Goal: Task Accomplishment & Management: Manage account settings

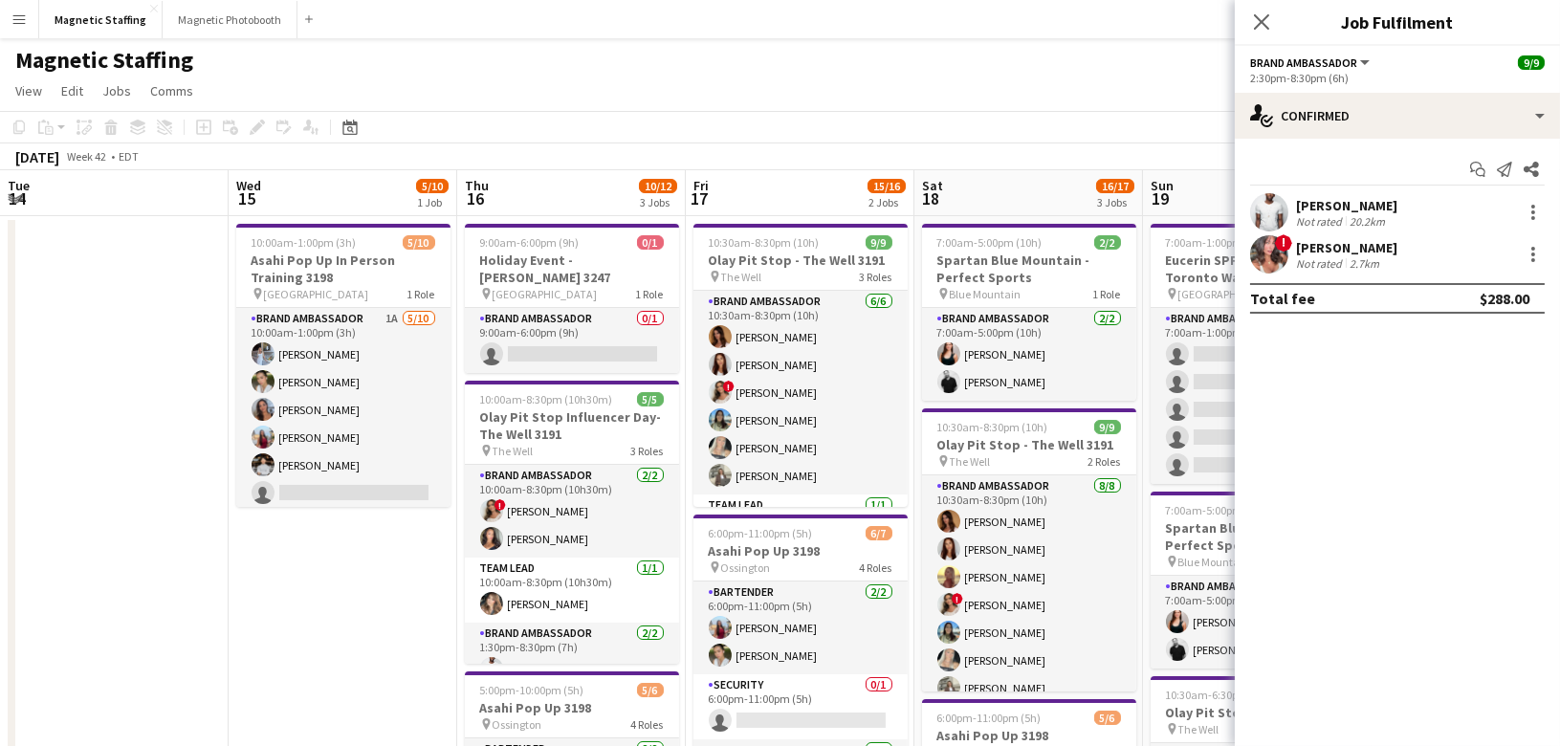
scroll to position [0, 669]
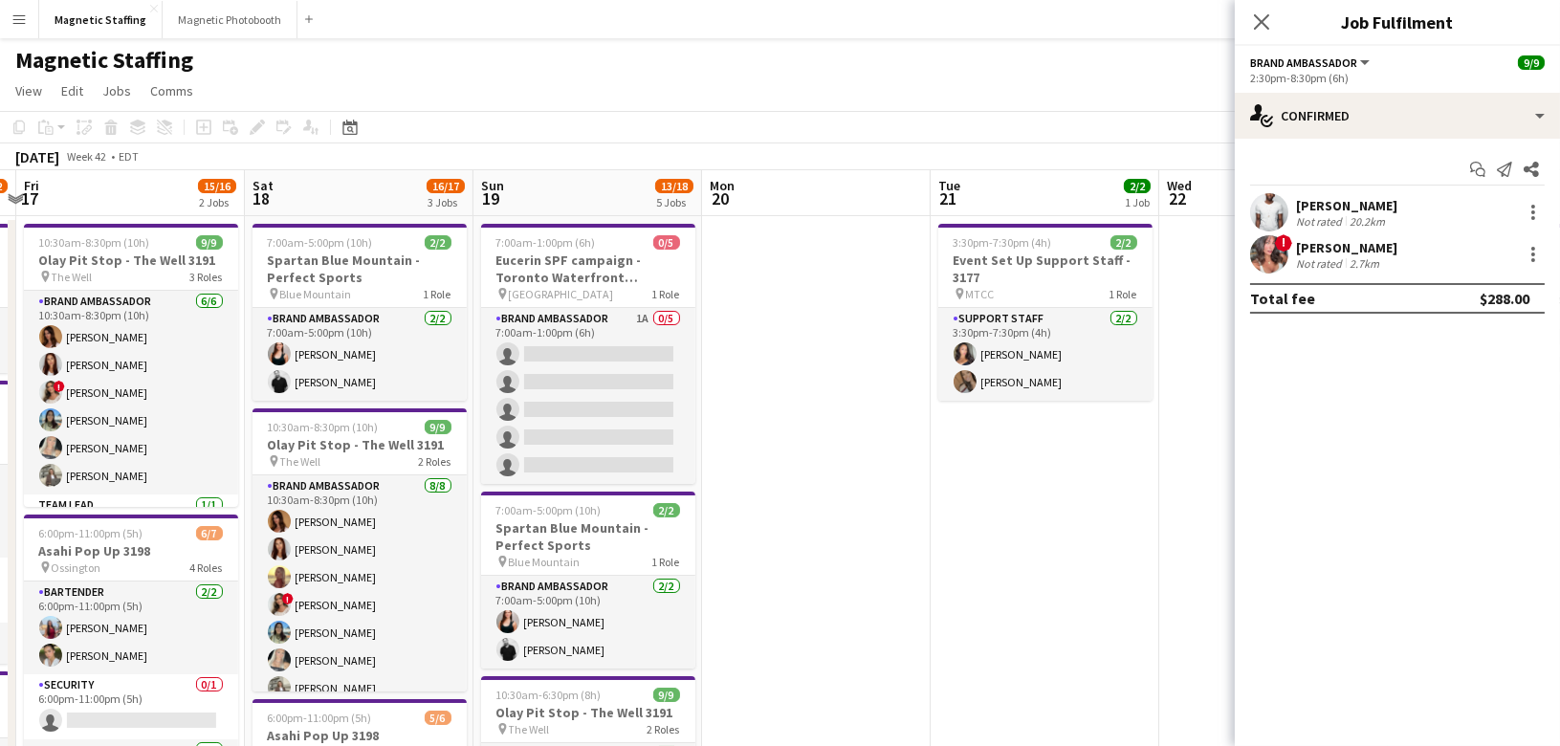
click at [1082, 145] on div "October 2025 Week 42 • EDT" at bounding box center [780, 156] width 1560 height 27
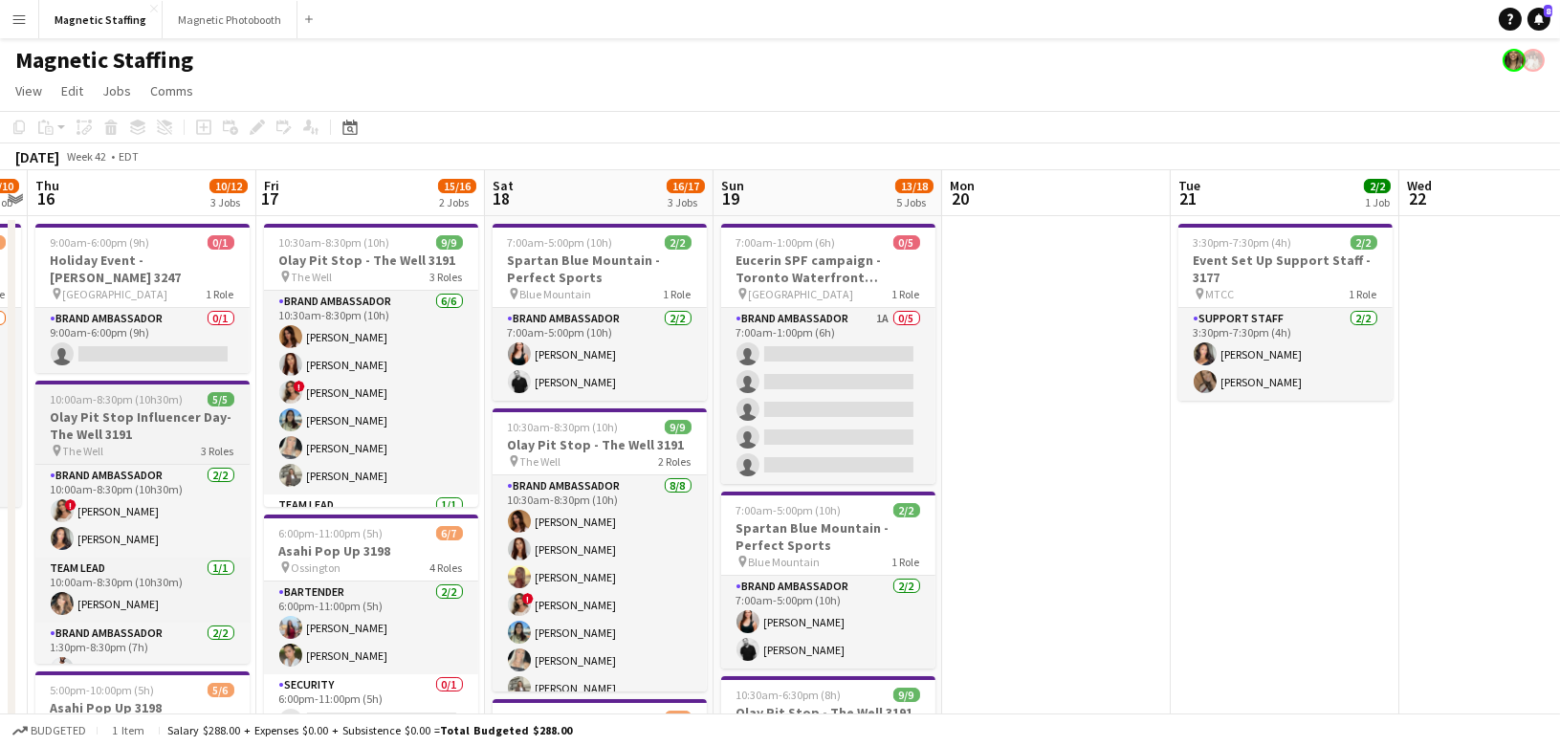
scroll to position [0, 675]
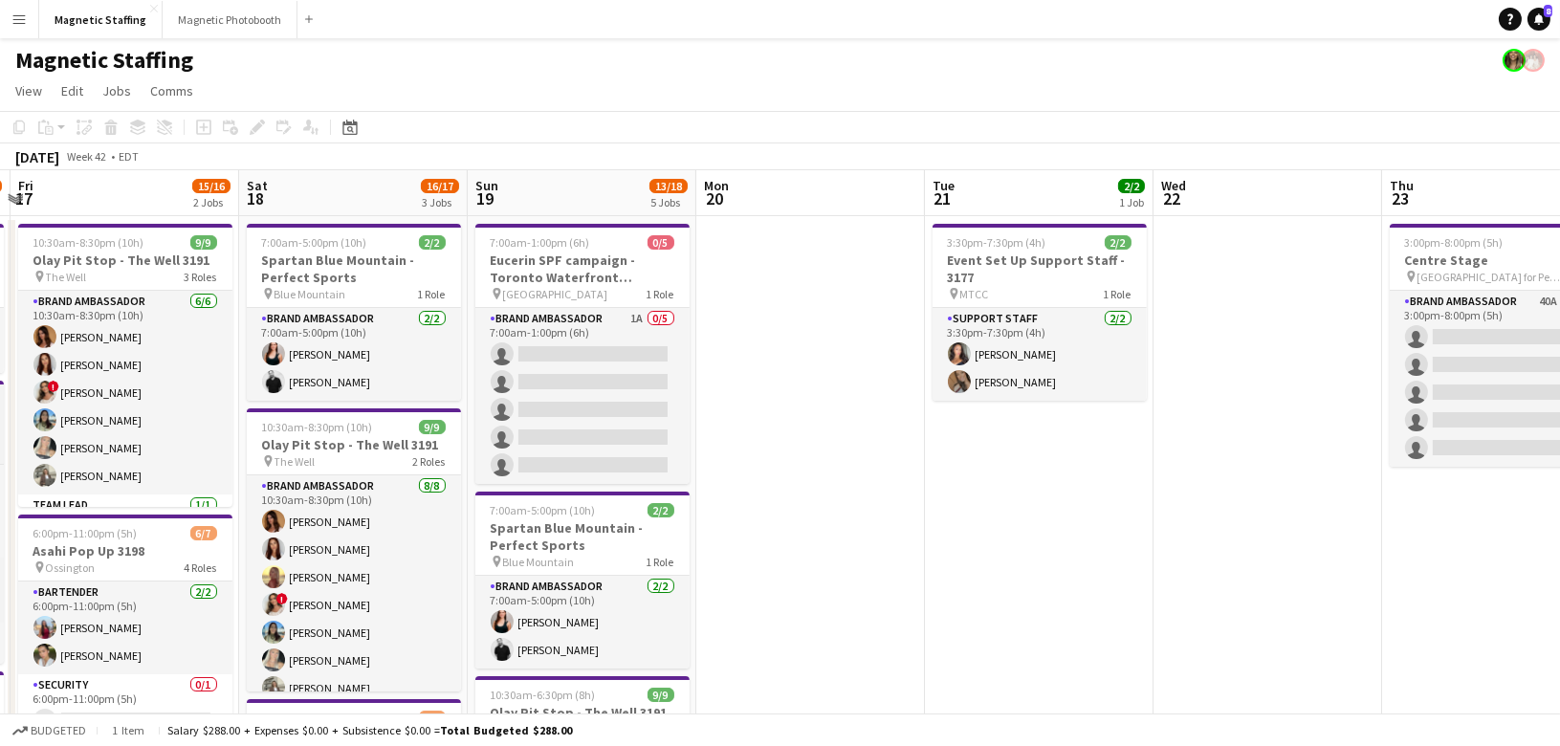
click at [789, 387] on app-date-cell at bounding box center [810, 749] width 229 height 1066
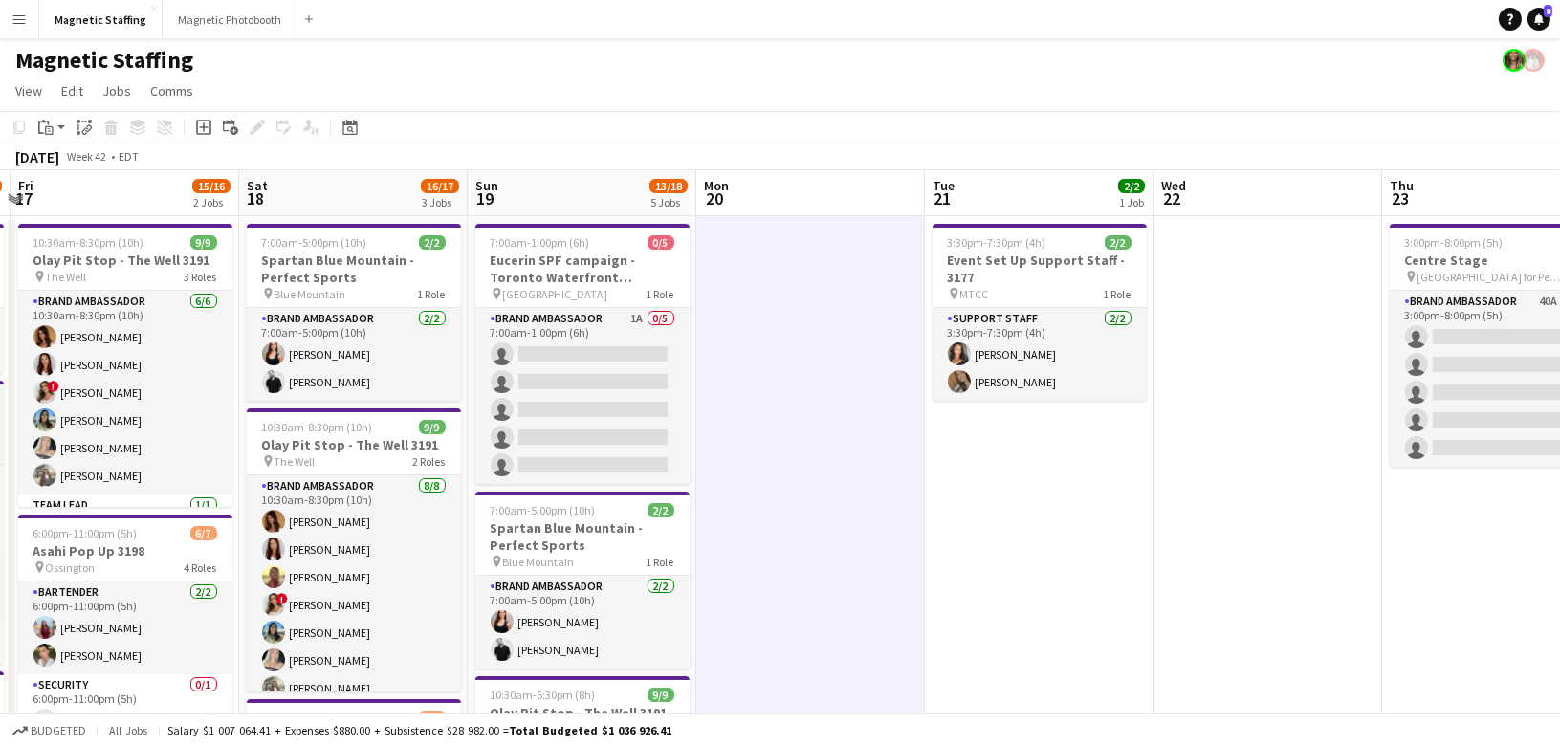
click at [789, 387] on app-date-cell at bounding box center [810, 749] width 229 height 1066
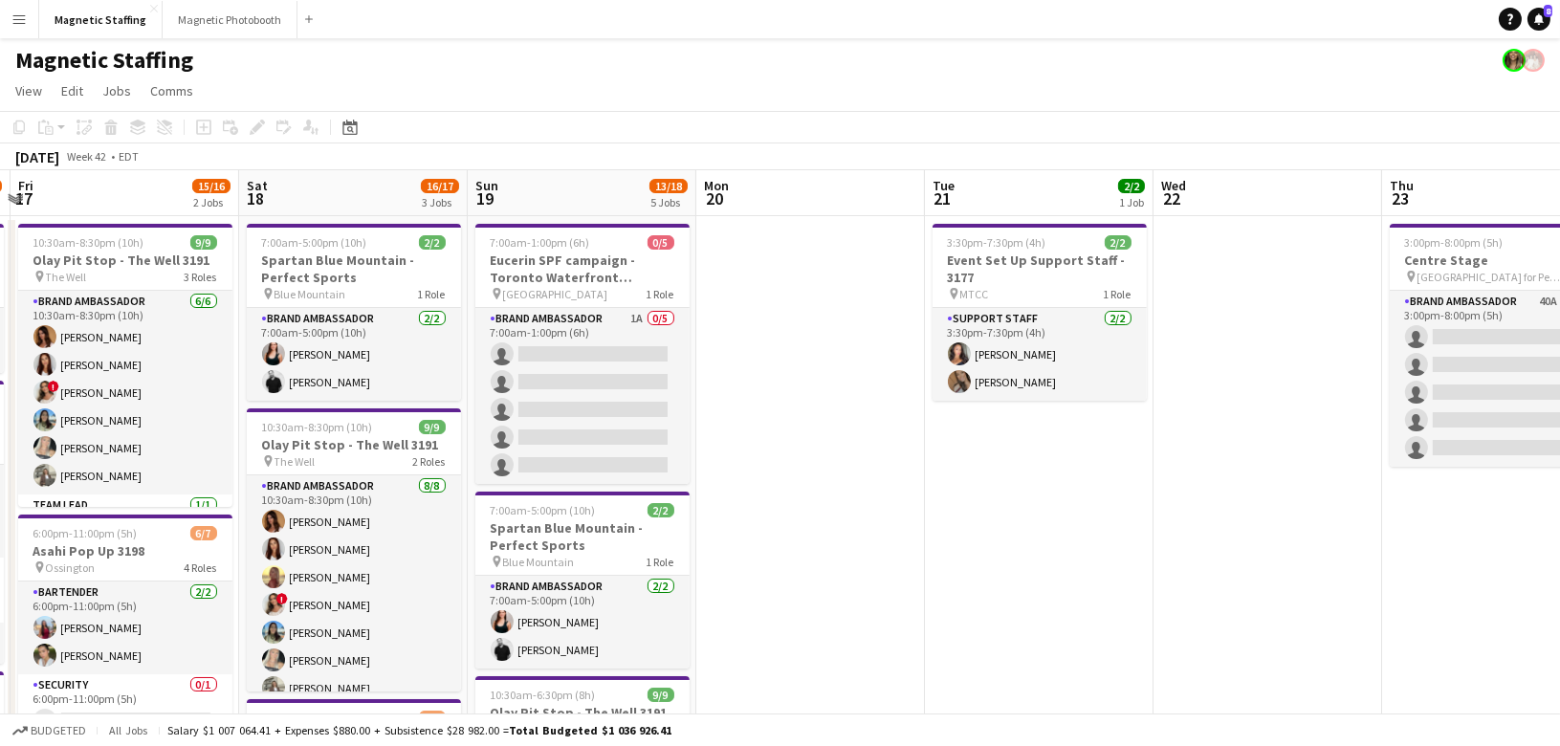
click at [1066, 464] on app-date-cell "3:30pm-7:30pm (4h) 2/2 Event Set Up Support Staff - 3177 pin MTCC 1 Role Suppor…" at bounding box center [1039, 749] width 229 height 1066
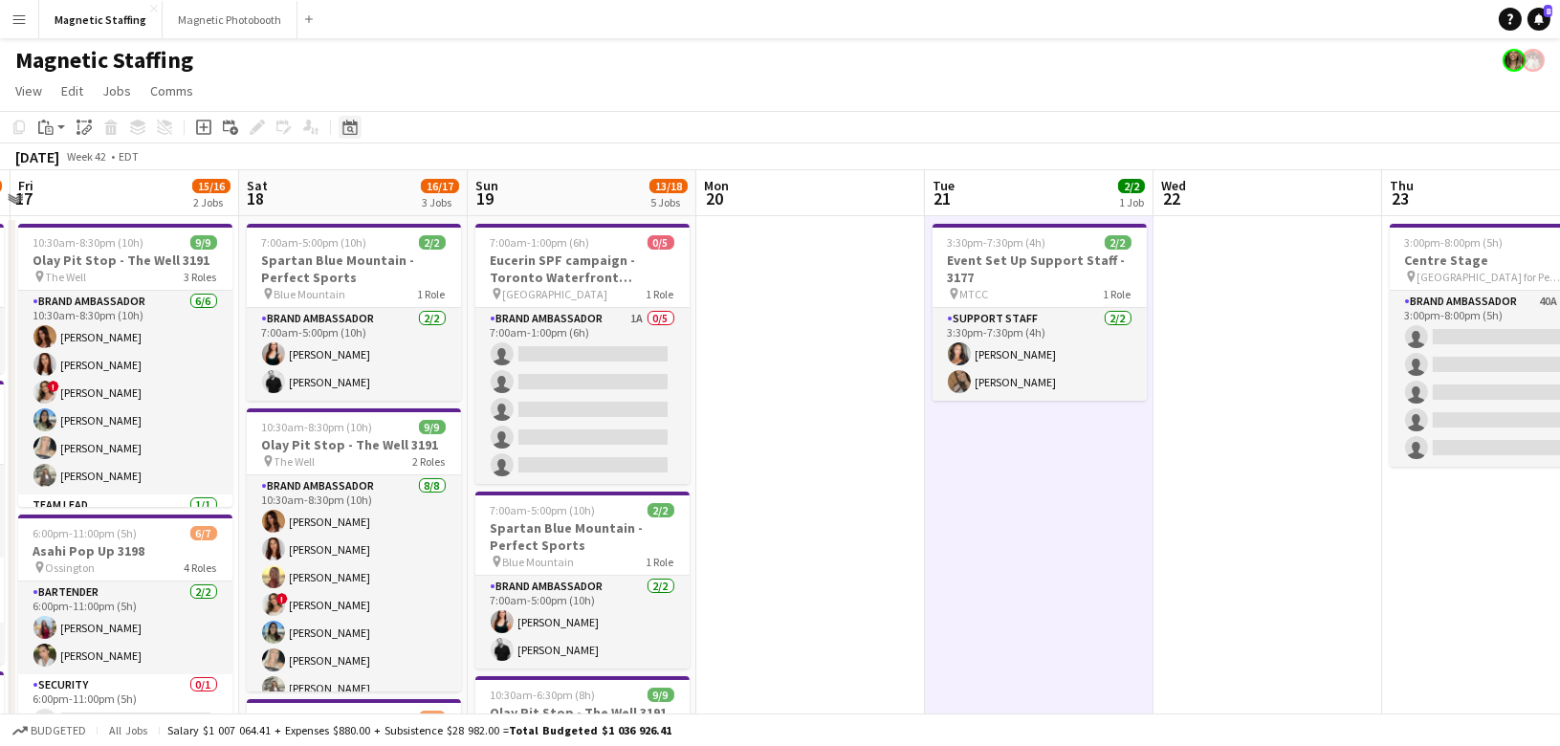
click at [346, 134] on icon at bounding box center [349, 127] width 14 height 15
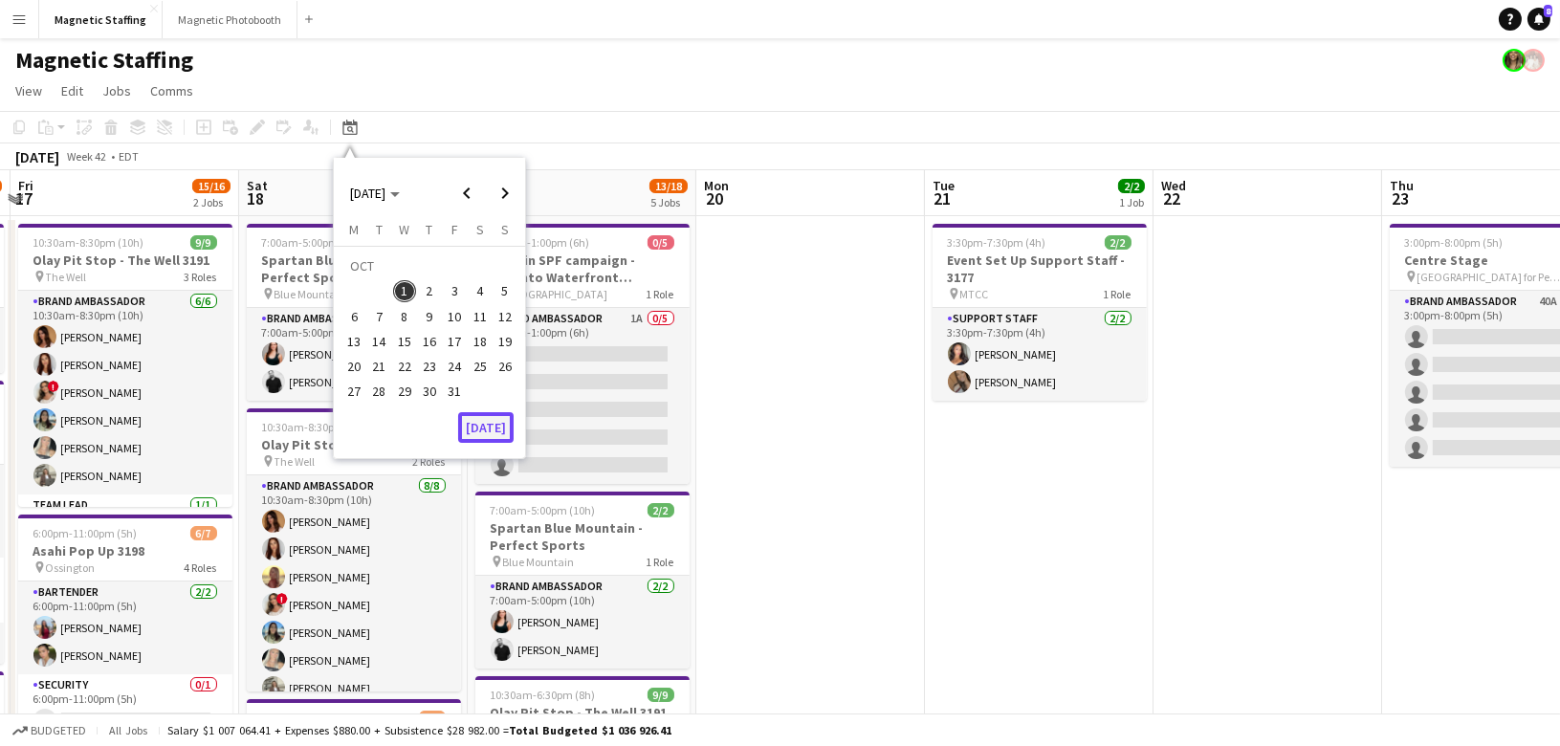
click at [493, 425] on button "[DATE]" at bounding box center [485, 427] width 55 height 31
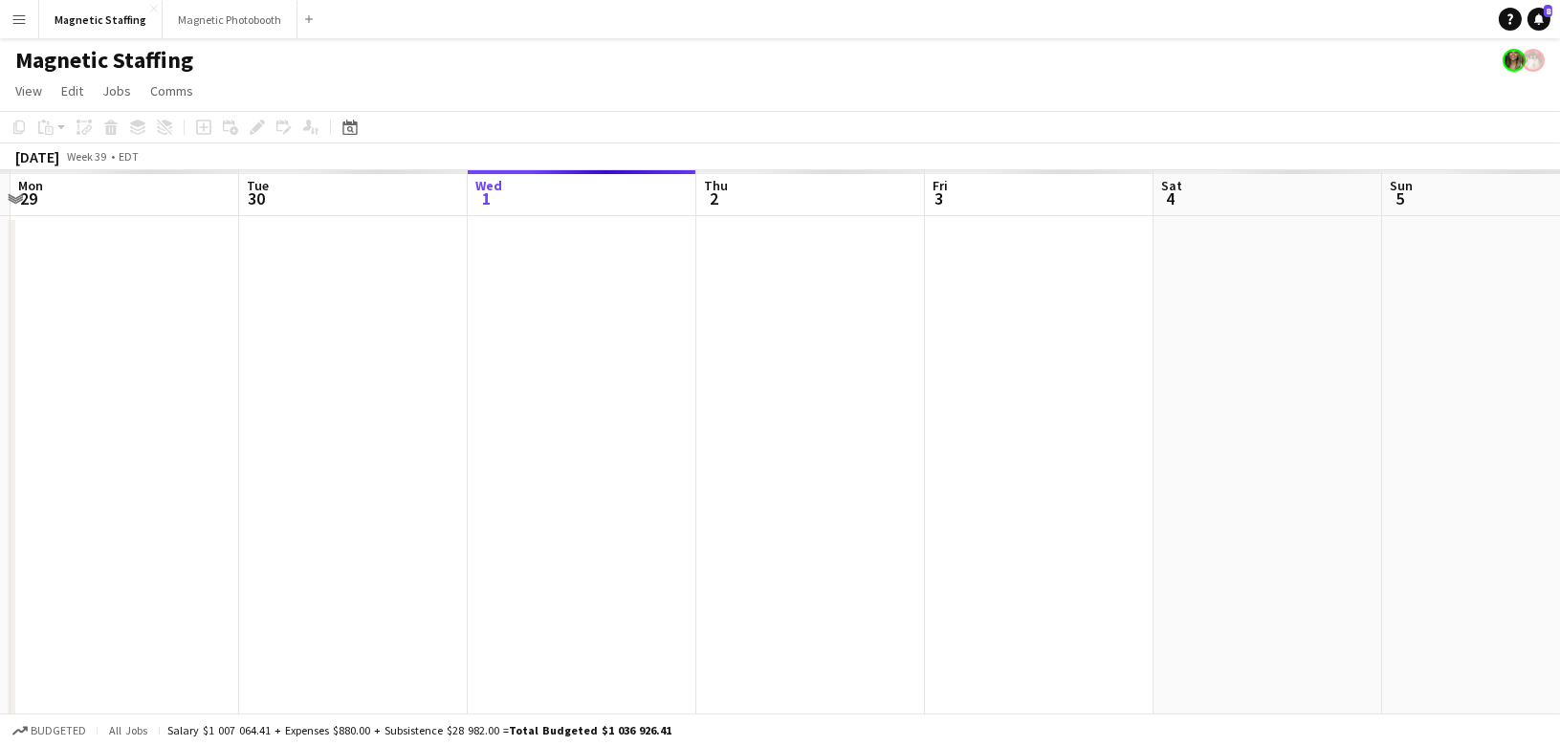
scroll to position [0, 657]
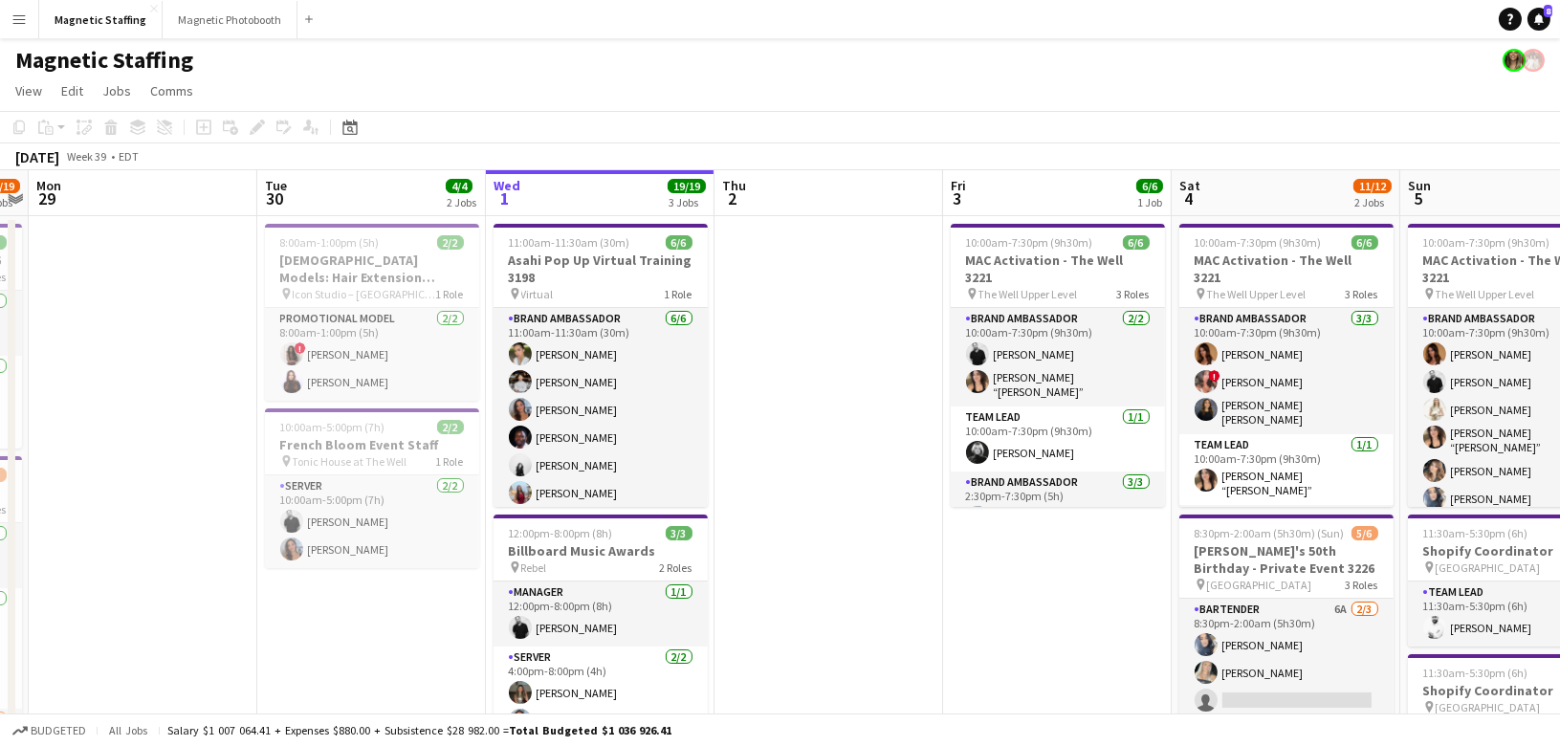
click at [982, 471] on app-card-role "Brand Ambassador 3/3 2:30pm-7:30pm (5h) Diana Michailidis Malin Keo Cassie Sanc…" at bounding box center [1058, 531] width 214 height 120
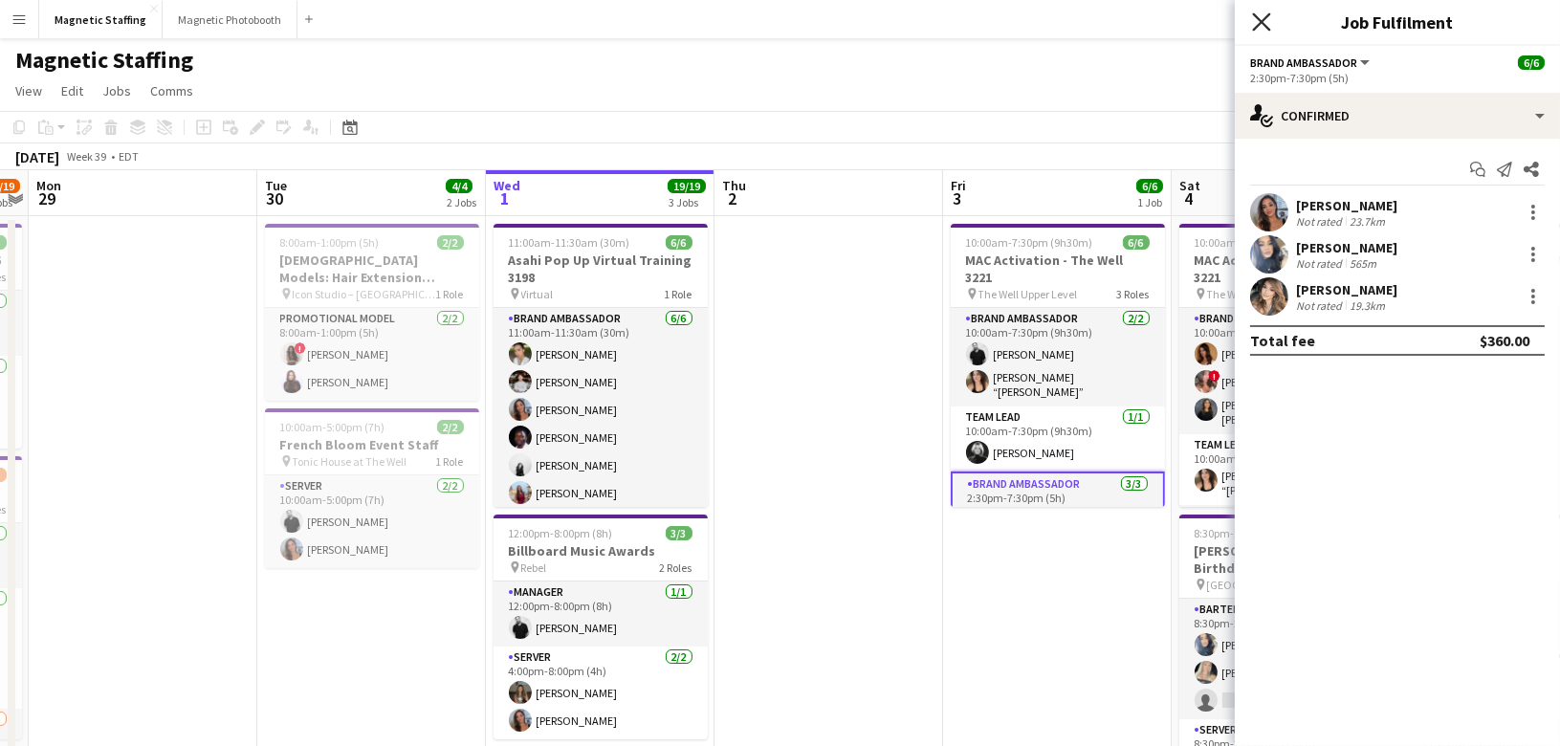
click at [1265, 21] on icon "Close pop-in" at bounding box center [1261, 21] width 18 height 18
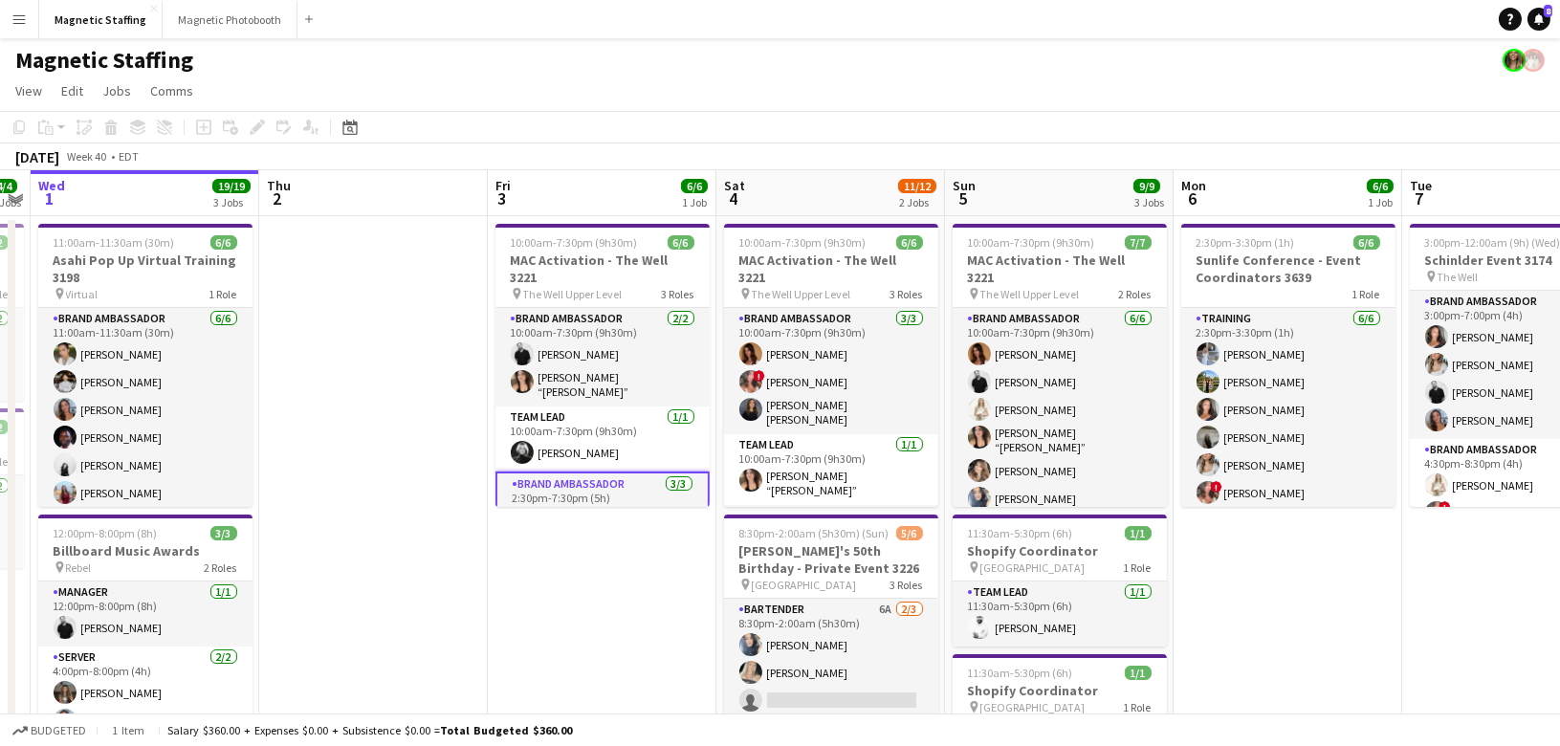
drag, startPoint x: 817, startPoint y: 384, endPoint x: 361, endPoint y: 484, distance: 466.0
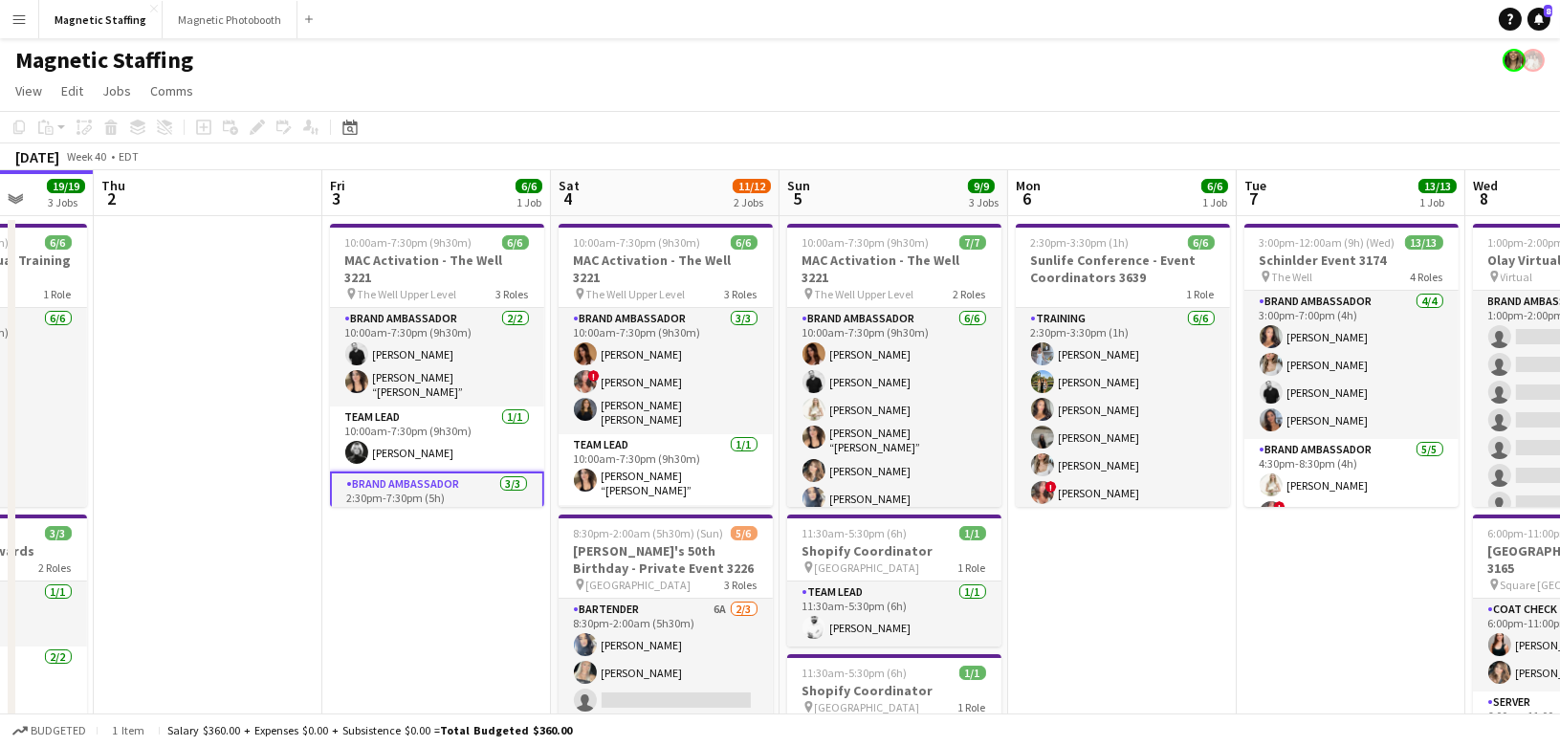
drag, startPoint x: 1153, startPoint y: 492, endPoint x: 36, endPoint y: 530, distance: 1117.7
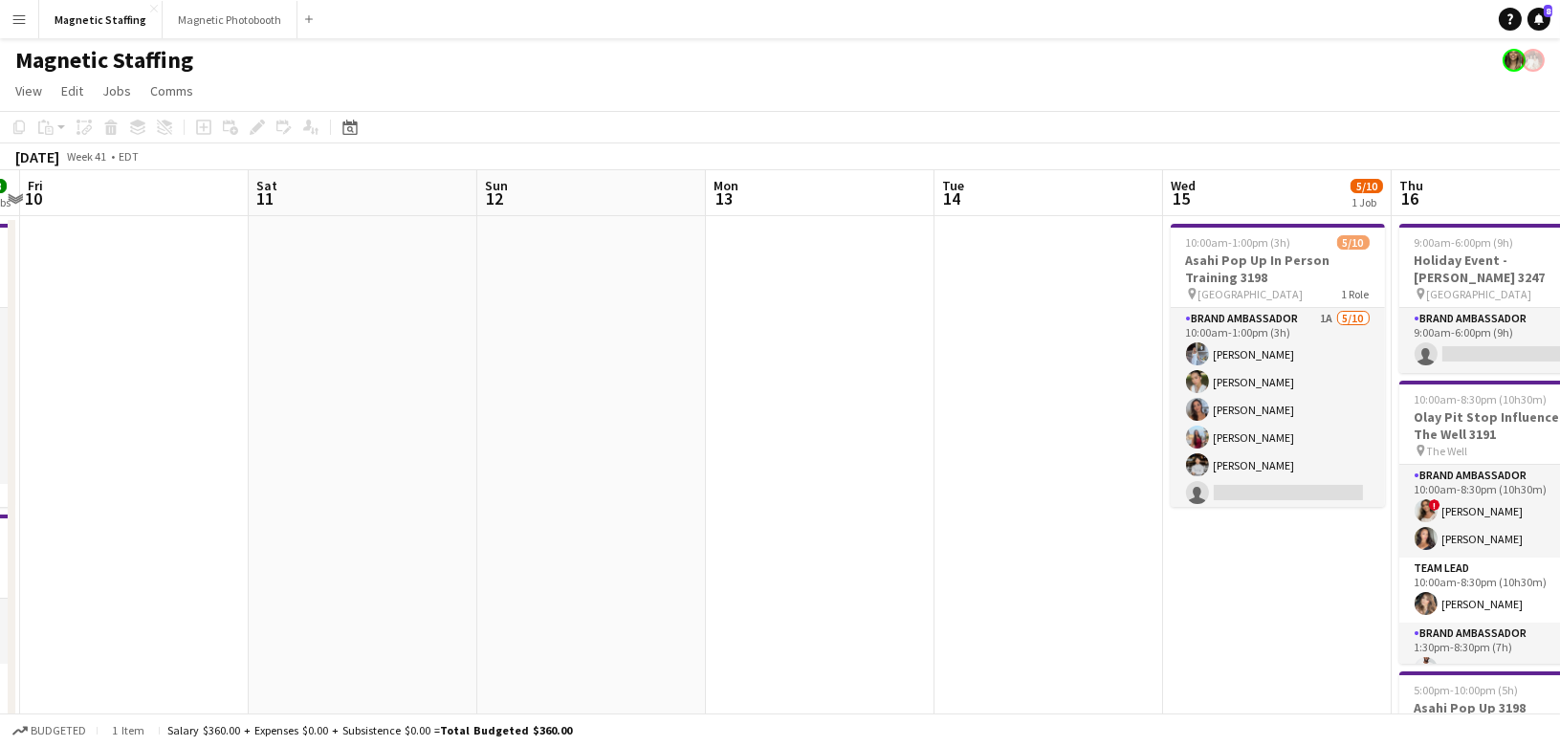
drag, startPoint x: 1068, startPoint y: 443, endPoint x: 116, endPoint y: 444, distance: 952.5
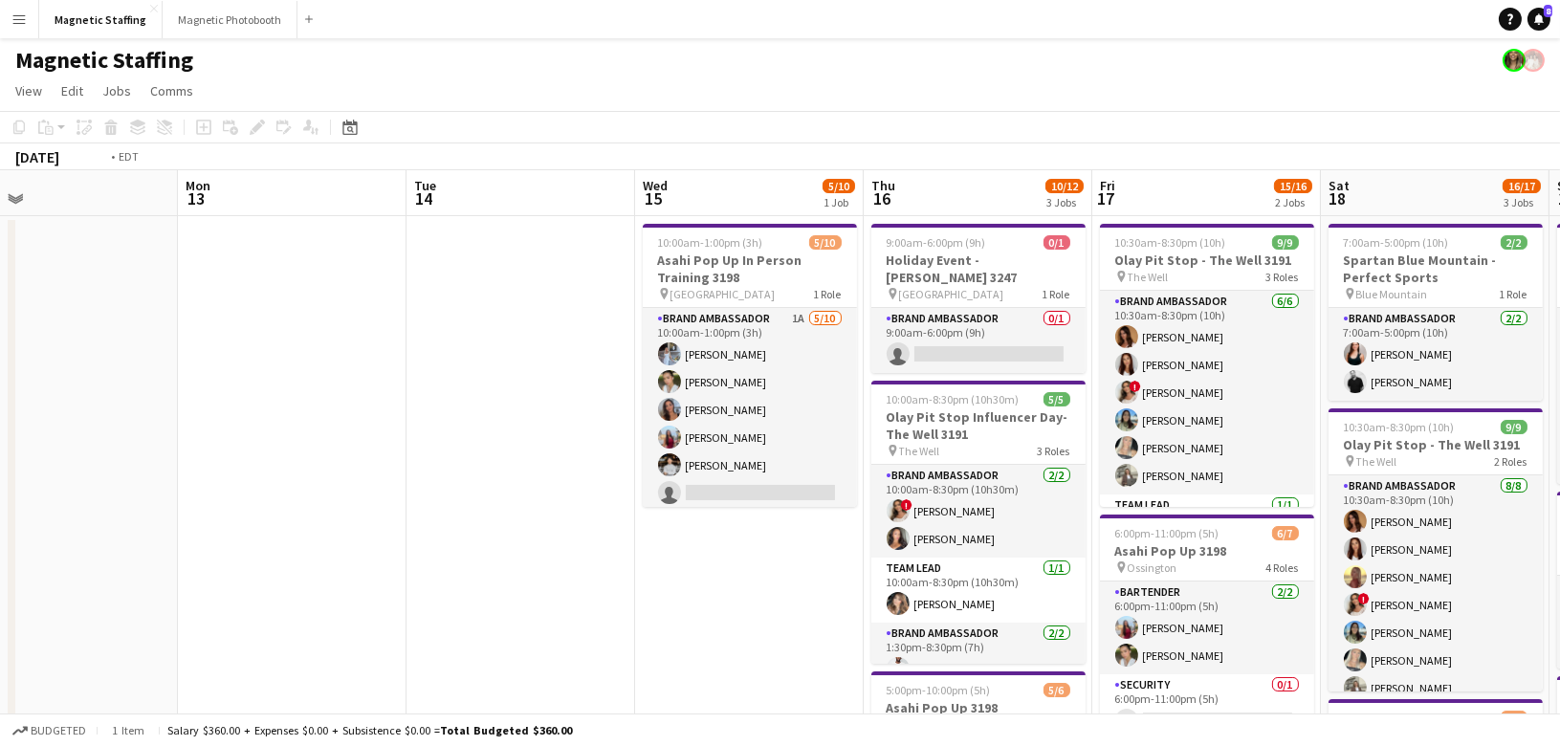
drag, startPoint x: 1011, startPoint y: 343, endPoint x: -3, endPoint y: 426, distance: 1017.1
click at [0, 426] on html "Menu Boards Boards Boards All jobs Status Workforce Workforce My Workforce Recr…" at bounding box center [780, 741] width 1560 height 1482
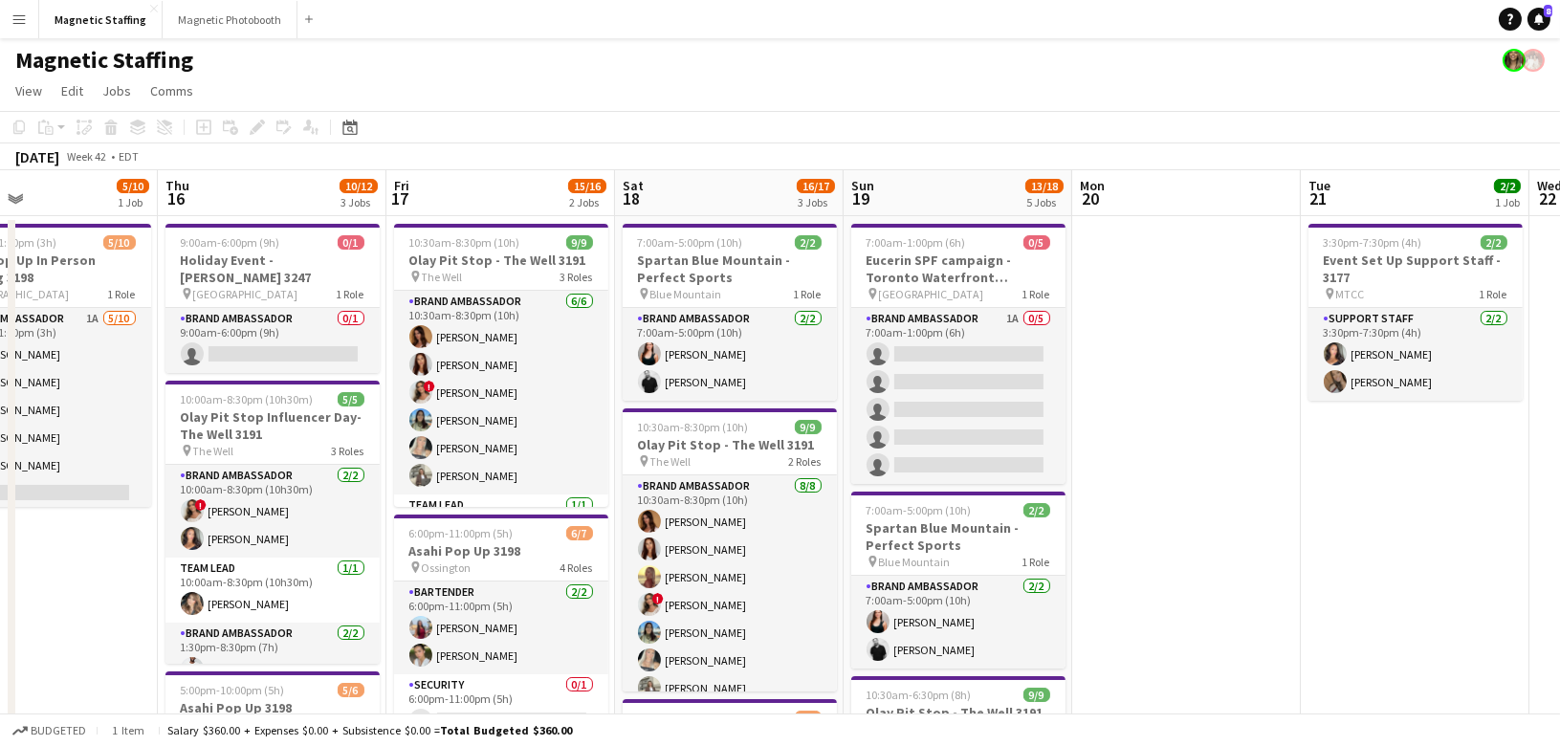
drag, startPoint x: 948, startPoint y: 417, endPoint x: 35, endPoint y: 452, distance: 913.0
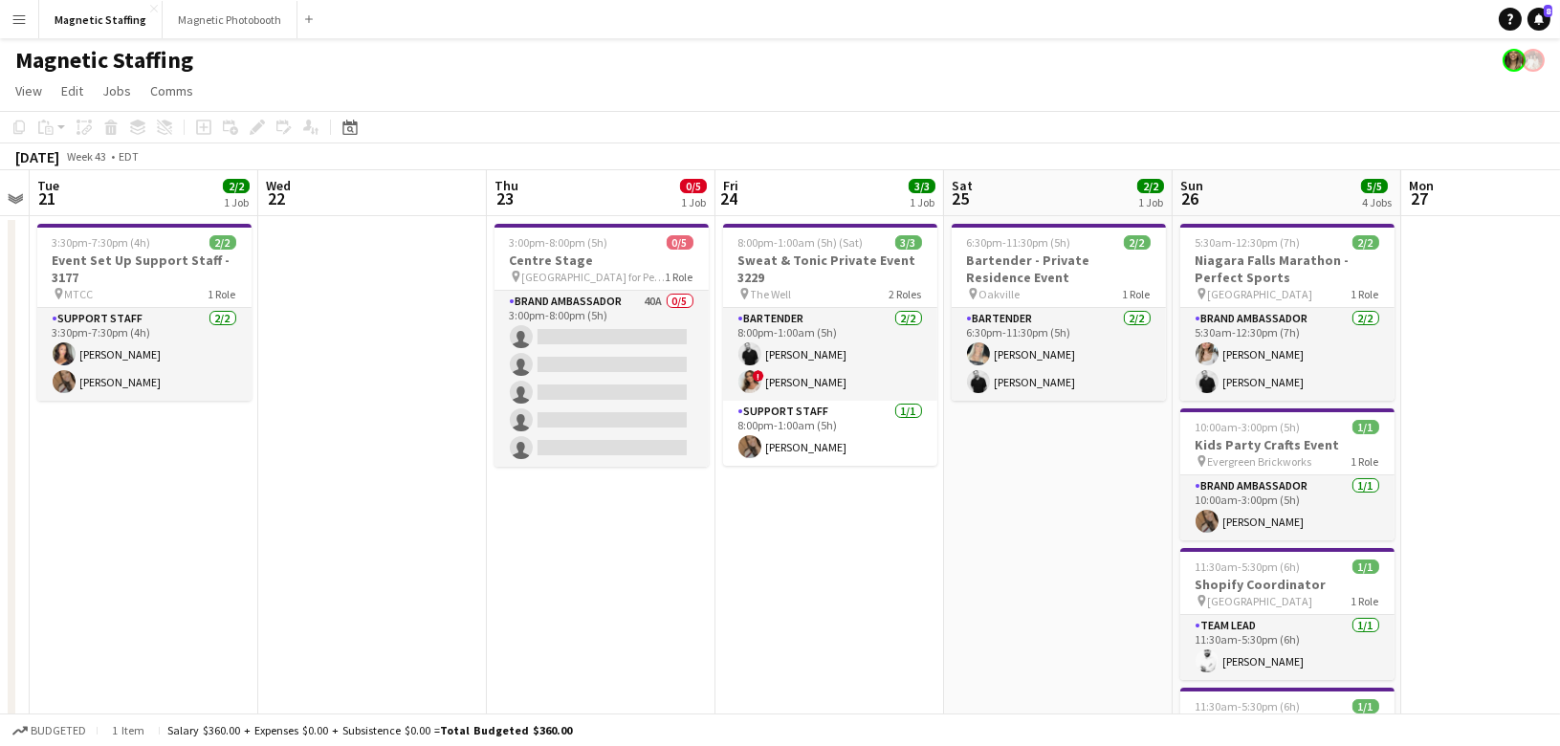
drag, startPoint x: 802, startPoint y: 488, endPoint x: 226, endPoint y: 482, distance: 576.7
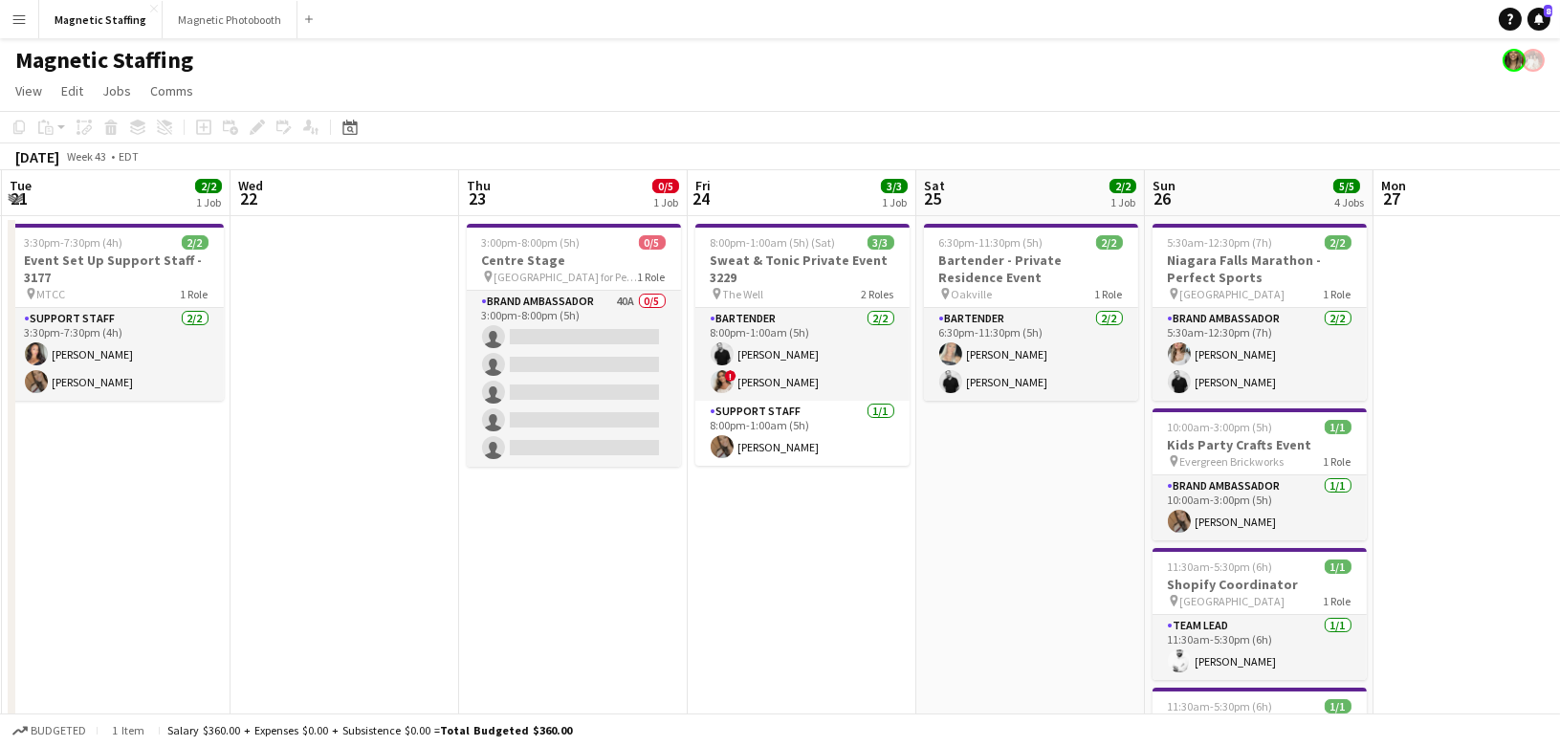
drag, startPoint x: 1149, startPoint y: 449, endPoint x: 204, endPoint y: 532, distance: 948.5
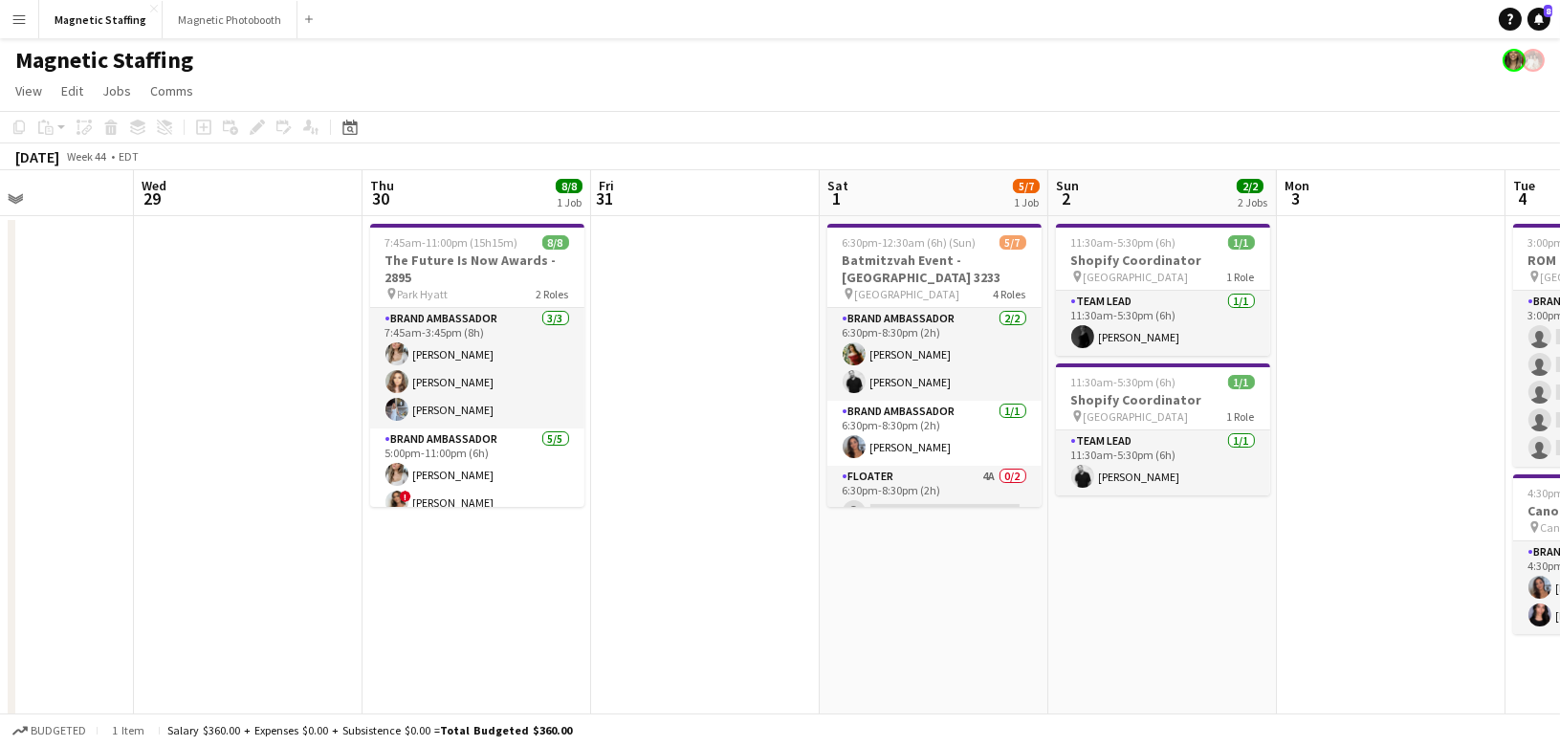
drag, startPoint x: 713, startPoint y: 458, endPoint x: 269, endPoint y: 480, distance: 445.2
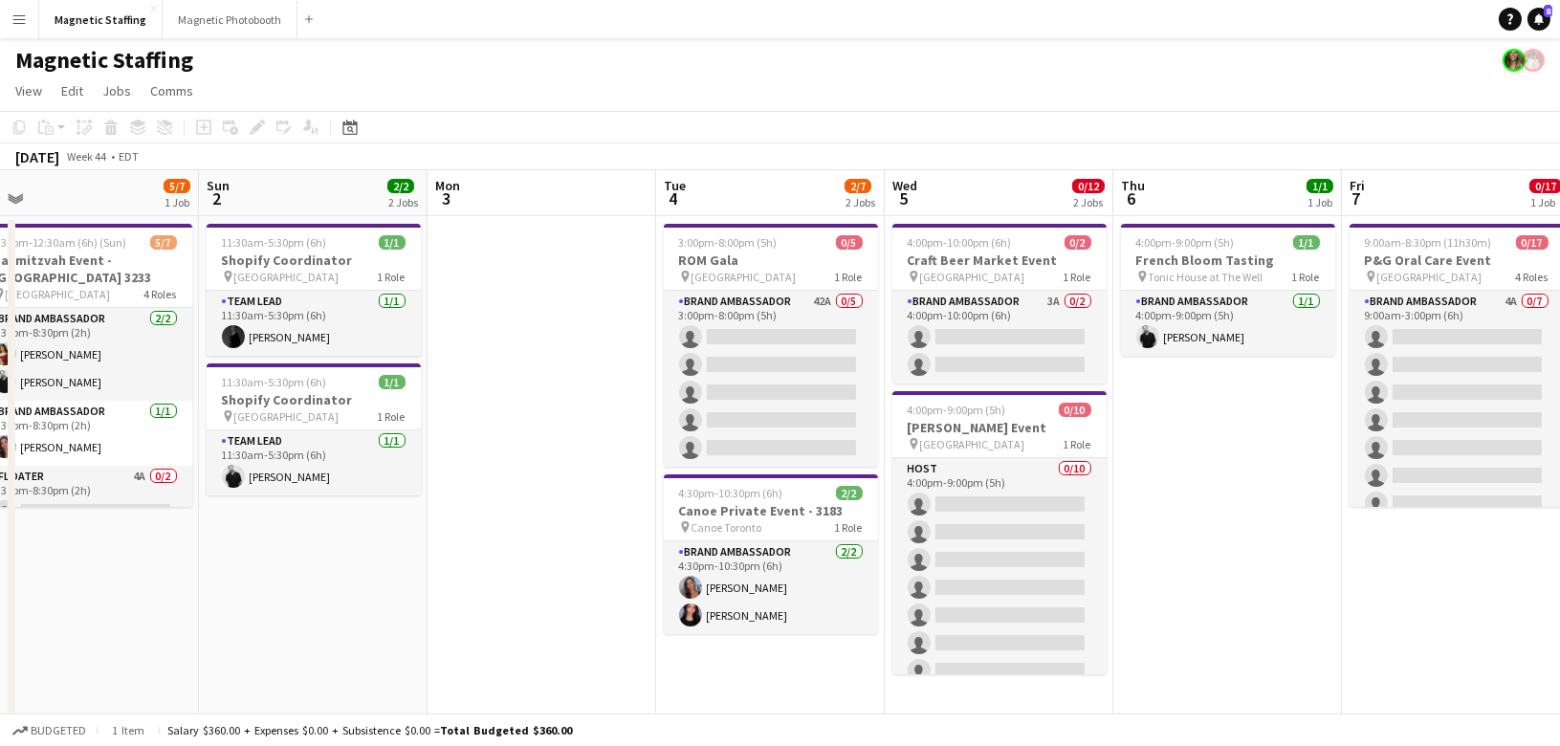
drag, startPoint x: 1023, startPoint y: 365, endPoint x: 172, endPoint y: 428, distance: 853.5
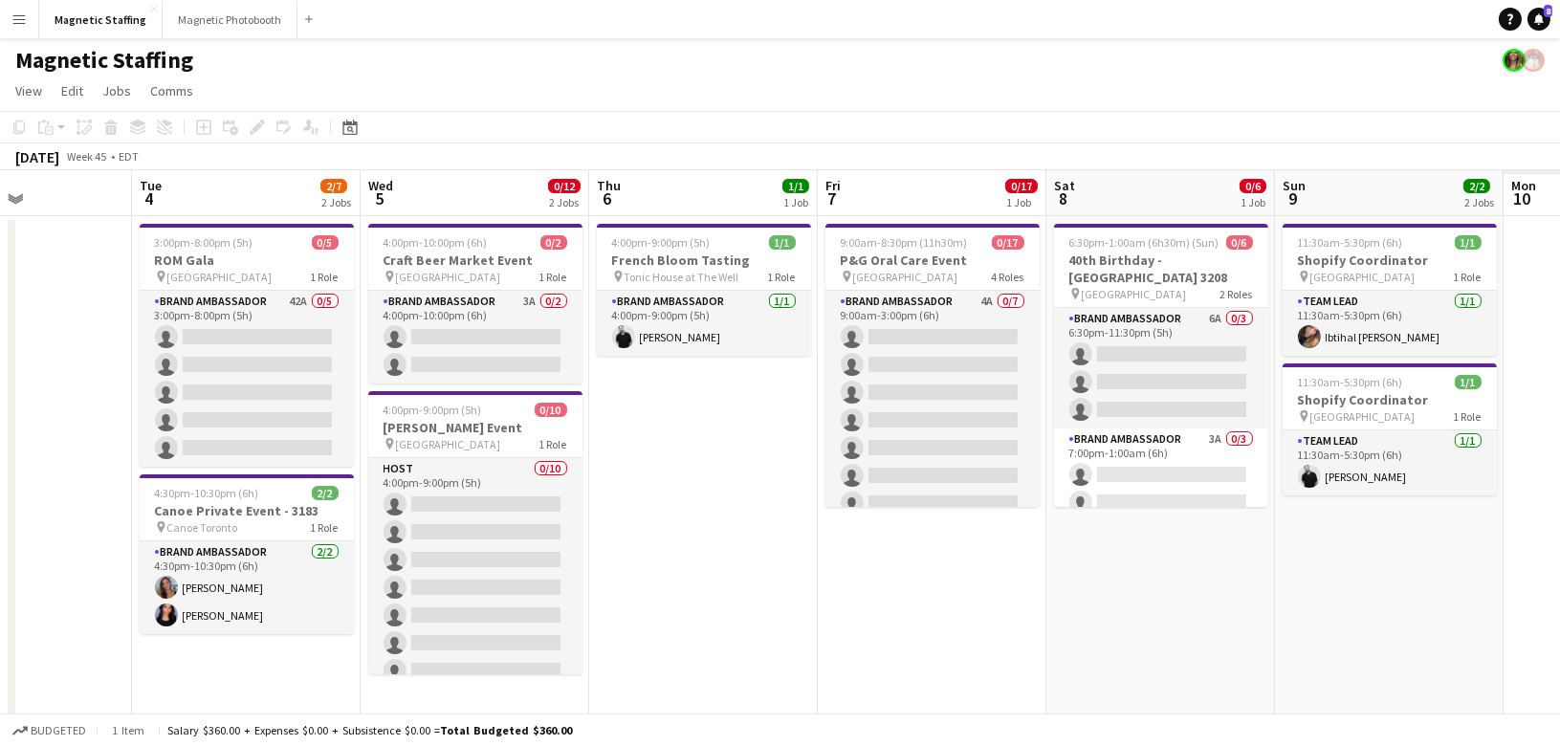
drag, startPoint x: 629, startPoint y: 401, endPoint x: 88, endPoint y: 537, distance: 558.1
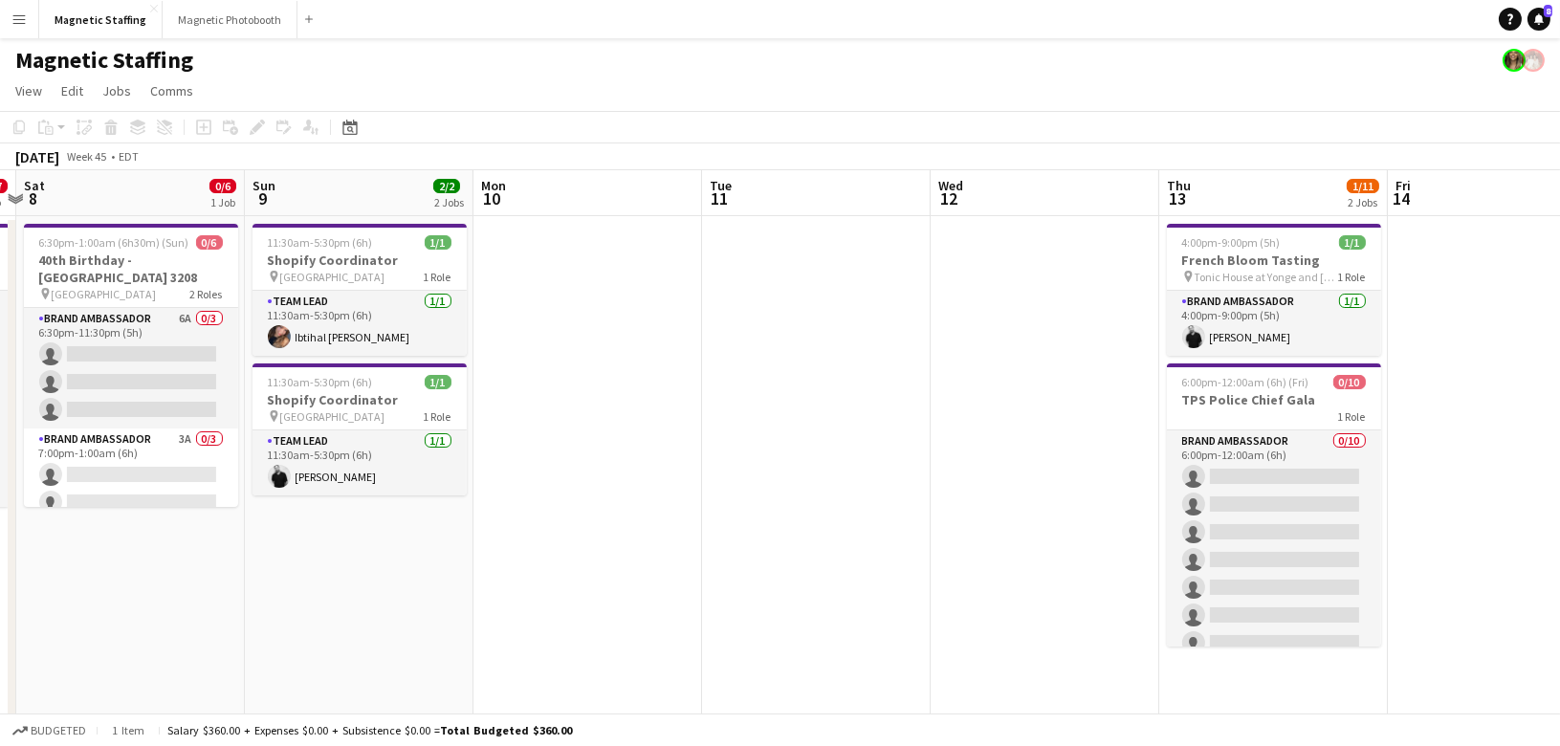
drag, startPoint x: 1187, startPoint y: 433, endPoint x: 214, endPoint y: 459, distance: 972.9
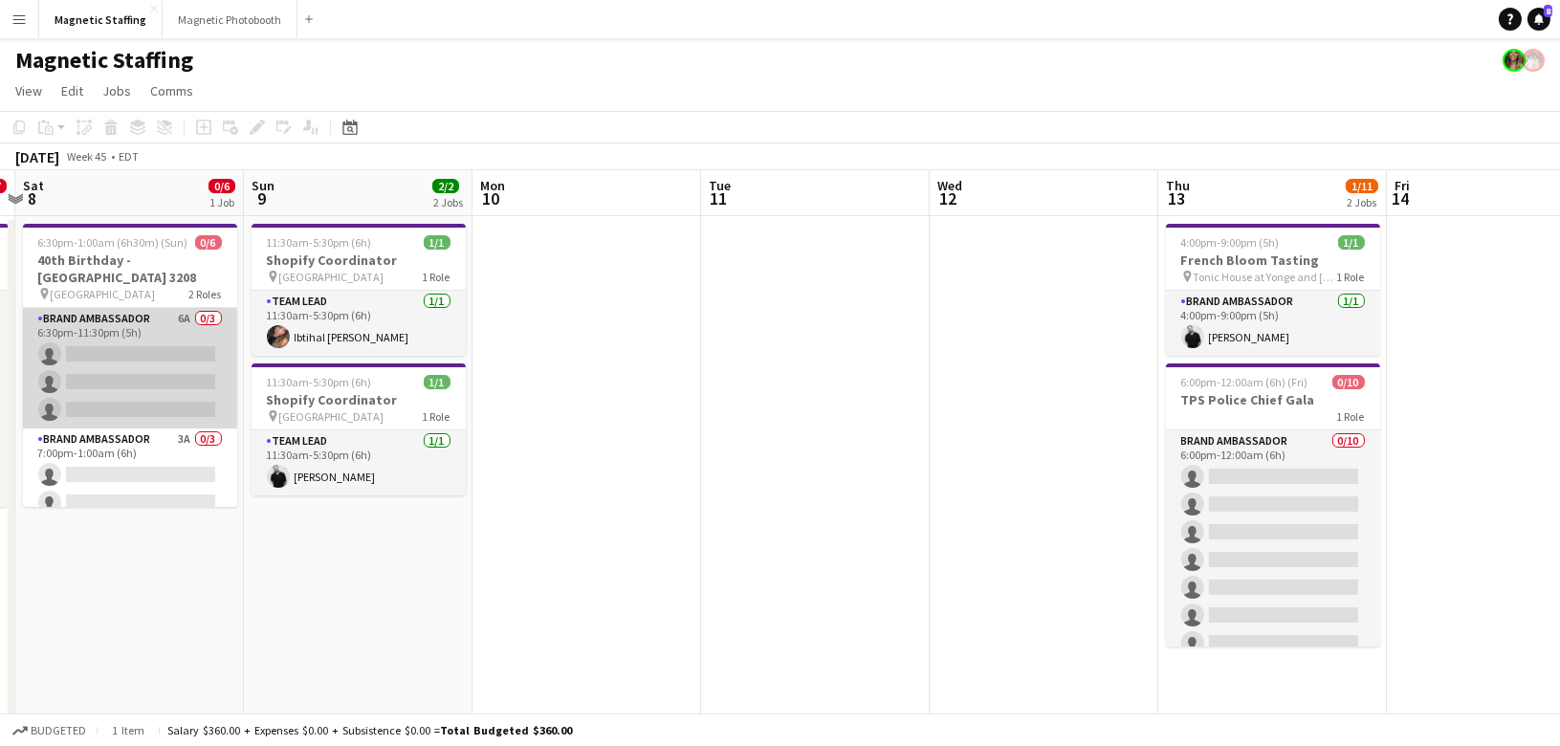
click at [137, 382] on app-card-role "Brand Ambassador 6A 0/3 6:30pm-11:30pm (5h) single-neutral-actions single-neutr…" at bounding box center [130, 368] width 214 height 120
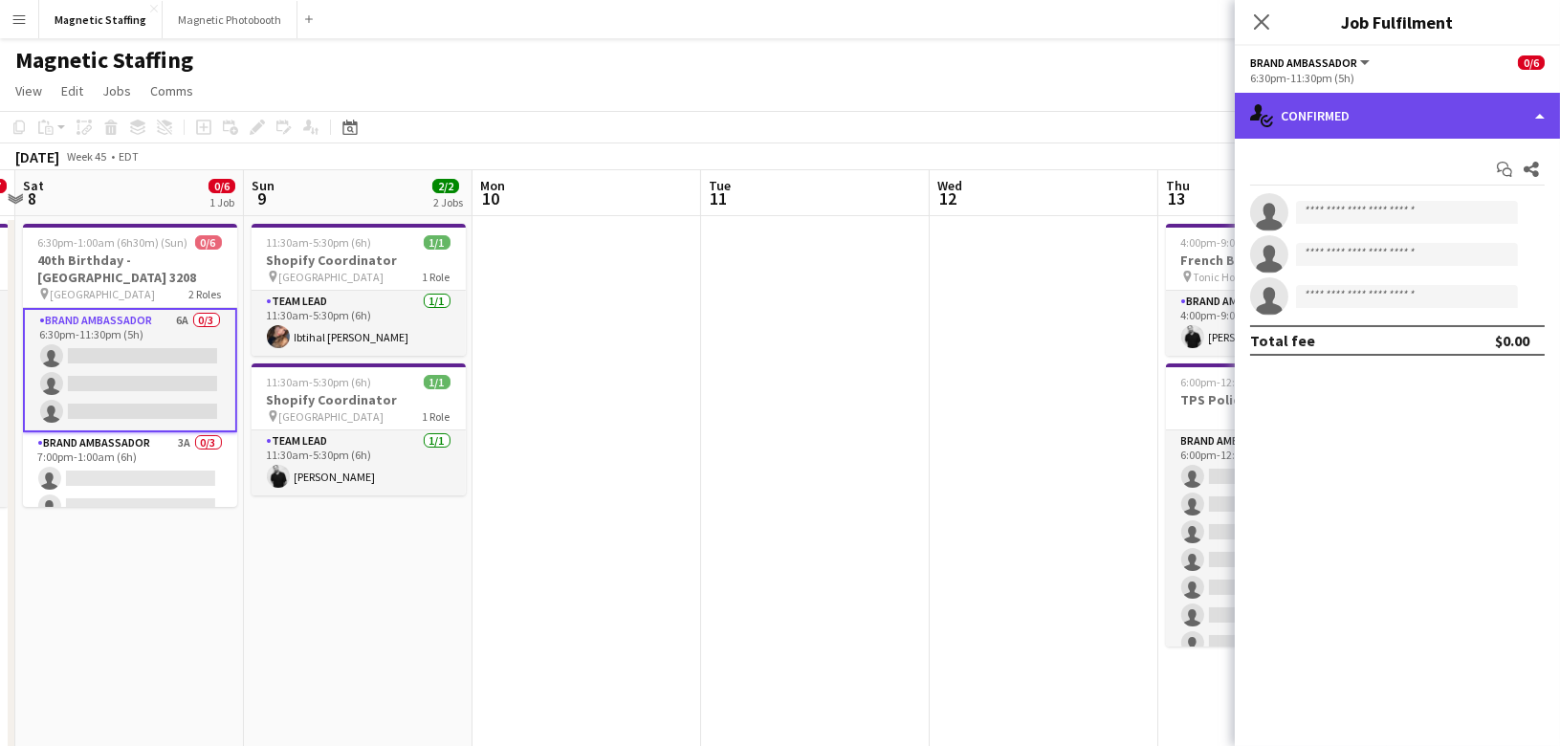
click at [1406, 116] on div "single-neutral-actions-check-2 Confirmed" at bounding box center [1397, 116] width 325 height 46
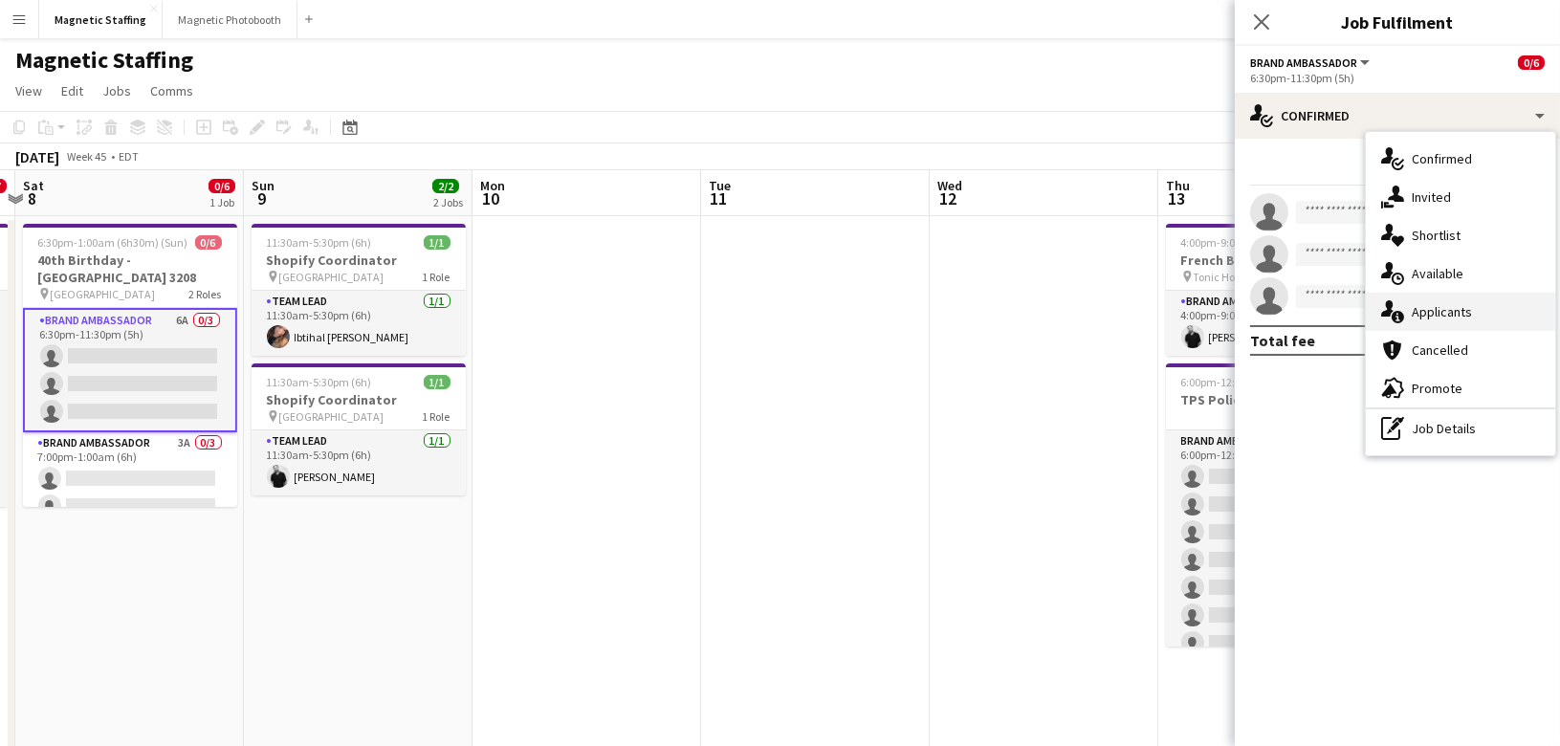
click at [1437, 307] on span "Applicants" at bounding box center [1442, 311] width 60 height 17
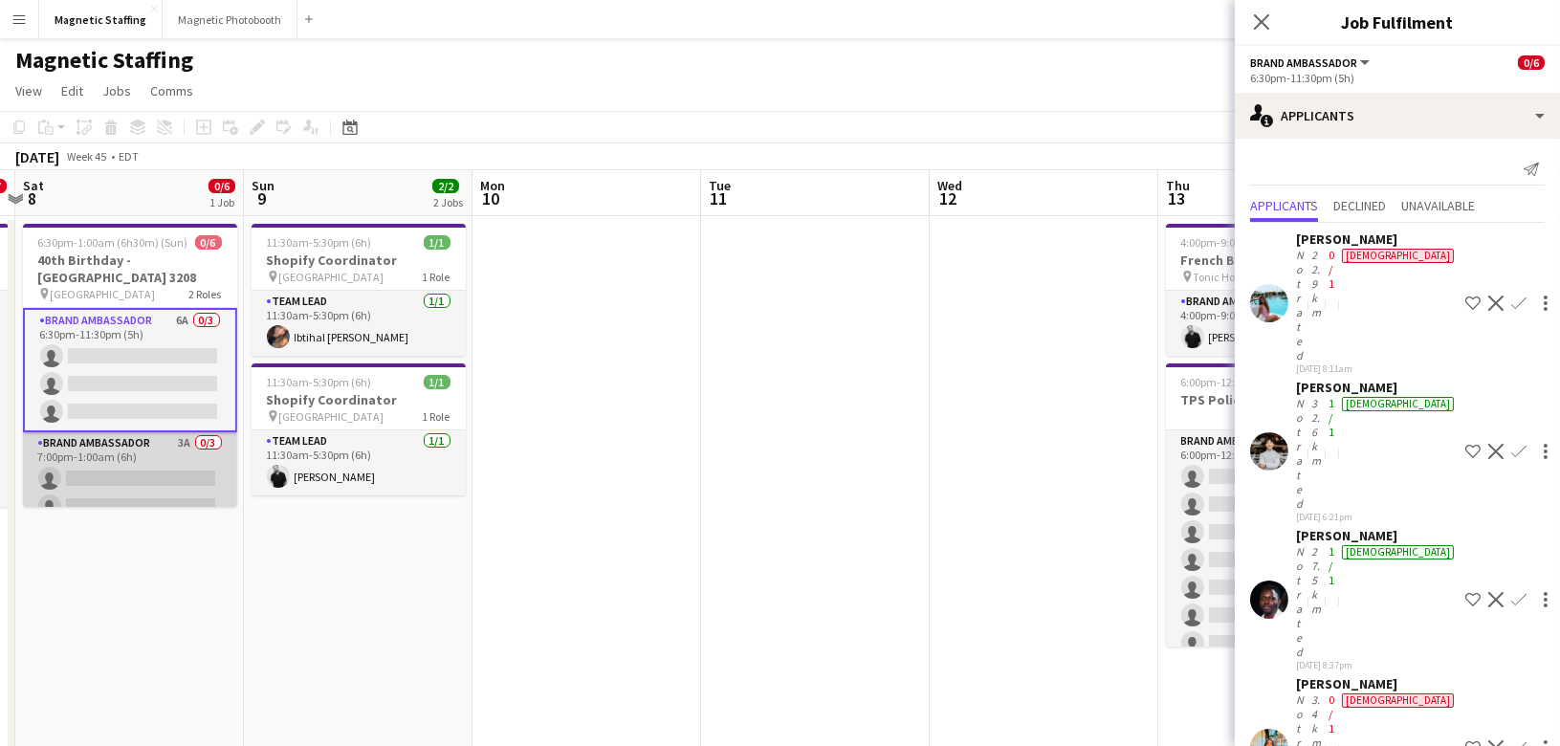
click at [148, 485] on app-card-role "Brand Ambassador 3A 0/3 7:00pm-1:00am (6h) single-neutral-actions single-neutra…" at bounding box center [130, 492] width 214 height 120
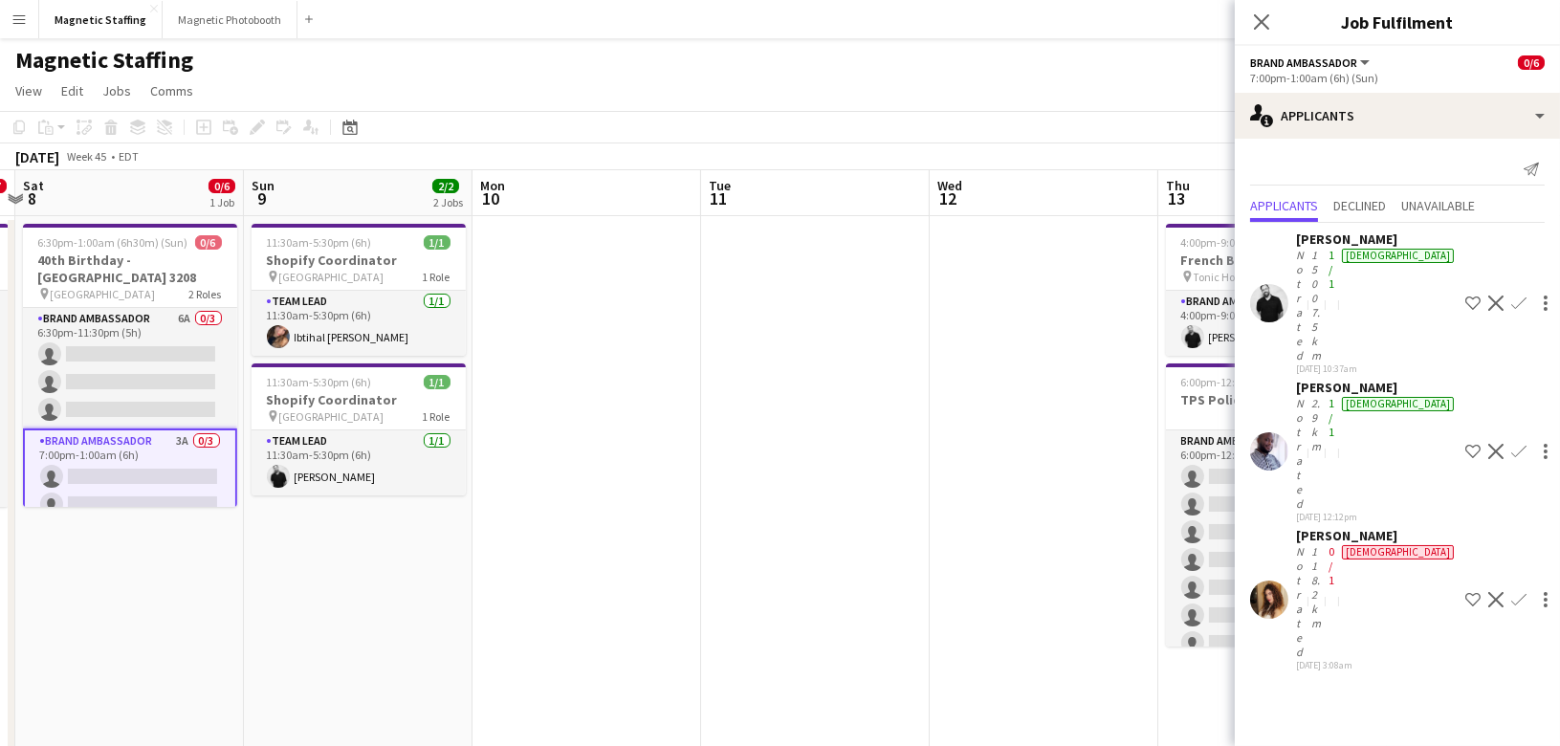
scroll to position [0, 776]
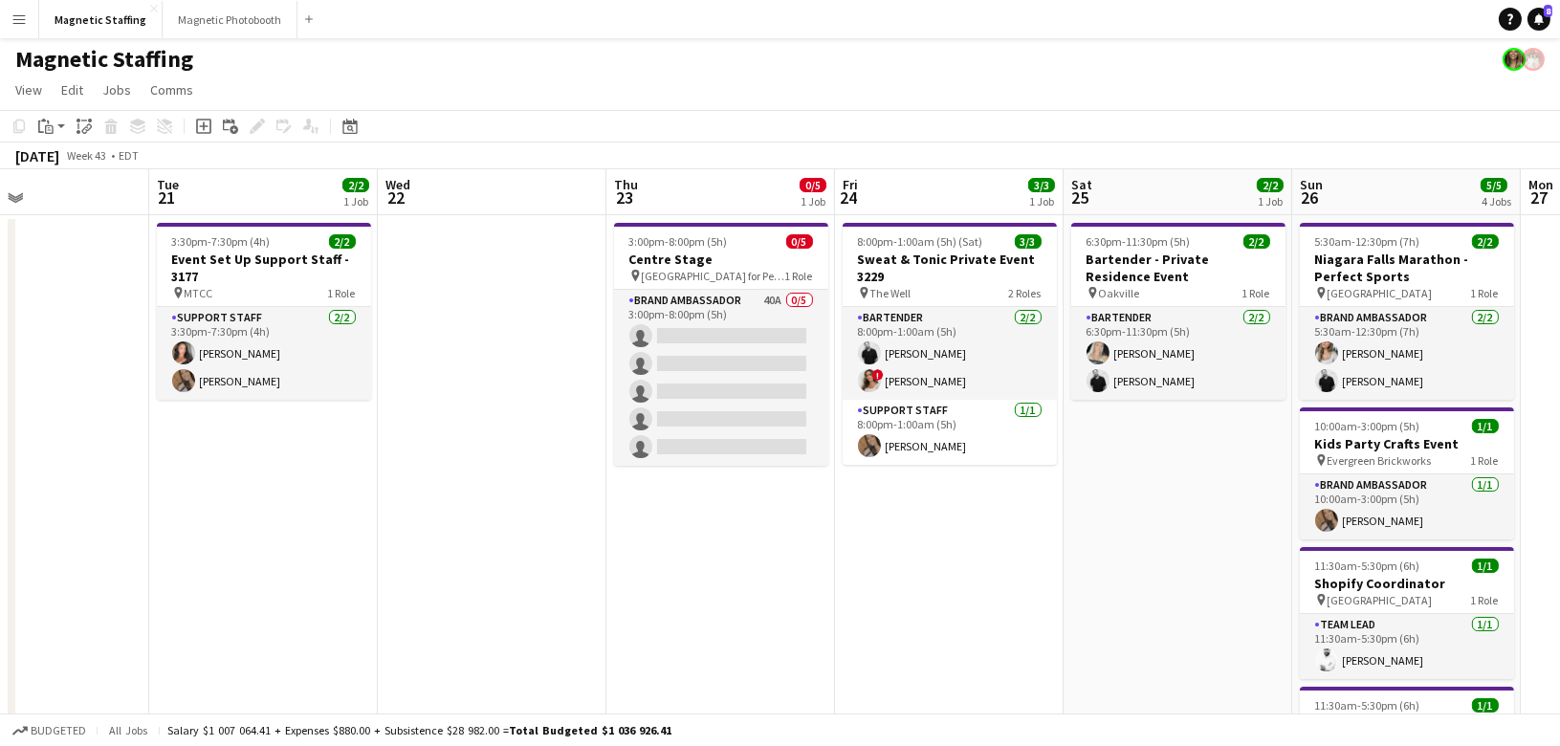
scroll to position [0, 786]
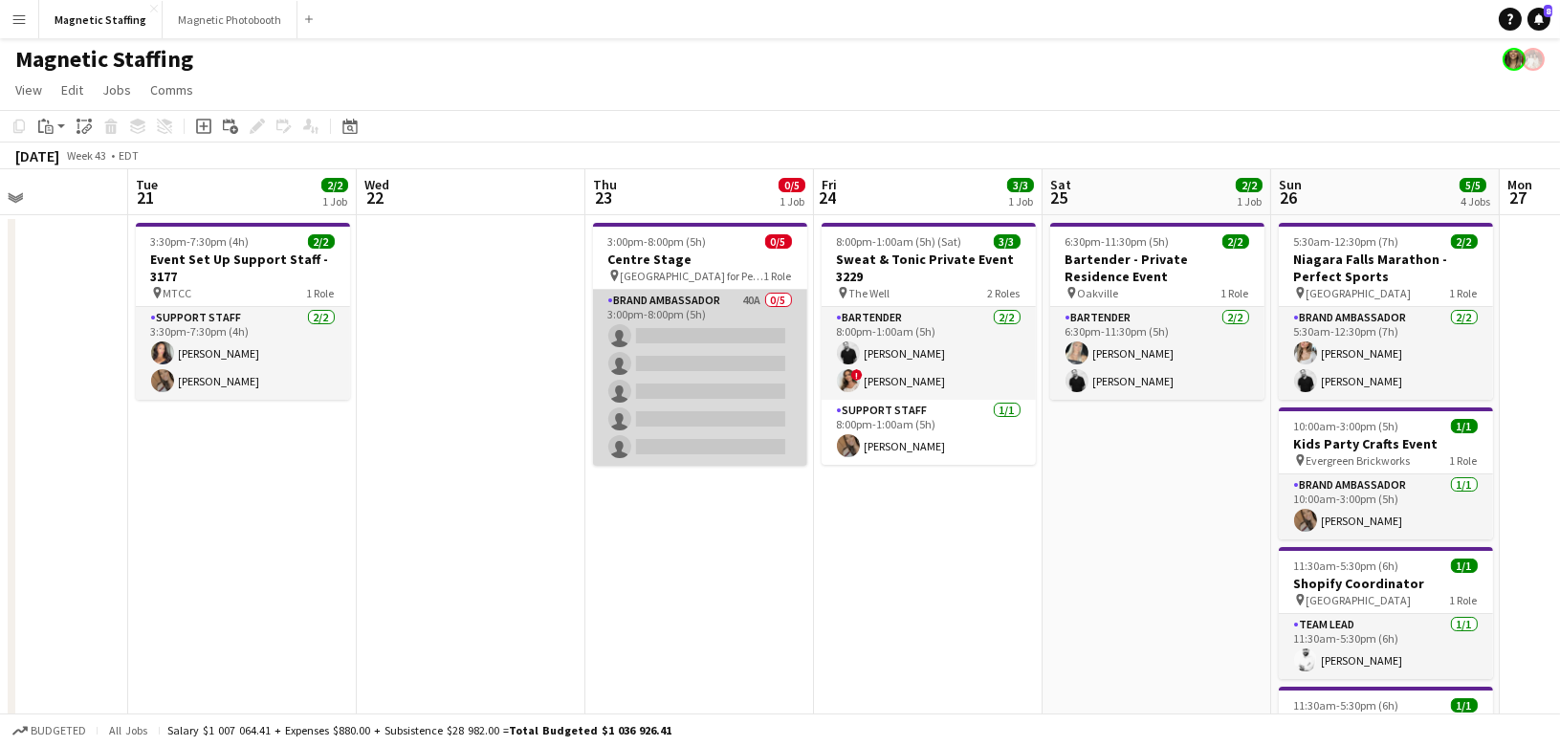
click at [731, 446] on app-card-role "Brand Ambassador 40A 0/5 3:00pm-8:00pm (5h) single-neutral-actions single-neutr…" at bounding box center [700, 378] width 214 height 176
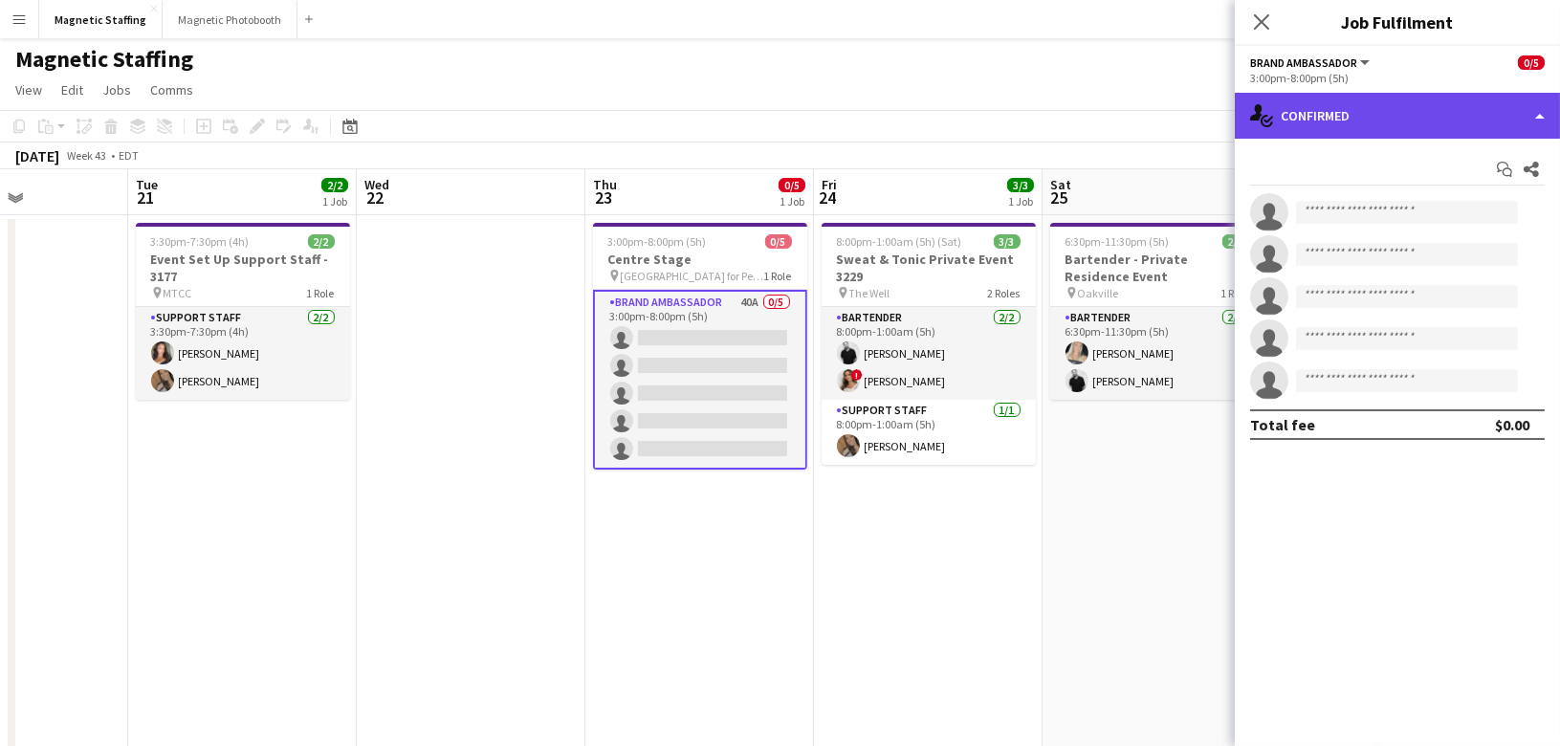
click at [1398, 119] on div "single-neutral-actions-check-2 Confirmed" at bounding box center [1397, 116] width 325 height 46
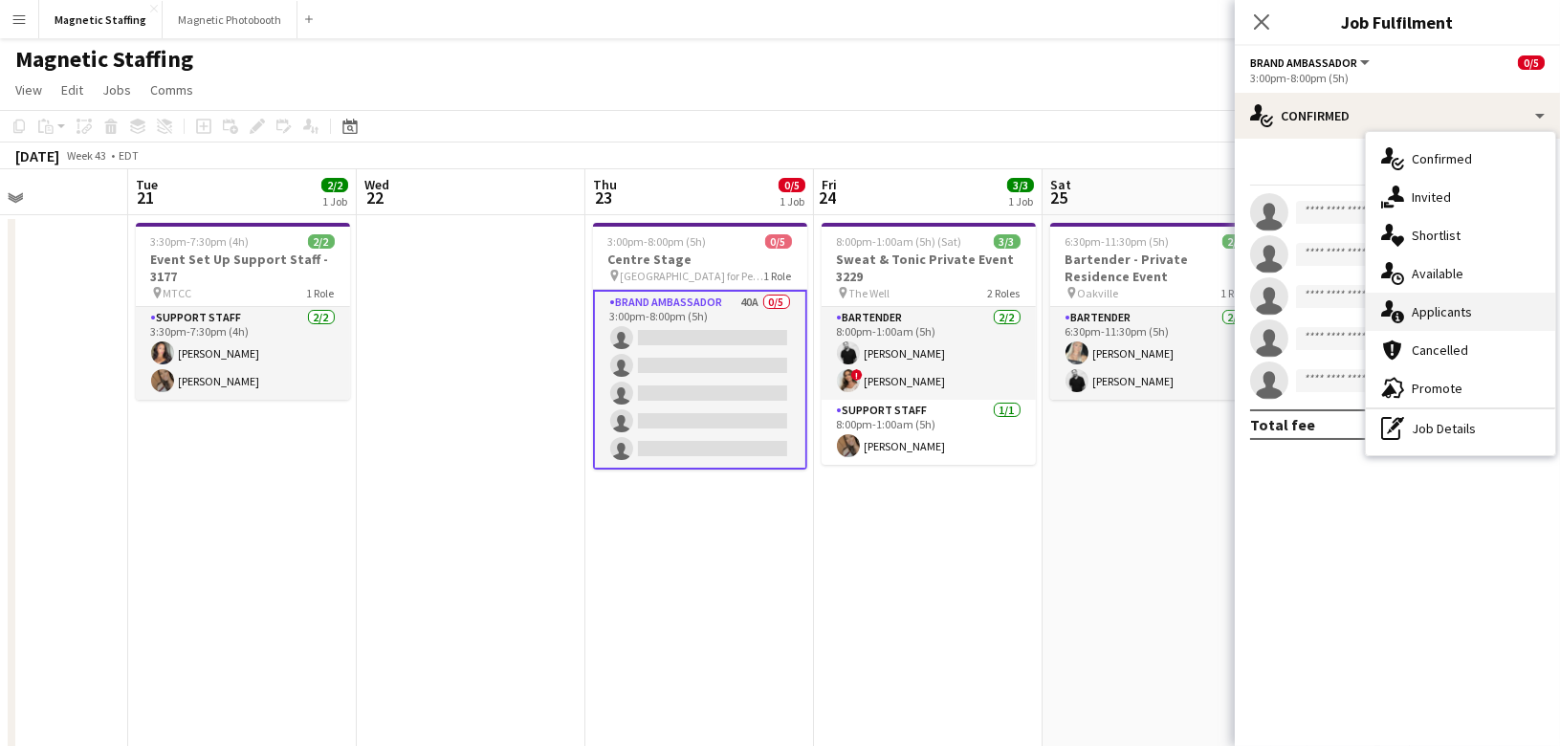
click at [1429, 313] on span "Applicants" at bounding box center [1442, 311] width 60 height 17
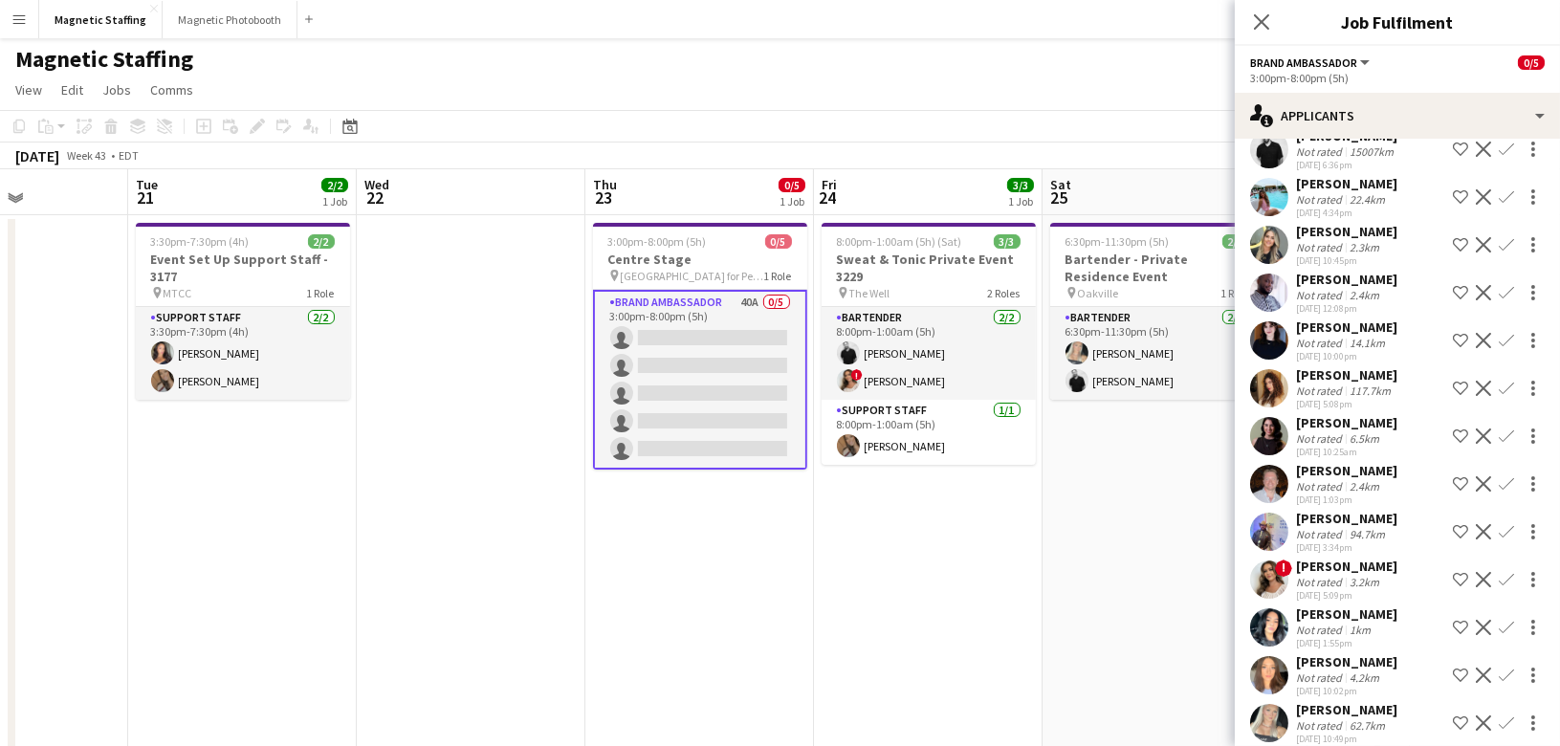
scroll to position [0, 0]
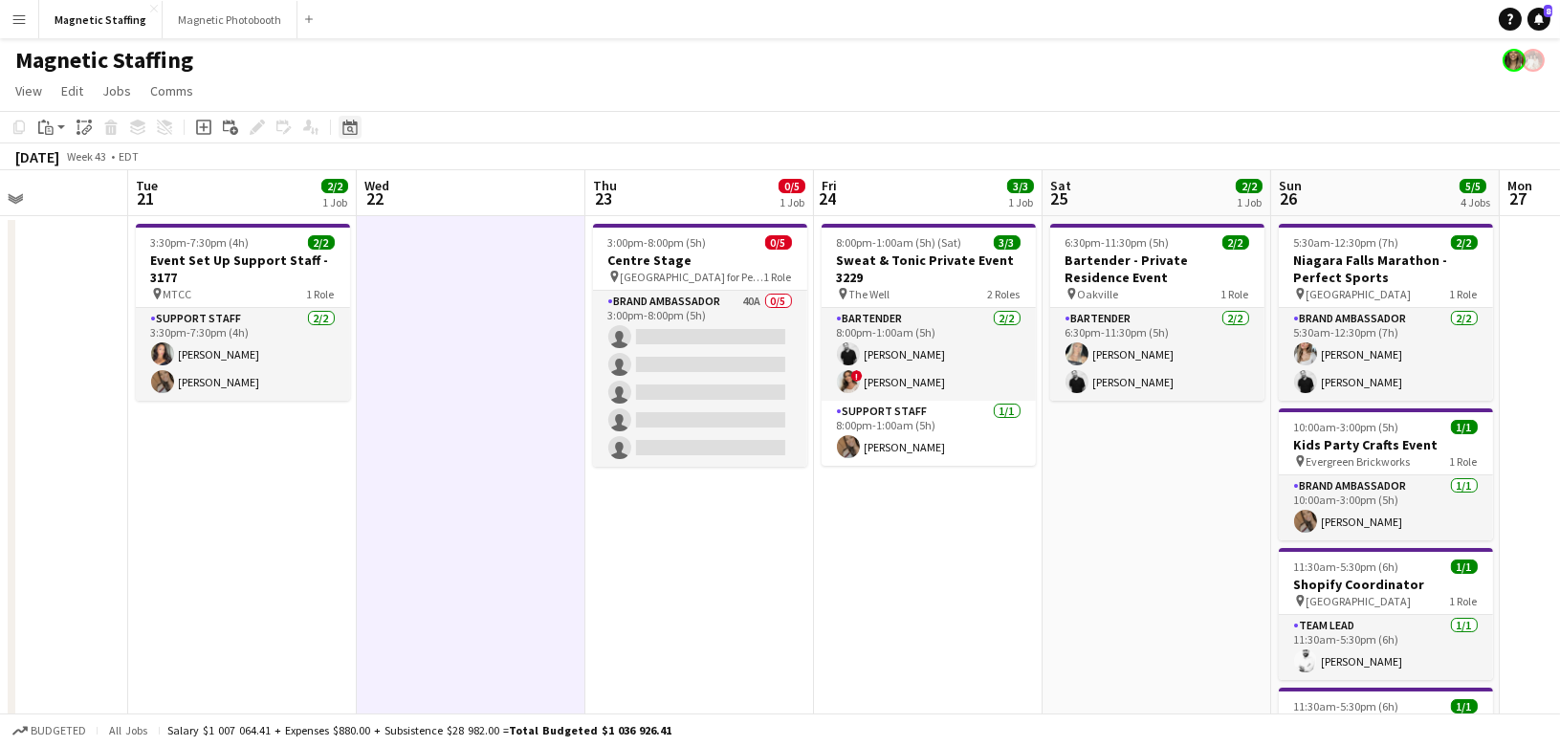
click at [359, 124] on div "Date picker" at bounding box center [350, 127] width 23 height 23
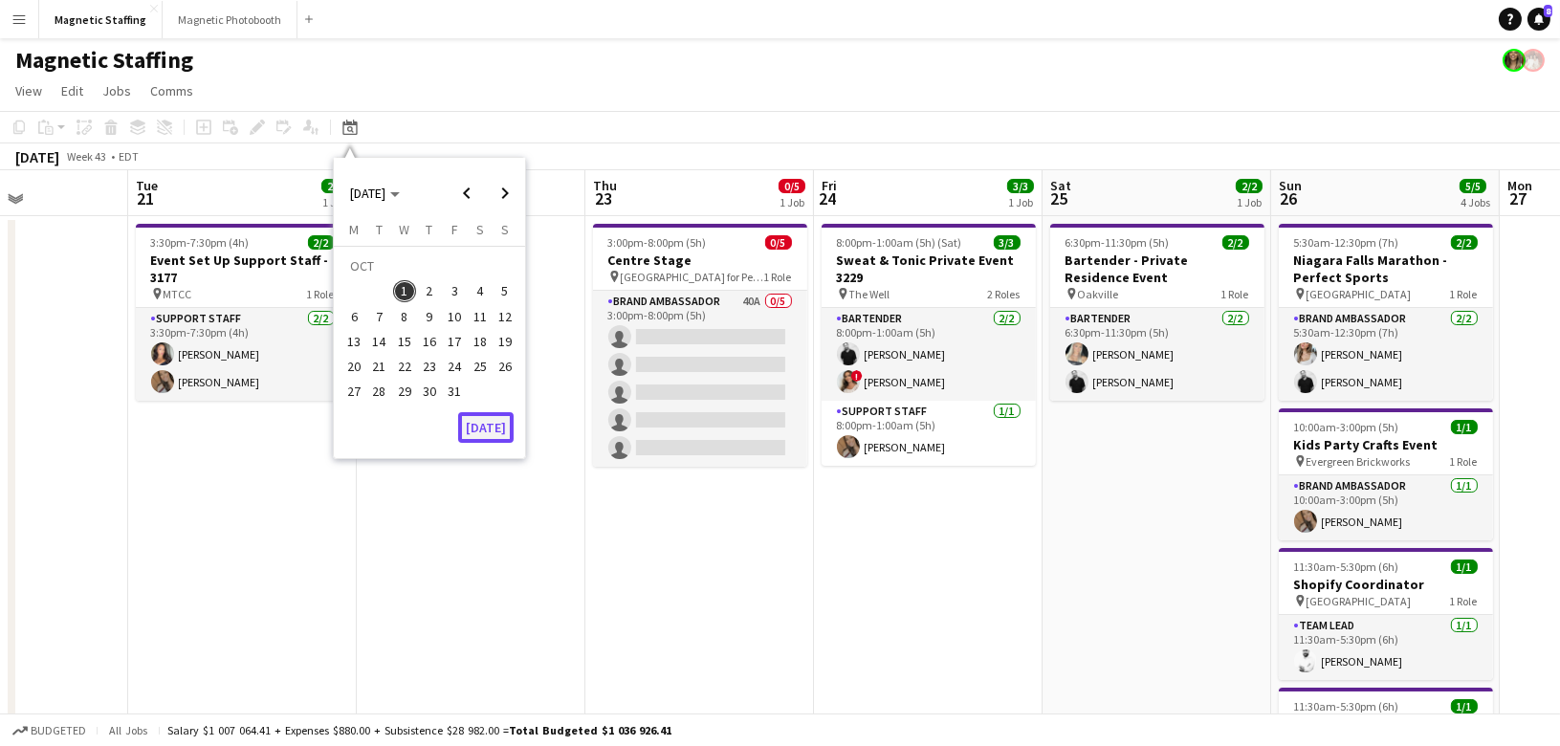
click at [482, 420] on button "[DATE]" at bounding box center [485, 427] width 55 height 31
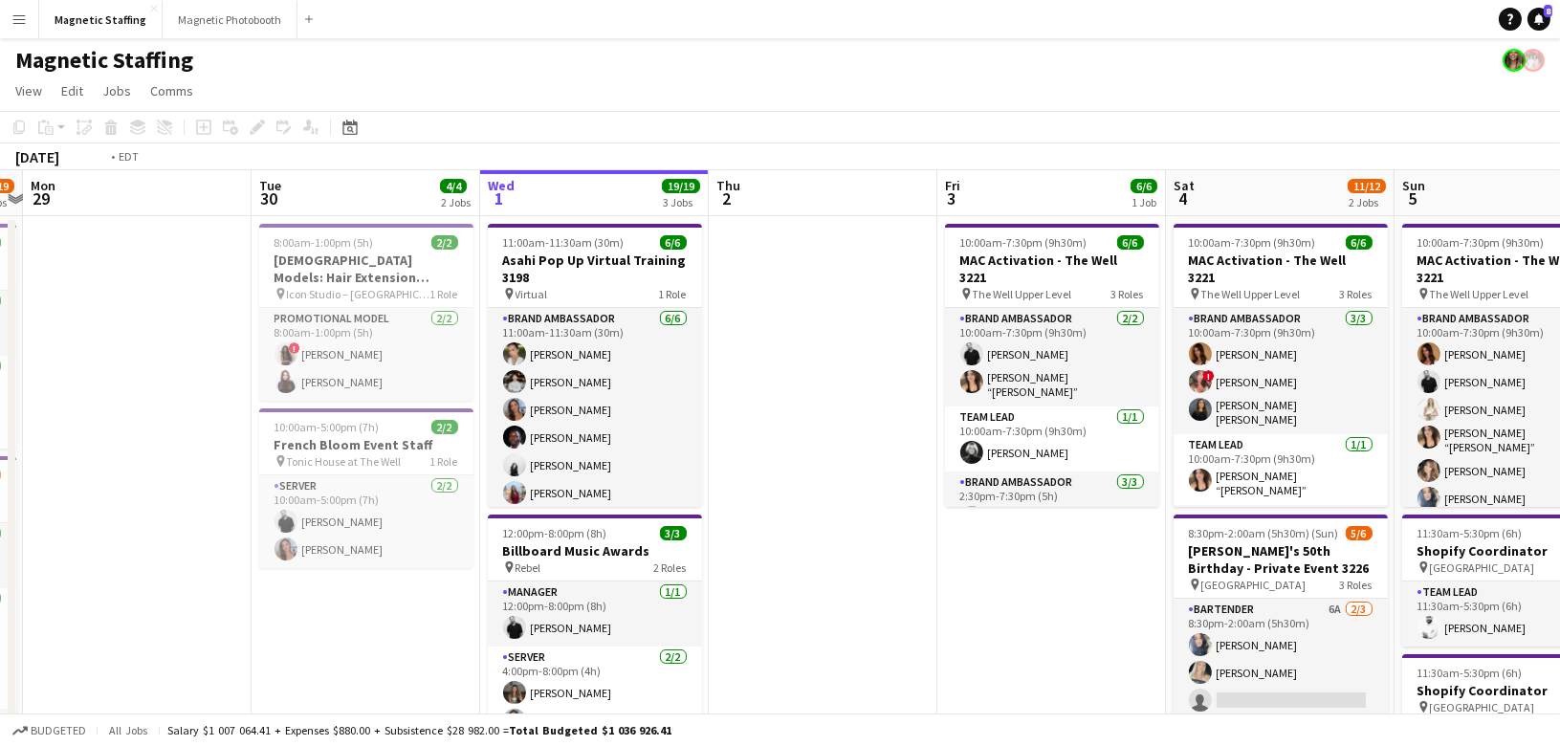
drag, startPoint x: 747, startPoint y: 454, endPoint x: 99, endPoint y: 500, distance: 650.0
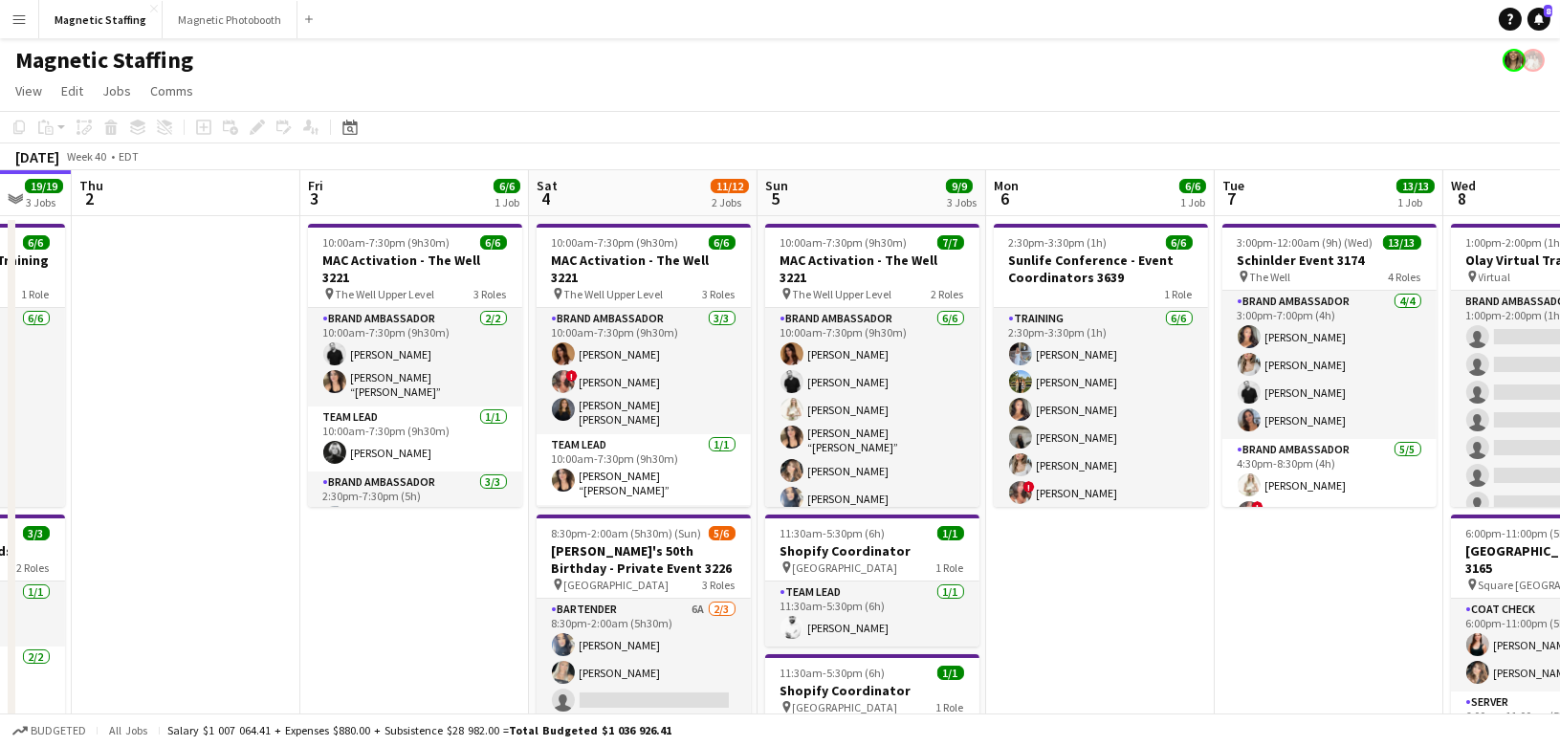
scroll to position [0, 684]
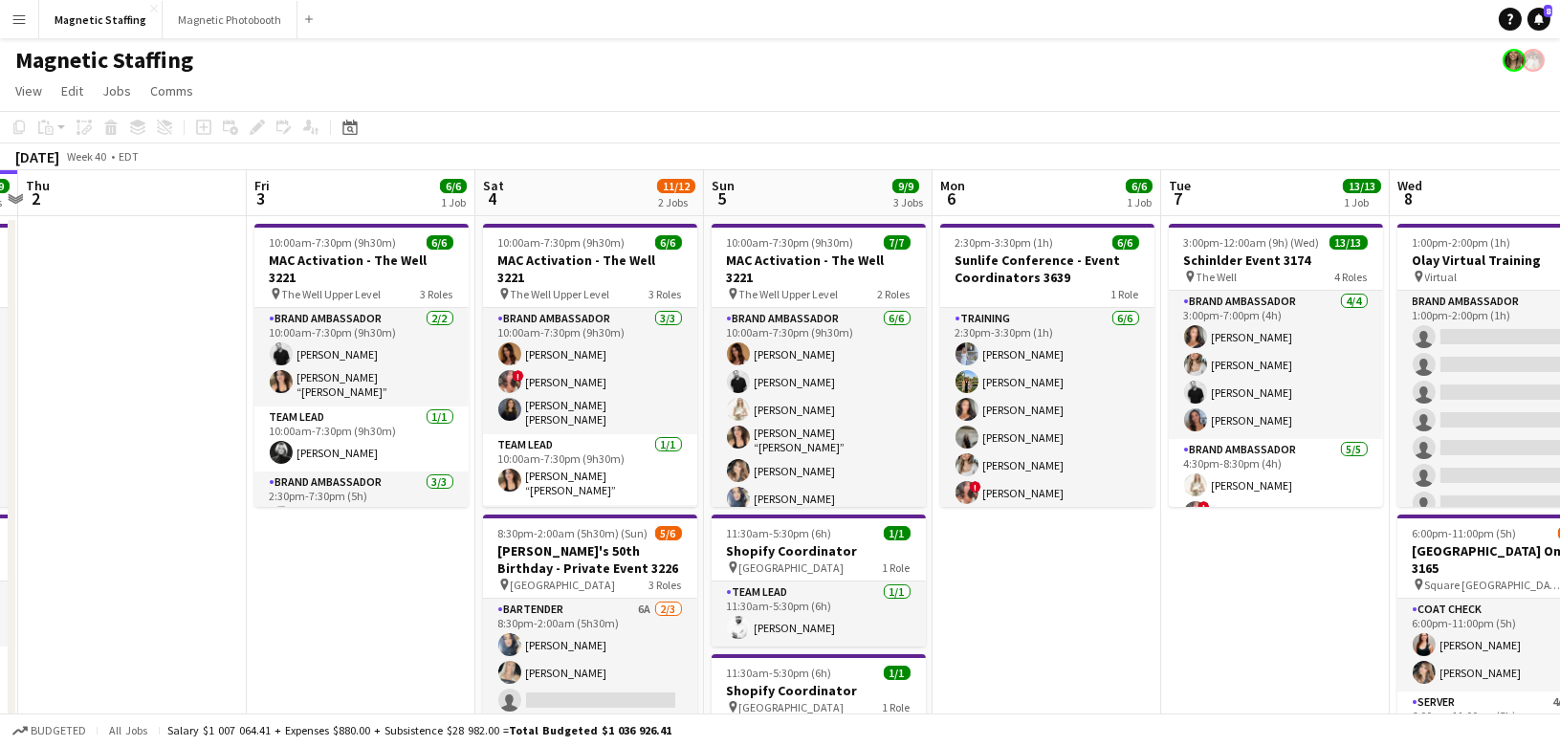
drag, startPoint x: 494, startPoint y: 522, endPoint x: 432, endPoint y: 522, distance: 62.2
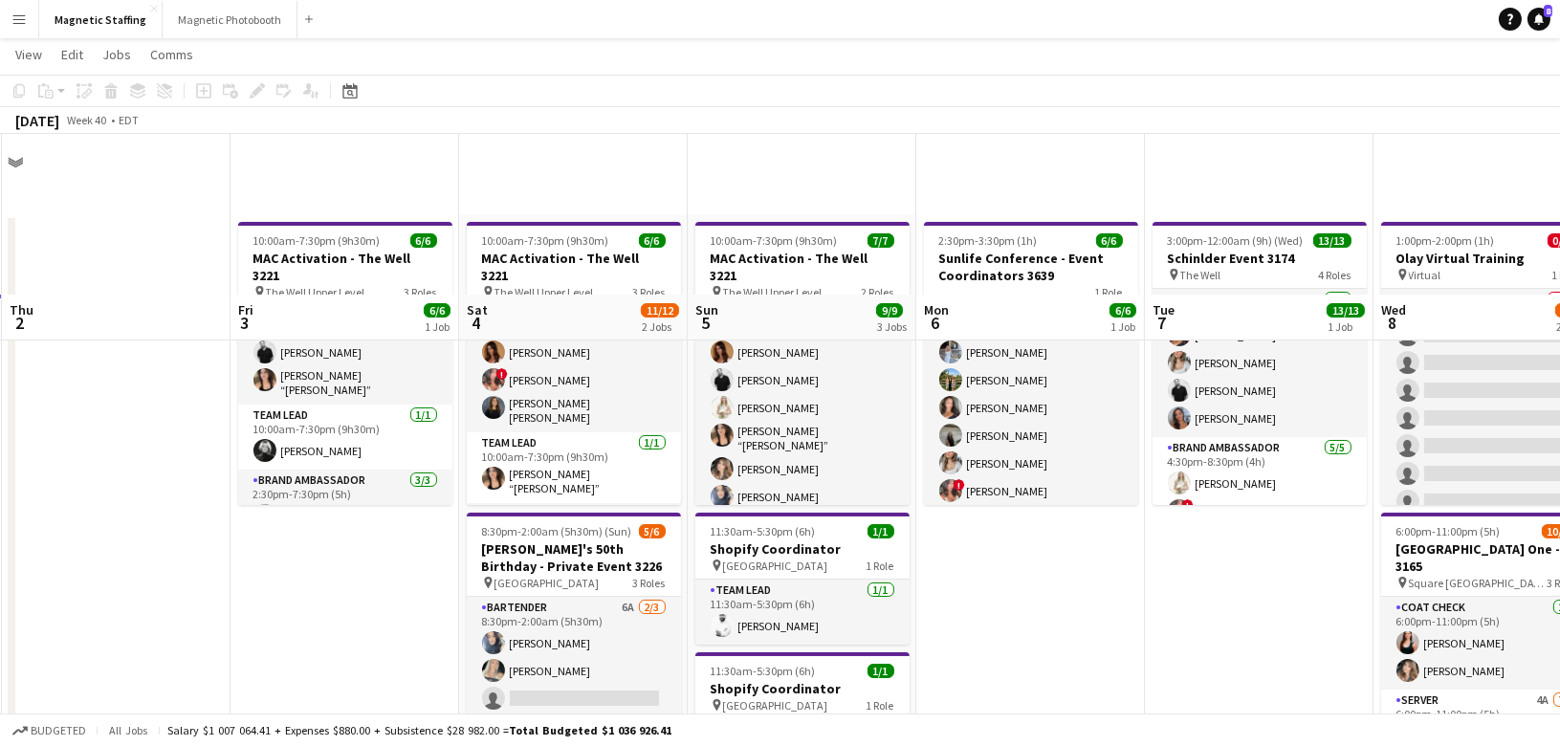
scroll to position [203, 0]
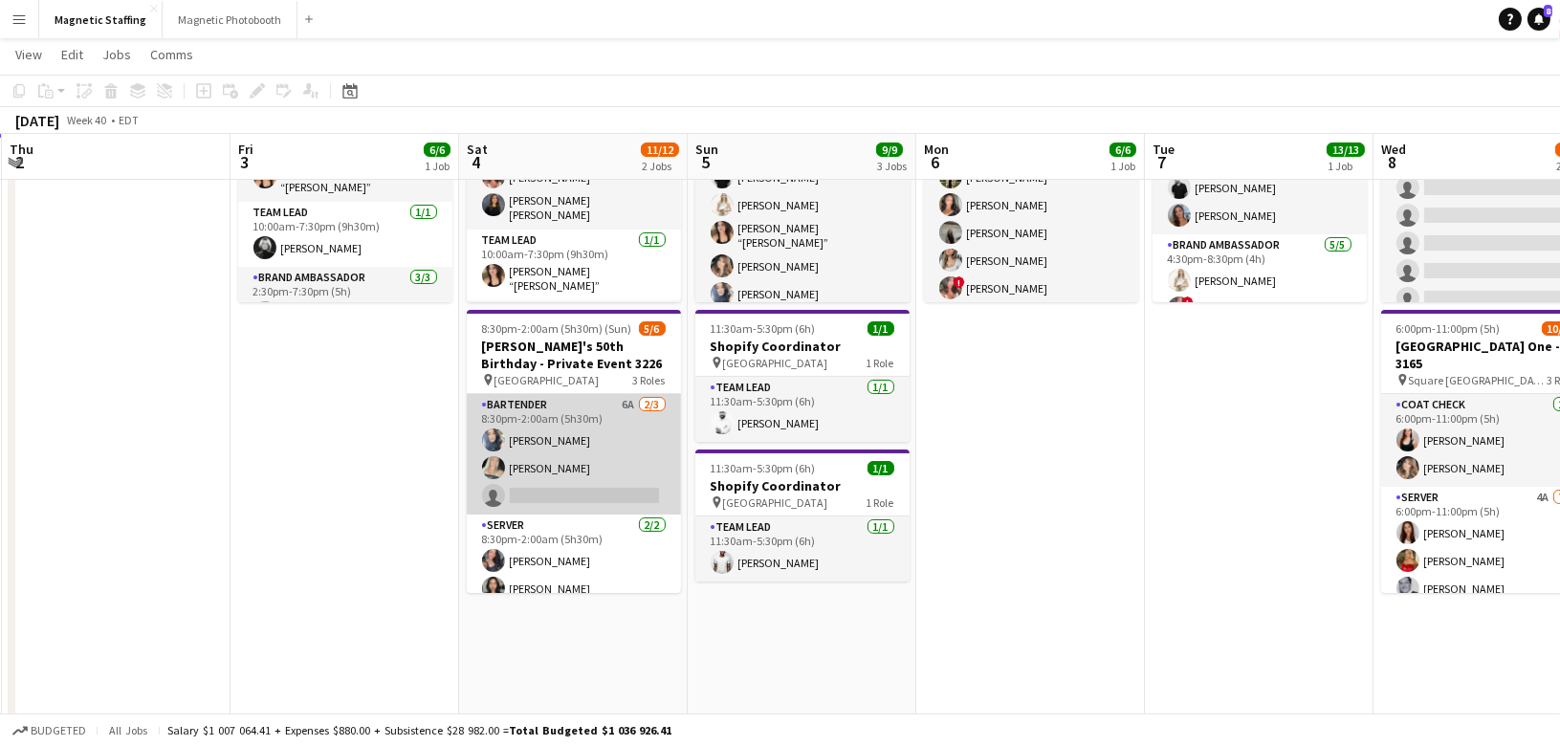
click at [548, 494] on app-card-role "Bartender 6A 2/3 8:30pm-2:00am (5h30m) Malin Keo Maija Dekoker single-neutral-a…" at bounding box center [574, 454] width 214 height 120
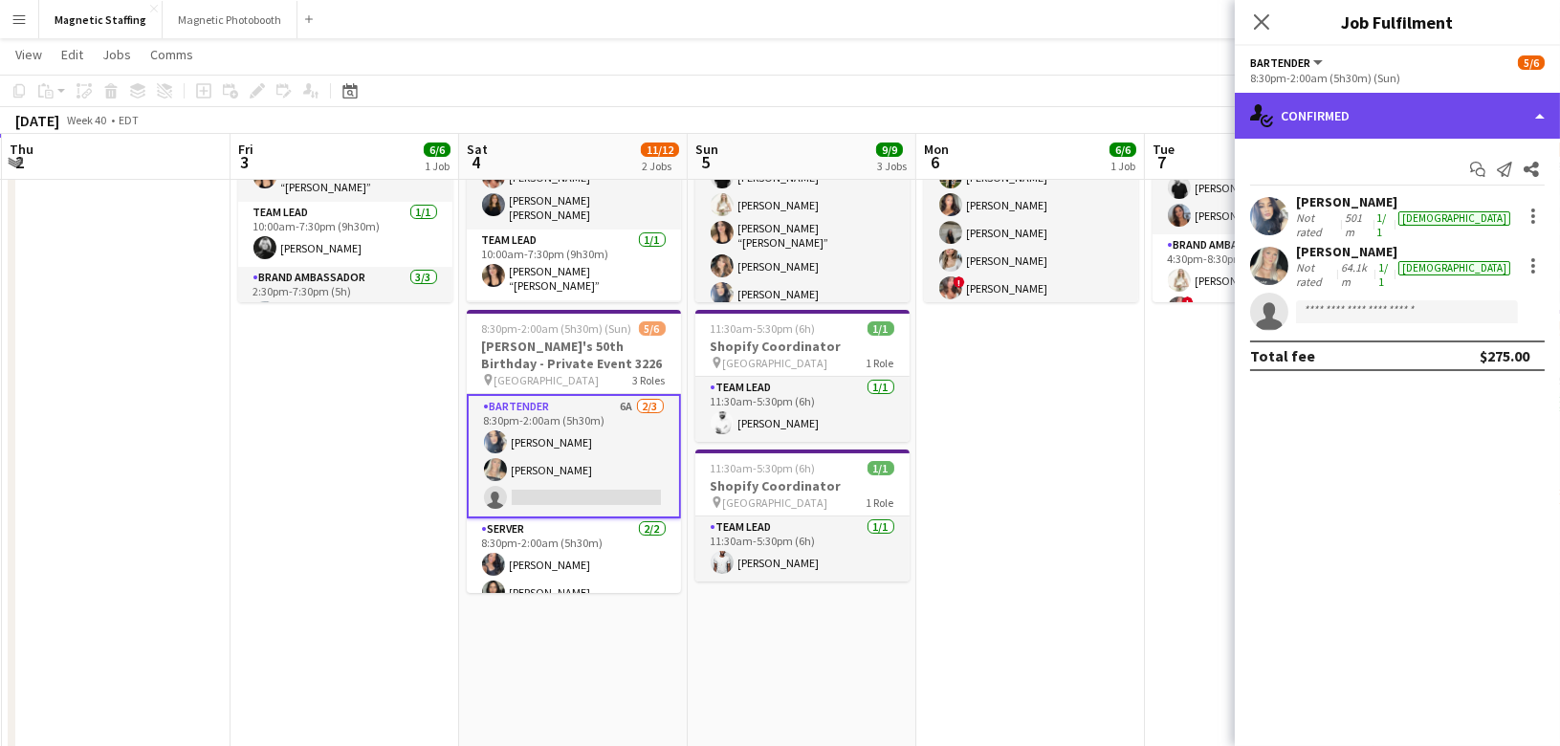
click at [1389, 126] on div "single-neutral-actions-check-2 Confirmed" at bounding box center [1397, 116] width 325 height 46
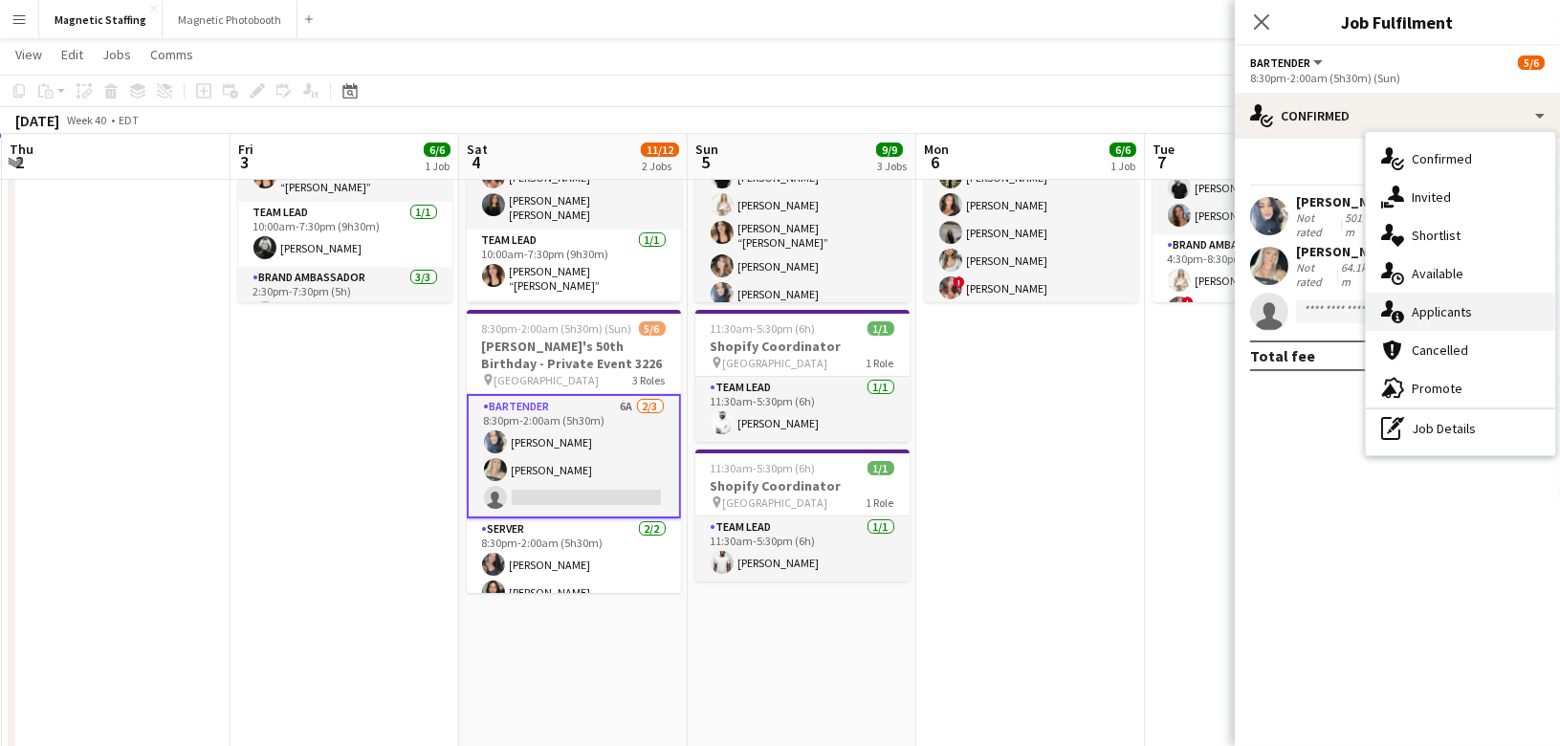
click at [1410, 312] on div "single-neutral-actions-information Applicants" at bounding box center [1460, 312] width 189 height 38
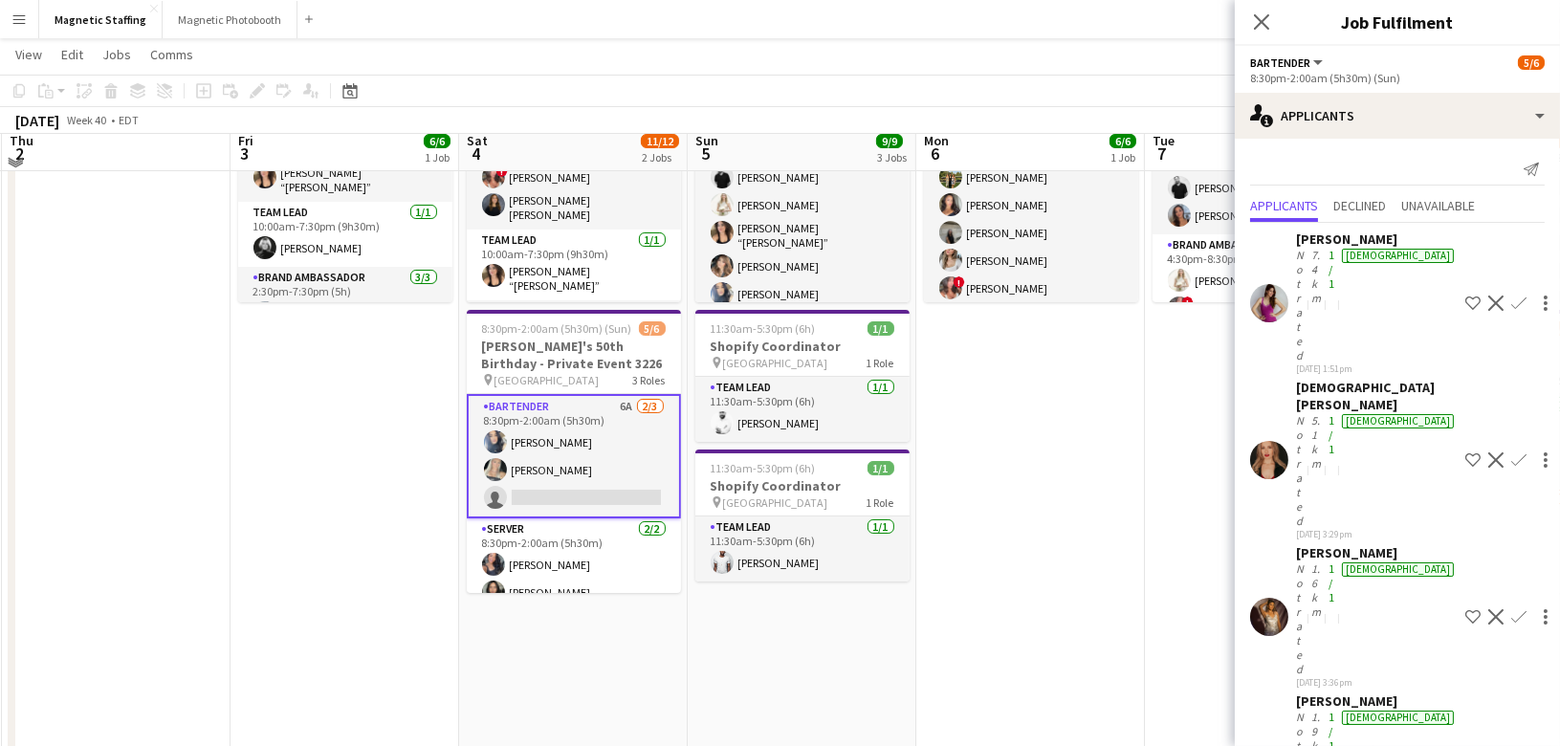
scroll to position [182, 0]
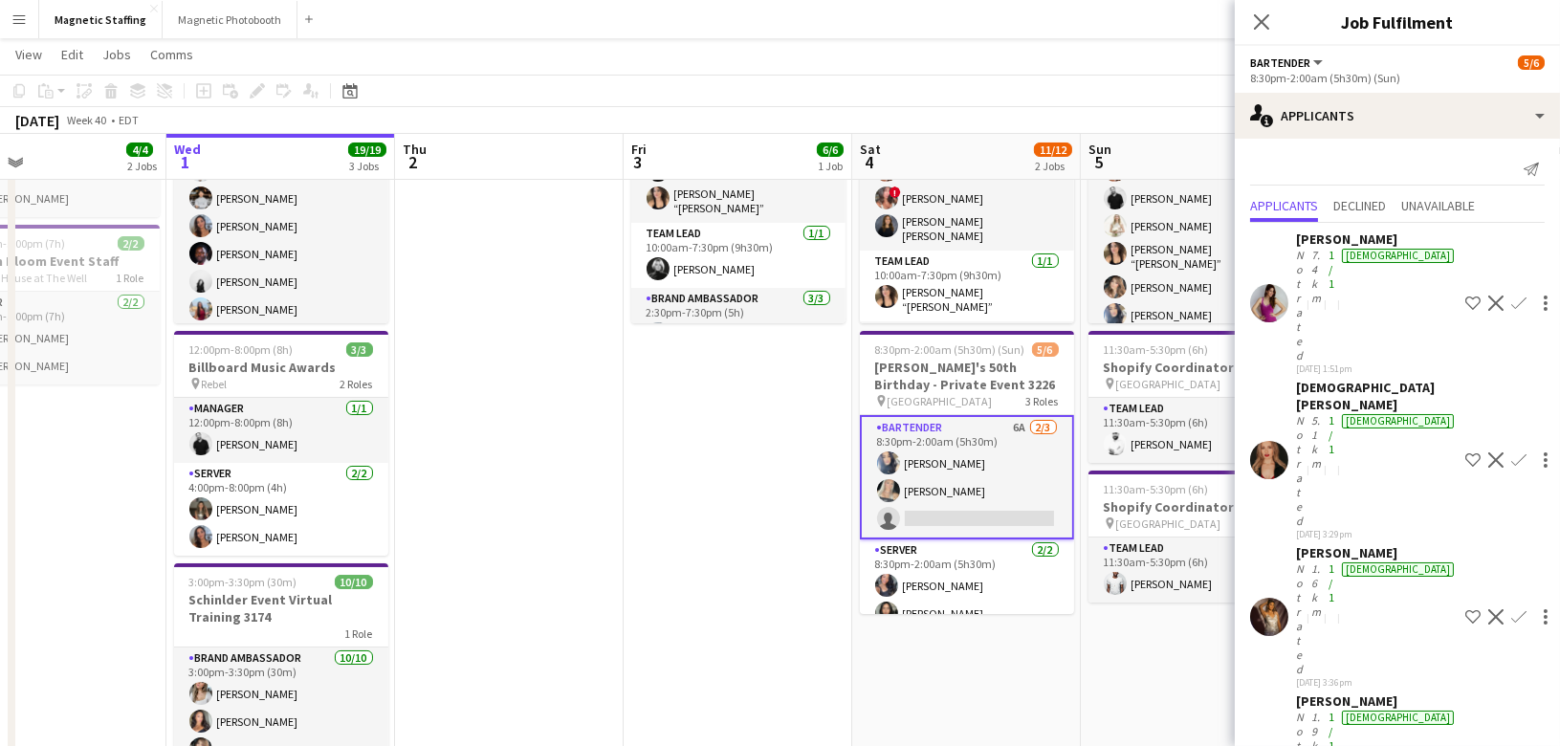
drag, startPoint x: 501, startPoint y: 406, endPoint x: 915, endPoint y: 405, distance: 414.1
click at [915, 405] on app-calendar-viewport "Sun 28 18/19 4 Jobs Mon 29 Tue 30 4/4 2 Jobs Wed 1 19/19 3 Jobs Thu 2 Fri 3 6/6…" at bounding box center [780, 579] width 1560 height 1373
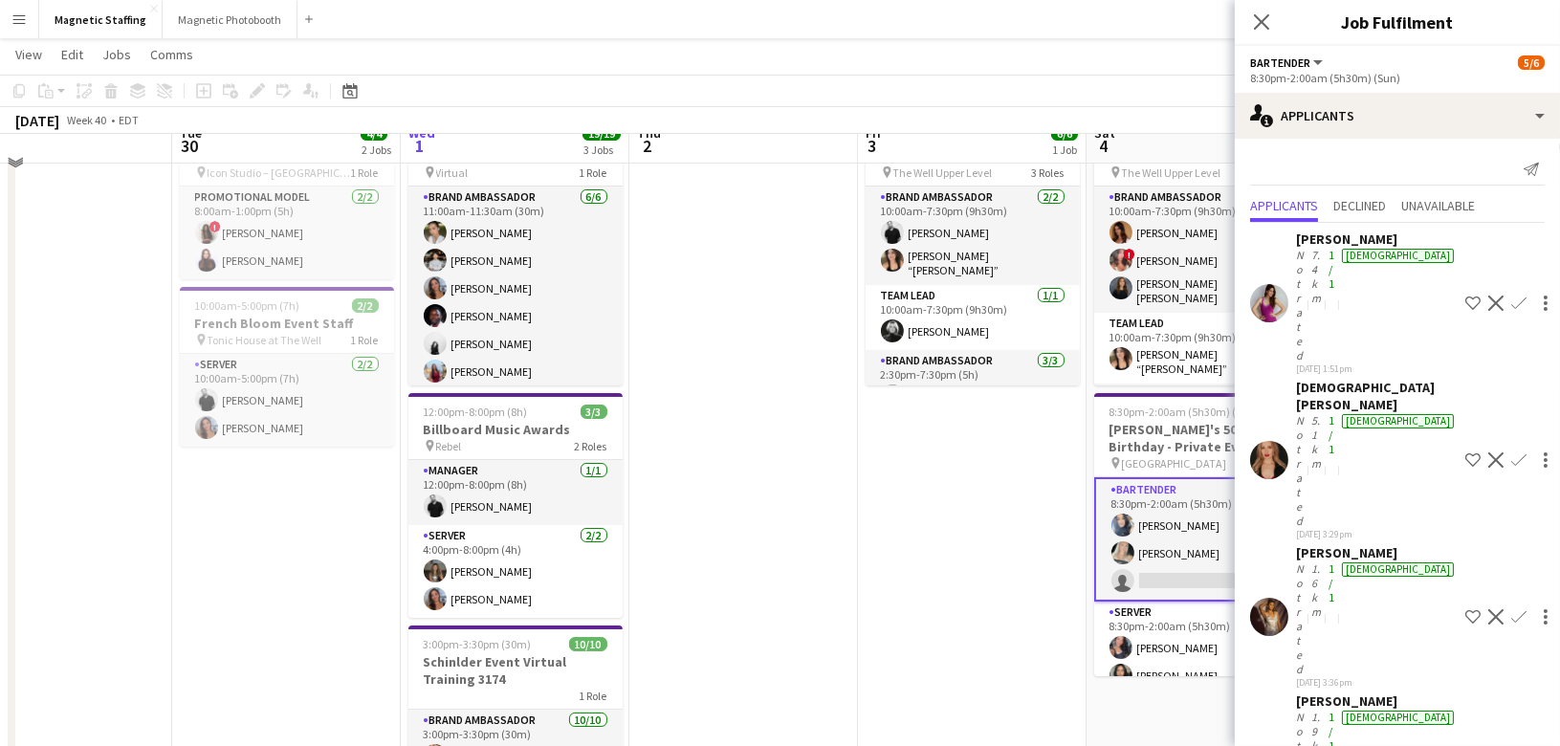
scroll to position [0, 0]
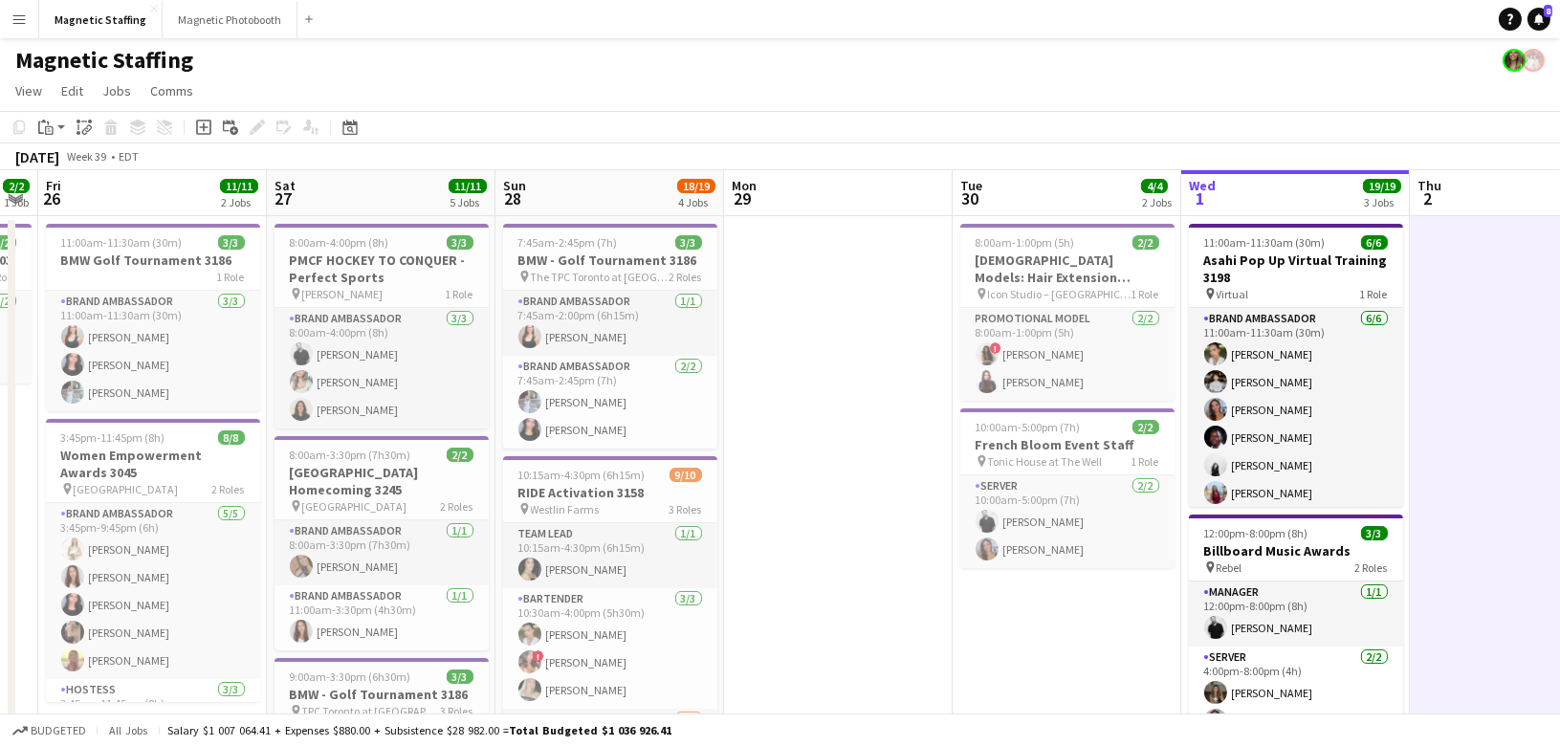
scroll to position [0, 416]
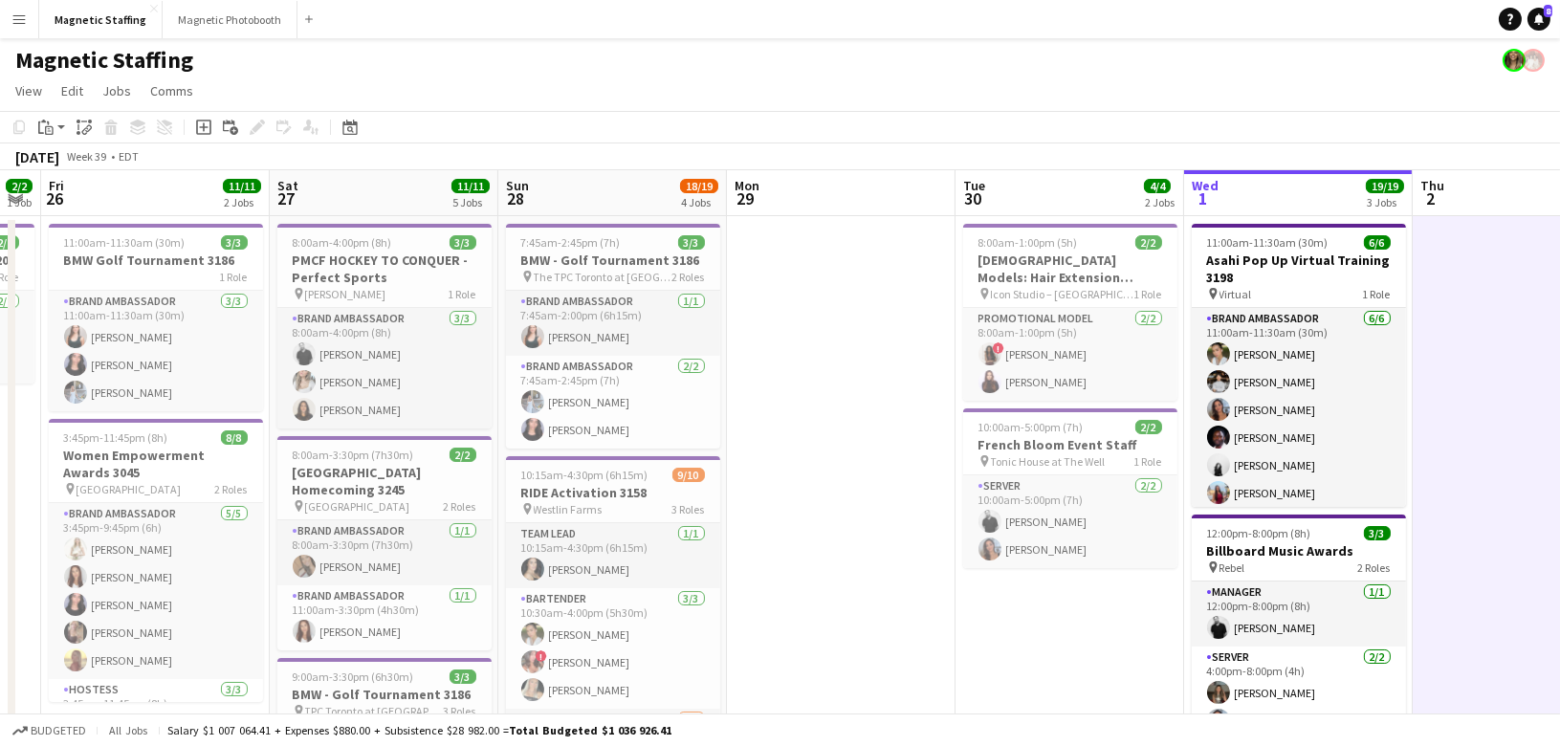
drag, startPoint x: 631, startPoint y: 380, endPoint x: 1414, endPoint y: 393, distance: 783.4
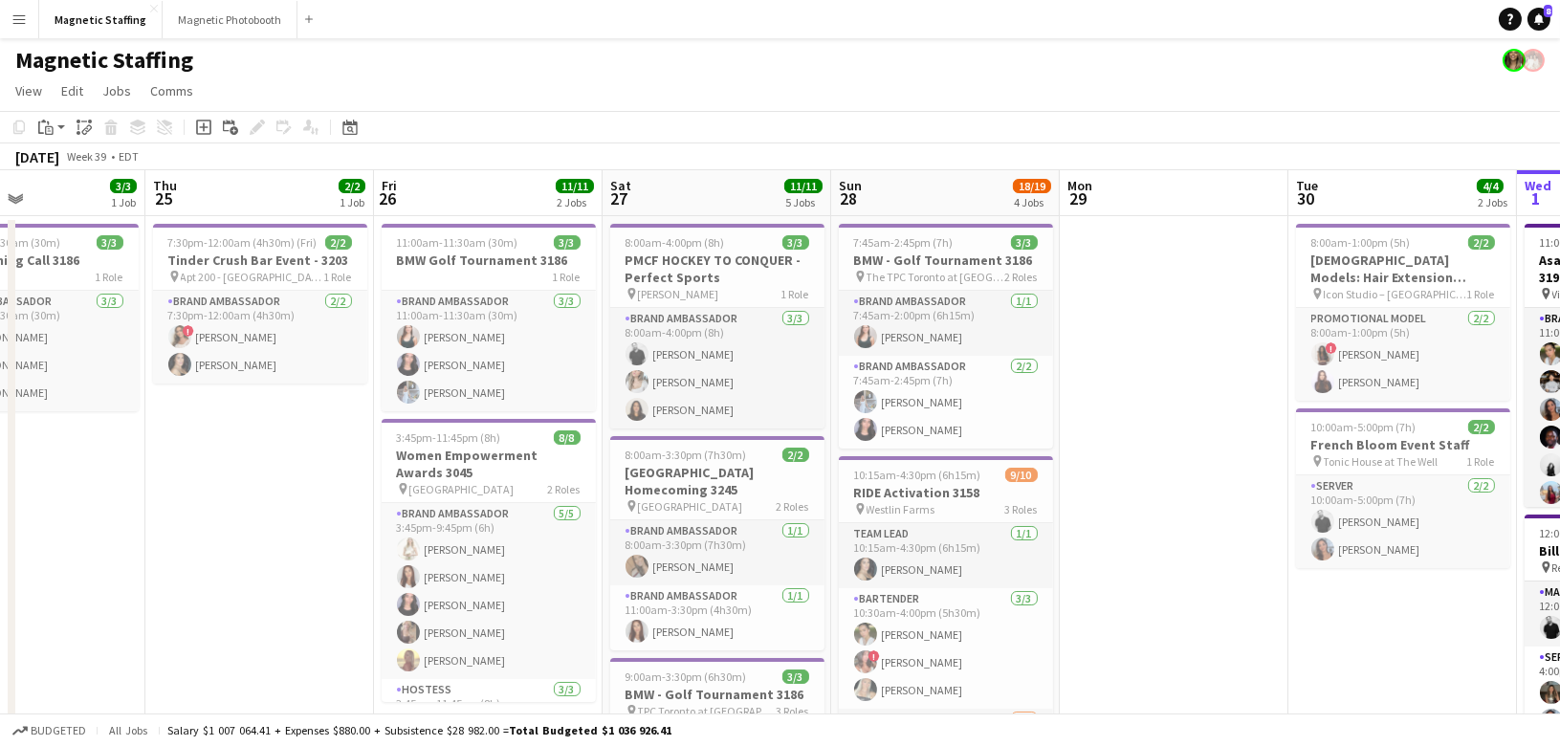
drag, startPoint x: 837, startPoint y: 408, endPoint x: 1163, endPoint y: 402, distance: 326.2
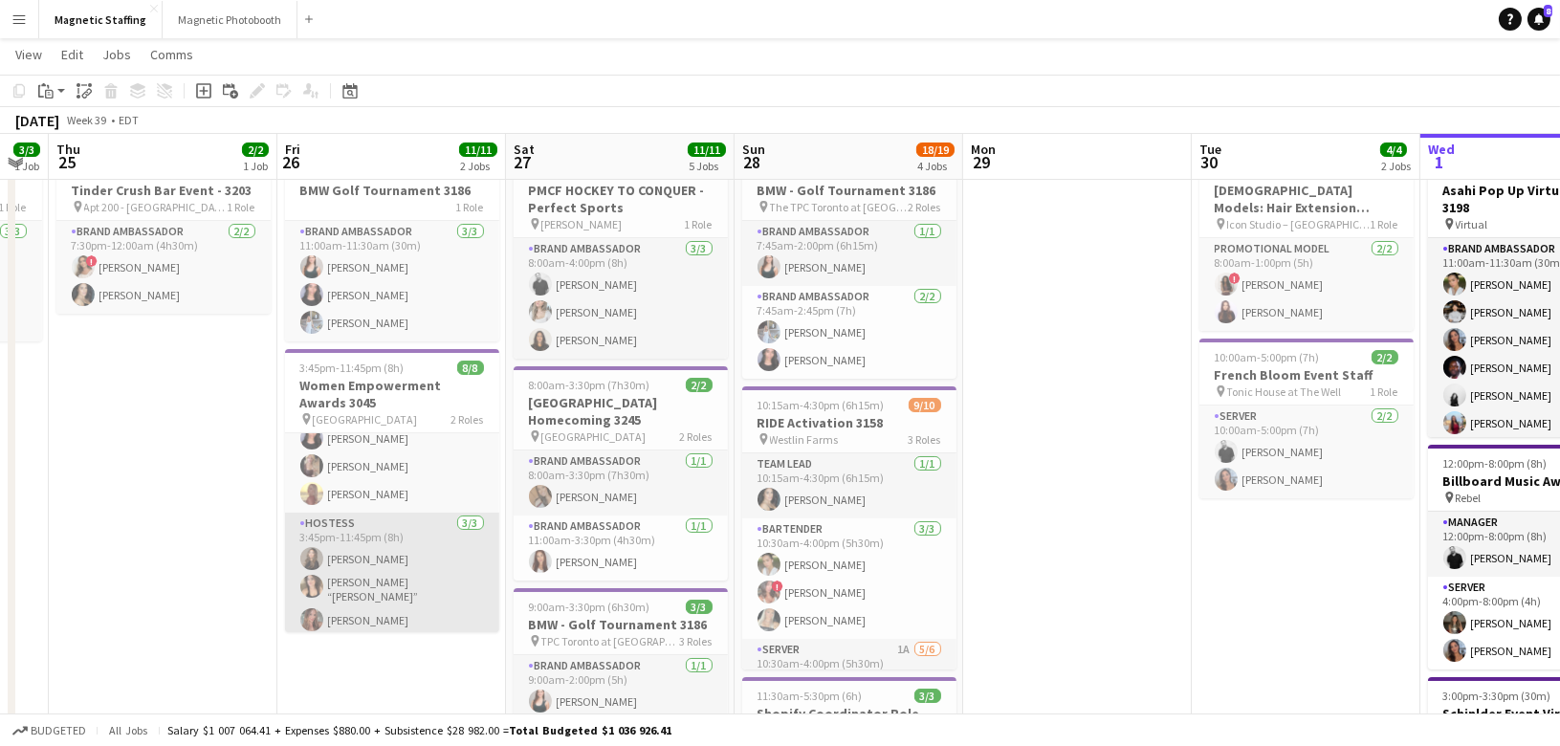
scroll to position [0, 0]
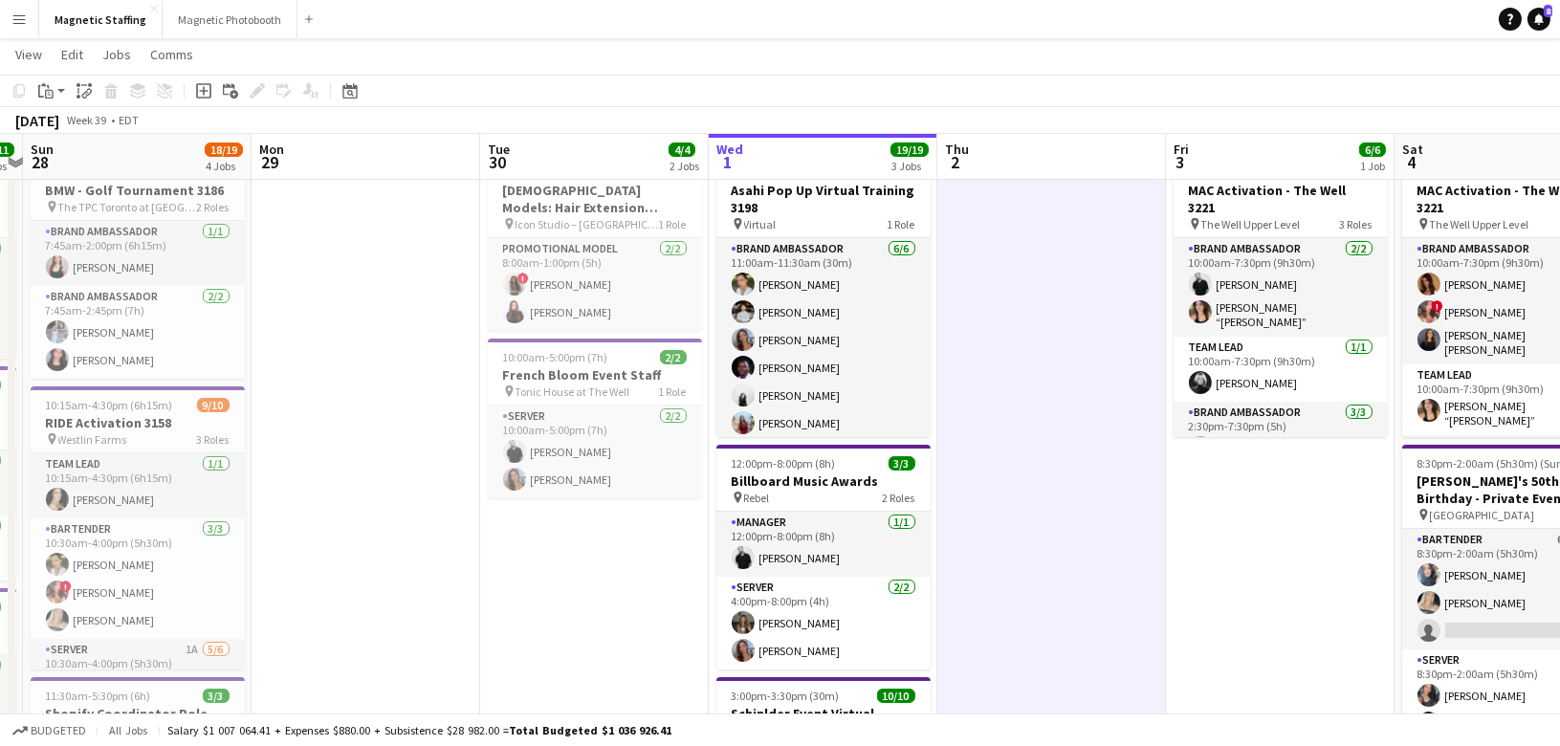
drag, startPoint x: 950, startPoint y: 542, endPoint x: 351, endPoint y: 542, distance: 598.7
click at [351, 542] on app-calendar-viewport "Thu 25 2/2 1 Job Fri 26 11/11 2 Jobs Sat 27 11/11 5 Jobs Sun 28 18/19 4 Jobs Mo…" at bounding box center [780, 693] width 1560 height 1373
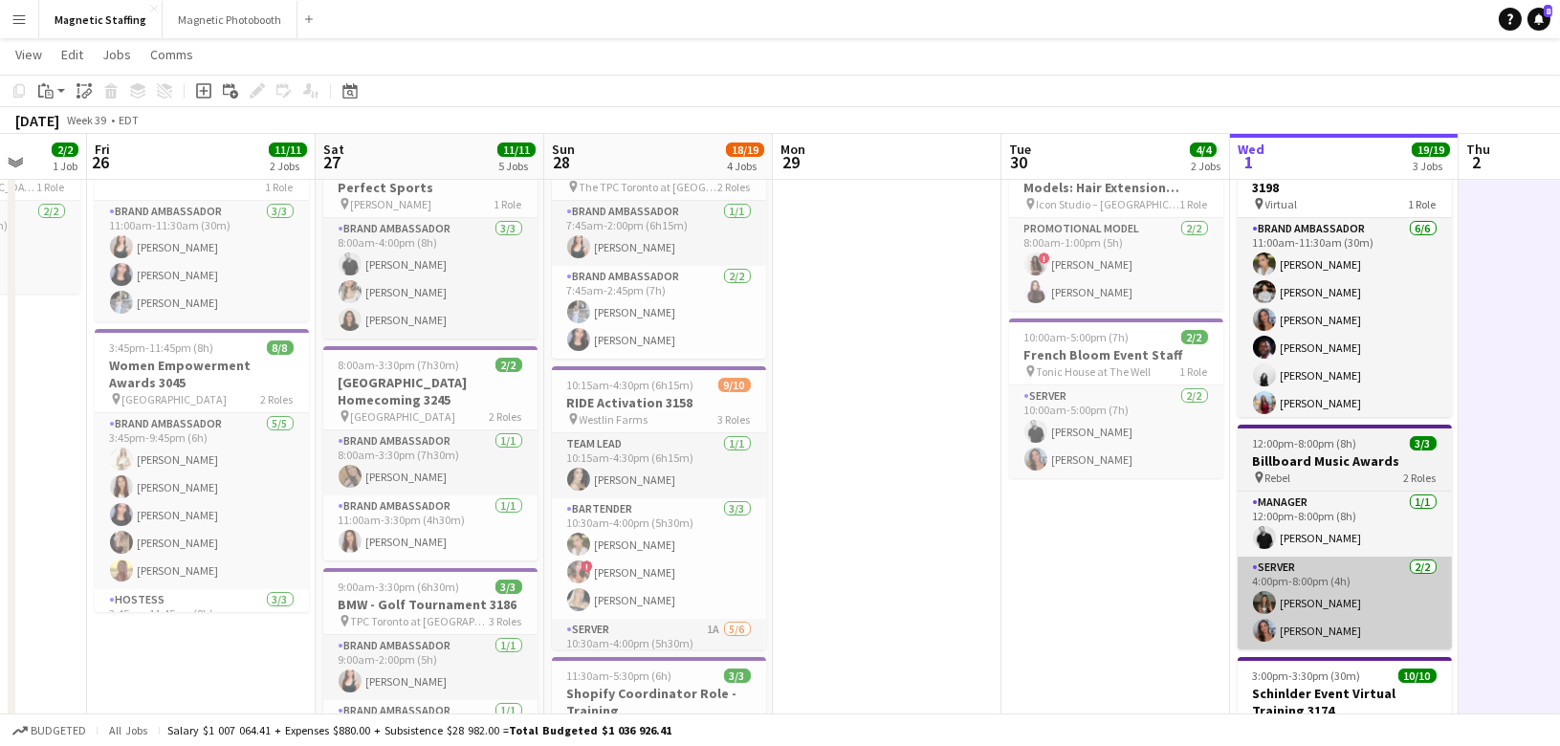
scroll to position [0, 442]
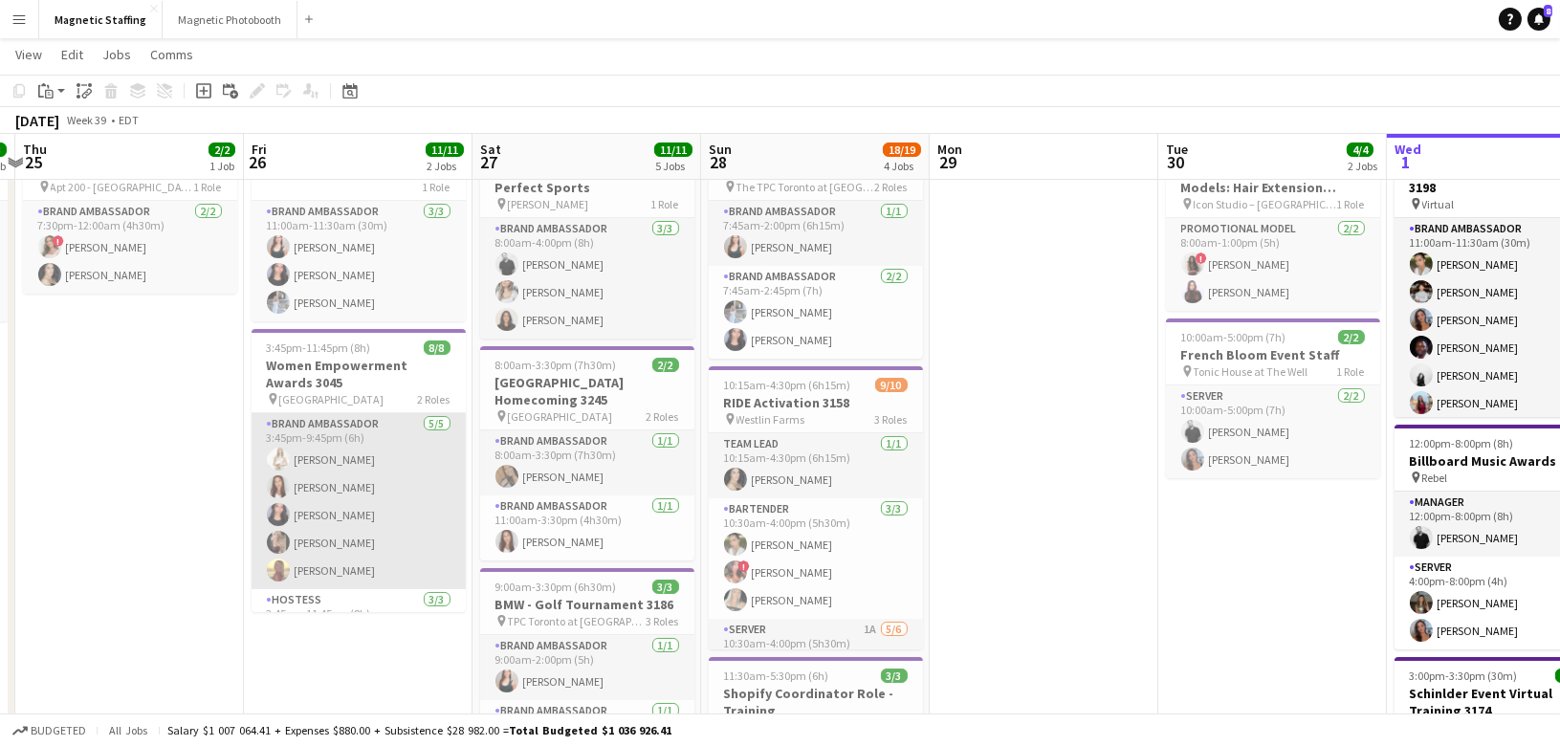
click at [365, 550] on app-card-role "Brand Ambassador 5/5 3:45pm-9:45pm (6h) Katryna Klepacki Luana Cima Jennifer Bi…" at bounding box center [359, 501] width 214 height 176
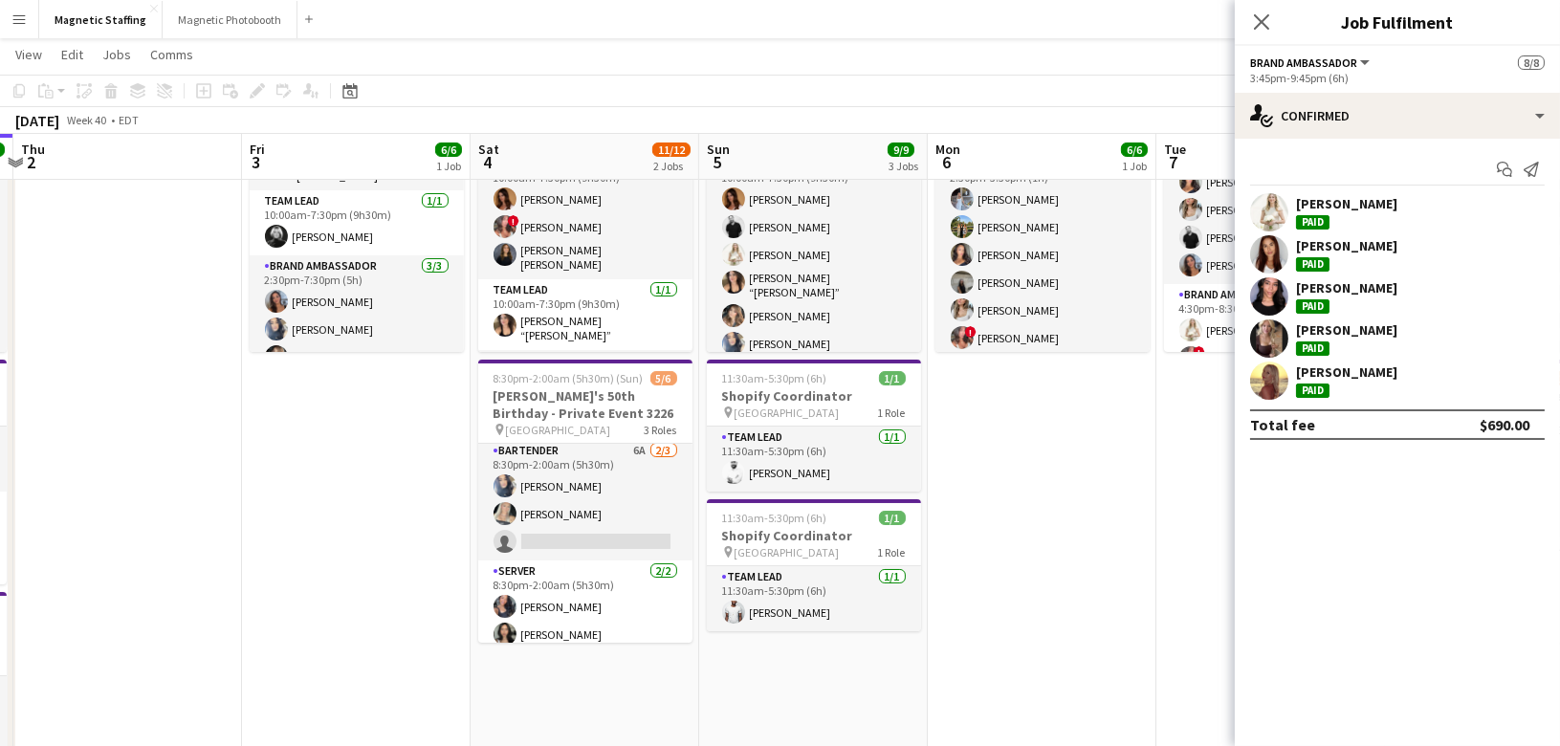
scroll to position [0, 0]
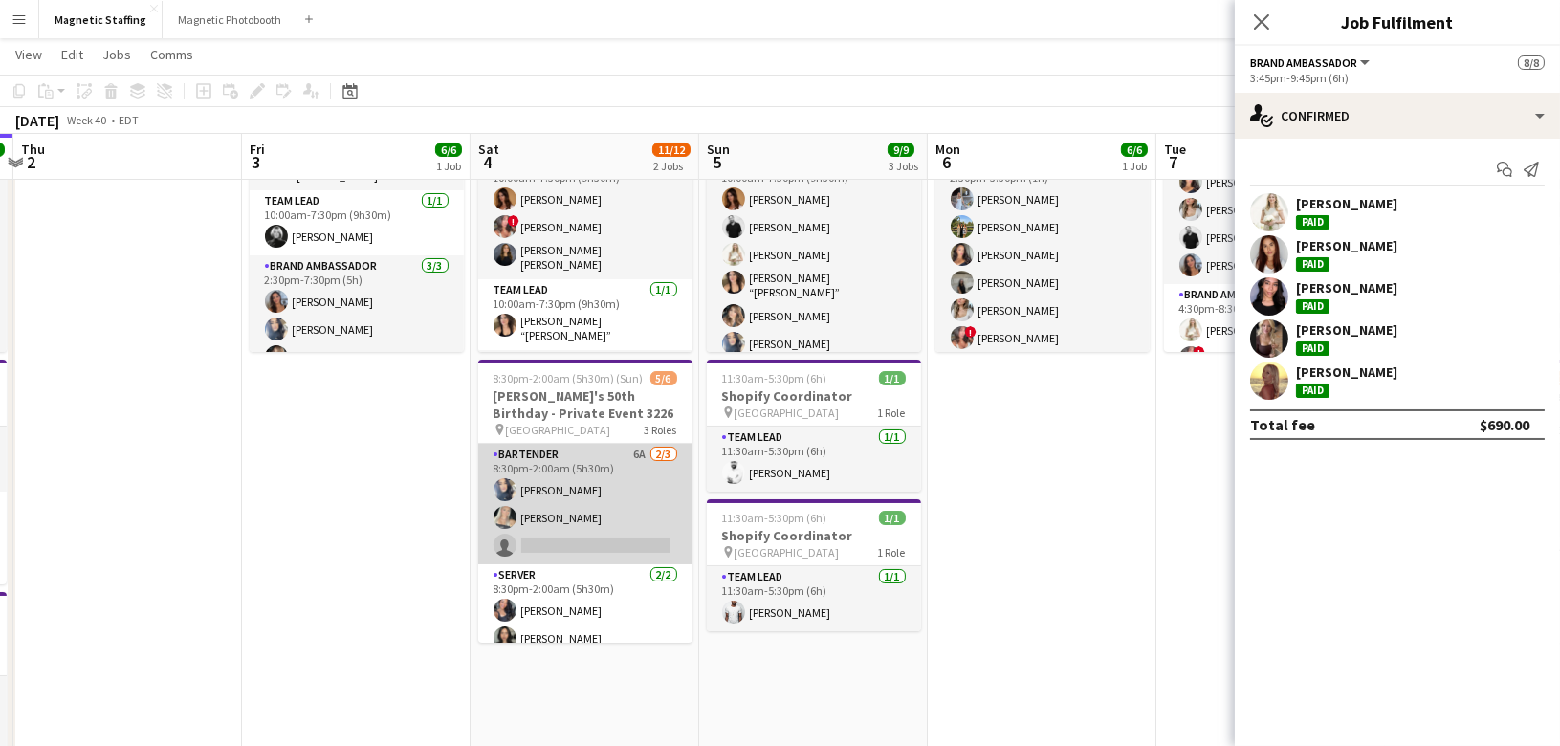
click at [531, 535] on app-card-role "Bartender 6A 2/3 8:30pm-2:00am (5h30m) Malin Keo Maija Dekoker single-neutral-a…" at bounding box center [585, 504] width 214 height 120
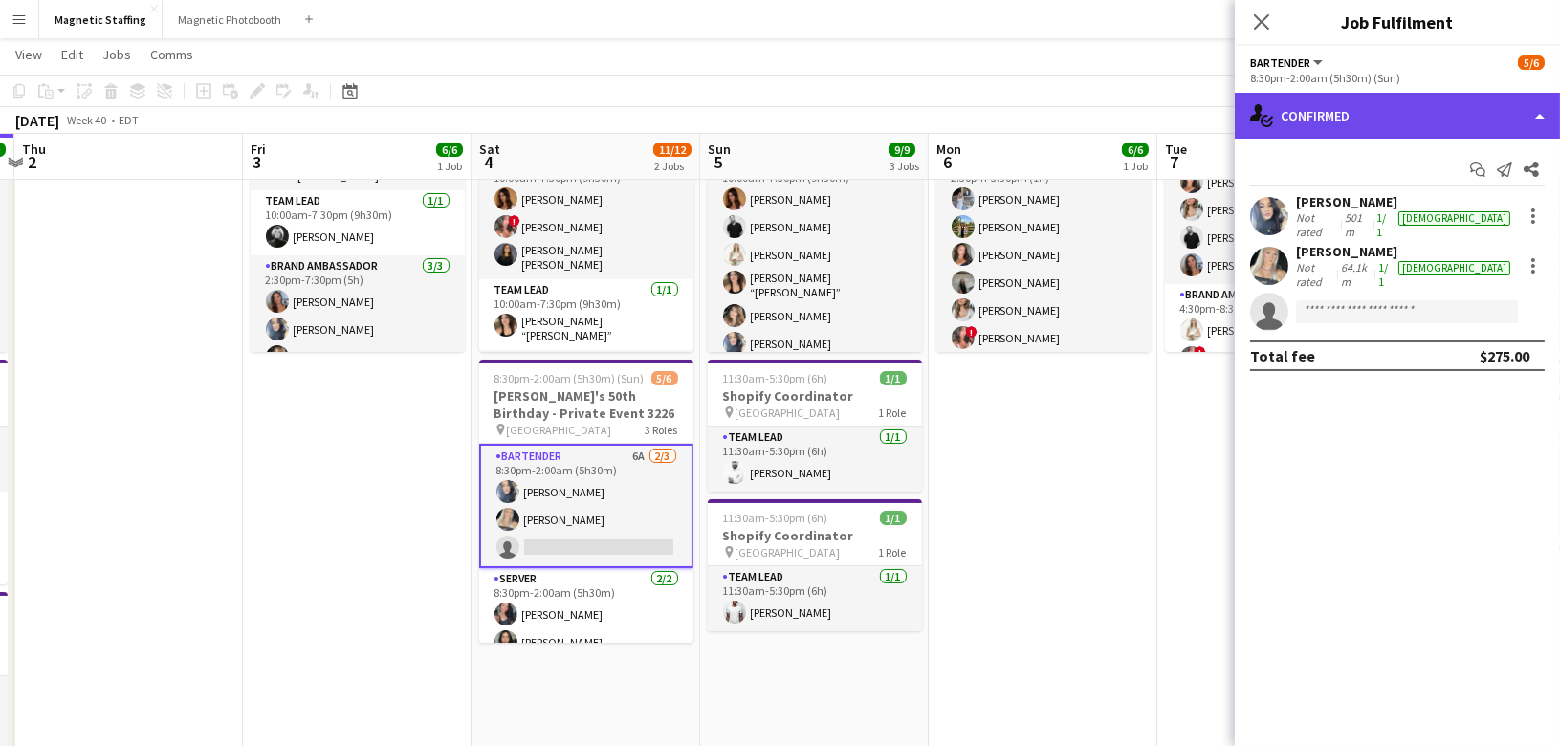
click at [1410, 112] on div "single-neutral-actions-check-2 Confirmed" at bounding box center [1397, 116] width 325 height 46
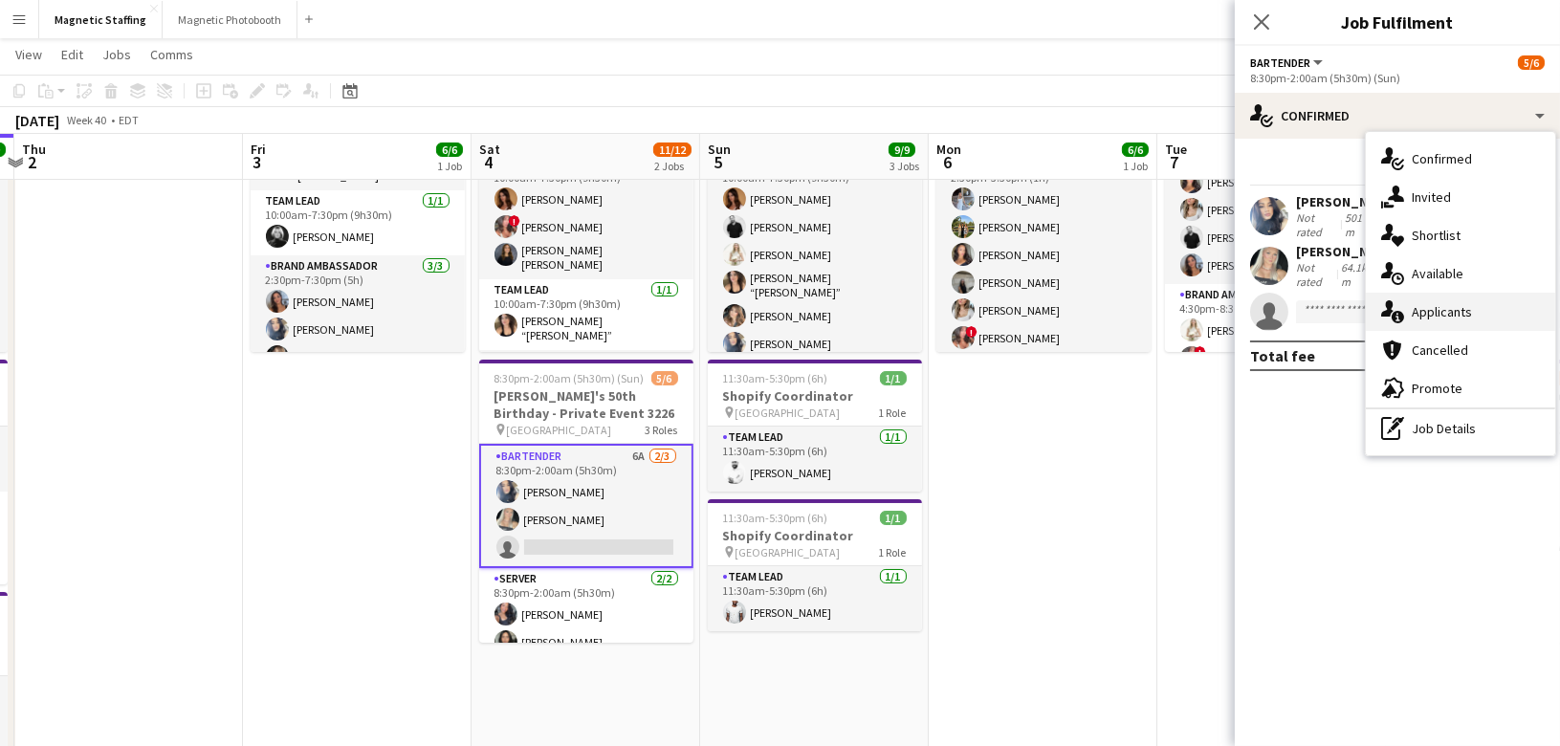
click at [1428, 311] on span "Applicants" at bounding box center [1442, 311] width 60 height 17
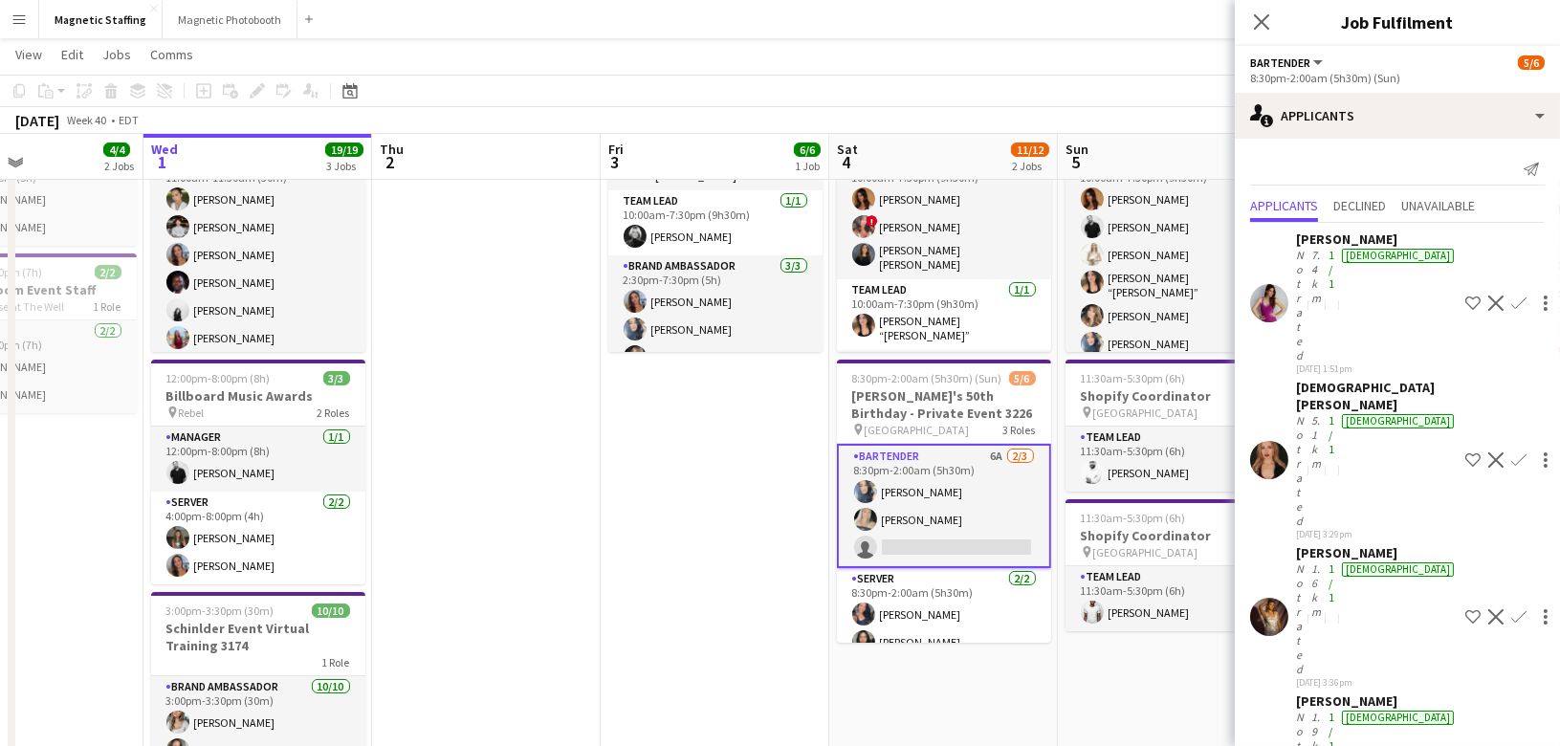
drag, startPoint x: 284, startPoint y: 555, endPoint x: 856, endPoint y: 551, distance: 571.9
click at [864, 554] on app-calendar-viewport "Sun 28 18/19 4 Jobs Mon 29 Tue 30 4/4 2 Jobs Wed 1 19/19 3 Jobs Thu 2 Fri 3 6/6…" at bounding box center [780, 608] width 1560 height 1373
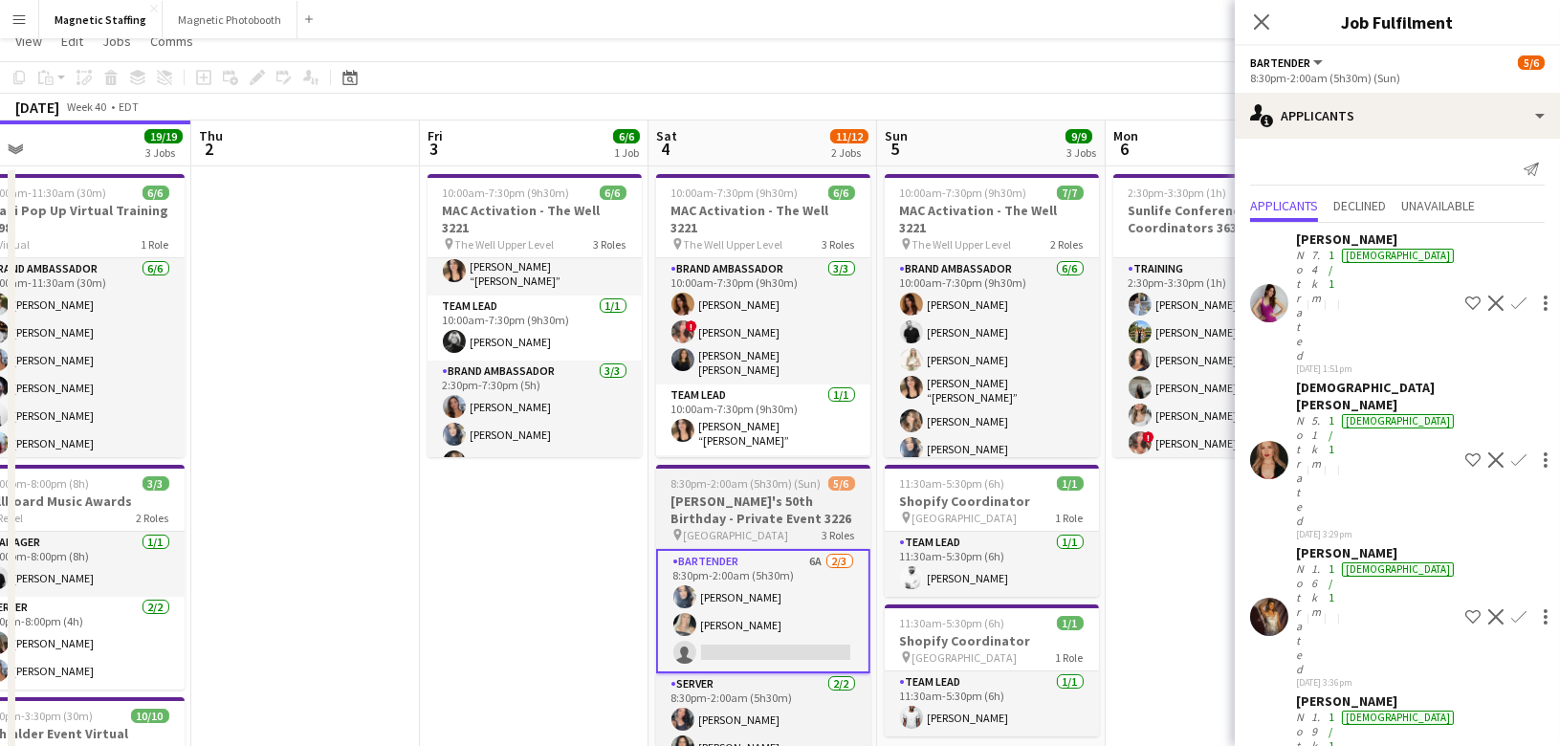
scroll to position [82, 0]
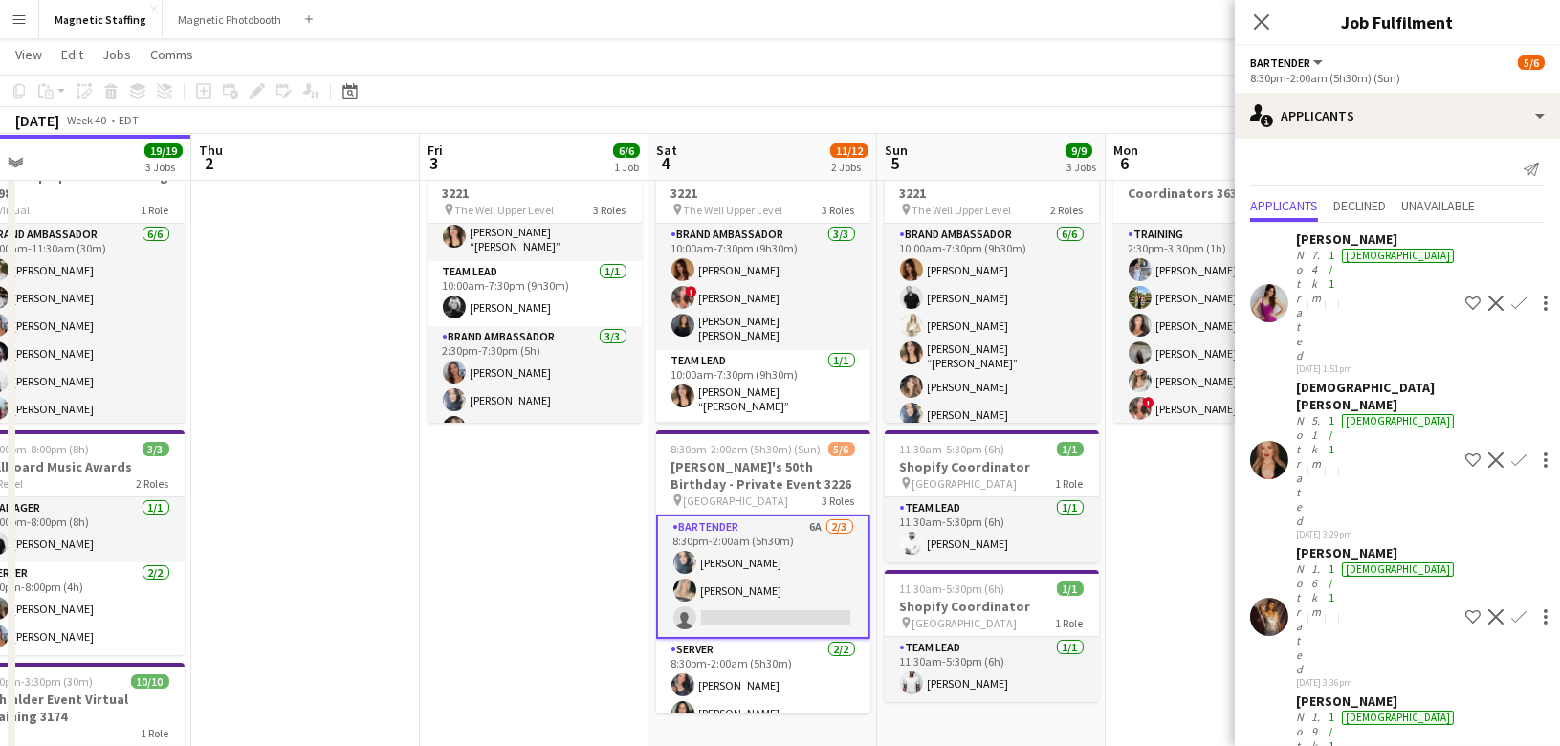
click at [1272, 284] on app-user-avatar at bounding box center [1269, 303] width 38 height 38
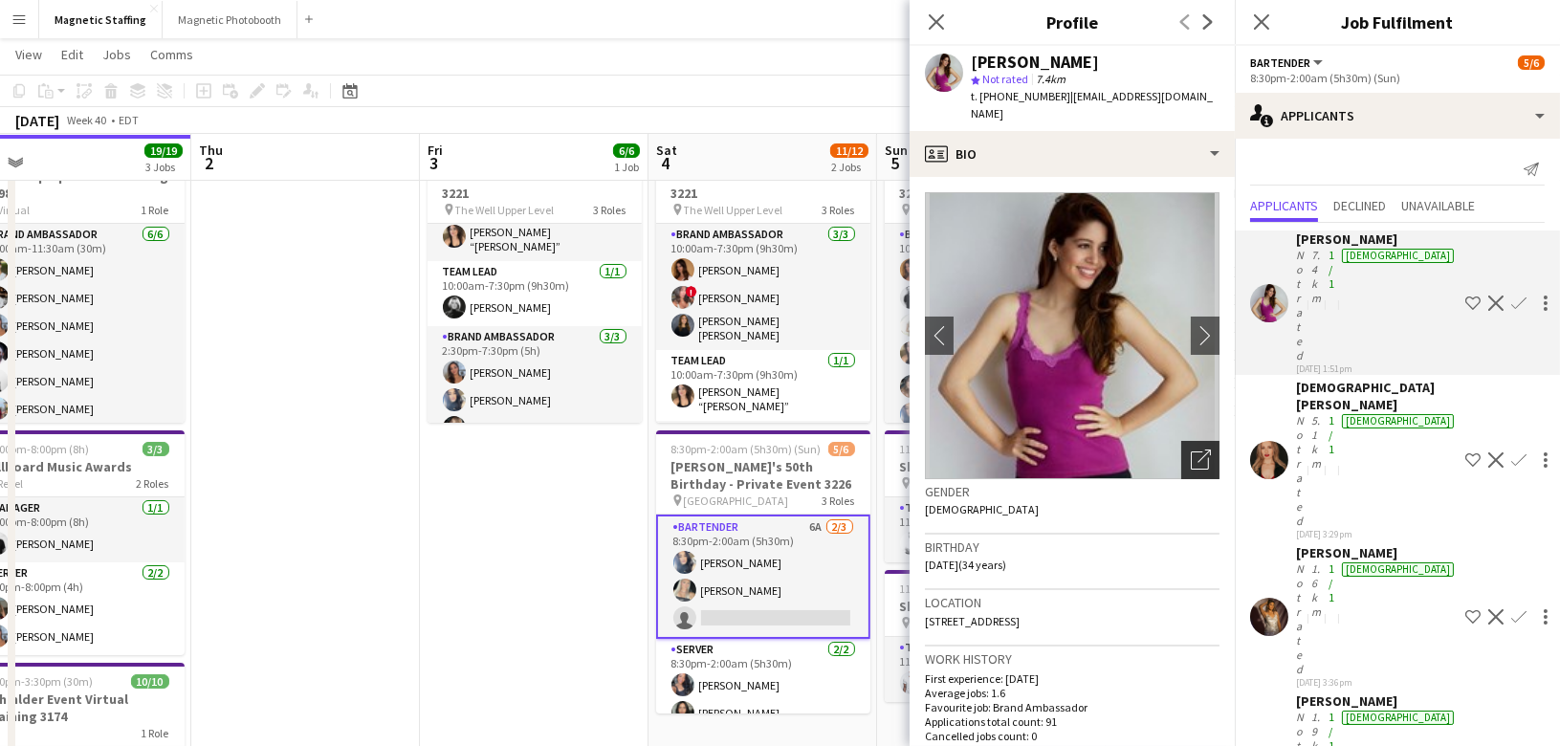
click at [1196, 449] on icon "Open photos pop-in" at bounding box center [1201, 459] width 20 height 20
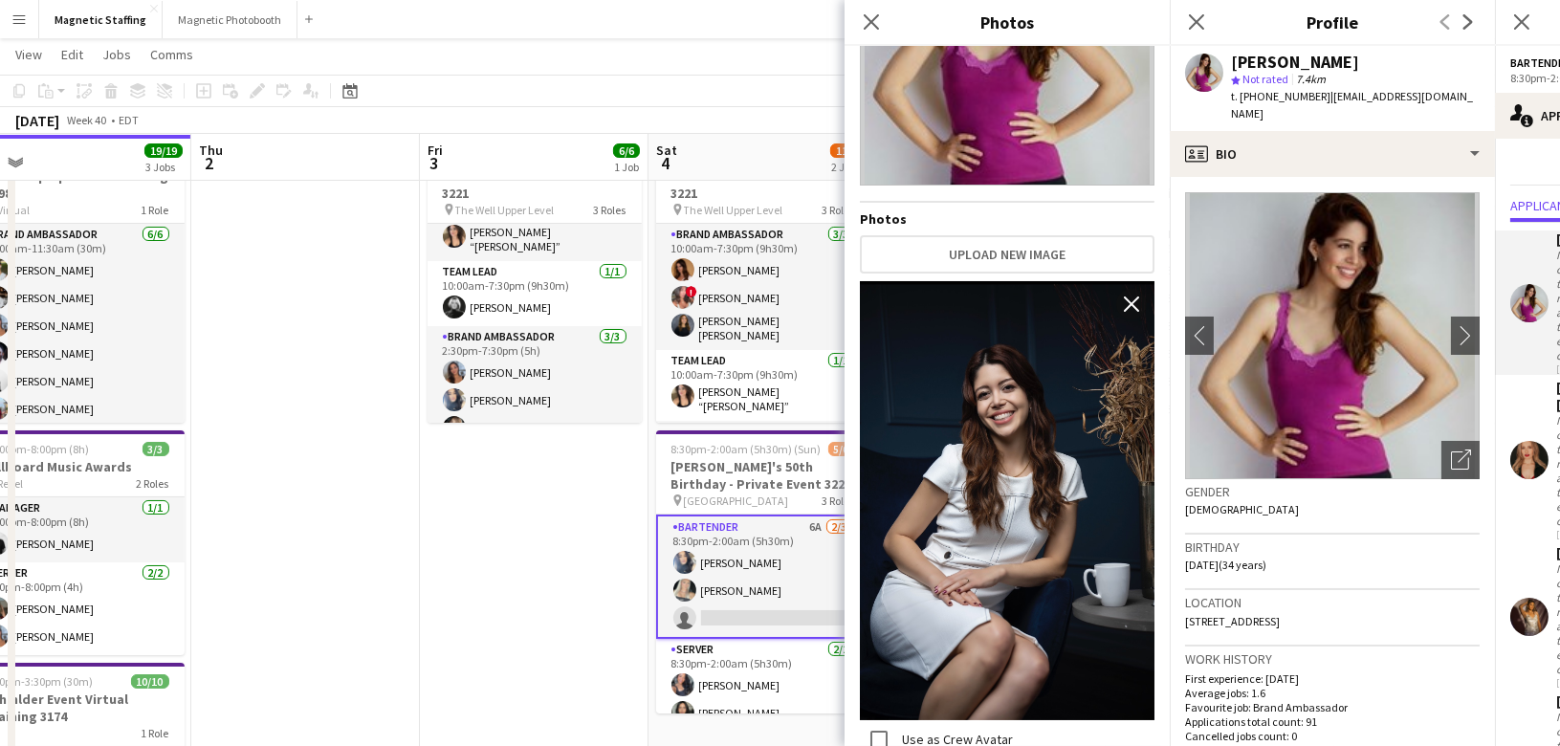
scroll to position [186, 0]
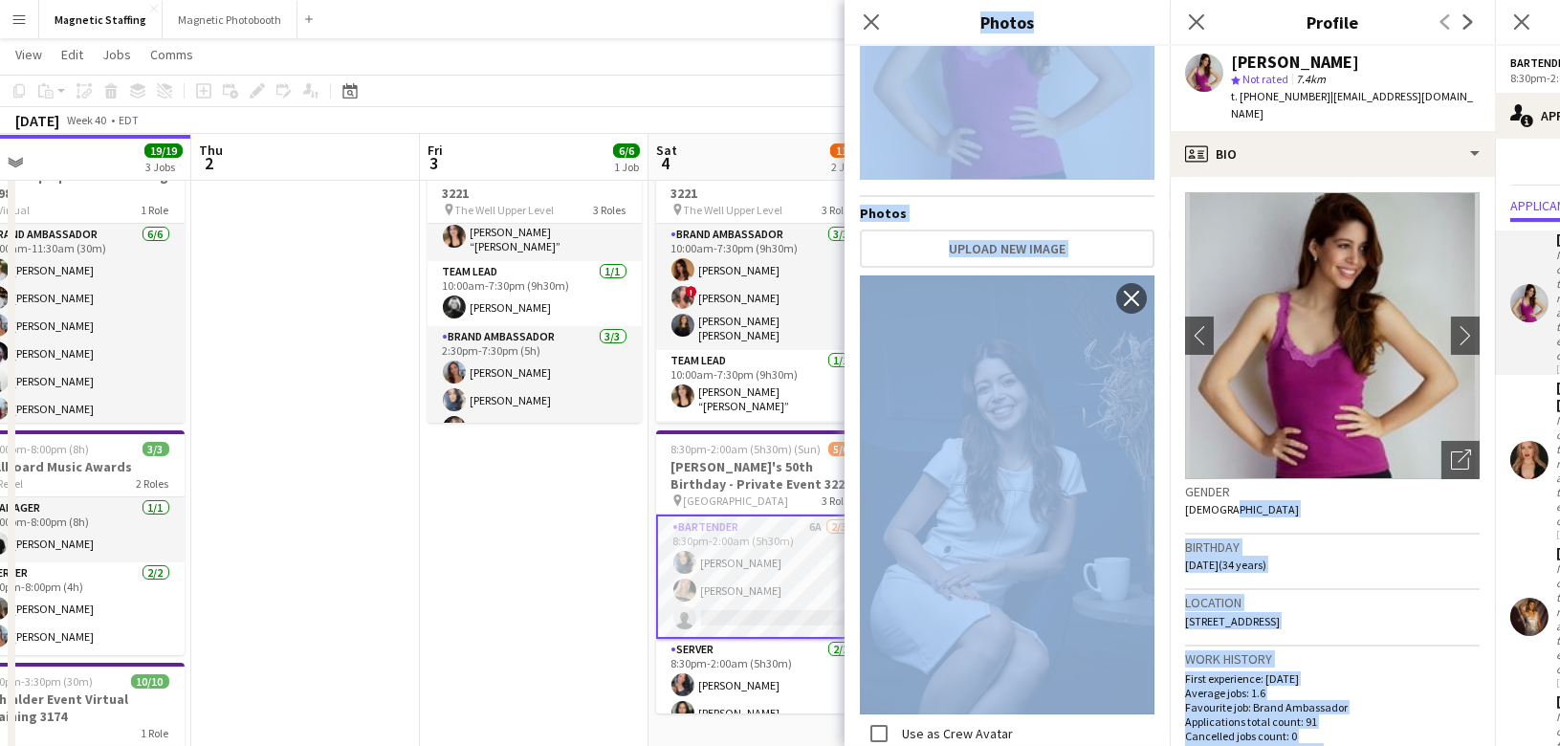
drag, startPoint x: 1444, startPoint y: 497, endPoint x: 1090, endPoint y: 499, distance: 353.9
click at [1090, 500] on body "Menu Boards Boards Boards All jobs Status Workforce Workforce My Workforce Recr…" at bounding box center [780, 658] width 1560 height 1480
click at [402, 527] on app-date-cell at bounding box center [305, 705] width 229 height 1146
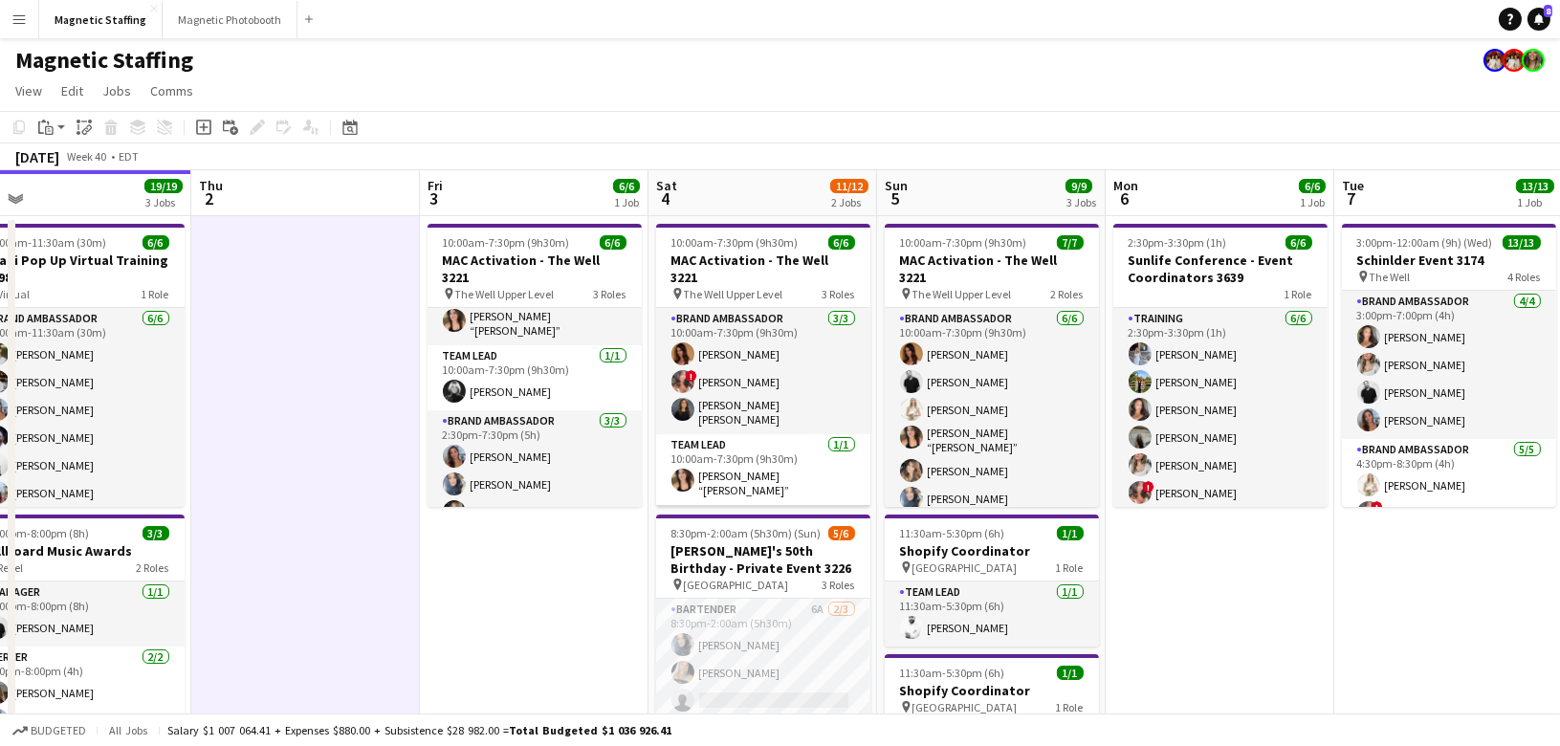
scroll to position [5, 0]
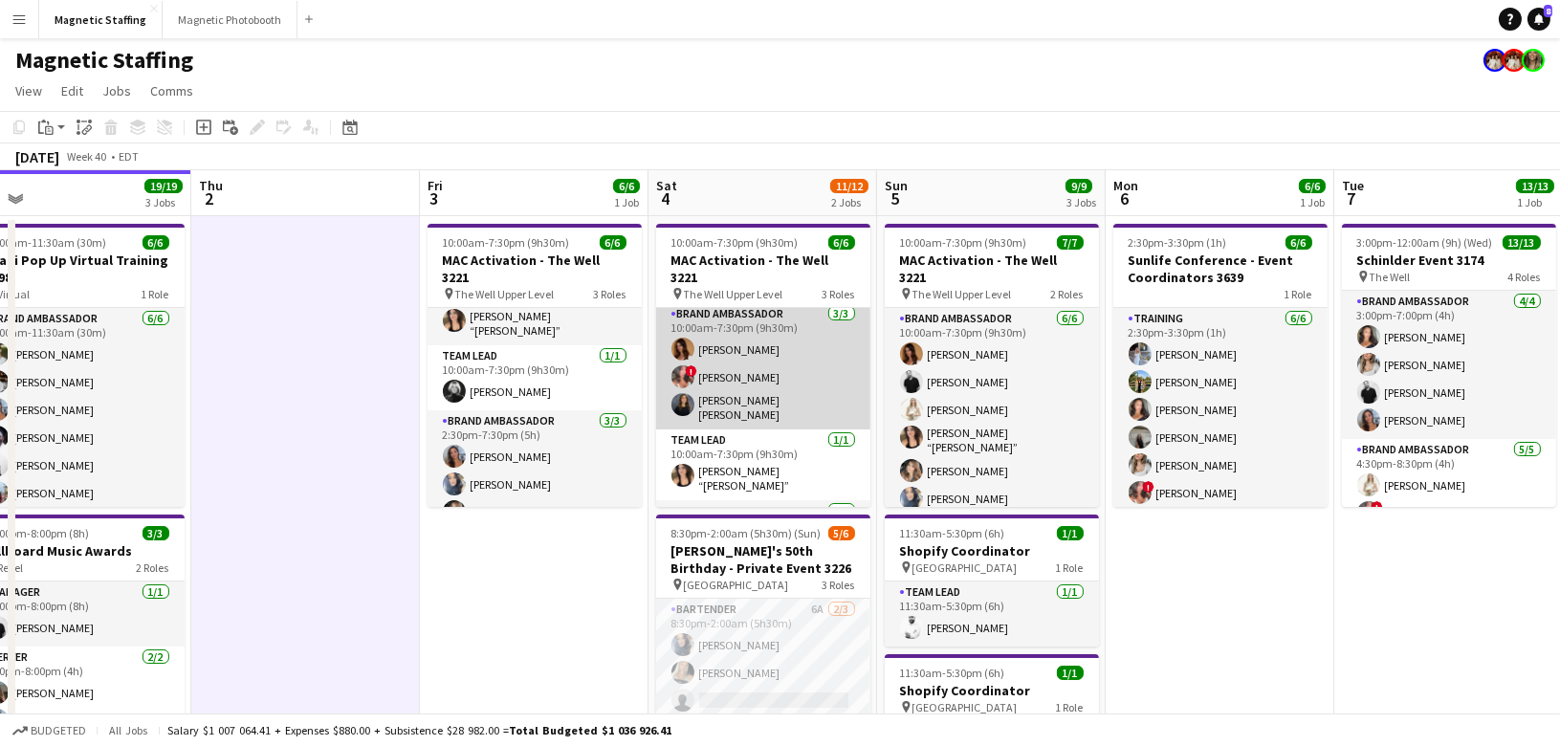
click at [787, 327] on app-card-role "Brand Ambassador 3/3 10:00am-7:30pm (9h30m) Karolina Rembiesa ! Alyssa Curto Ga…" at bounding box center [763, 366] width 214 height 126
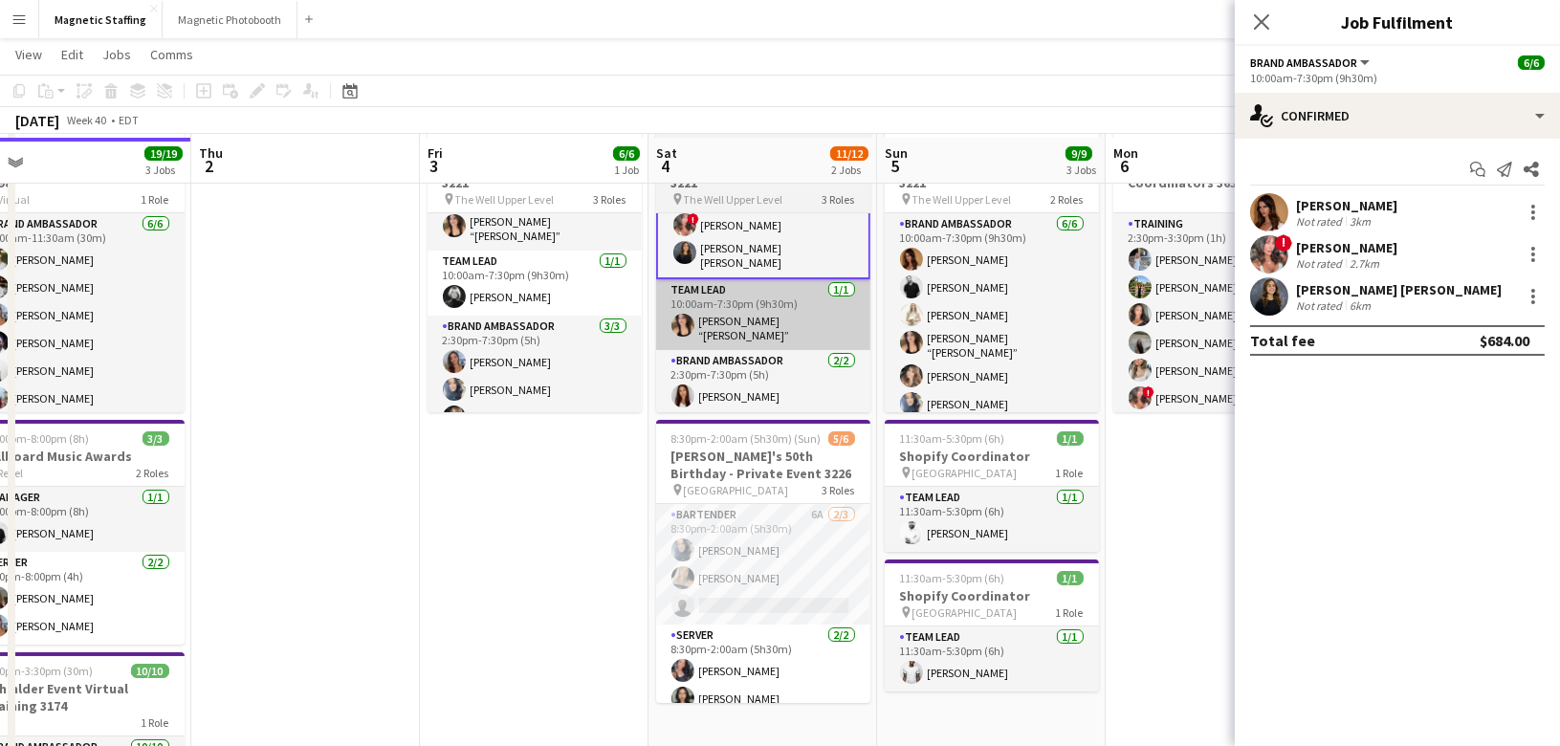
scroll to position [97, 0]
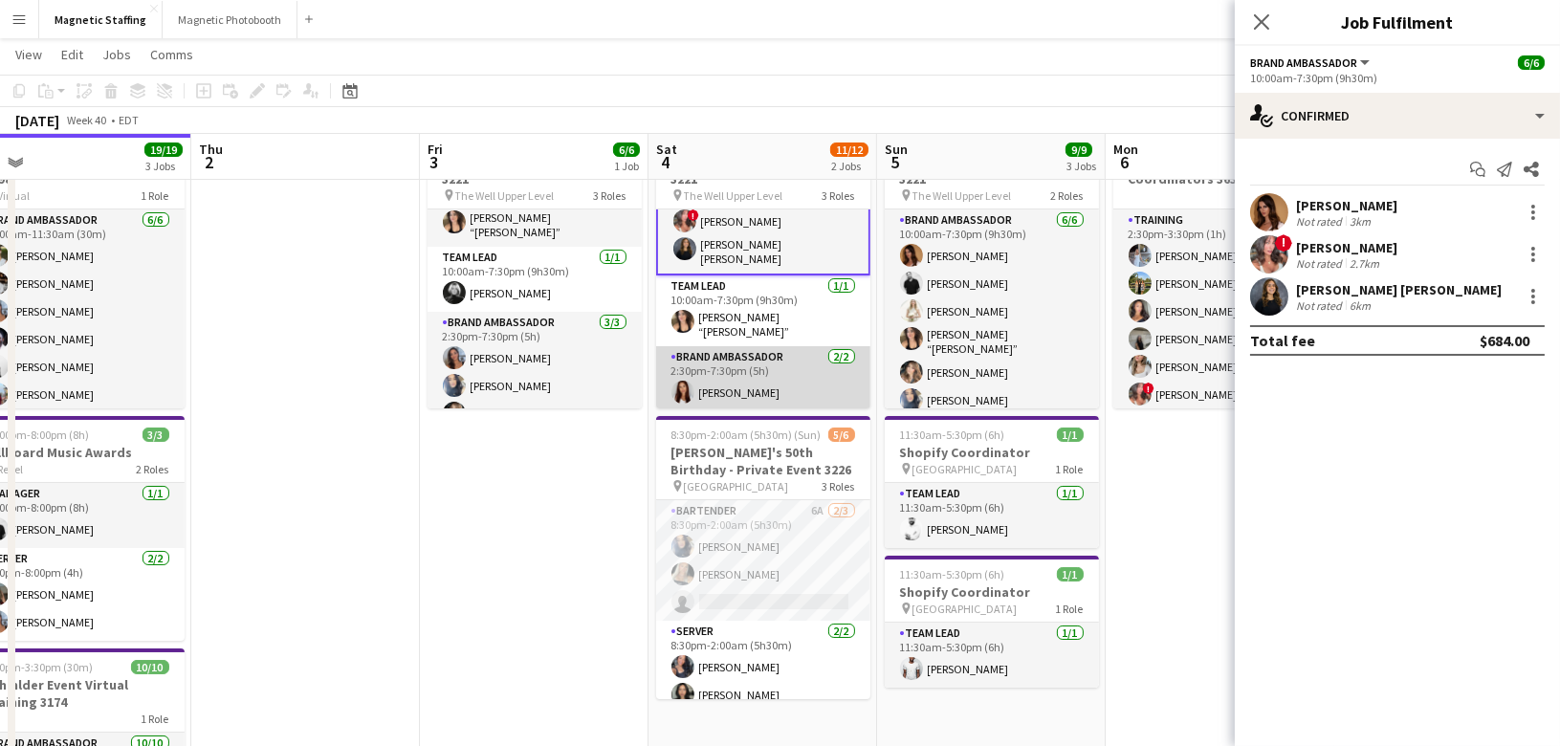
click at [727, 383] on app-card-role "Brand Ambassador 2/2 2:30pm-7:30pm (5h) Luana Cima Rachelle Jack" at bounding box center [763, 392] width 214 height 93
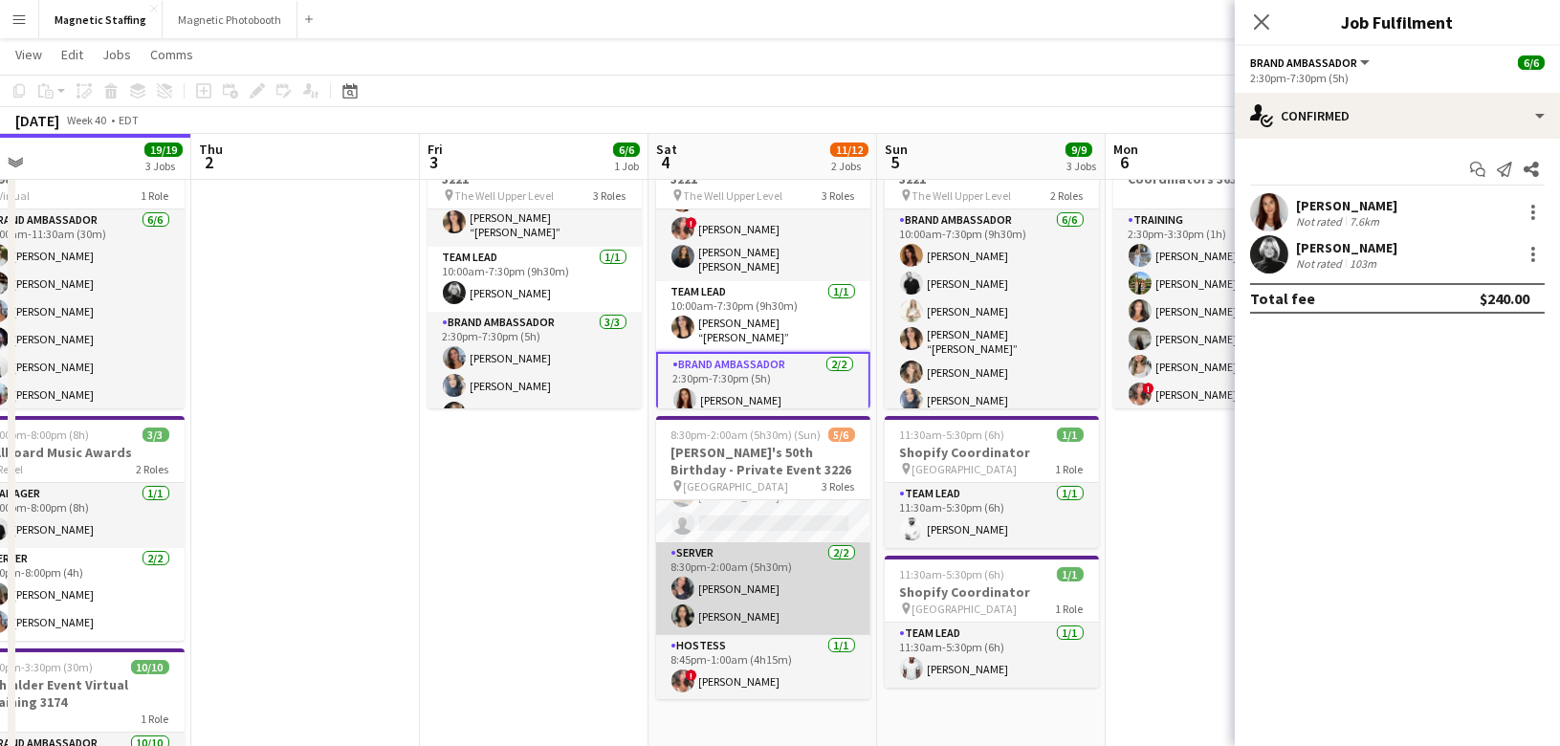
scroll to position [1, 0]
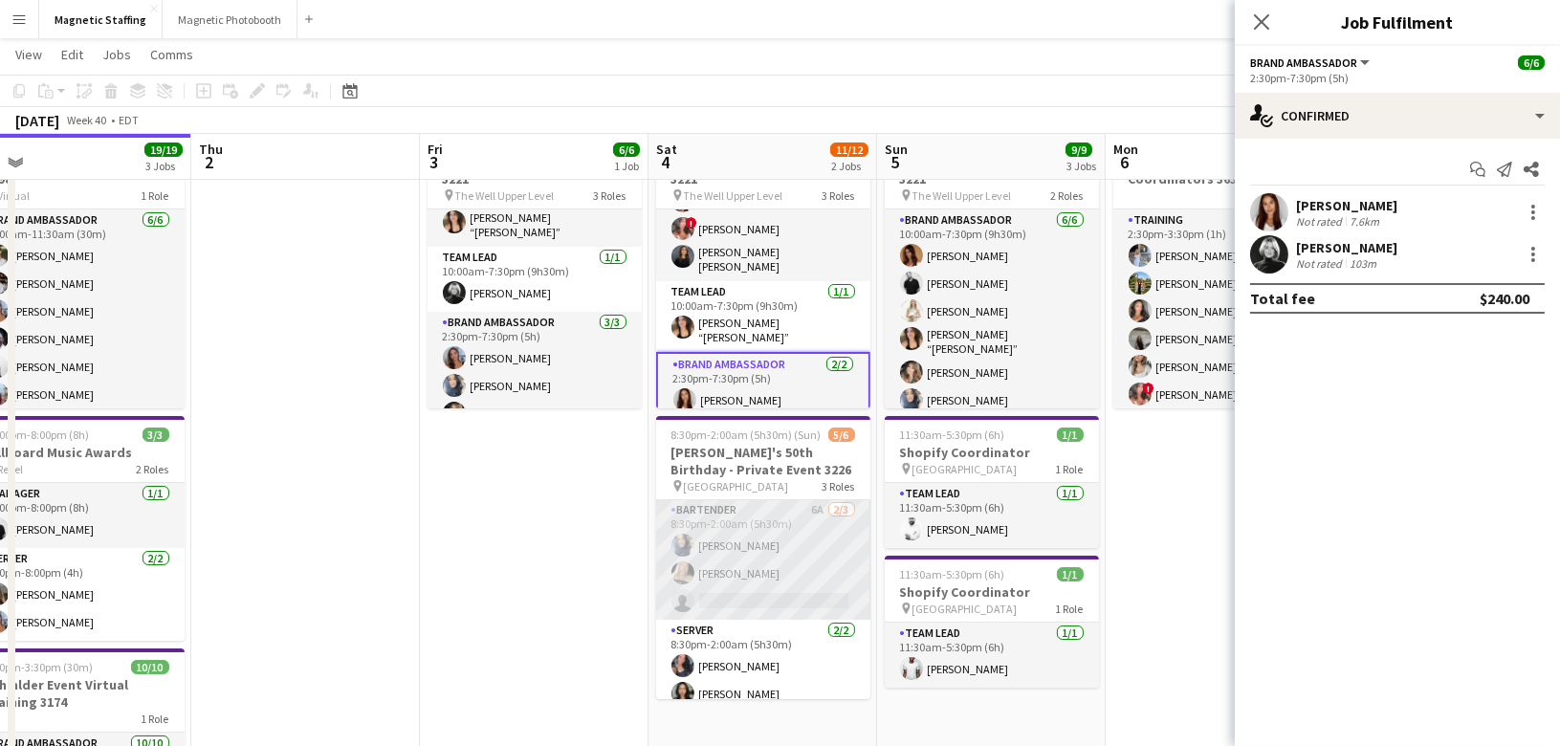
click at [802, 573] on app-card-role "Bartender 6A 2/3 8:30pm-2:00am (5h30m) Malin Keo Maija Dekoker single-neutral-a…" at bounding box center [763, 559] width 214 height 120
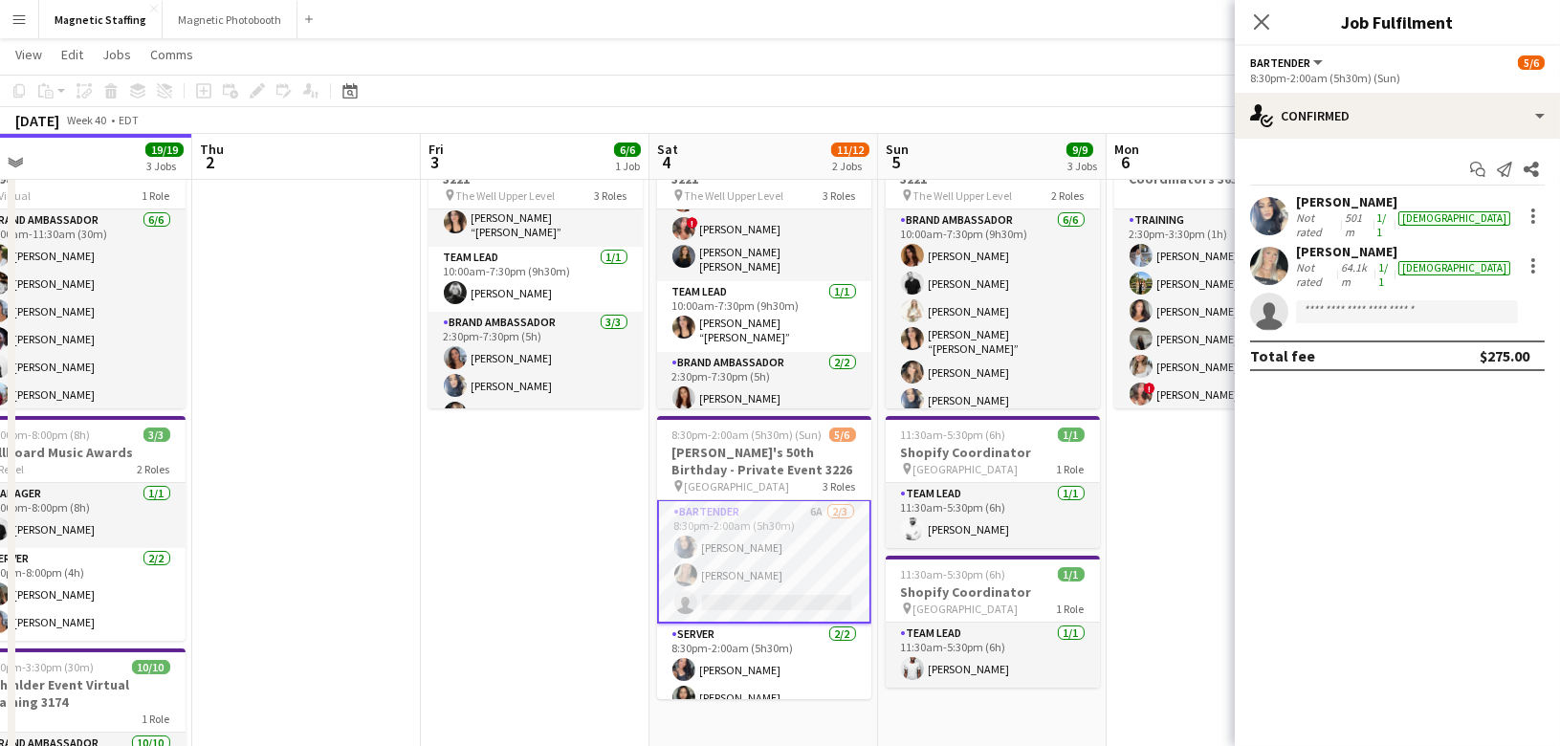
scroll to position [3, 0]
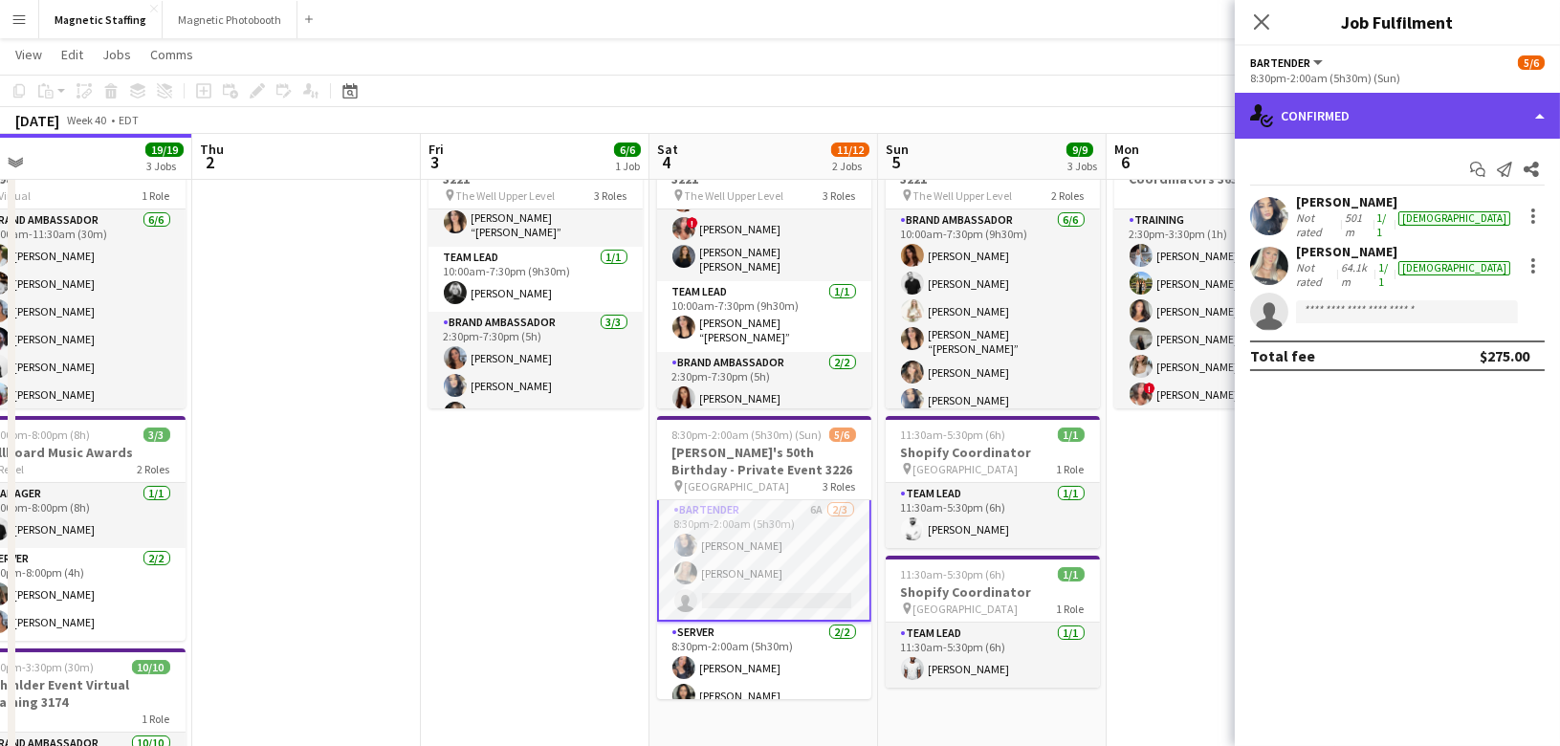
click at [1412, 132] on div "single-neutral-actions-check-2 Confirmed" at bounding box center [1397, 116] width 325 height 46
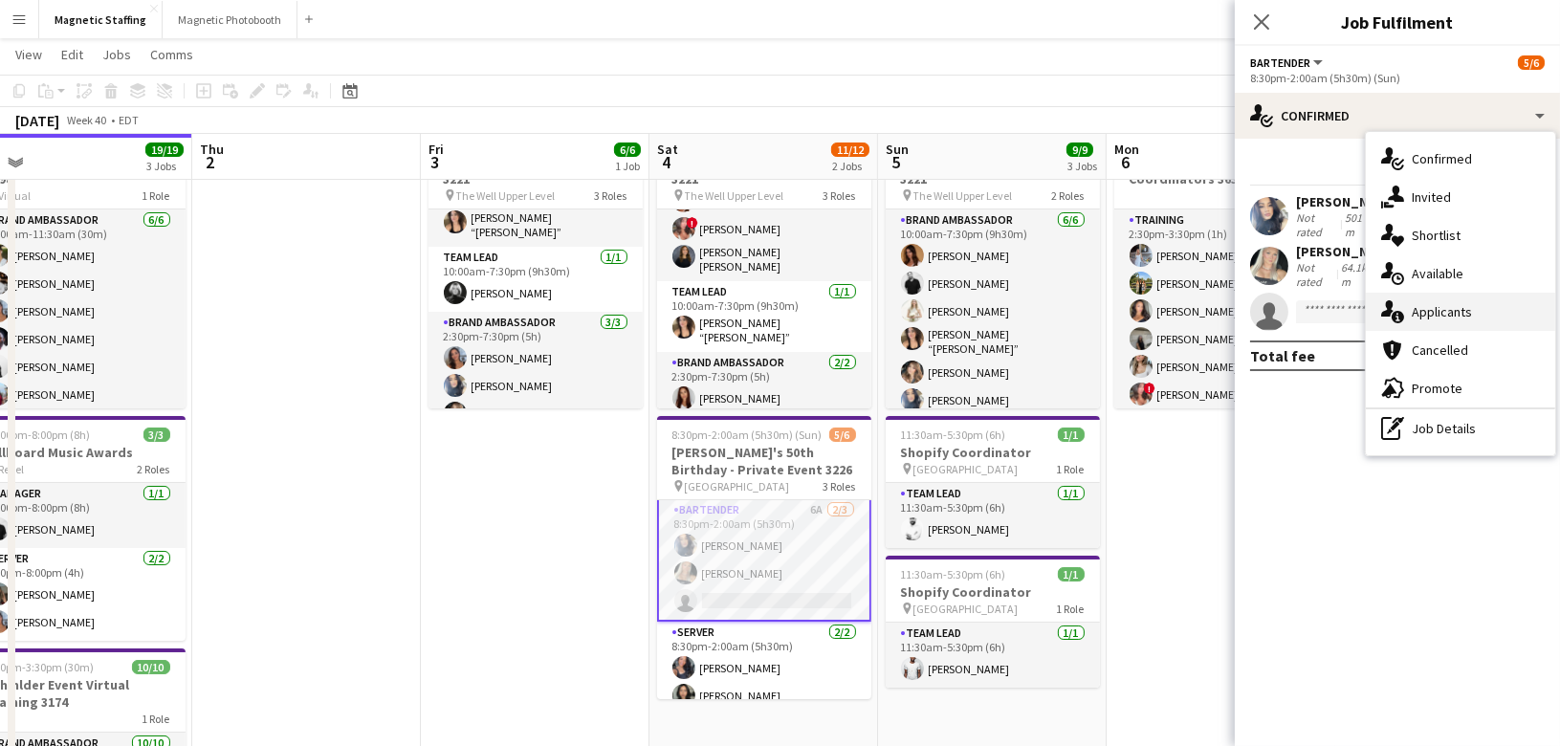
click at [1426, 325] on div "single-neutral-actions-information Applicants" at bounding box center [1460, 312] width 189 height 38
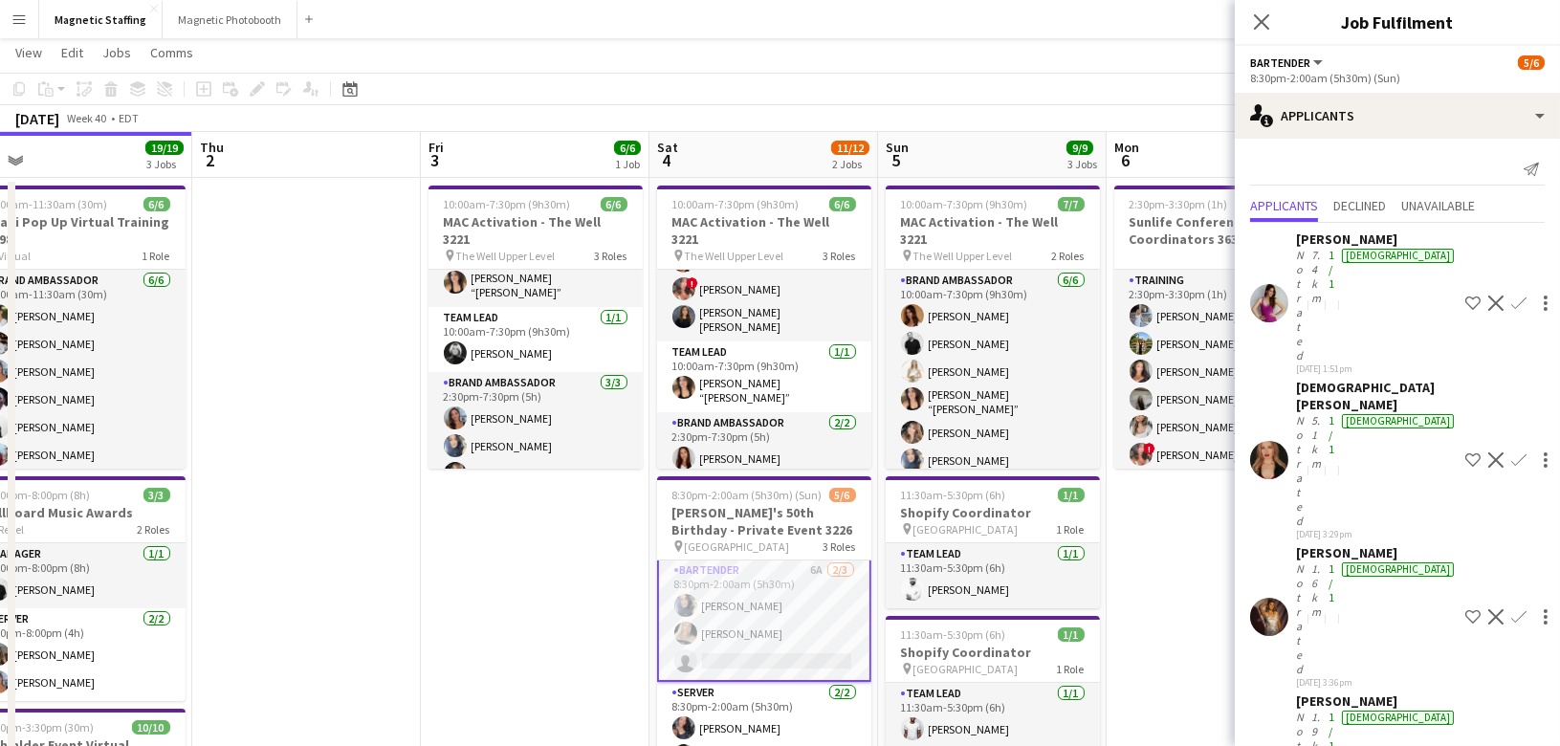
scroll to position [33, 0]
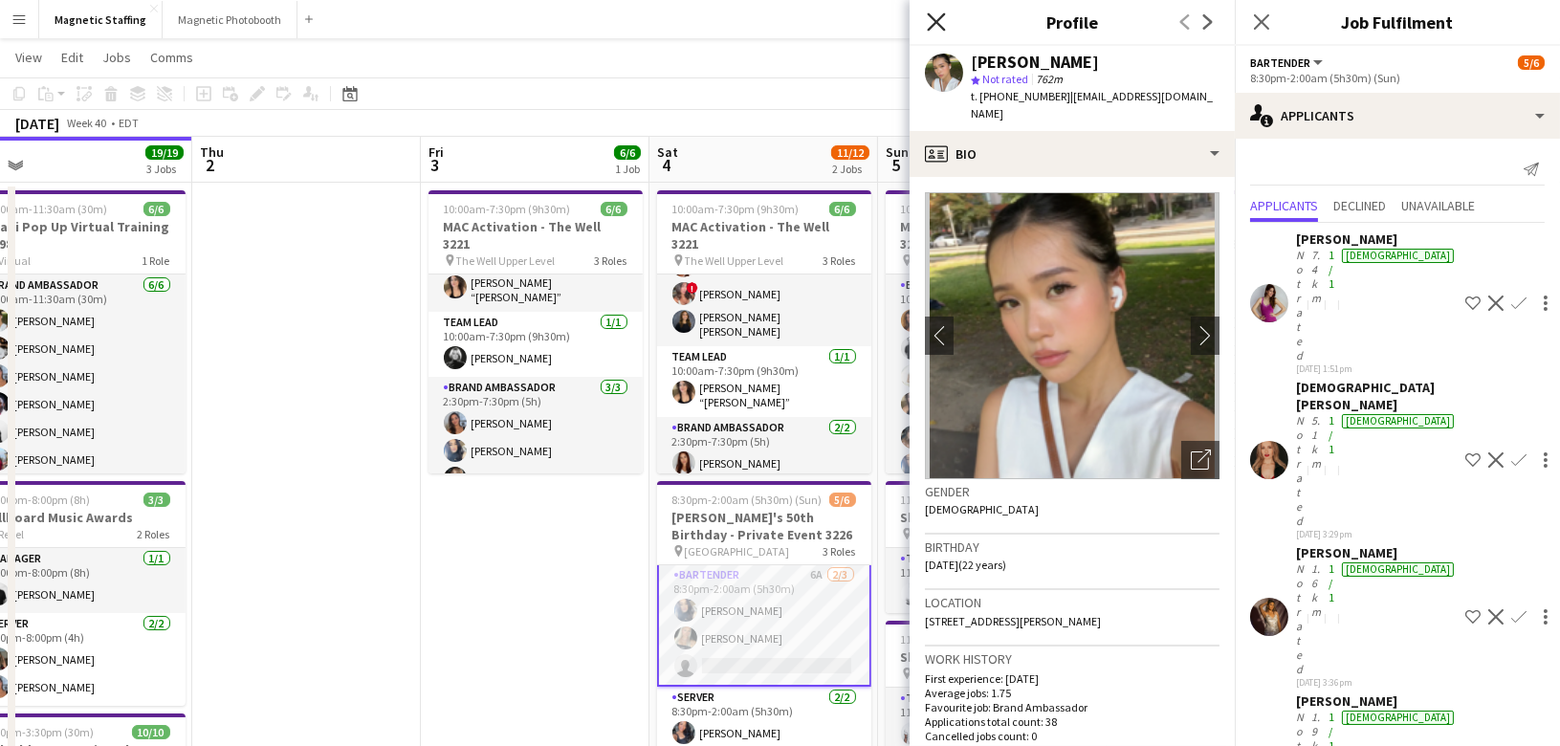
click at [939, 24] on icon at bounding box center [936, 21] width 18 height 18
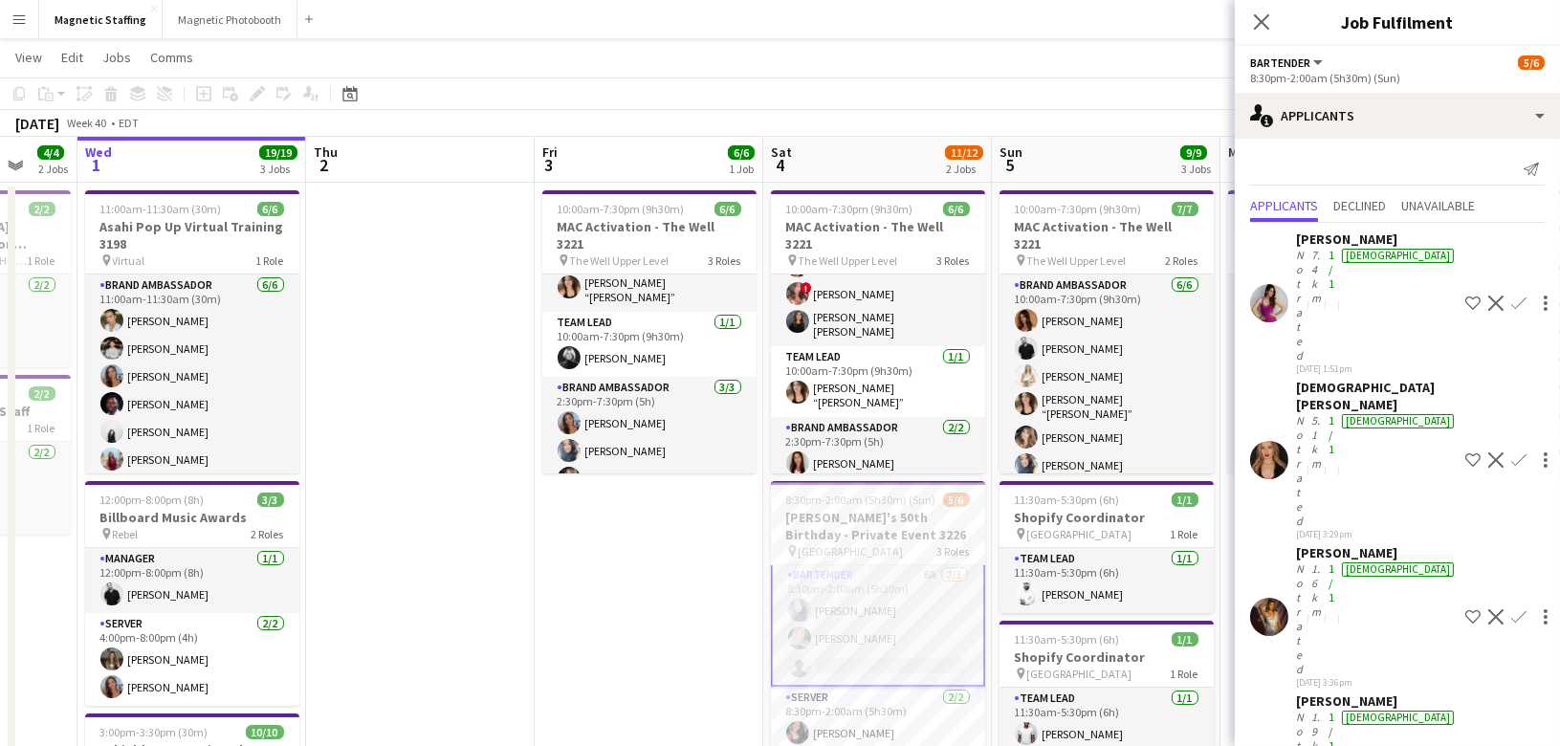
scroll to position [0, 582]
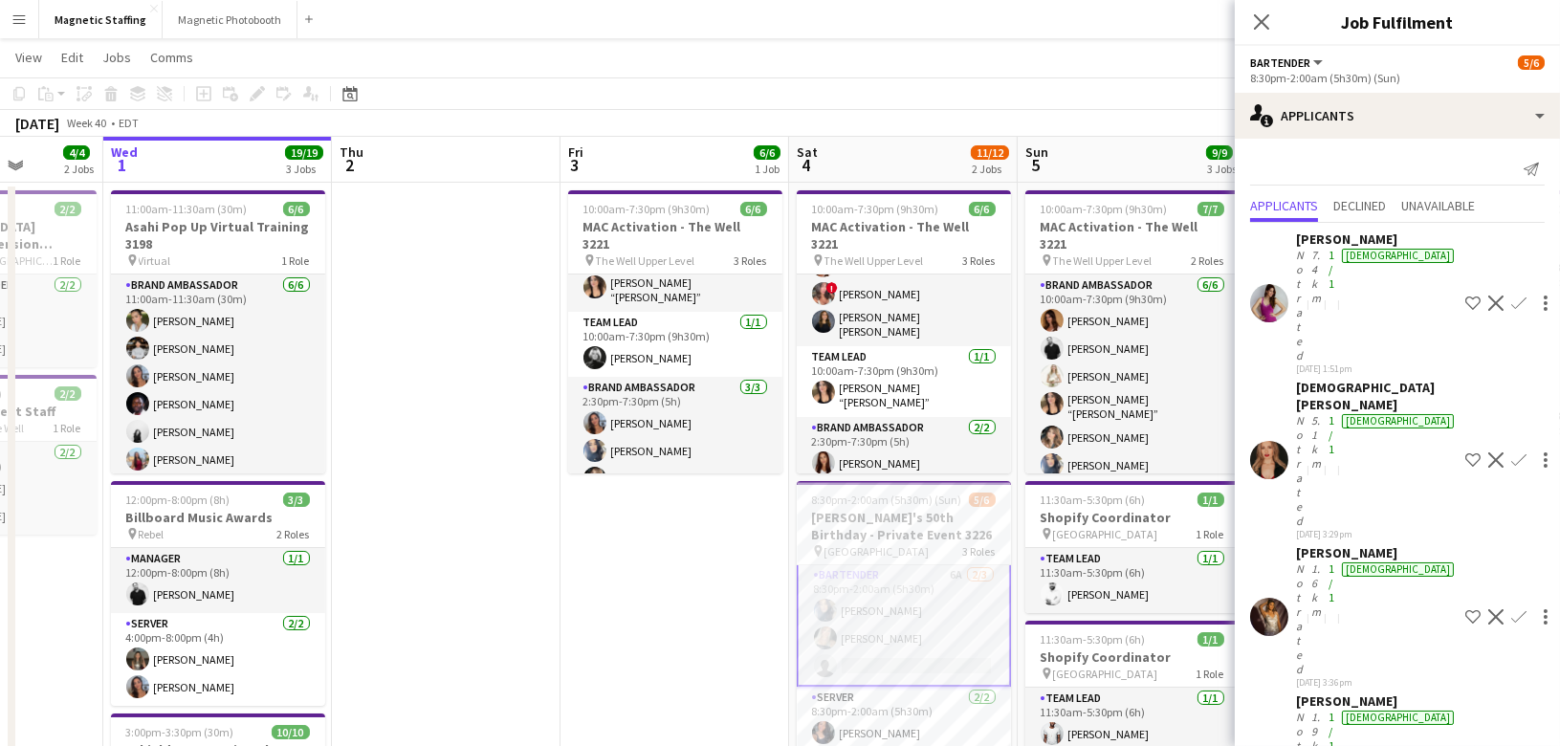
drag, startPoint x: 587, startPoint y: 650, endPoint x: 727, endPoint y: 650, distance: 139.6
click at [1262, 284] on app-user-avatar at bounding box center [1269, 303] width 38 height 38
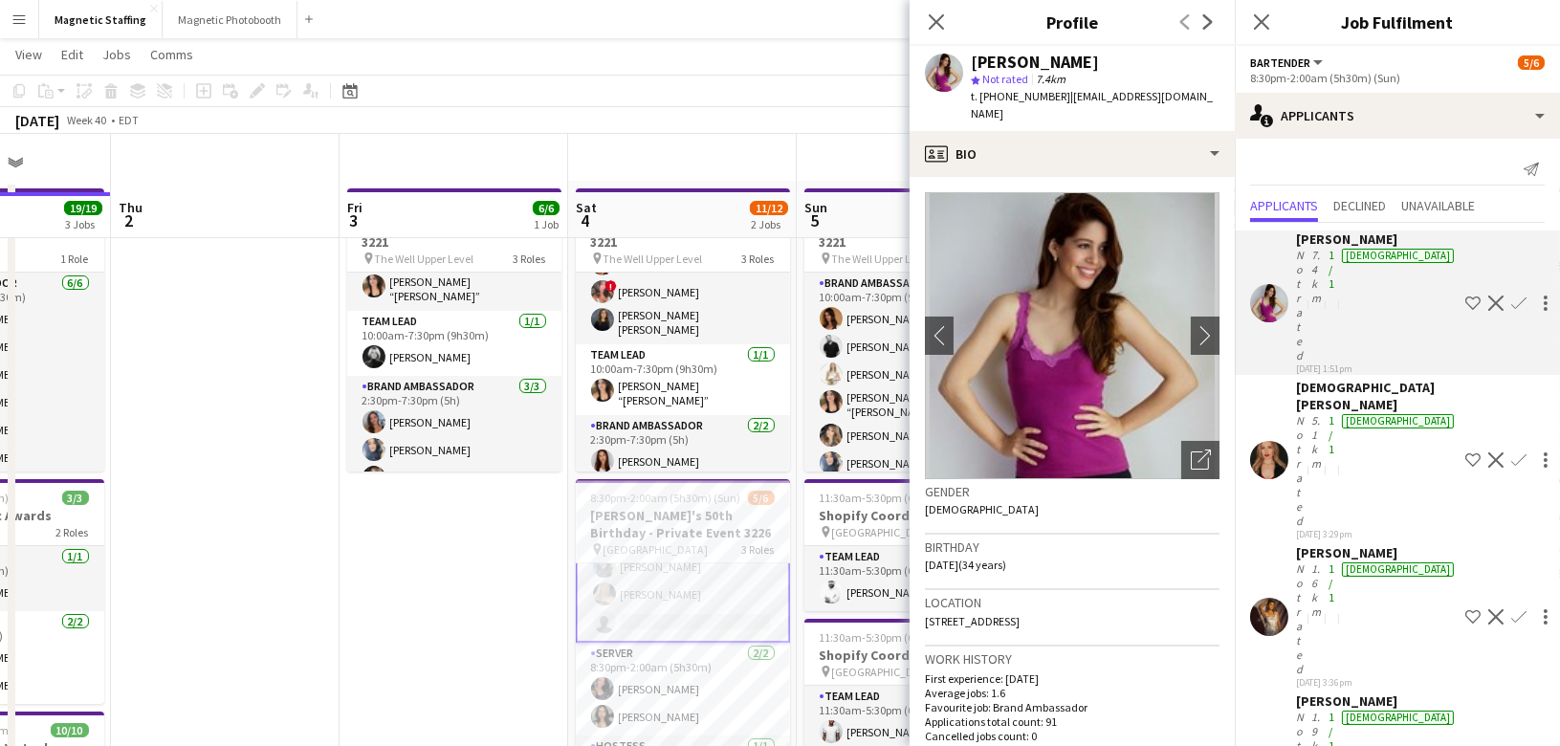
scroll to position [196, 0]
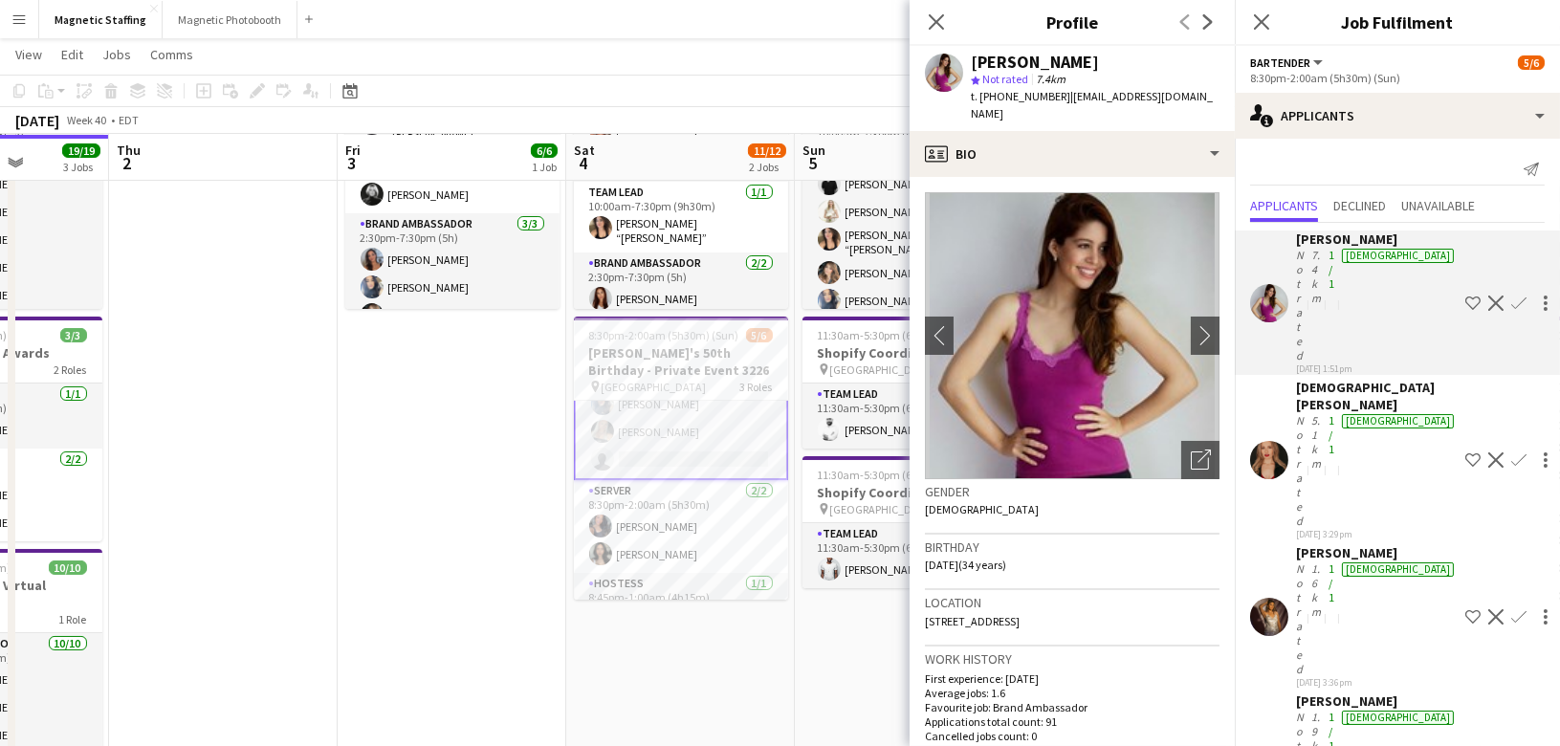
drag, startPoint x: 481, startPoint y: 593, endPoint x: 567, endPoint y: 576, distance: 87.8
click at [567, 575] on app-calendar-viewport "Mon 29 Tue 30 4/4 2 Jobs Wed 1 19/19 3 Jobs Thu 2 Fri 3 6/6 1 Job Sat 4 11/12 2…" at bounding box center [780, 565] width 1560 height 1373
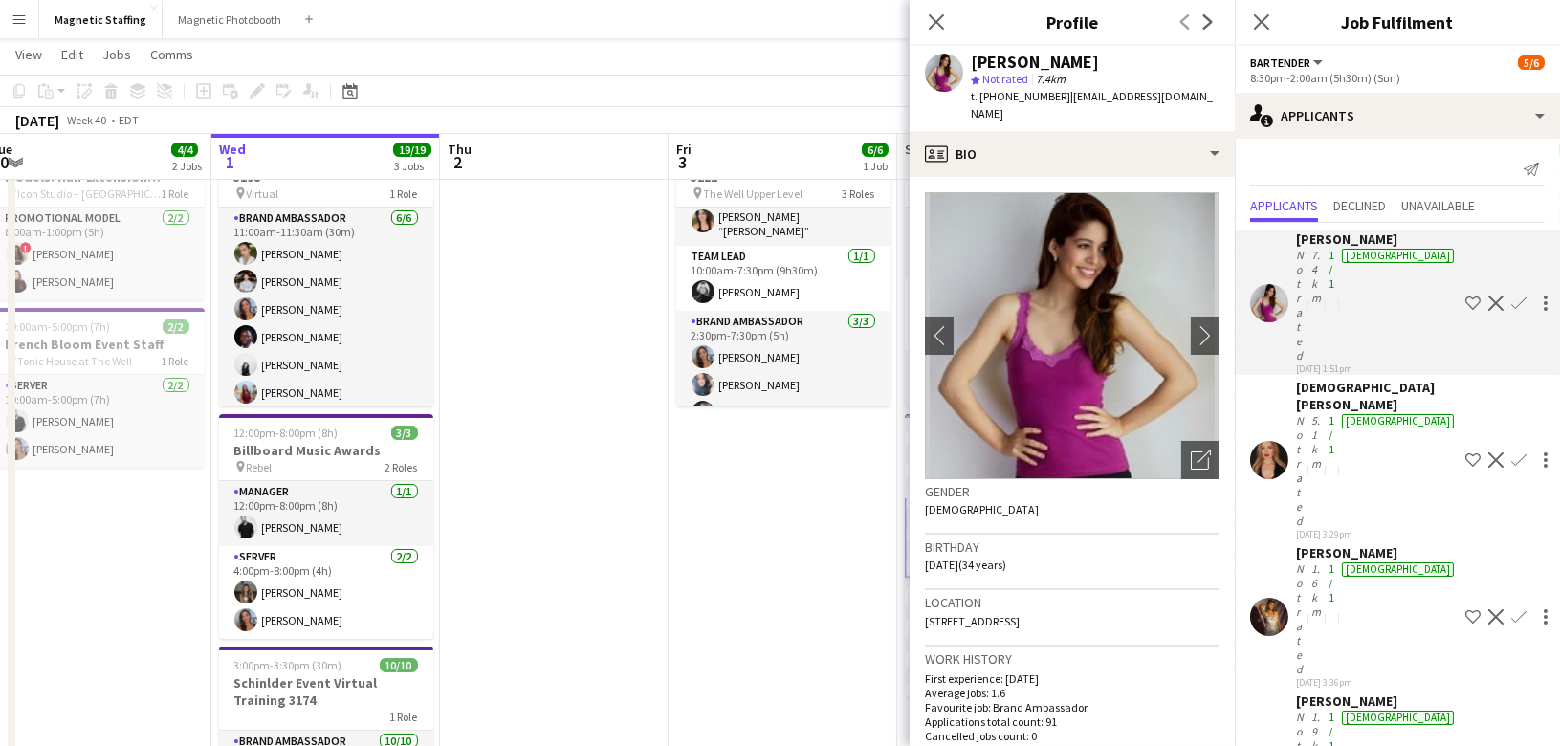
scroll to position [0, 677]
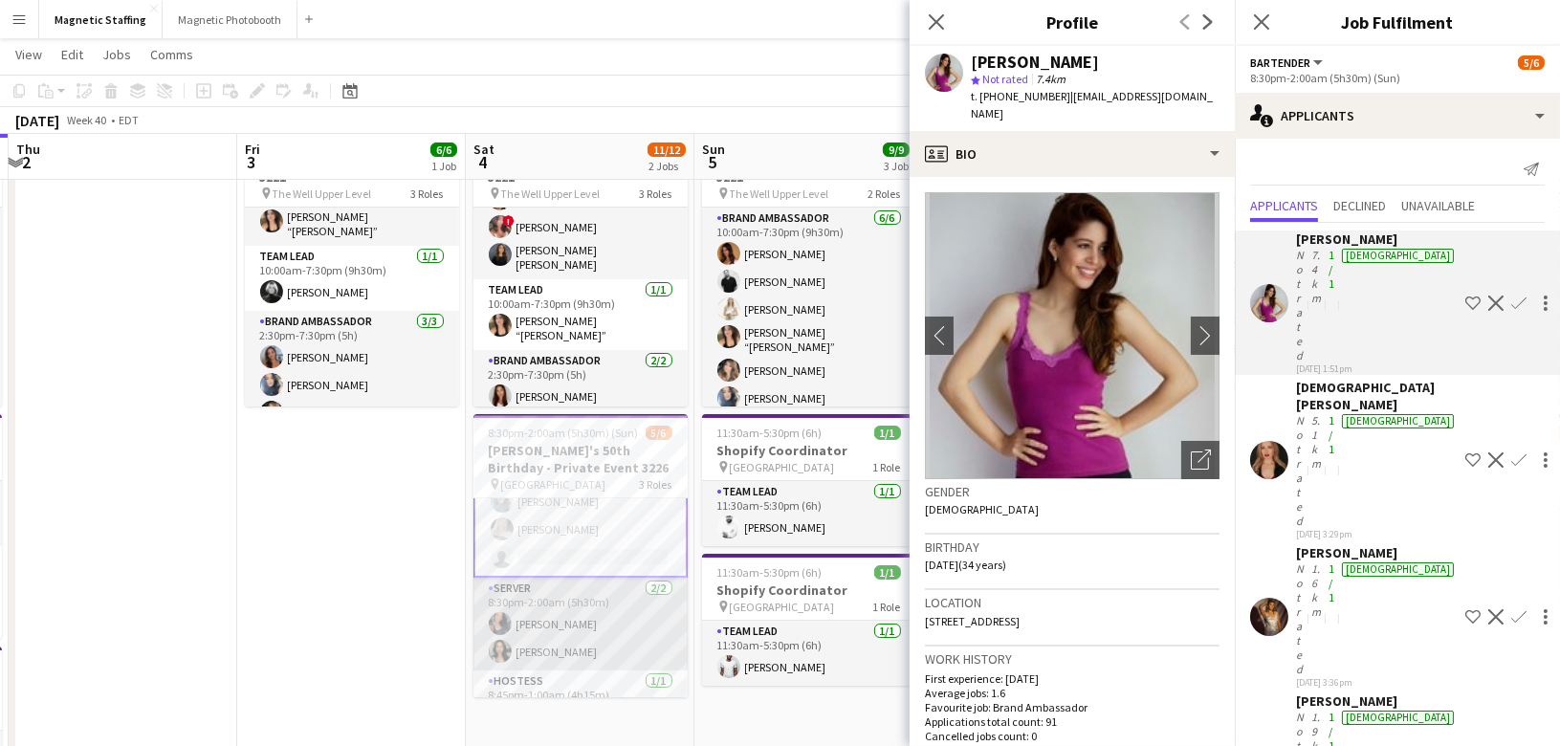
click at [604, 625] on app-card-role "Server 2/2 8:30pm-2:00am (5h30m) Richelle Acdal Giovana Dantas" at bounding box center [580, 624] width 214 height 93
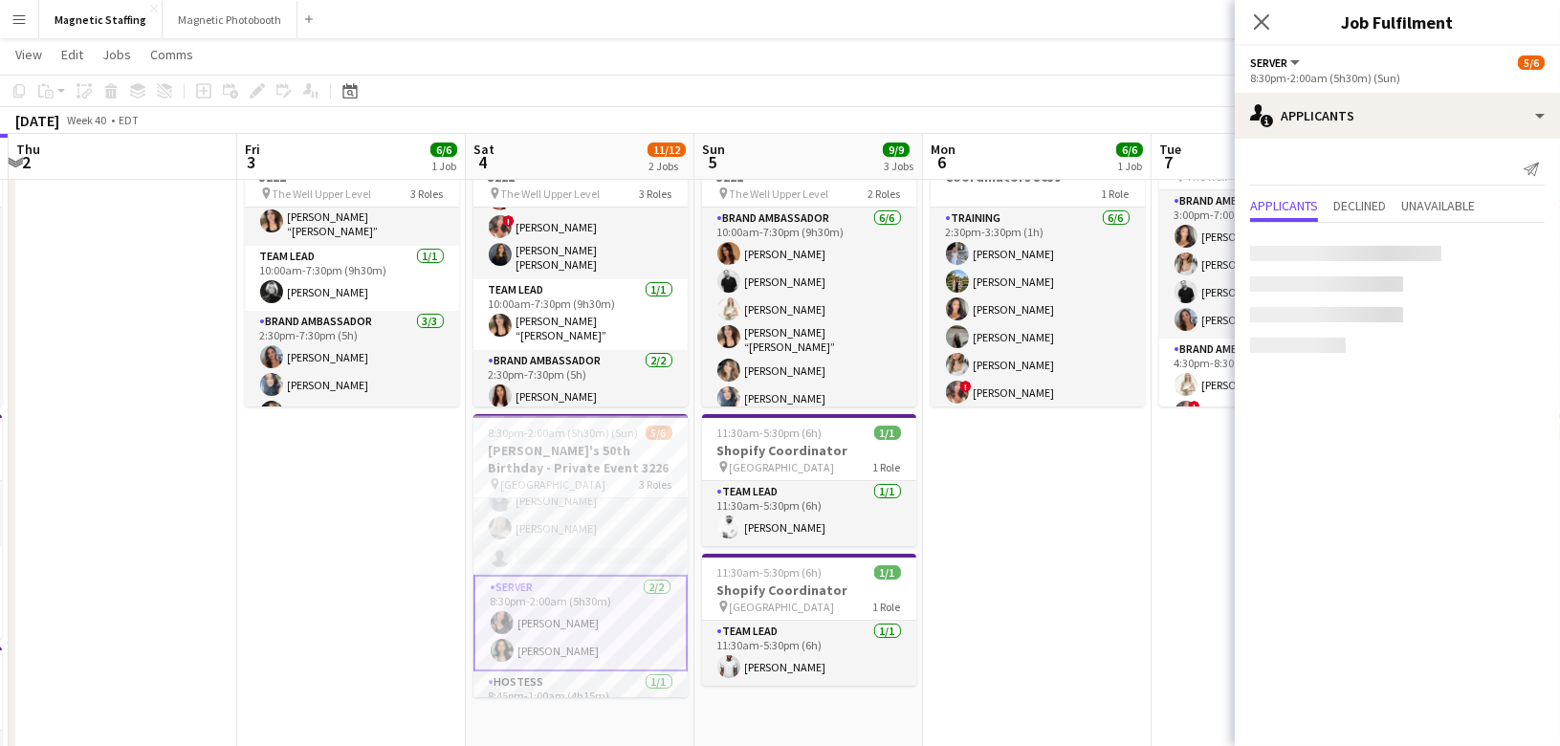
scroll to position [82, 0]
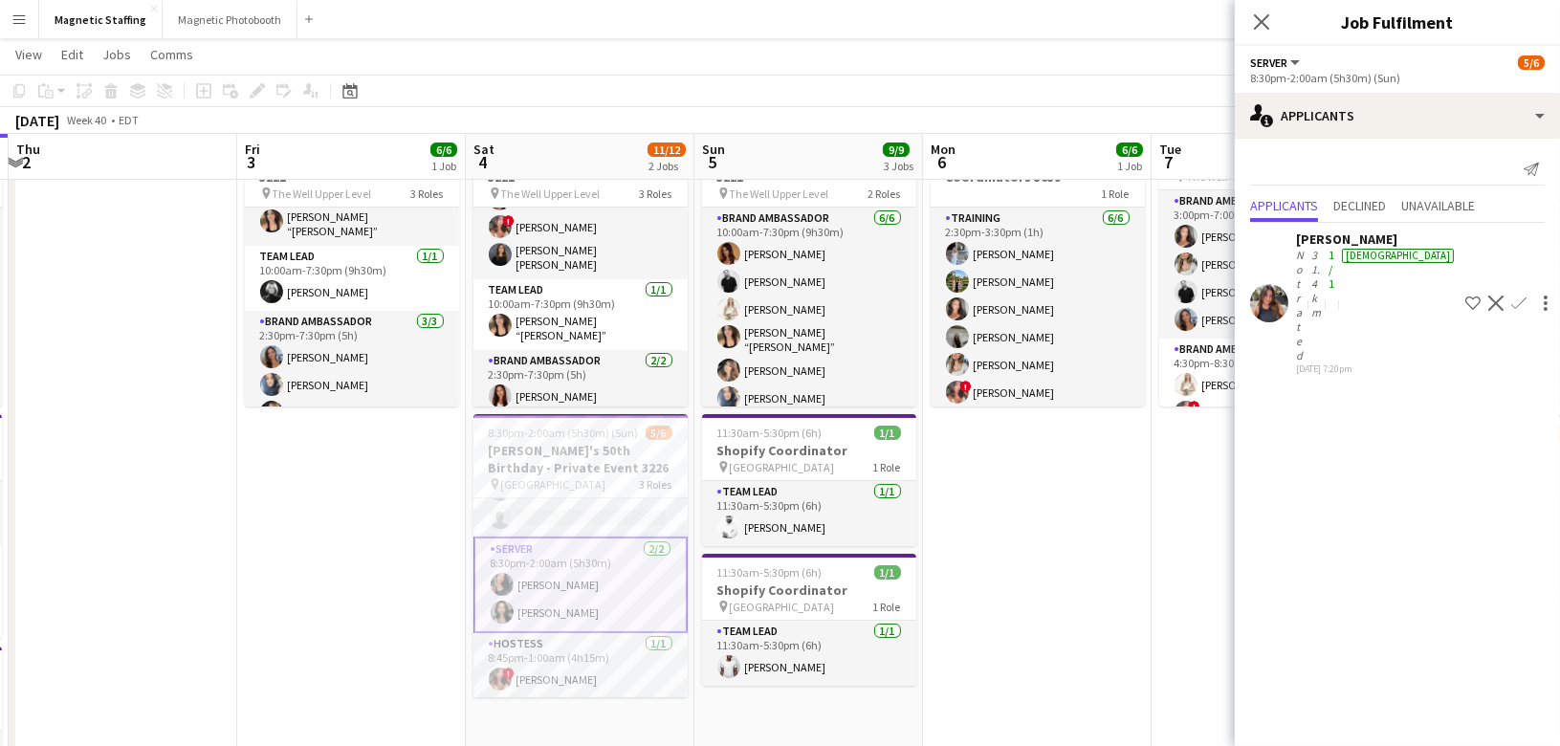
click at [1287, 284] on div at bounding box center [1269, 303] width 38 height 38
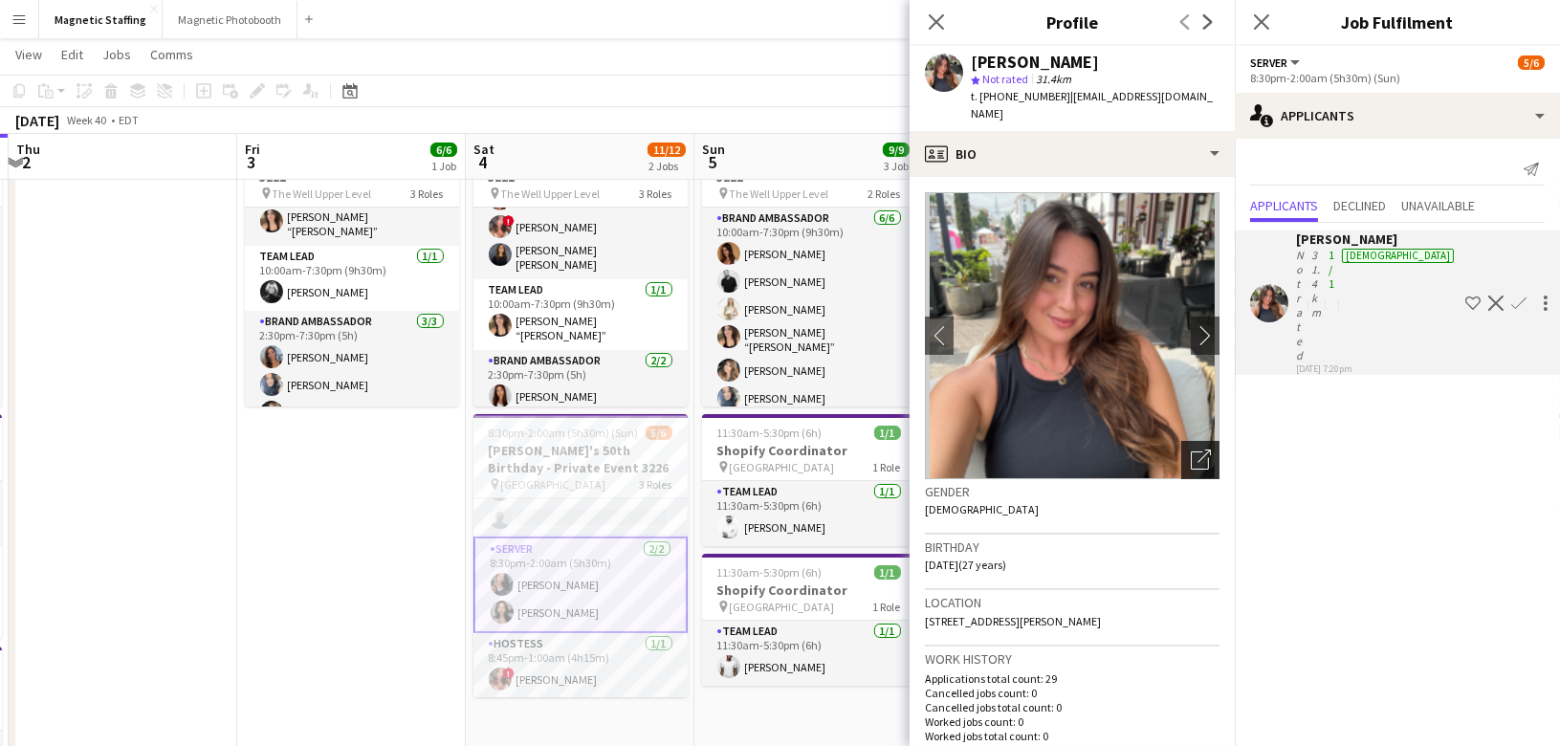
click at [1198, 461] on icon "Open photos pop-in" at bounding box center [1201, 459] width 20 height 20
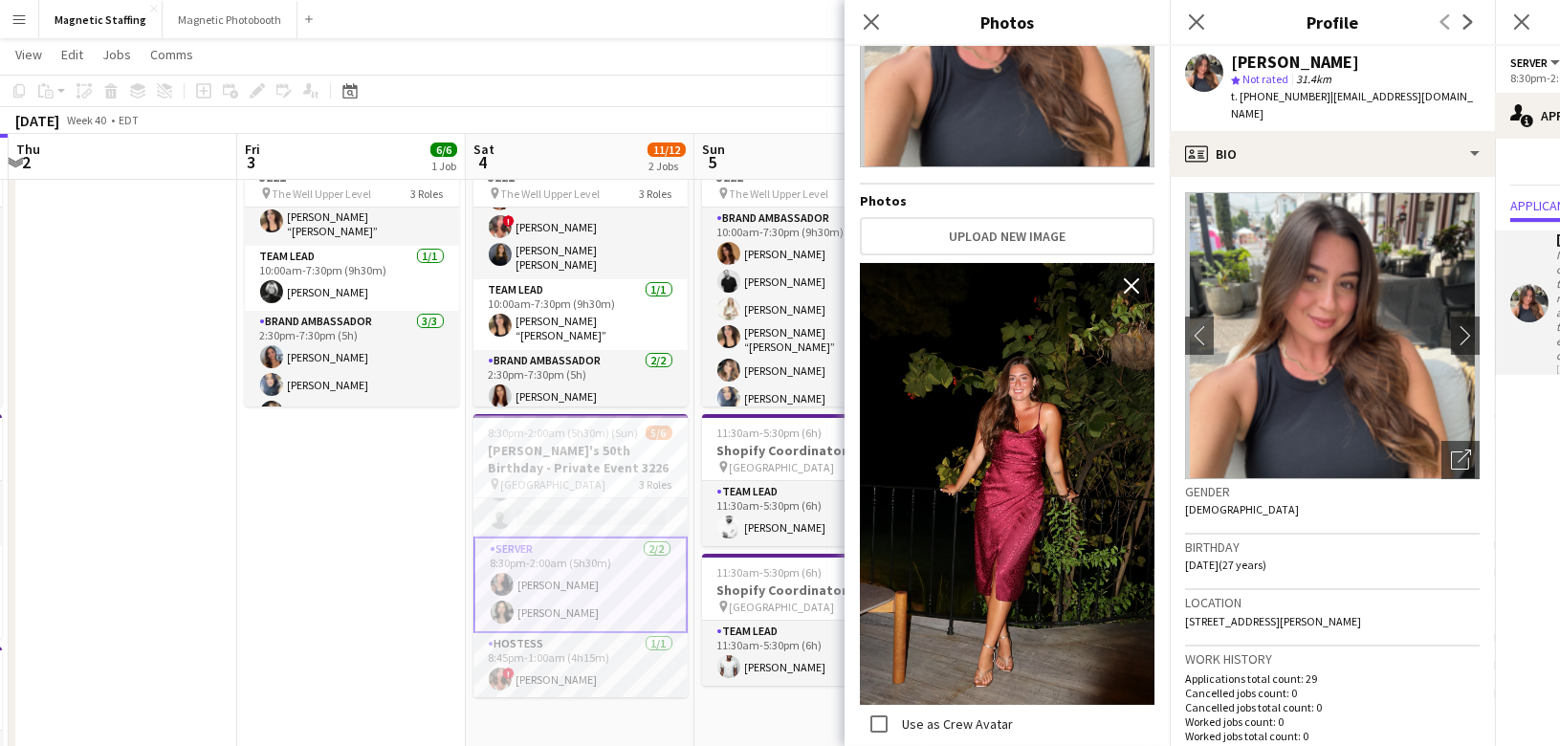
scroll to position [0, 0]
click at [609, 555] on app-card-role "Bartender 6A 2/3 8:30pm-2:00am (5h30m) Malin Keo Maija Dekoker single-neutral-a…" at bounding box center [580, 558] width 214 height 120
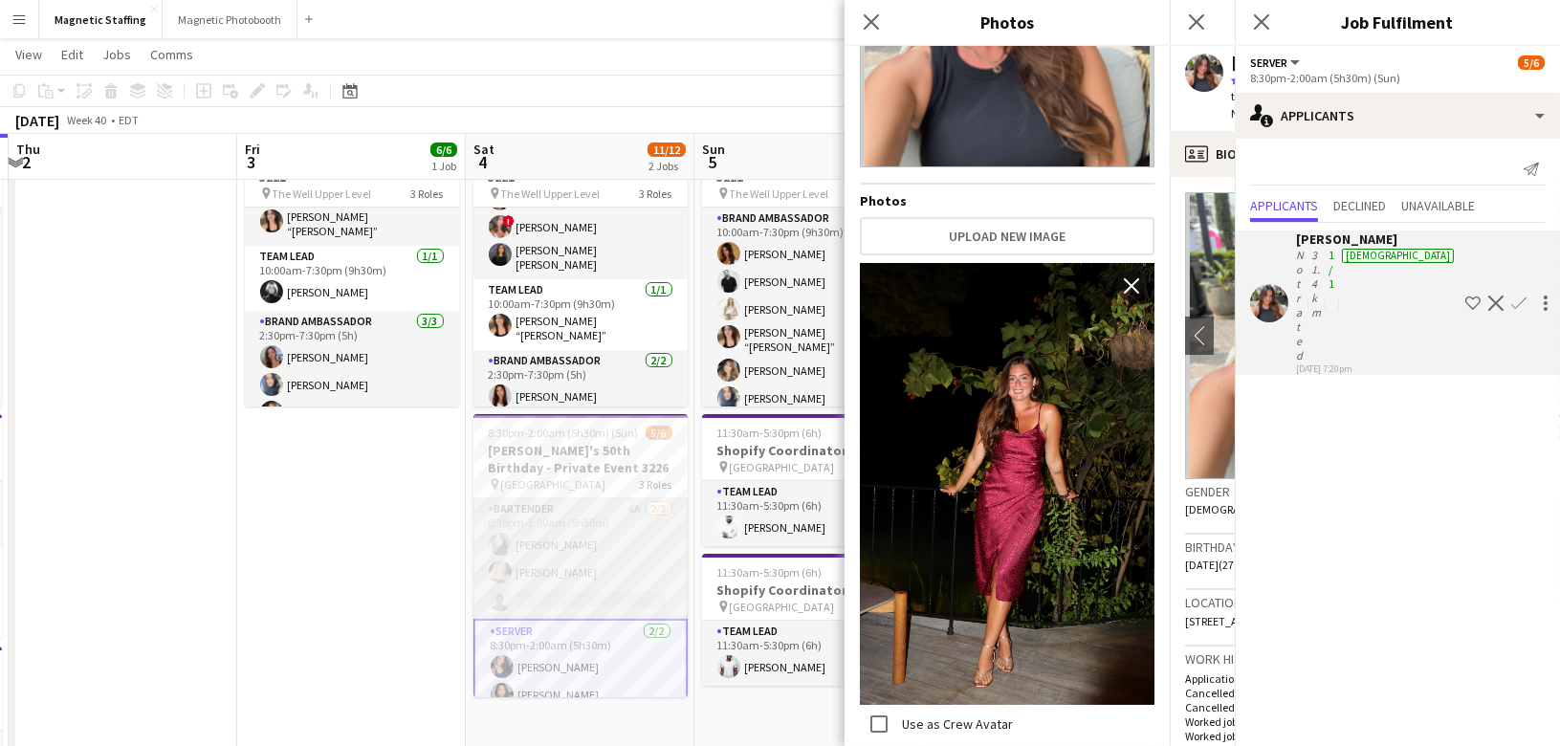
scroll to position [0, 676]
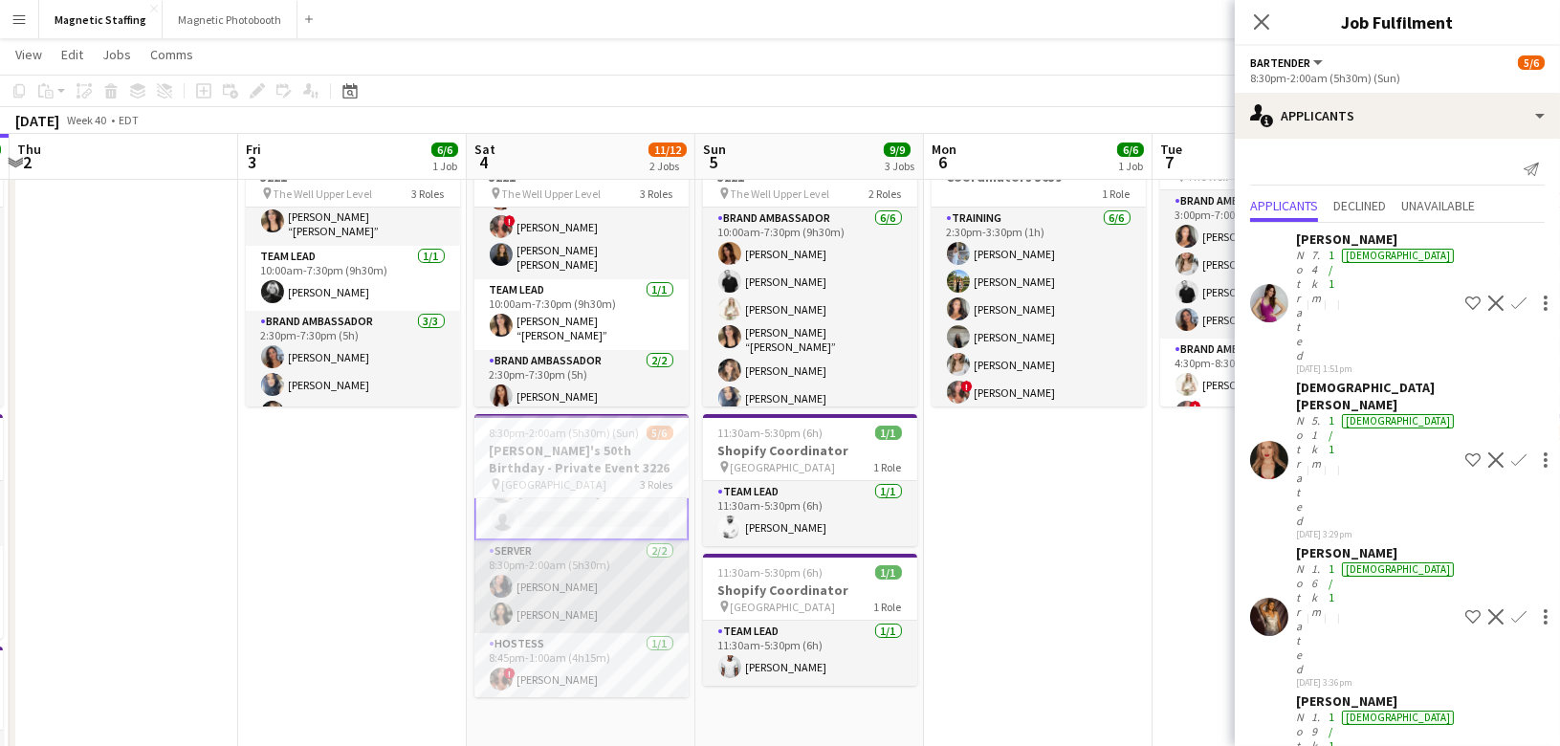
click at [552, 614] on app-card-role "Server 2/2 8:30pm-2:00am (5h30m) Richelle Acdal Giovana Dantas" at bounding box center [581, 586] width 214 height 93
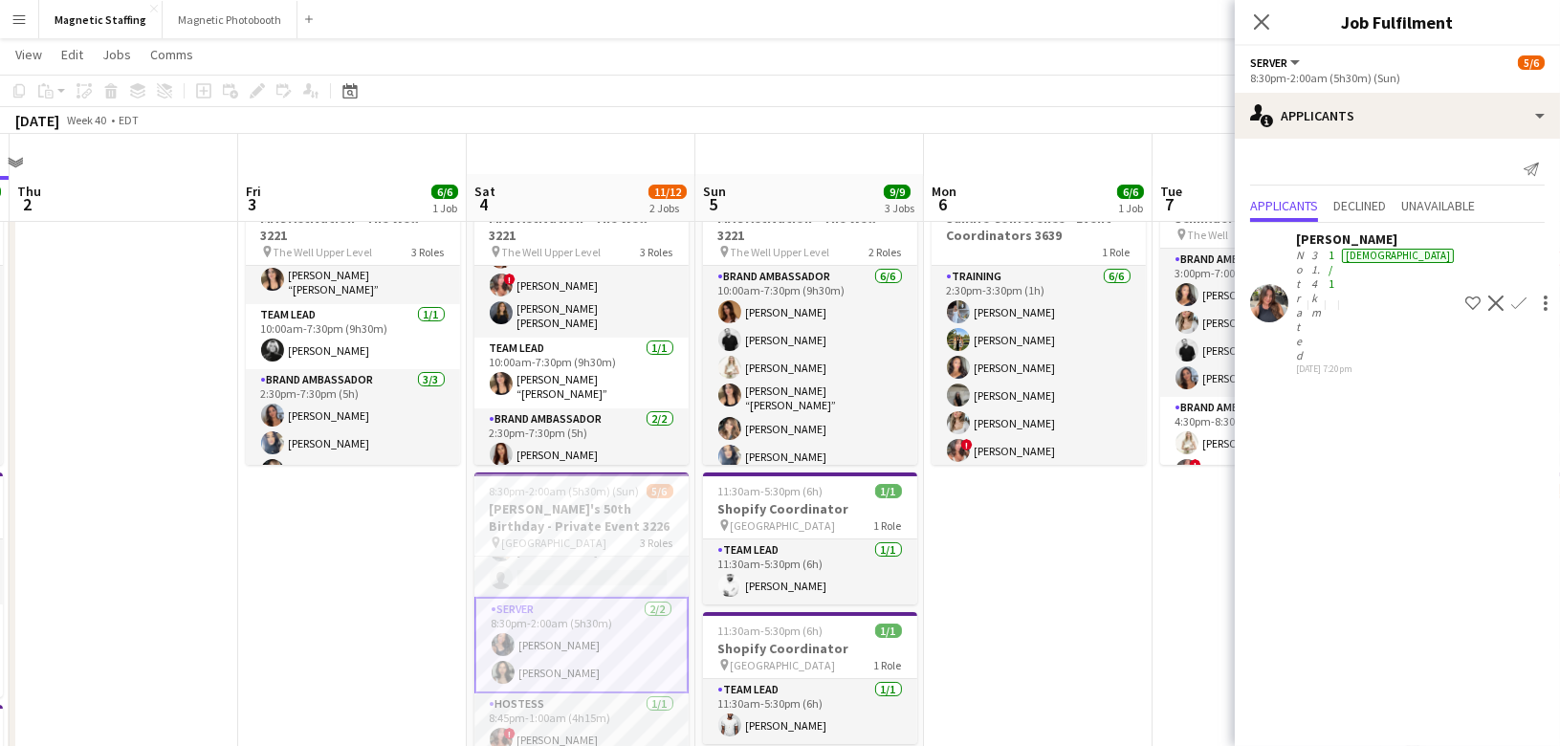
scroll to position [38, 0]
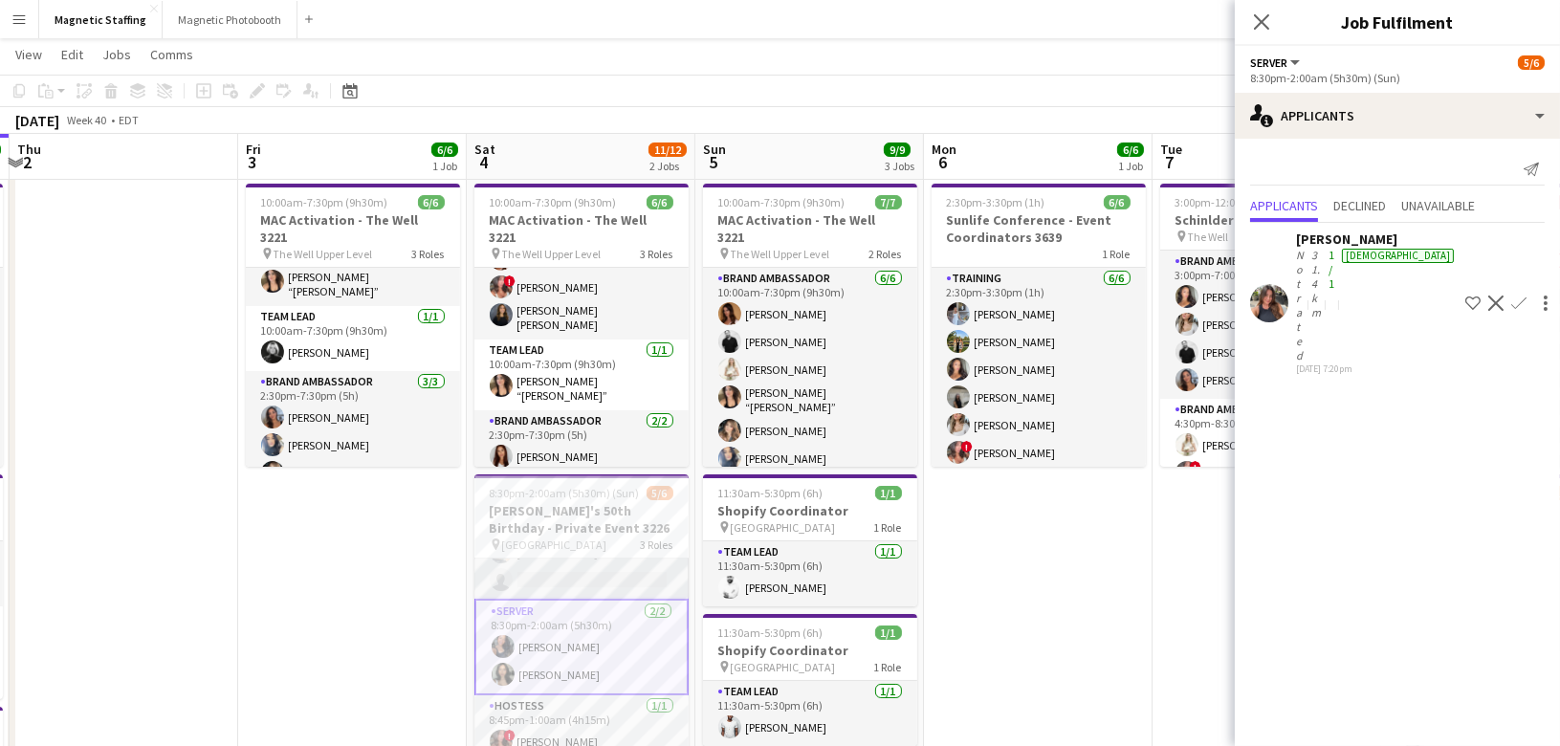
click at [531, 564] on app-card-role "Bartender 6A 2/3 8:30pm-2:00am (5h30m) Malin Keo Maija Dekoker single-neutral-a…" at bounding box center [581, 538] width 214 height 120
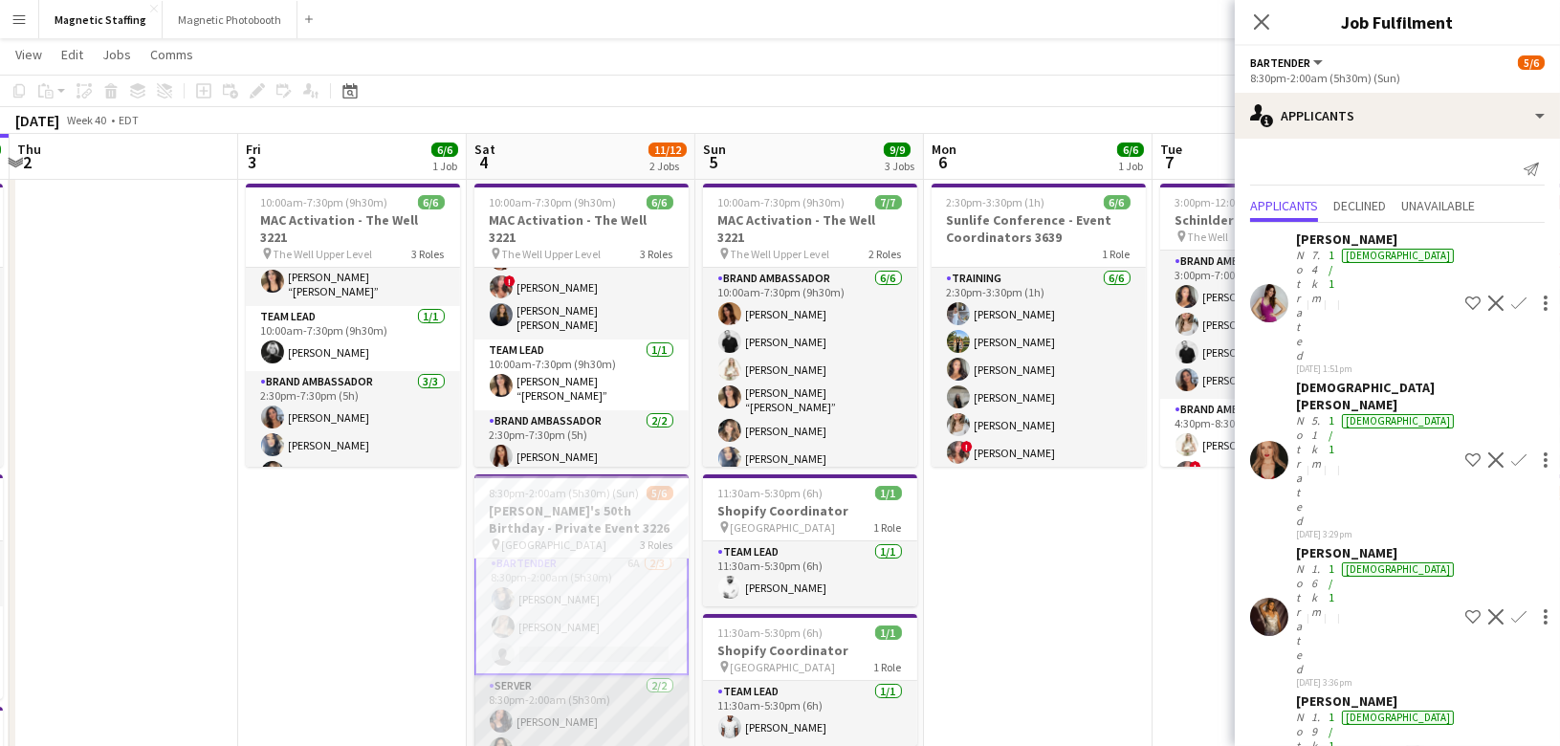
scroll to position [0, 0]
click at [548, 728] on app-card-role "Server 2/2 8:30pm-2:00am (5h30m) Richelle Acdal Giovana Dantas" at bounding box center [581, 729] width 214 height 93
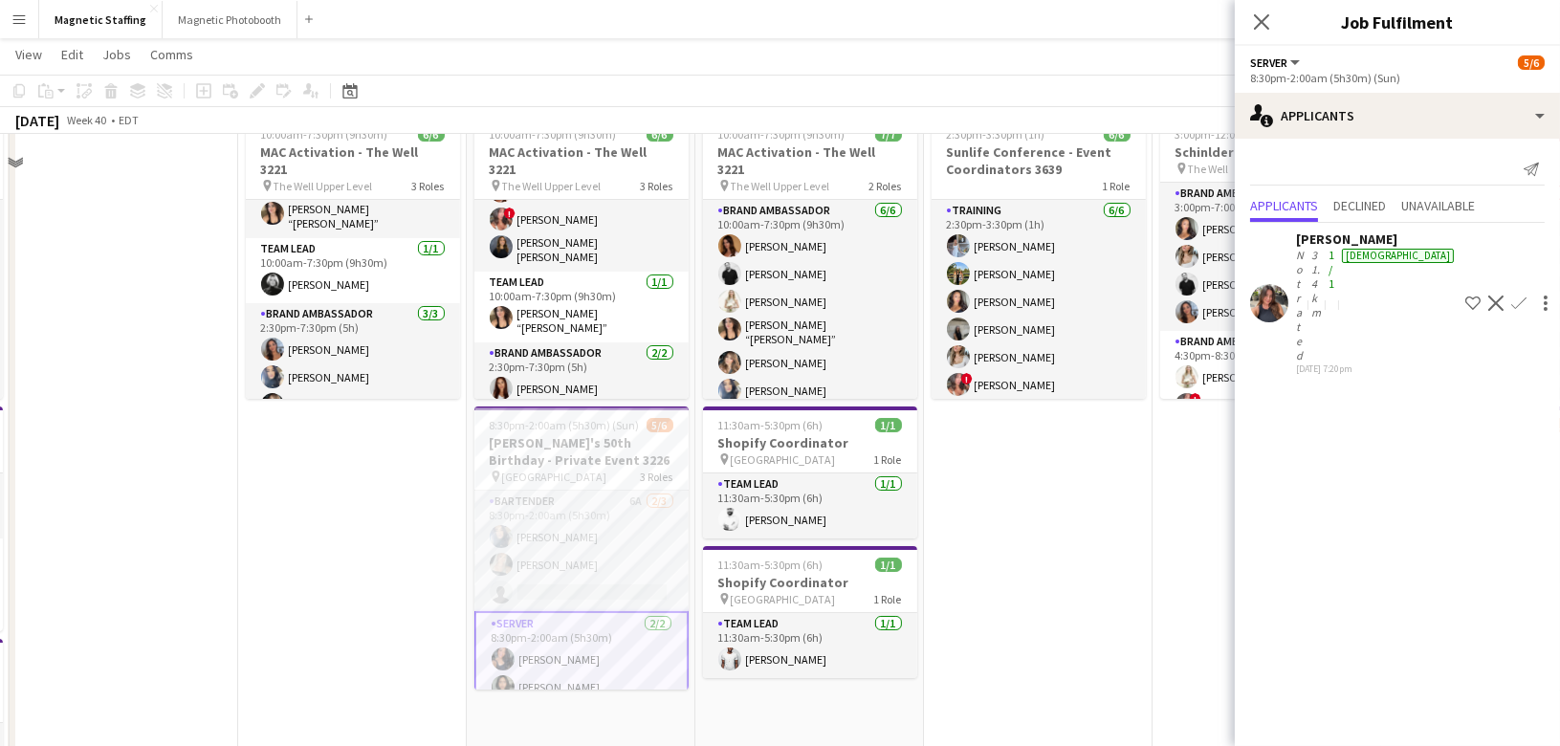
scroll to position [113, 0]
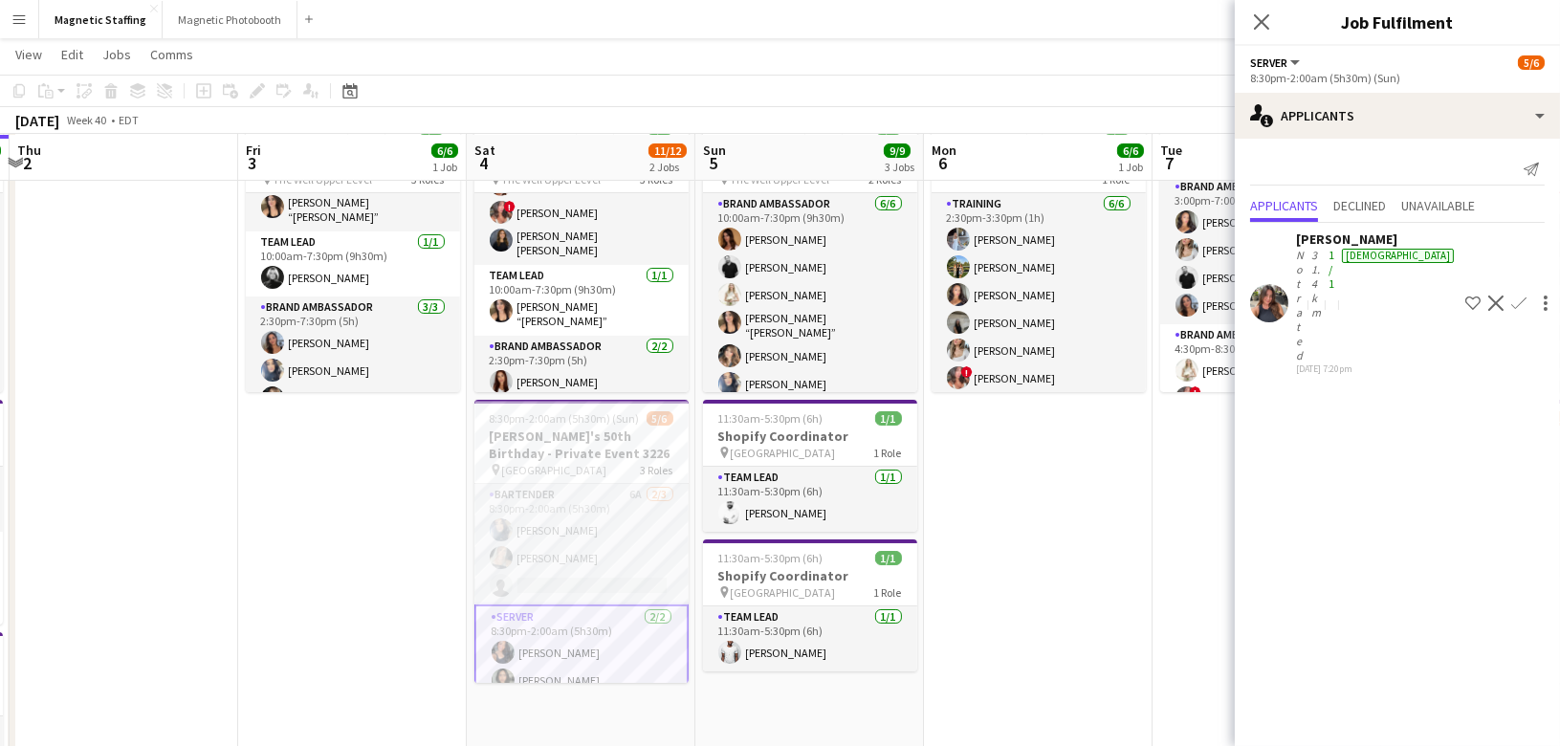
click at [1266, 284] on app-user-avatar at bounding box center [1269, 303] width 38 height 38
click at [1325, 242] on div "[PERSON_NAME]" at bounding box center [1377, 238] width 162 height 17
click at [1259, 284] on div at bounding box center [1269, 303] width 38 height 38
click at [1270, 284] on app-user-avatar at bounding box center [1269, 303] width 38 height 38
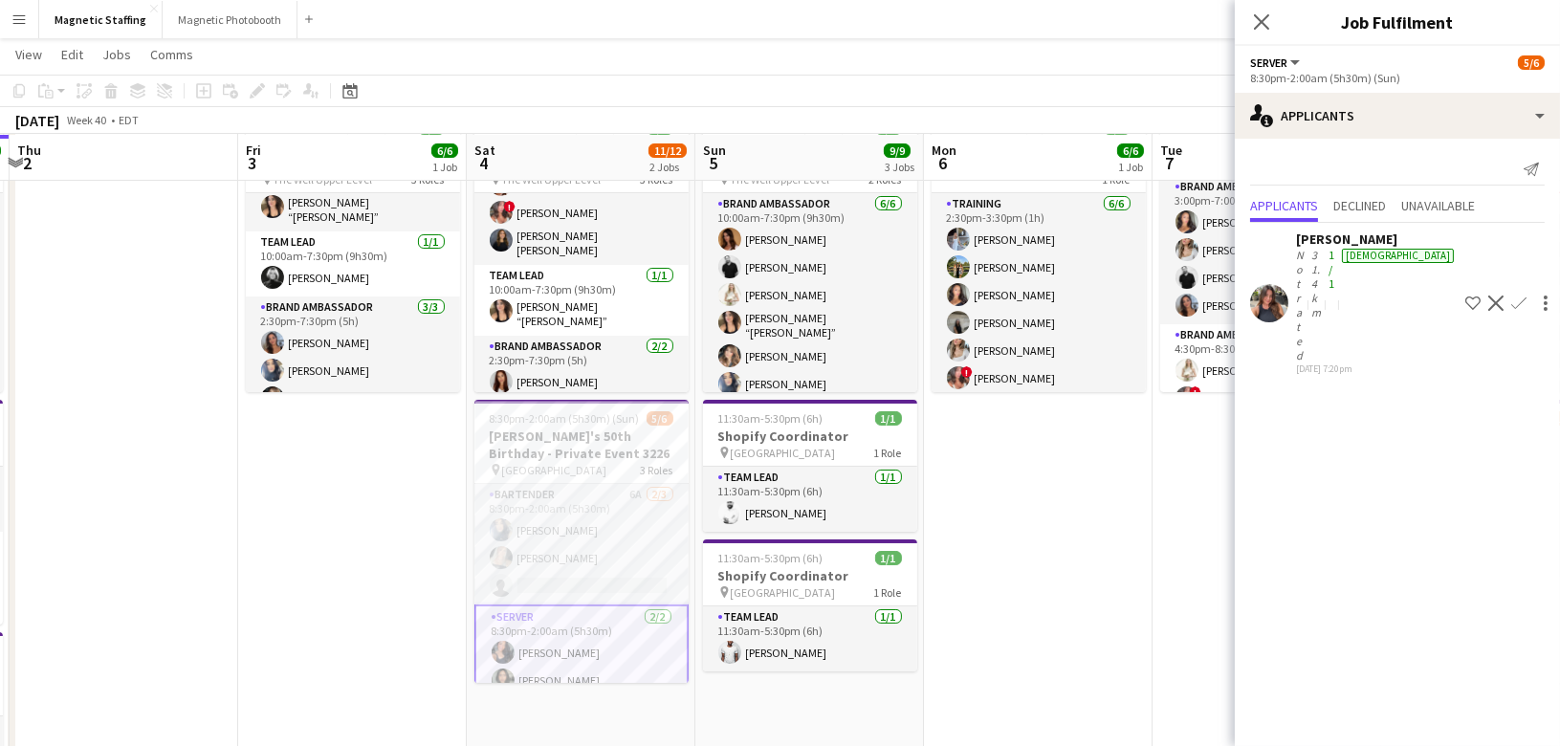
click at [1270, 284] on app-user-avatar at bounding box center [1269, 303] width 38 height 38
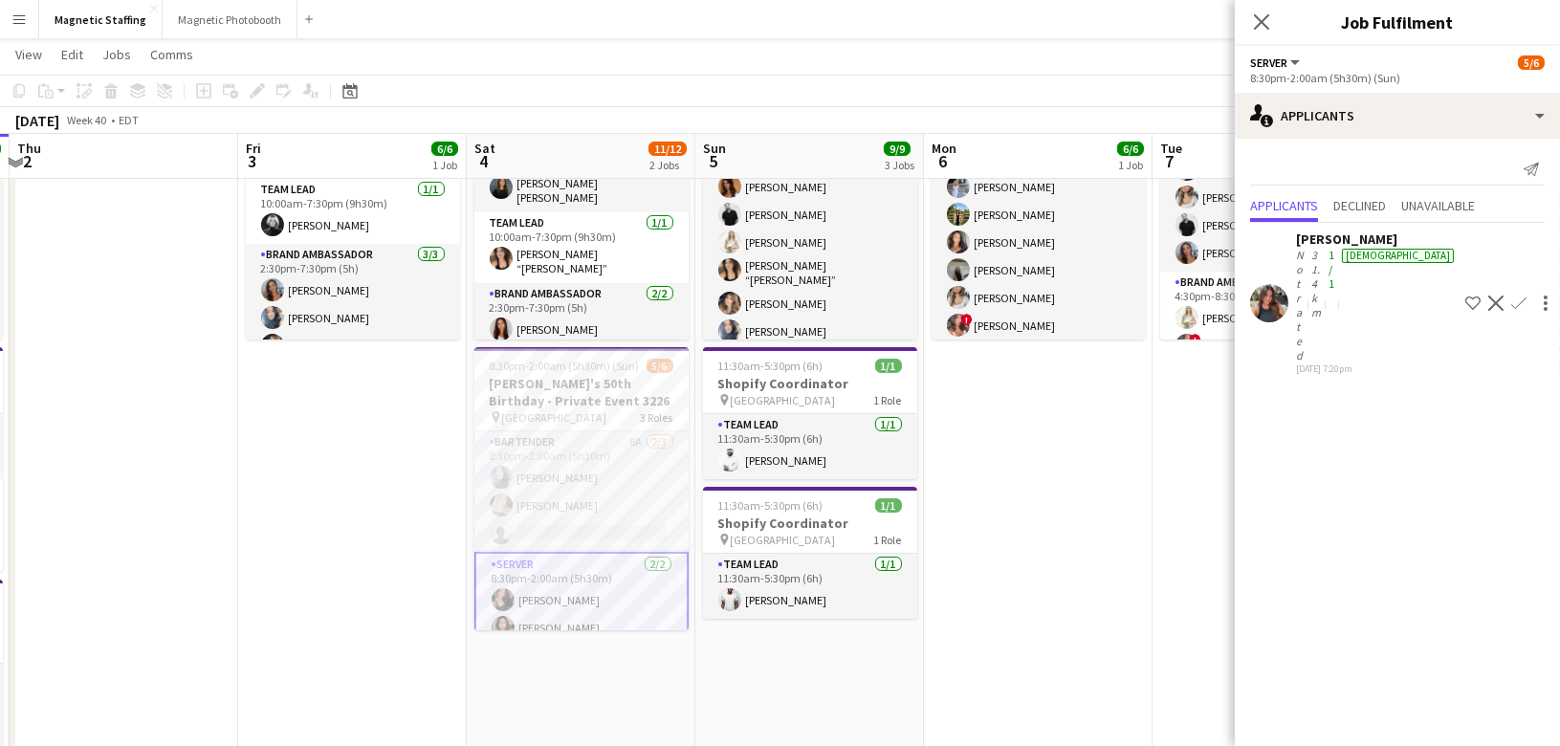
scroll to position [164, 0]
click at [615, 527] on app-card-role "Bartender 6A 2/3 8:30pm-2:00am (5h30m) Malin Keo Maija Dekoker single-neutral-a…" at bounding box center [581, 493] width 214 height 120
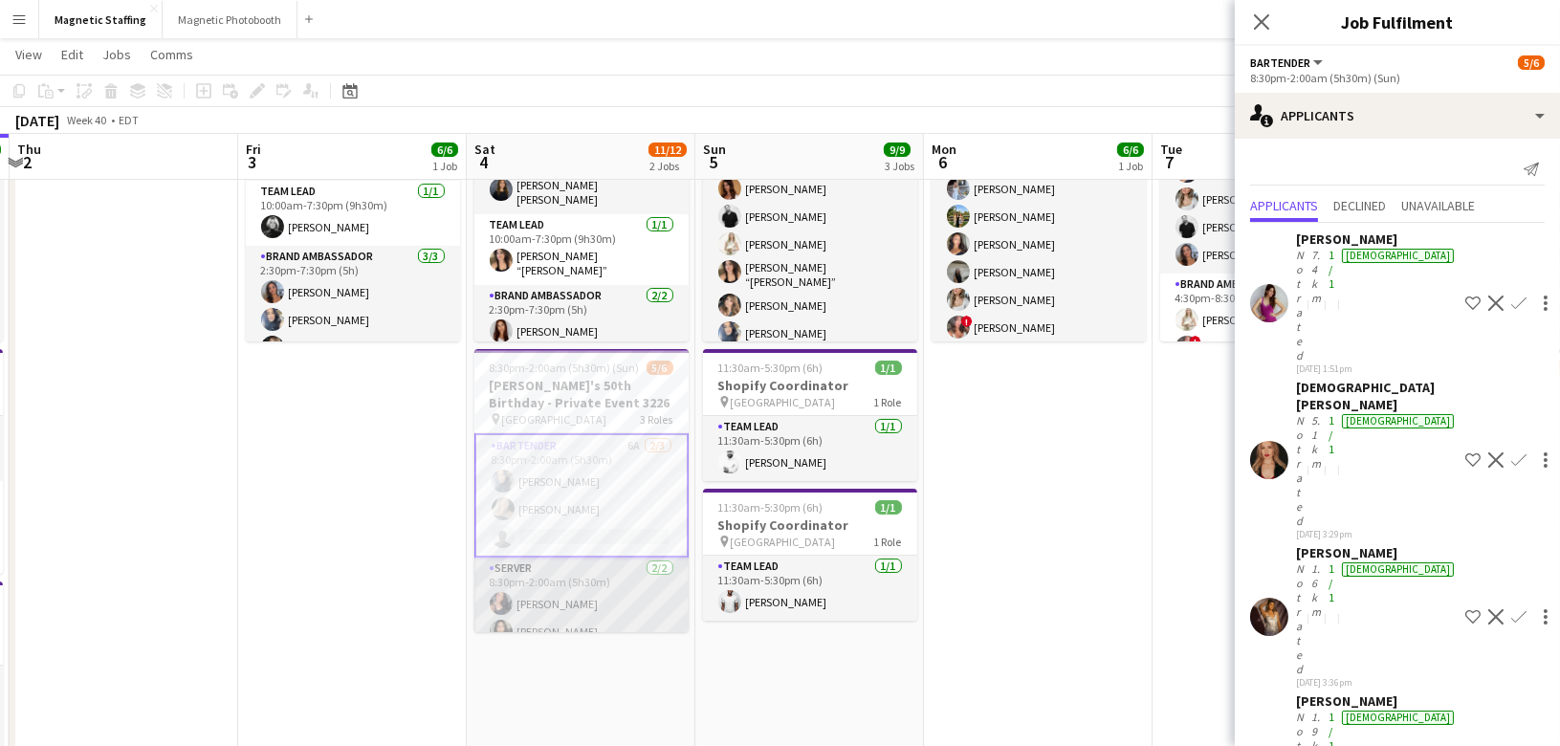
click at [578, 601] on app-card-role "Server 2/2 8:30pm-2:00am (5h30m) Richelle Acdal Giovana Dantas" at bounding box center [581, 604] width 214 height 93
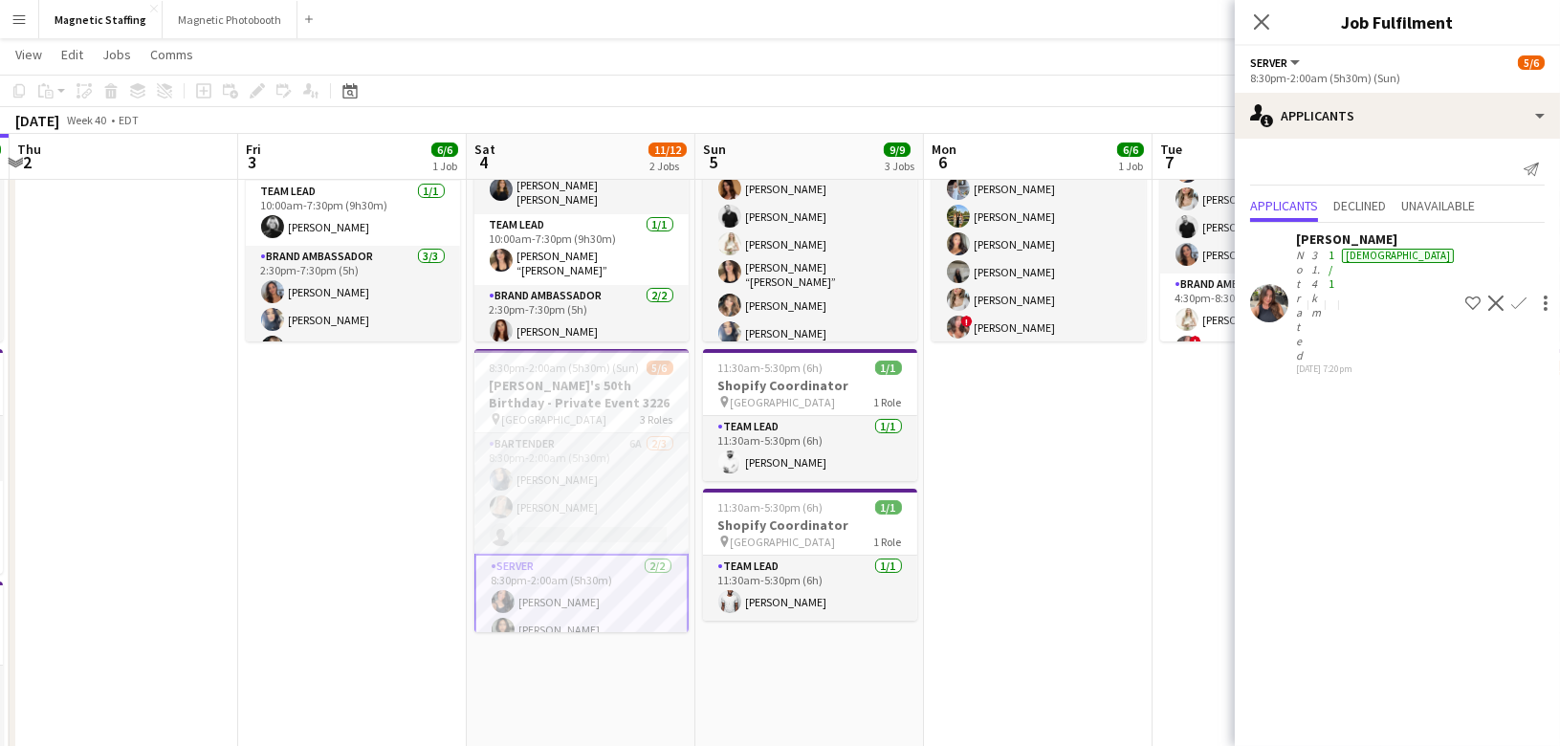
click at [1266, 284] on app-user-avatar at bounding box center [1269, 303] width 38 height 38
click at [1342, 243] on div "[PERSON_NAME]" at bounding box center [1377, 238] width 162 height 17
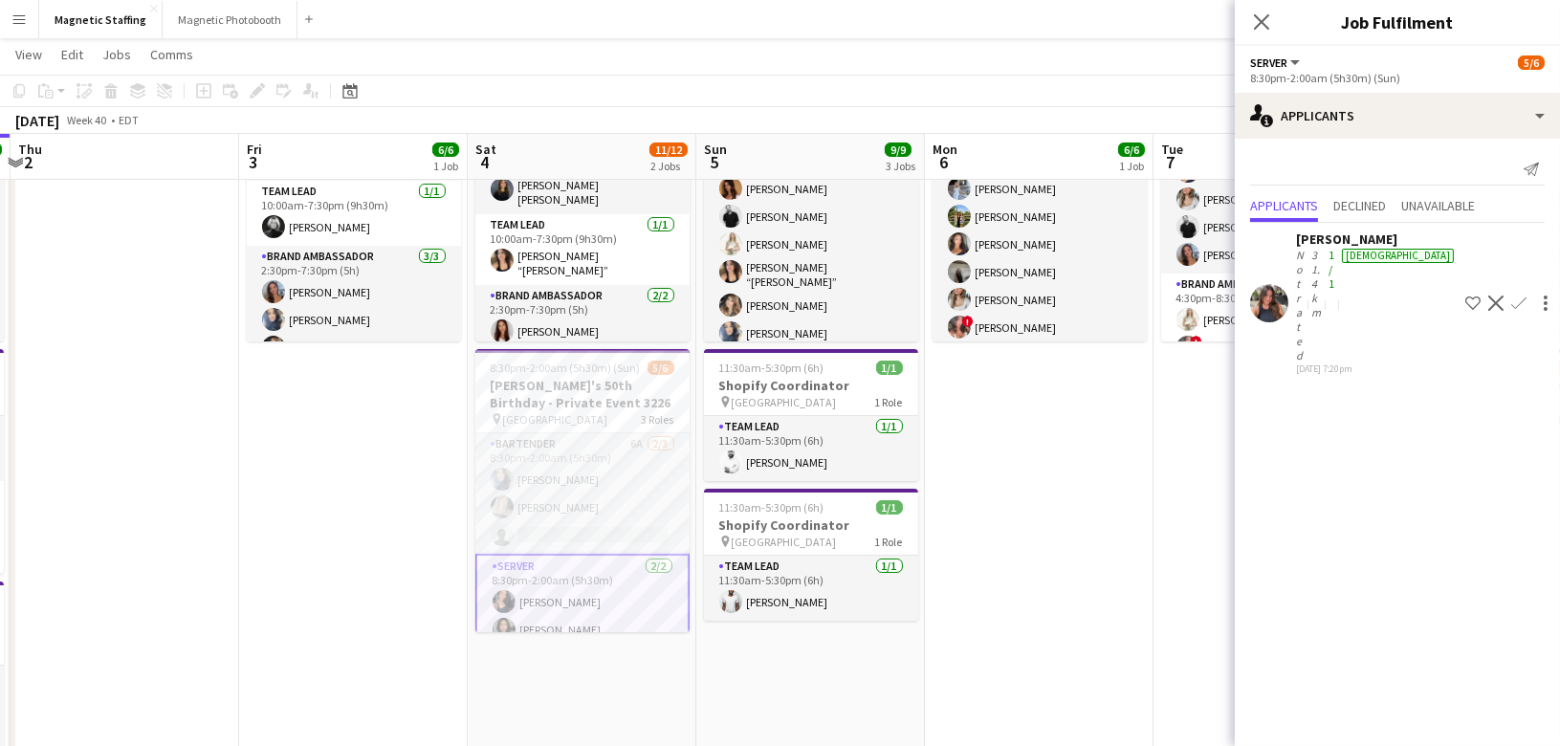
click at [1040, 551] on app-date-cell "2:30pm-3:30pm (1h) 6/6 Sunlife Conference - Event Coordinators 3639 1 Role Trai…" at bounding box center [1039, 624] width 229 height 1146
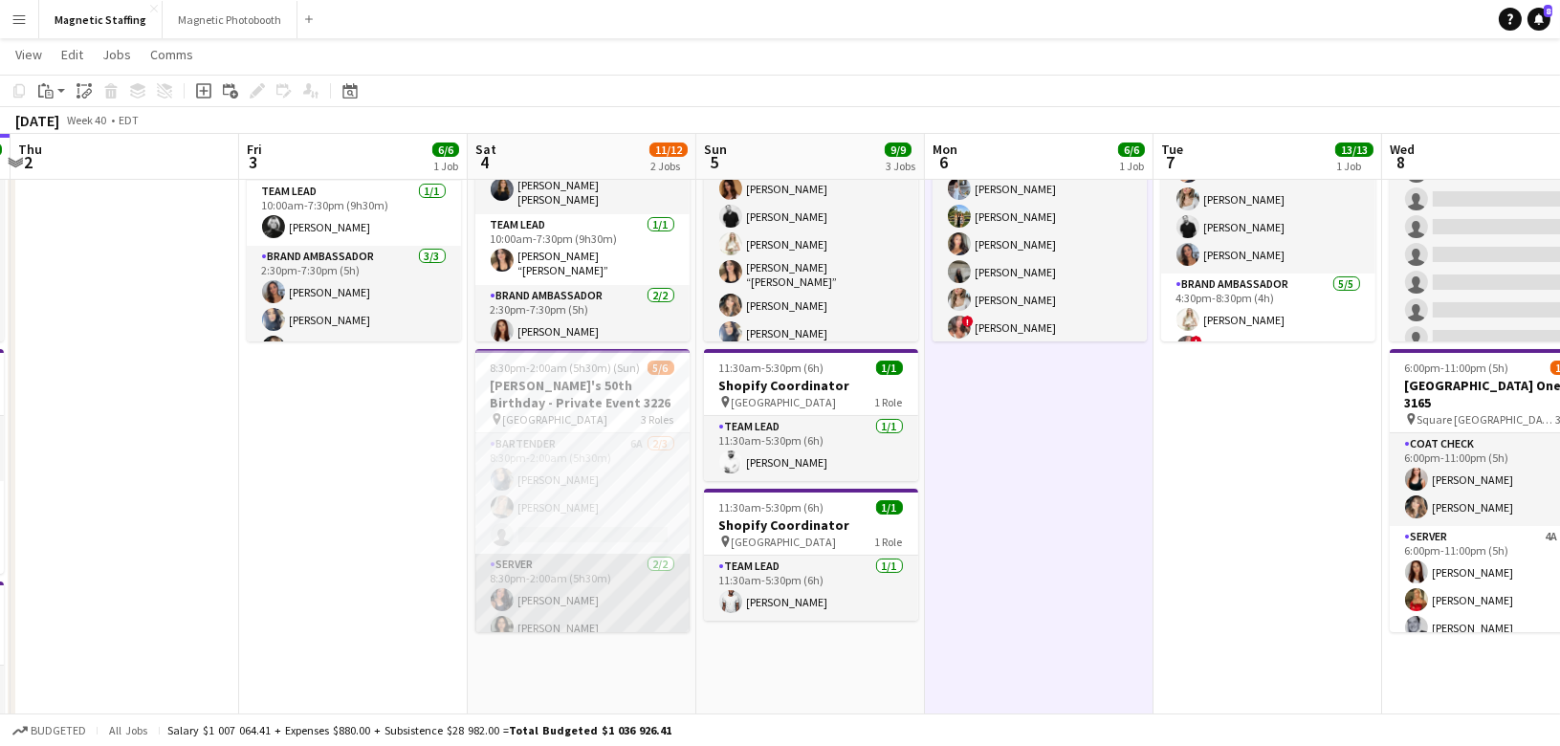
click at [507, 599] on app-user-avatar at bounding box center [502, 599] width 23 height 23
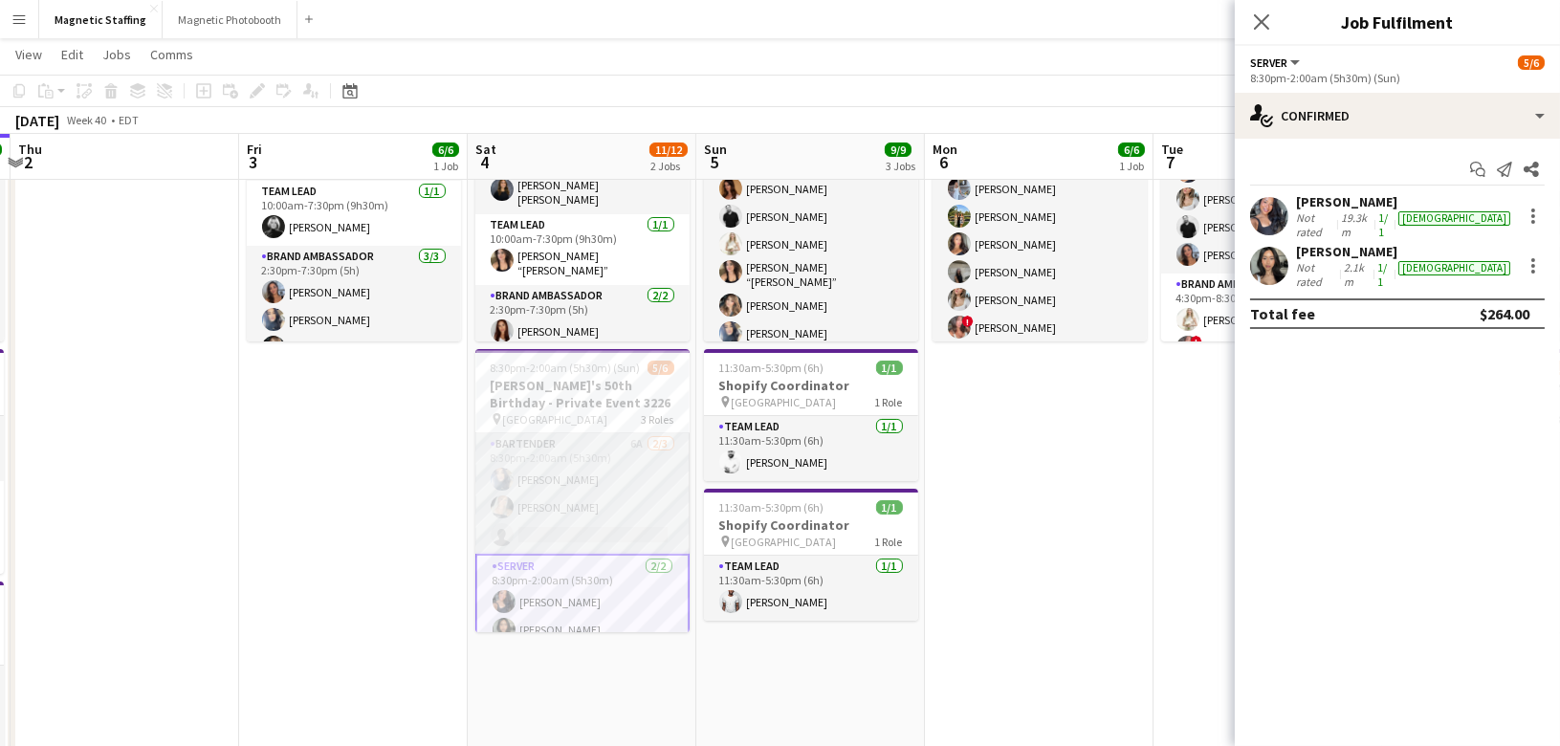
click at [622, 504] on app-card-role "Bartender 6A 2/3 8:30pm-2:00am (5h30m) Malin Keo Maija Dekoker single-neutral-a…" at bounding box center [582, 493] width 214 height 120
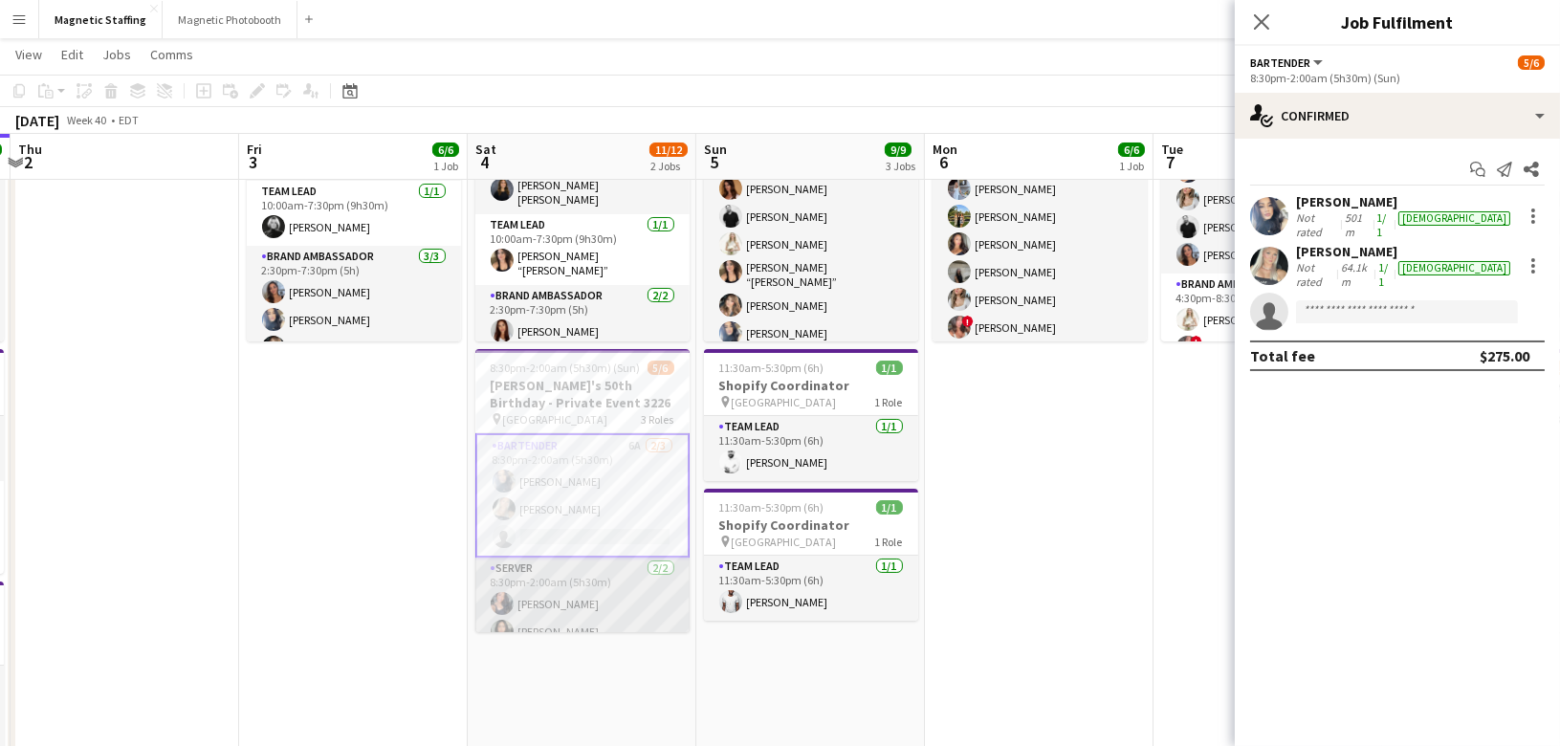
click at [576, 578] on app-card-role "Server 2/2 8:30pm-2:00am (5h30m) Richelle Acdal Giovana Dantas" at bounding box center [582, 604] width 214 height 93
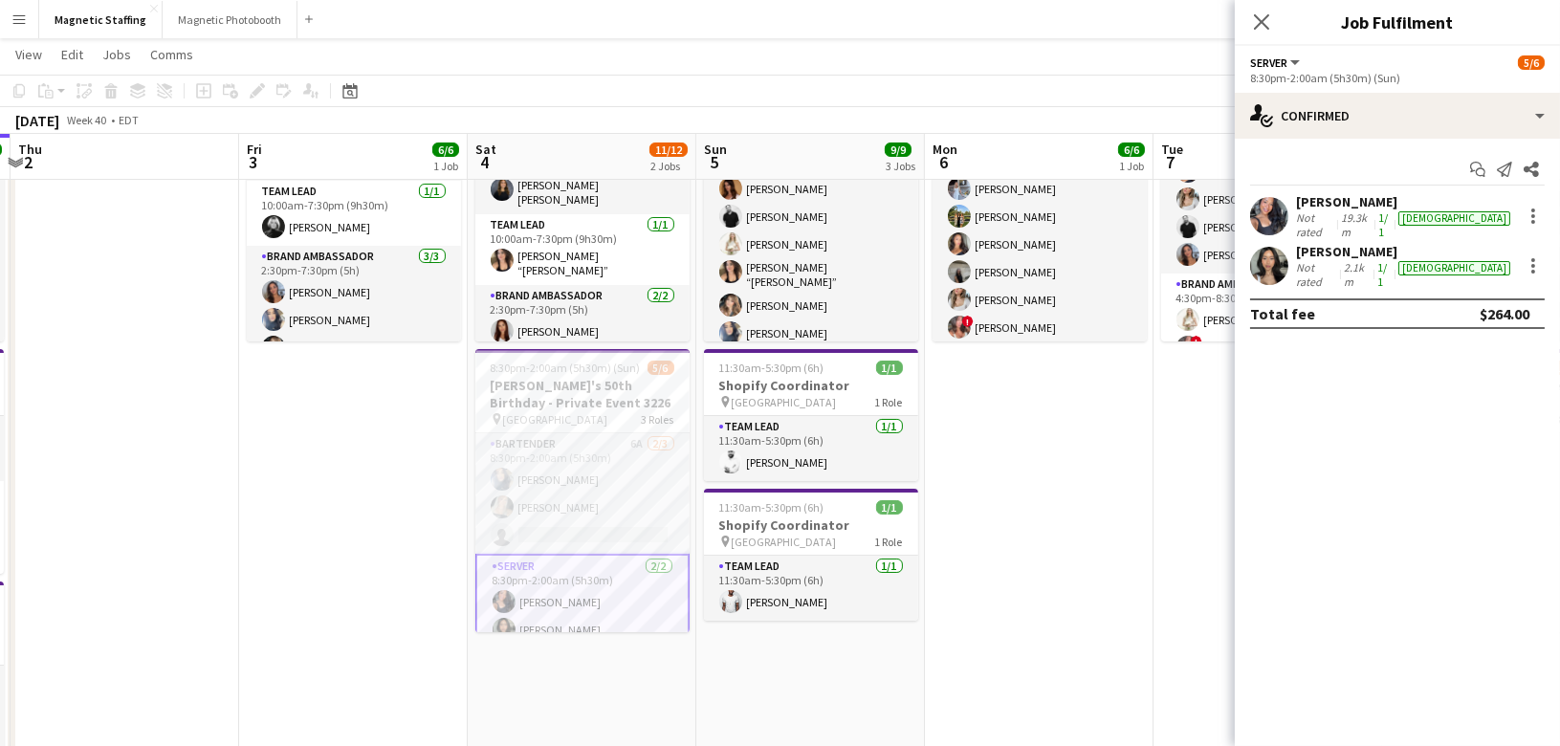
click at [592, 602] on app-card-role "Server 2/2 8:30pm-2:00am (5h30m) Richelle Acdal Giovana Dantas" at bounding box center [582, 602] width 214 height 97
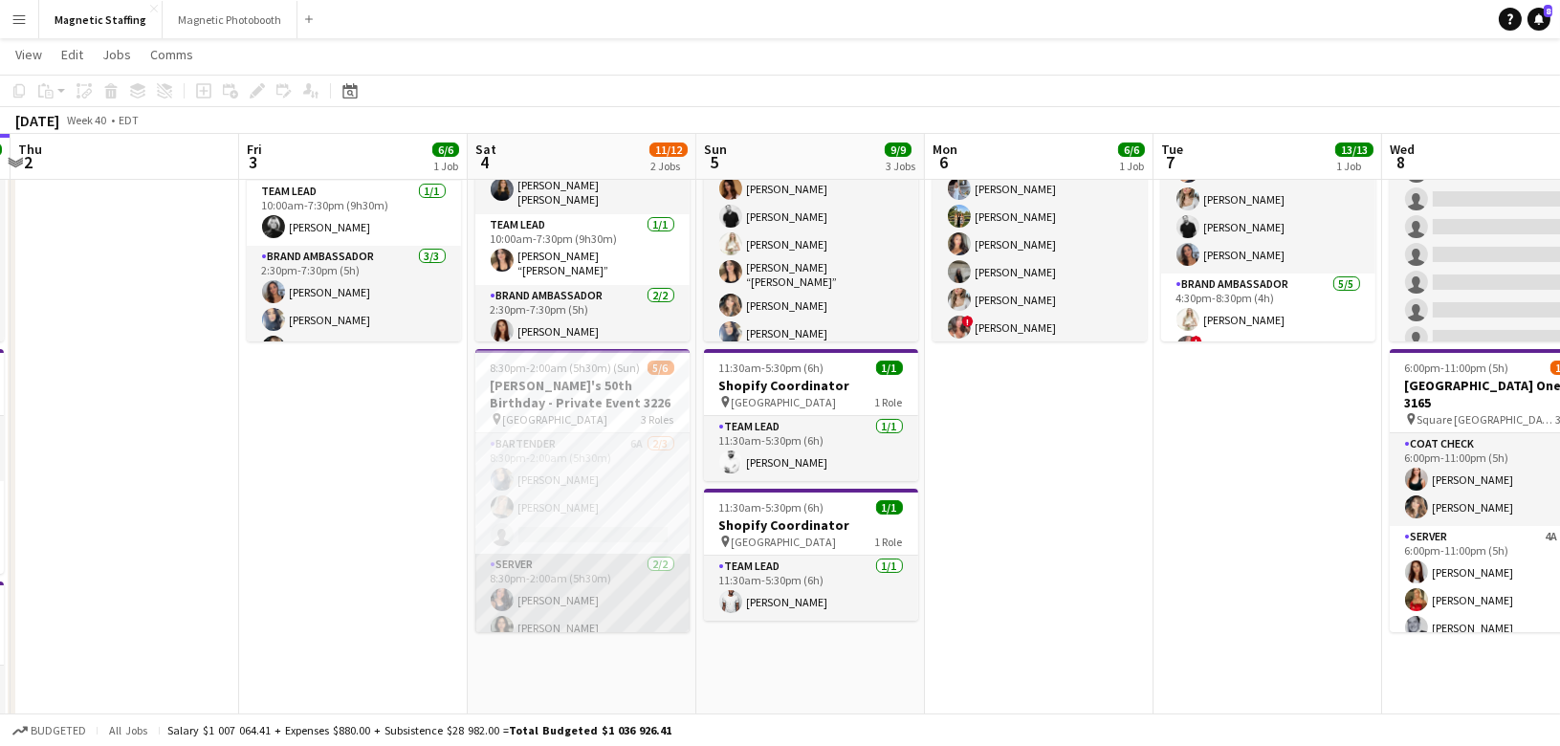
click at [592, 602] on app-card-role "Server 2/2 8:30pm-2:00am (5h30m) Richelle Acdal Giovana Dantas" at bounding box center [582, 600] width 214 height 93
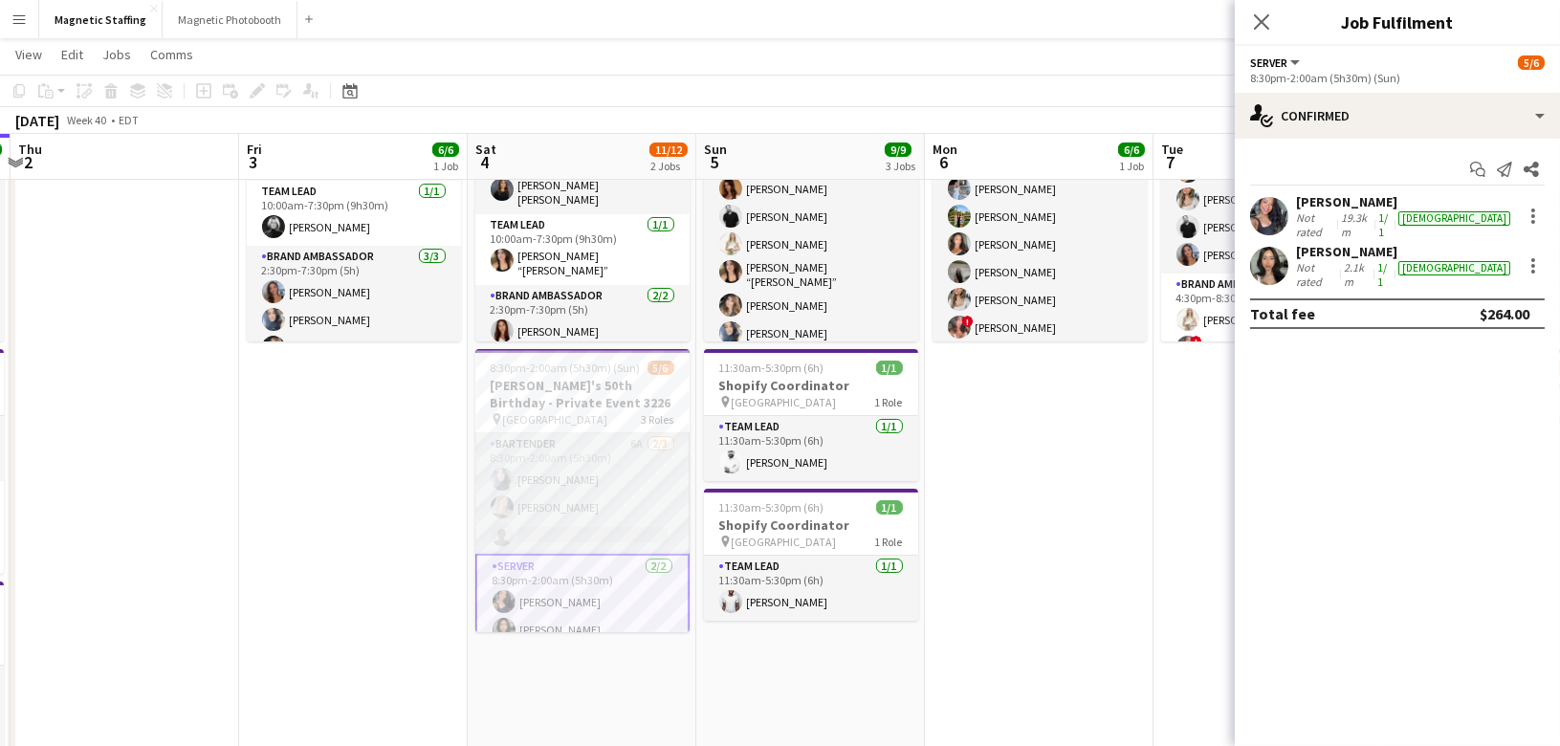
click at [577, 530] on app-card-role "Bartender 6A 2/3 8:30pm-2:00am (5h30m) Malin Keo Maija Dekoker single-neutral-a…" at bounding box center [582, 493] width 214 height 120
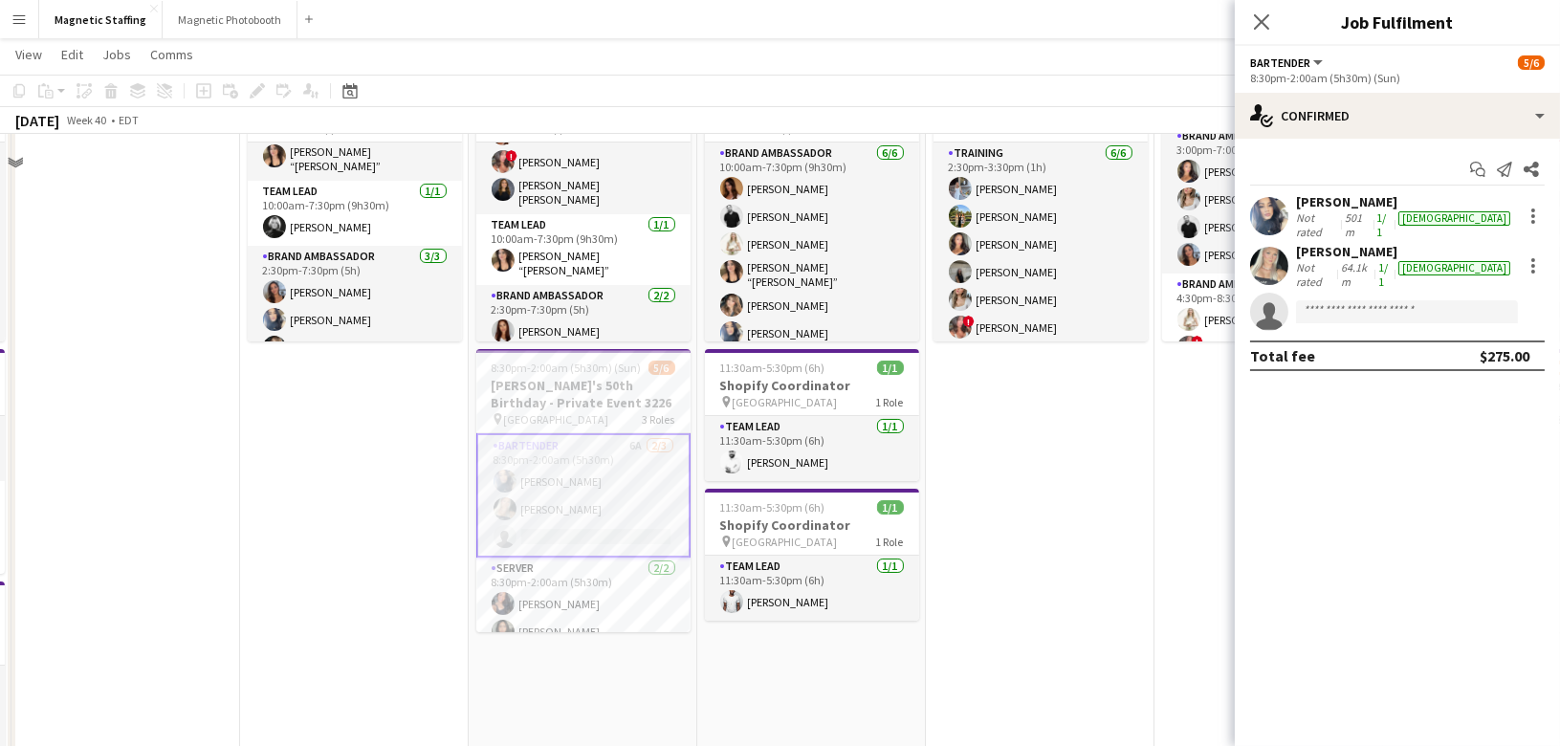
scroll to position [0, 0]
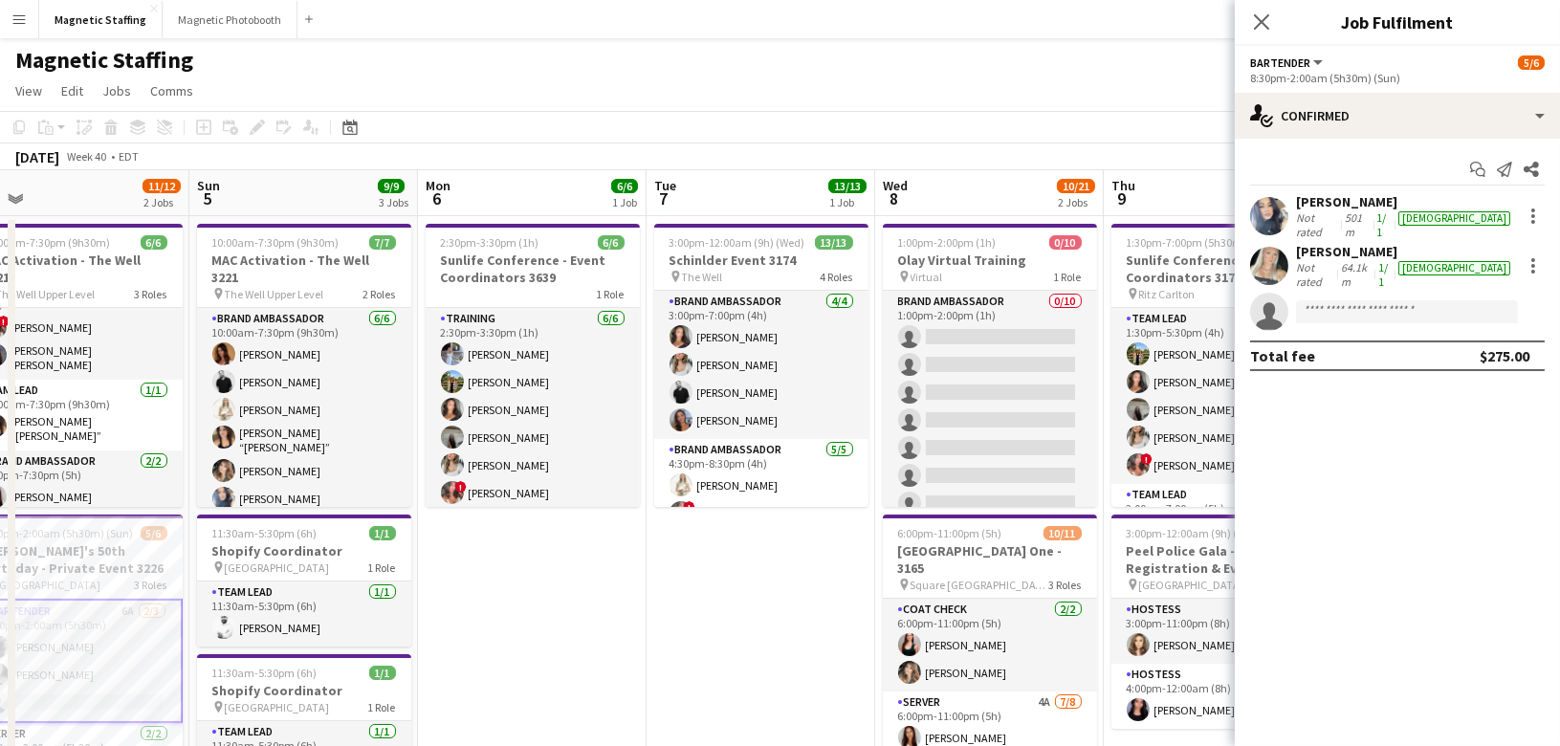
drag, startPoint x: 706, startPoint y: 435, endPoint x: -3, endPoint y: 547, distance: 717.4
click at [0, 547] on html "Menu Boards Boards Boards All jobs Status Workforce Workforce My Workforce Recr…" at bounding box center [780, 741] width 1560 height 1482
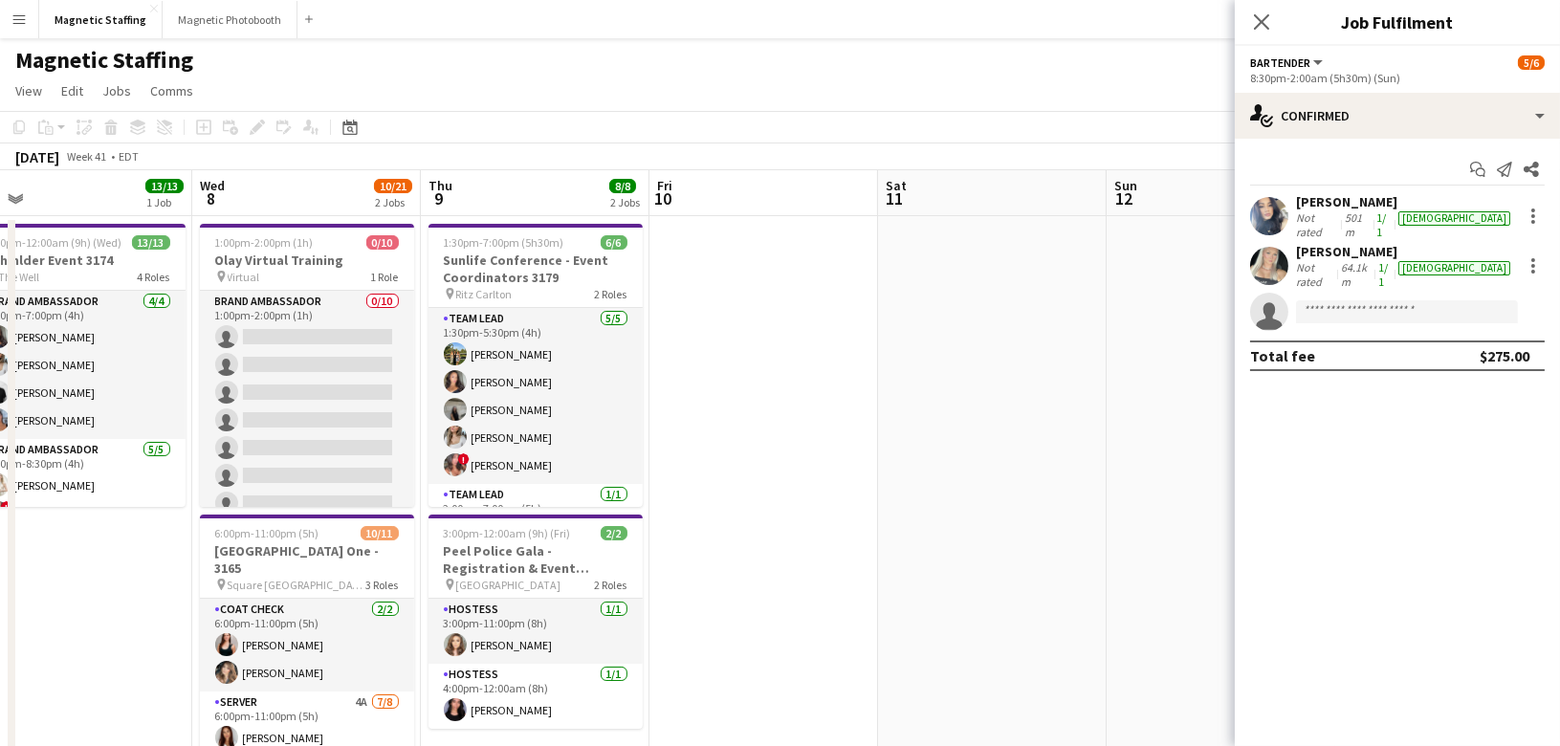
scroll to position [0, 722]
drag, startPoint x: 907, startPoint y: 474, endPoint x: 225, endPoint y: 477, distance: 681.9
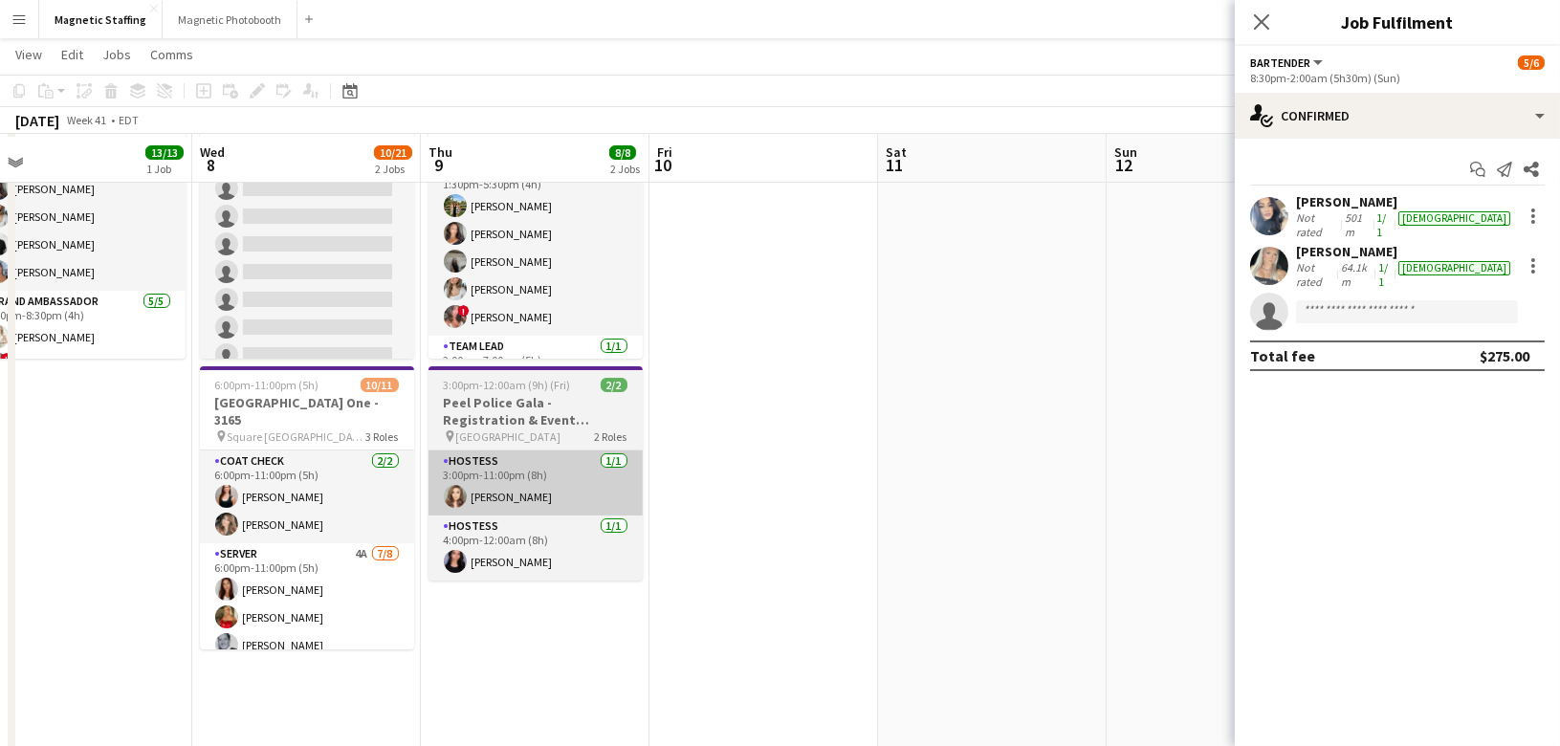
scroll to position [149, 0]
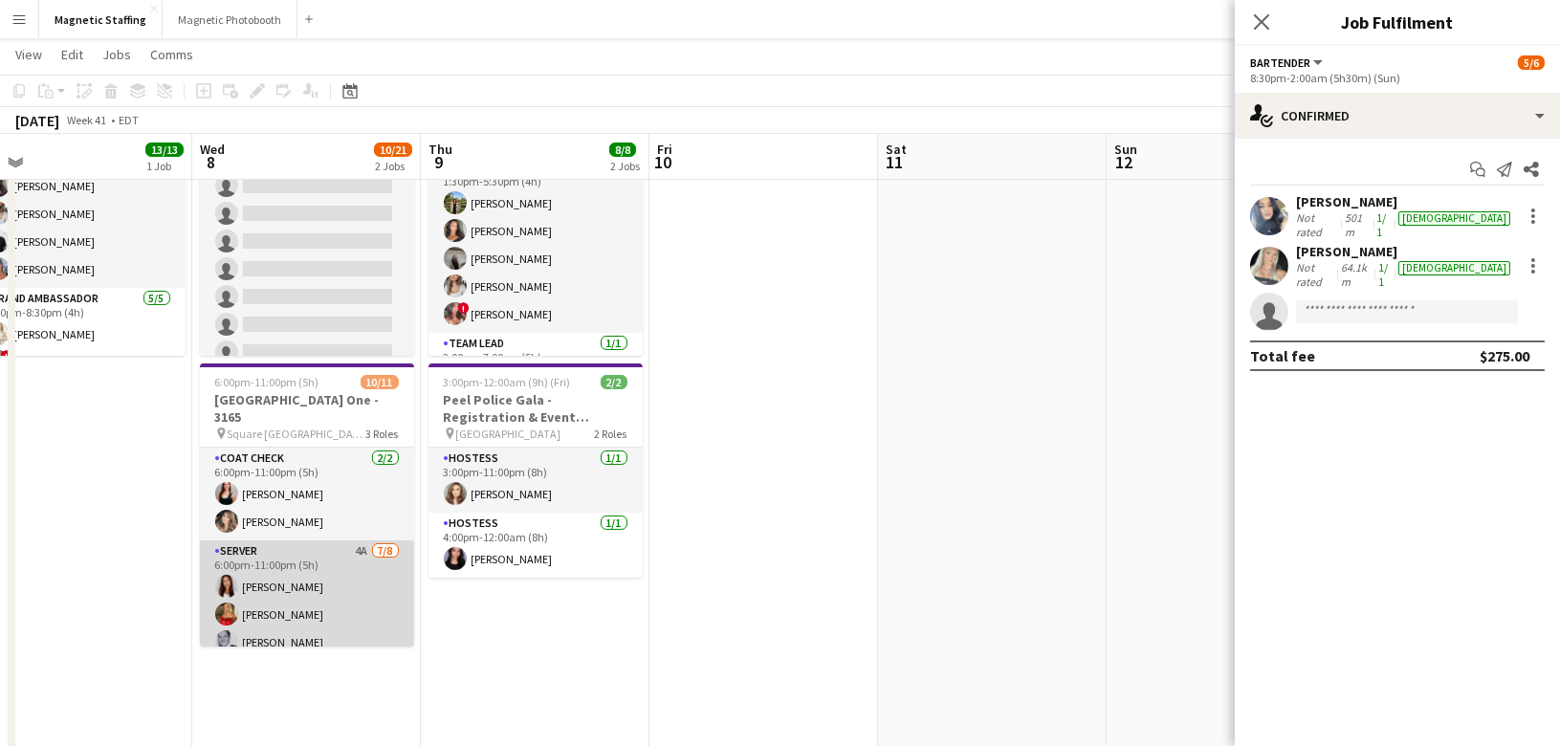
click at [348, 603] on app-card-role "Server 4A 7/8 6:00pm-11:00pm (5h) Luana Cima Madi Booth Mike Oelker erica Musso…" at bounding box center [307, 669] width 214 height 259
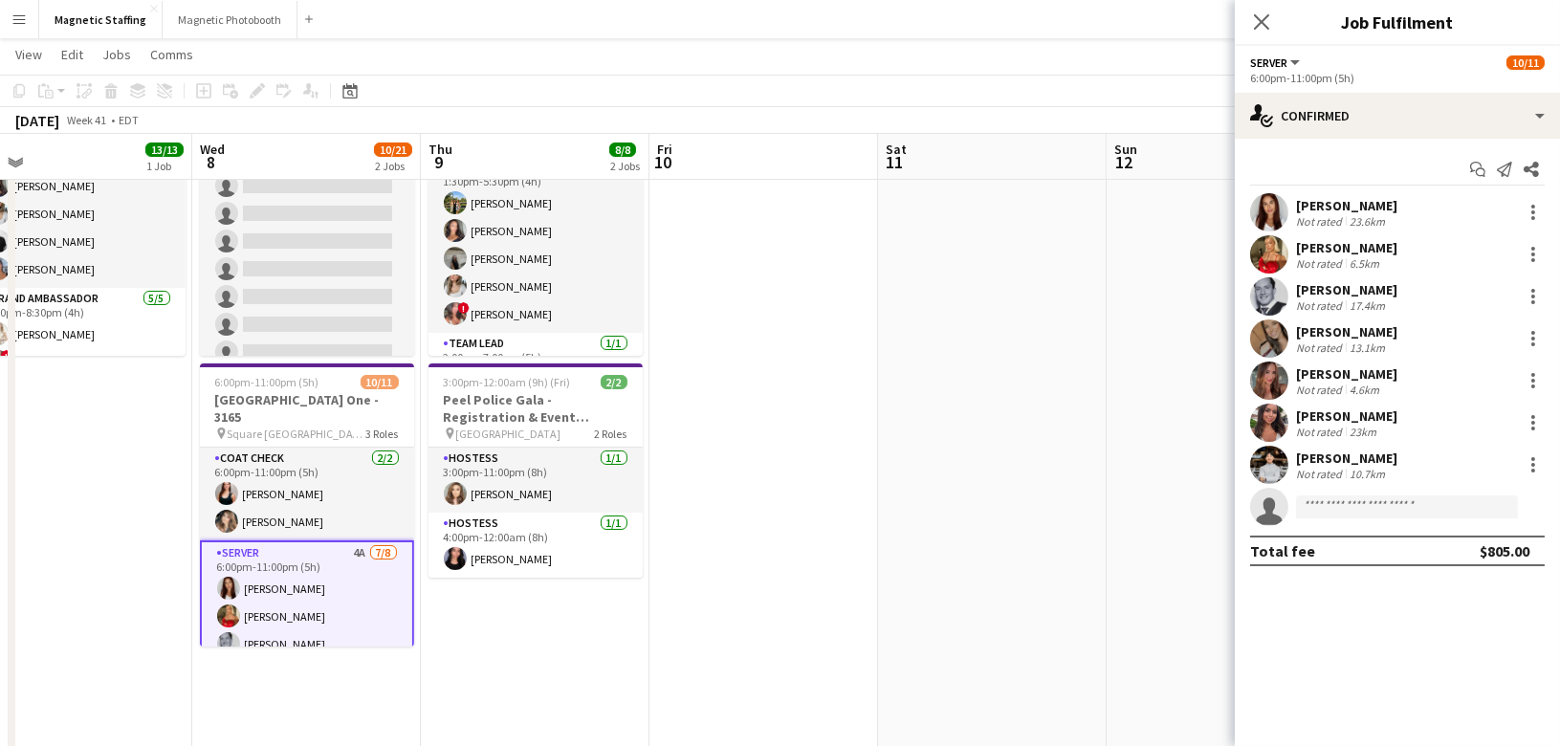
click at [1392, 146] on div "Start chat Send notification Share Luana Cima Not rated 23.6km Madi Booth Not r…" at bounding box center [1397, 360] width 325 height 443
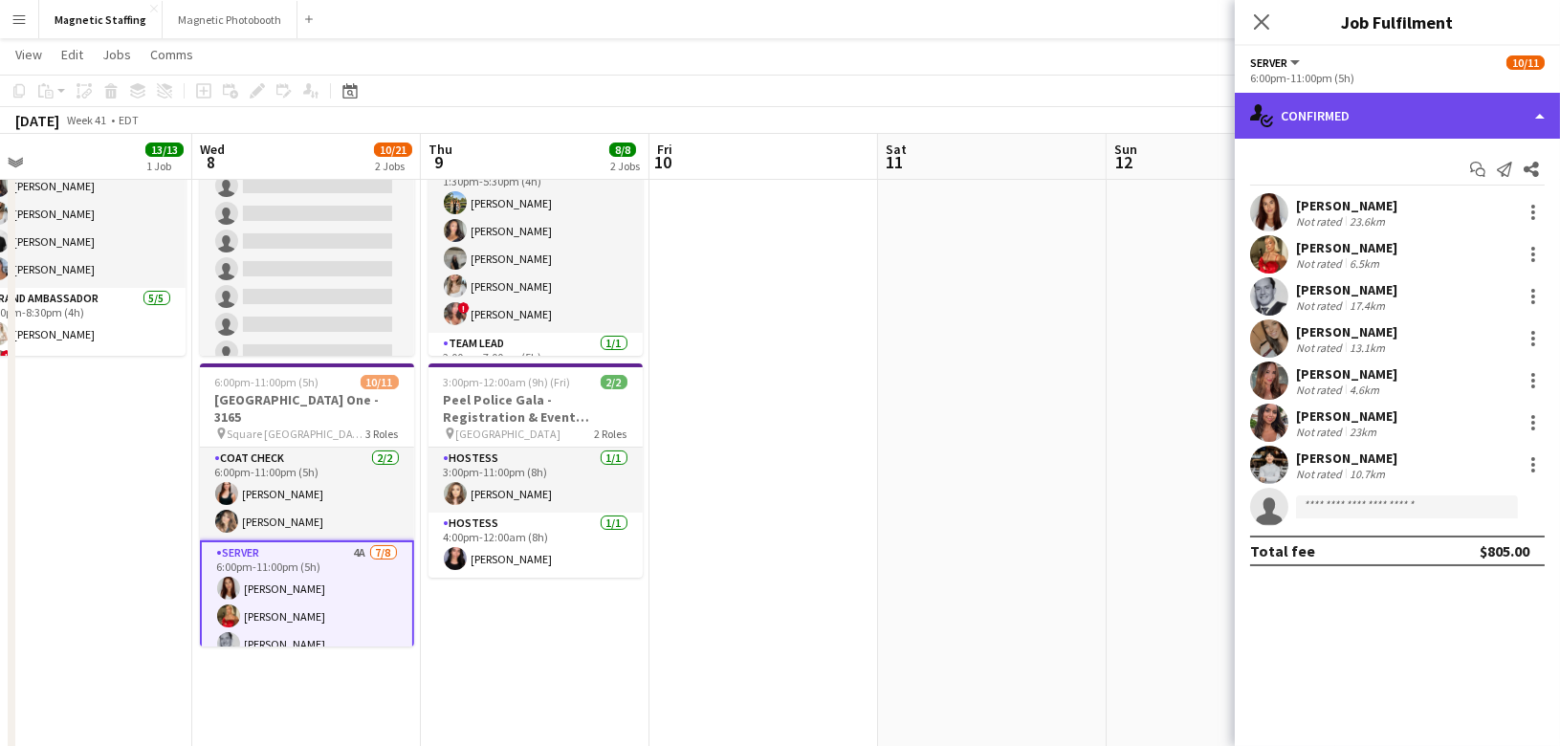
click at [1405, 119] on div "single-neutral-actions-check-2 Confirmed" at bounding box center [1397, 116] width 325 height 46
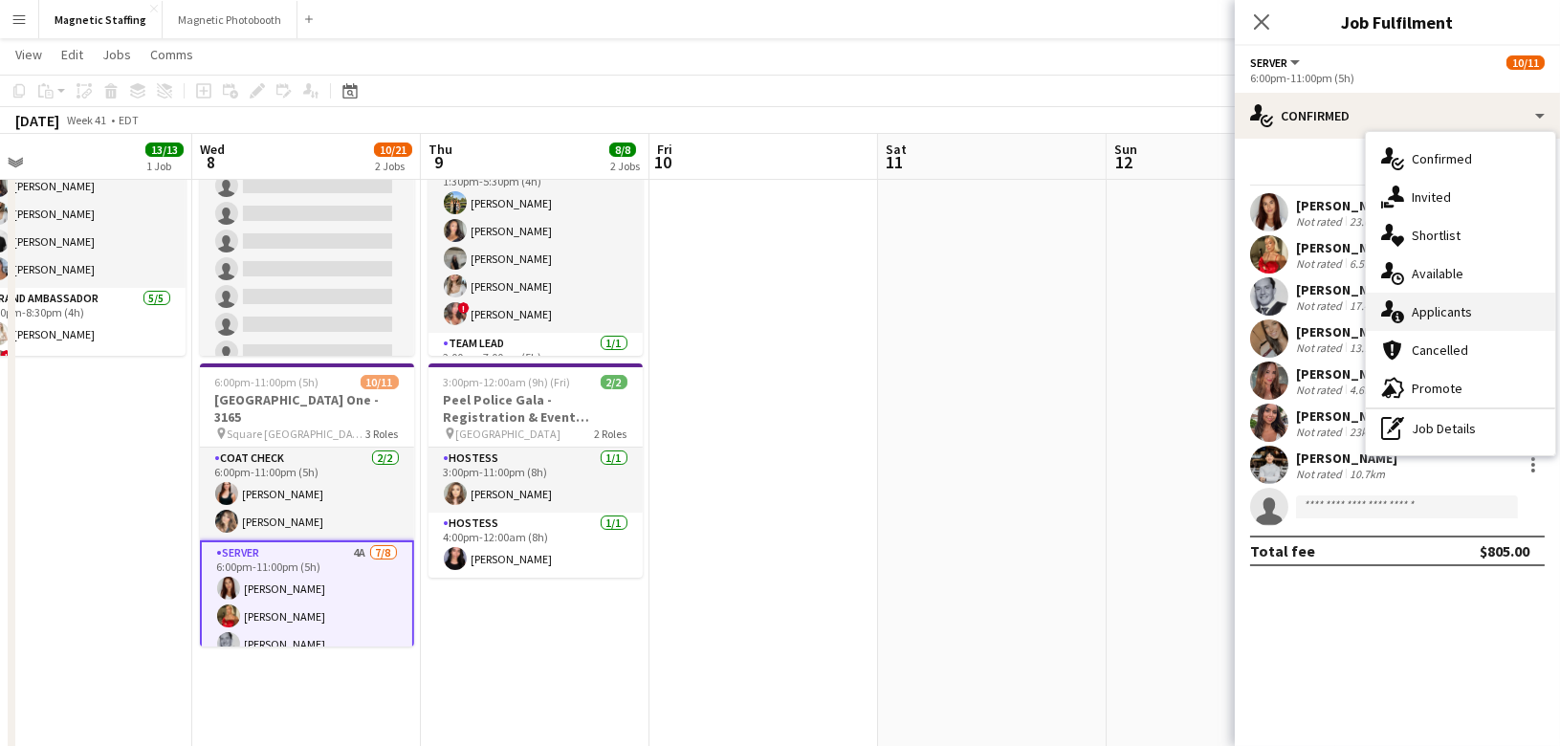
click at [1419, 310] on span "Applicants" at bounding box center [1442, 311] width 60 height 17
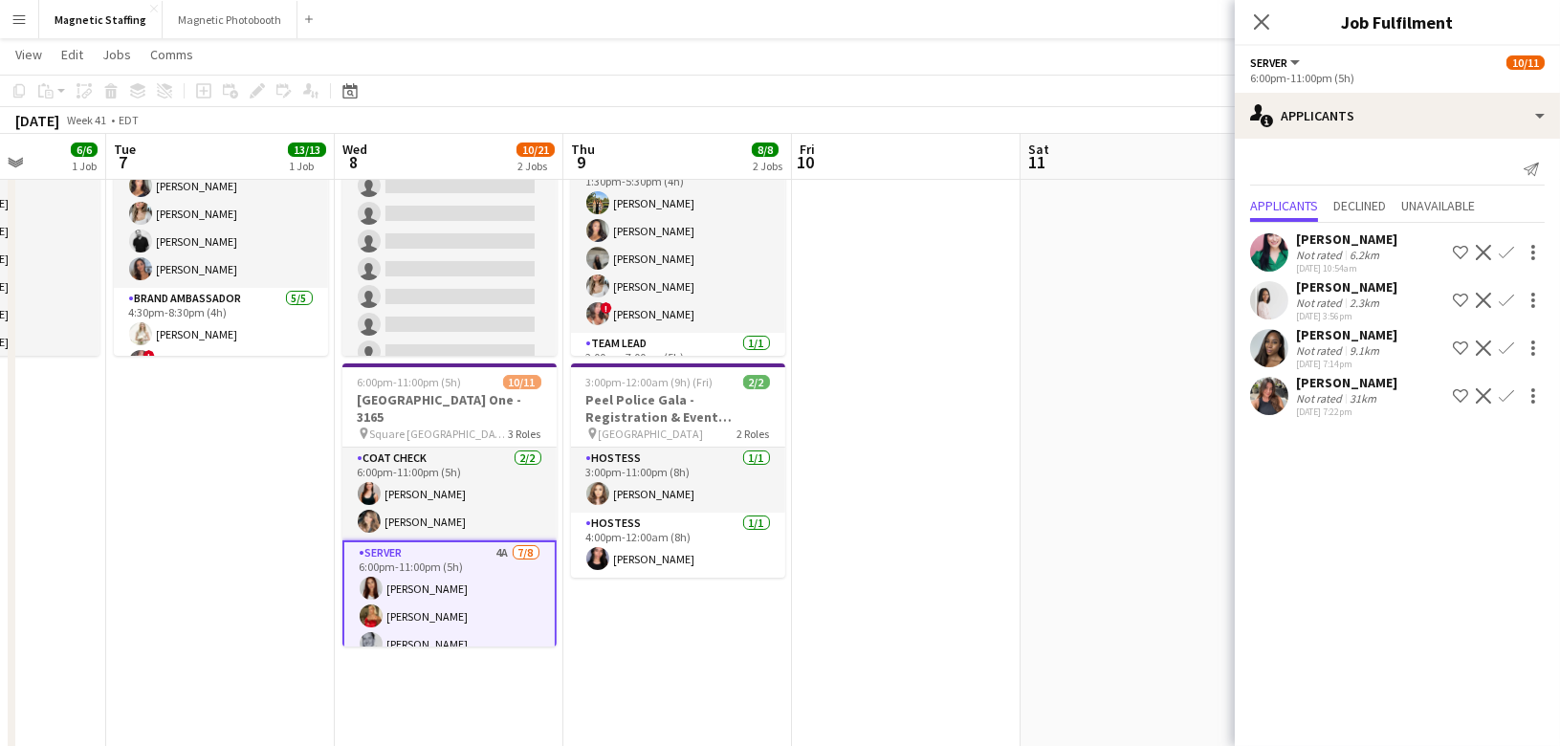
scroll to position [0, 499]
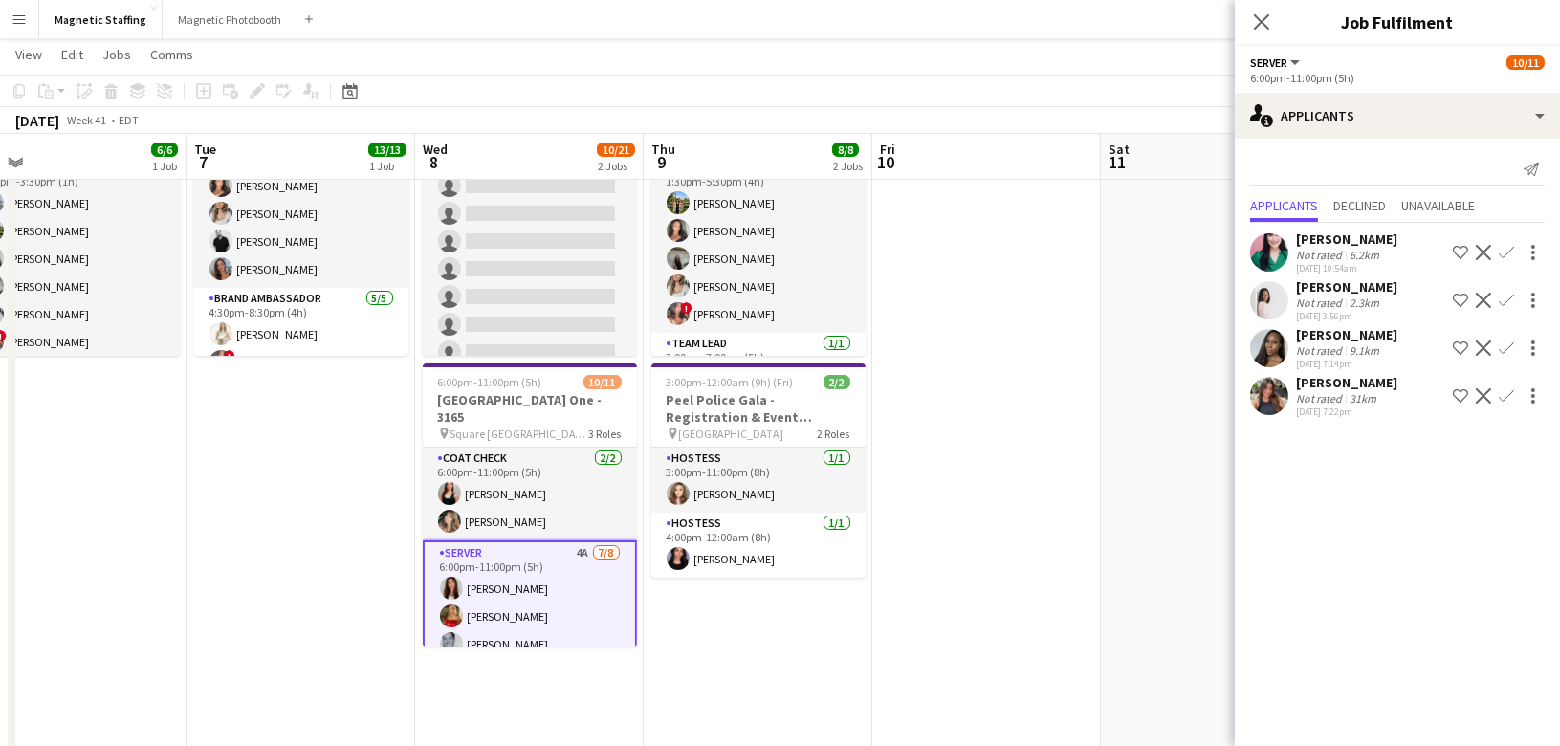
drag, startPoint x: 909, startPoint y: 511, endPoint x: 1131, endPoint y: 485, distance: 224.3
click at [1131, 485] on app-calendar-viewport "Sat 4 11/12 2 Jobs Sun 5 9/9 3 Jobs Mon 6 6/6 1 Job Tue 7 13/13 1 Job Wed 8 10/…" at bounding box center [780, 611] width 1560 height 1373
click at [1276, 402] on app-user-avatar at bounding box center [1269, 396] width 38 height 38
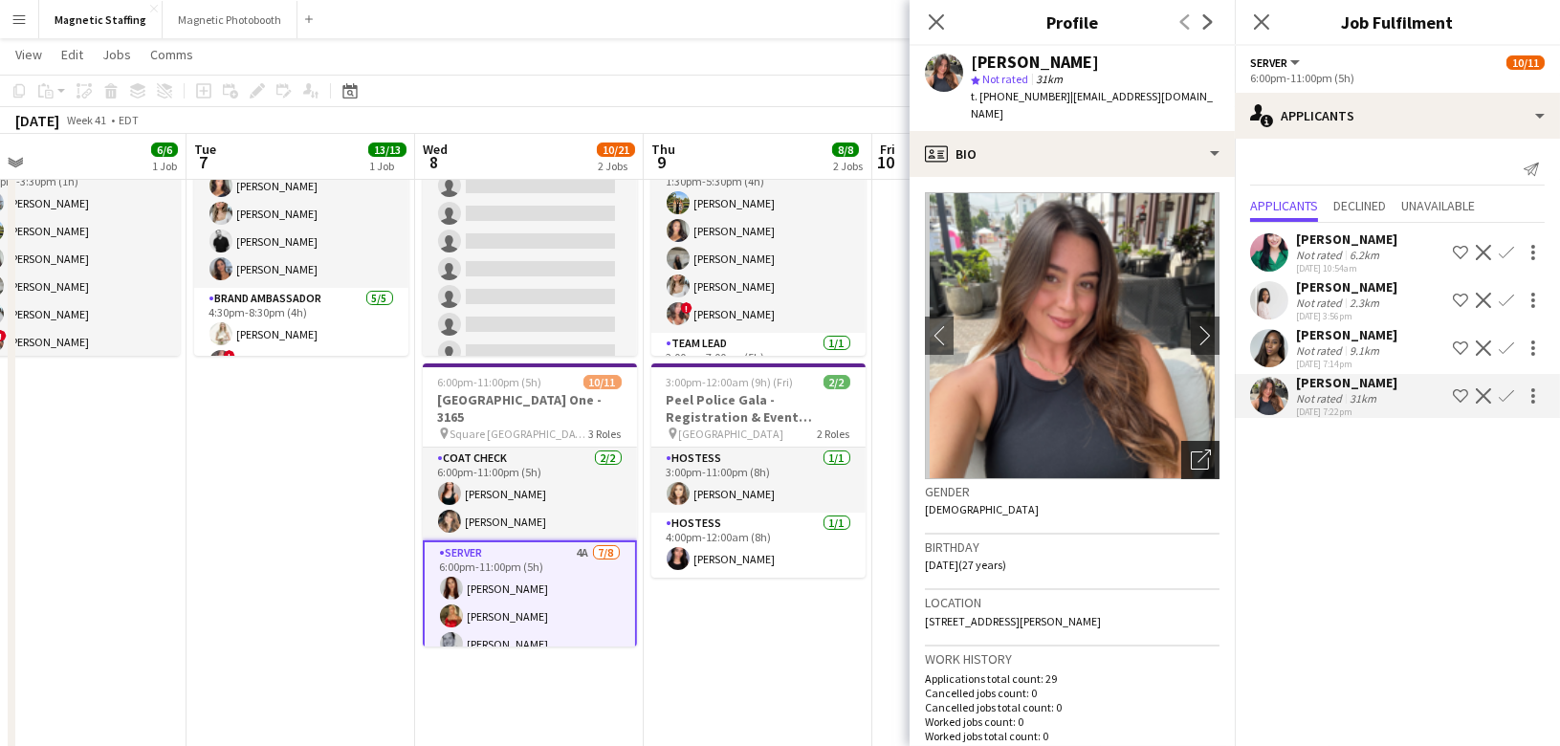
click at [1207, 458] on icon at bounding box center [1200, 460] width 18 height 18
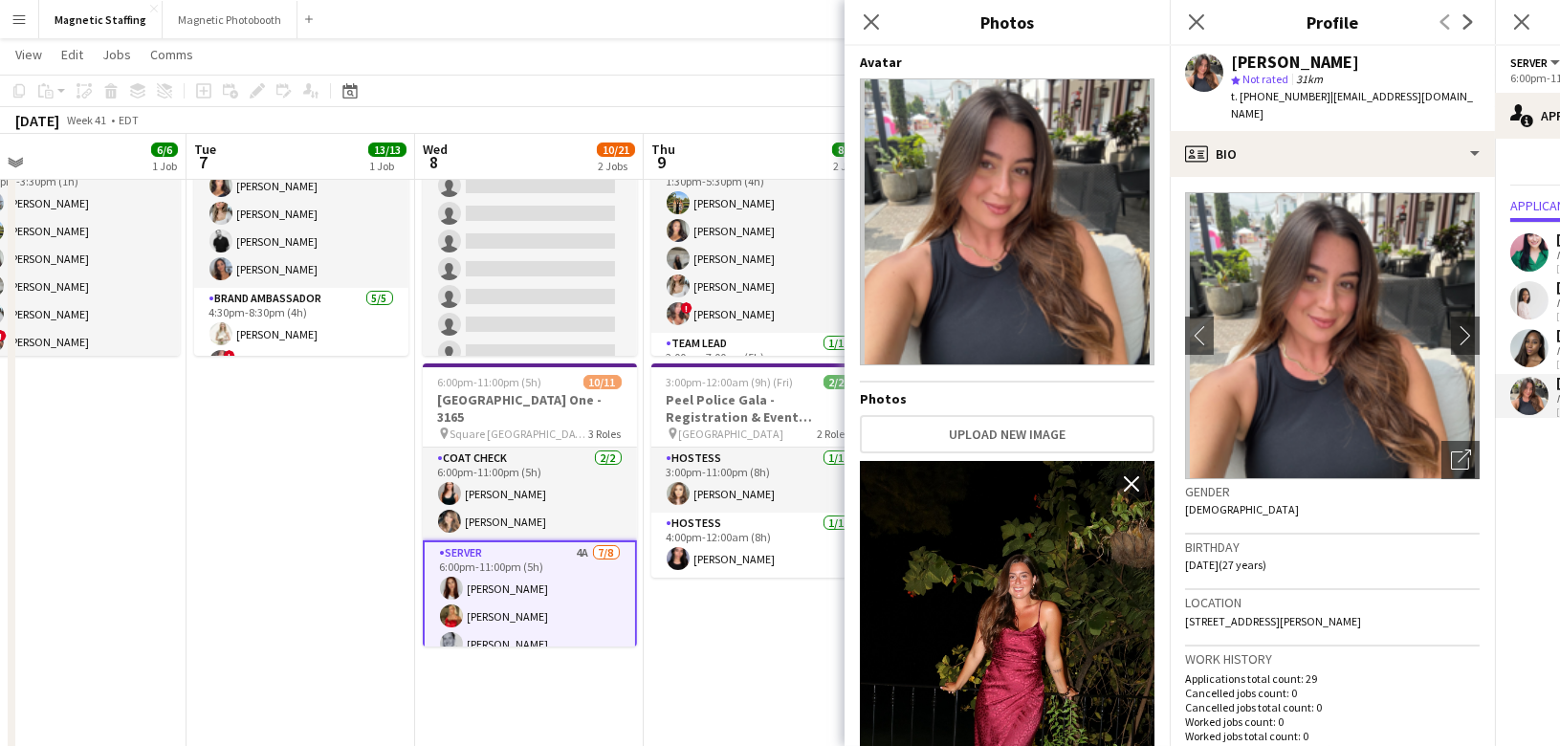
scroll to position [198, 0]
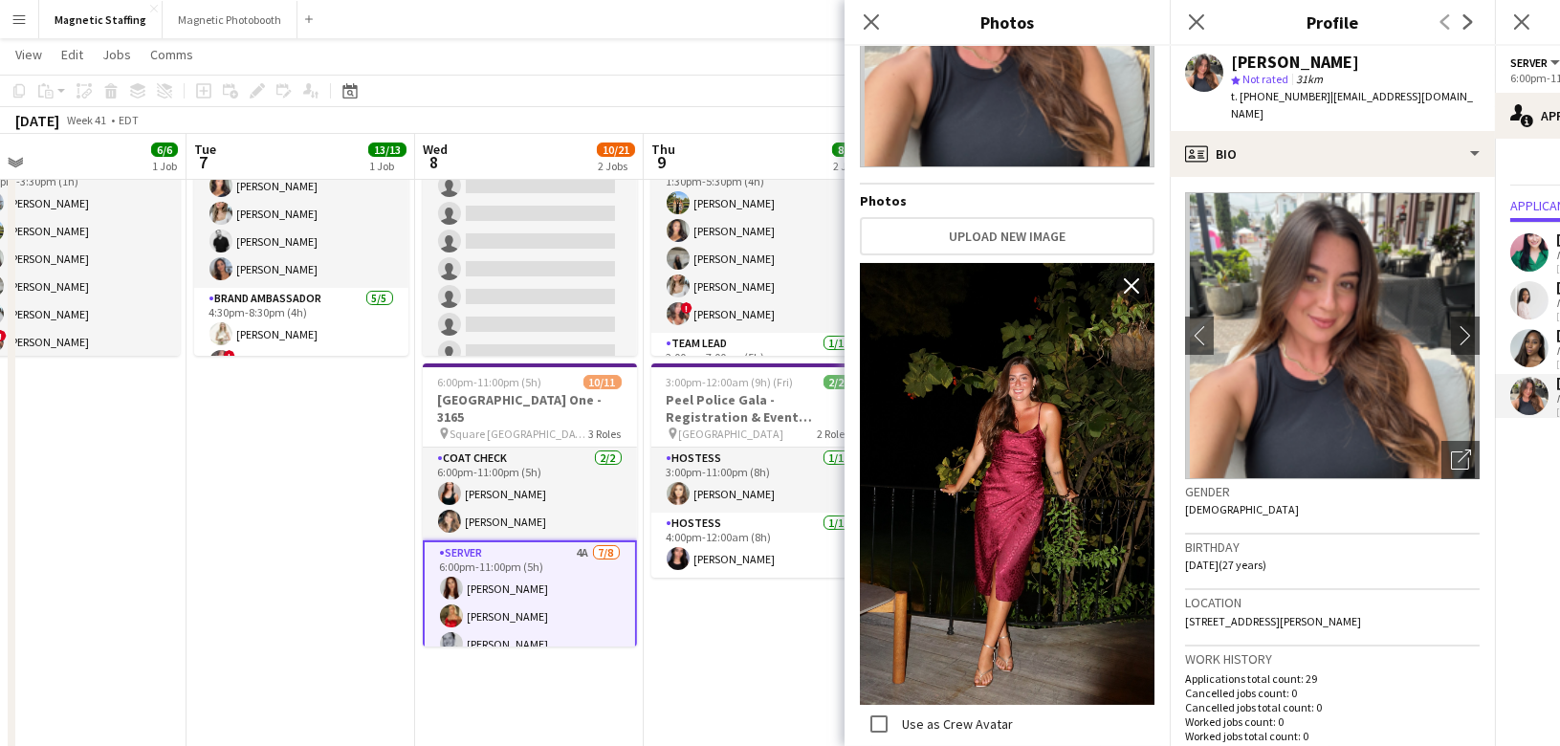
click at [1320, 656] on h3 "Work history" at bounding box center [1332, 658] width 295 height 17
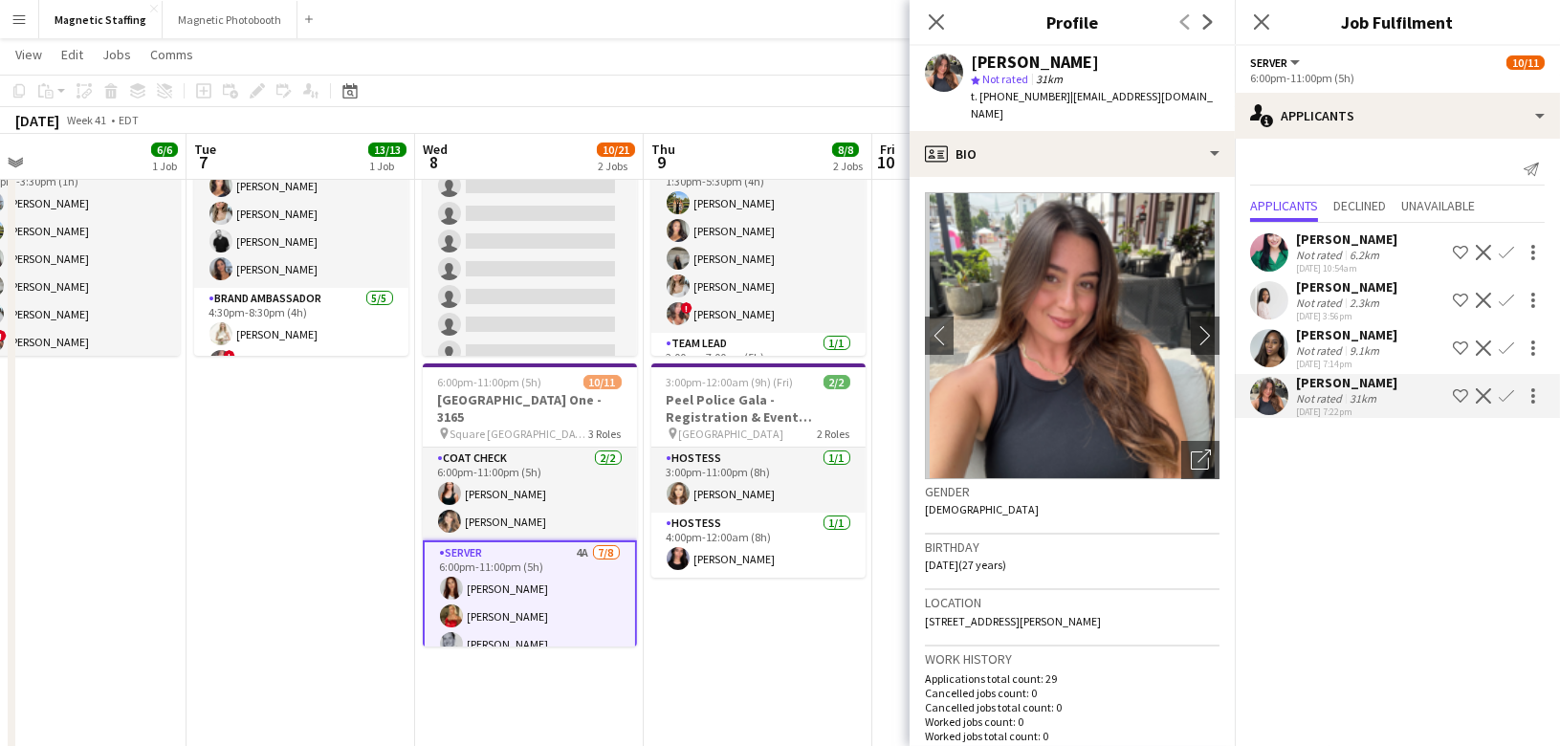
click at [1502, 399] on app-icon "Confirm" at bounding box center [1506, 395] width 15 height 15
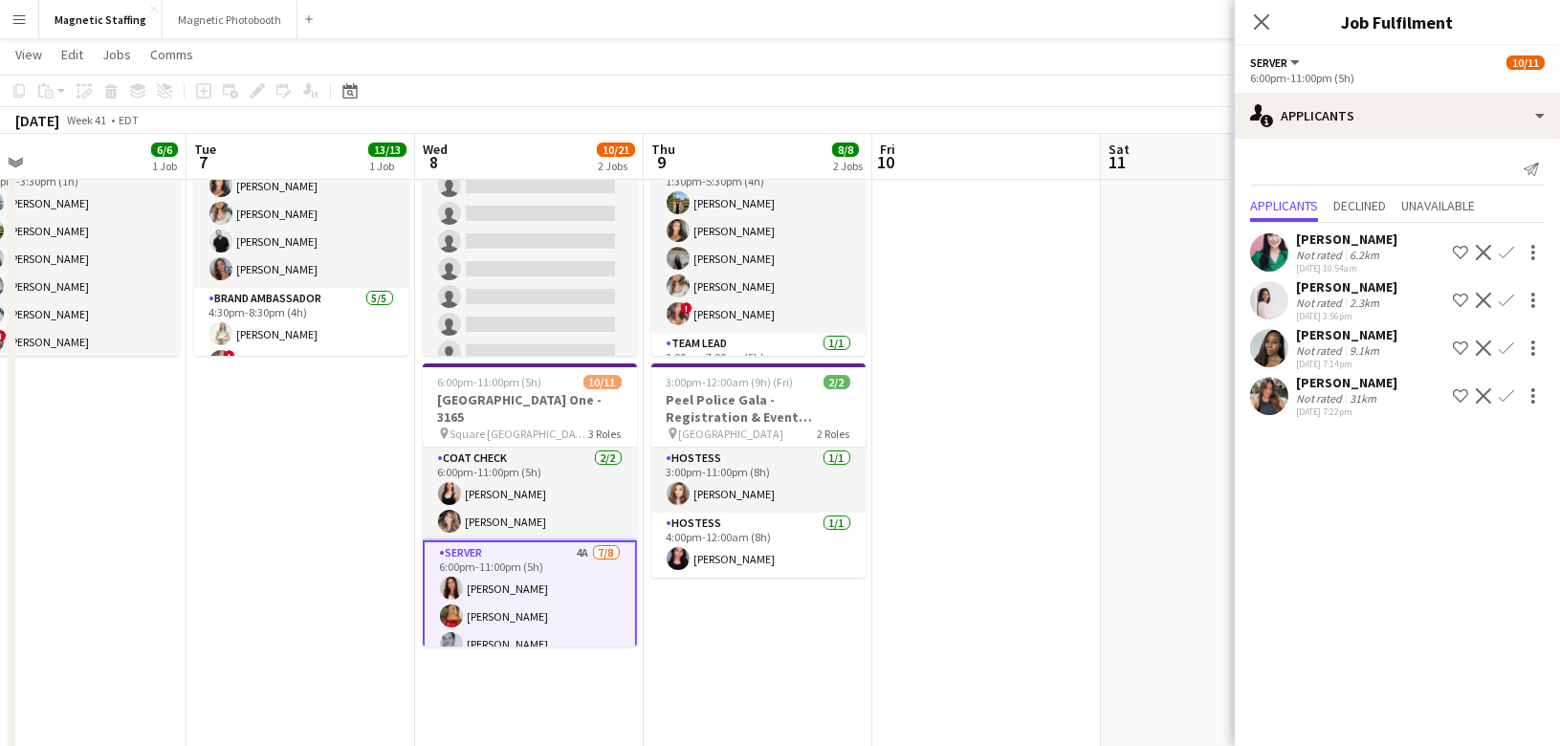
click at [1506, 394] on app-icon "Confirm" at bounding box center [1506, 395] width 15 height 15
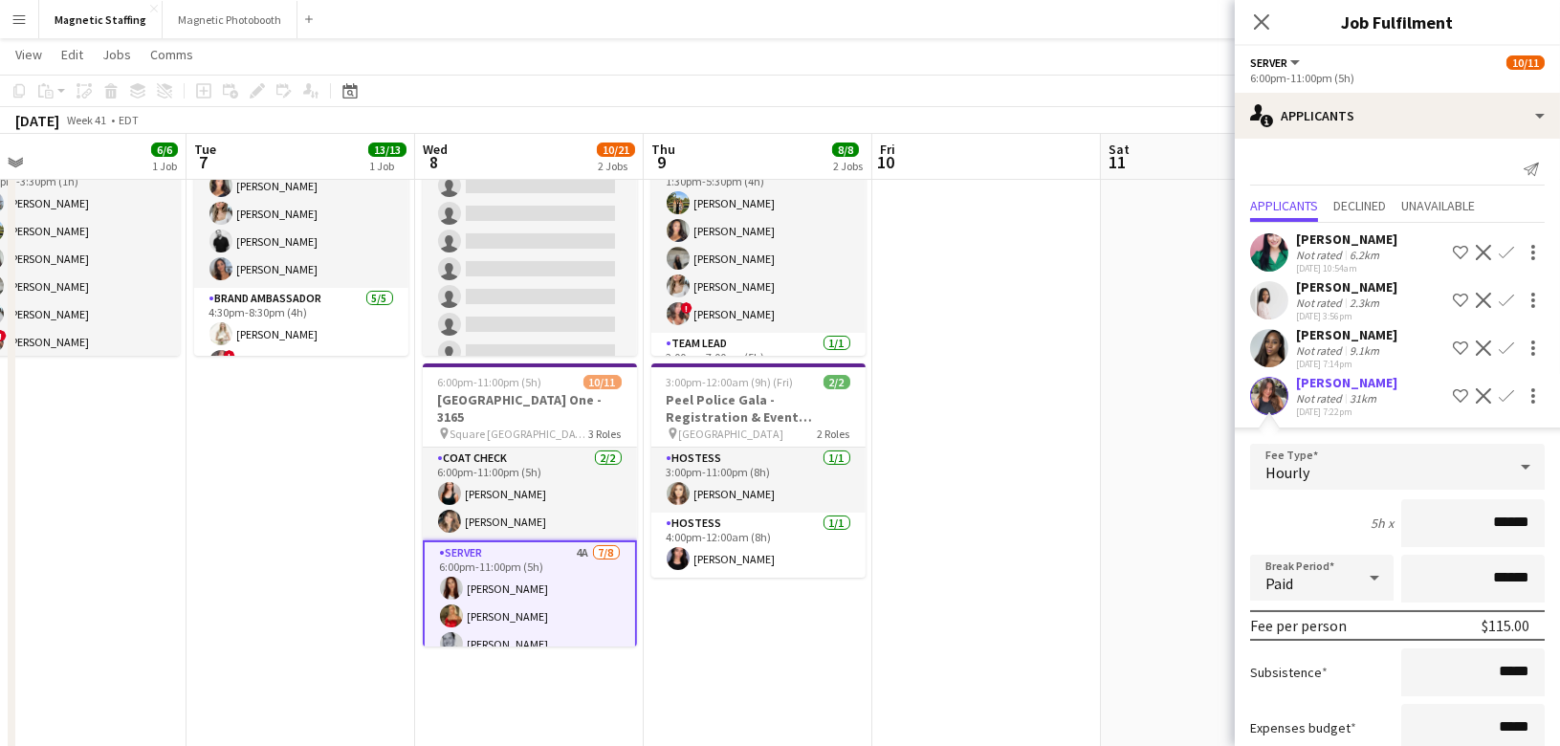
scroll to position [121, 0]
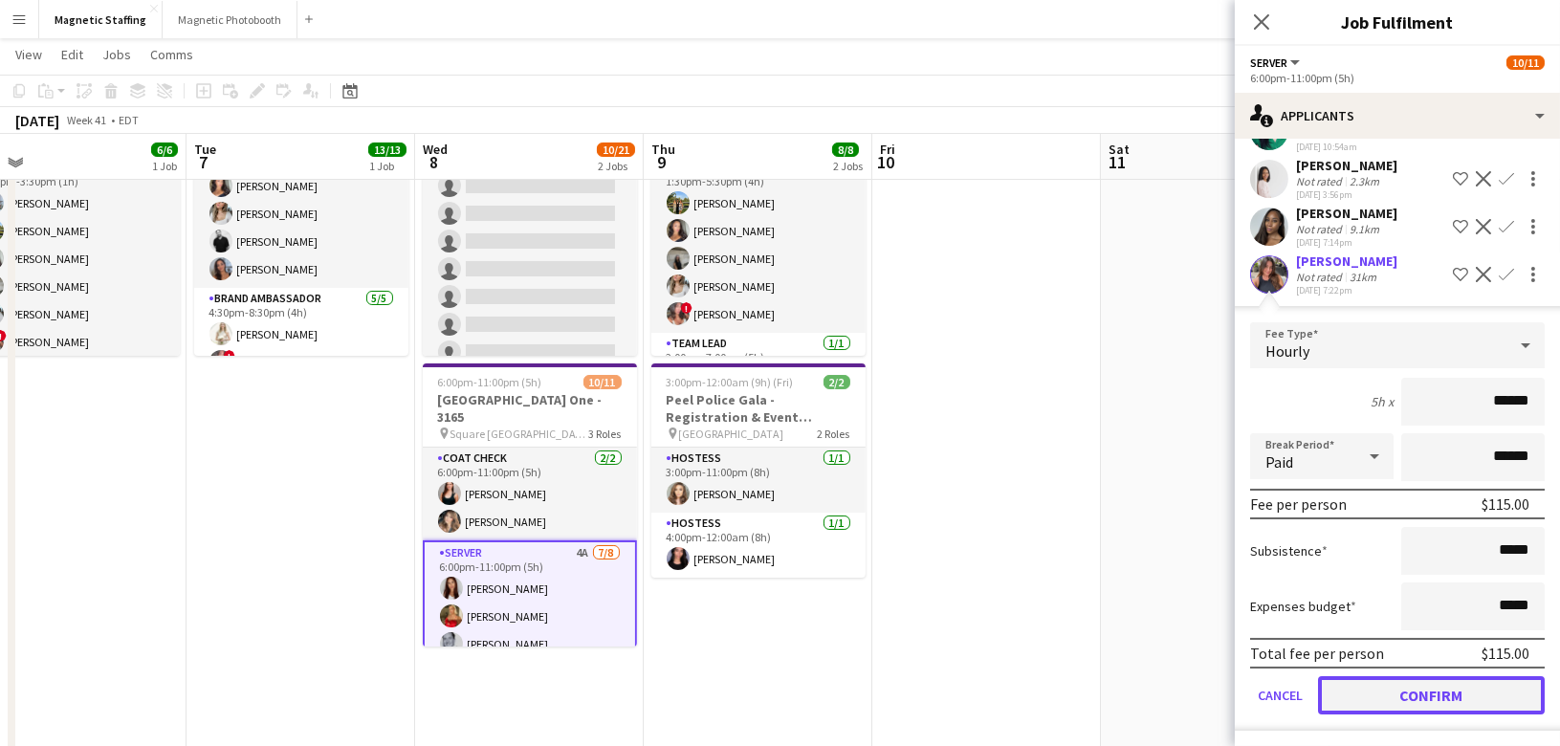
click at [1359, 689] on button "Confirm" at bounding box center [1431, 695] width 227 height 38
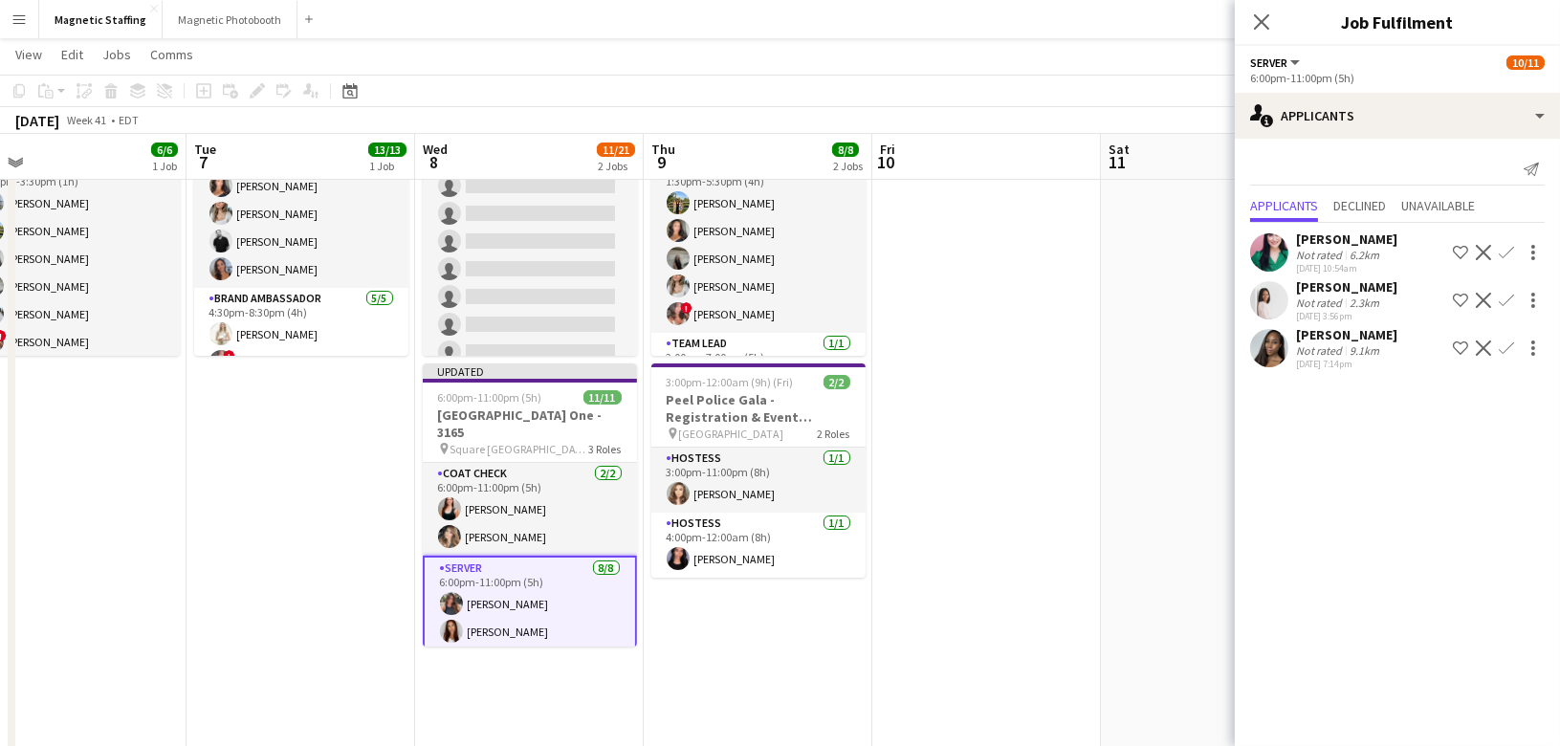
scroll to position [0, 0]
click at [1107, 624] on app-date-cell at bounding box center [1215, 638] width 229 height 1146
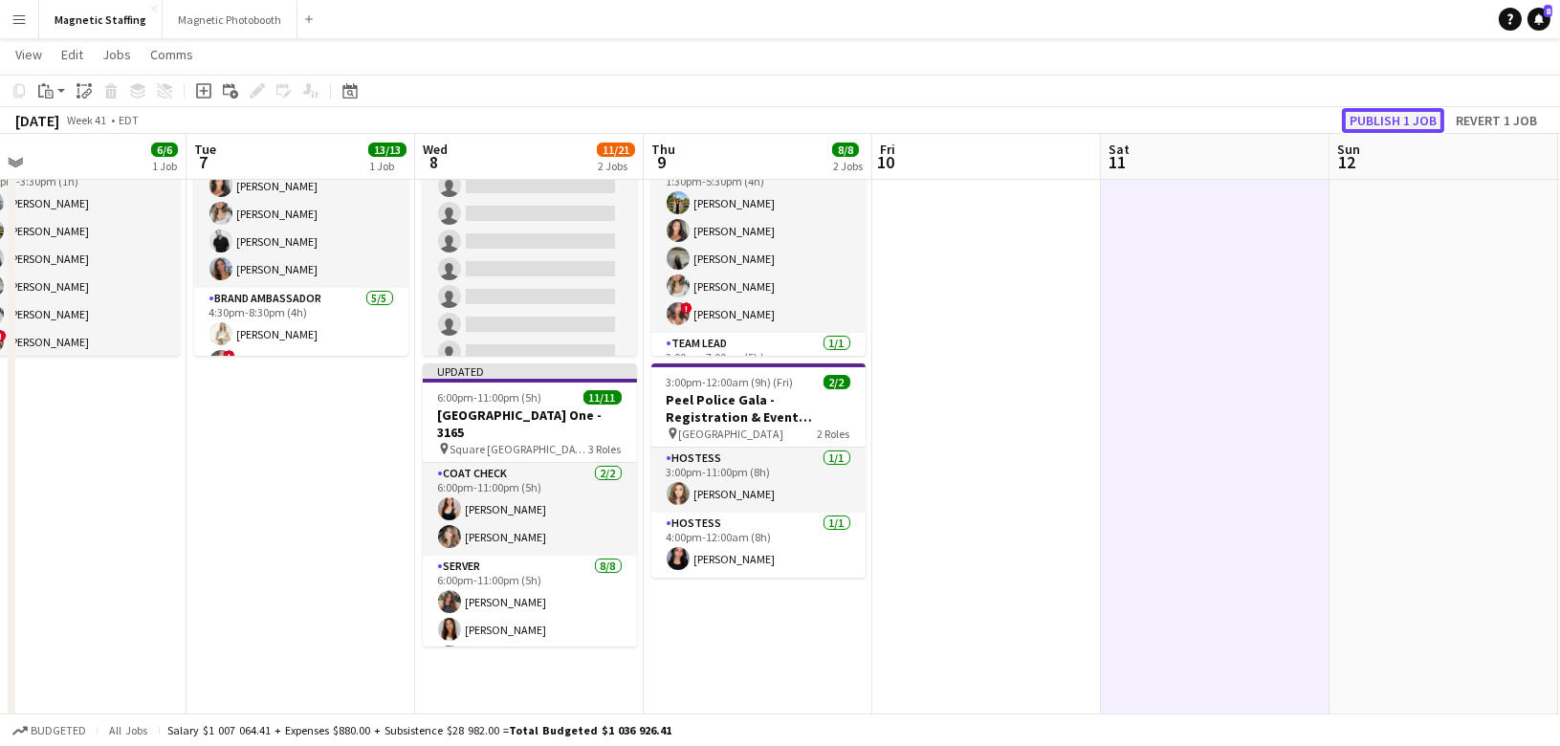
click at [1385, 119] on button "Publish 1 job" at bounding box center [1393, 120] width 102 height 25
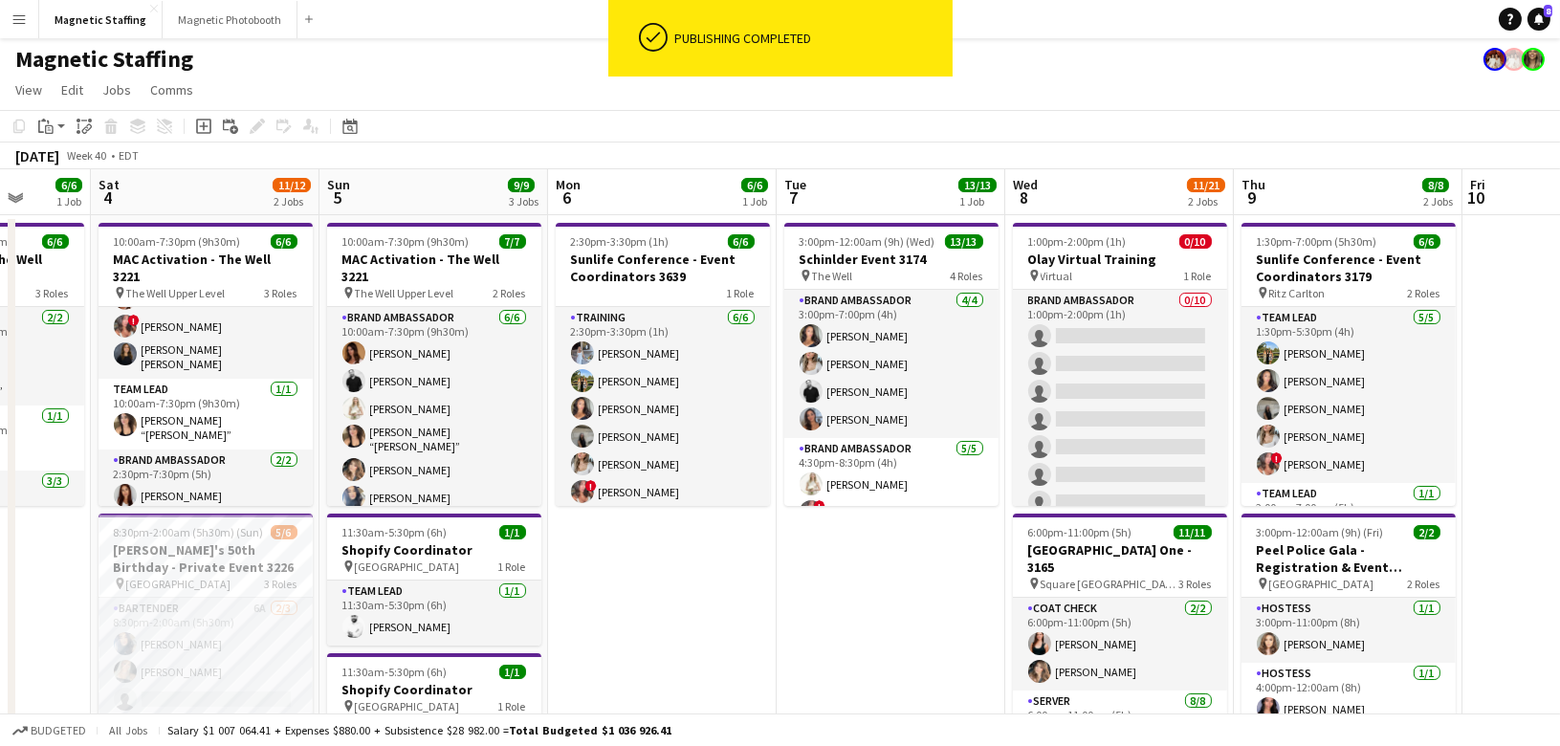
scroll to position [0, 412]
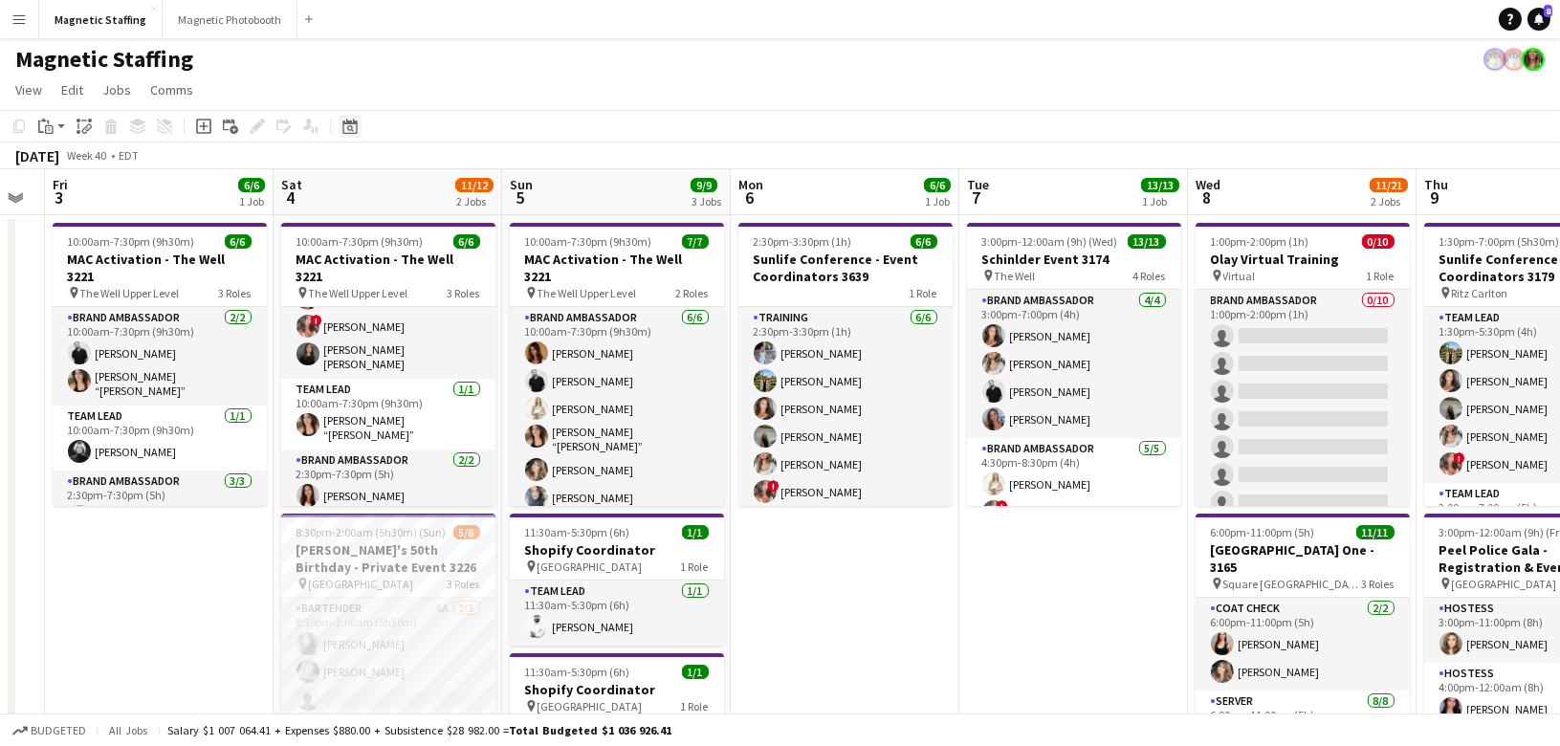
click at [349, 134] on div "Date picker" at bounding box center [350, 126] width 23 height 23
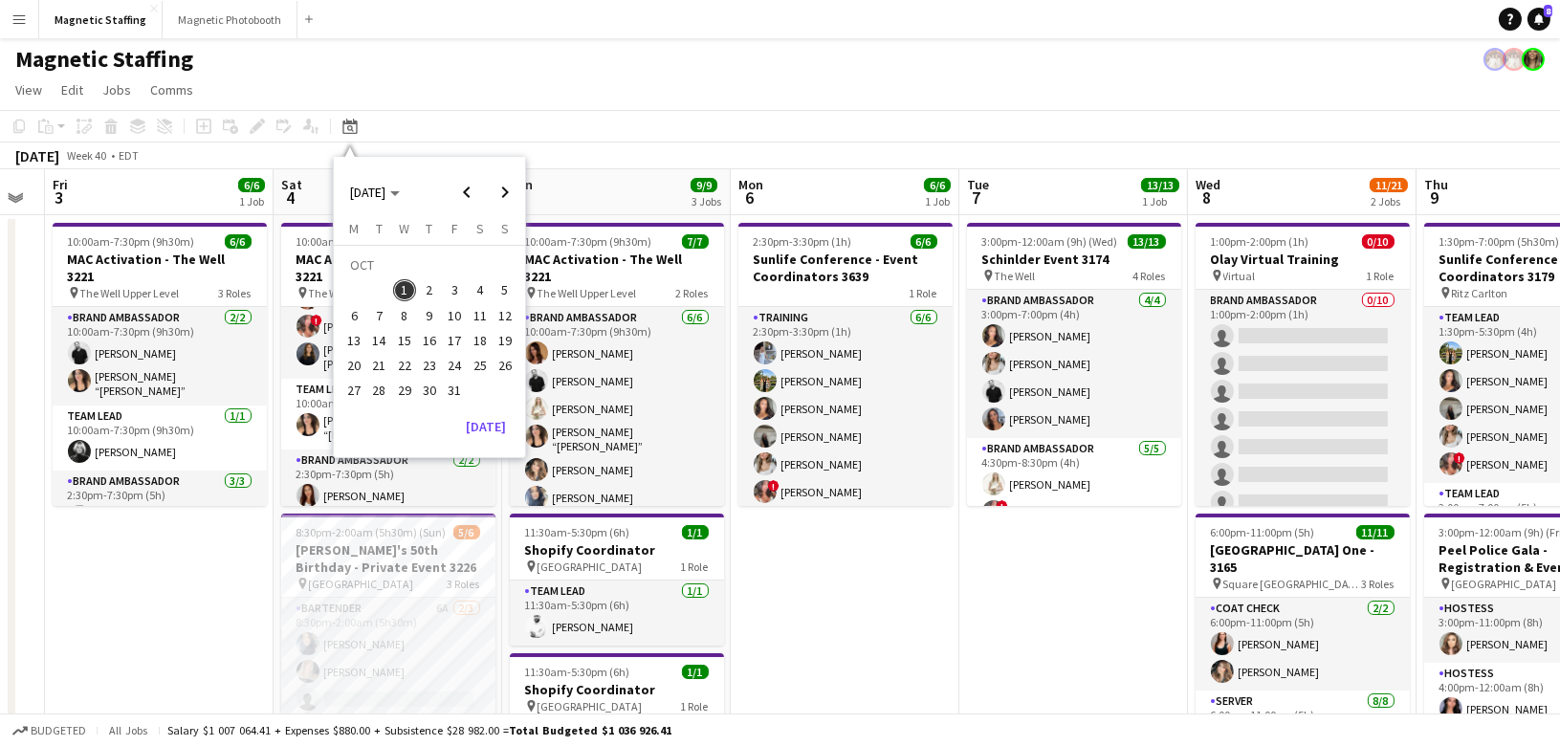
click at [425, 364] on span "23" at bounding box center [429, 365] width 23 height 23
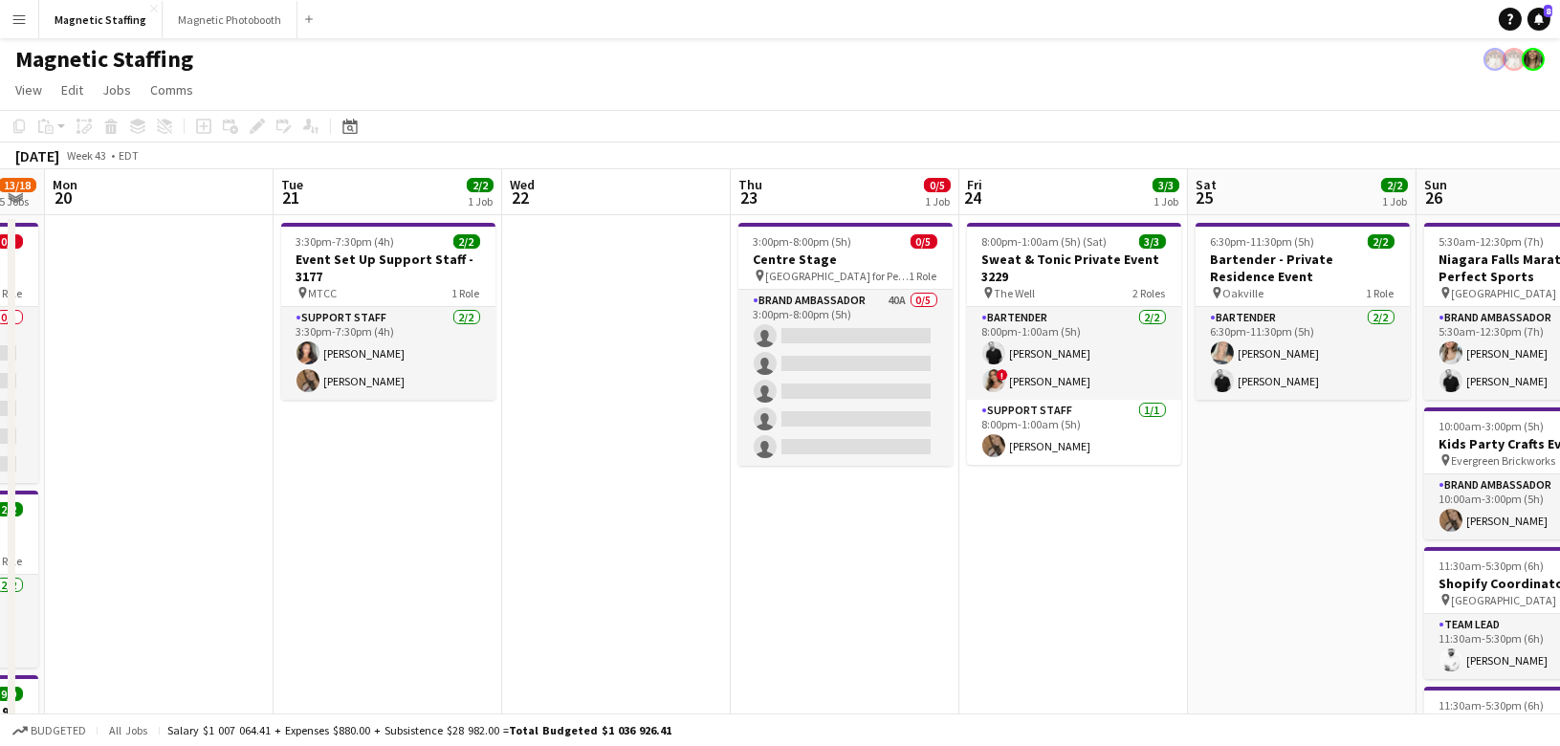
scroll to position [0, 657]
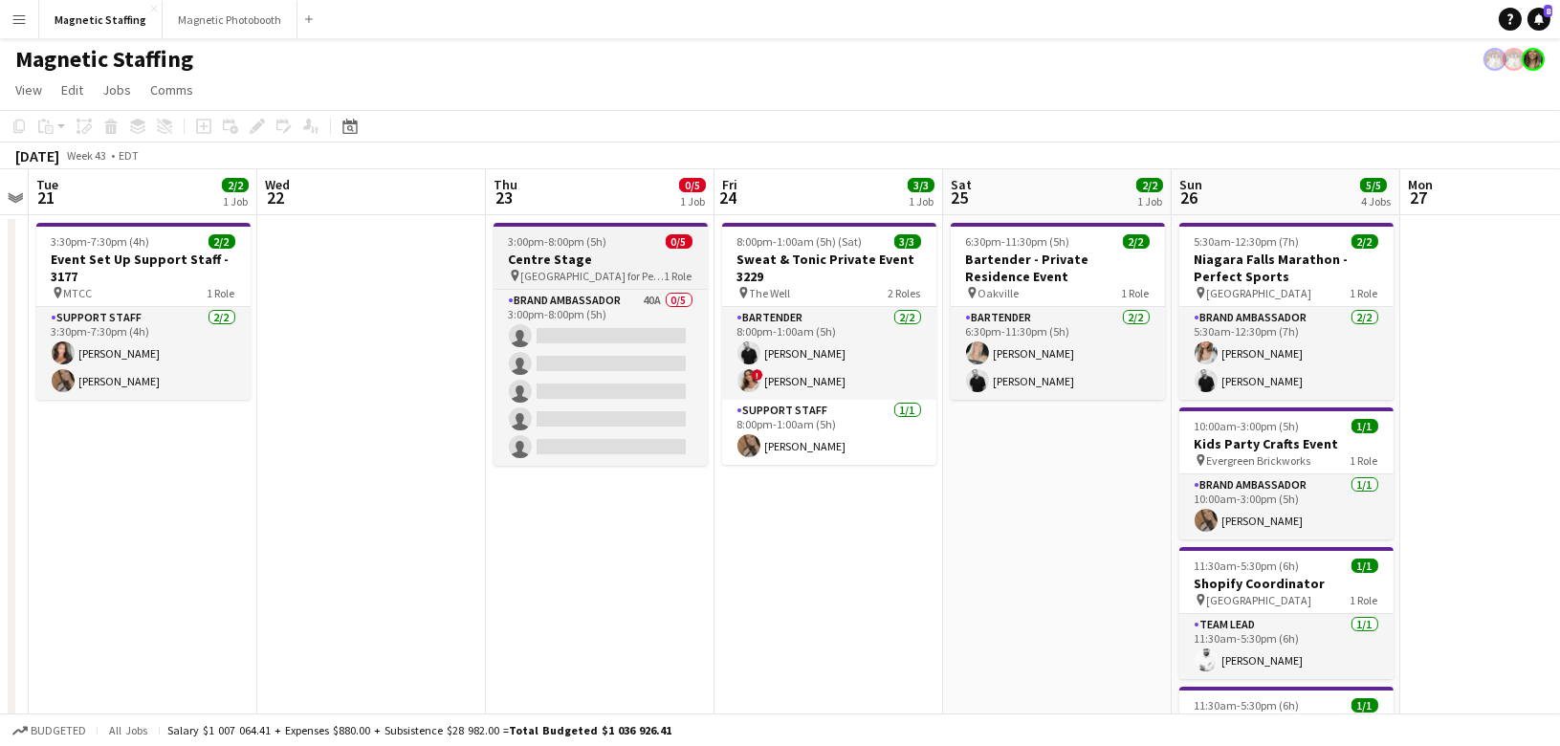
click at [582, 253] on h3 "Centre Stage" at bounding box center [600, 259] width 214 height 17
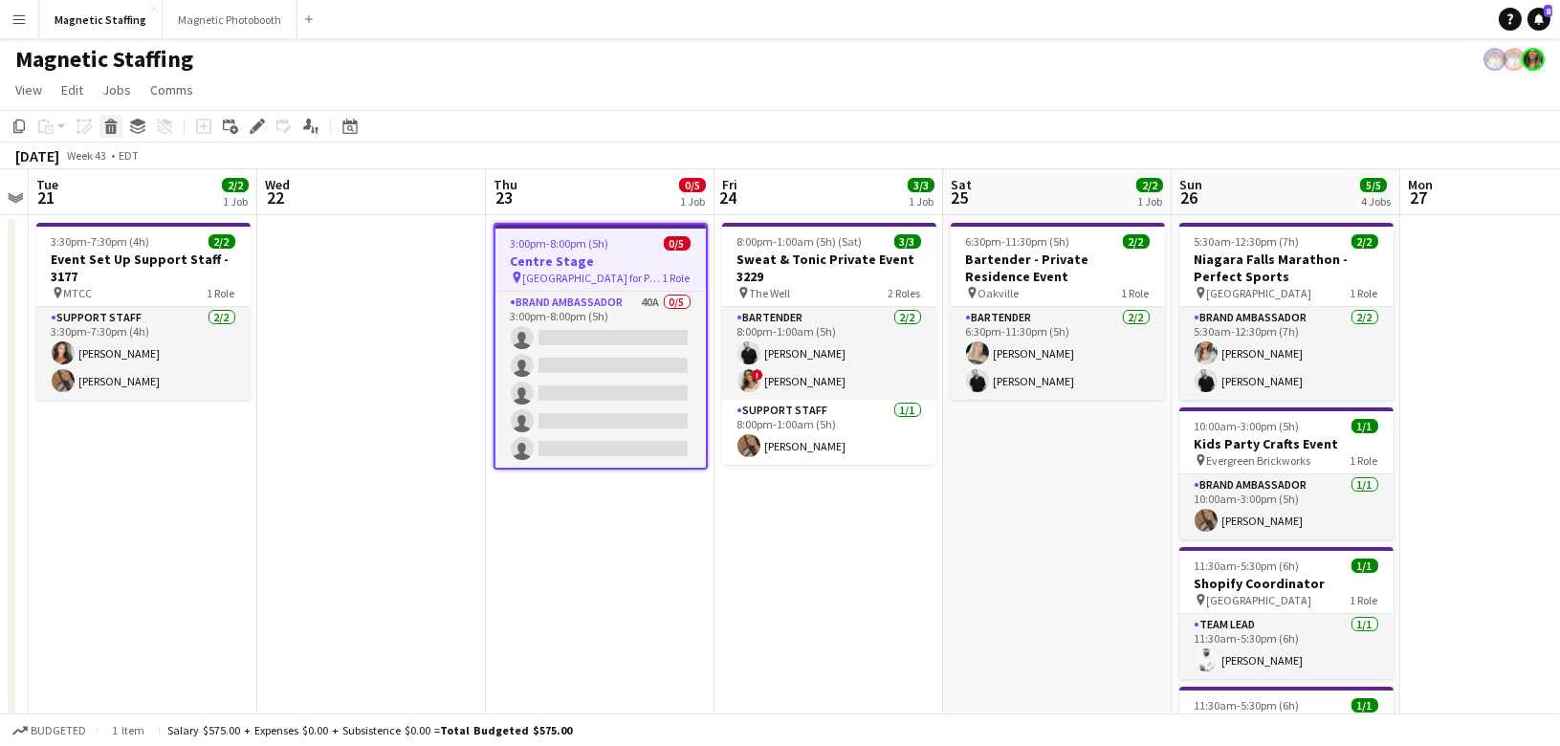
click at [110, 124] on icon at bounding box center [111, 129] width 11 height 10
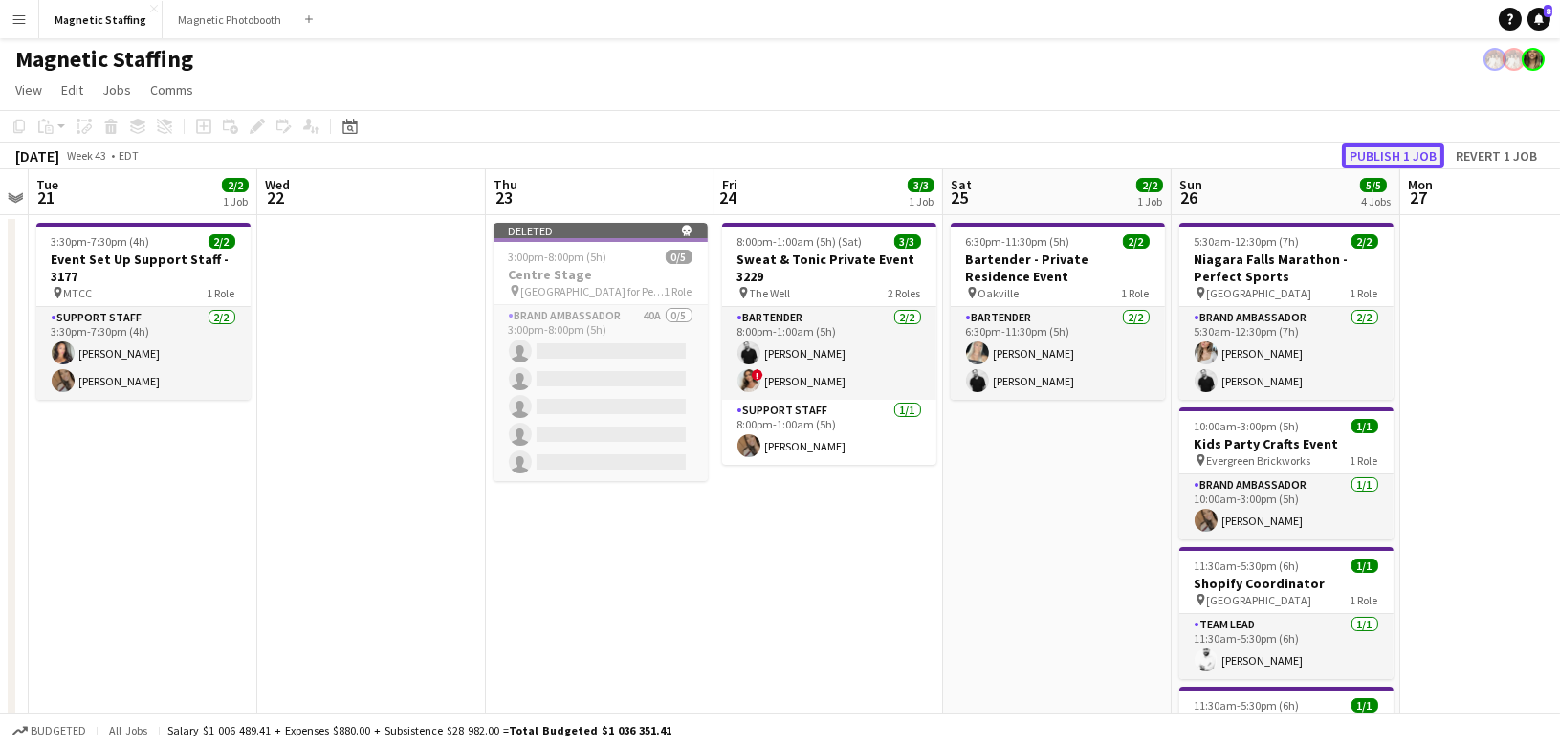
click at [1388, 159] on button "Publish 1 job" at bounding box center [1393, 155] width 102 height 25
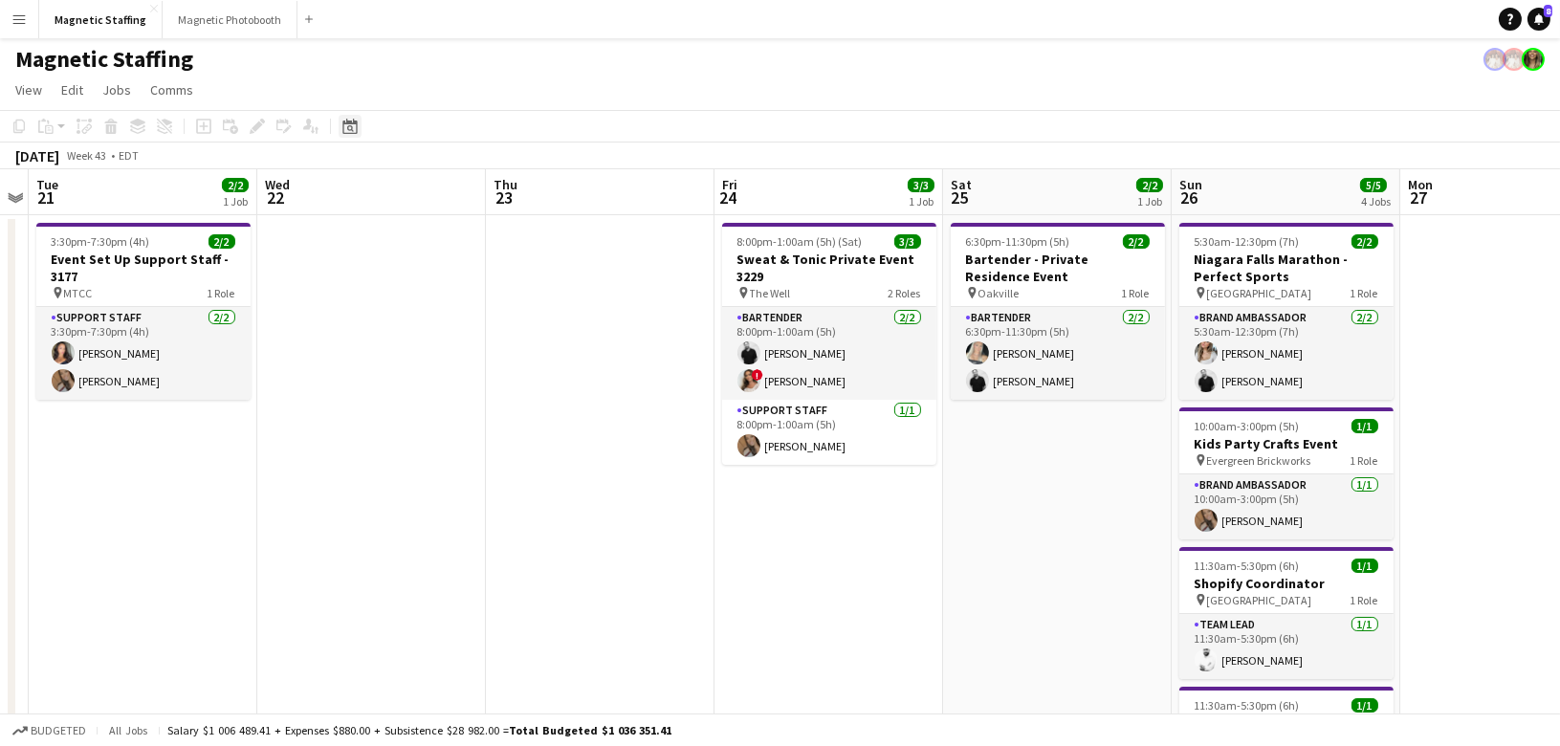
click at [349, 131] on icon "Date picker" at bounding box center [349, 126] width 15 height 15
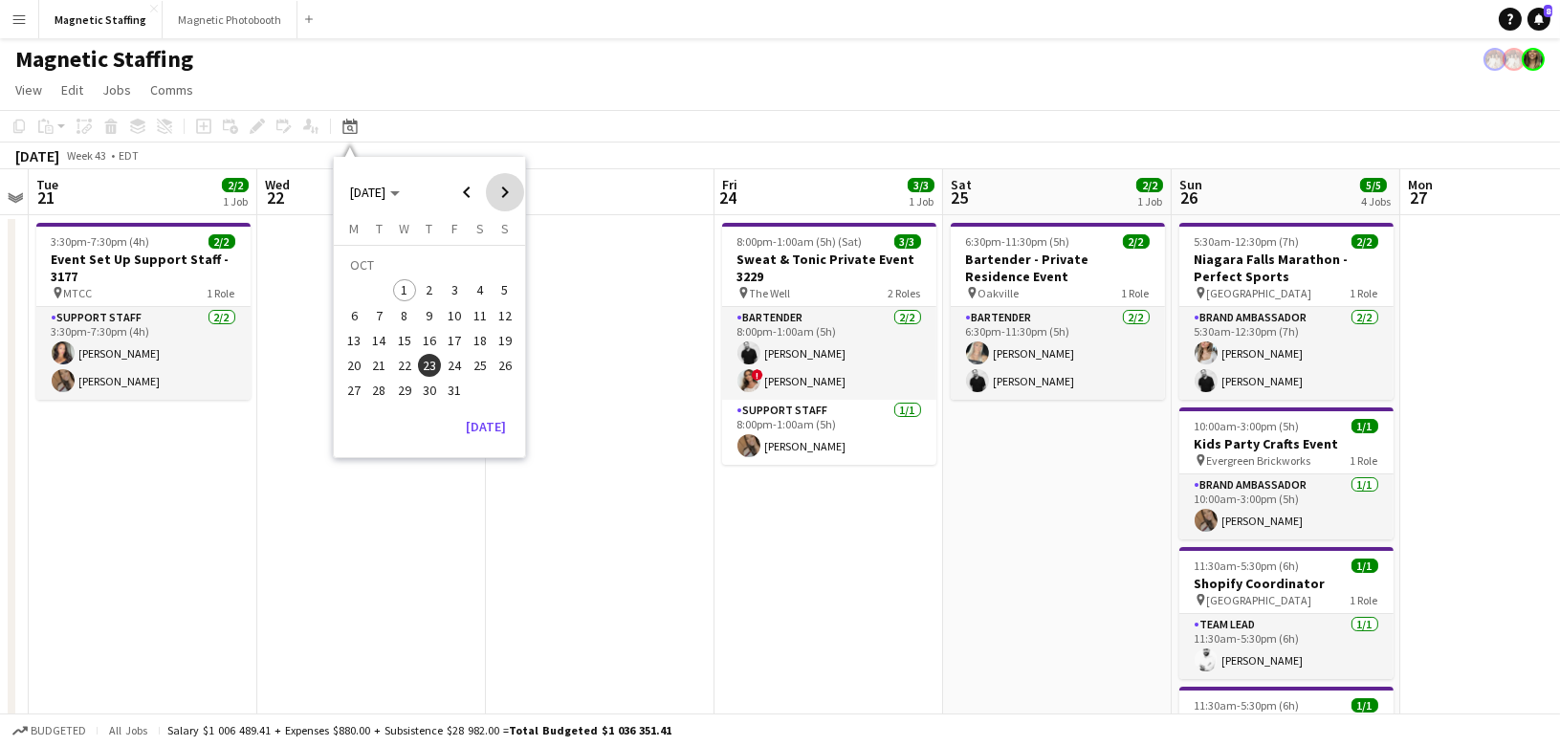
click at [508, 188] on span "Next month" at bounding box center [505, 192] width 38 height 38
click at [408, 291] on span "5" at bounding box center [404, 295] width 23 height 23
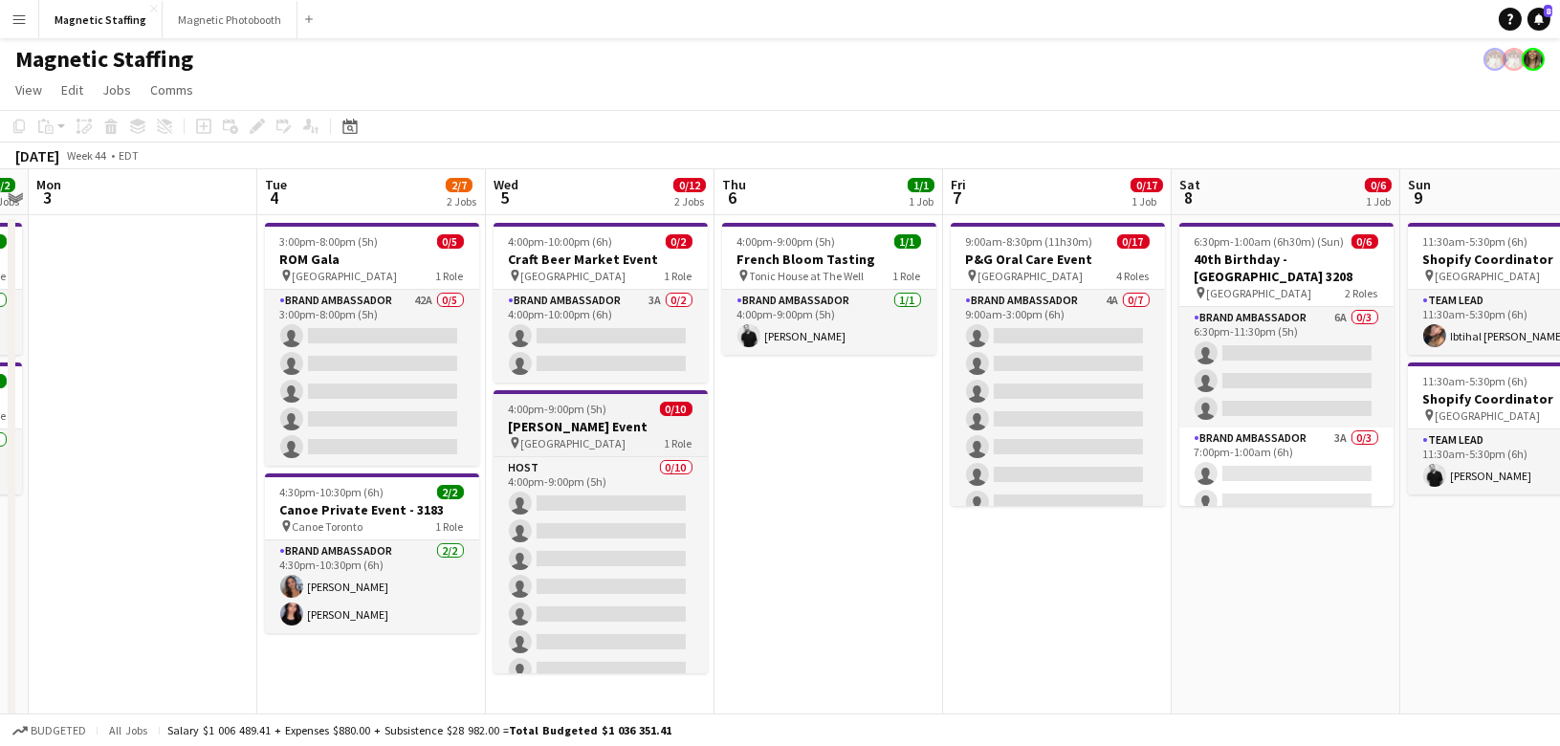
click at [555, 436] on span "[GEOGRAPHIC_DATA]" at bounding box center [573, 443] width 105 height 14
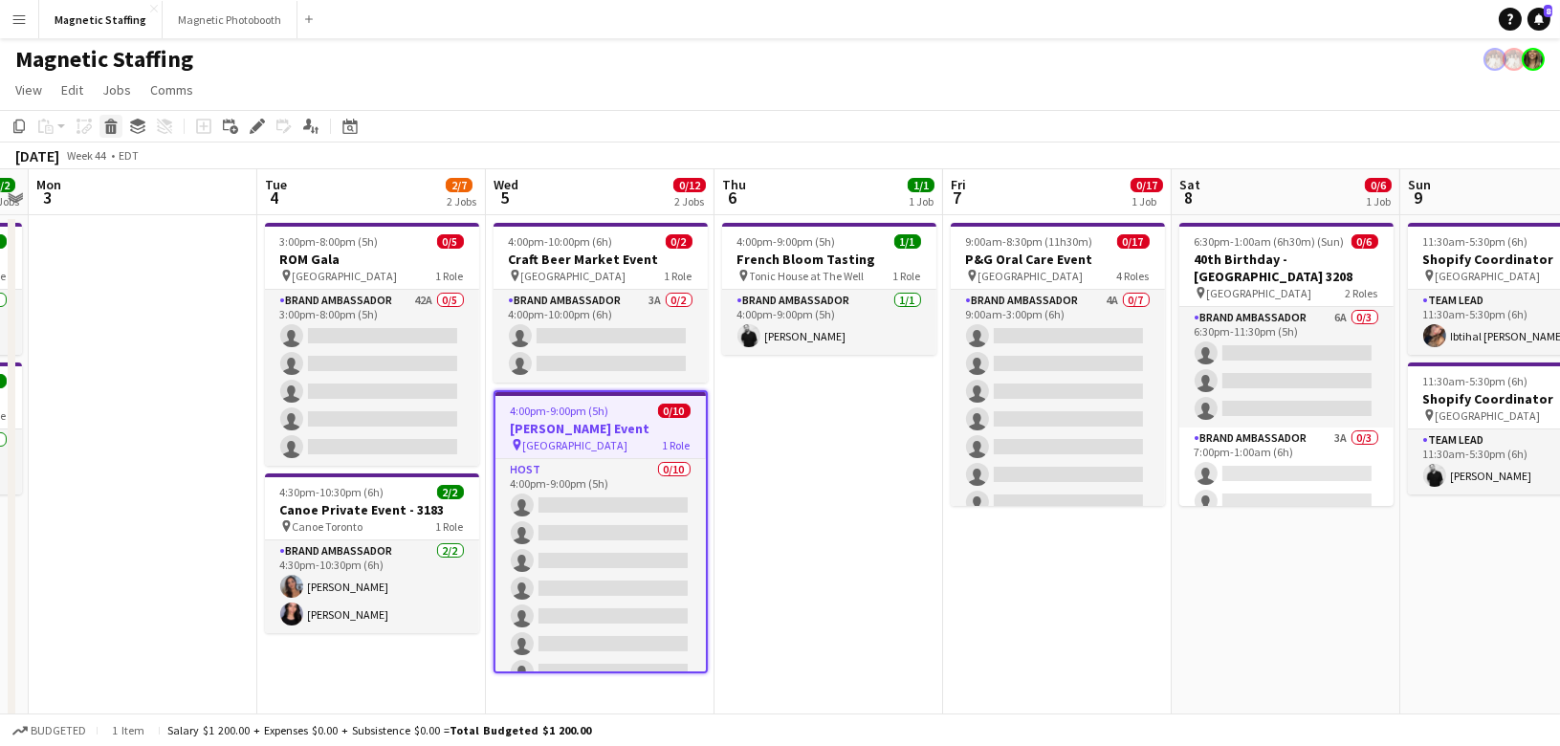
click at [110, 130] on icon at bounding box center [111, 129] width 11 height 10
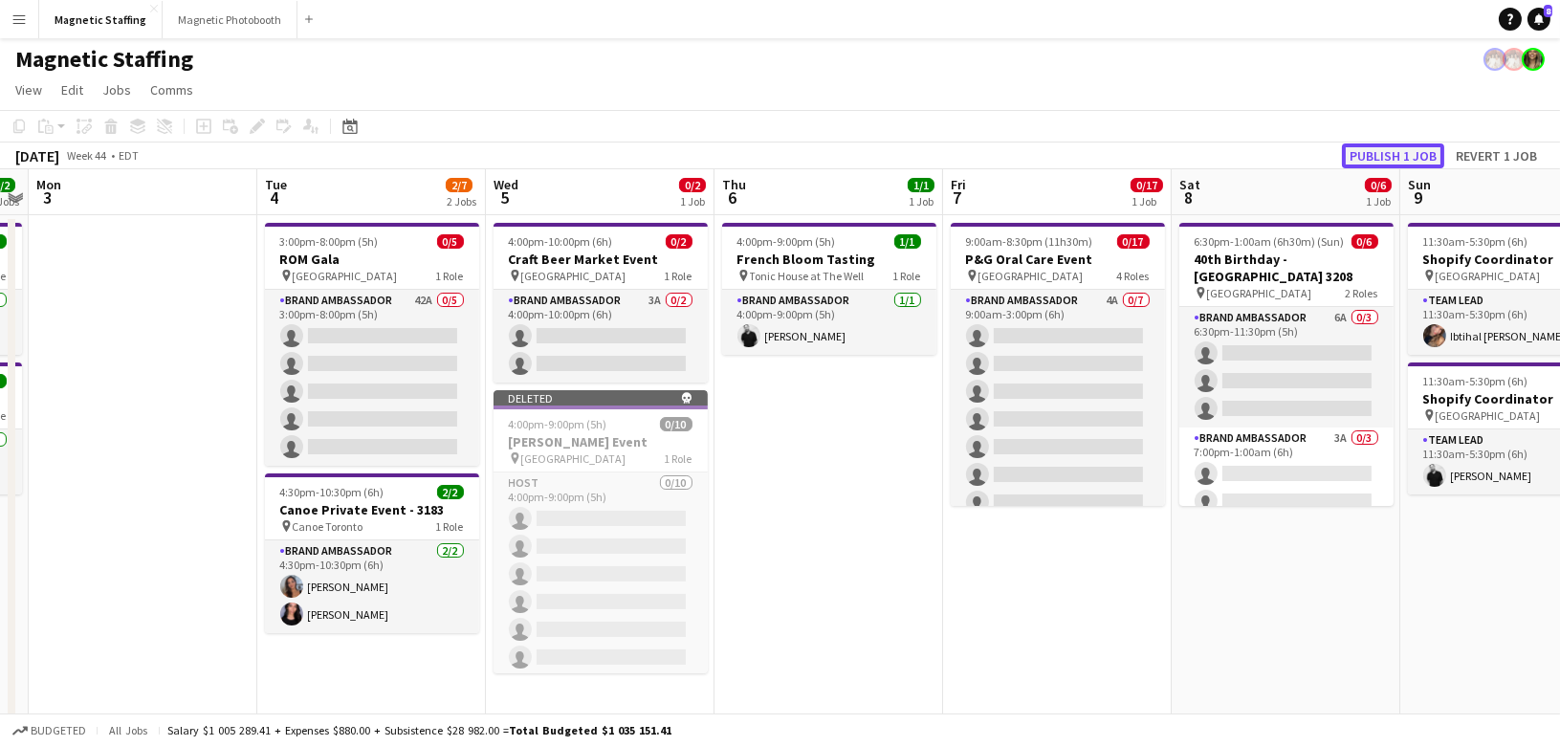
click at [1392, 155] on button "Publish 1 job" at bounding box center [1393, 155] width 102 height 25
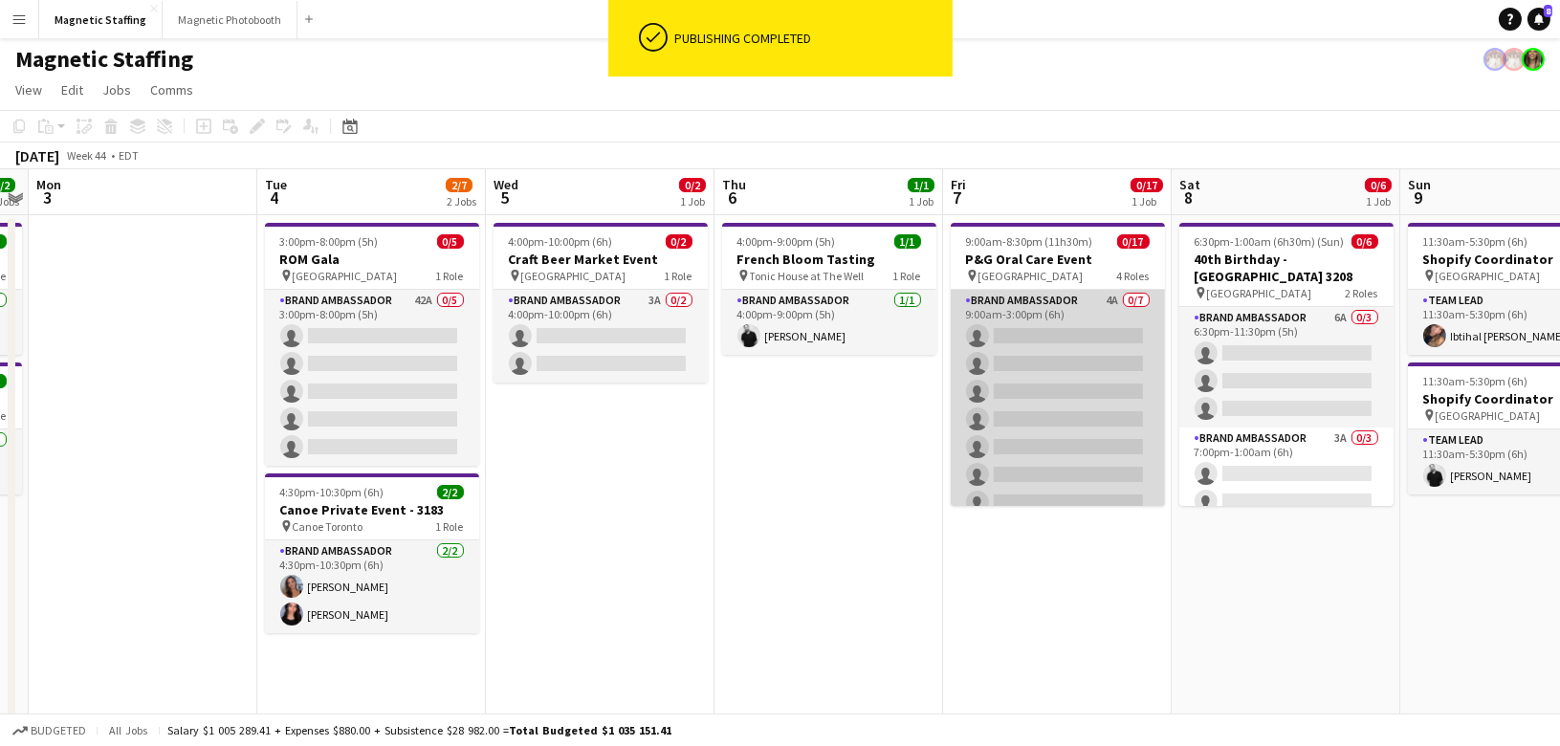
click at [1035, 368] on app-card-role "Brand Ambassador 4A 0/7 9:00am-3:00pm (6h) single-neutral-actions single-neutra…" at bounding box center [1058, 405] width 214 height 231
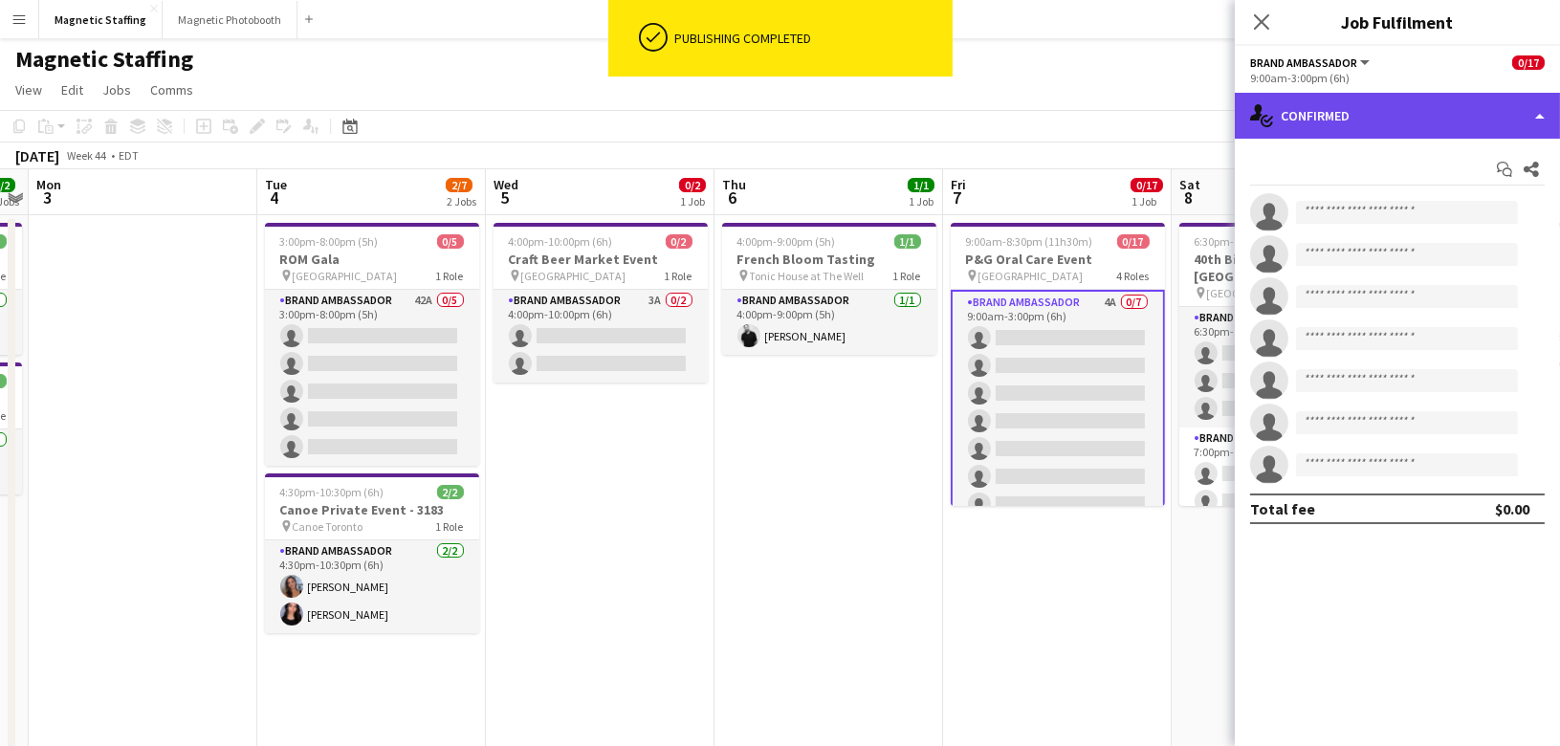
click at [1317, 120] on div "single-neutral-actions-check-2 Confirmed" at bounding box center [1397, 116] width 325 height 46
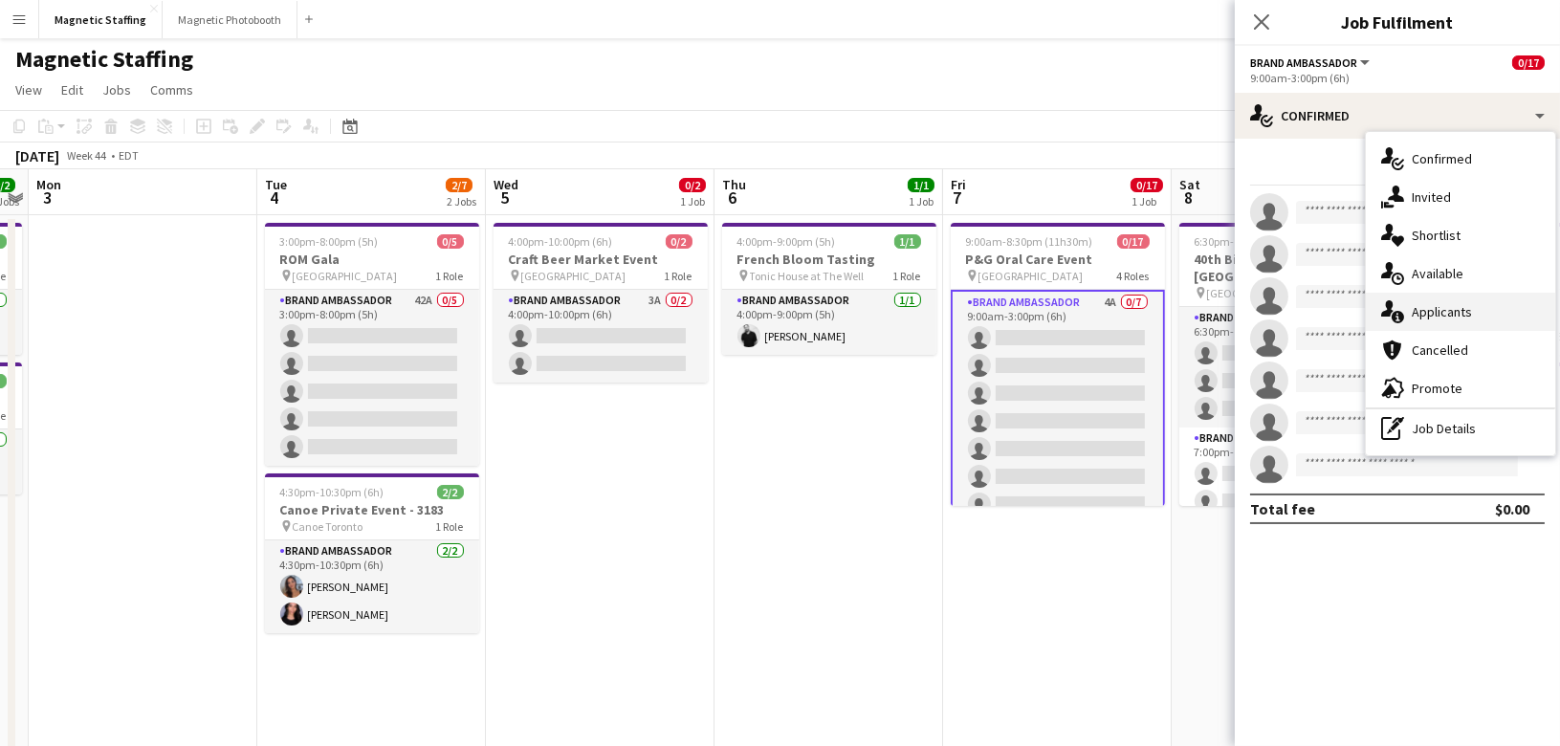
click at [1391, 313] on icon at bounding box center [1397, 317] width 12 height 12
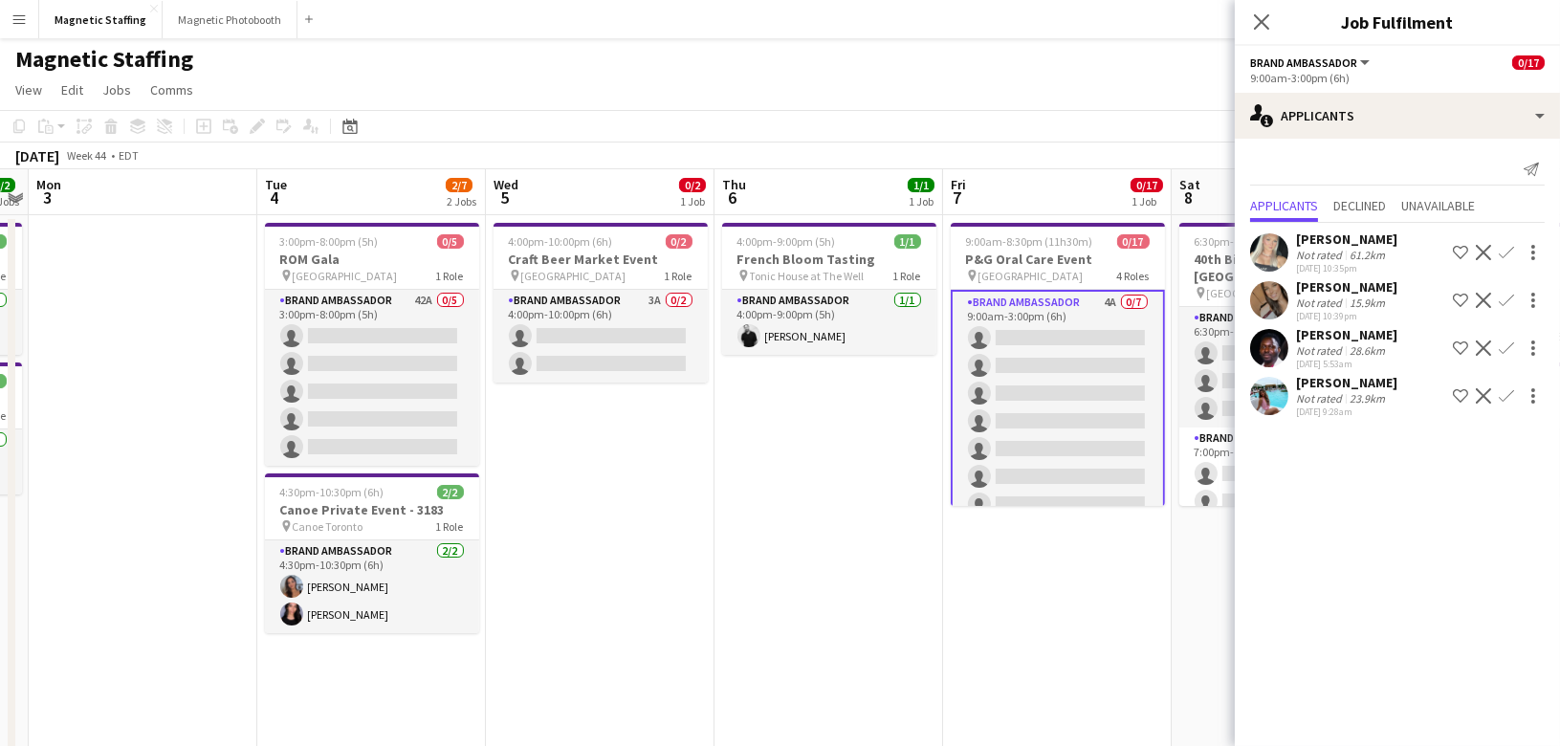
click at [1259, 387] on app-user-avatar at bounding box center [1269, 396] width 38 height 38
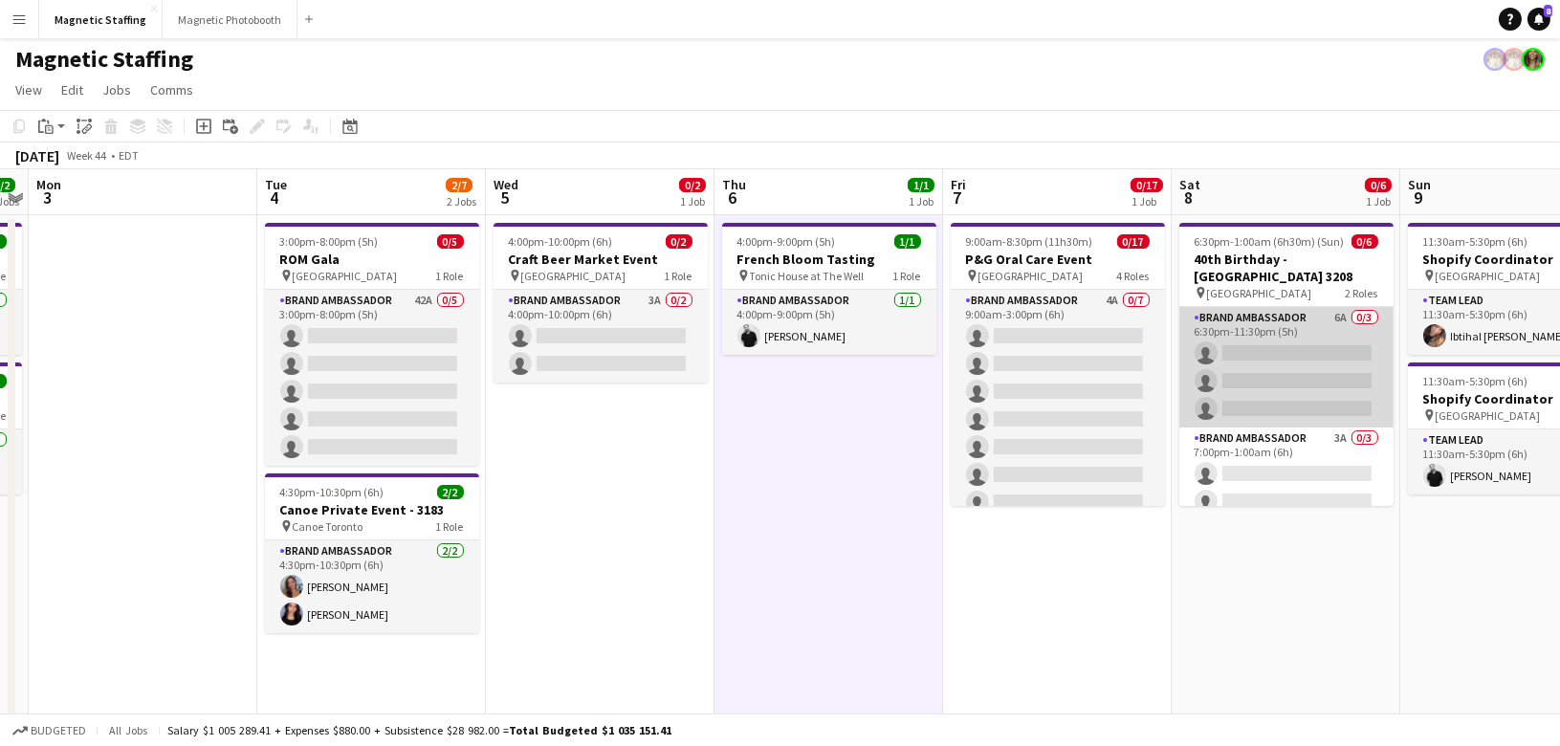
click at [1296, 415] on app-card-role "Brand Ambassador 6A 0/3 6:30pm-11:30pm (5h) single-neutral-actions single-neutr…" at bounding box center [1286, 367] width 214 height 120
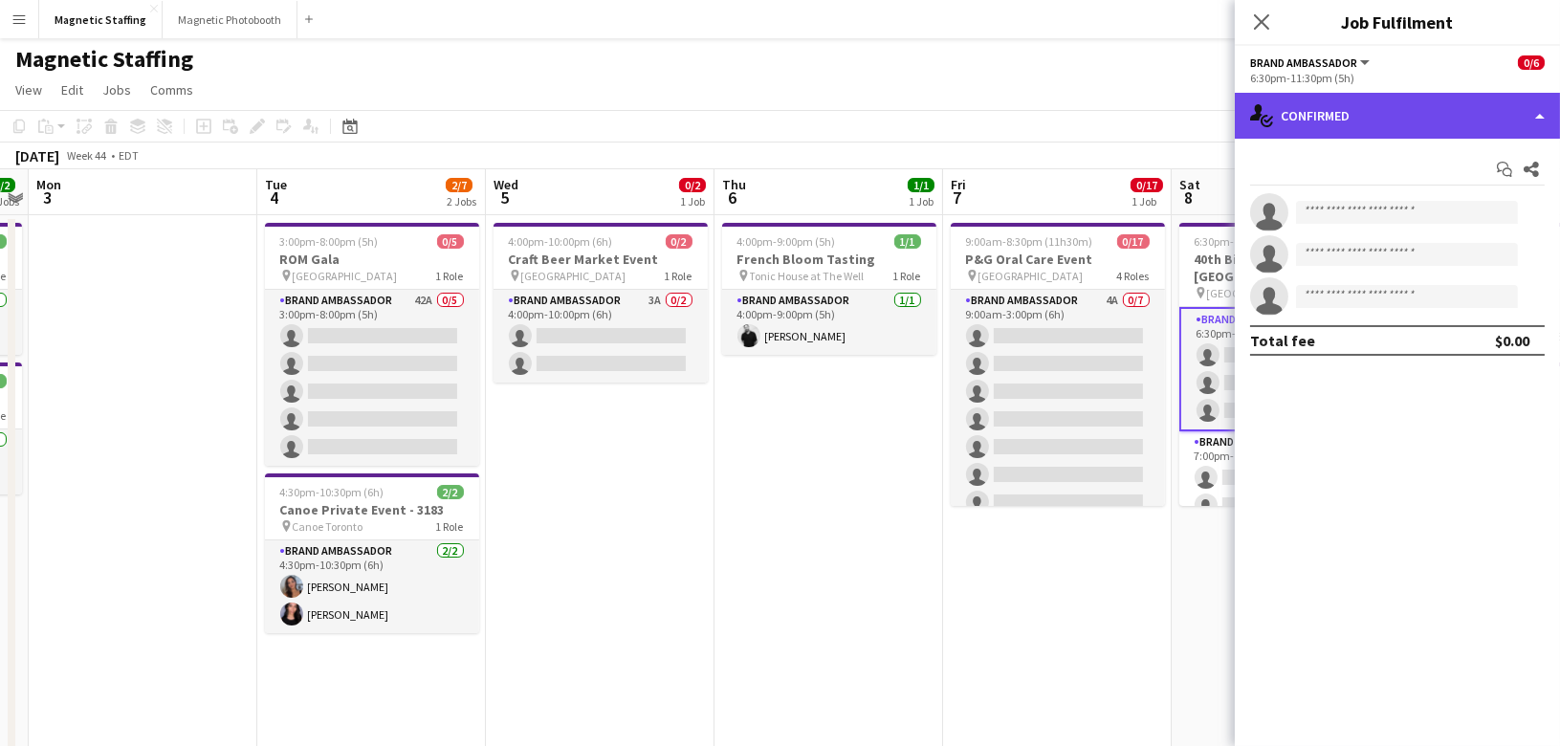
click at [1360, 127] on div "single-neutral-actions-check-2 Confirmed" at bounding box center [1397, 116] width 325 height 46
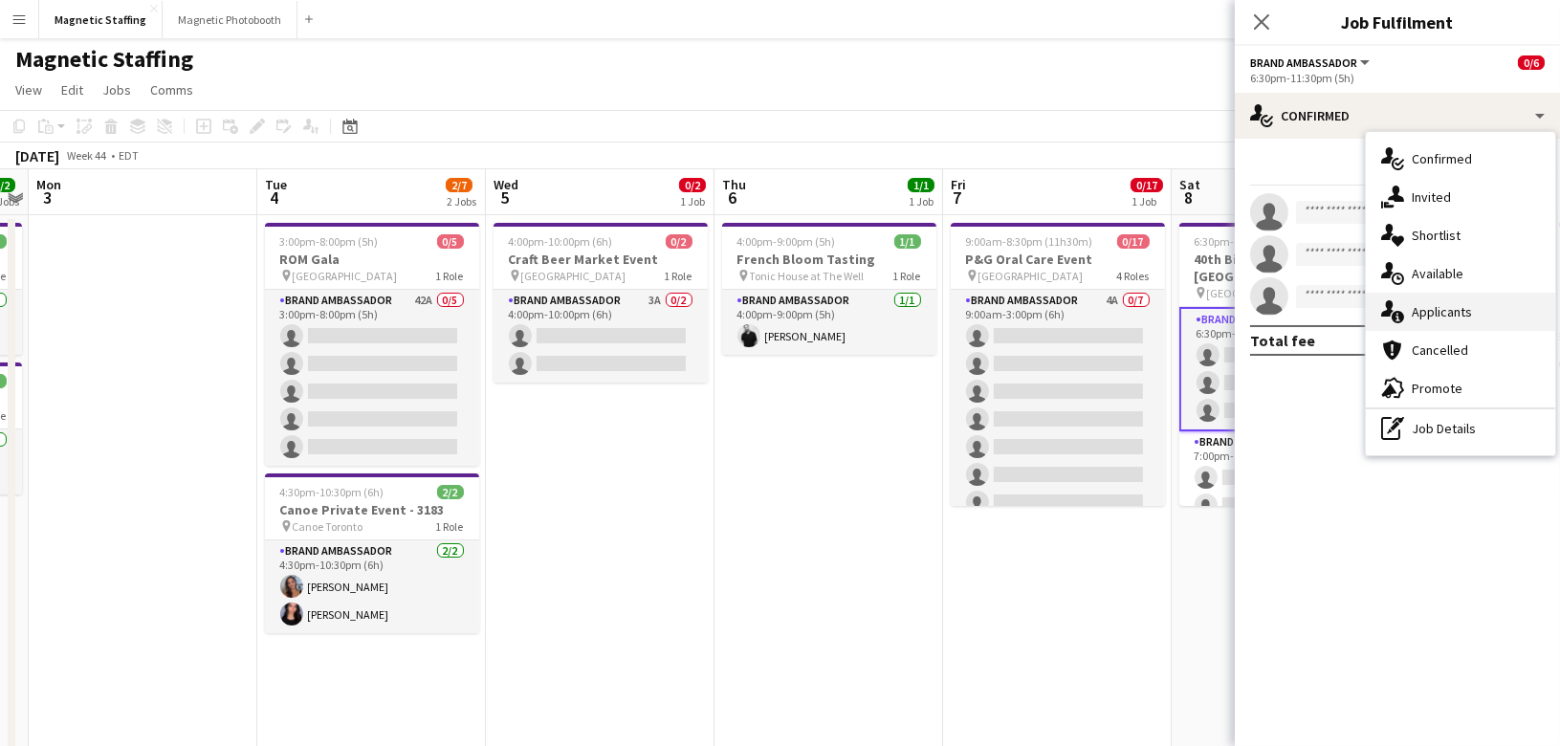
click at [1388, 308] on icon at bounding box center [1387, 308] width 12 height 16
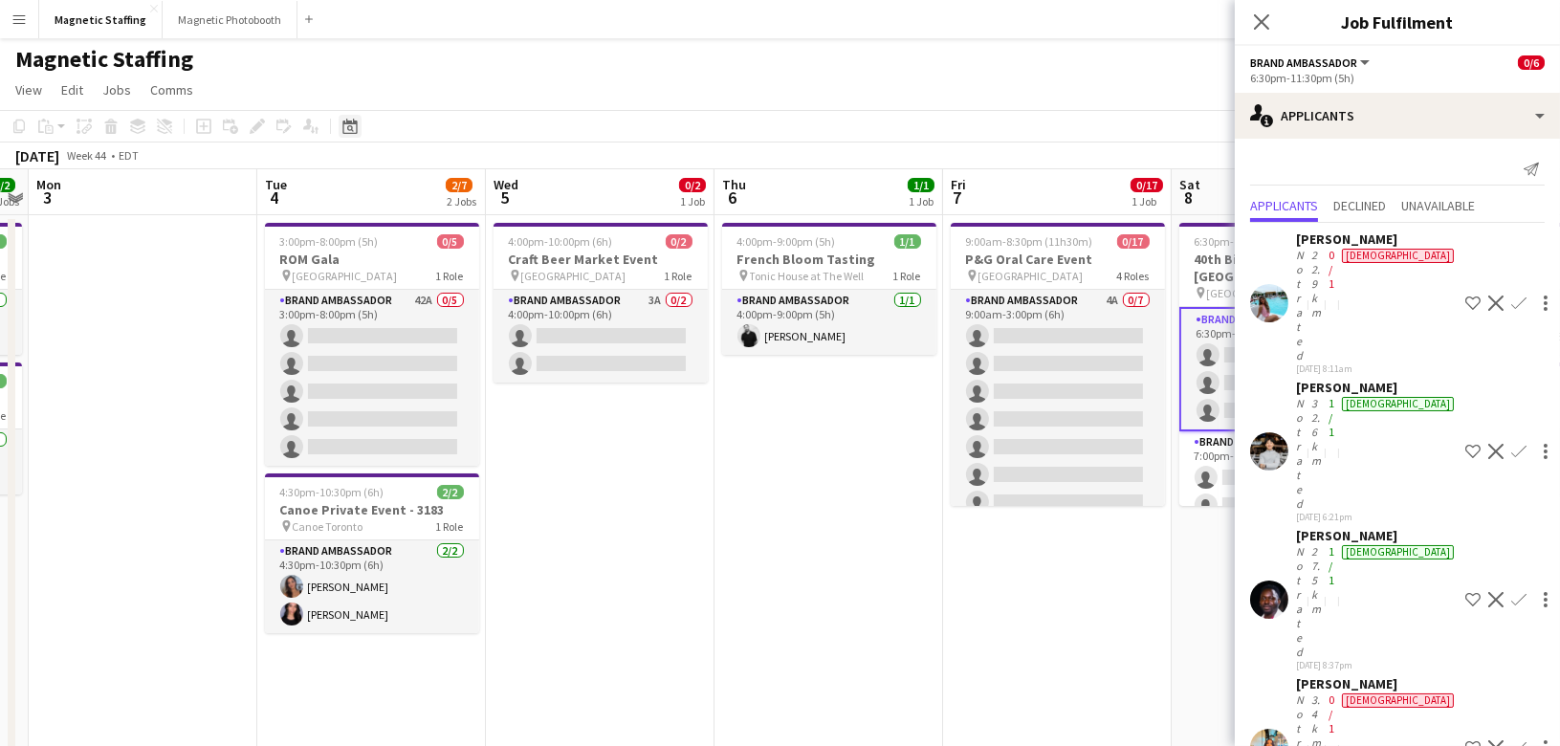
click at [346, 121] on icon at bounding box center [349, 126] width 14 height 15
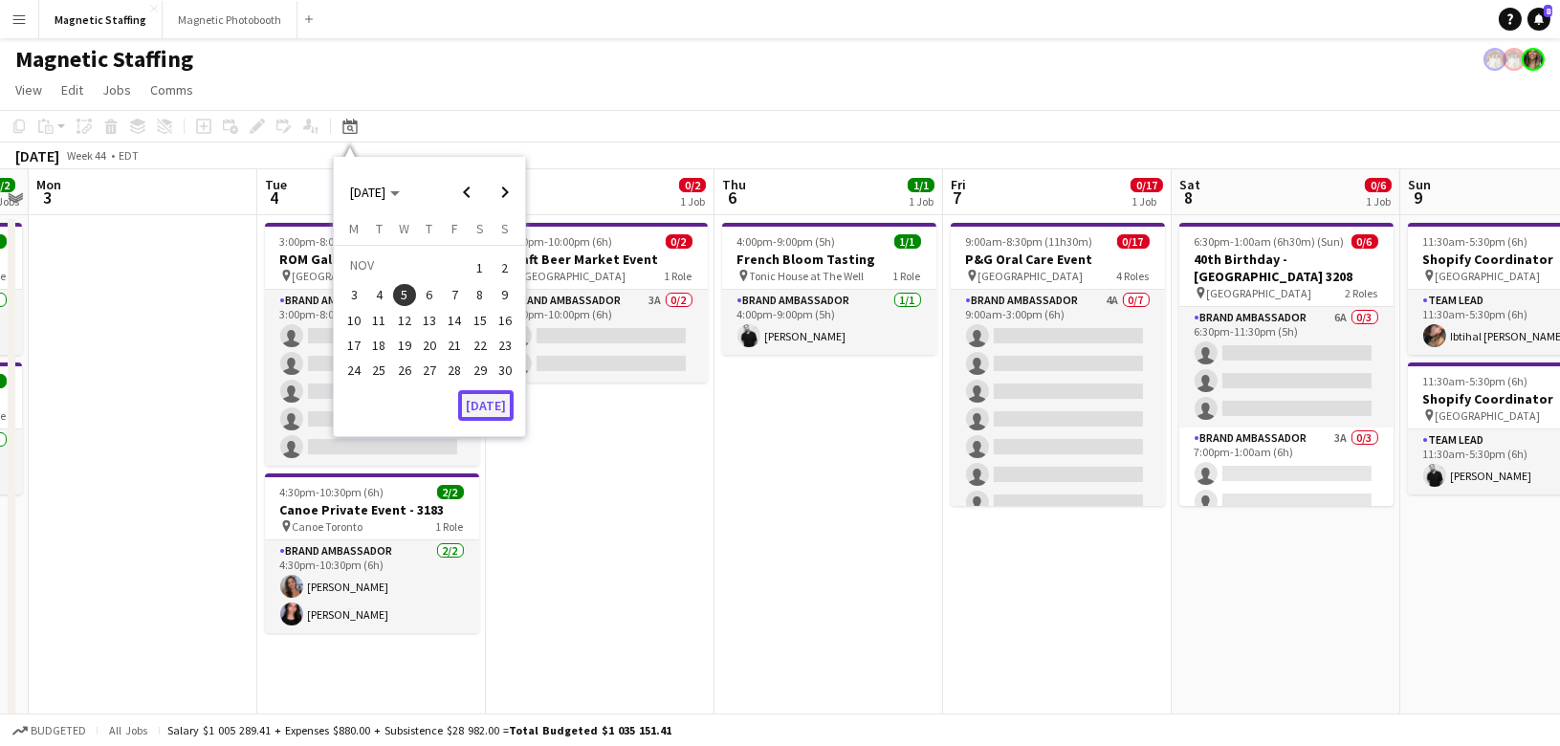
click at [488, 406] on button "[DATE]" at bounding box center [485, 405] width 55 height 31
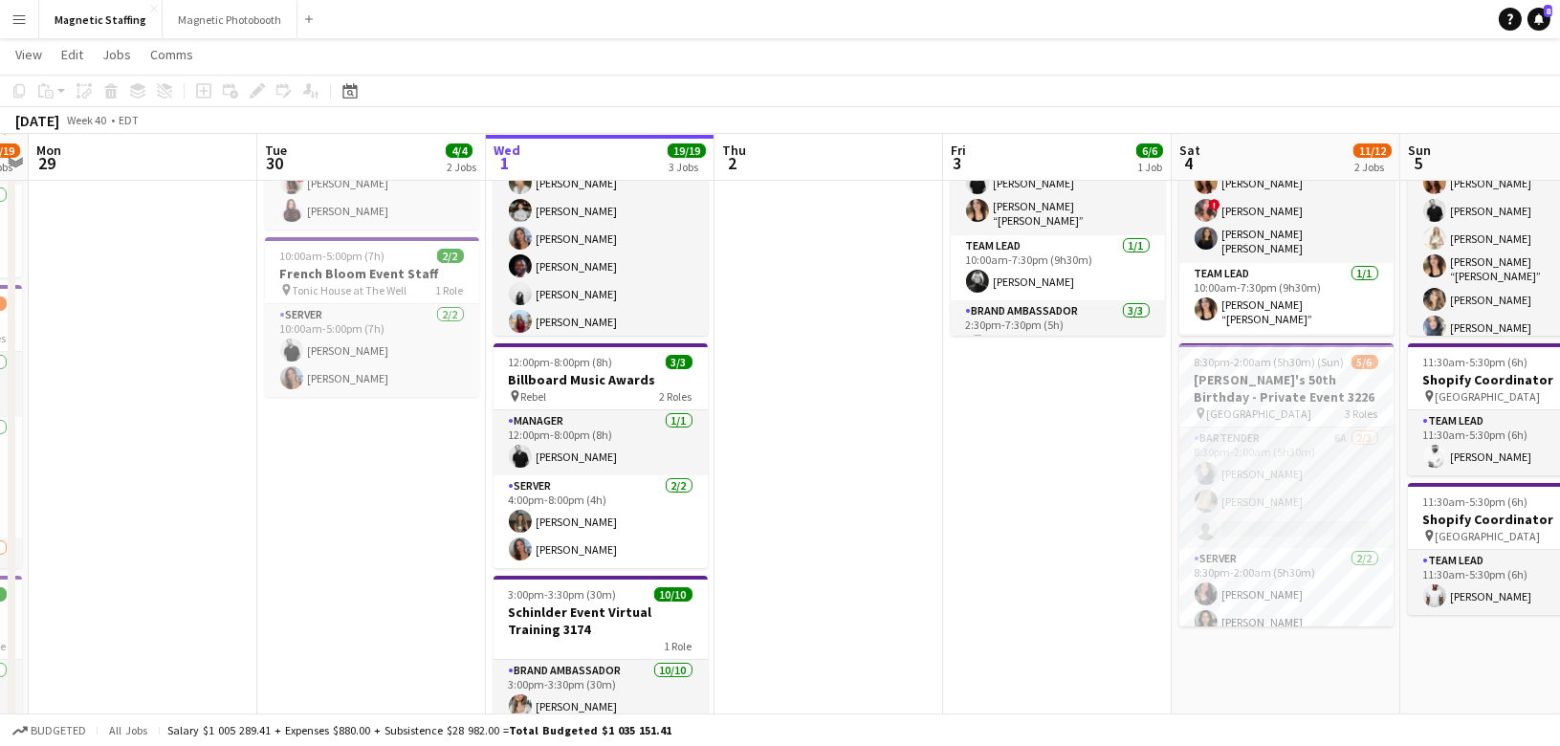
scroll to position [0, 686]
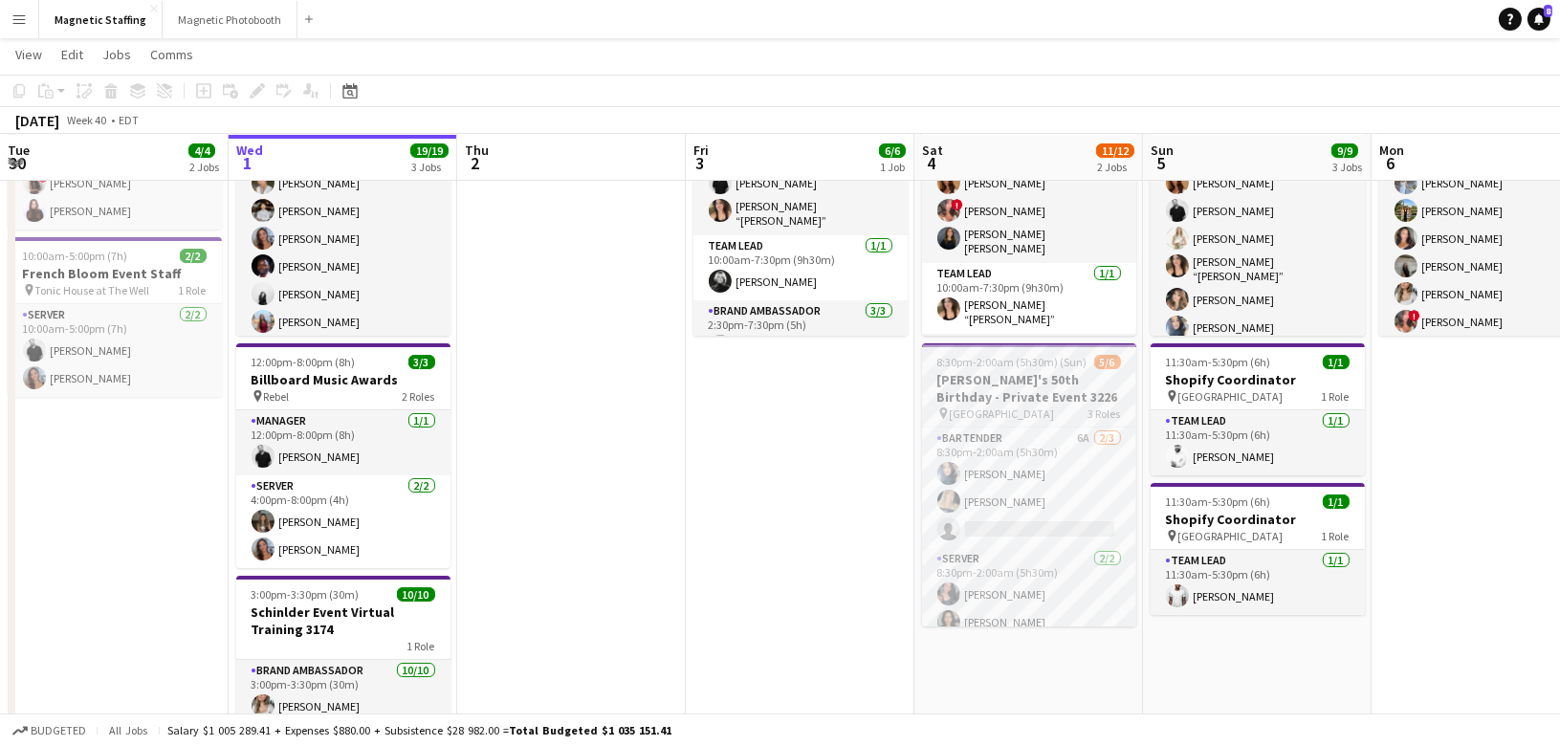
click at [990, 388] on h3 "[PERSON_NAME]'s 50th Birthday - Private Event 3226" at bounding box center [1029, 388] width 214 height 34
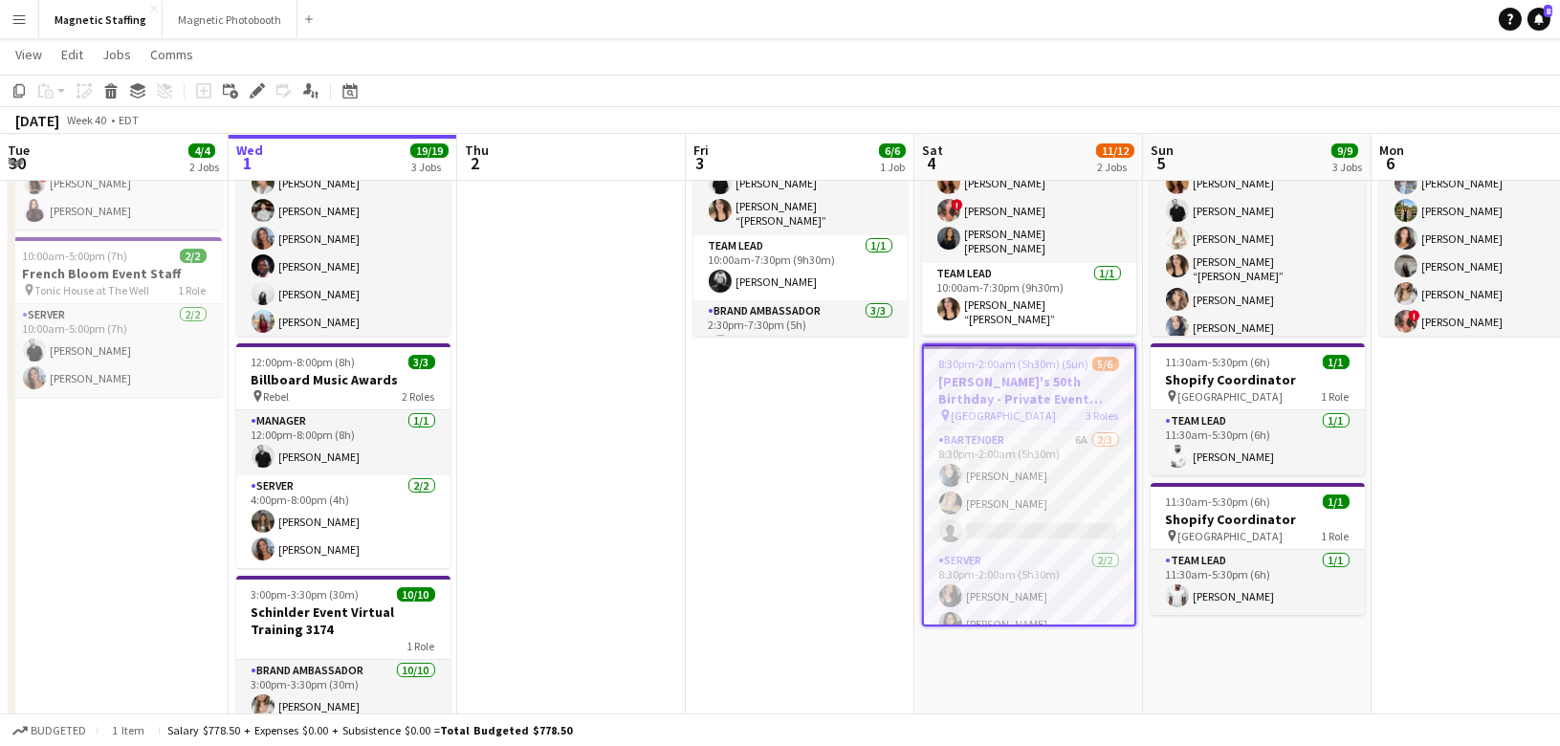
click at [990, 388] on h3 "[PERSON_NAME]'s 50th Birthday - Private Event 3226" at bounding box center [1029, 390] width 210 height 34
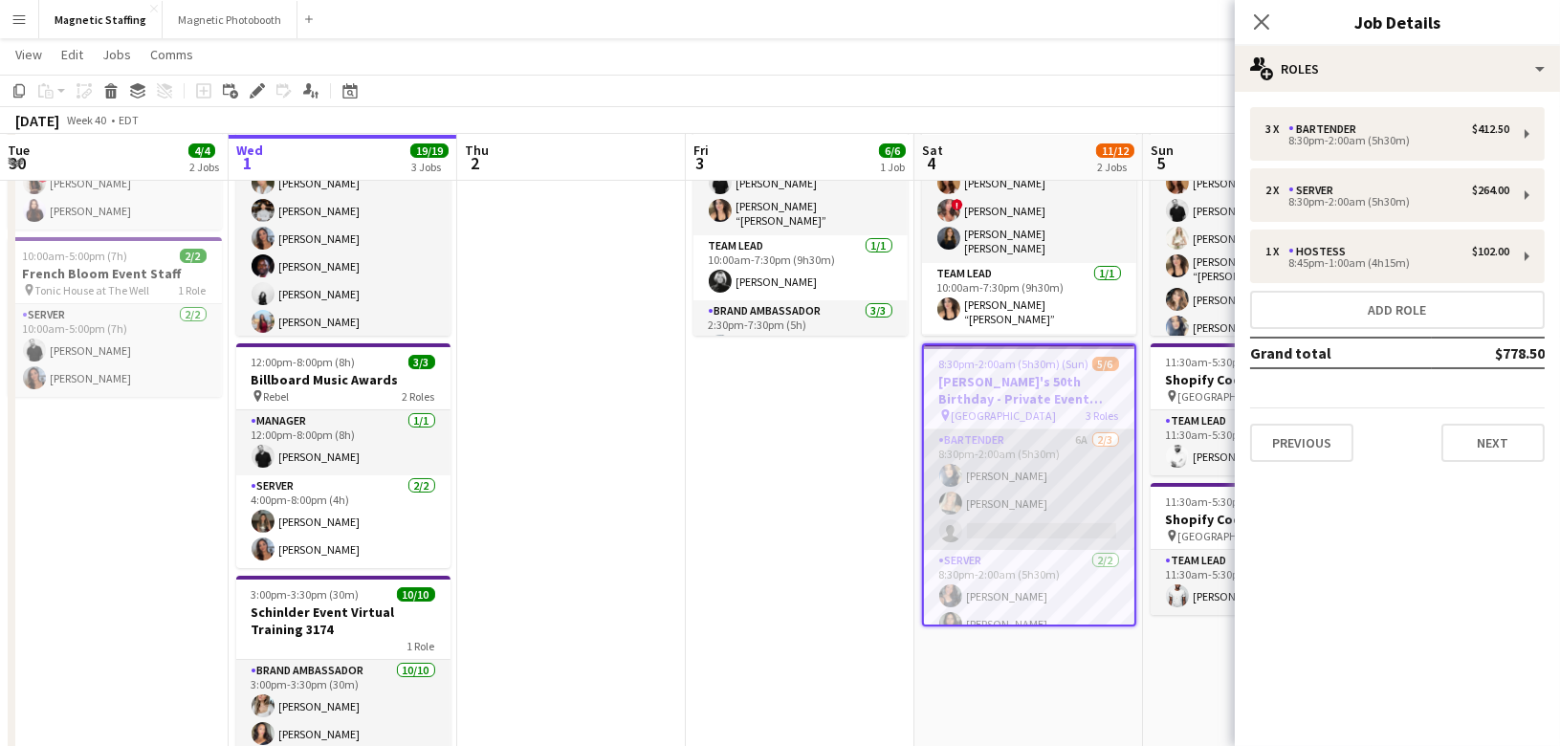
click at [1047, 490] on app-card-role "Bartender 6A 2/3 8:30pm-2:00am (5h30m) Malin Keo Maija Dekoker single-neutral-a…" at bounding box center [1029, 489] width 210 height 120
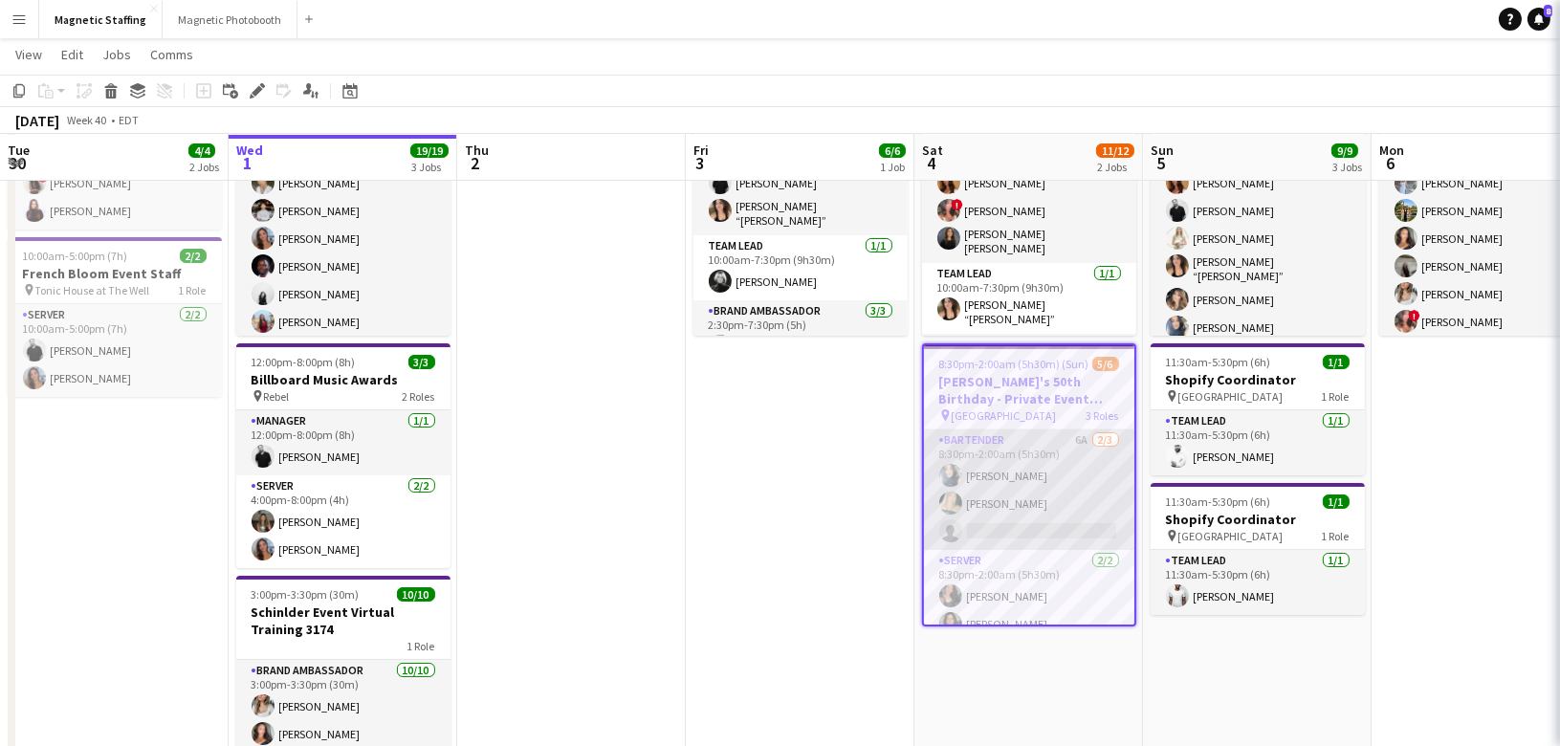
scroll to position [0, 689]
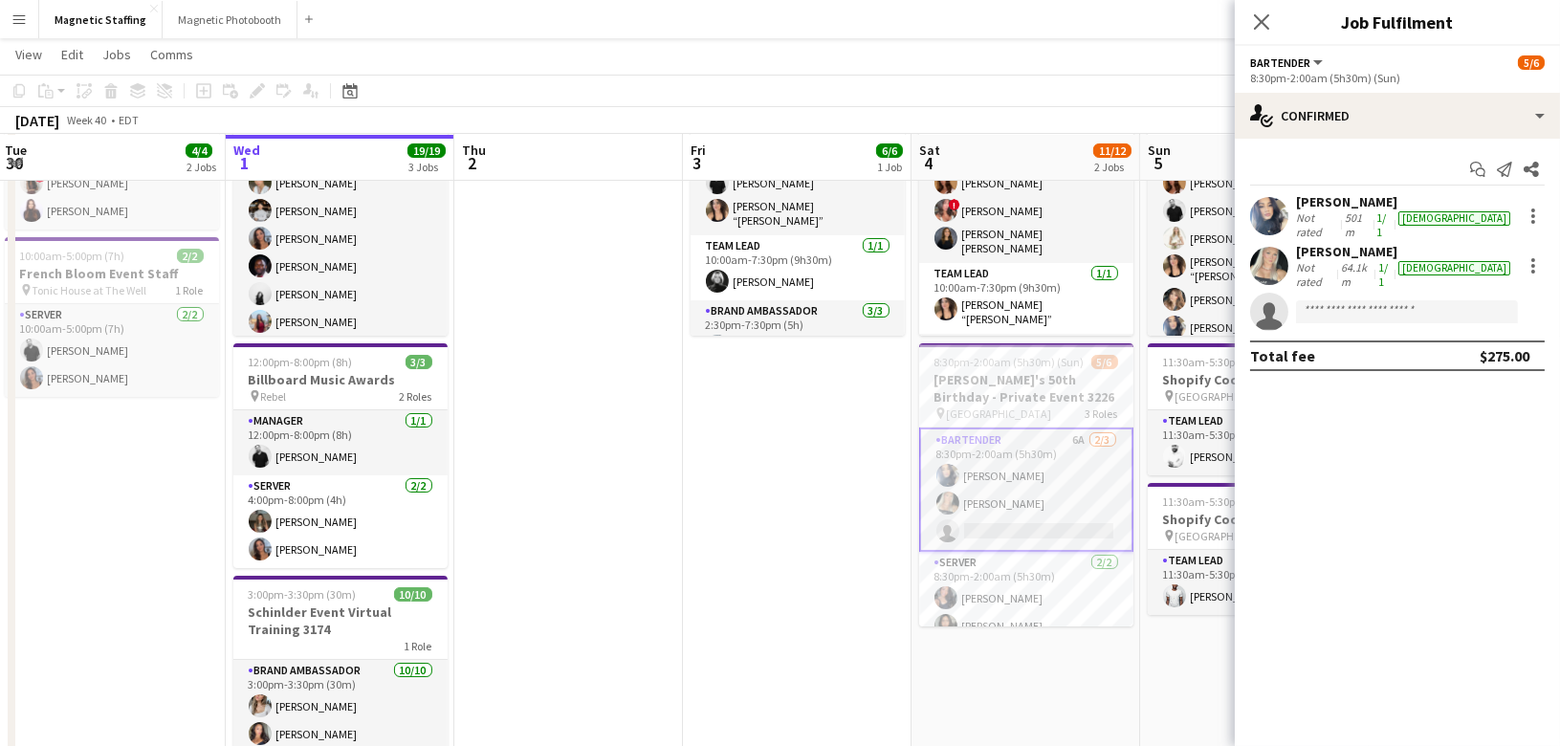
click at [137, 60] on app-page-menu "View Day view expanded Day view collapsed Month view Date picker Jump to today …" at bounding box center [780, 56] width 1560 height 36
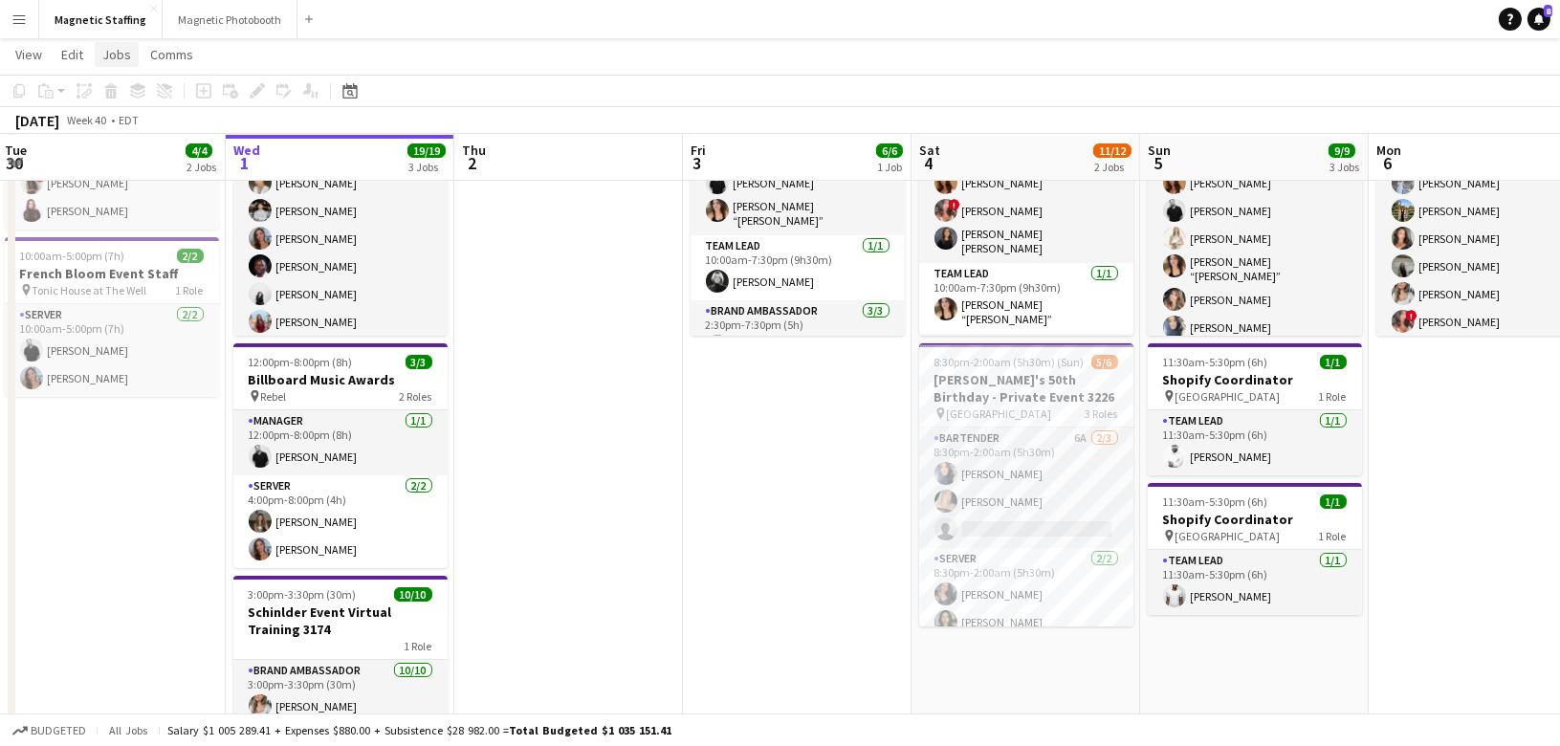
click at [116, 56] on span "Jobs" at bounding box center [116, 54] width 29 height 17
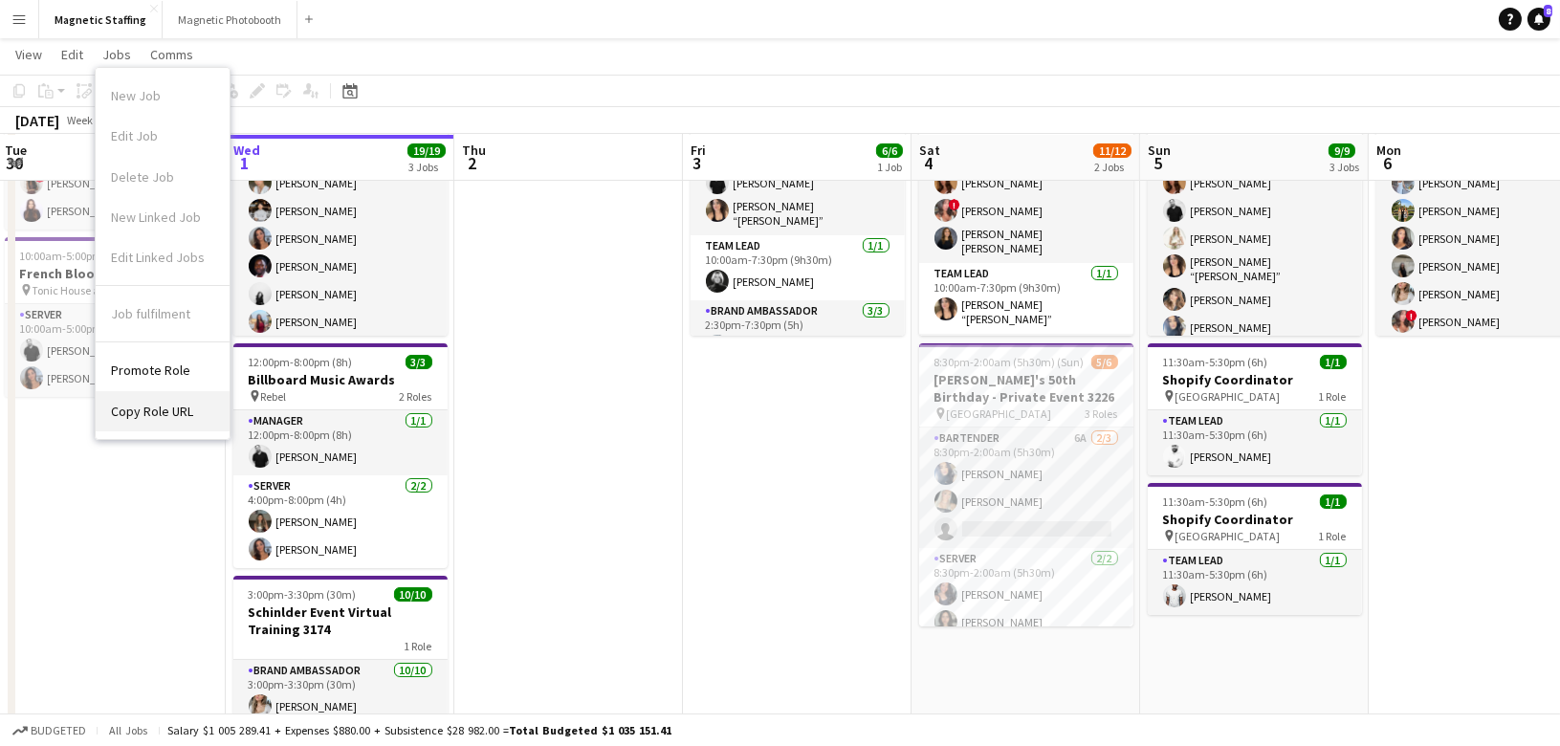
click at [142, 406] on span "Copy Role URL" at bounding box center [152, 411] width 82 height 17
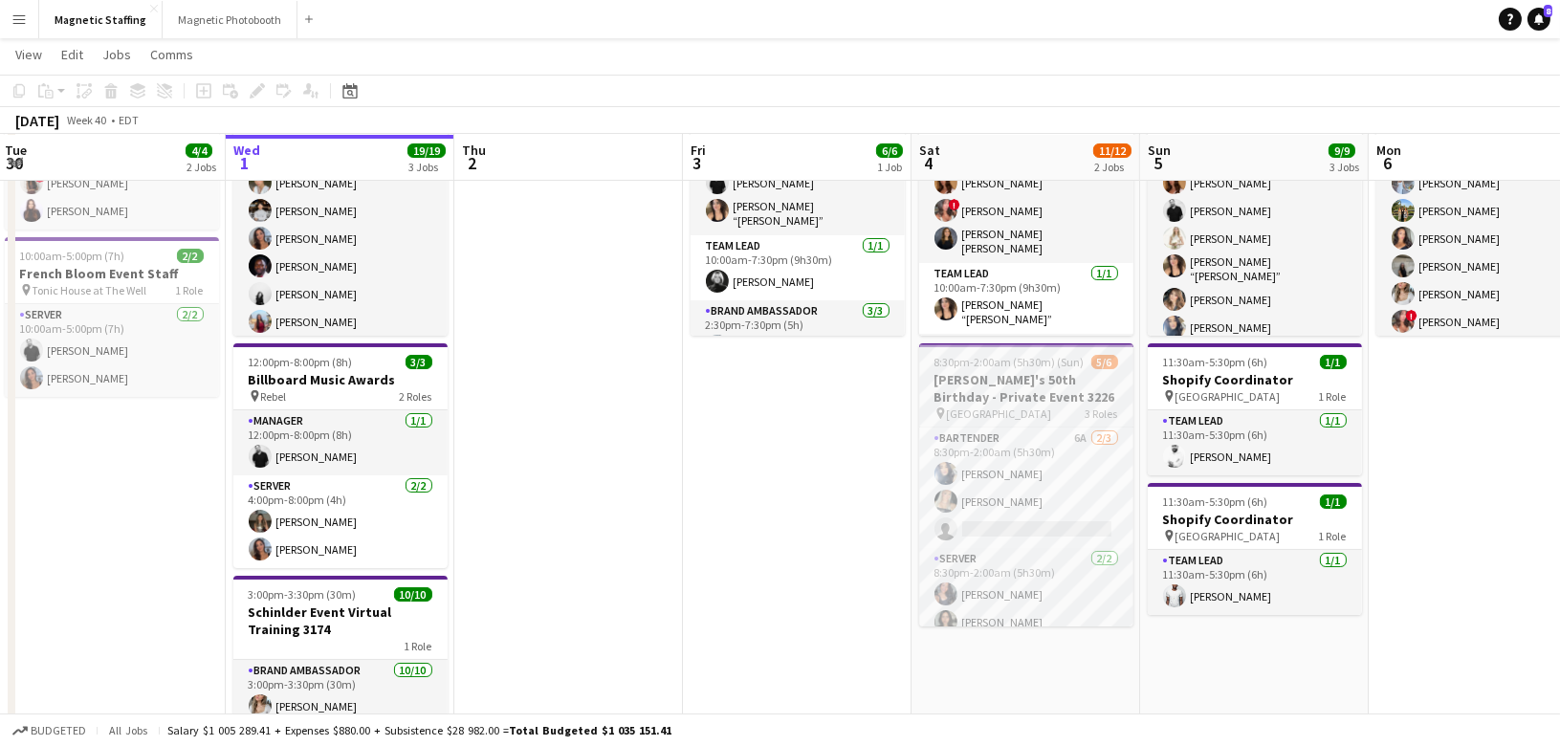
click at [992, 389] on h3 "[PERSON_NAME]'s 50th Birthday - Private Event 3226" at bounding box center [1026, 388] width 214 height 34
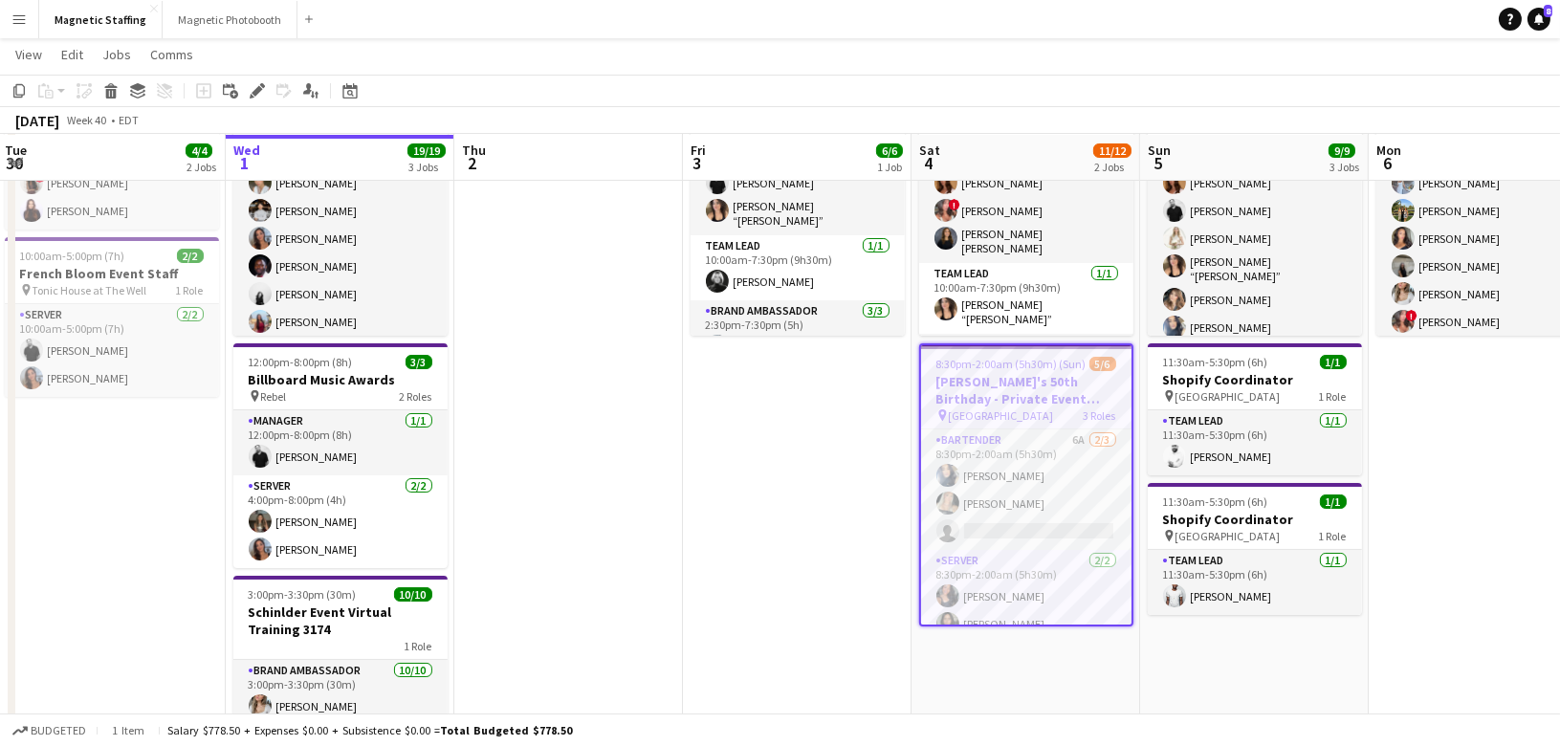
click at [992, 389] on h3 "[PERSON_NAME]'s 50th Birthday - Private Event 3226" at bounding box center [1026, 390] width 210 height 34
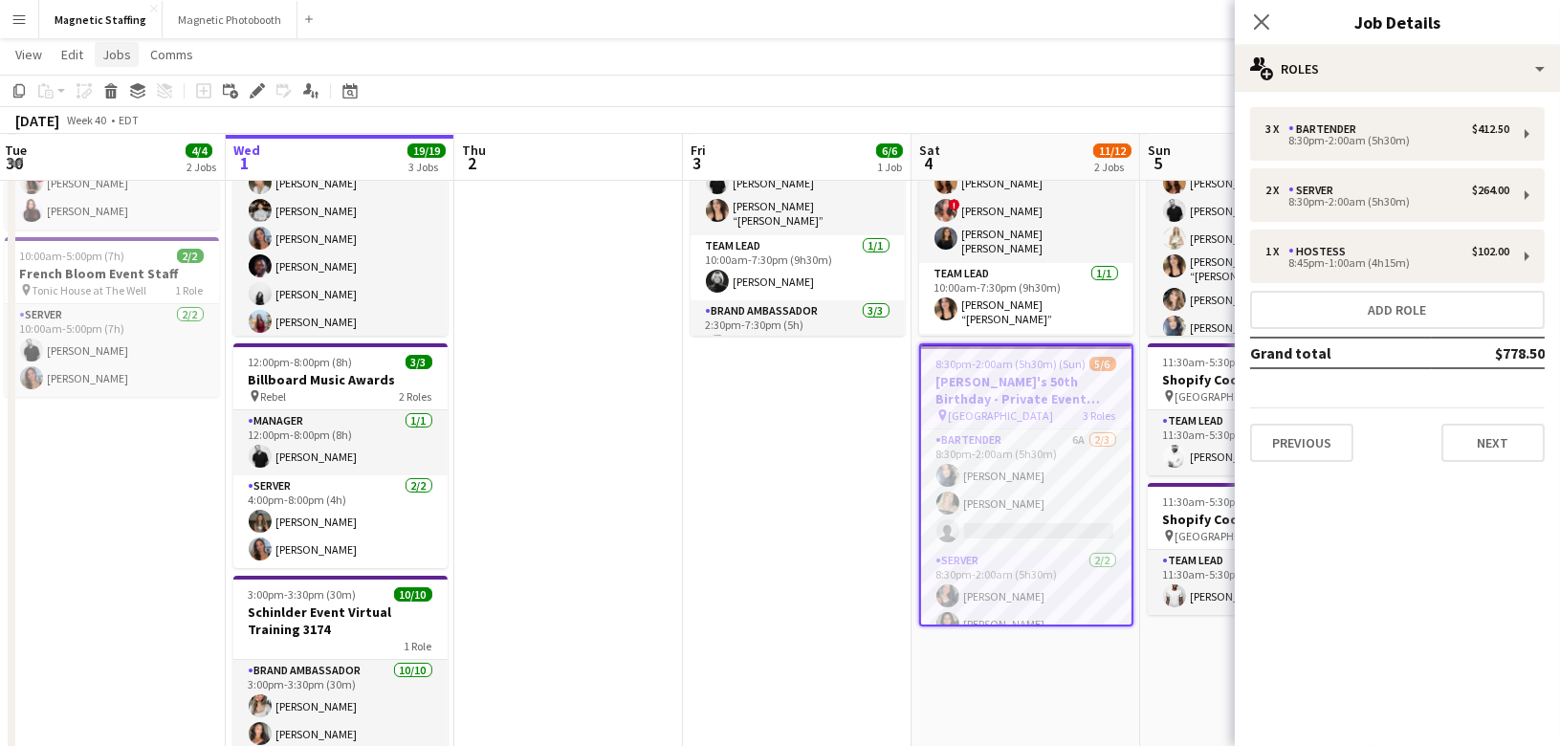
click at [107, 65] on link "Jobs" at bounding box center [117, 54] width 44 height 25
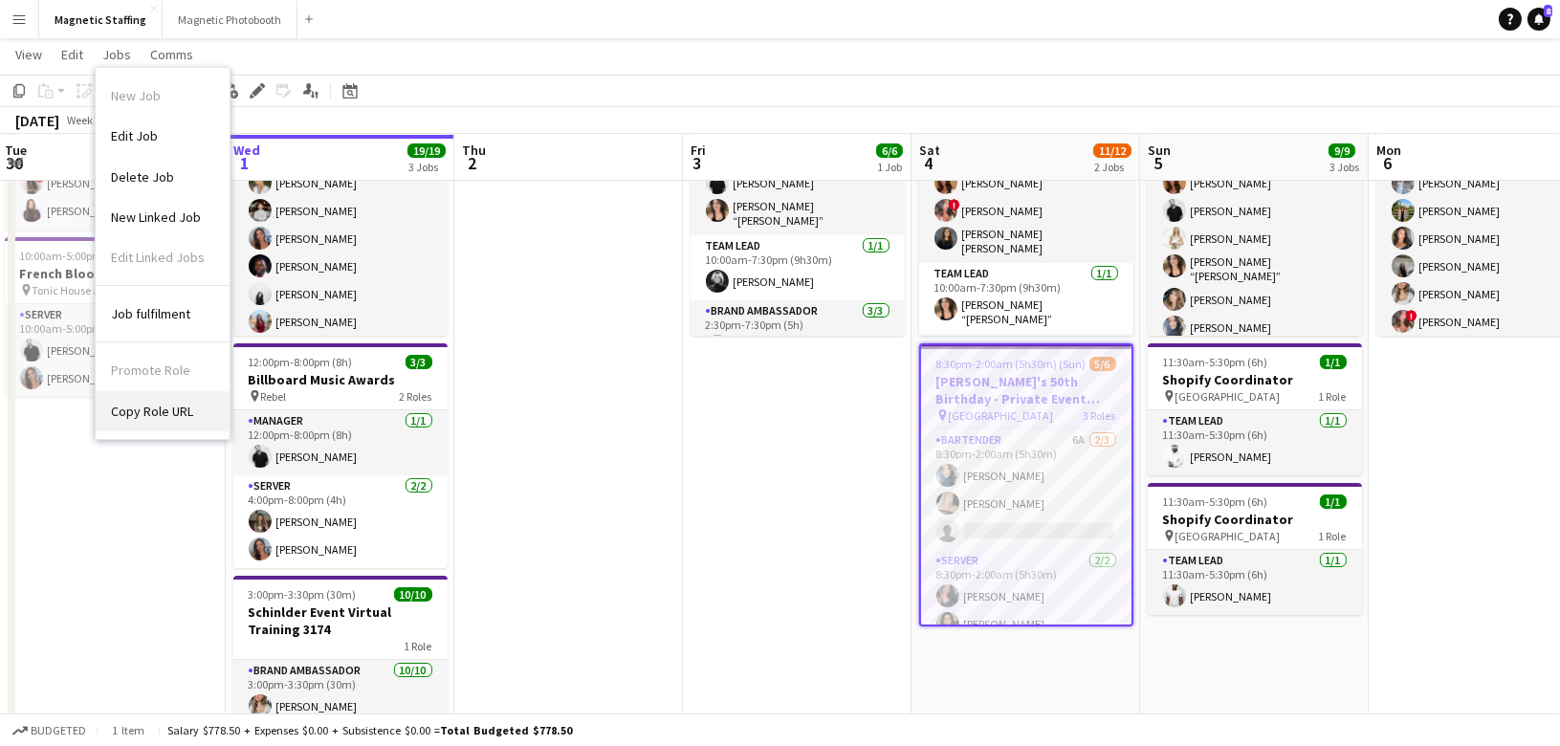
click at [170, 407] on span "Copy Role URL" at bounding box center [152, 411] width 82 height 17
type textarea "**********"
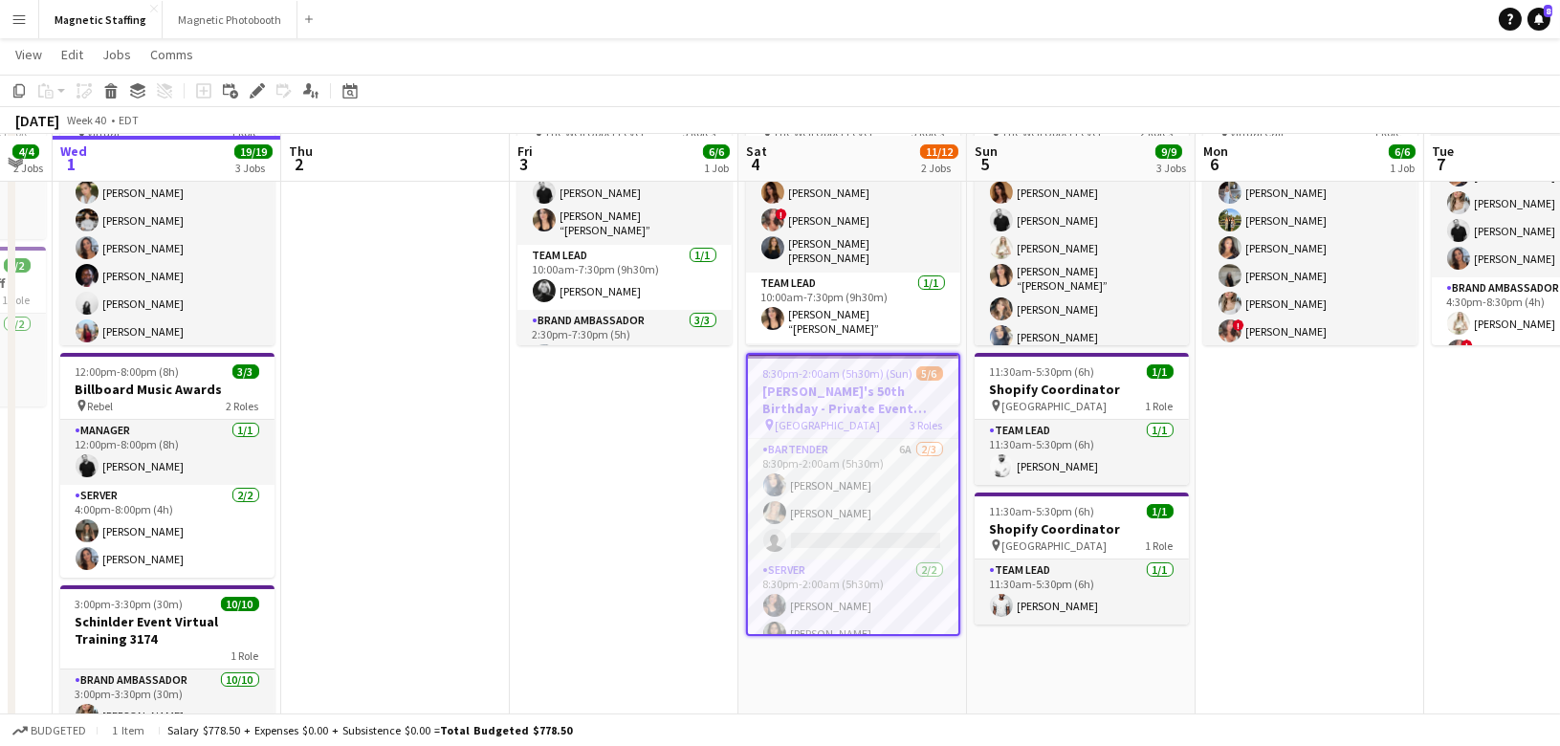
scroll to position [161, 0]
click at [14, 28] on button "Menu" at bounding box center [19, 19] width 38 height 38
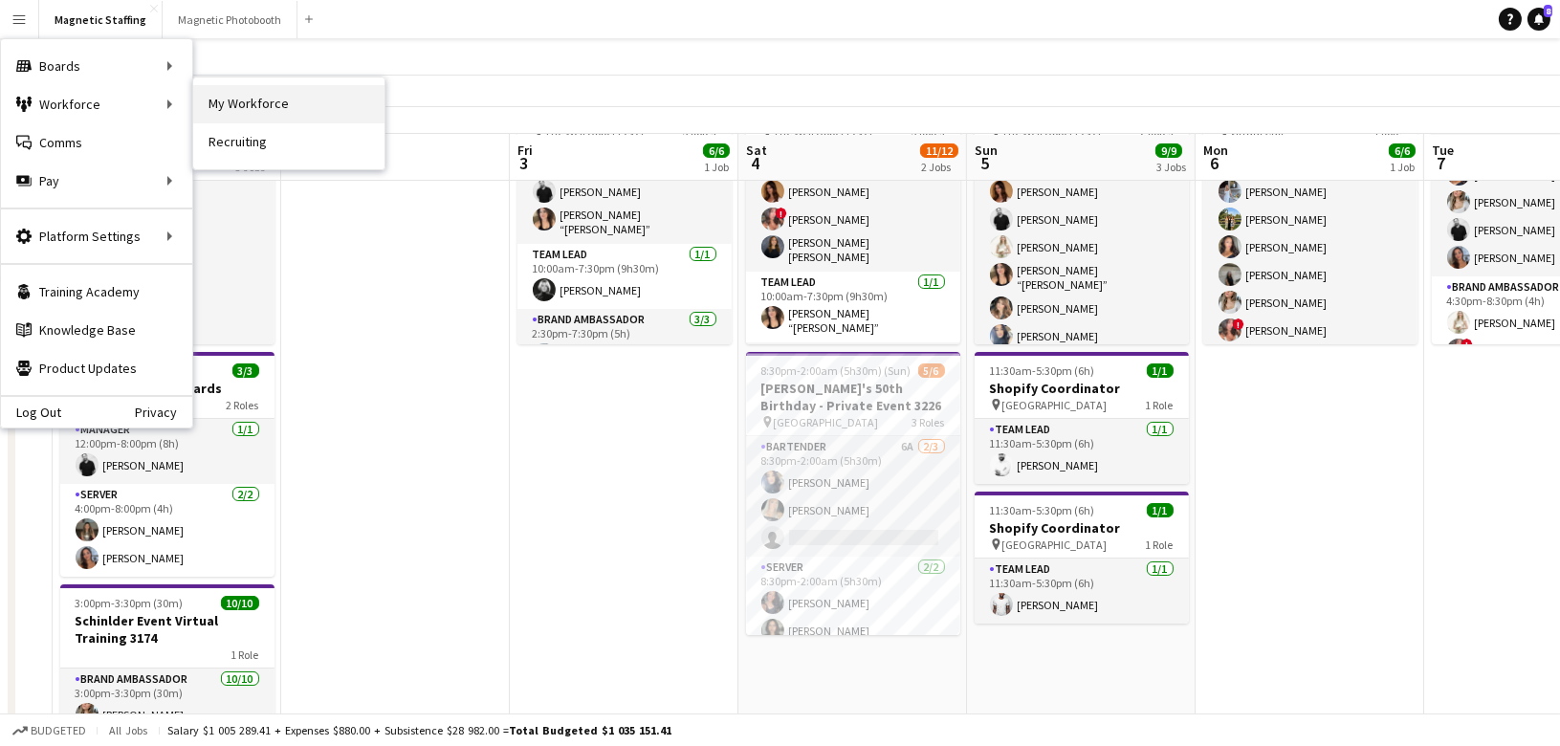
click at [248, 103] on link "My Workforce" at bounding box center [288, 104] width 191 height 38
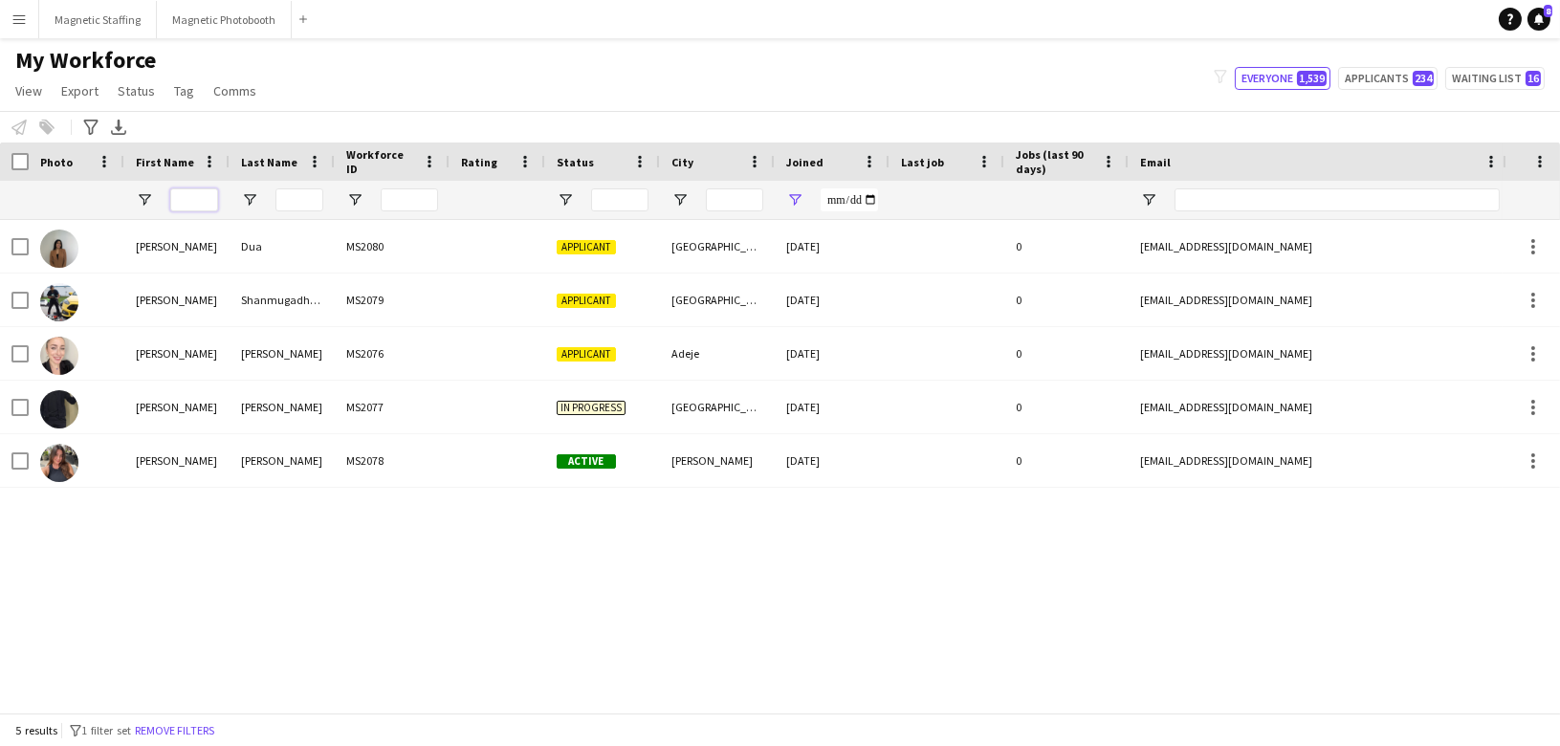
click at [201, 194] on input "First Name Filter Input" at bounding box center [194, 199] width 48 height 23
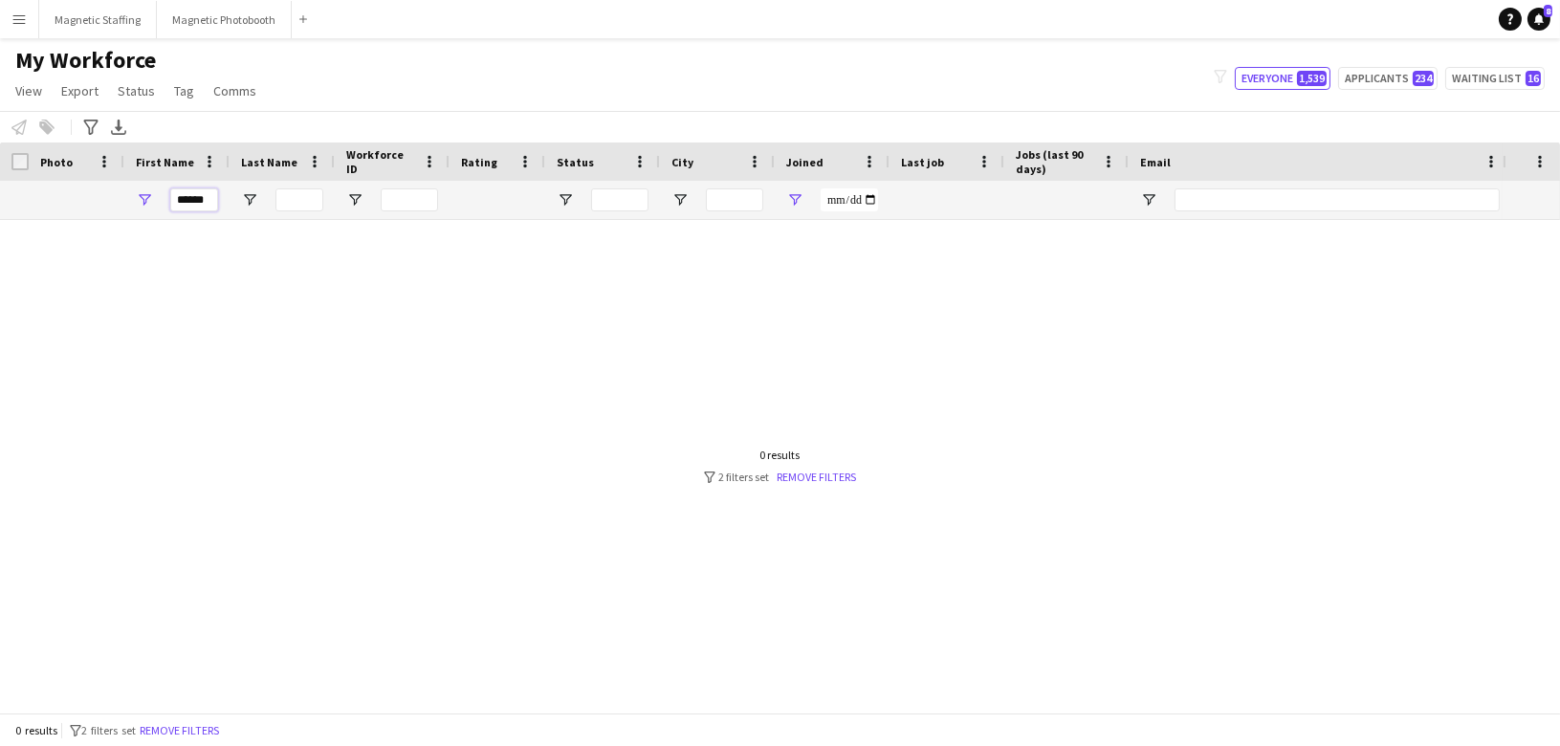
type input "******"
click at [782, 475] on link "Remove filters" at bounding box center [817, 477] width 79 height 14
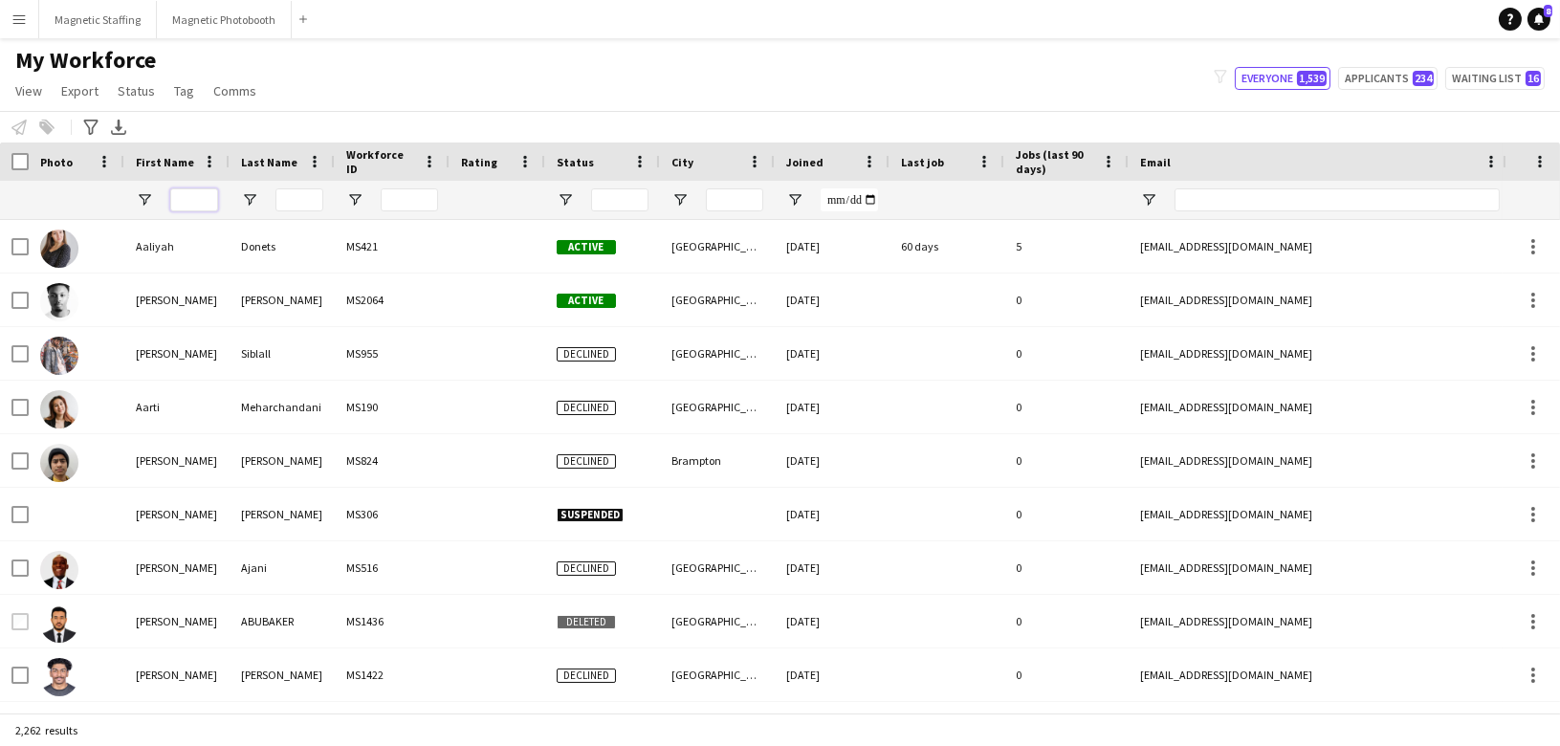
click at [193, 198] on input "First Name Filter Input" at bounding box center [194, 199] width 48 height 23
type input "******"
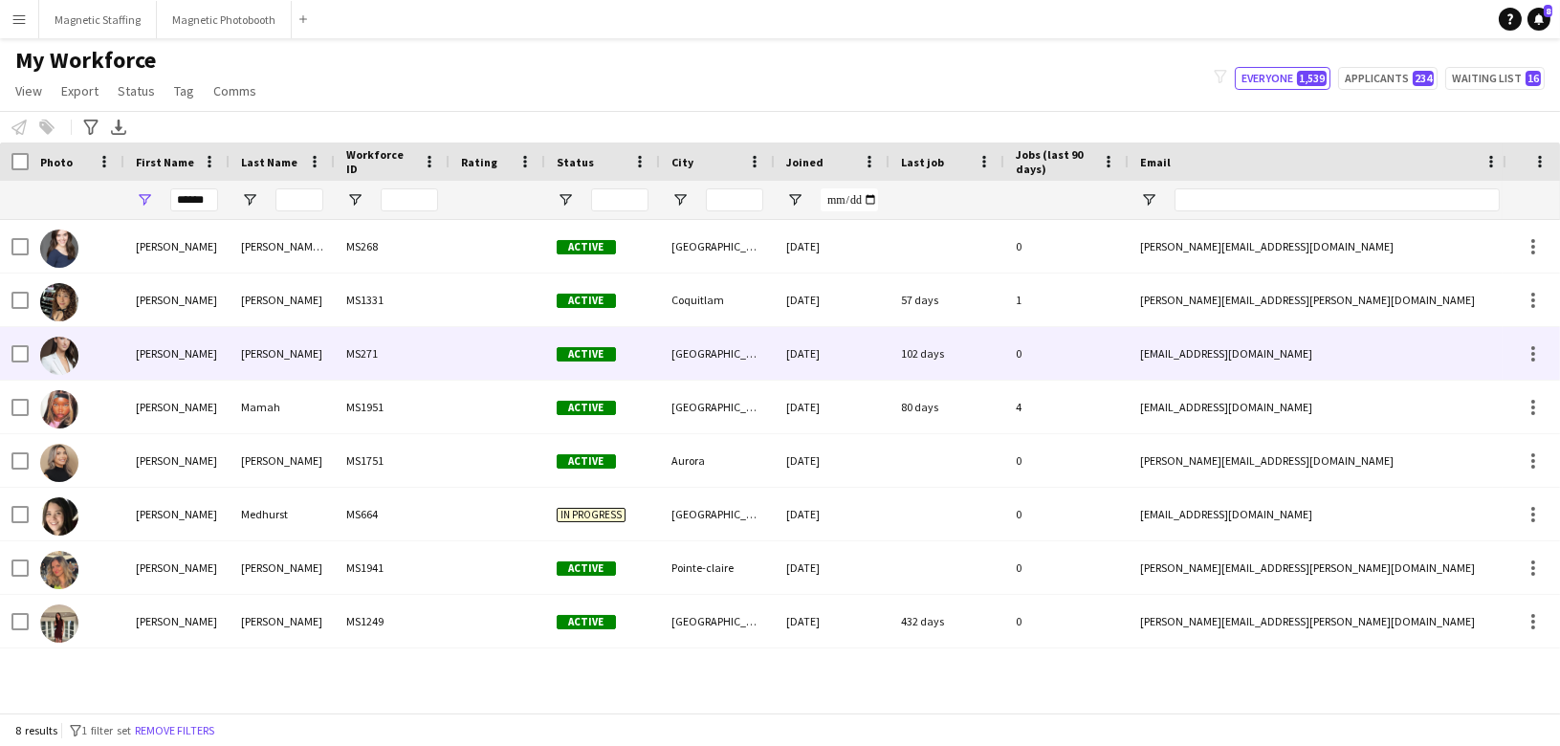
click at [150, 367] on div "[PERSON_NAME]" at bounding box center [176, 353] width 105 height 53
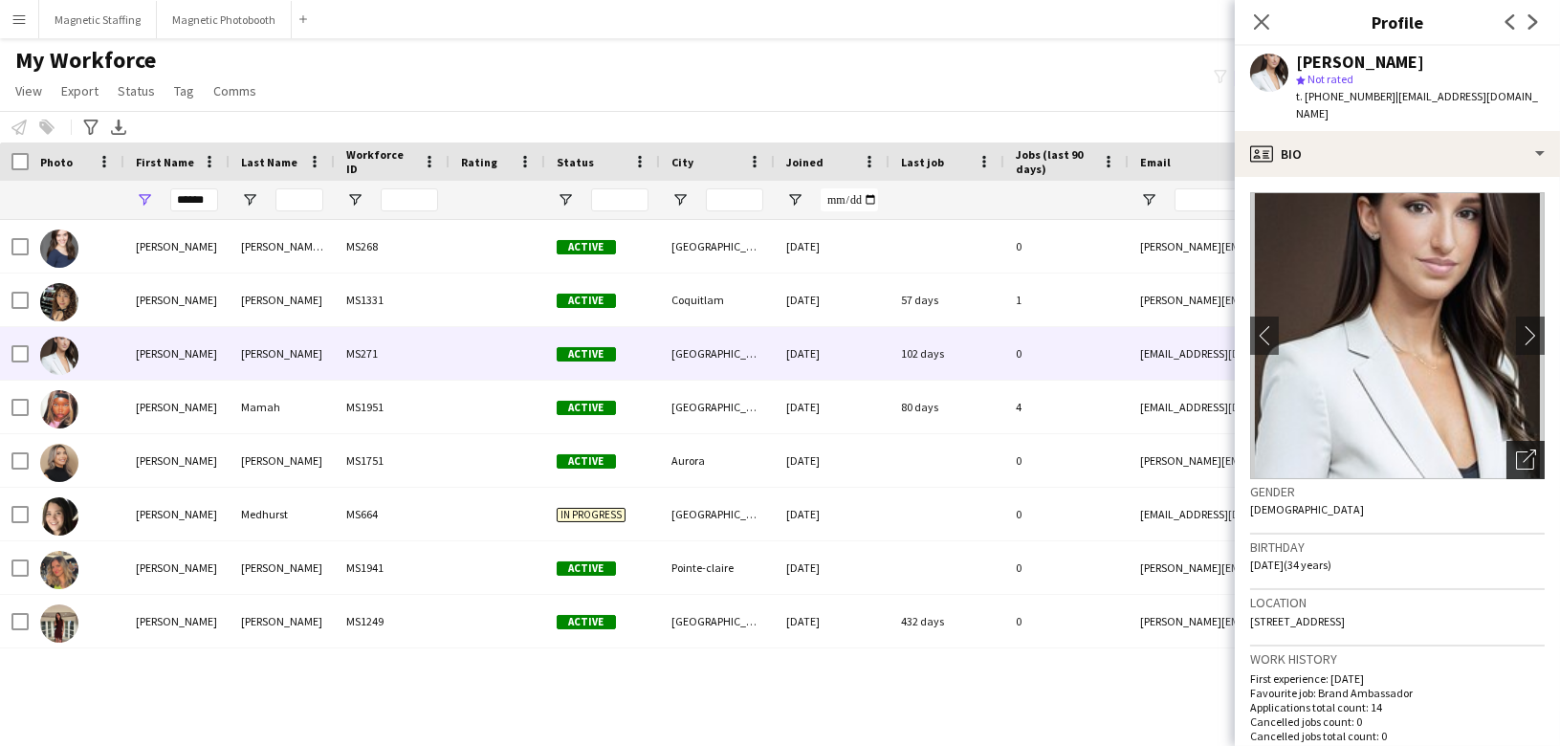
click at [1526, 456] on div "Open photos pop-in" at bounding box center [1525, 460] width 38 height 38
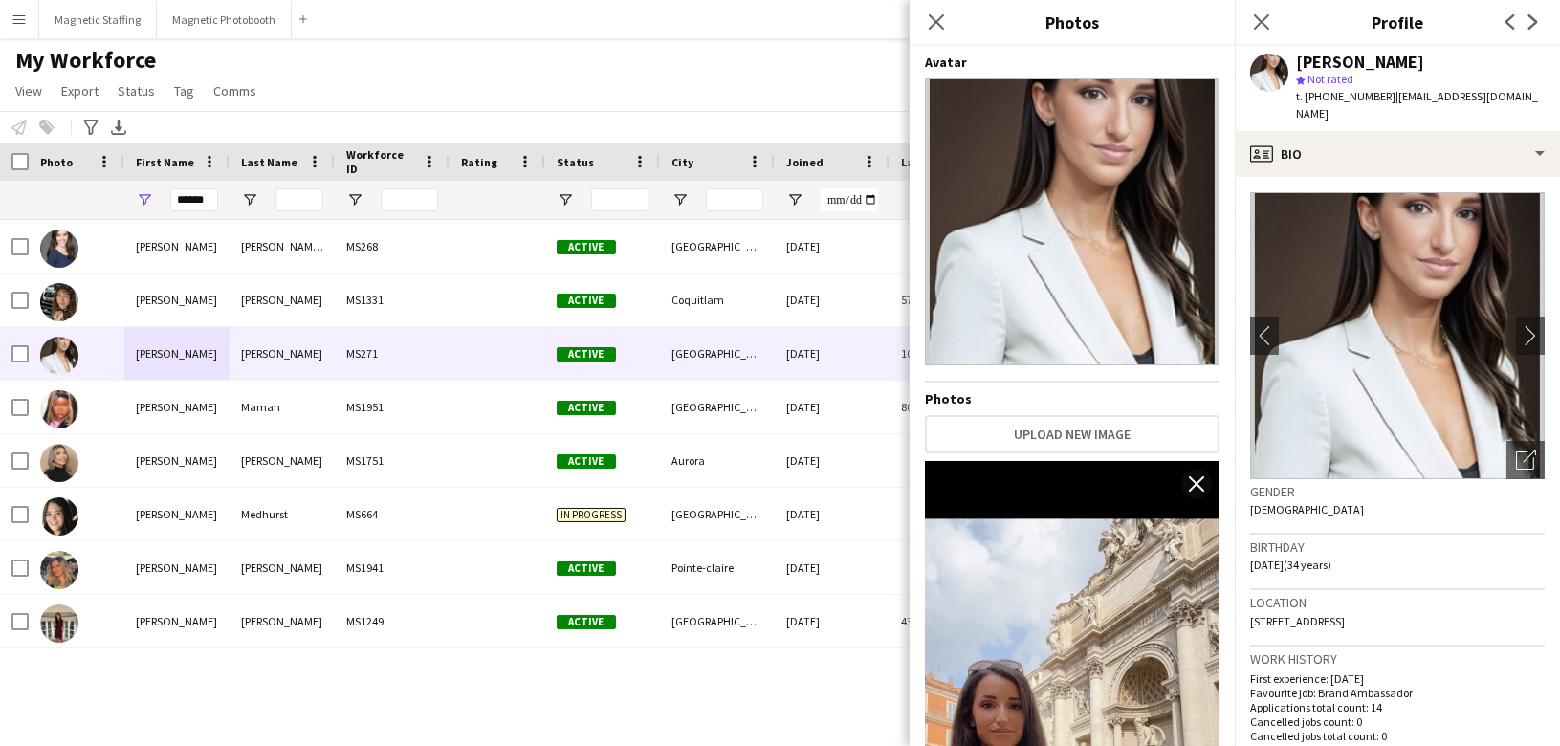
scroll to position [1084, 0]
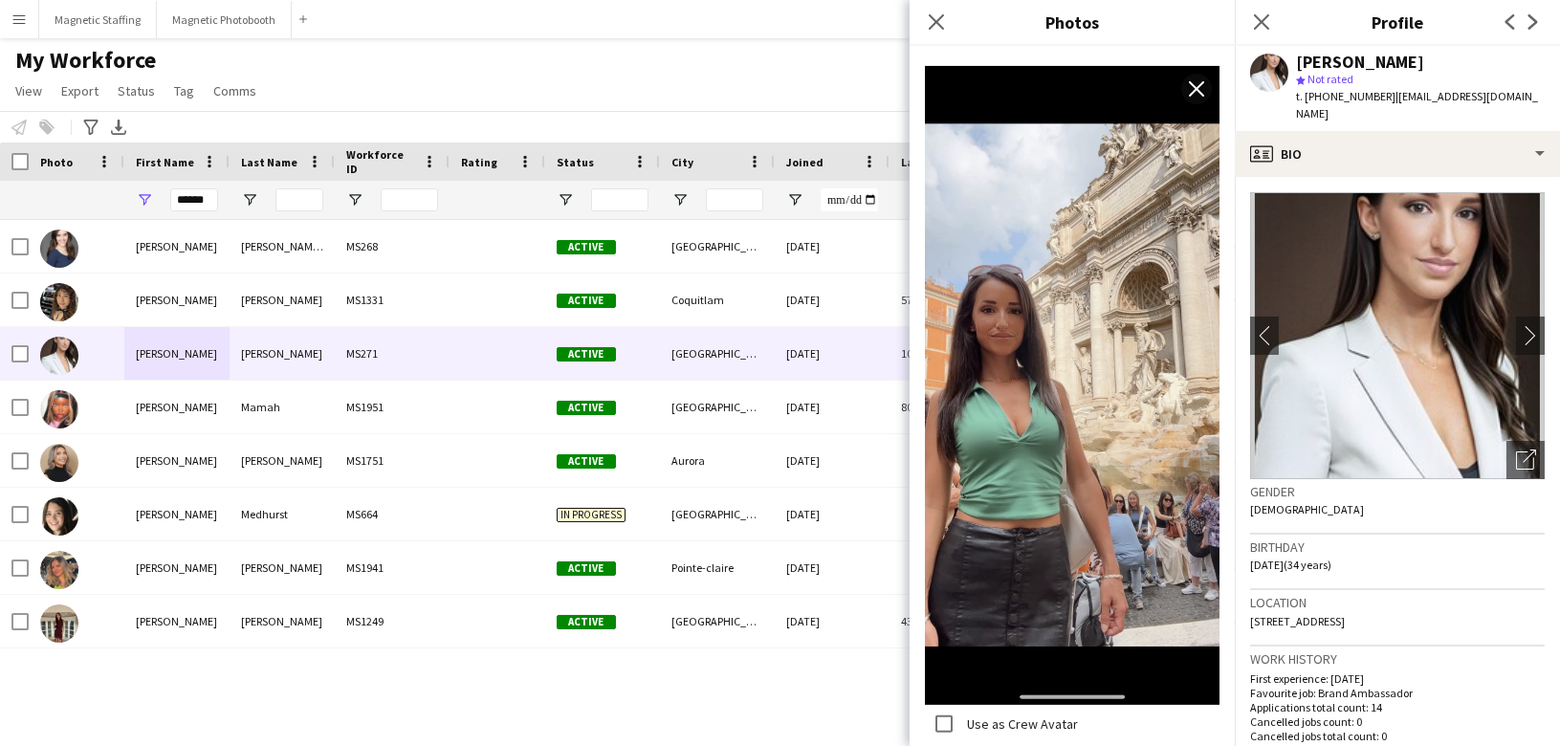
click at [680, 668] on div "Olivia Brodie-Dinsdale MS268 Active Toronto 01-05-2023 0 olivia_brodiedinsdale@…" at bounding box center [751, 466] width 1502 height 493
click at [99, 33] on button "Magnetic Staffing Close" at bounding box center [98, 19] width 118 height 37
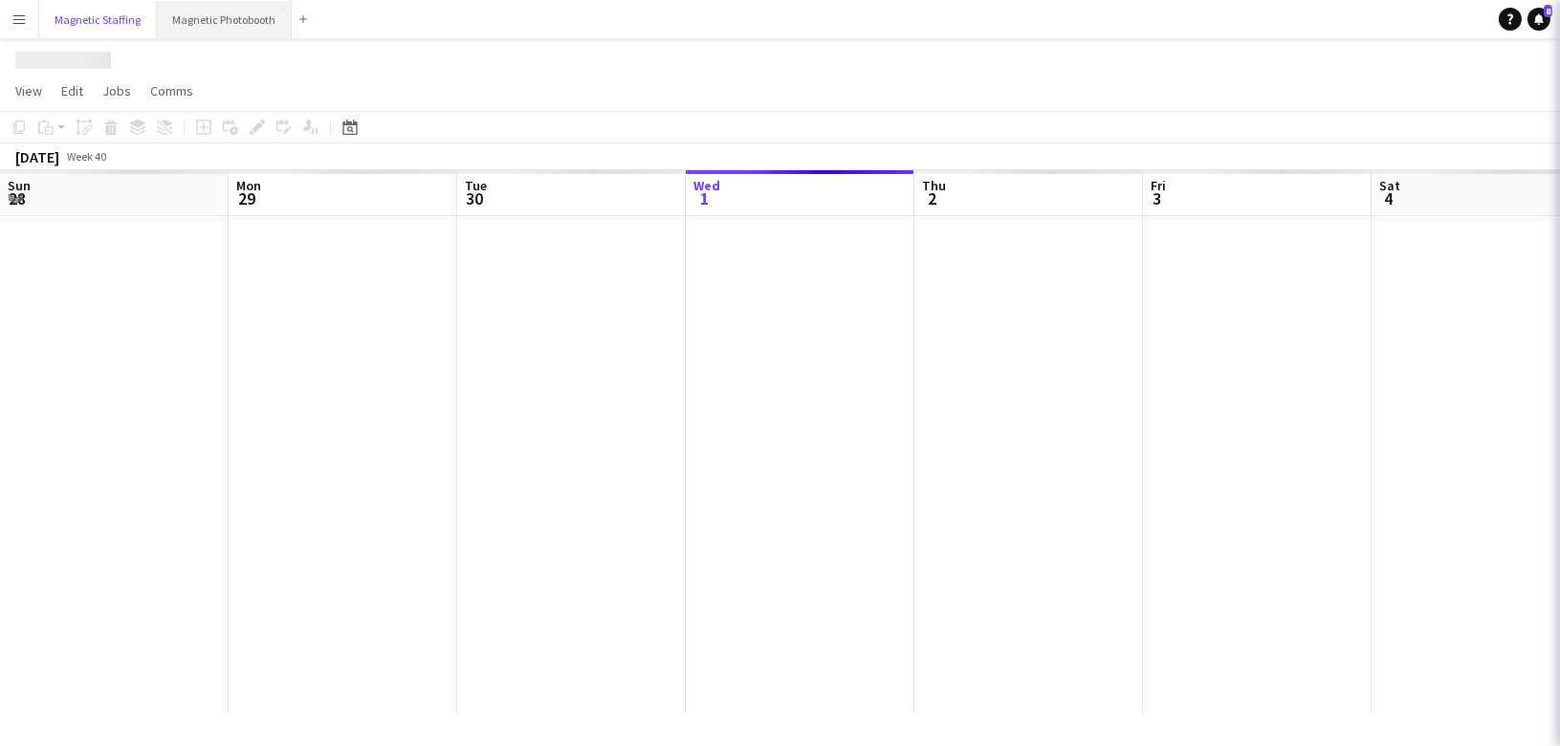
scroll to position [0, 456]
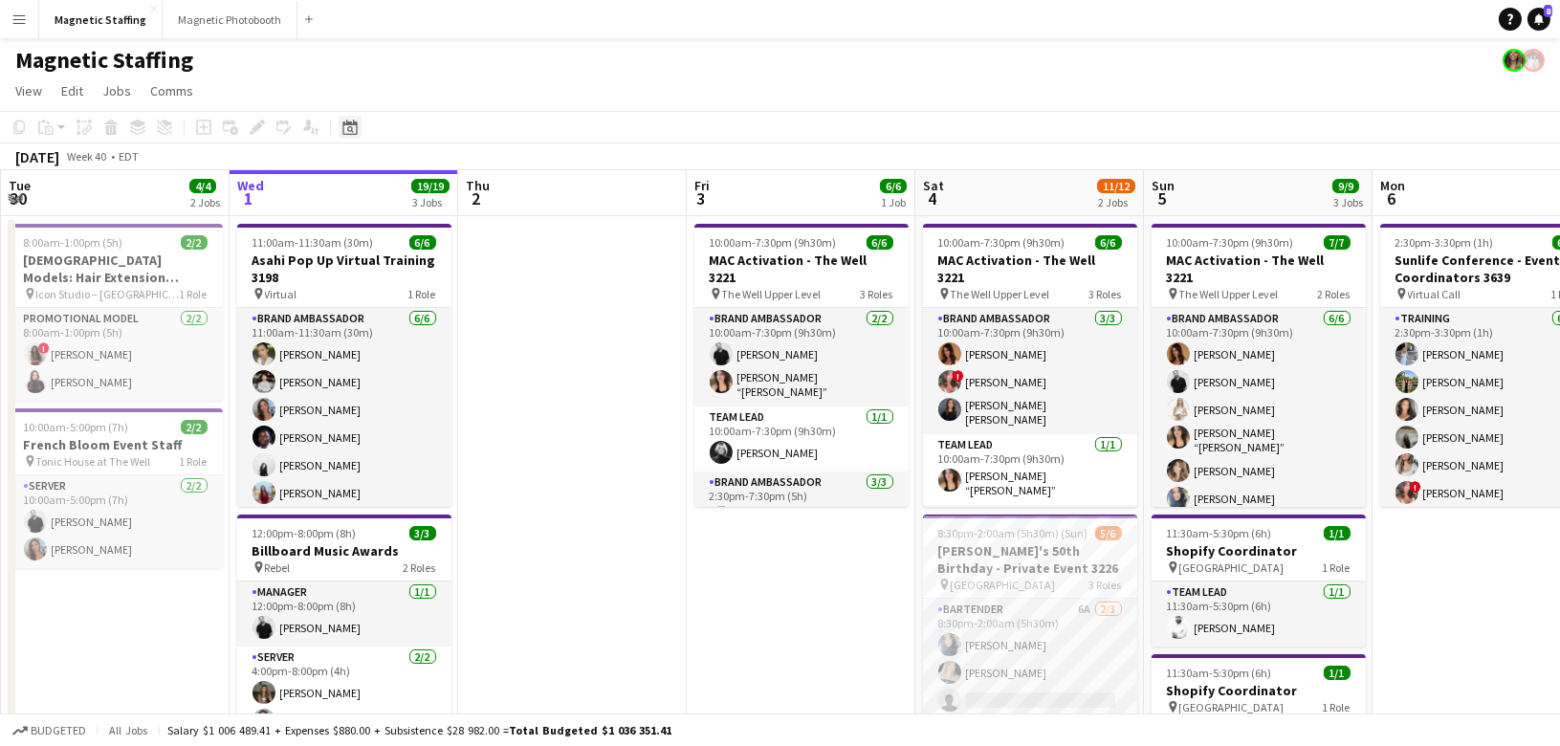
click at [359, 135] on div "Date picker" at bounding box center [350, 127] width 23 height 23
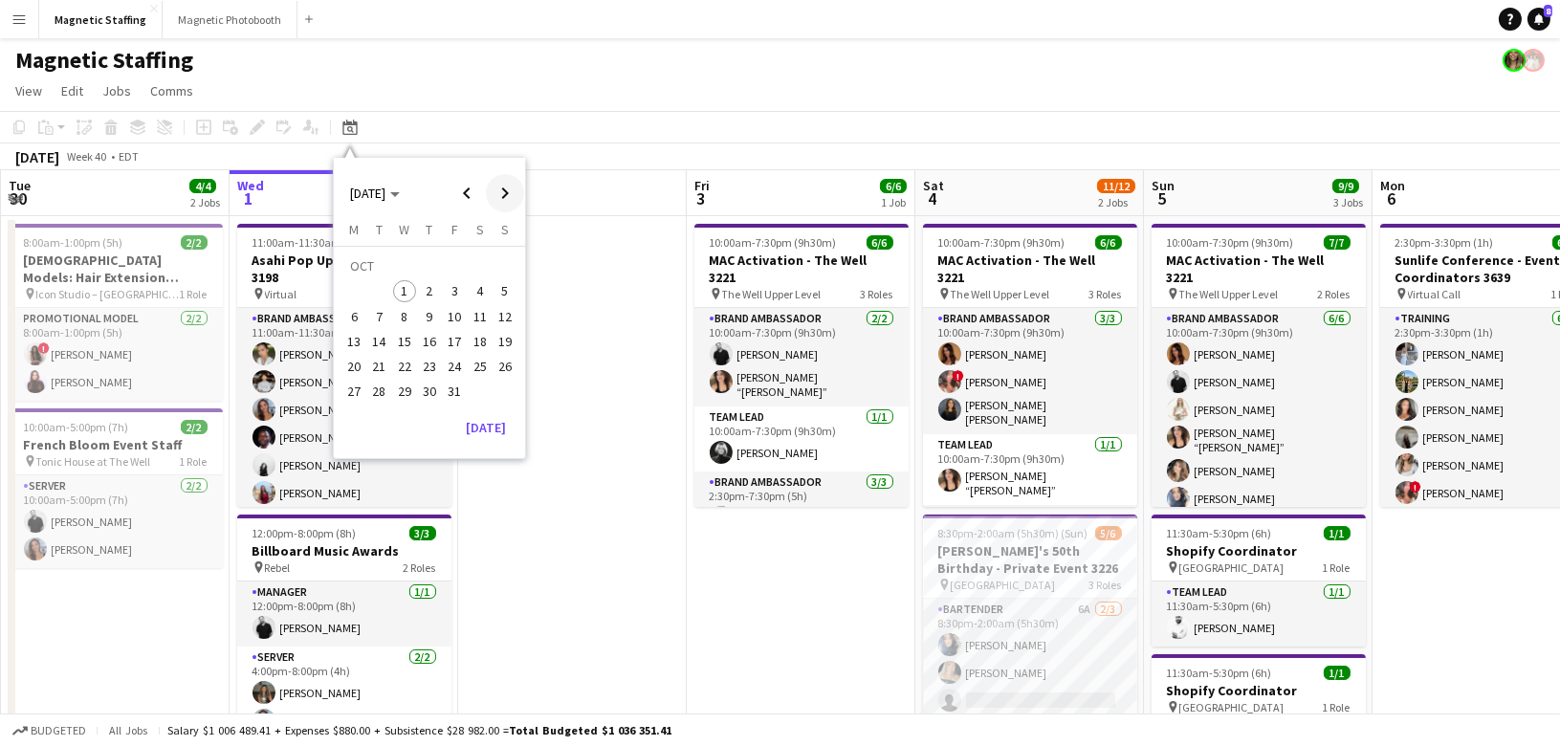
click at [509, 195] on span "Next month" at bounding box center [505, 193] width 38 height 38
click at [470, 268] on span "1" at bounding box center [480, 268] width 23 height 27
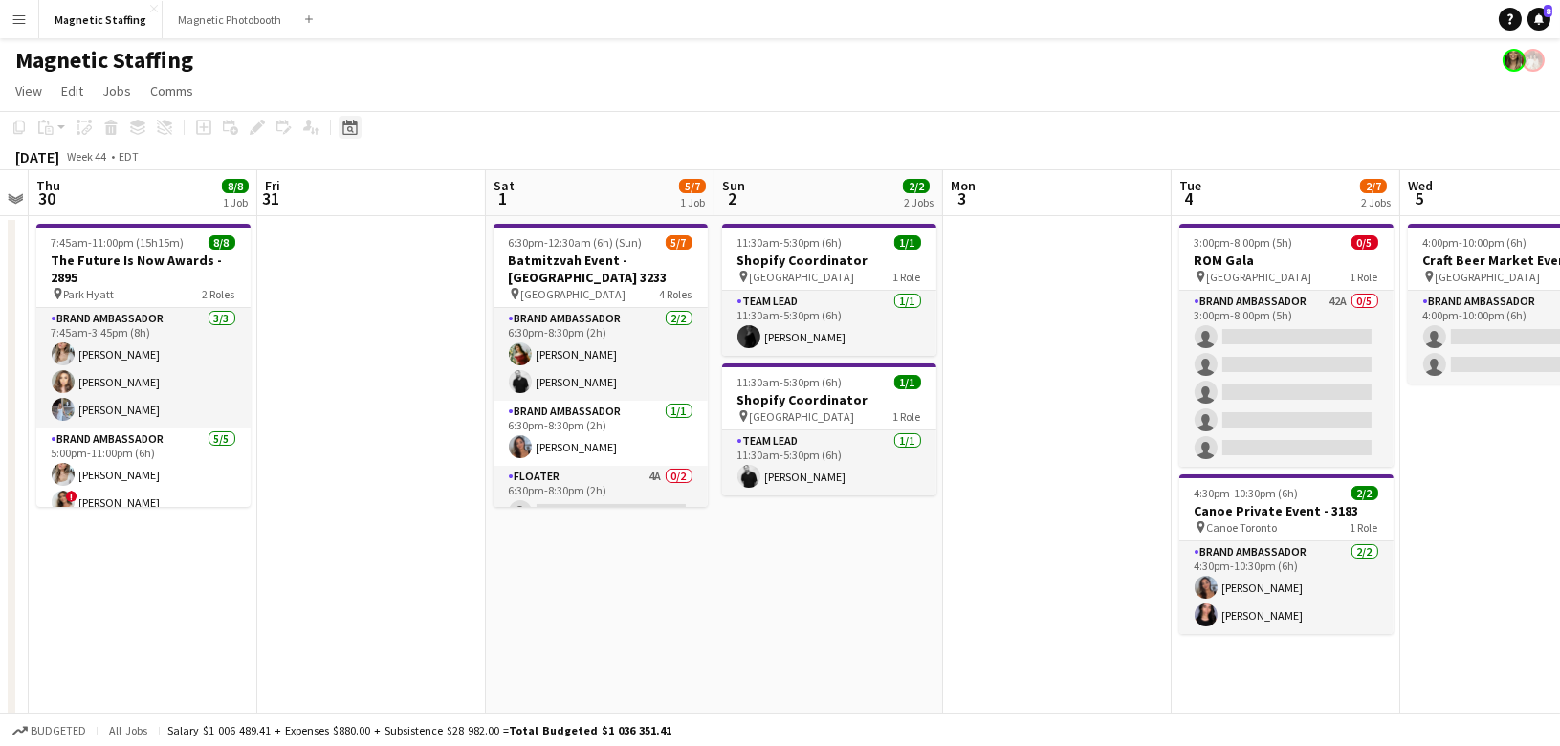
click at [350, 128] on icon "Date picker" at bounding box center [349, 127] width 15 height 15
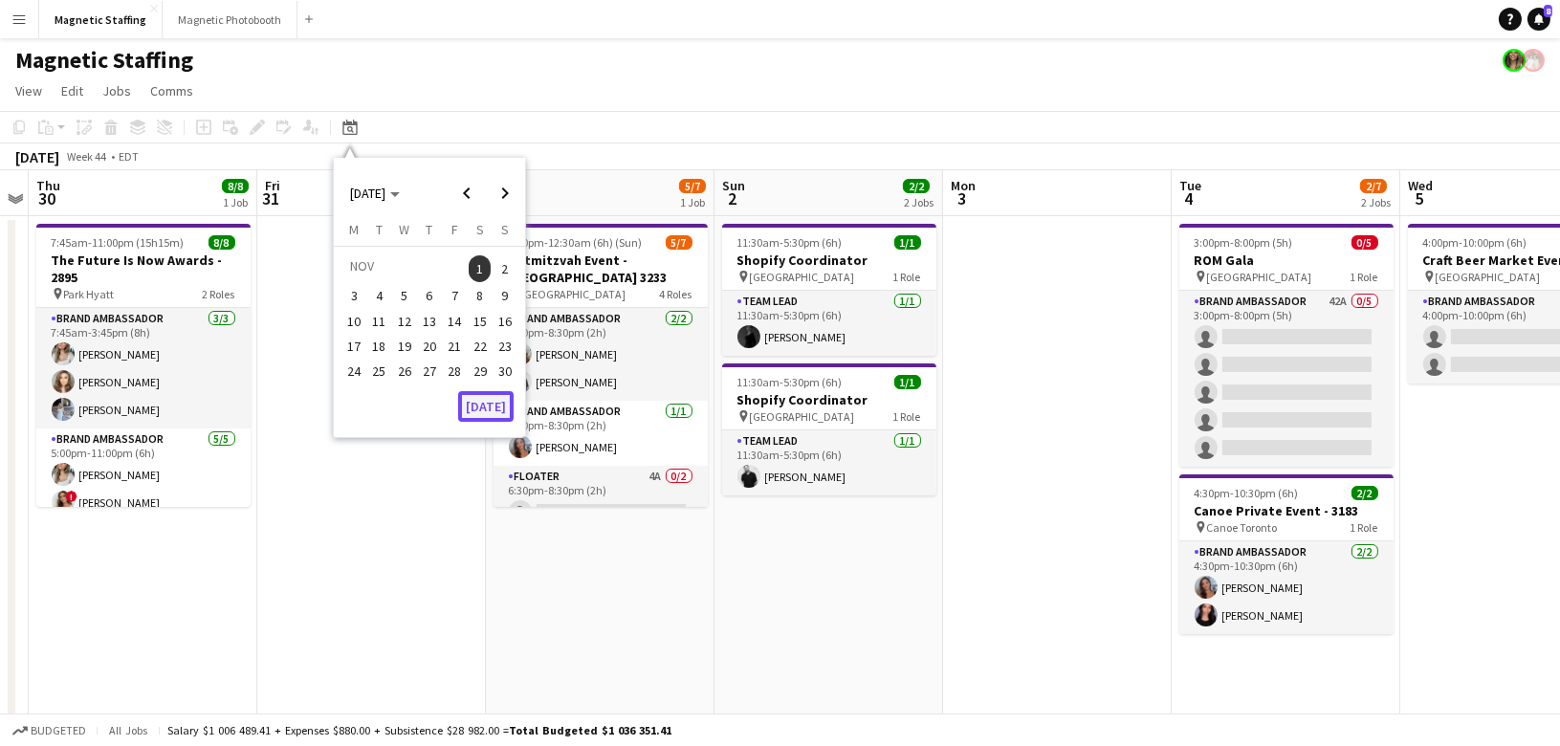
click at [484, 406] on button "[DATE]" at bounding box center [485, 406] width 55 height 31
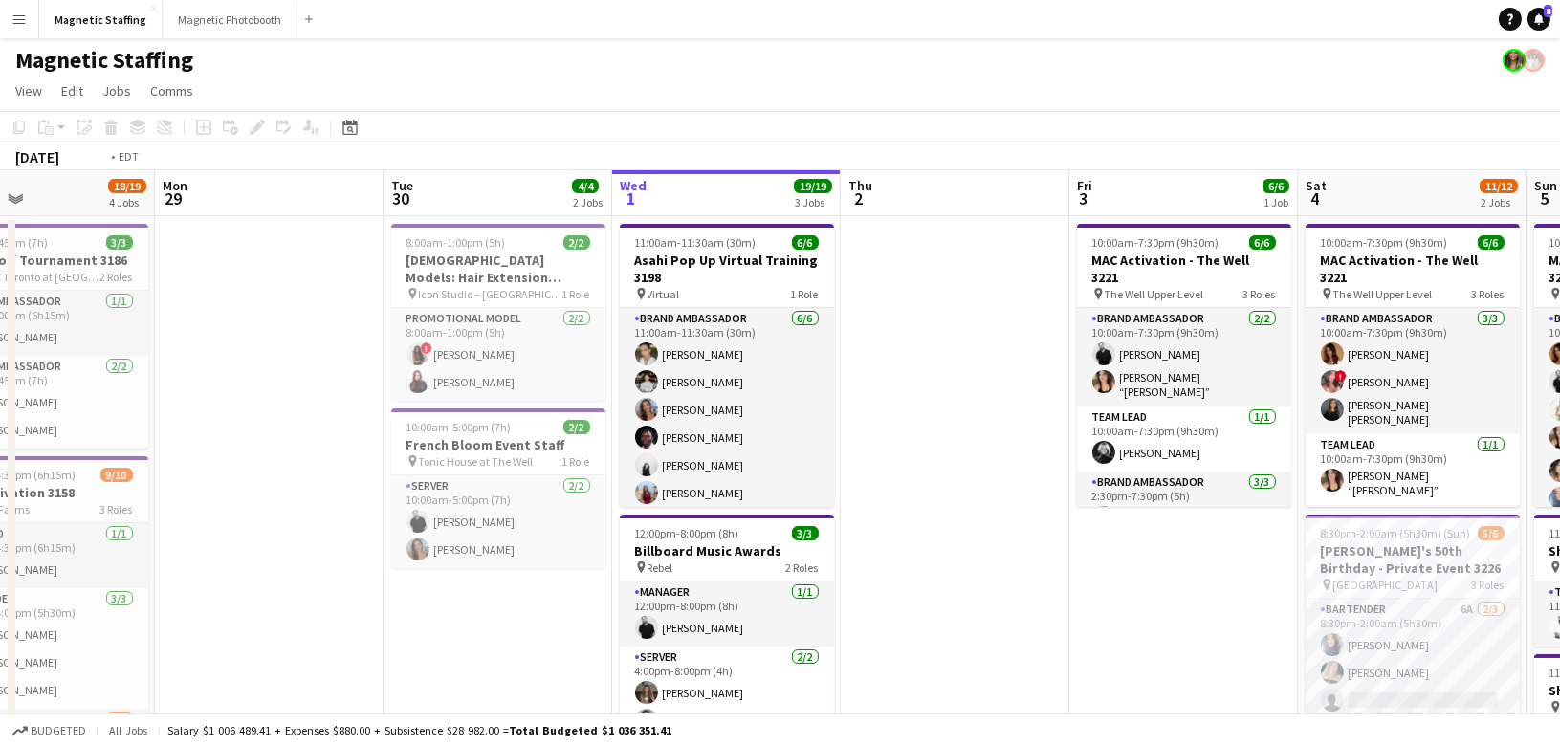
scroll to position [0, 636]
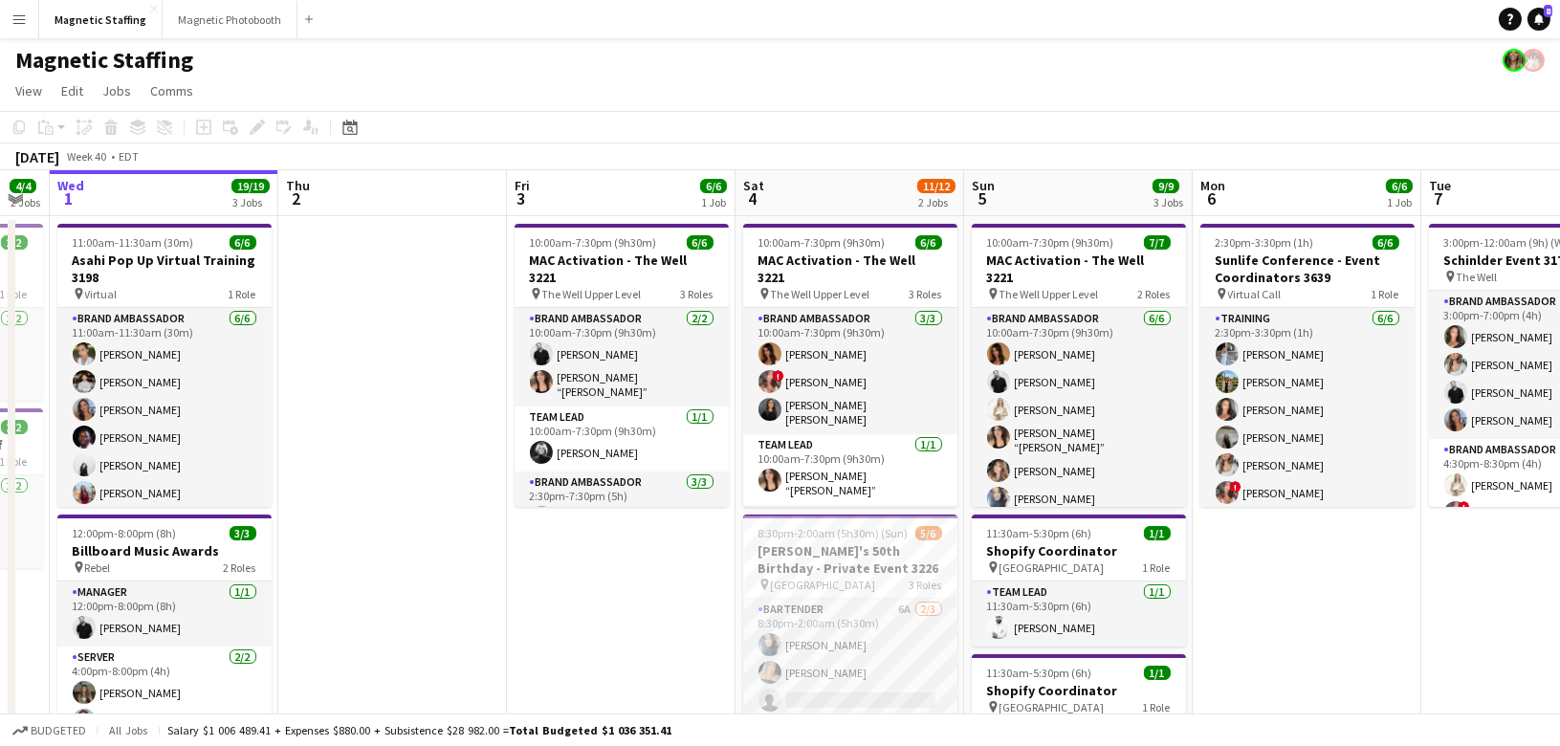
drag, startPoint x: 777, startPoint y: 434, endPoint x: 340, endPoint y: 476, distance: 438.1
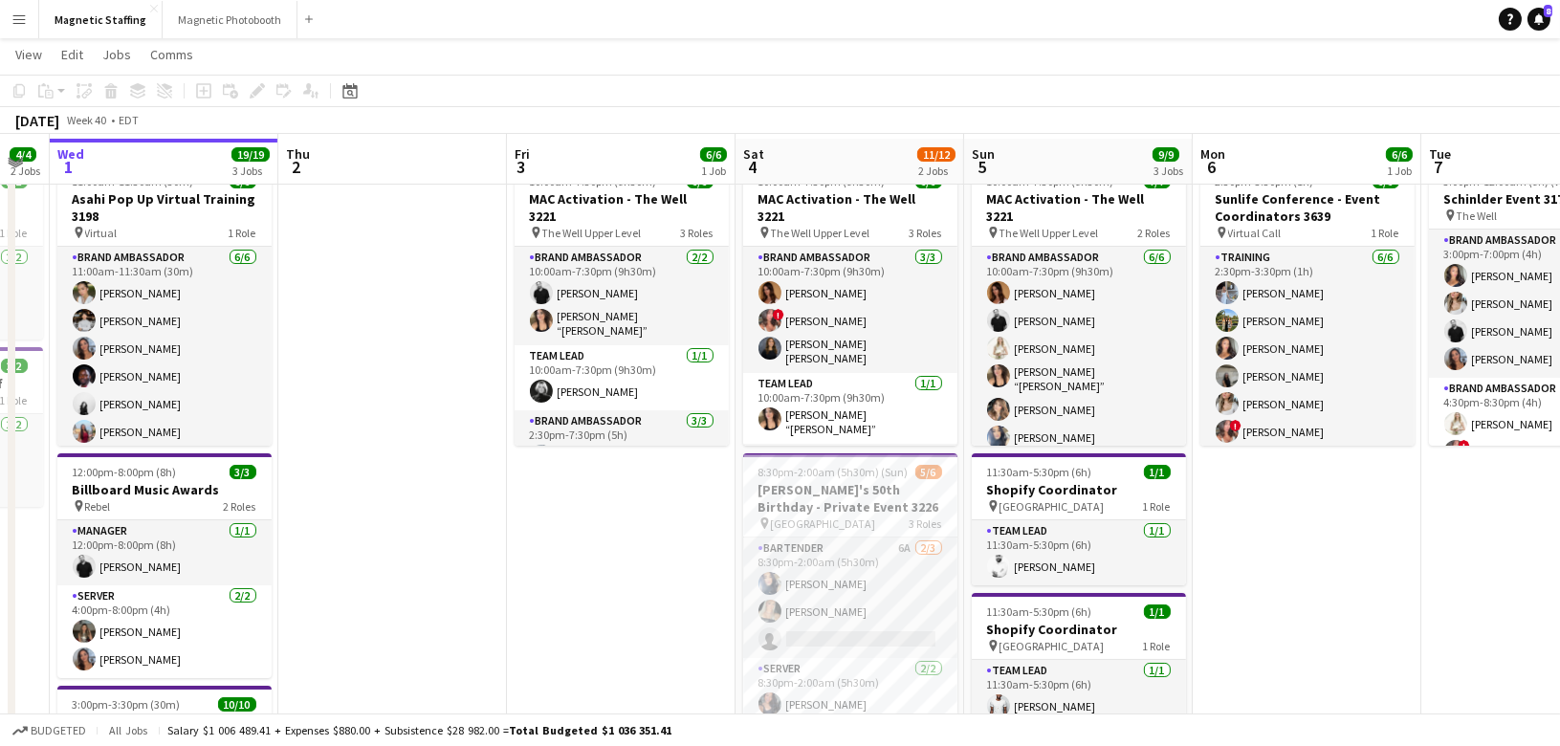
scroll to position [63, 0]
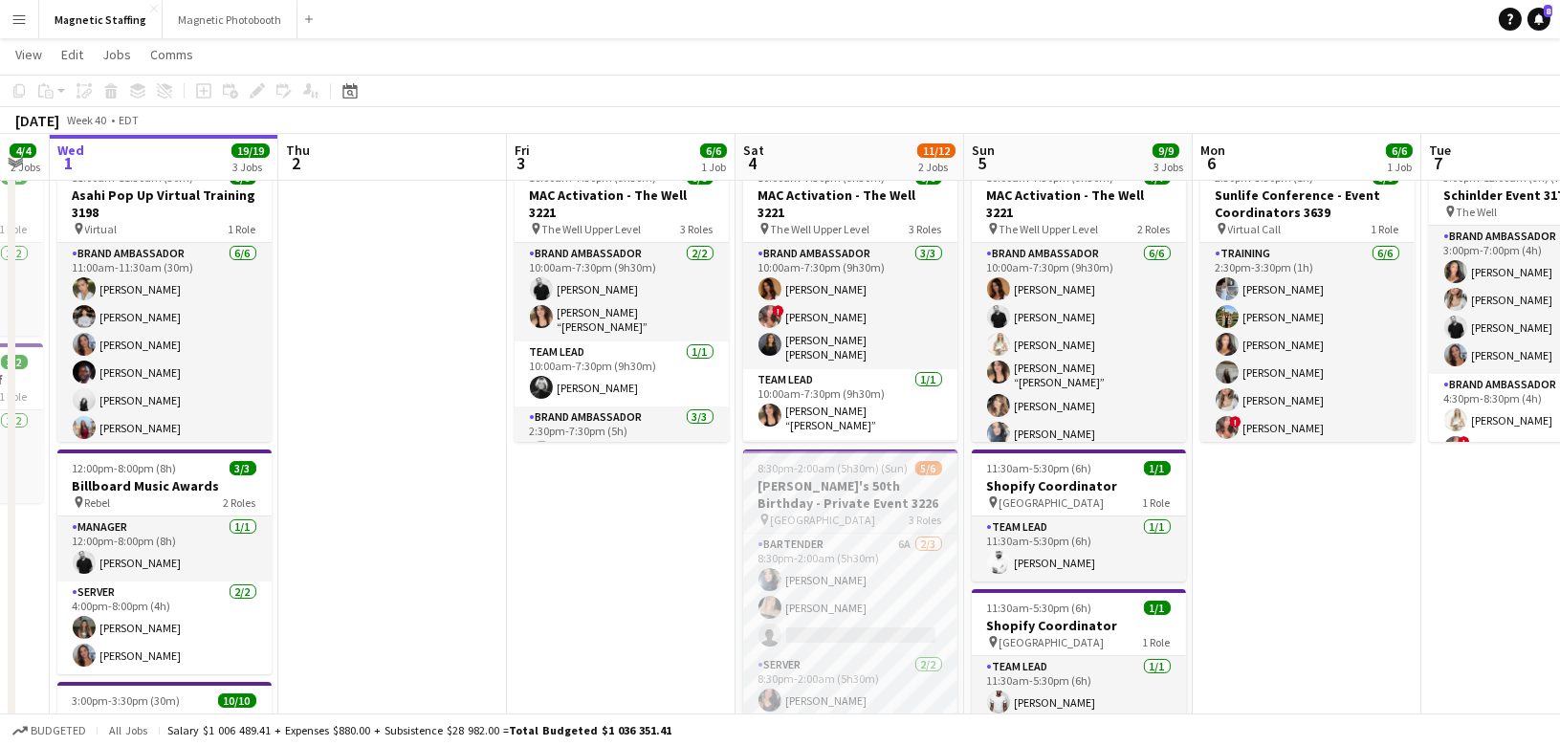
click at [781, 481] on h3 "[PERSON_NAME]'s 50th Birthday - Private Event 3226" at bounding box center [850, 494] width 214 height 34
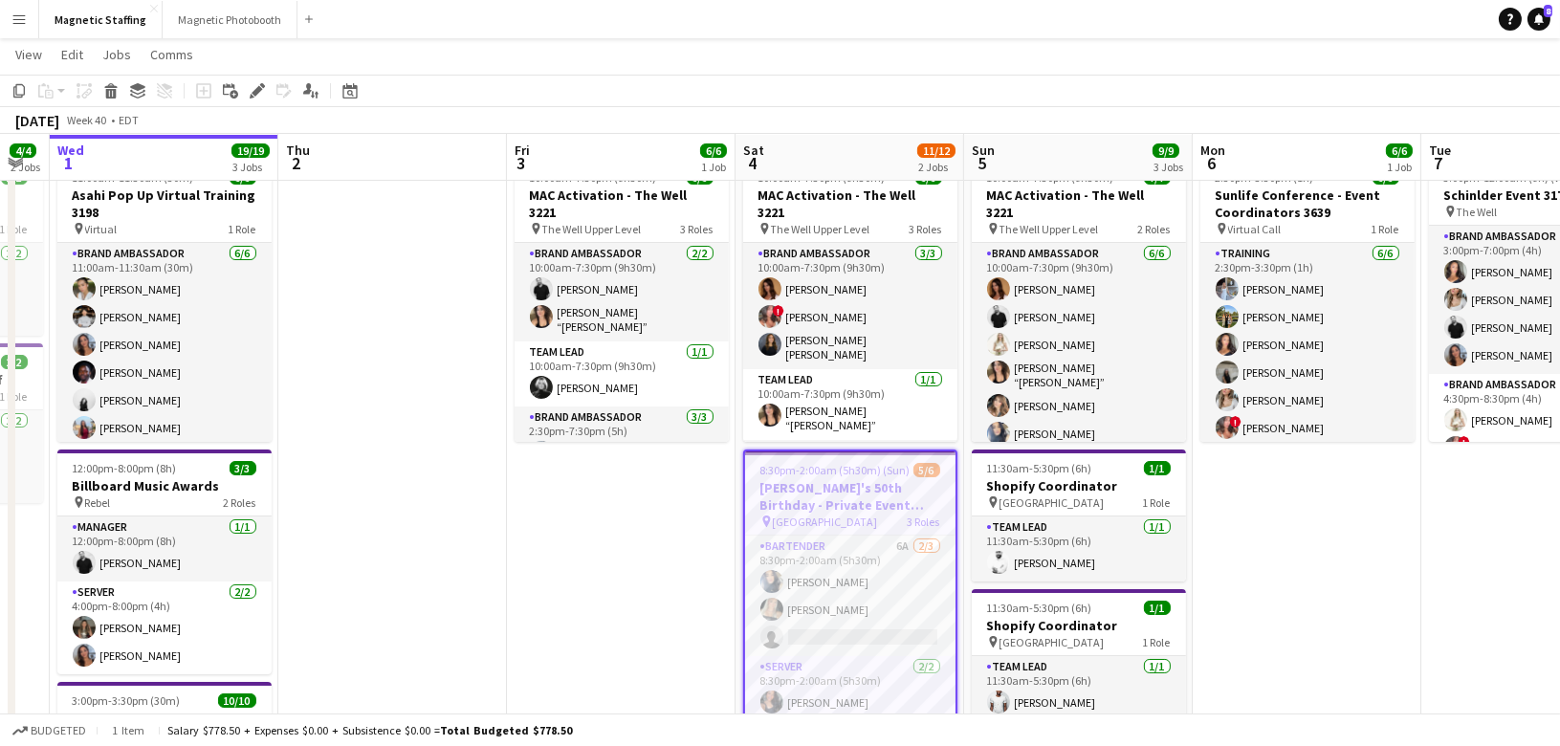
click at [781, 481] on h3 "[PERSON_NAME]'s 50th Birthday - Private Event 3226" at bounding box center [850, 496] width 210 height 34
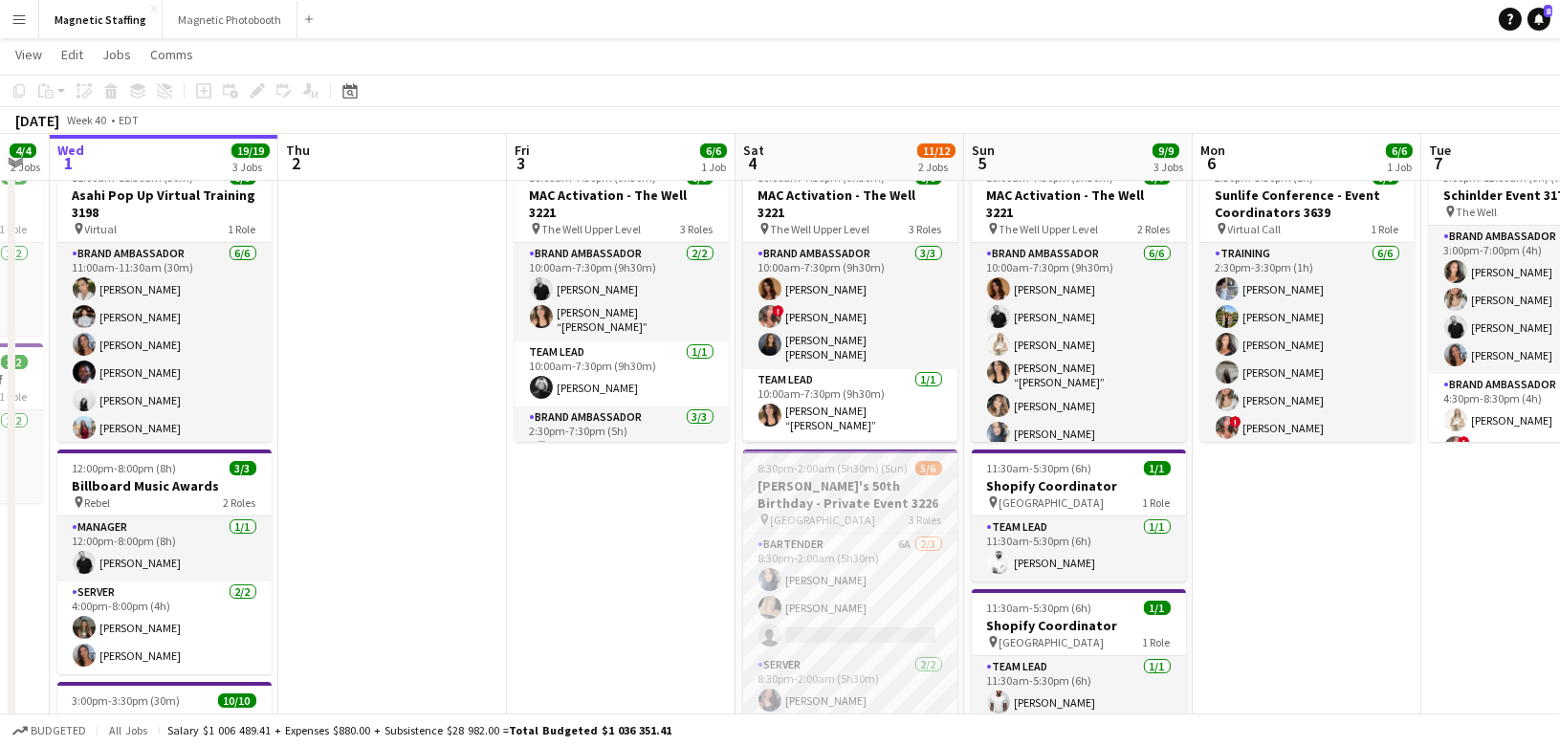
click at [799, 480] on h3 "[PERSON_NAME]'s 50th Birthday - Private Event 3226" at bounding box center [850, 494] width 214 height 34
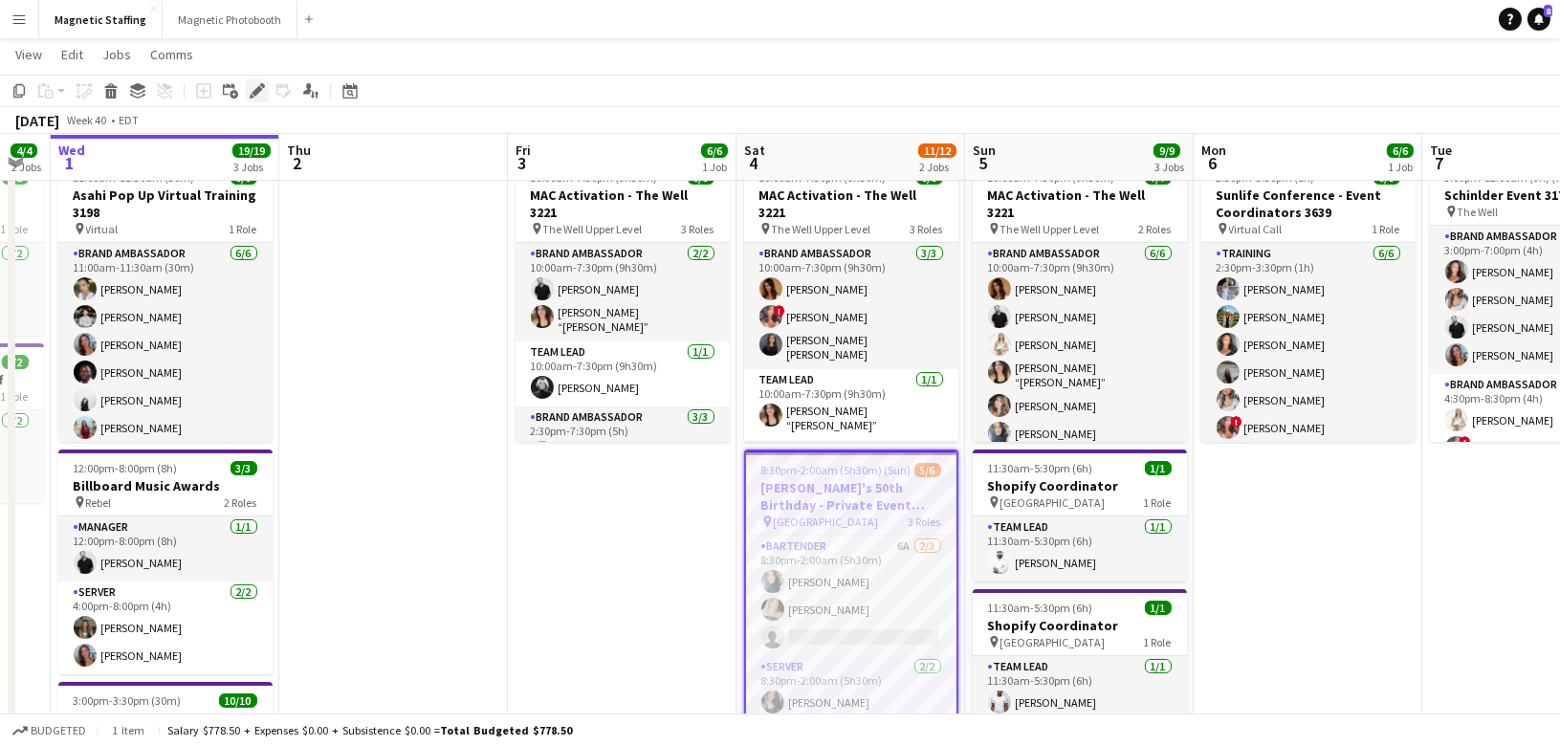
click at [247, 79] on div "Edit" at bounding box center [257, 90] width 23 height 23
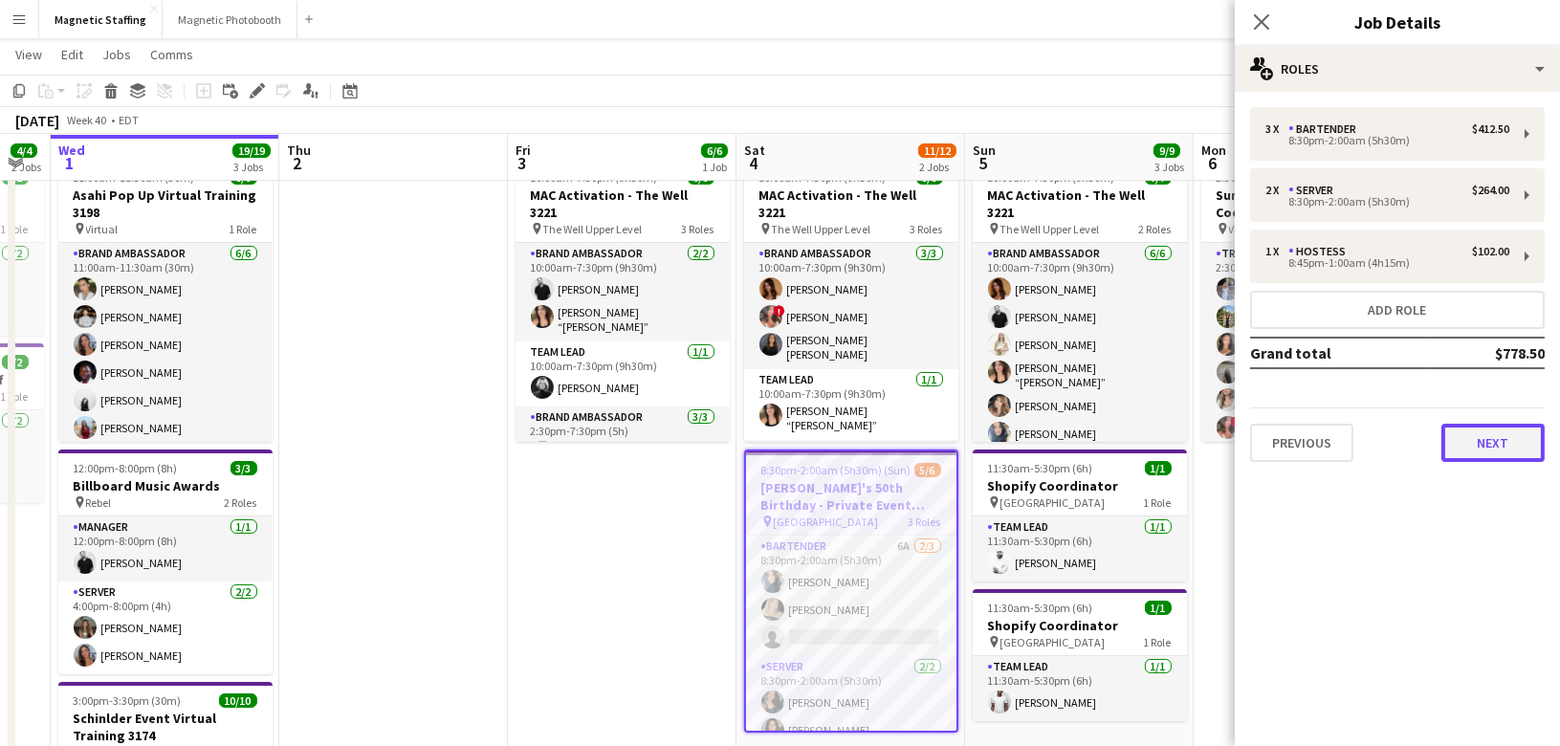
click at [1501, 452] on button "Next" at bounding box center [1492, 443] width 103 height 38
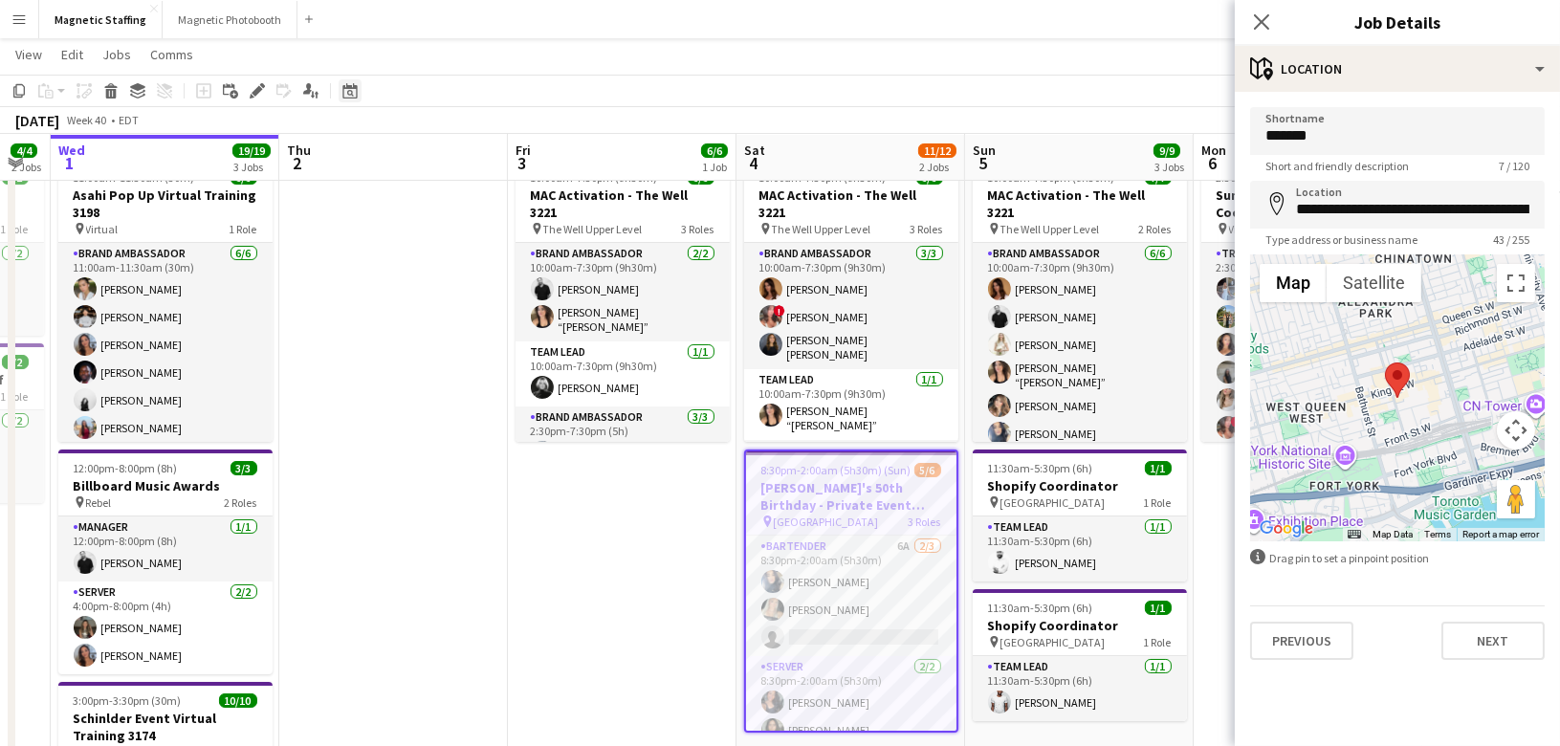
click at [354, 90] on icon "Date picker" at bounding box center [349, 90] width 15 height 15
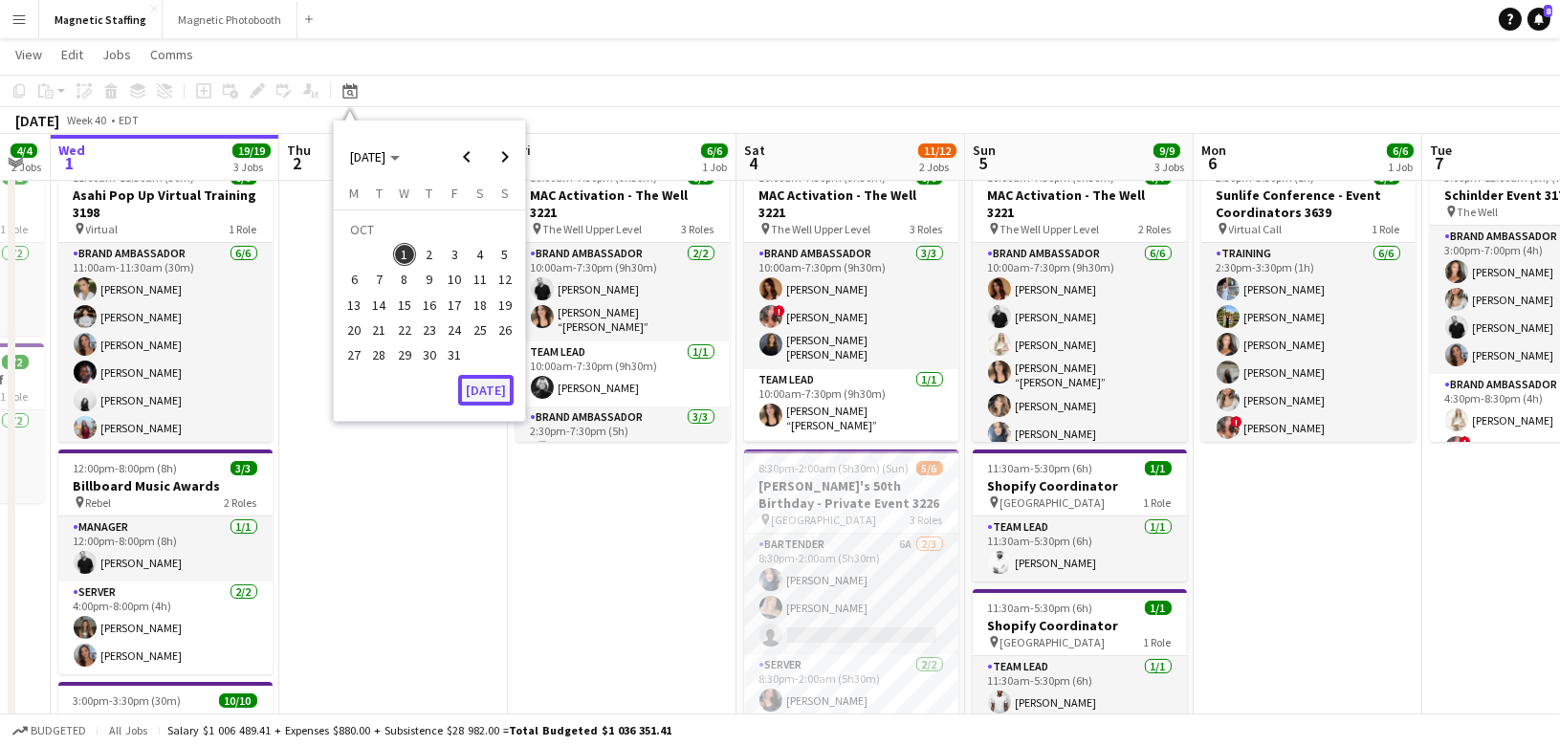
click at [496, 383] on button "[DATE]" at bounding box center [485, 390] width 55 height 31
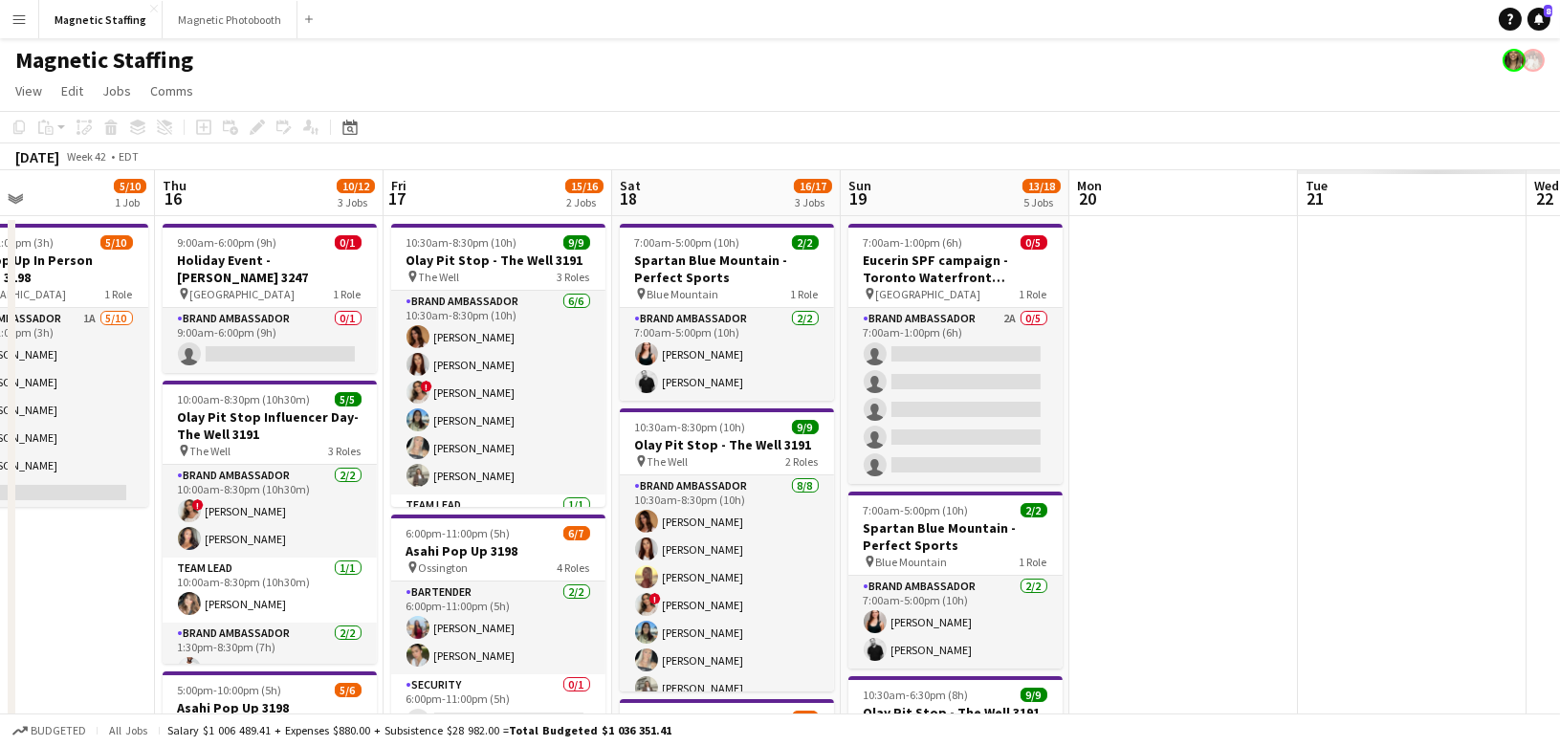
scroll to position [0, 642]
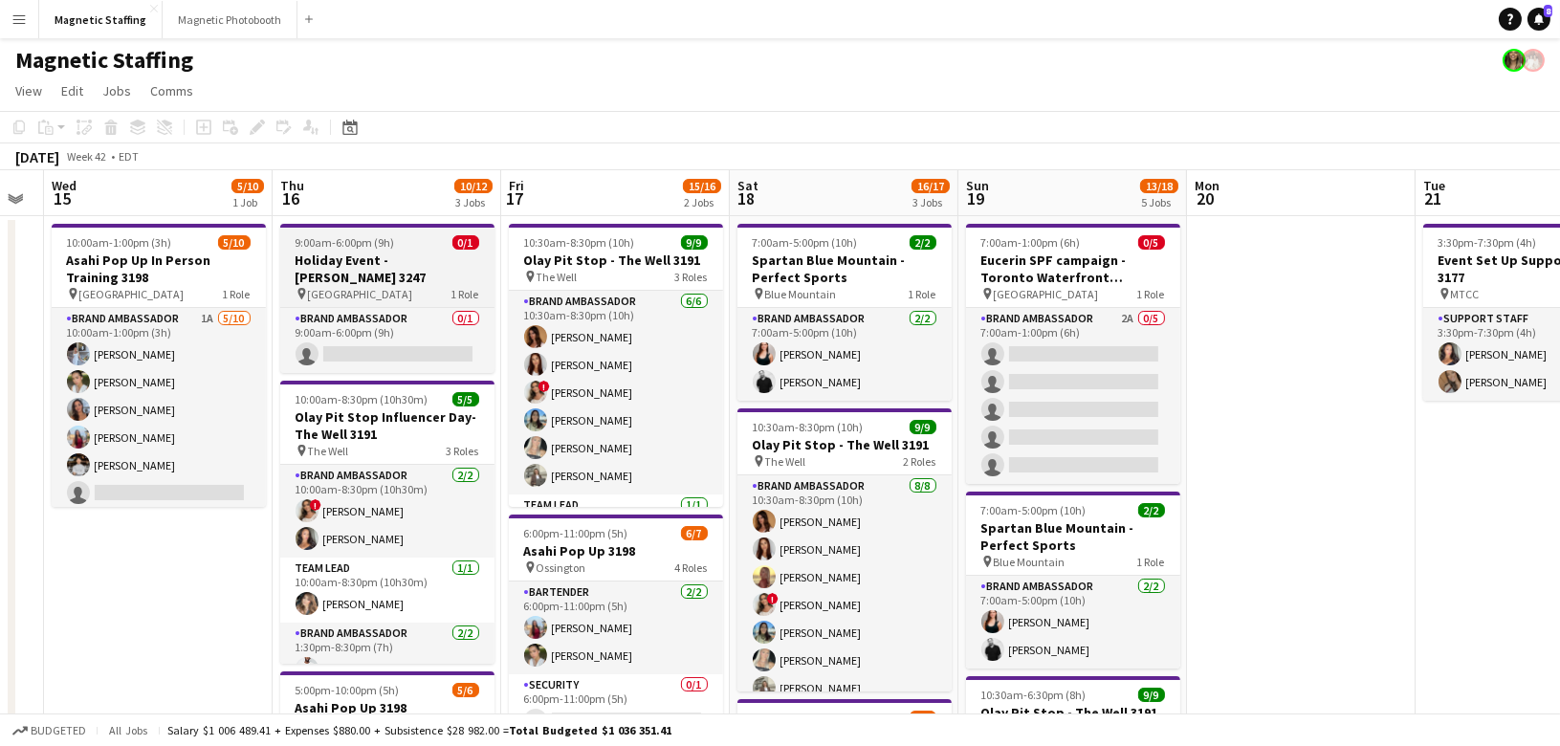
click at [342, 261] on h3 "Holiday Event - [PERSON_NAME] 3247" at bounding box center [387, 269] width 214 height 34
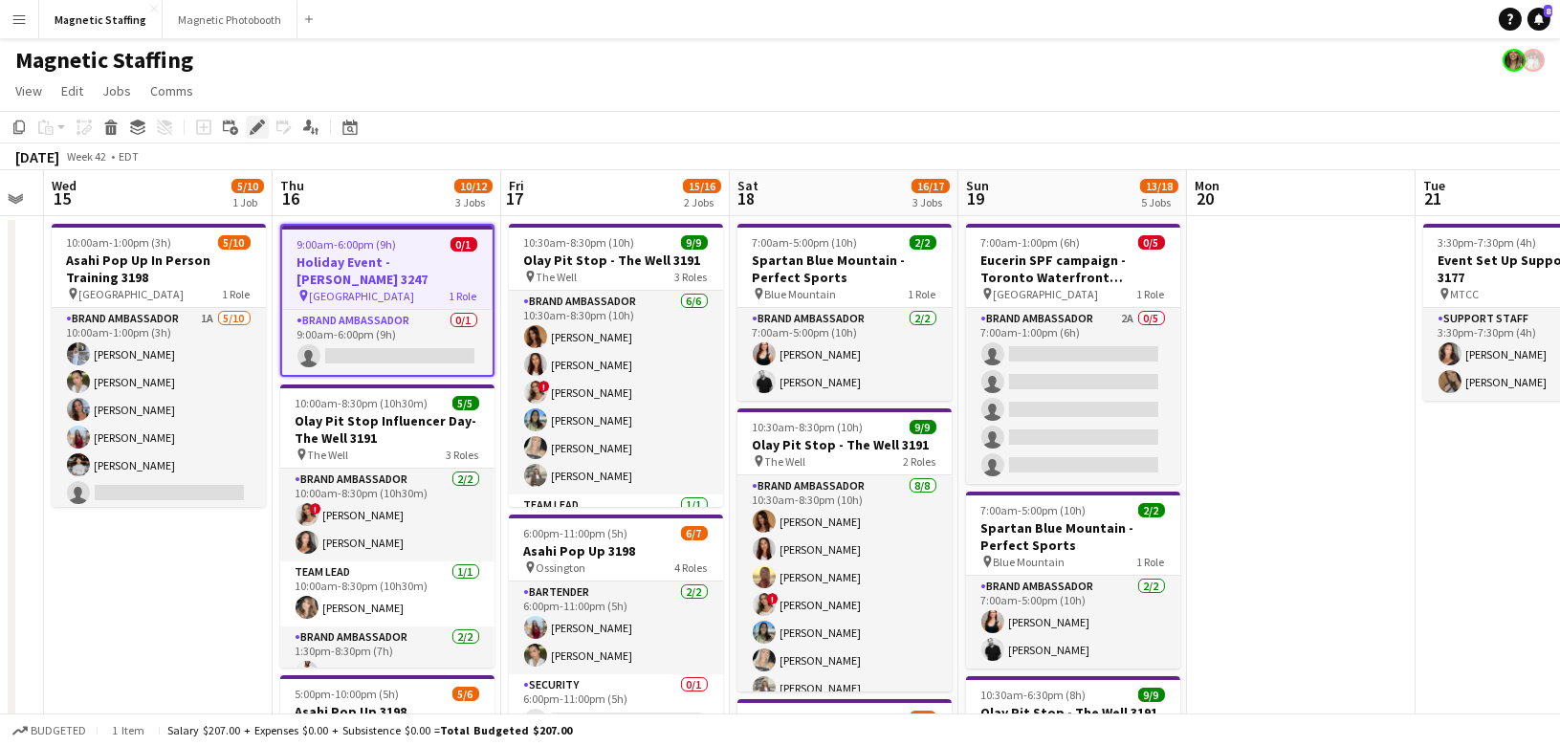
click at [257, 132] on icon "Edit" at bounding box center [257, 127] width 15 height 15
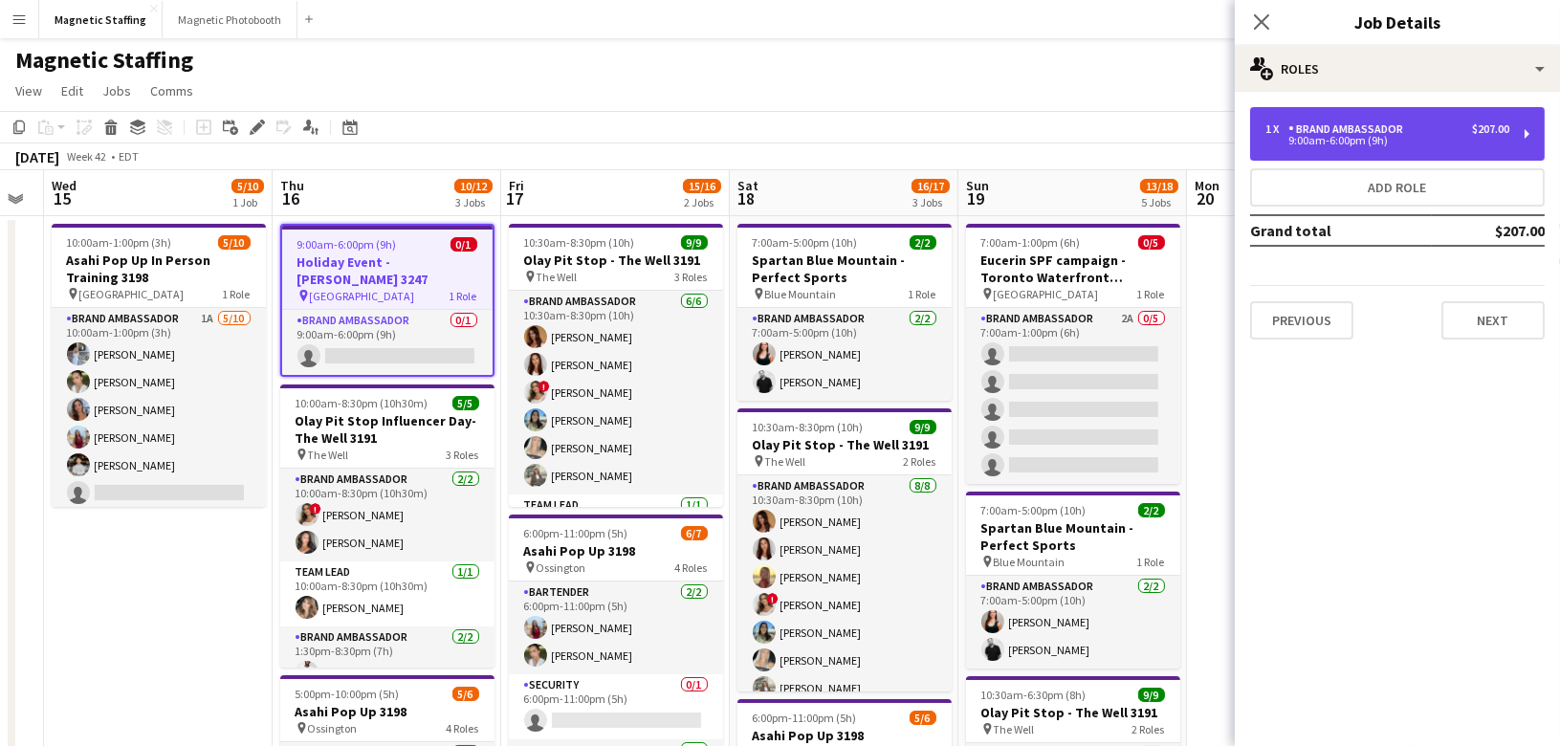
click at [1389, 127] on div "Brand Ambassador" at bounding box center [1349, 128] width 122 height 13
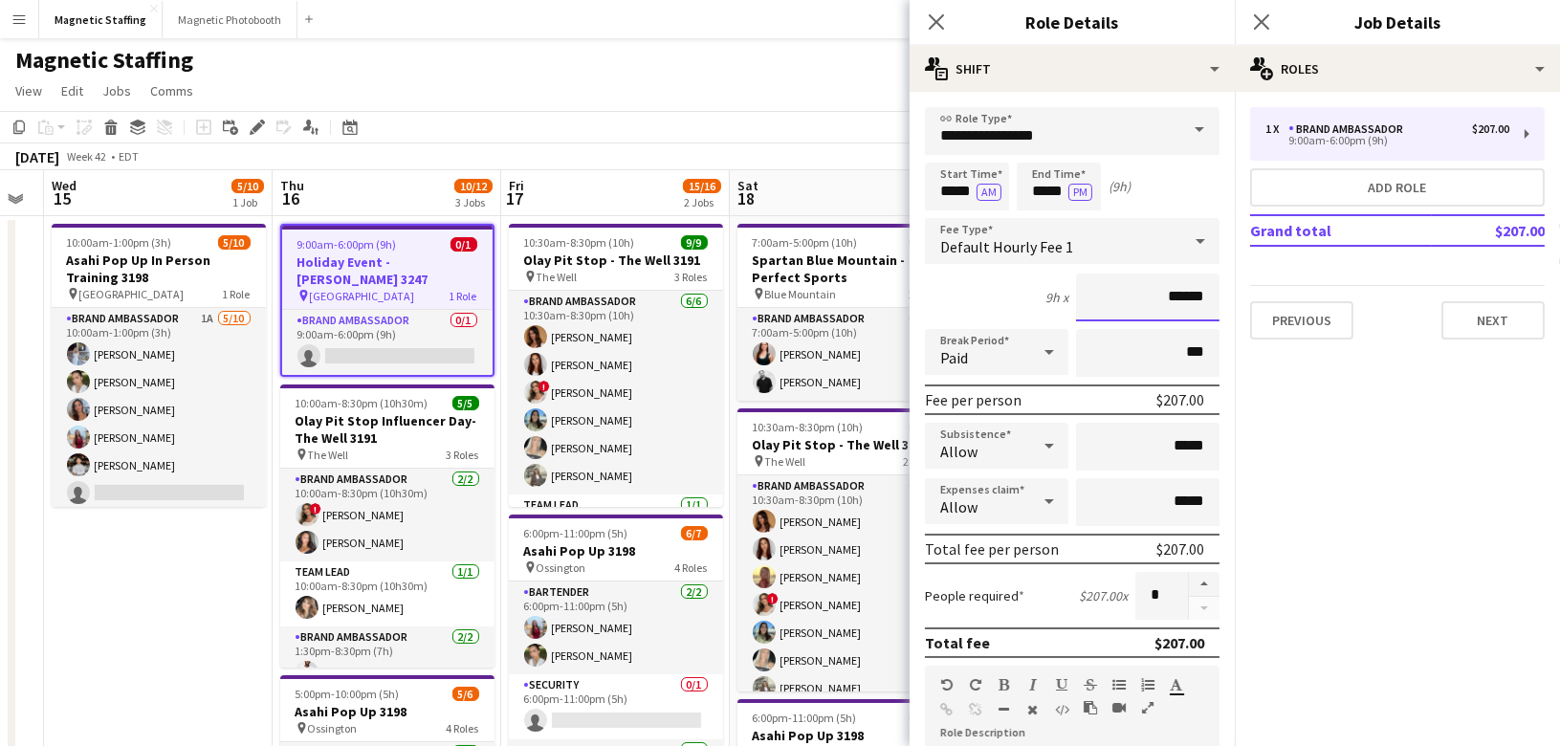
click at [1184, 298] on input "******" at bounding box center [1147, 298] width 143 height 48
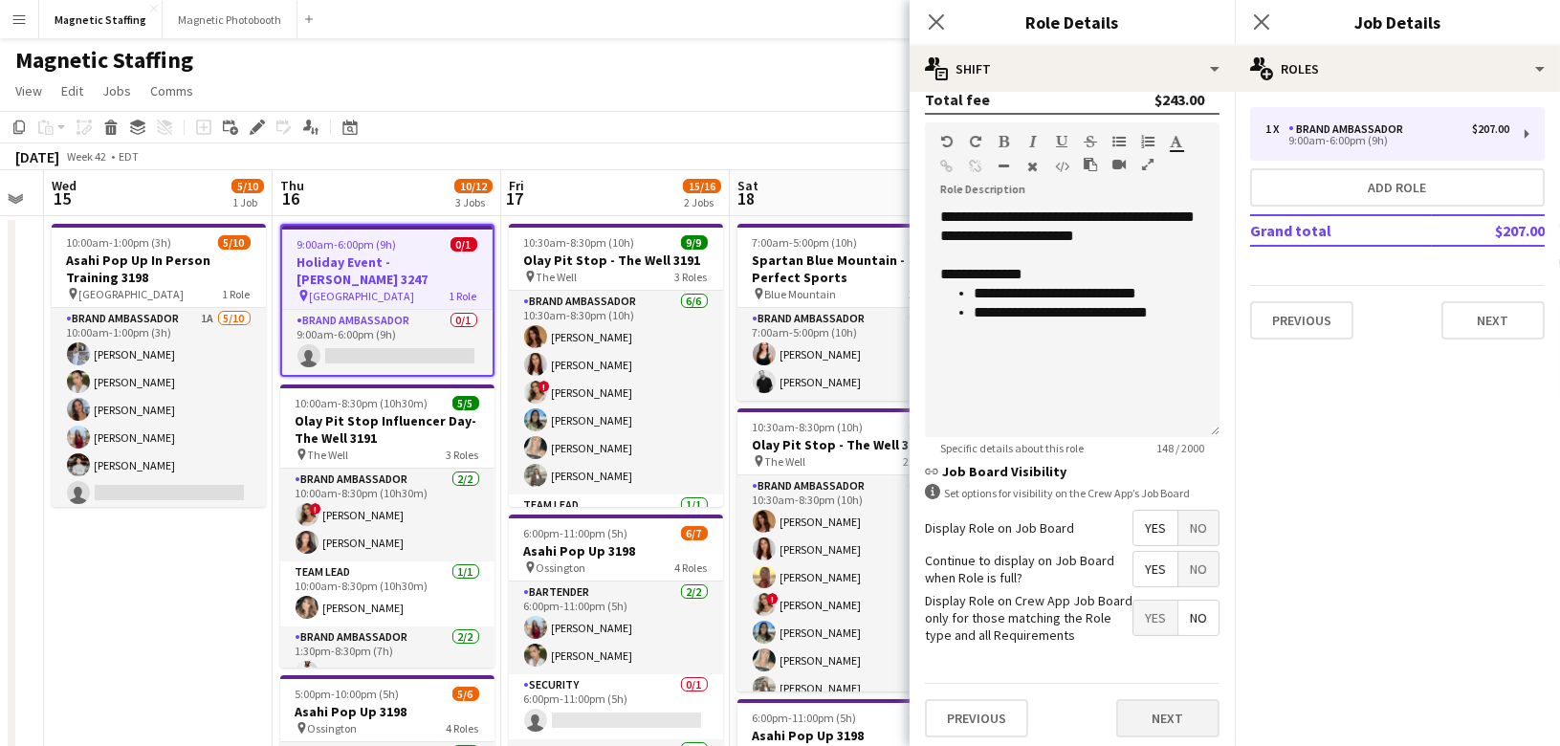
type input "******"
click at [1164, 714] on button "Next" at bounding box center [1167, 718] width 103 height 38
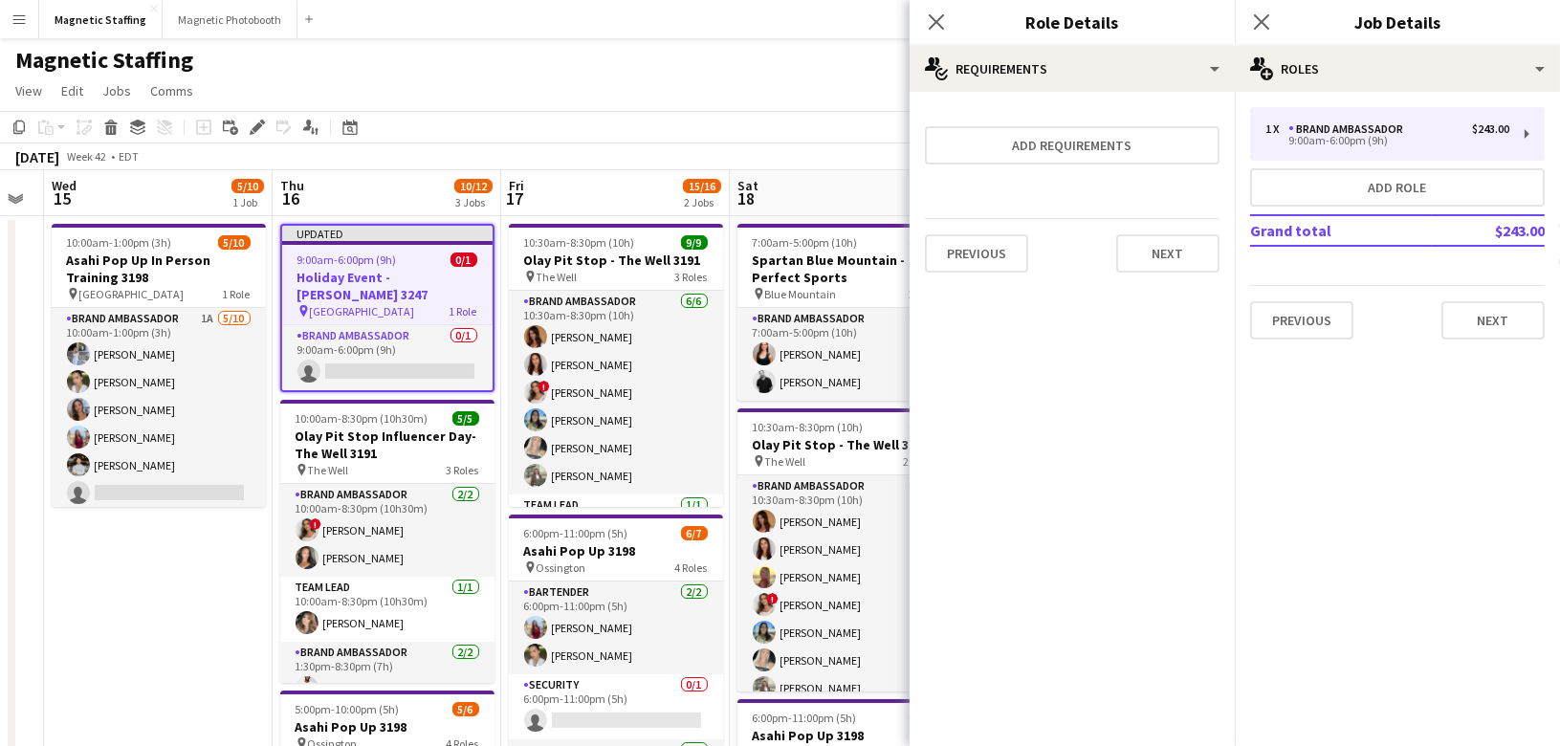
scroll to position [0, 0]
click at [1180, 257] on button "Next" at bounding box center [1167, 253] width 103 height 38
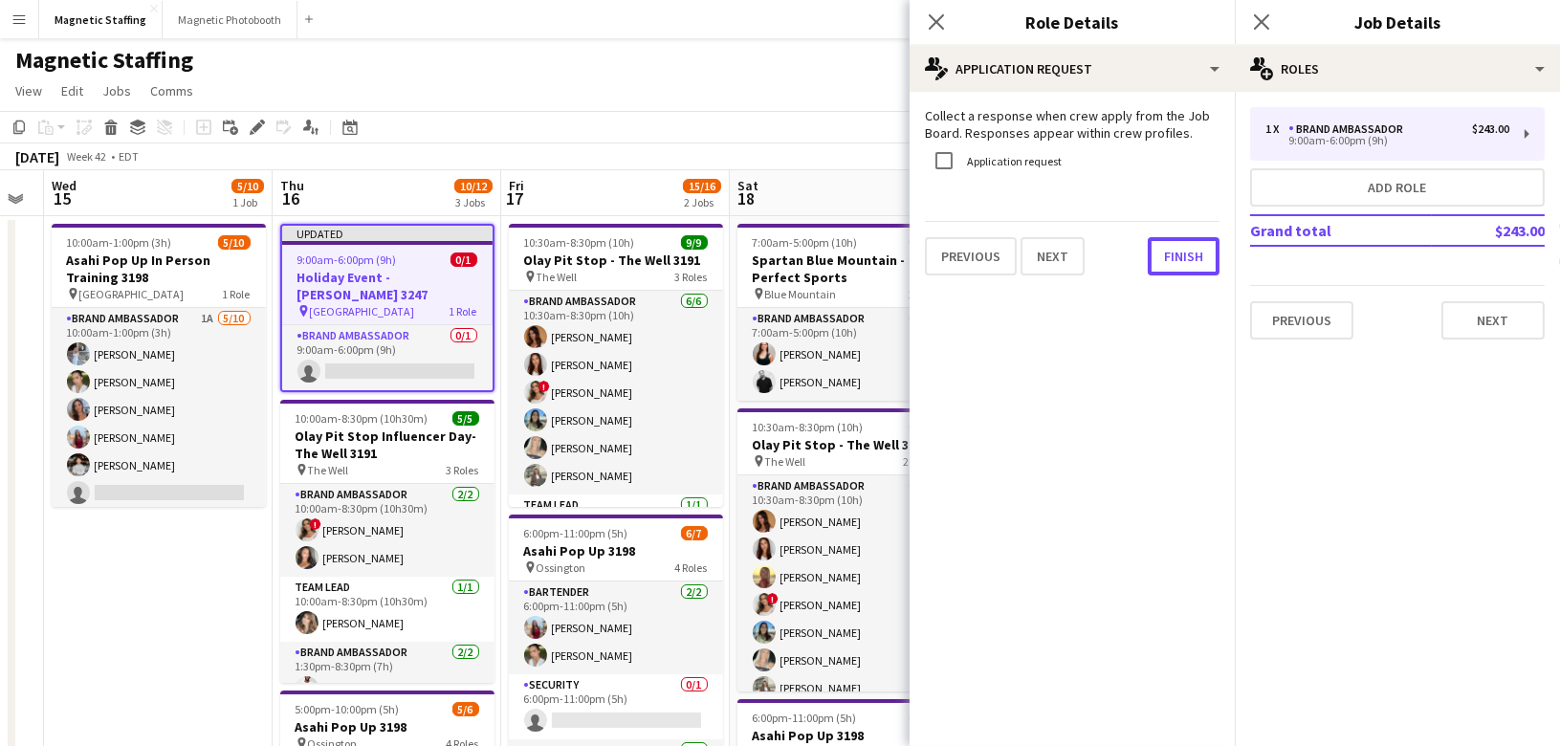
click at [1180, 257] on button "Finish" at bounding box center [1184, 256] width 72 height 38
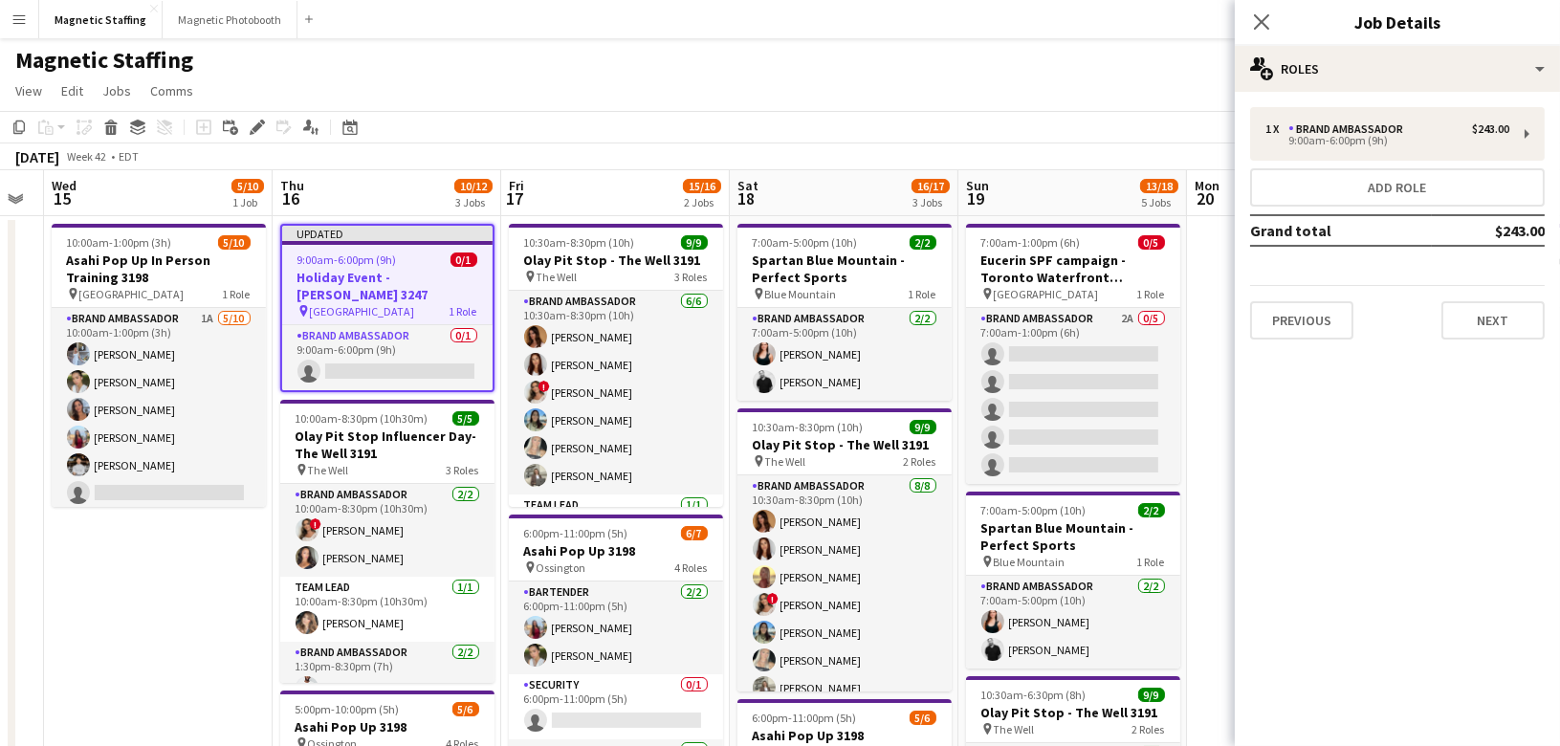
click at [1014, 109] on app-page-menu "View Day view expanded Day view collapsed Month view Date picker Jump to today …" at bounding box center [780, 93] width 1560 height 36
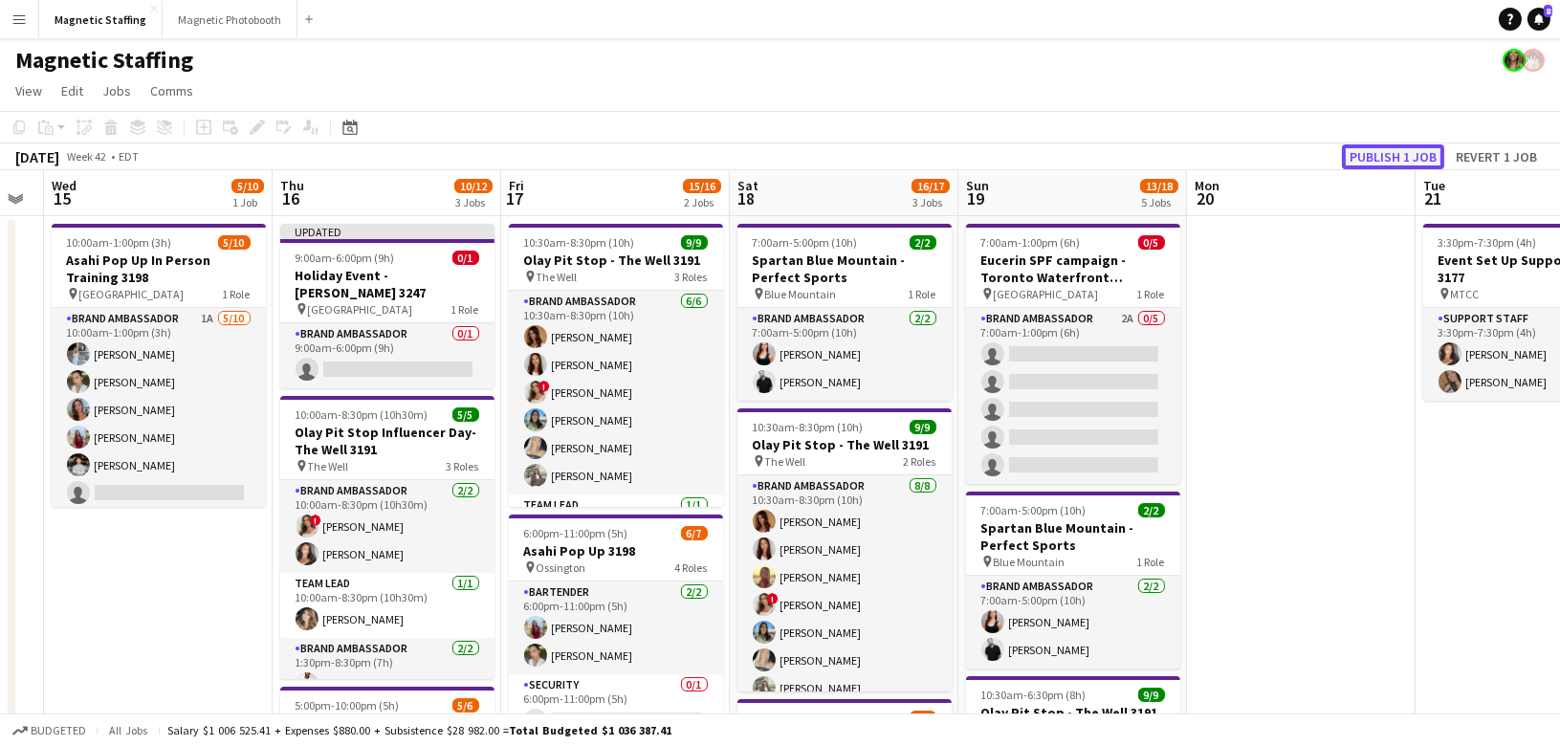
click at [1404, 147] on button "Publish 1 job" at bounding box center [1393, 156] width 102 height 25
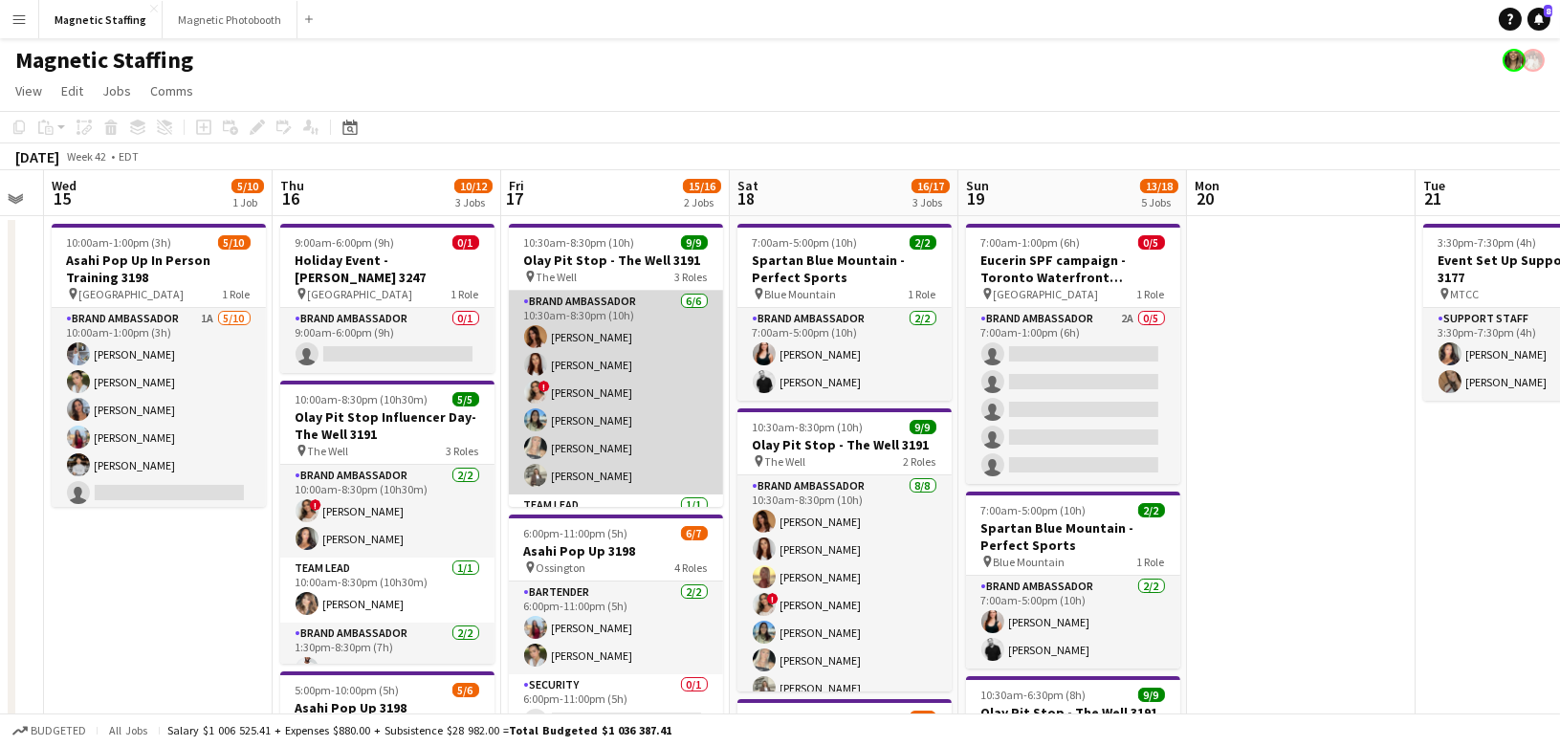
scroll to position [0, 425]
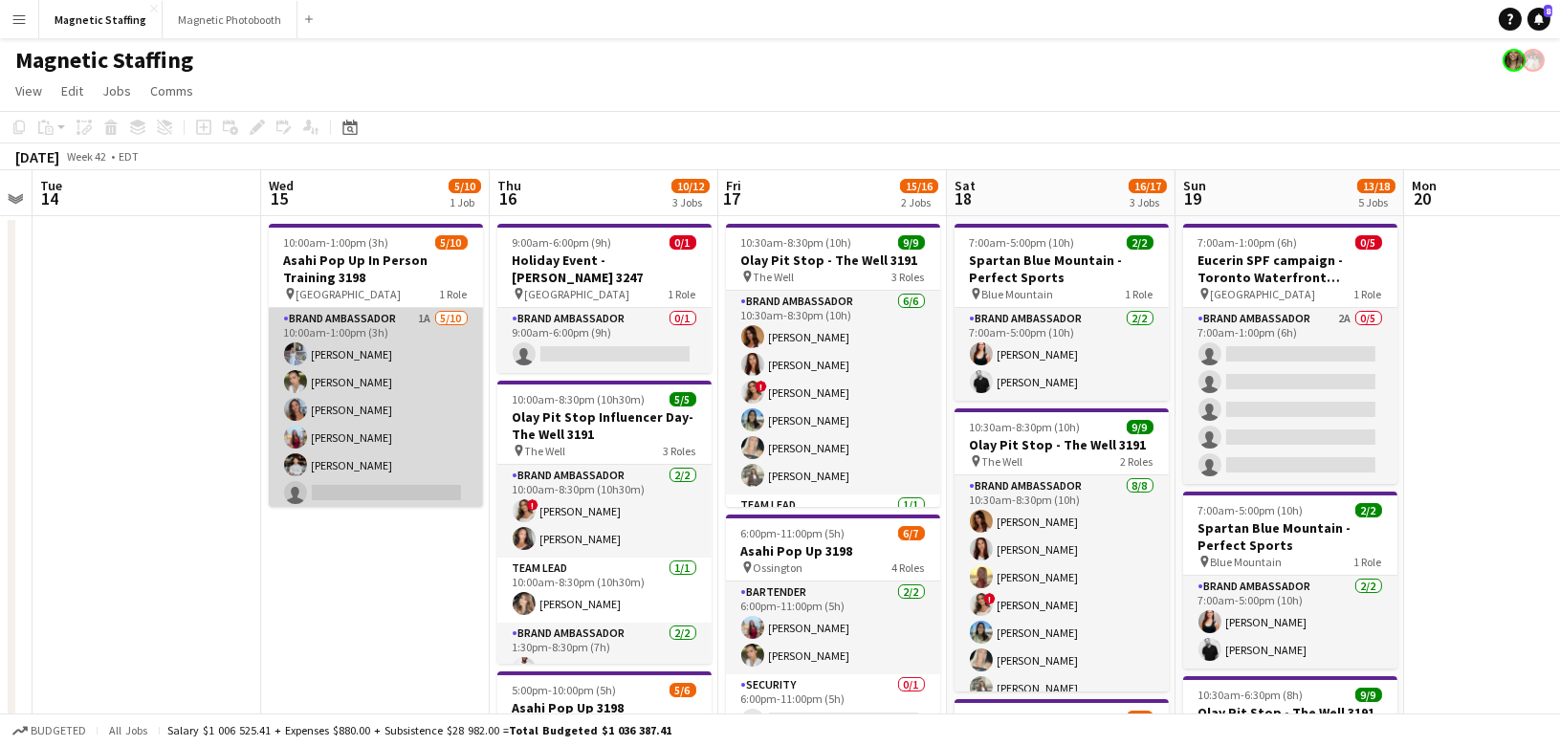
click at [386, 406] on app-card-role "Brand Ambassador 1A 5/10 10:00am-1:00pm (3h) Heather Siemonsen Mia Truong Diana…" at bounding box center [376, 465] width 214 height 315
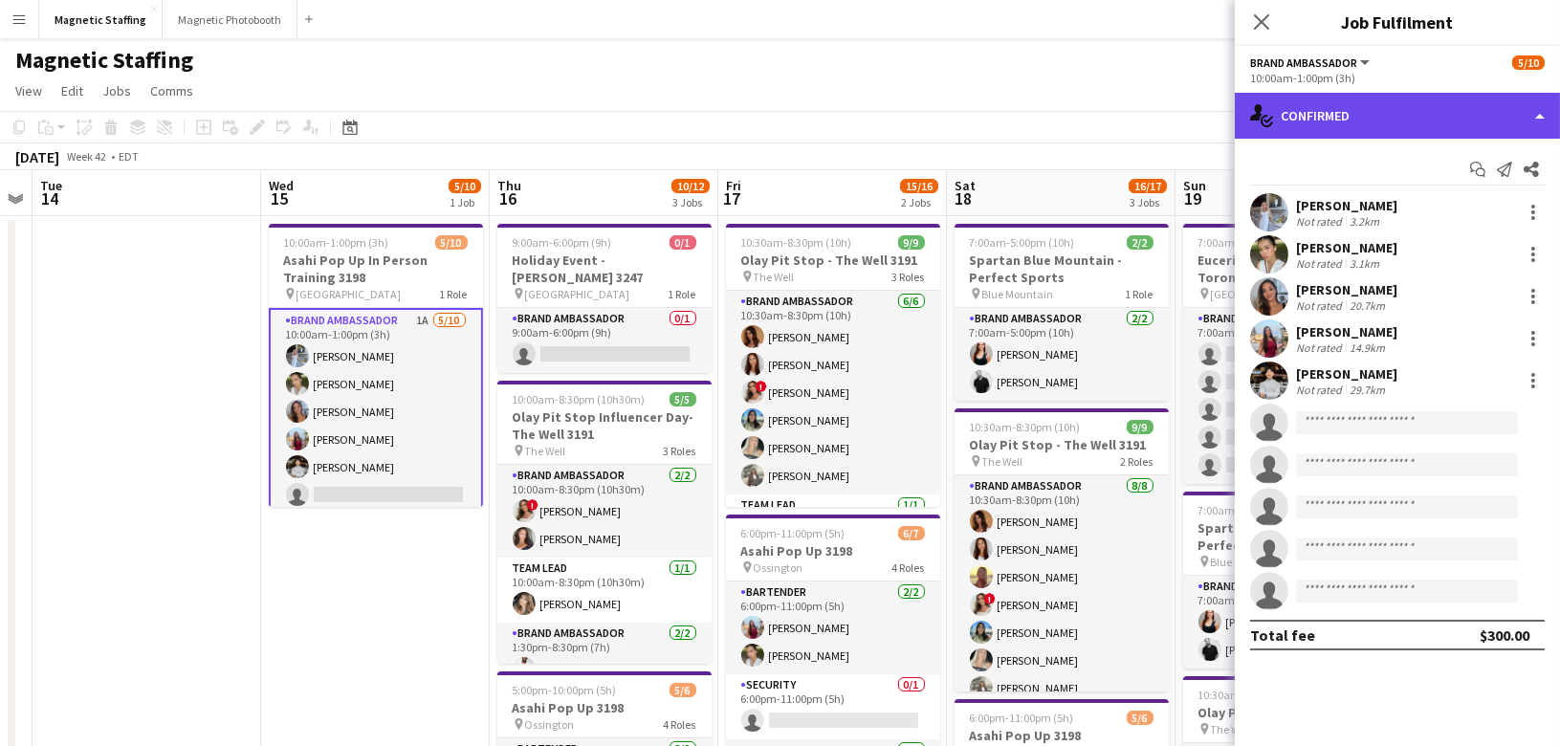
click at [1398, 105] on div "single-neutral-actions-check-2 Confirmed" at bounding box center [1397, 116] width 325 height 46
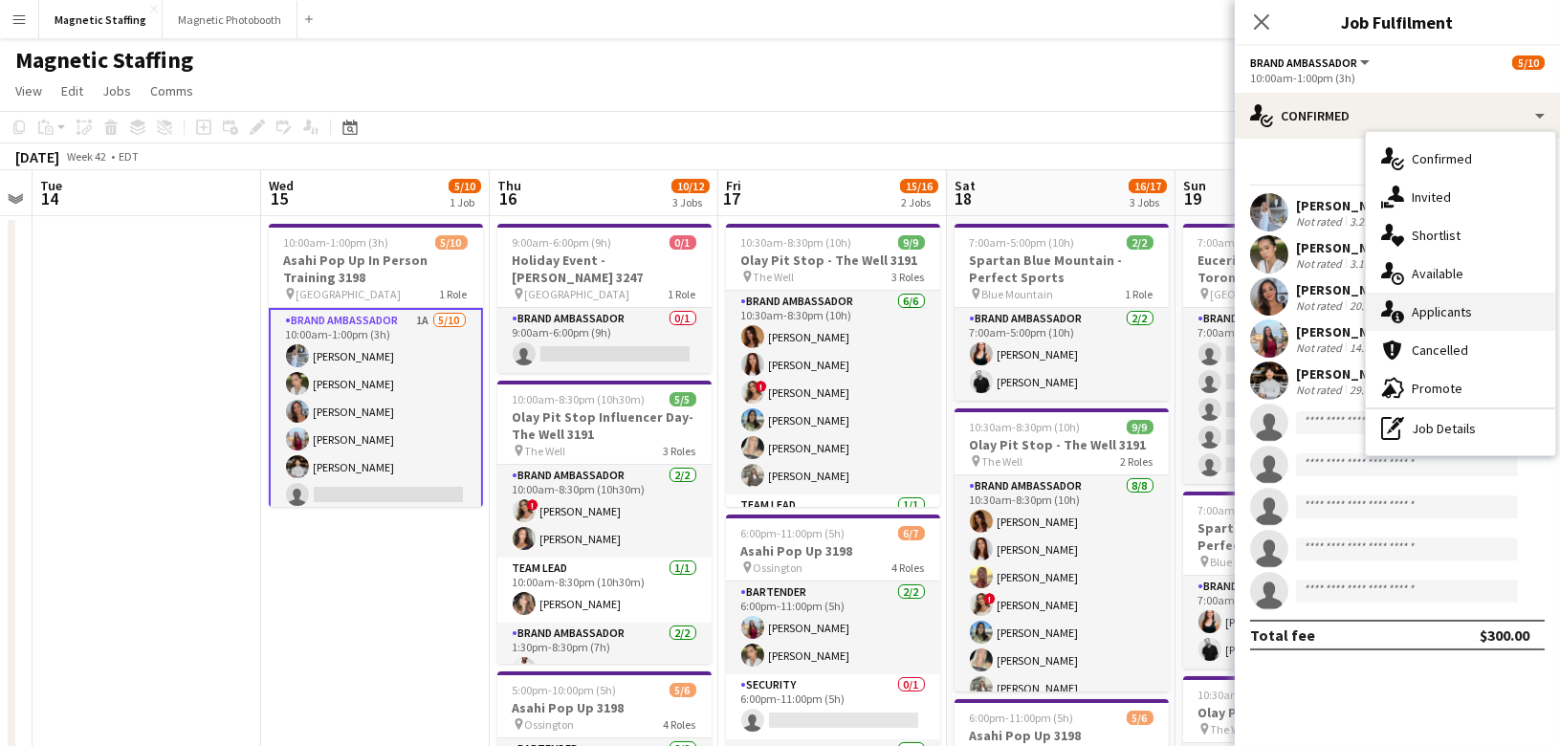
click at [1406, 311] on div "single-neutral-actions-information Applicants" at bounding box center [1460, 312] width 189 height 38
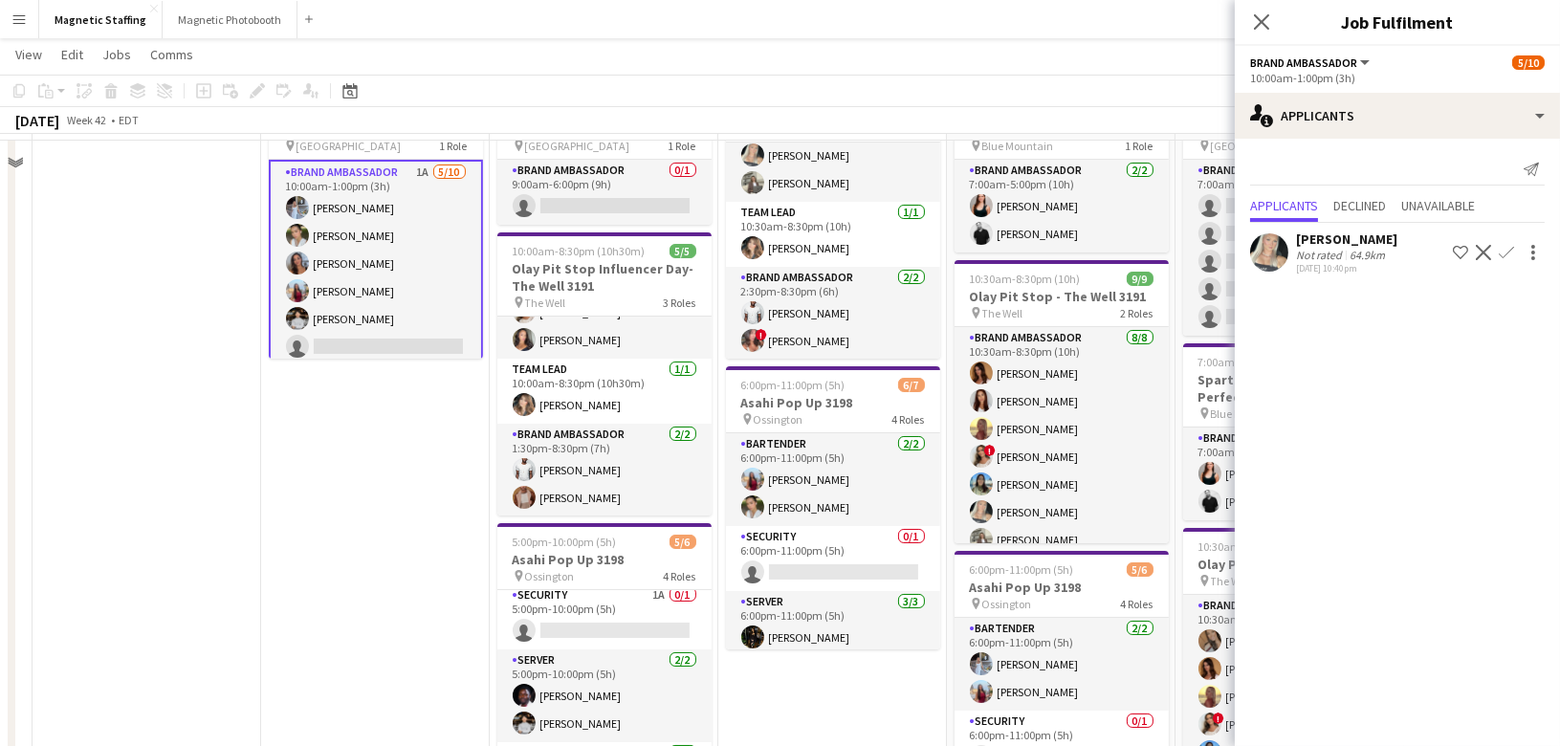
scroll to position [68, 0]
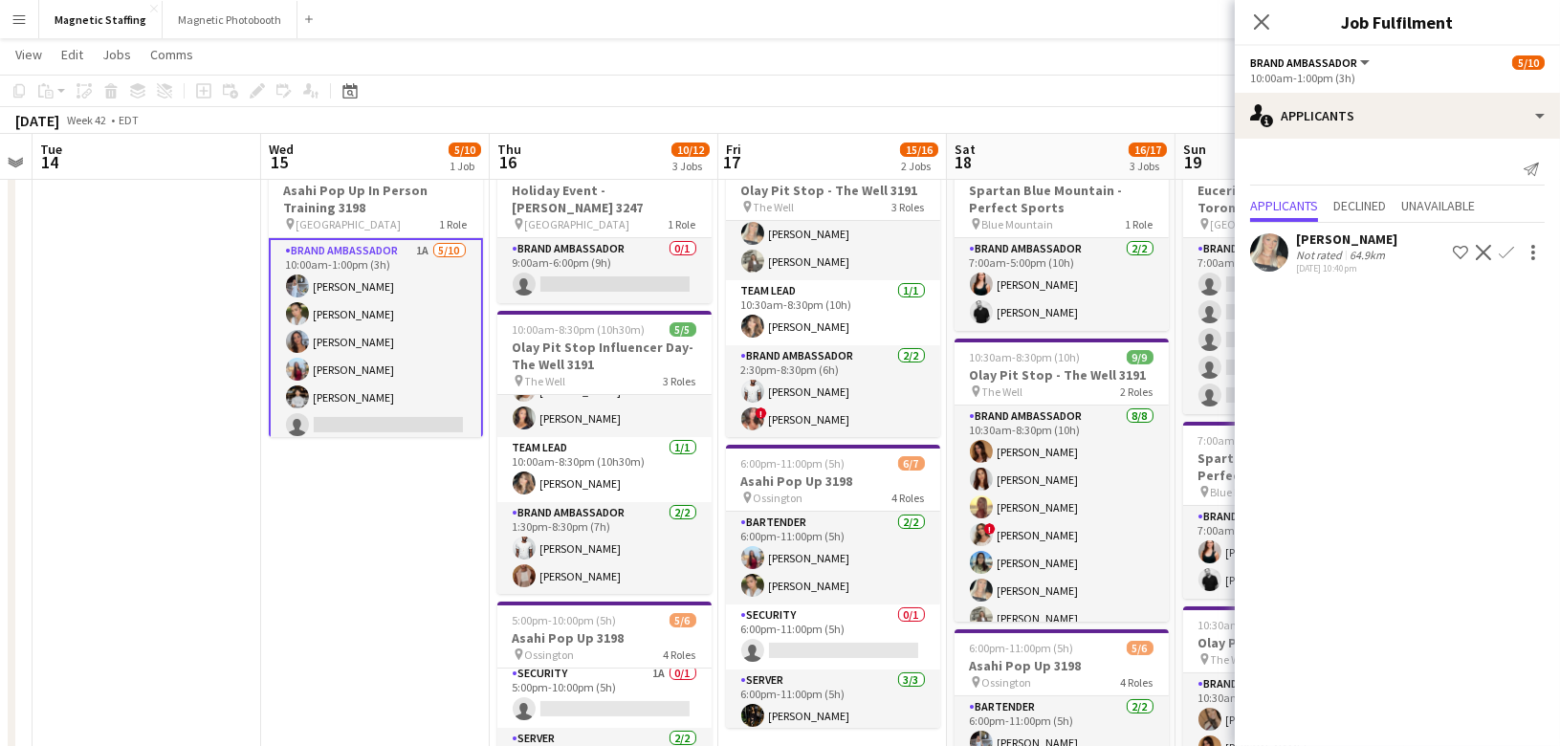
click at [352, 408] on app-card-role "Brand Ambassador 1A 5/10 10:00am-1:00pm (3h) Heather Siemonsen Mia Truong Diana…" at bounding box center [376, 397] width 214 height 318
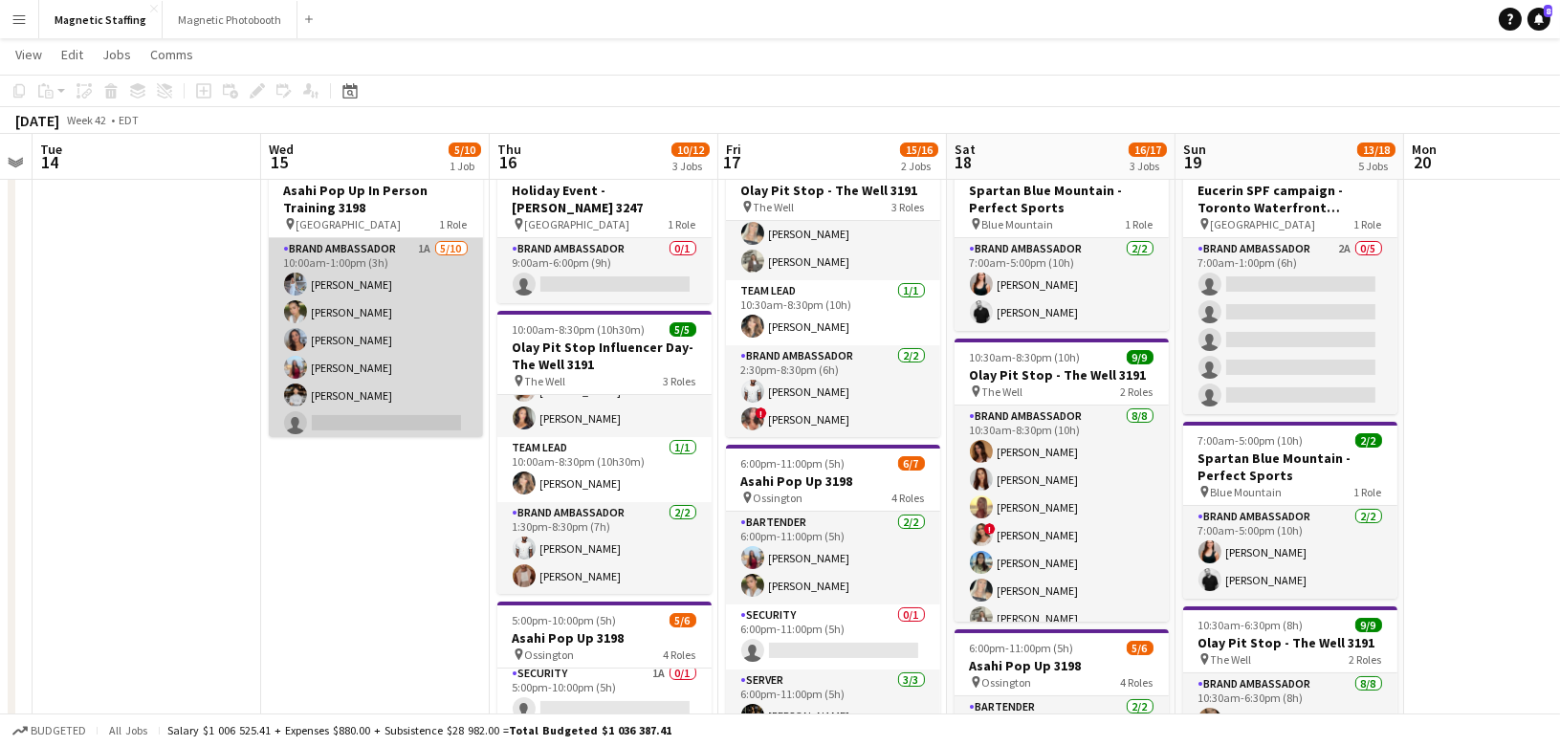
click at [431, 377] on app-card-role "Brand Ambassador 1A 5/10 10:00am-1:00pm (3h) Heather Siemonsen Mia Truong Diana…" at bounding box center [376, 395] width 214 height 315
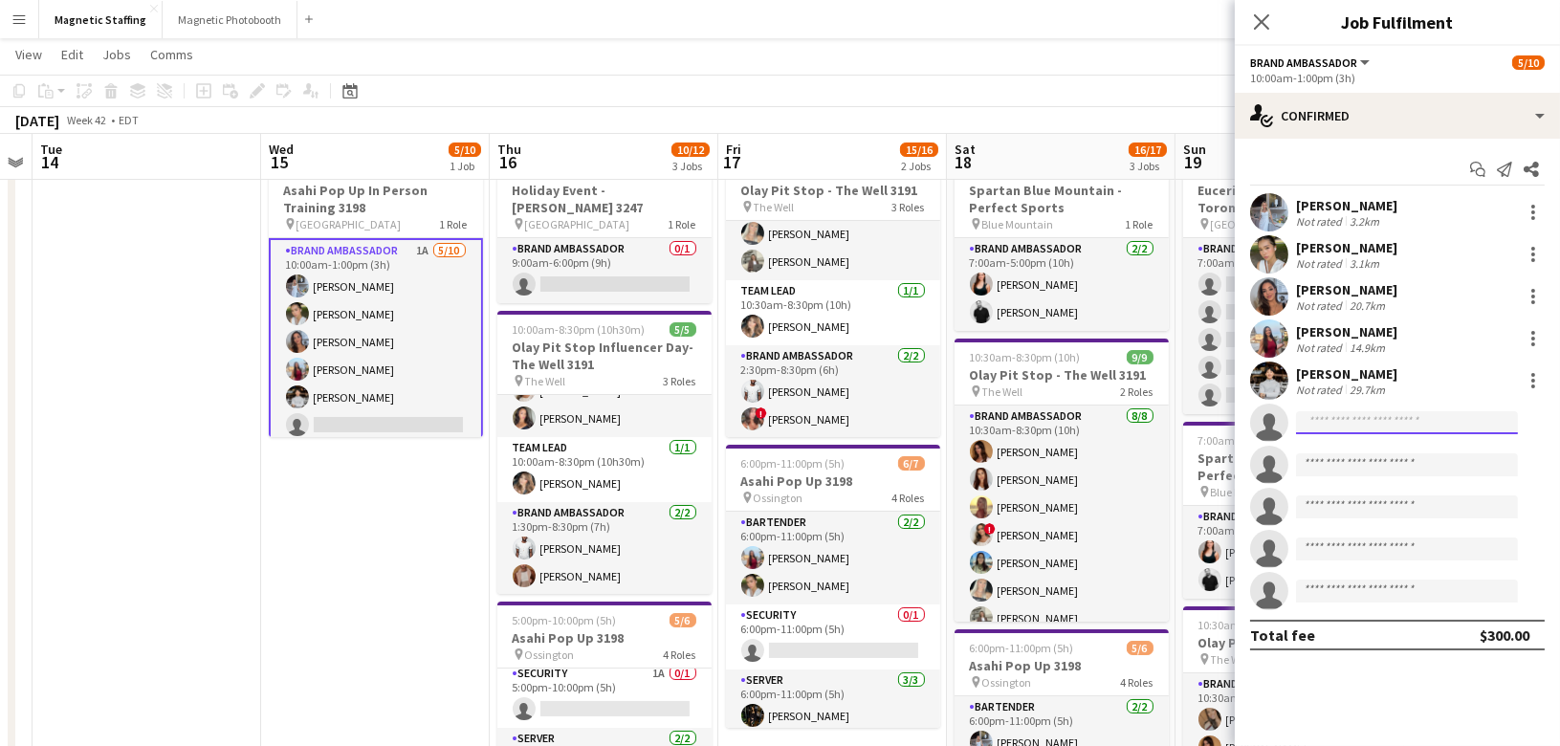
click at [1365, 416] on input at bounding box center [1407, 422] width 222 height 23
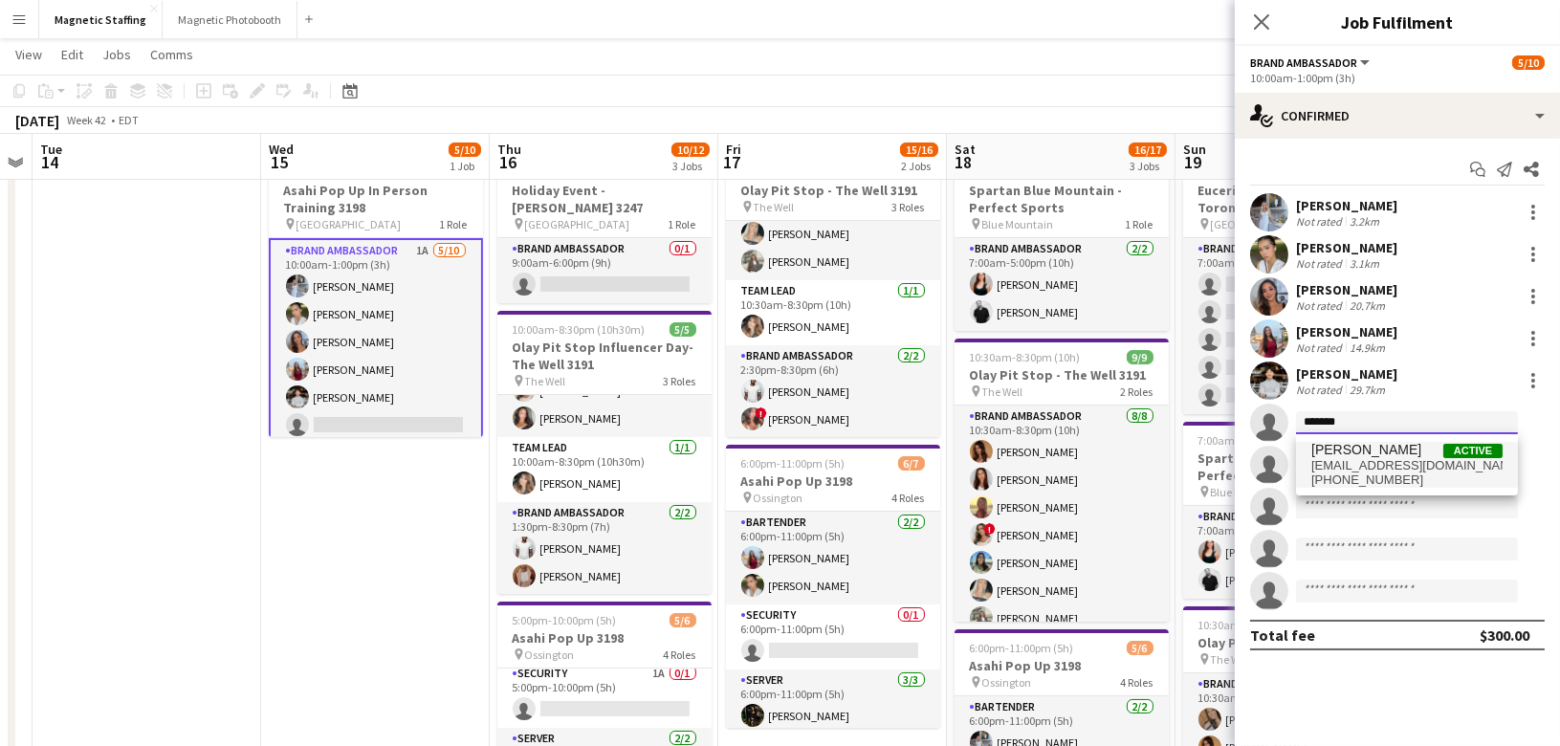
type input "*******"
click at [1401, 461] on span "c6bookings@gmail.com" at bounding box center [1406, 465] width 191 height 15
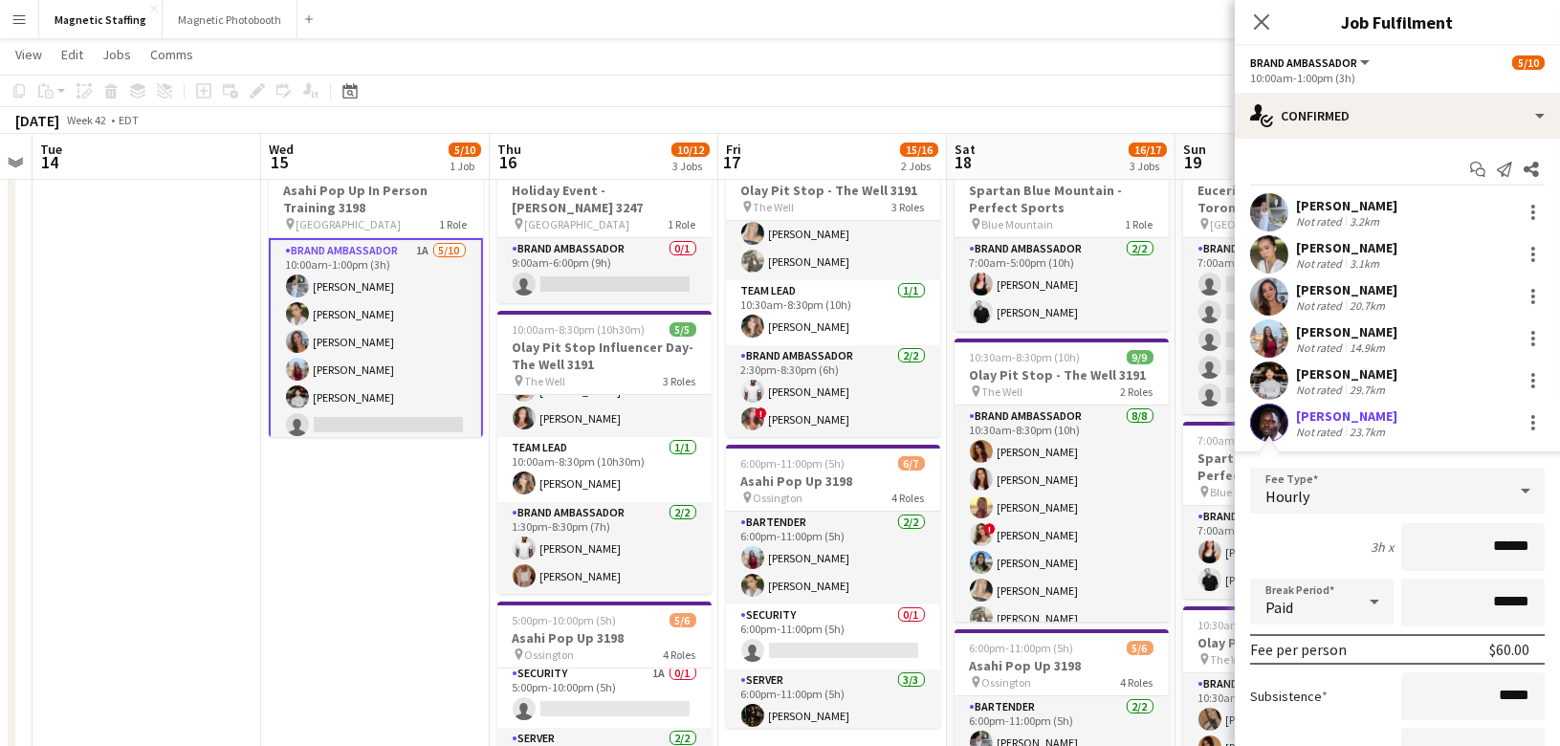
scroll to position [316, 0]
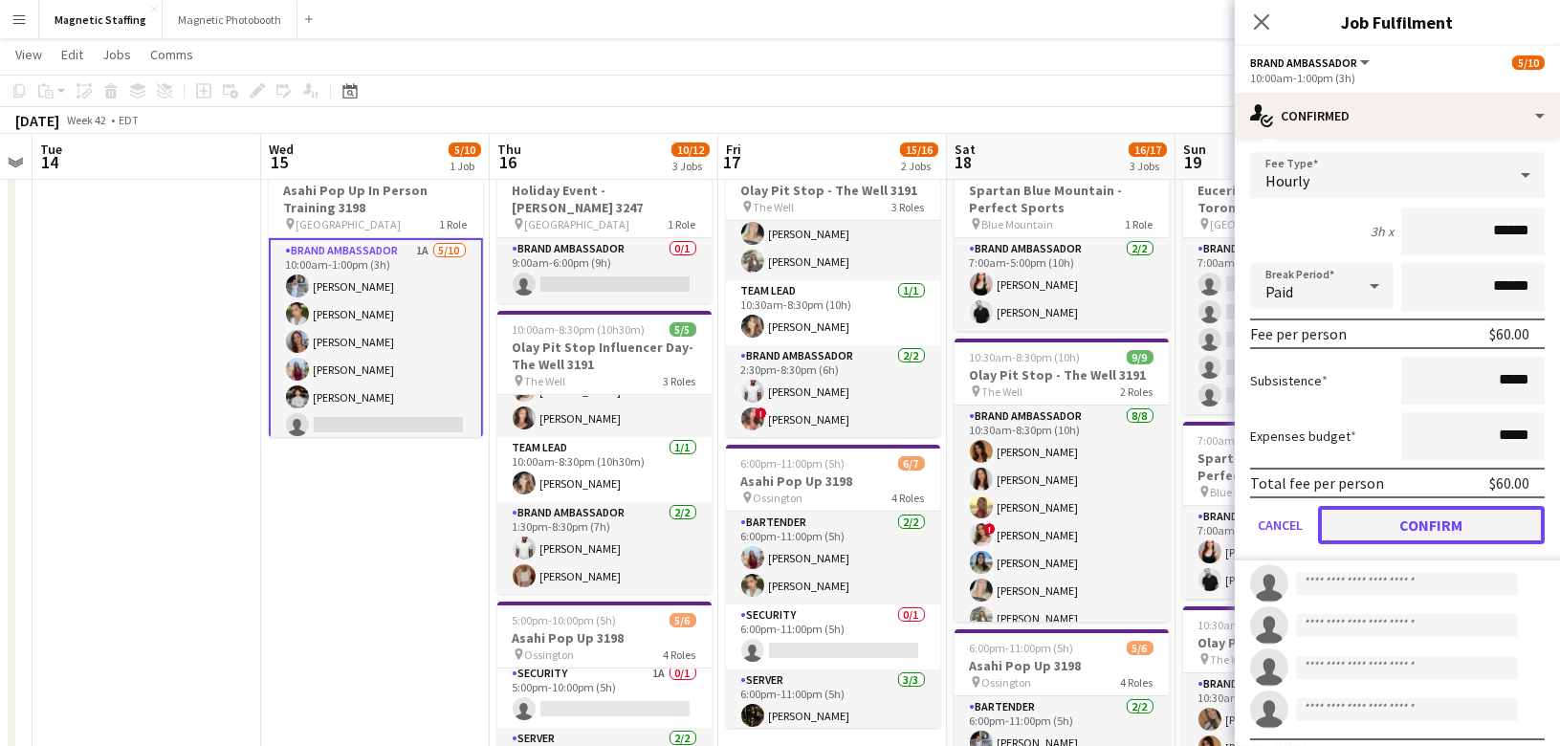
click at [1389, 530] on button "Confirm" at bounding box center [1431, 525] width 227 height 38
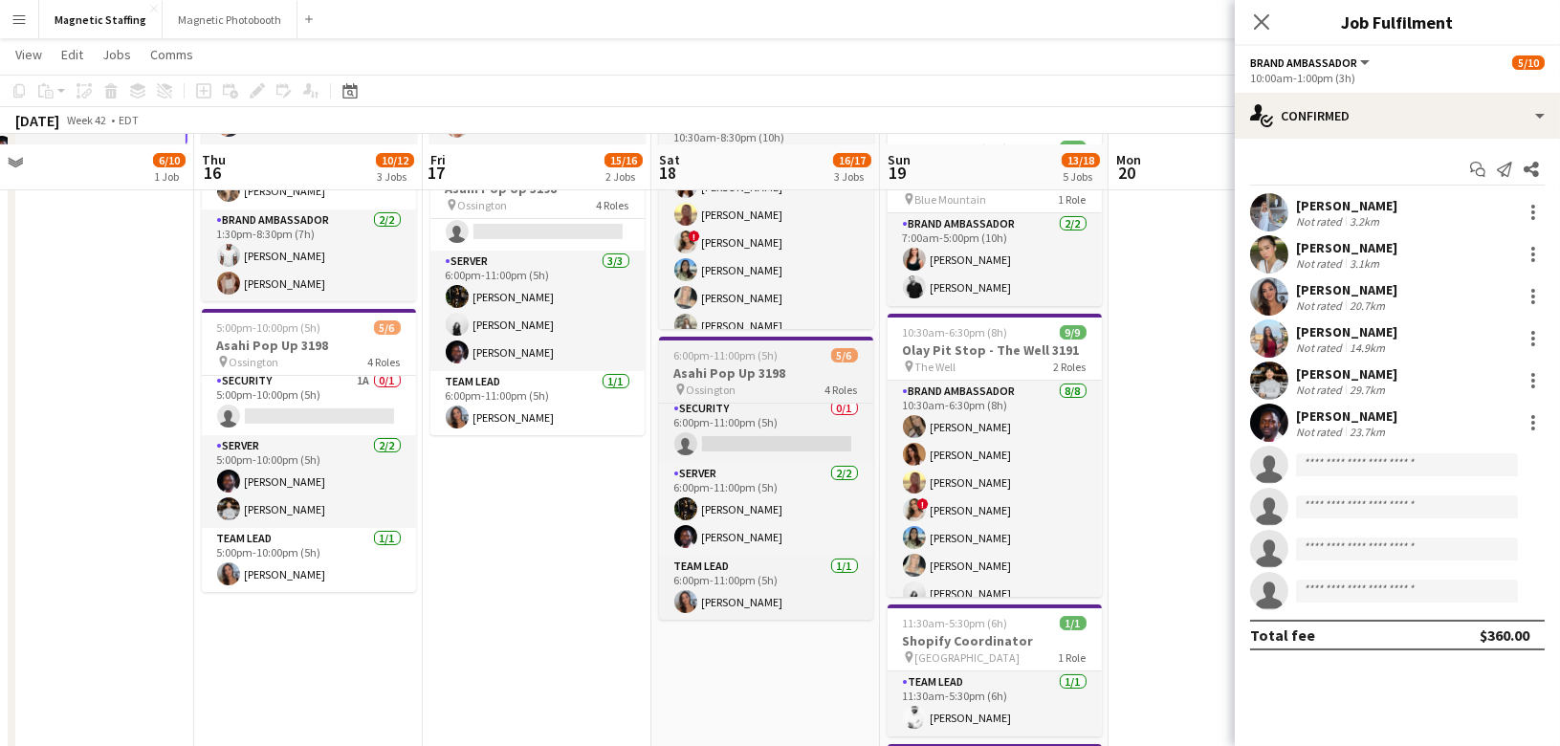
scroll to position [370, 0]
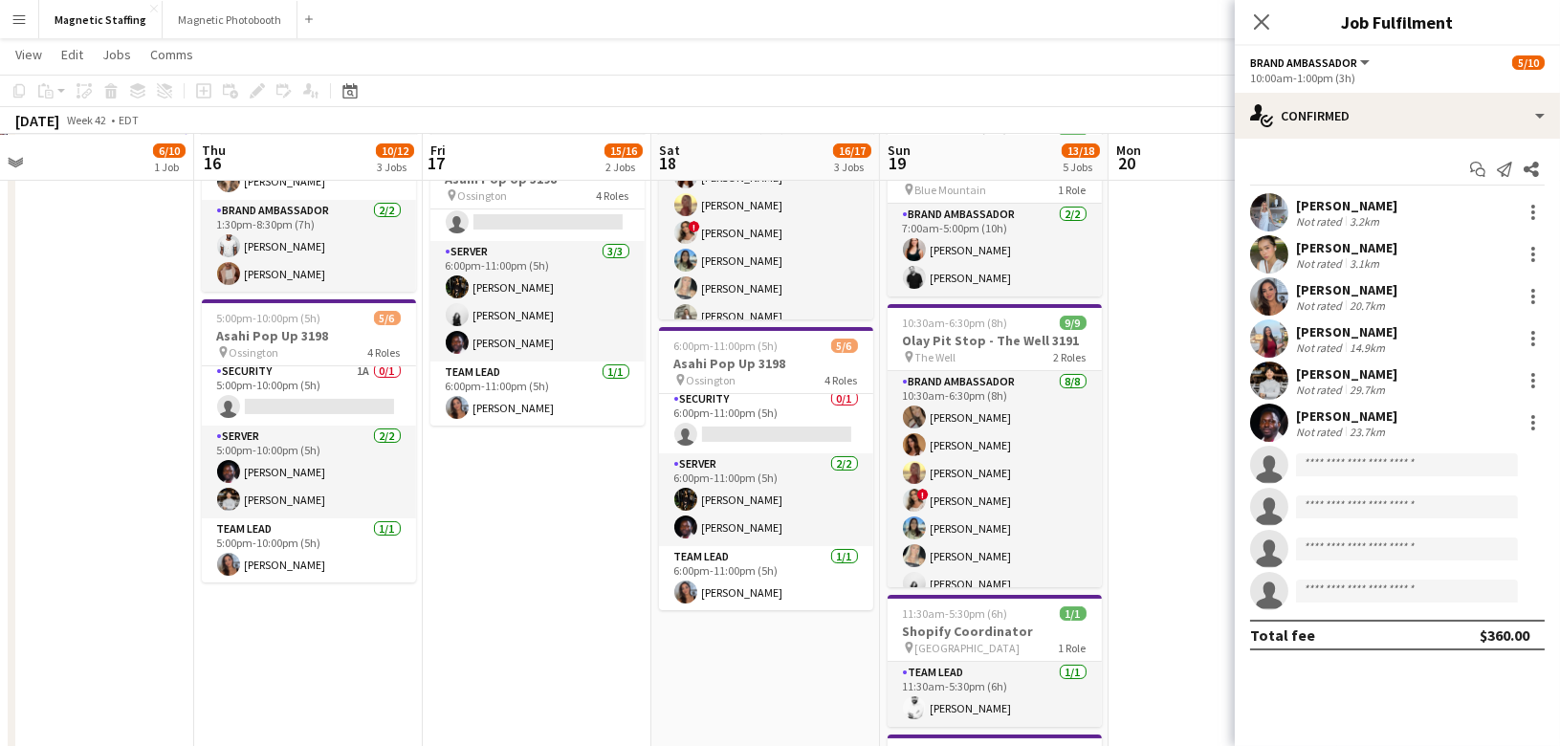
click at [672, 649] on app-date-cell "7:00am-5:00pm (10h) 2/2 Spartan Blue Mountain - Perfect Sports pin Blue Mountai…" at bounding box center [765, 417] width 229 height 1146
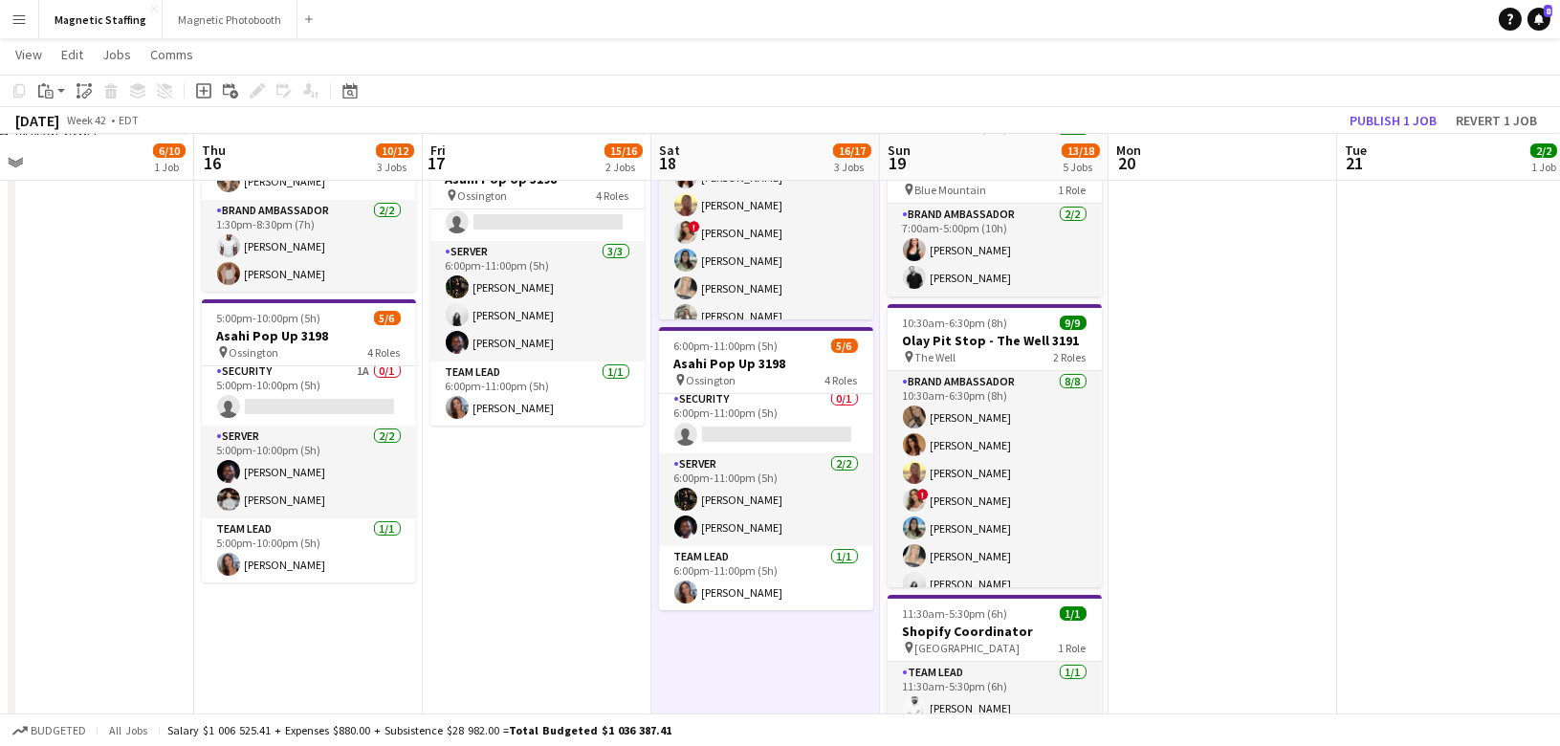
click at [672, 650] on app-date-cell "7:00am-5:00pm (10h) 2/2 Spartan Blue Mountain - Perfect Sports pin Blue Mountai…" at bounding box center [765, 417] width 229 height 1146
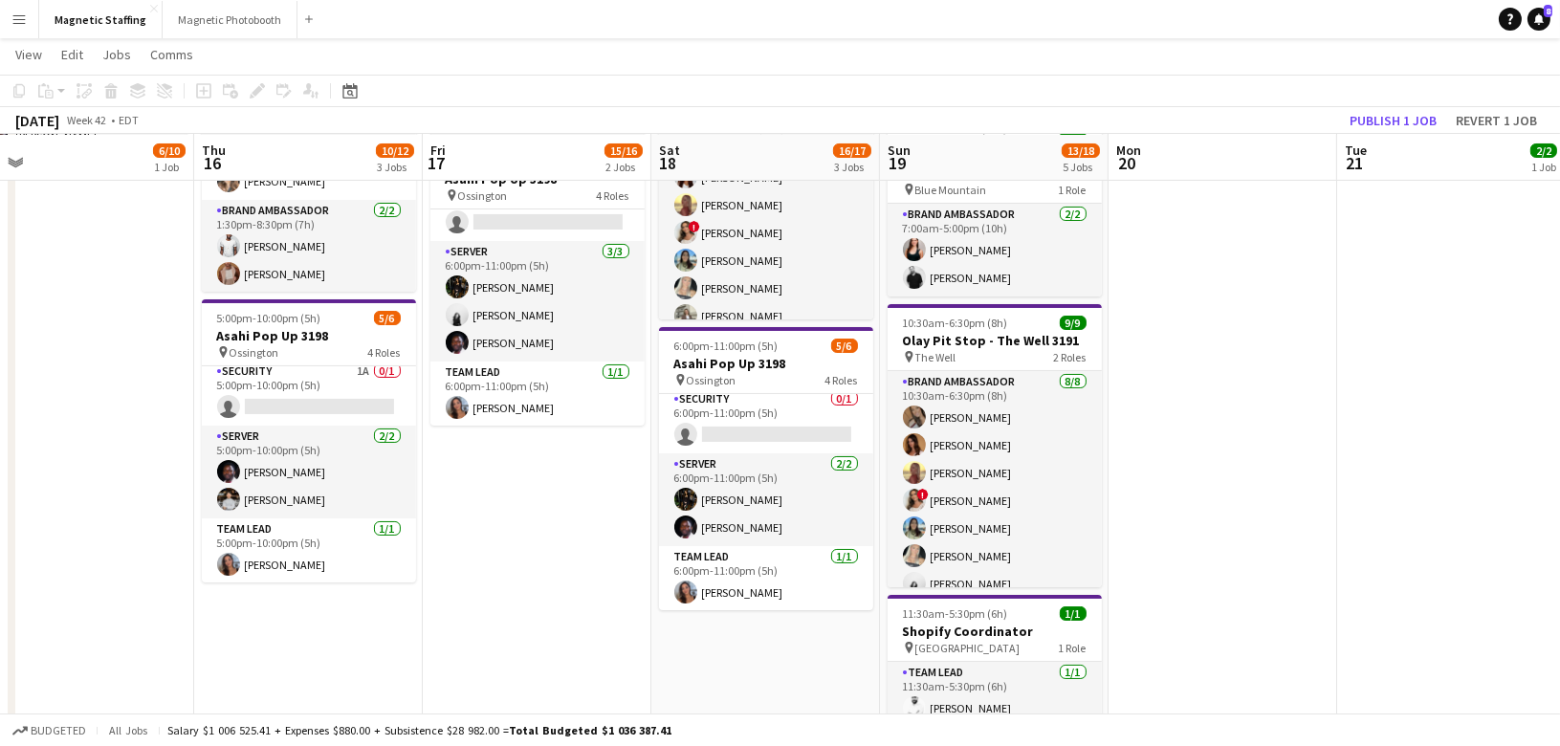
click at [1404, 134] on app-calendar "Copy Paste Paste Command V Paste with crew Command Shift V Paste linked Job Del…" at bounding box center [780, 390] width 1560 height 1373
click at [1404, 121] on button "Publish 1 job" at bounding box center [1393, 120] width 102 height 25
click at [350, 82] on div "Date picker" at bounding box center [350, 90] width 23 height 23
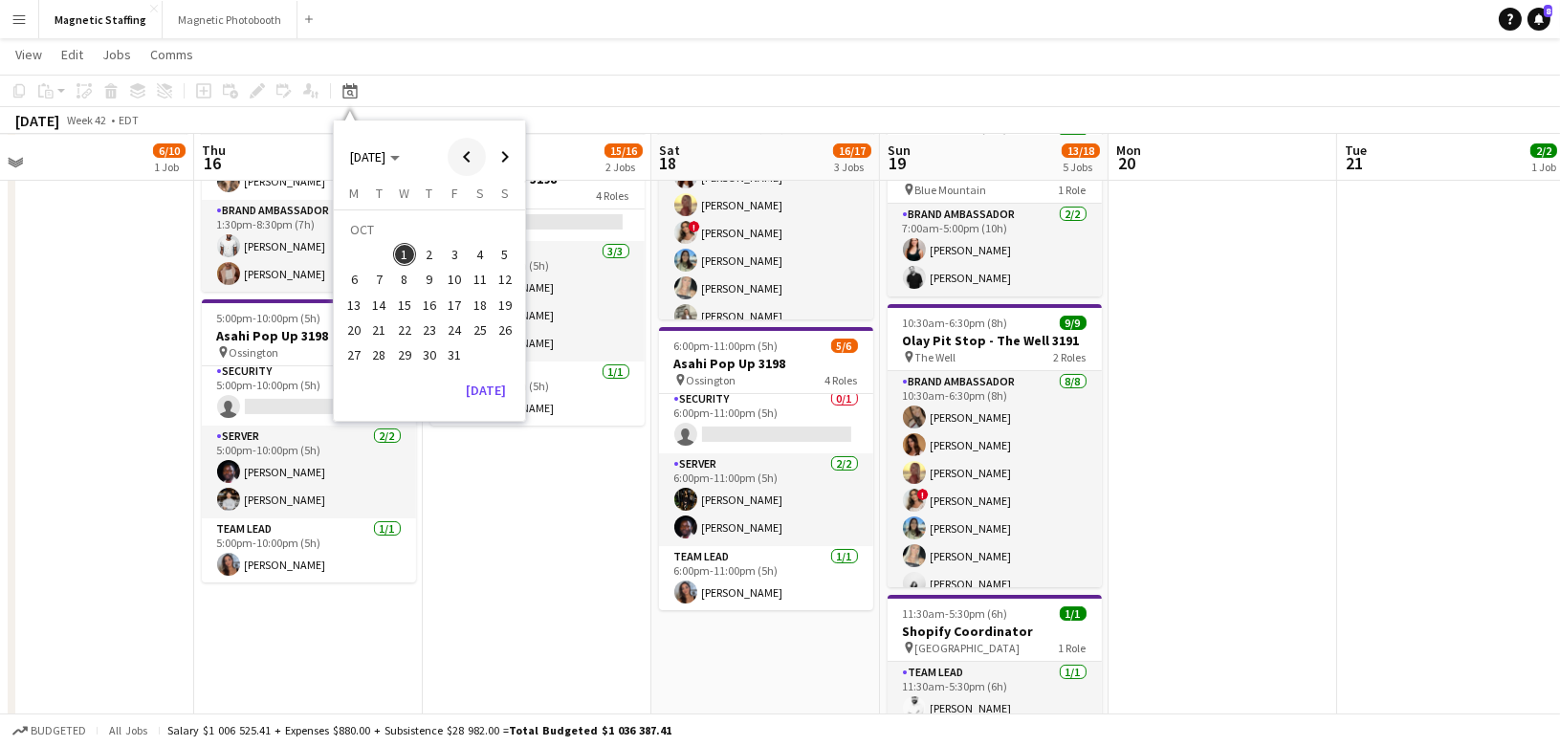
click at [464, 159] on span "Previous month" at bounding box center [467, 157] width 38 height 38
click at [385, 359] on span "30" at bounding box center [379, 354] width 23 height 23
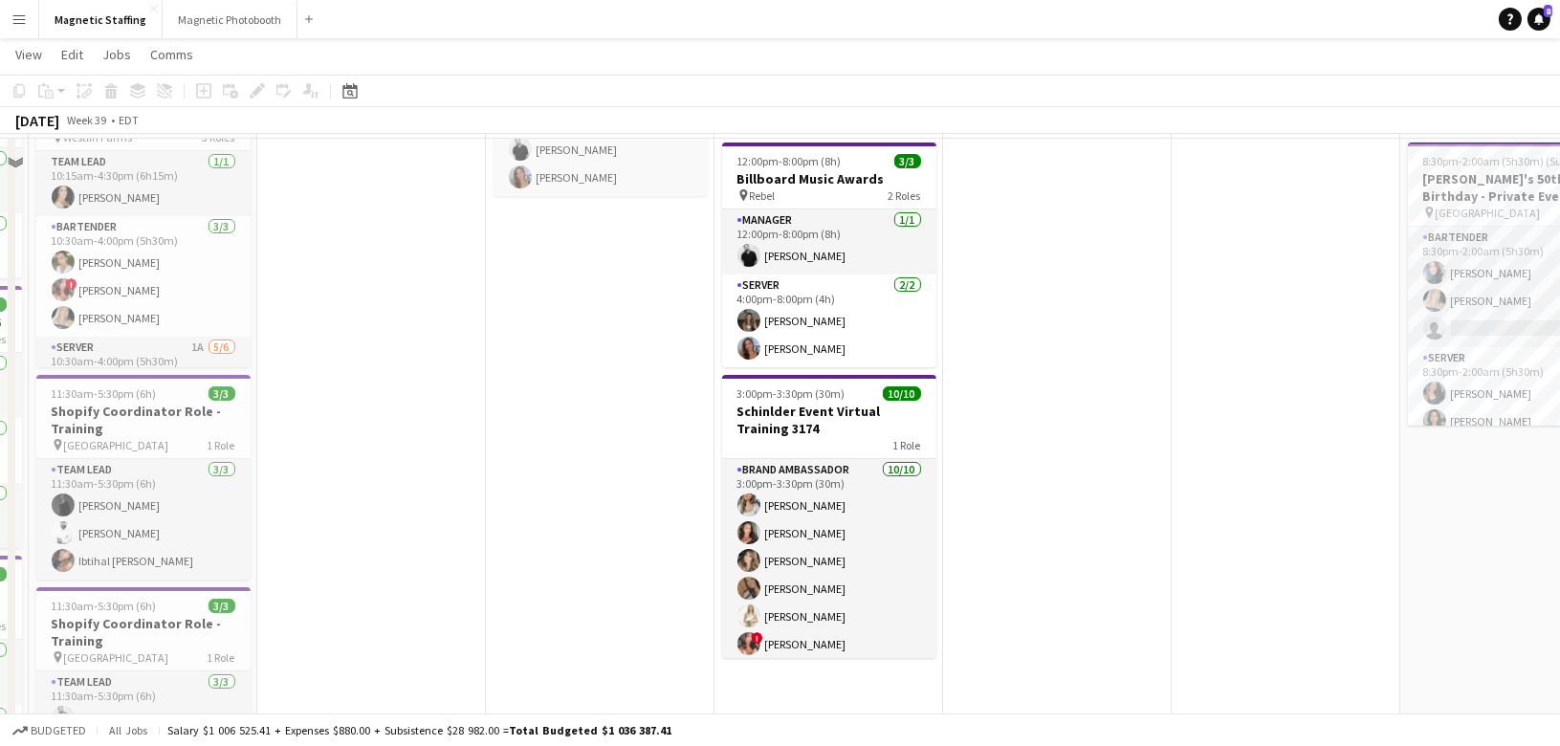
scroll to position [0, 0]
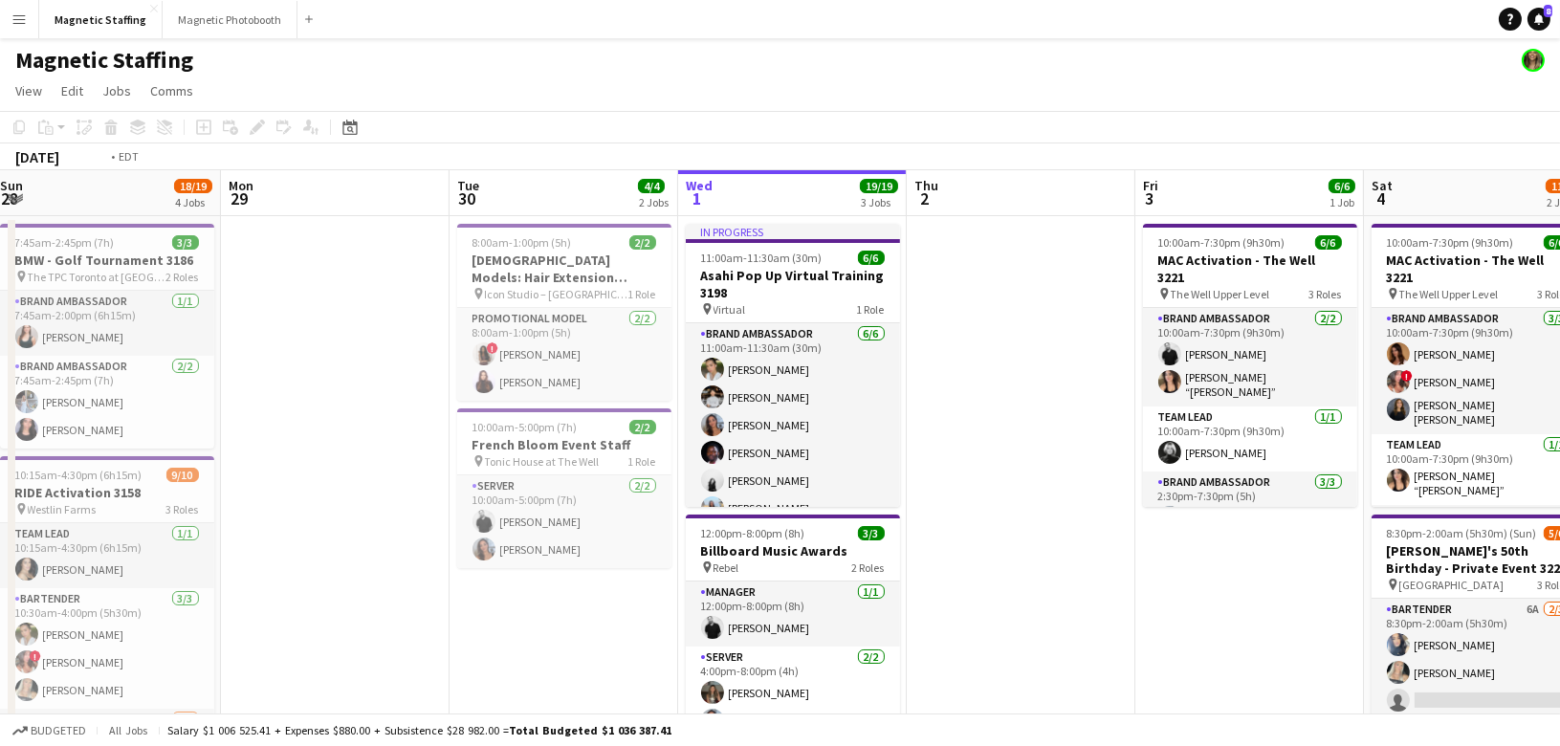
drag, startPoint x: 986, startPoint y: 476, endPoint x: -3, endPoint y: 476, distance: 988.9
click at [0, 476] on html "Menu Boards Boards Boards All jobs Status Workforce Workforce My Workforce Recr…" at bounding box center [780, 741] width 1560 height 1482
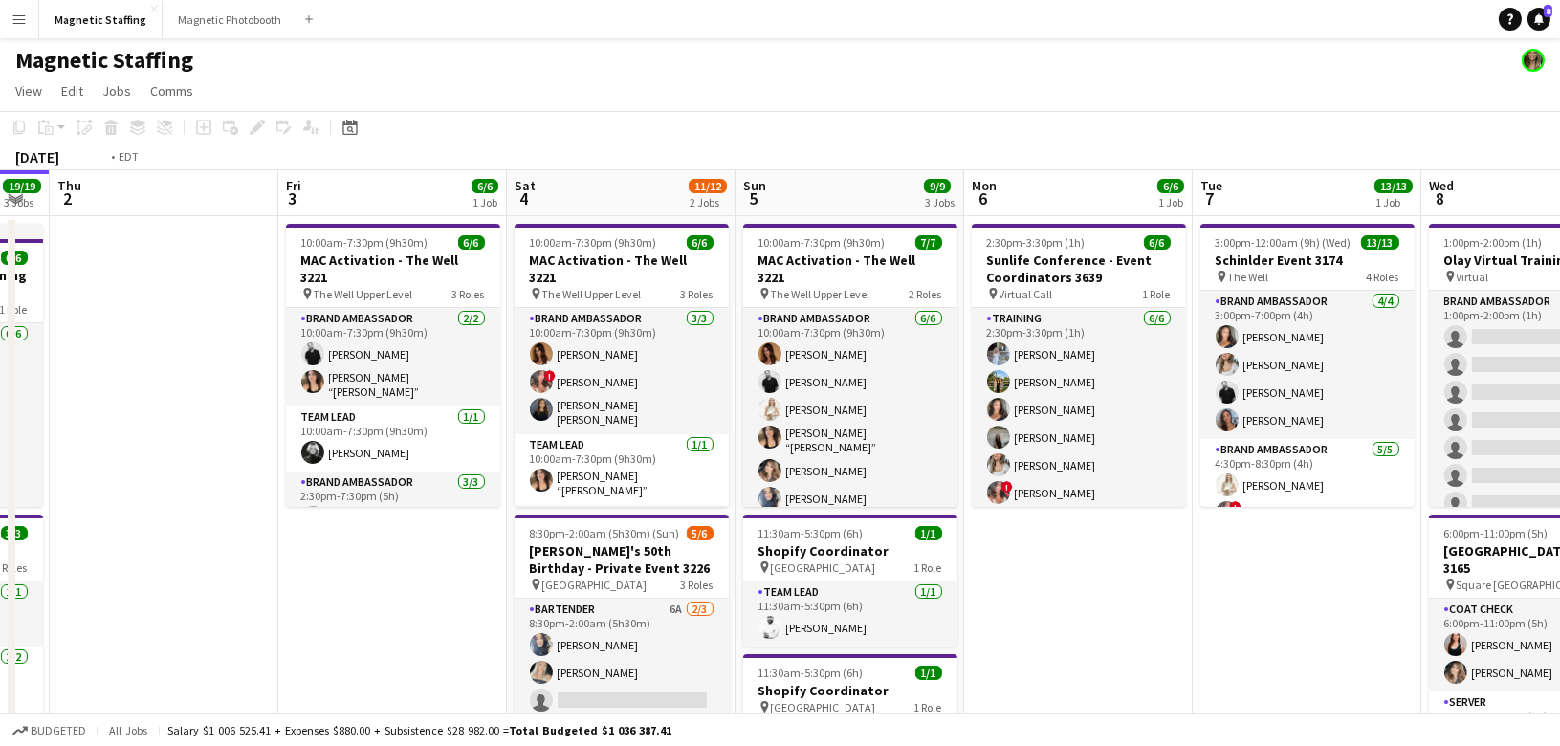
drag, startPoint x: 1459, startPoint y: 327, endPoint x: 177, endPoint y: 326, distance: 1282.5
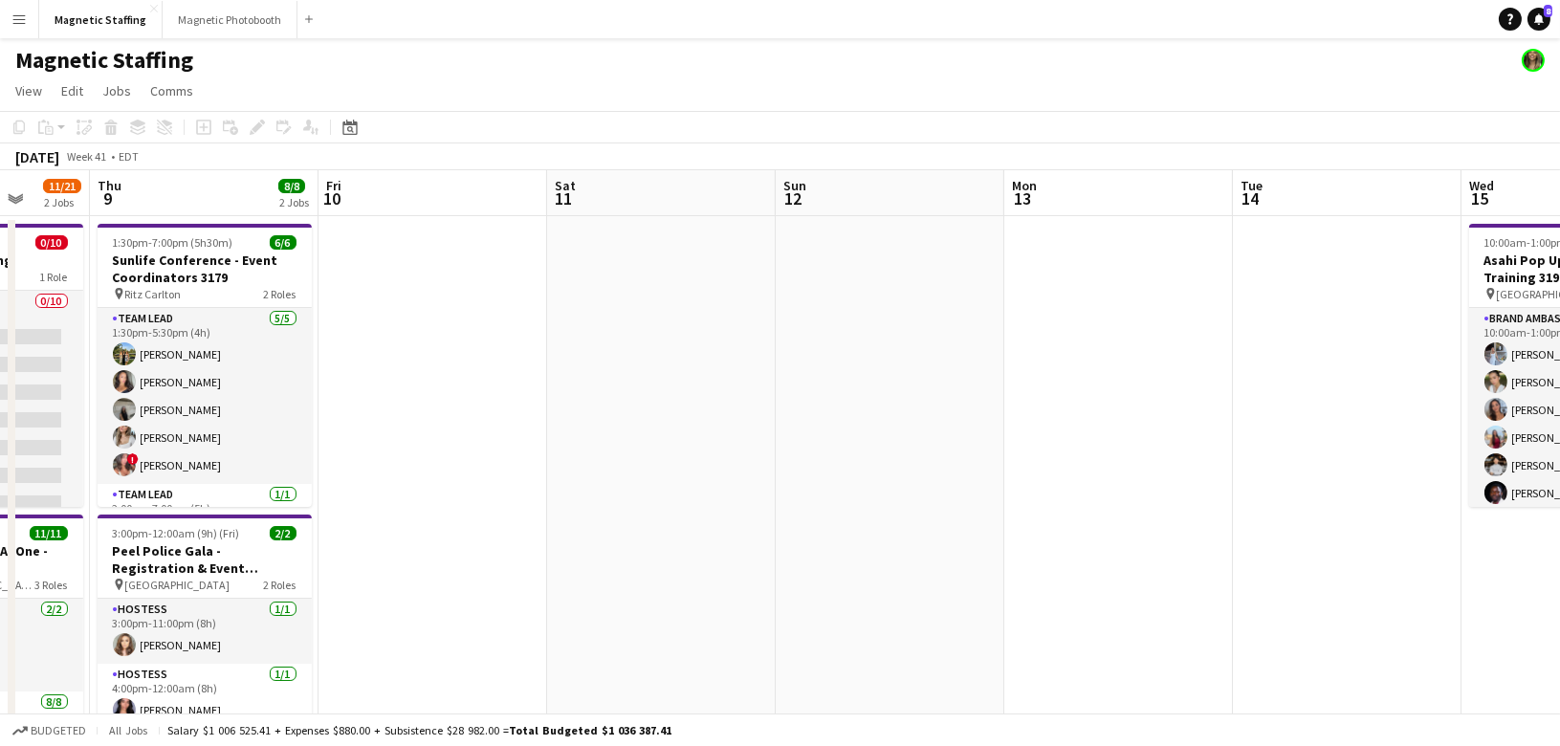
scroll to position [0, 596]
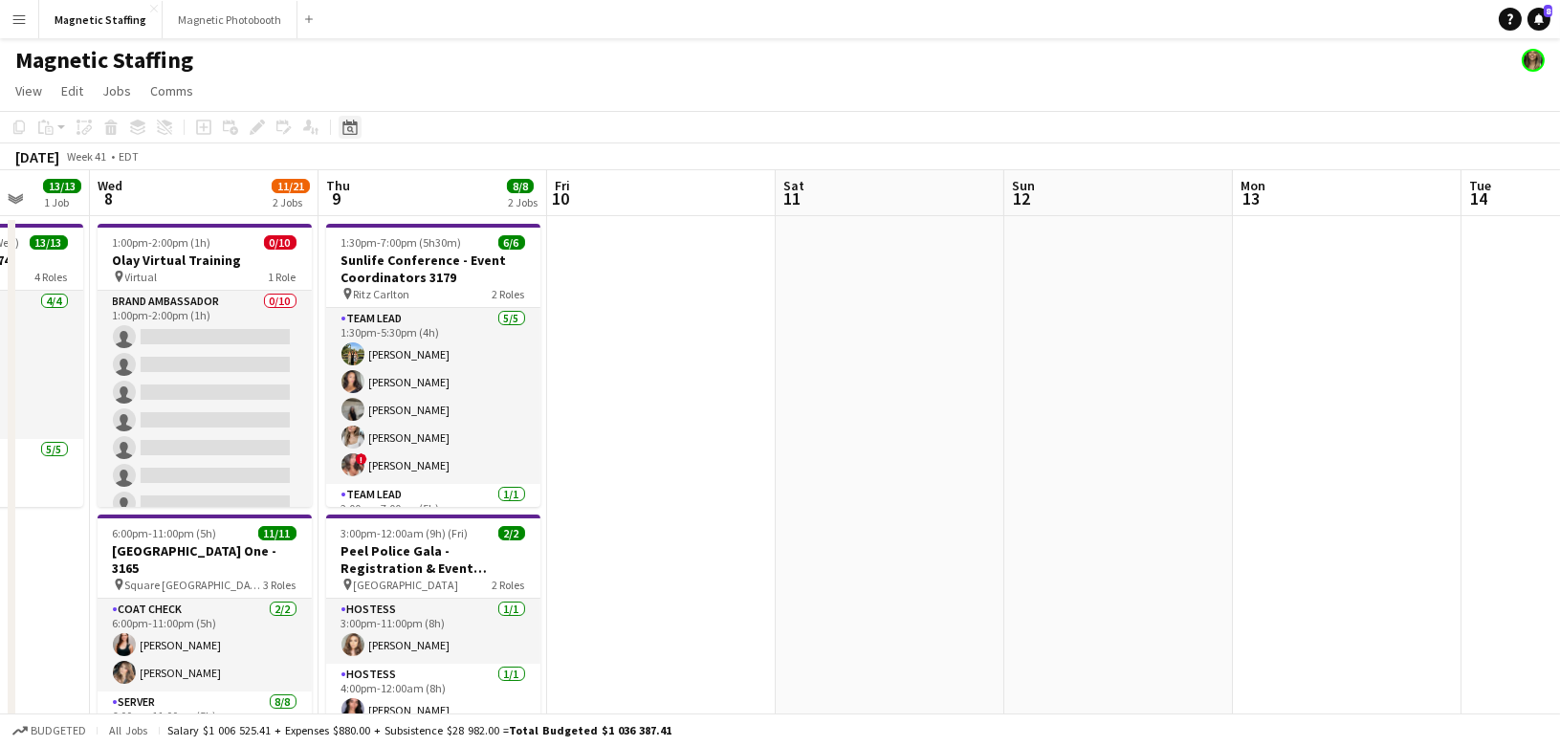
click at [346, 136] on div "Date picker" at bounding box center [350, 127] width 23 height 23
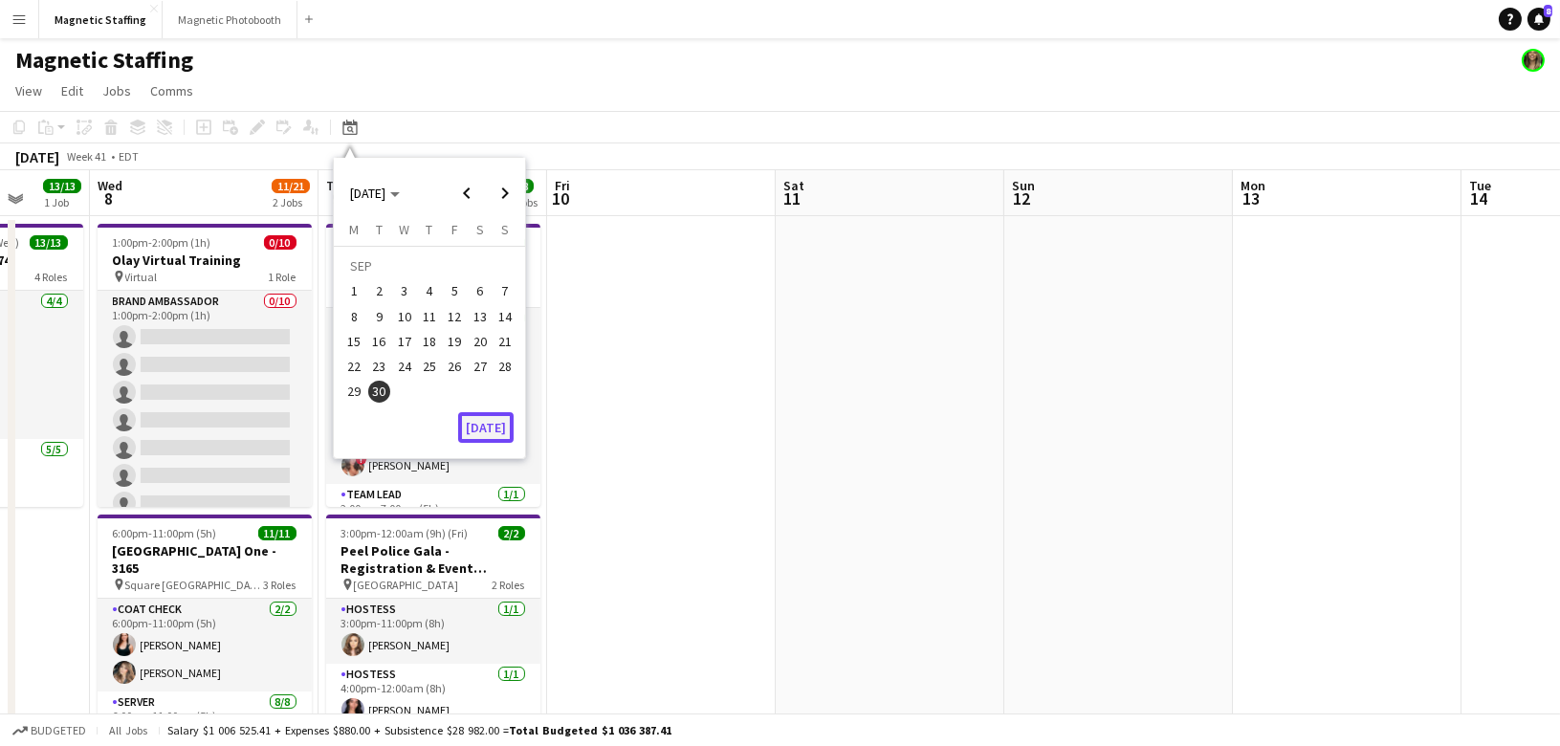
click at [492, 436] on button "[DATE]" at bounding box center [485, 427] width 55 height 31
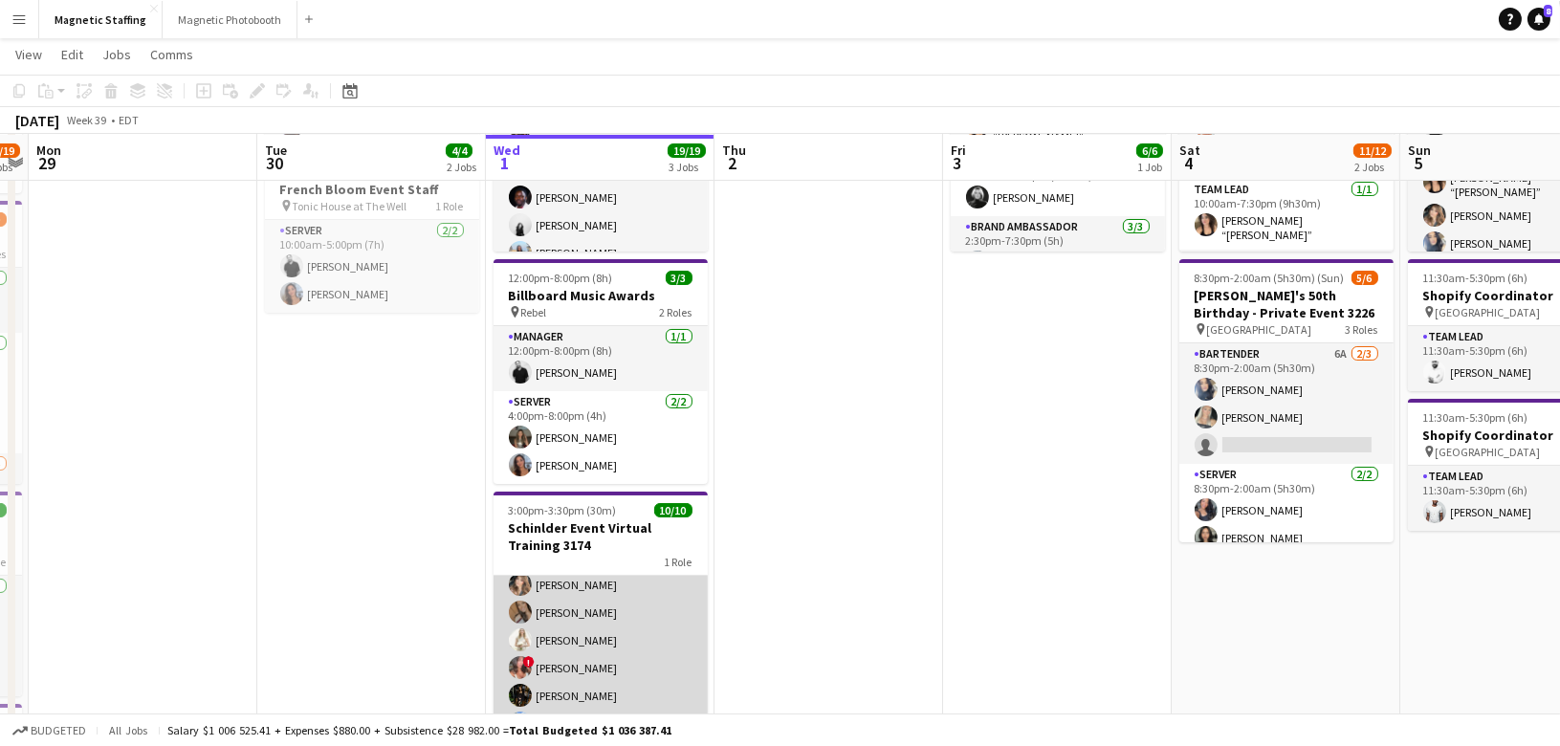
scroll to position [115, 0]
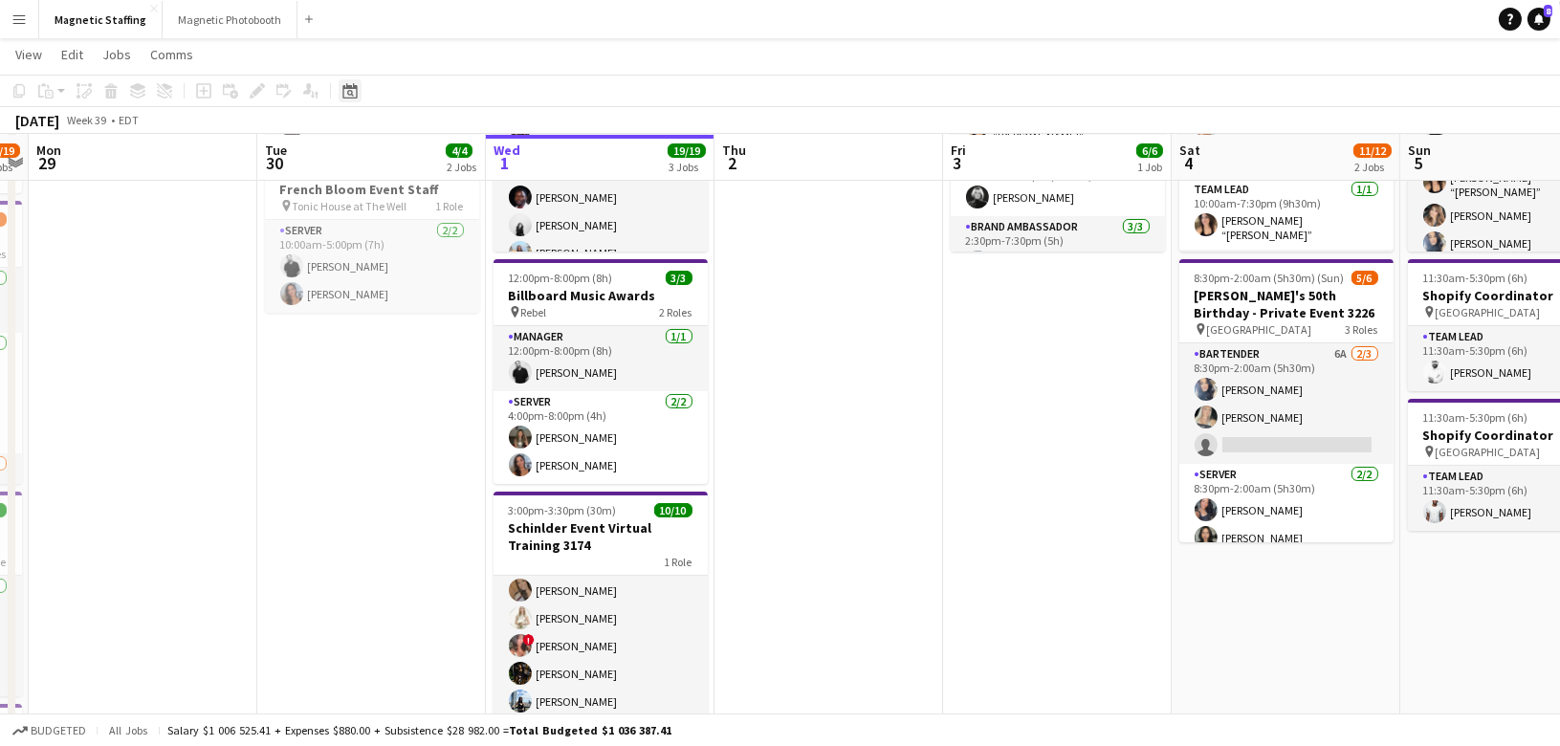
click at [358, 95] on div "Date picker" at bounding box center [350, 90] width 23 height 23
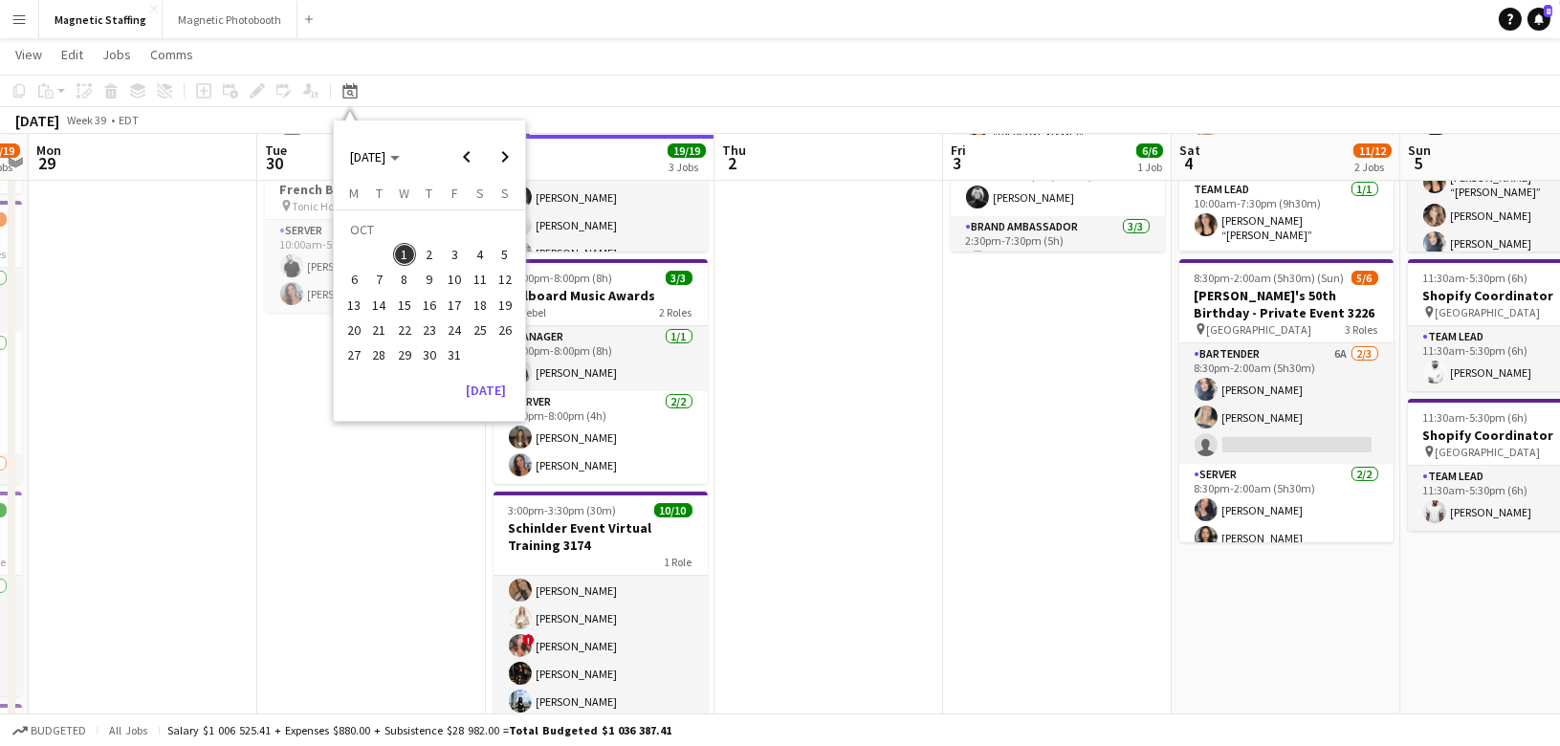
click at [498, 307] on span "19" at bounding box center [504, 305] width 23 height 23
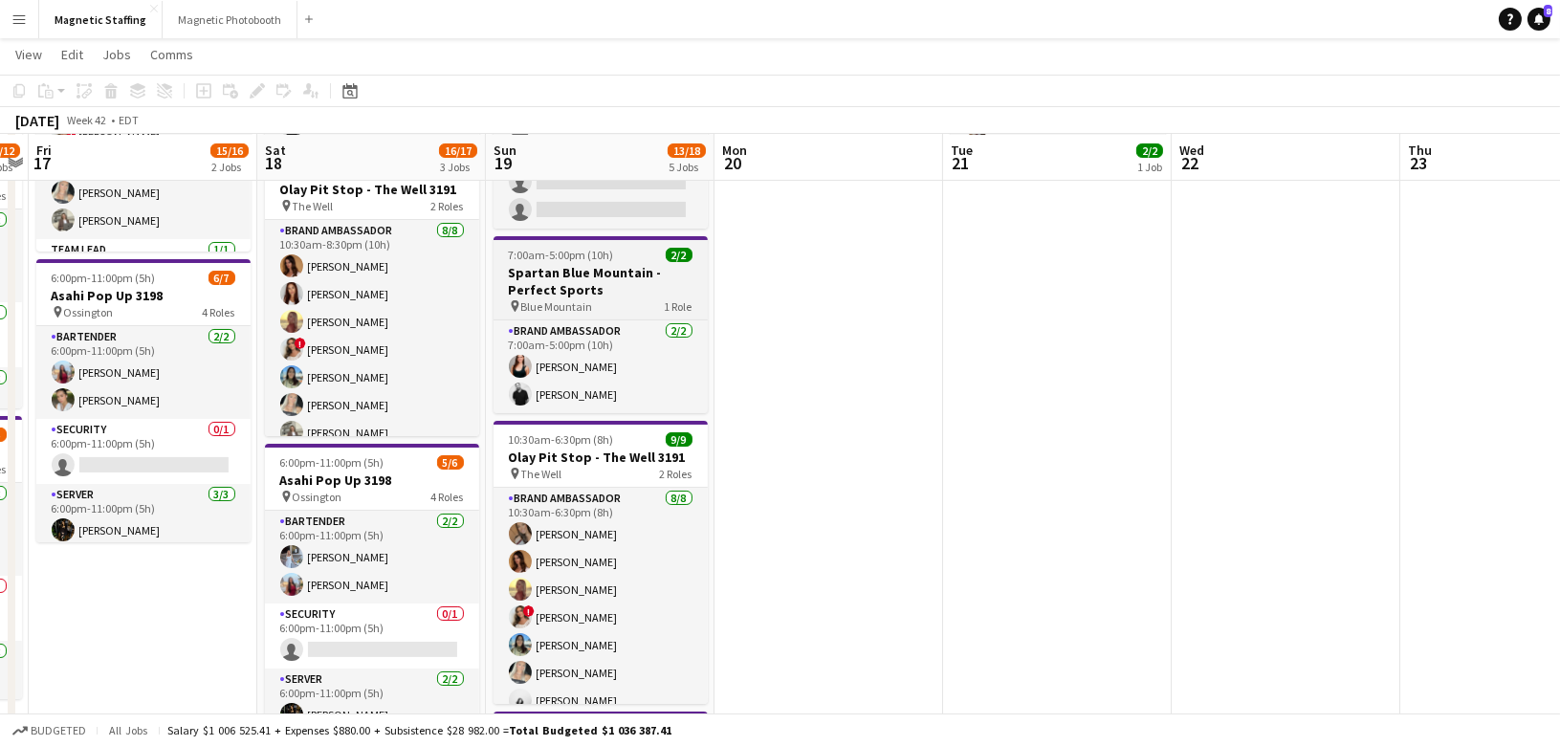
scroll to position [0, 0]
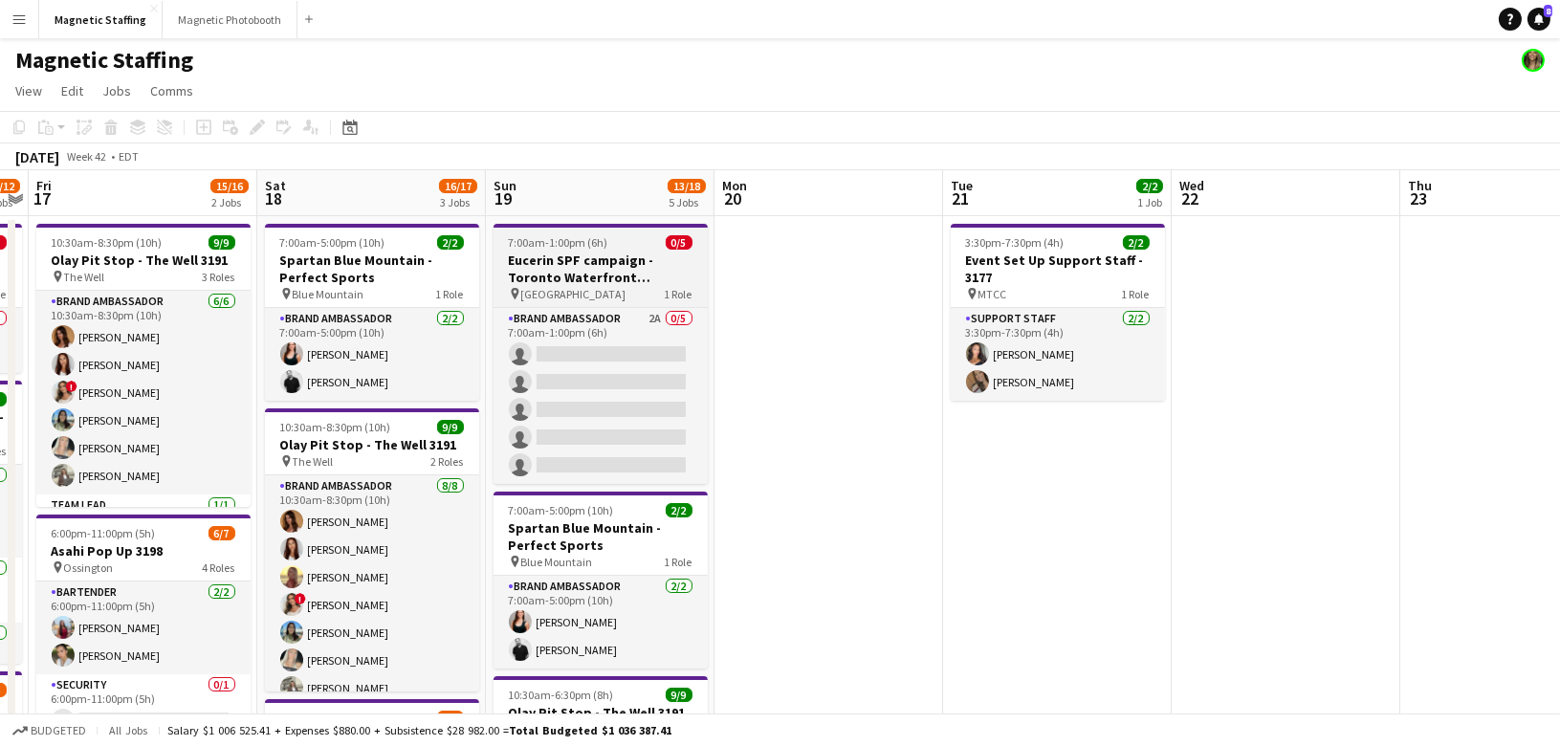
click at [517, 252] on h3 "Eucerin SPF campaign - Toronto Waterfront Marathon" at bounding box center [600, 269] width 214 height 34
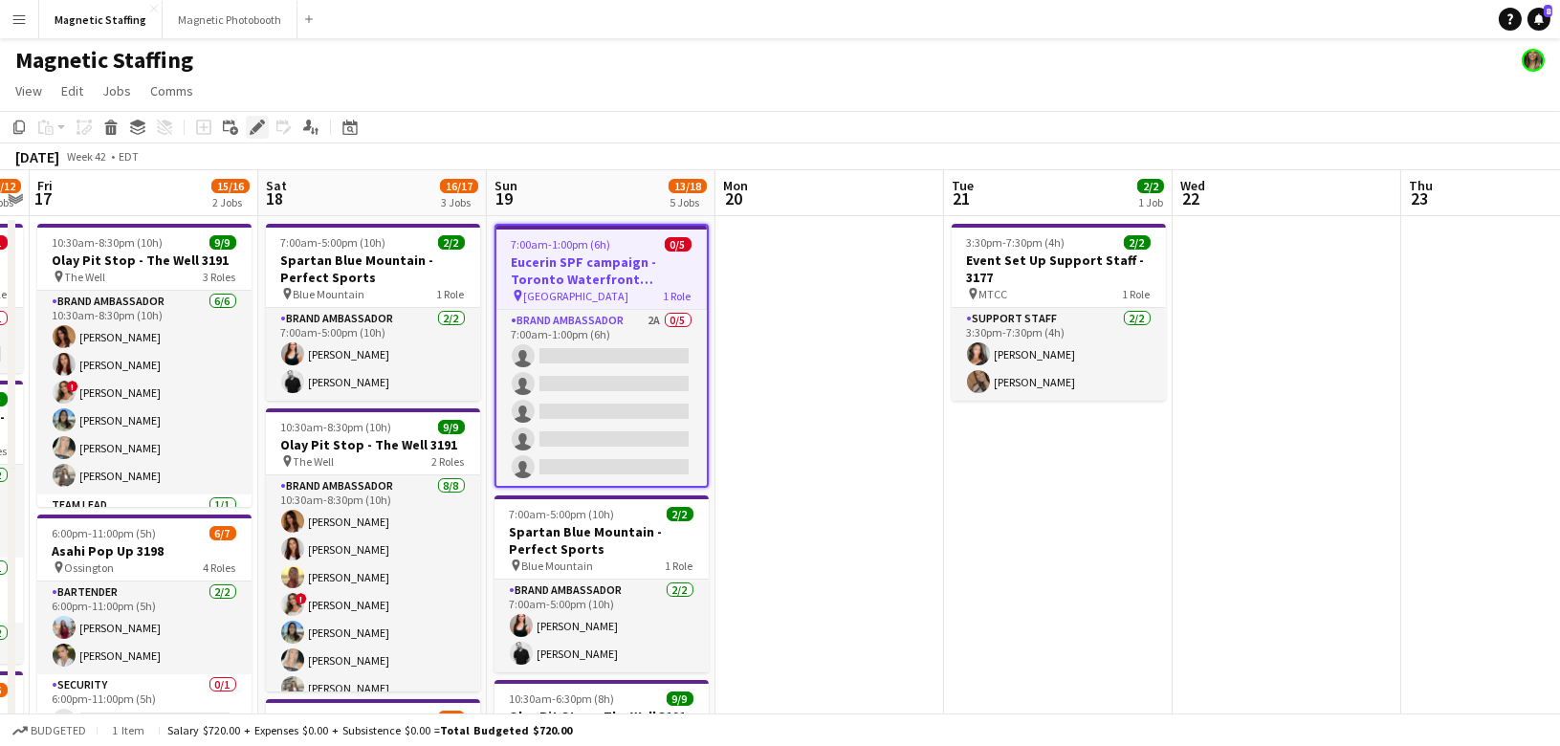
click at [257, 128] on icon at bounding box center [257, 127] width 11 height 11
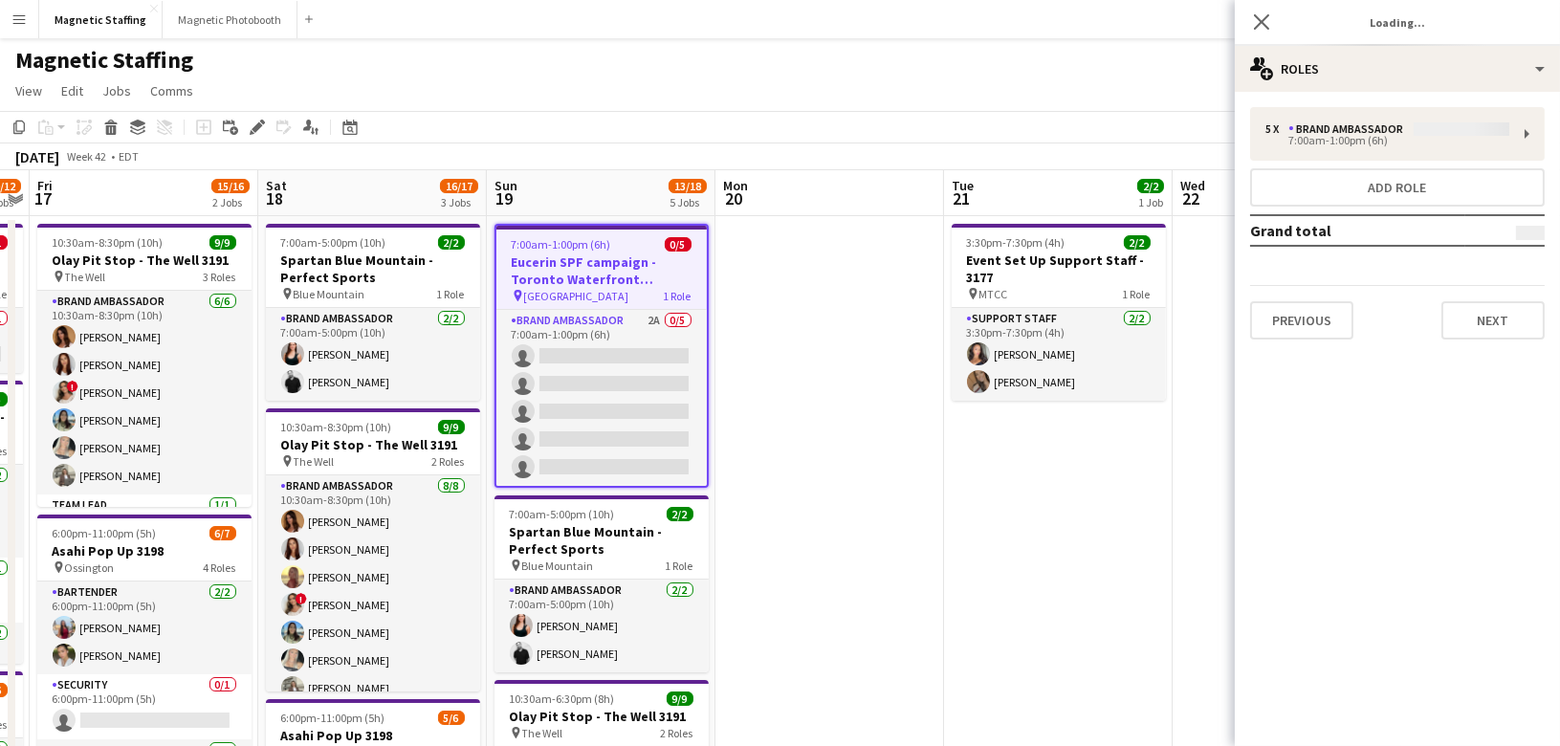
type input "*******"
click at [1314, 318] on button "Previous" at bounding box center [1301, 320] width 103 height 38
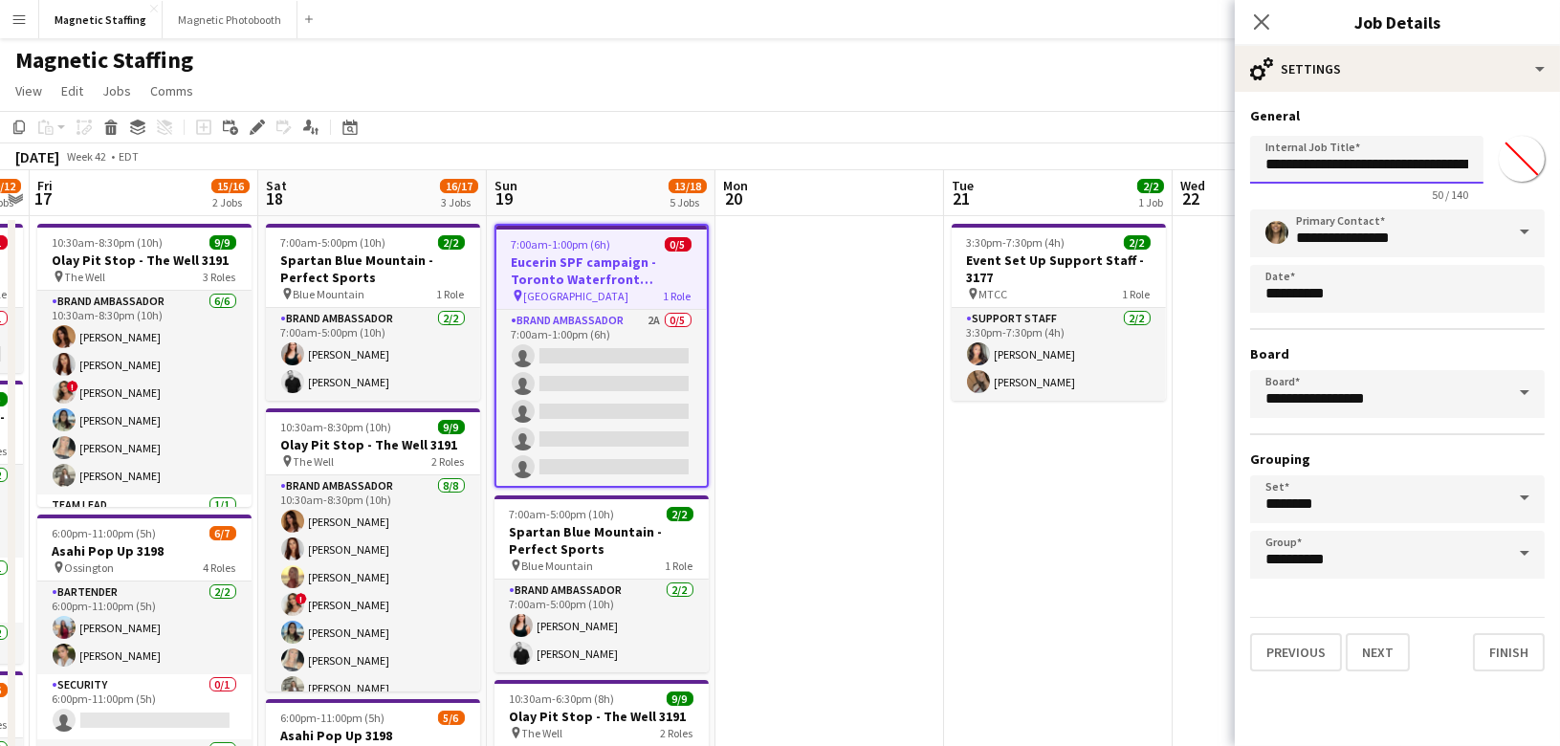
click at [1461, 167] on input "**********" at bounding box center [1366, 160] width 233 height 48
type input "**********"
click at [1511, 658] on button "Finish" at bounding box center [1509, 652] width 72 height 38
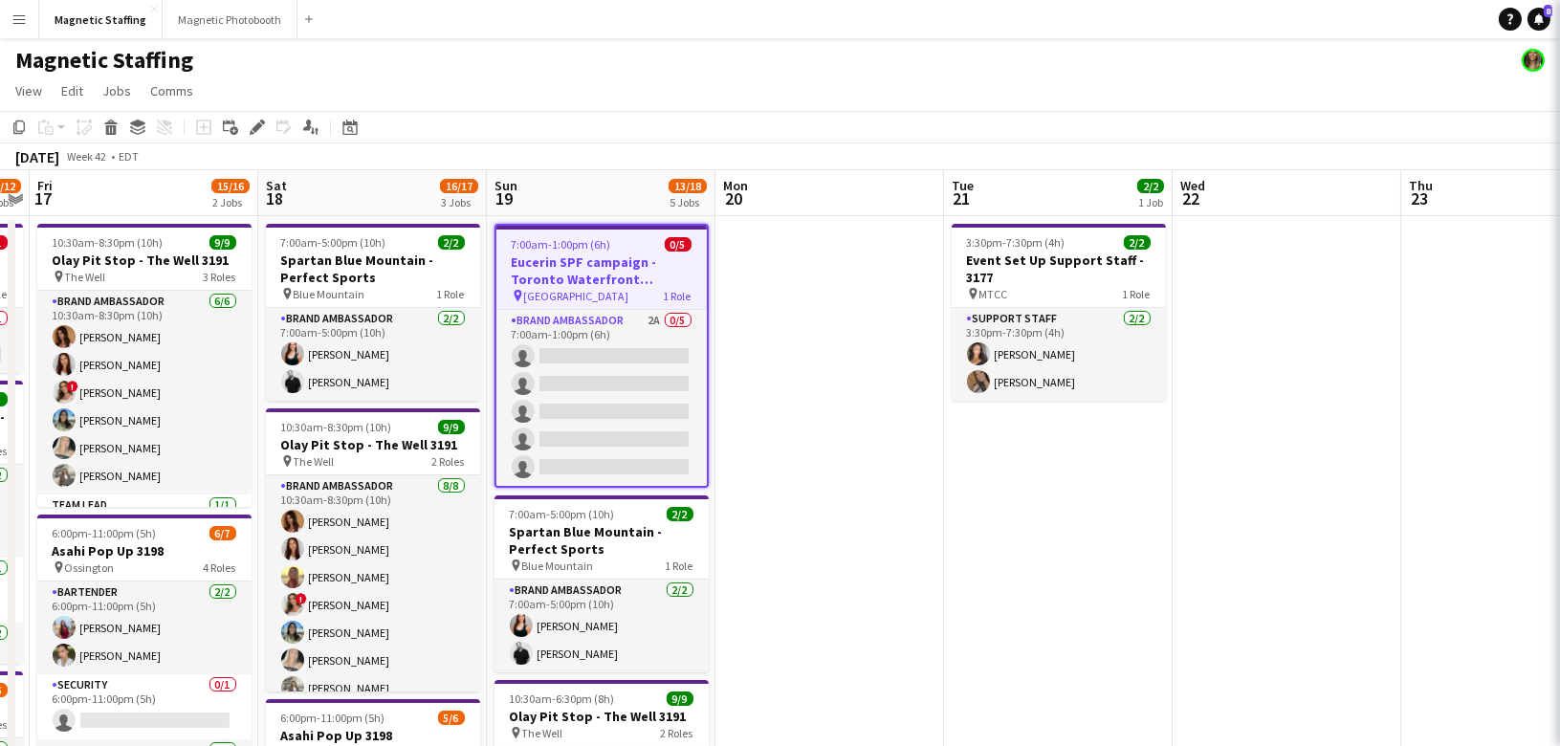
scroll to position [0, 0]
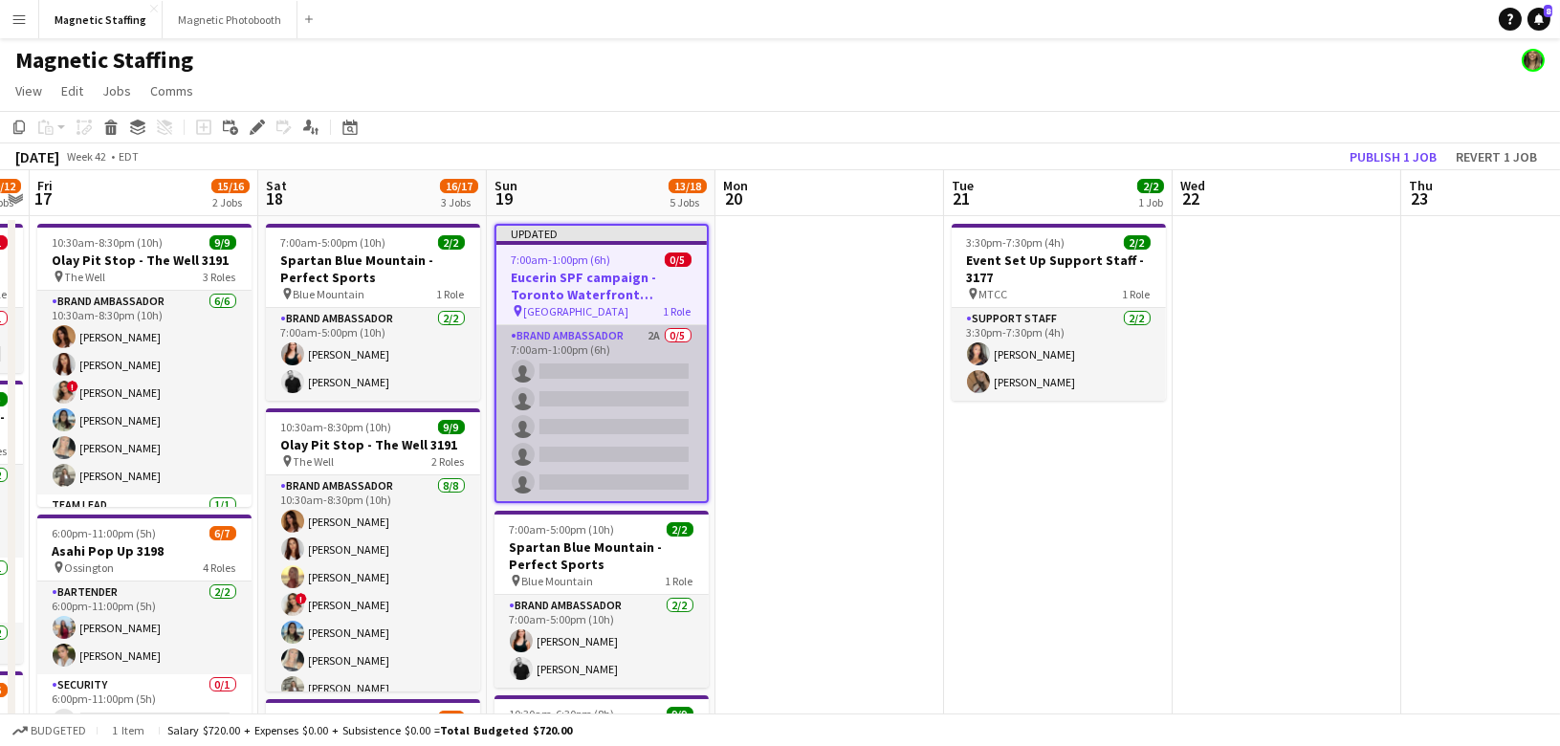
click at [582, 436] on app-card-role "Brand Ambassador 2A 0/5 7:00am-1:00pm (6h) single-neutral-actions single-neutra…" at bounding box center [601, 413] width 210 height 176
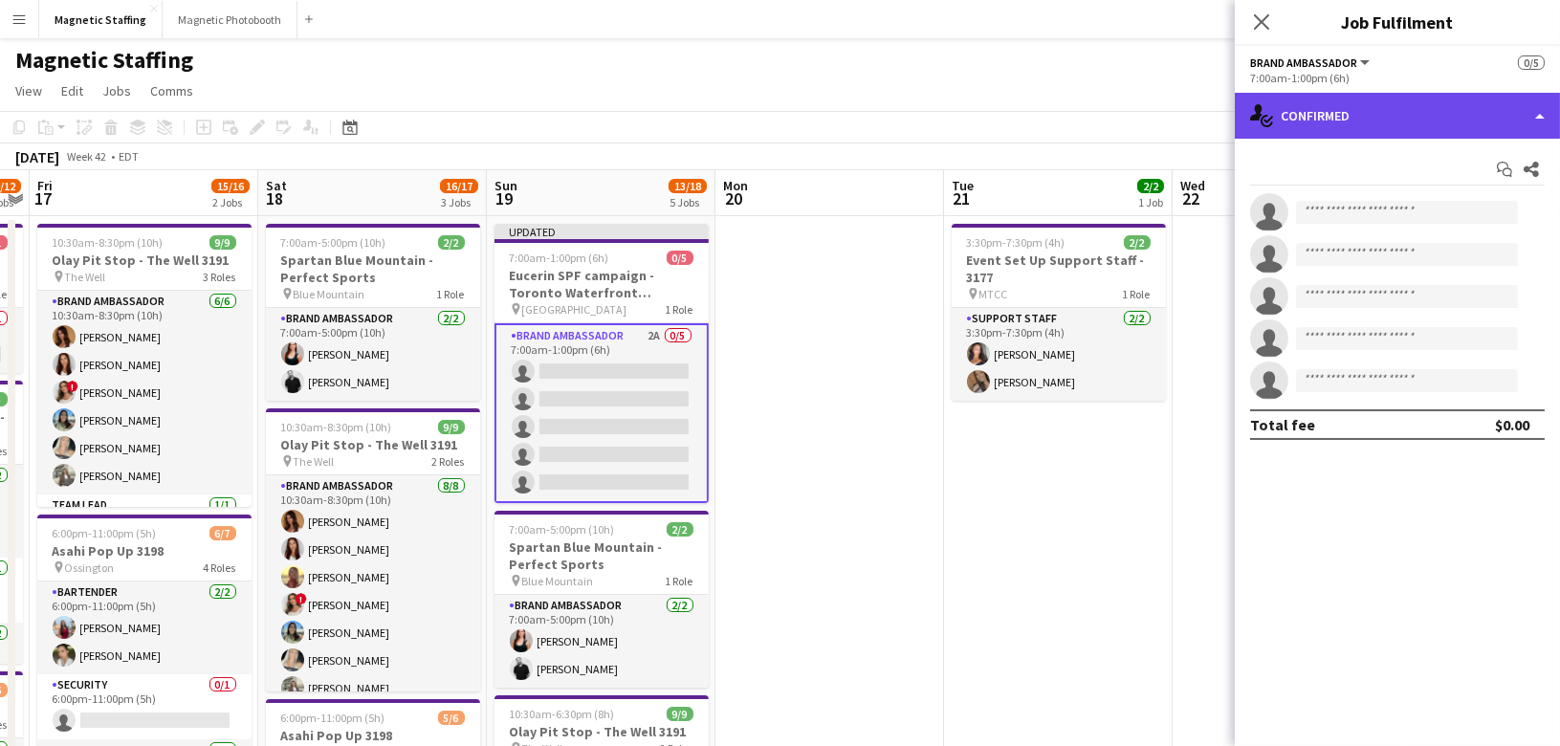
click at [1424, 101] on div "single-neutral-actions-check-2 Confirmed" at bounding box center [1397, 116] width 325 height 46
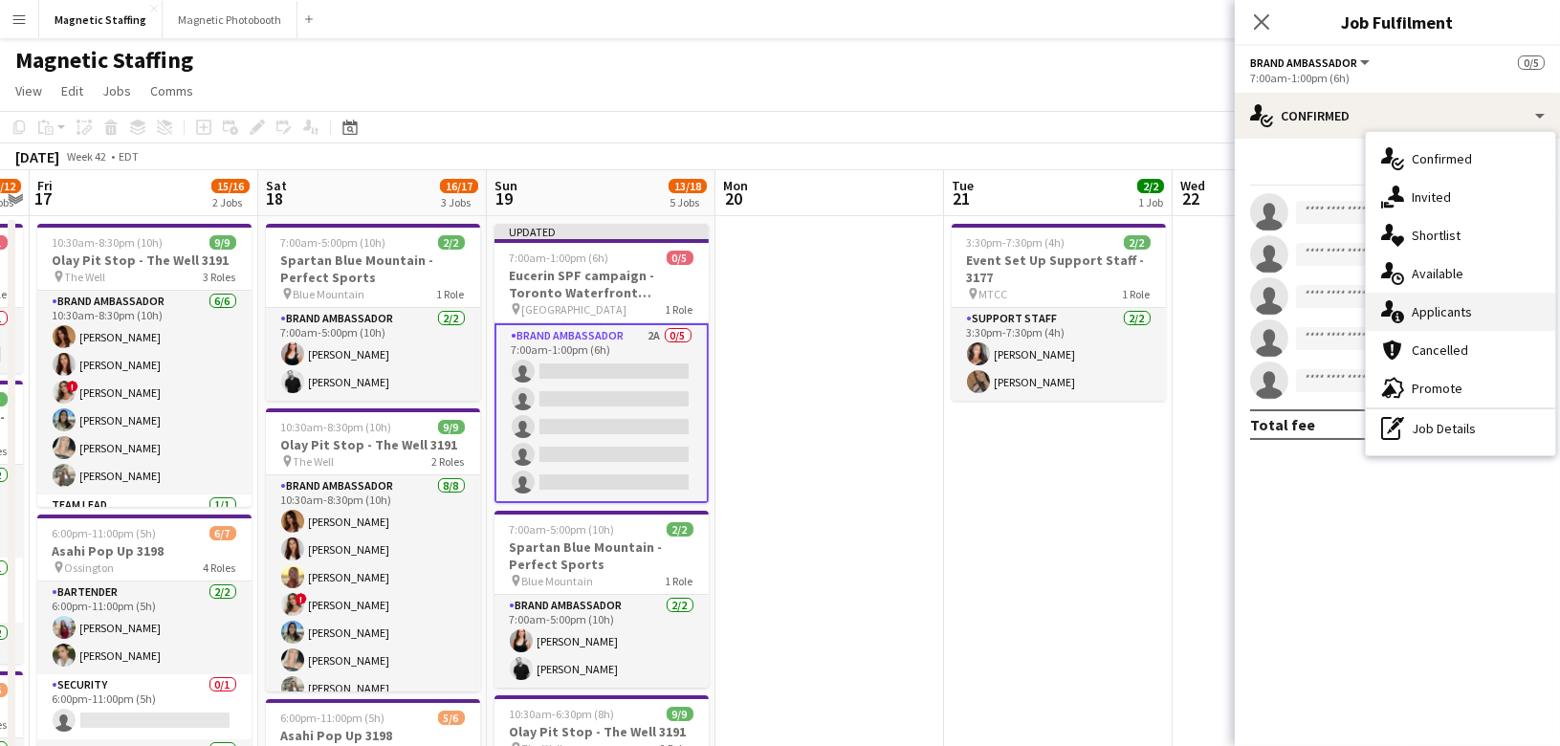
click at [1422, 301] on div "single-neutral-actions-information Applicants" at bounding box center [1460, 312] width 189 height 38
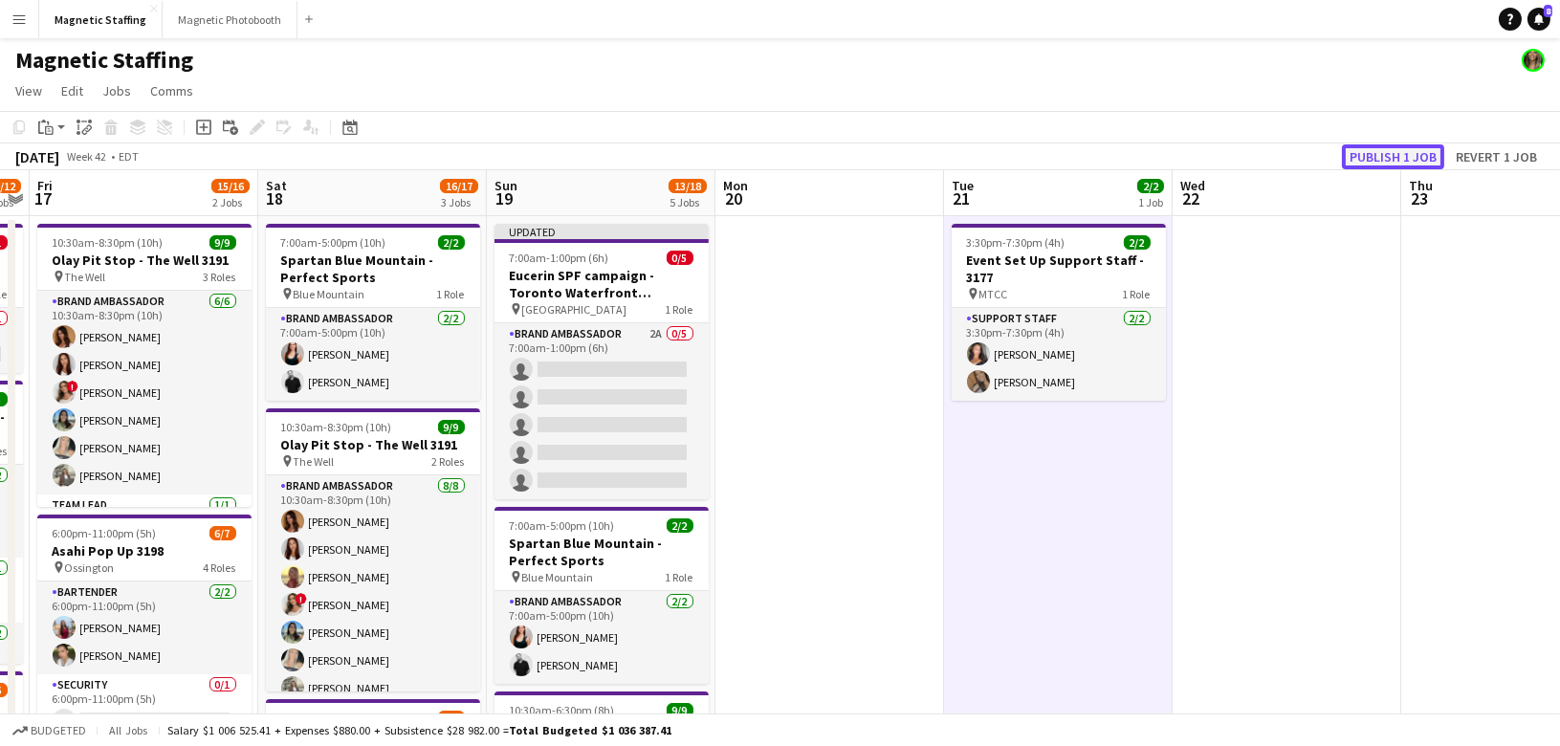
click at [1369, 153] on button "Publish 1 job" at bounding box center [1393, 156] width 102 height 25
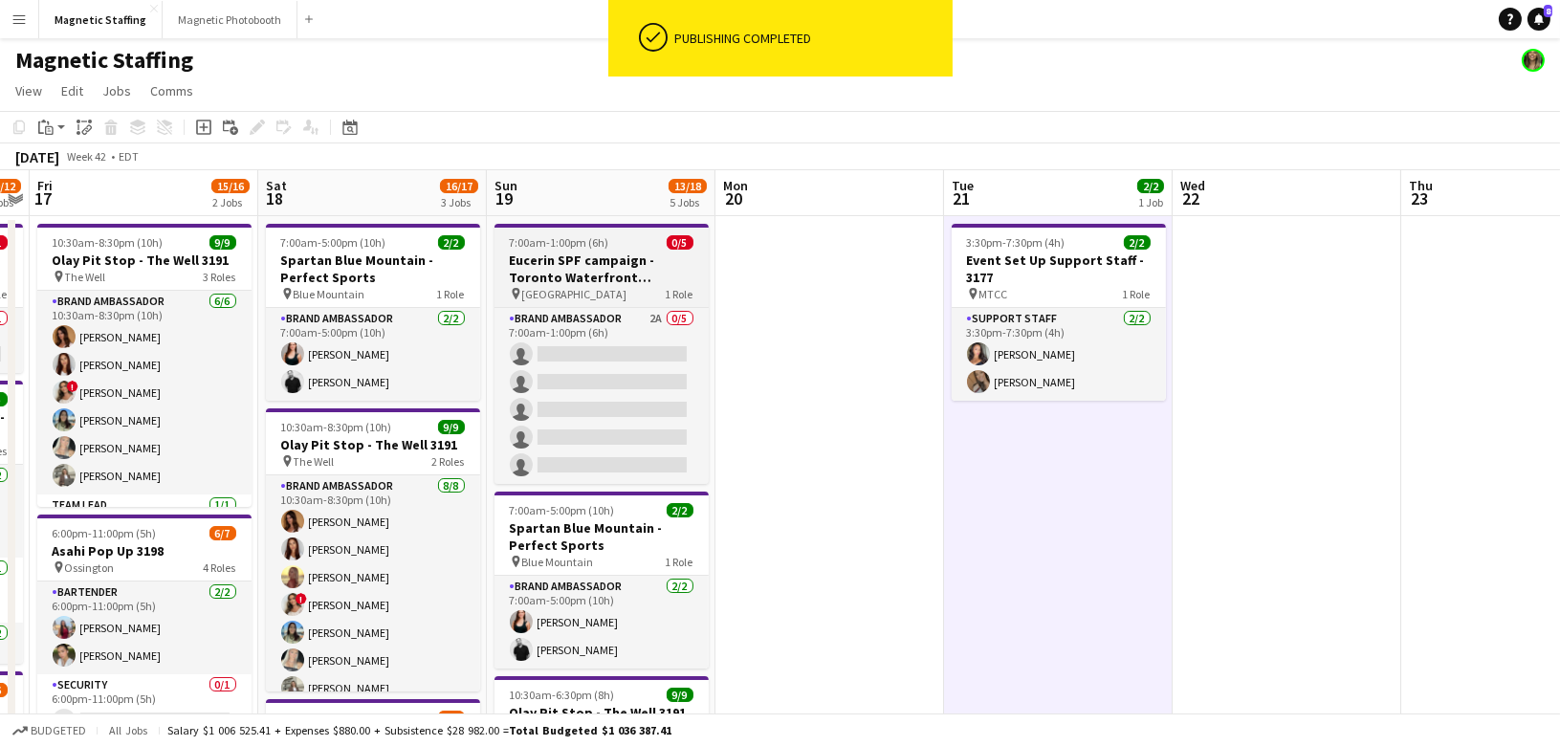
click at [560, 265] on h3 "Eucerin SPF campaign - Toronto Waterfront Marathon 3651" at bounding box center [601, 269] width 214 height 34
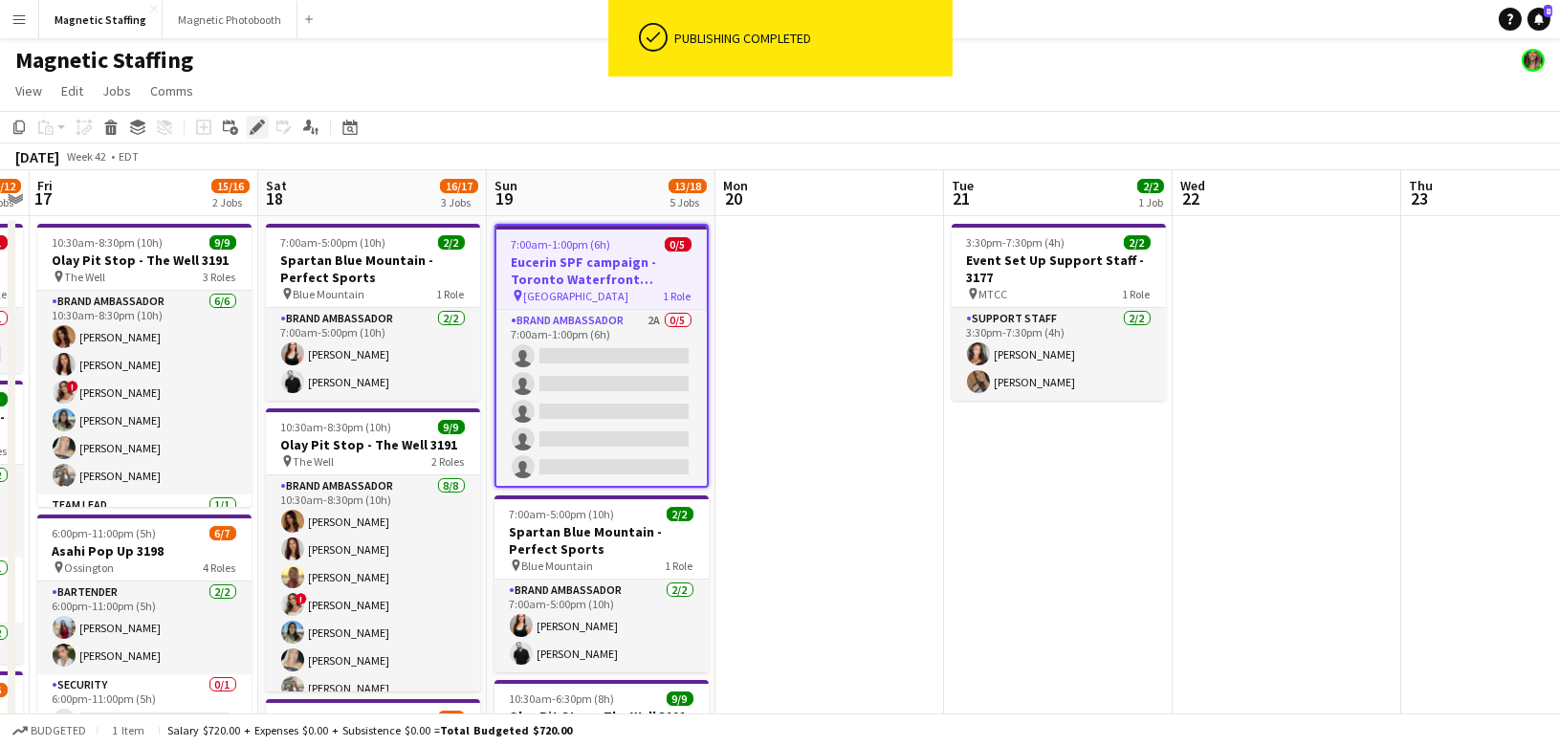
click at [252, 126] on icon "Edit" at bounding box center [257, 127] width 15 height 15
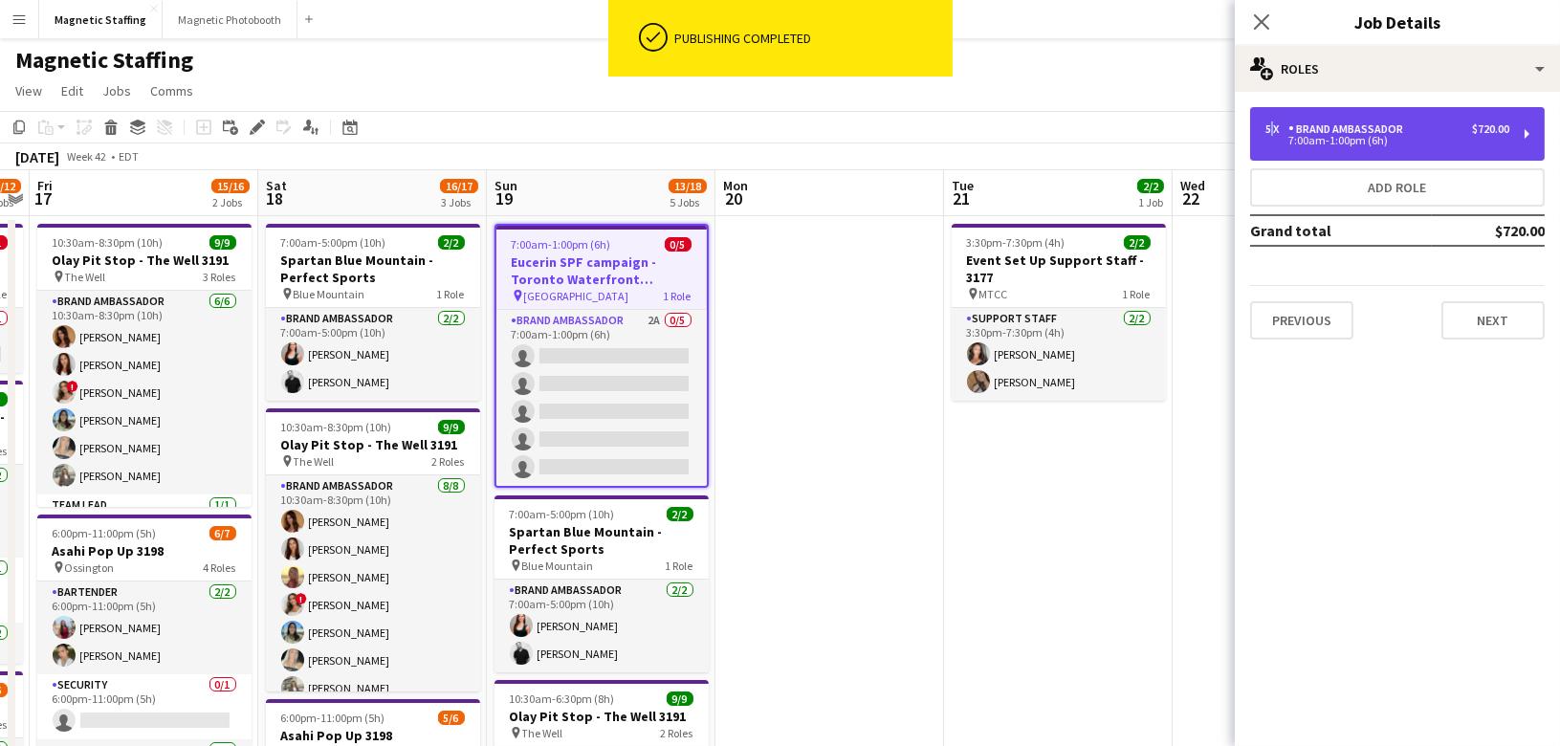
click at [1268, 130] on div "5 x" at bounding box center [1276, 128] width 23 height 13
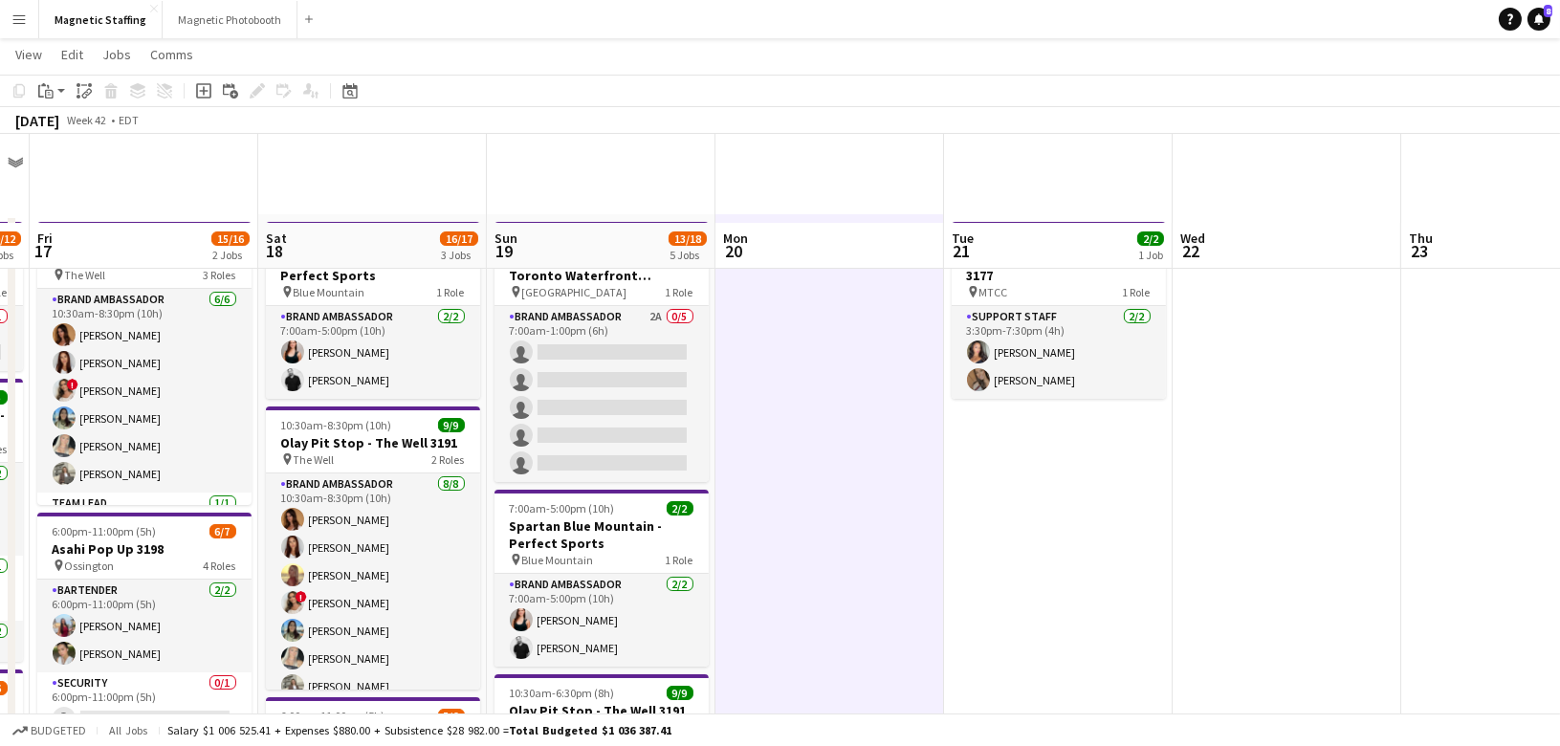
scroll to position [384, 0]
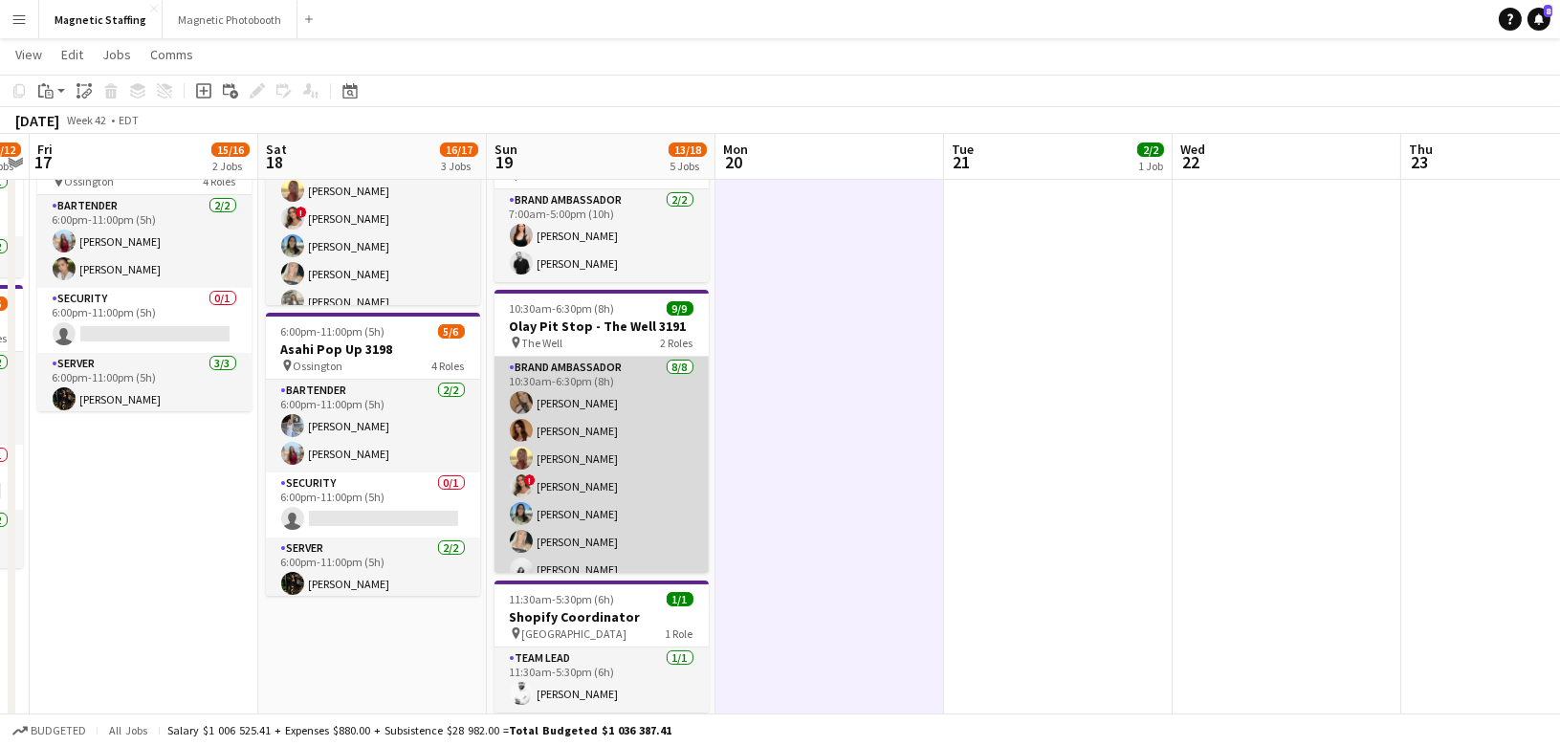
click at [521, 476] on app-user-avatar at bounding box center [521, 485] width 23 height 23
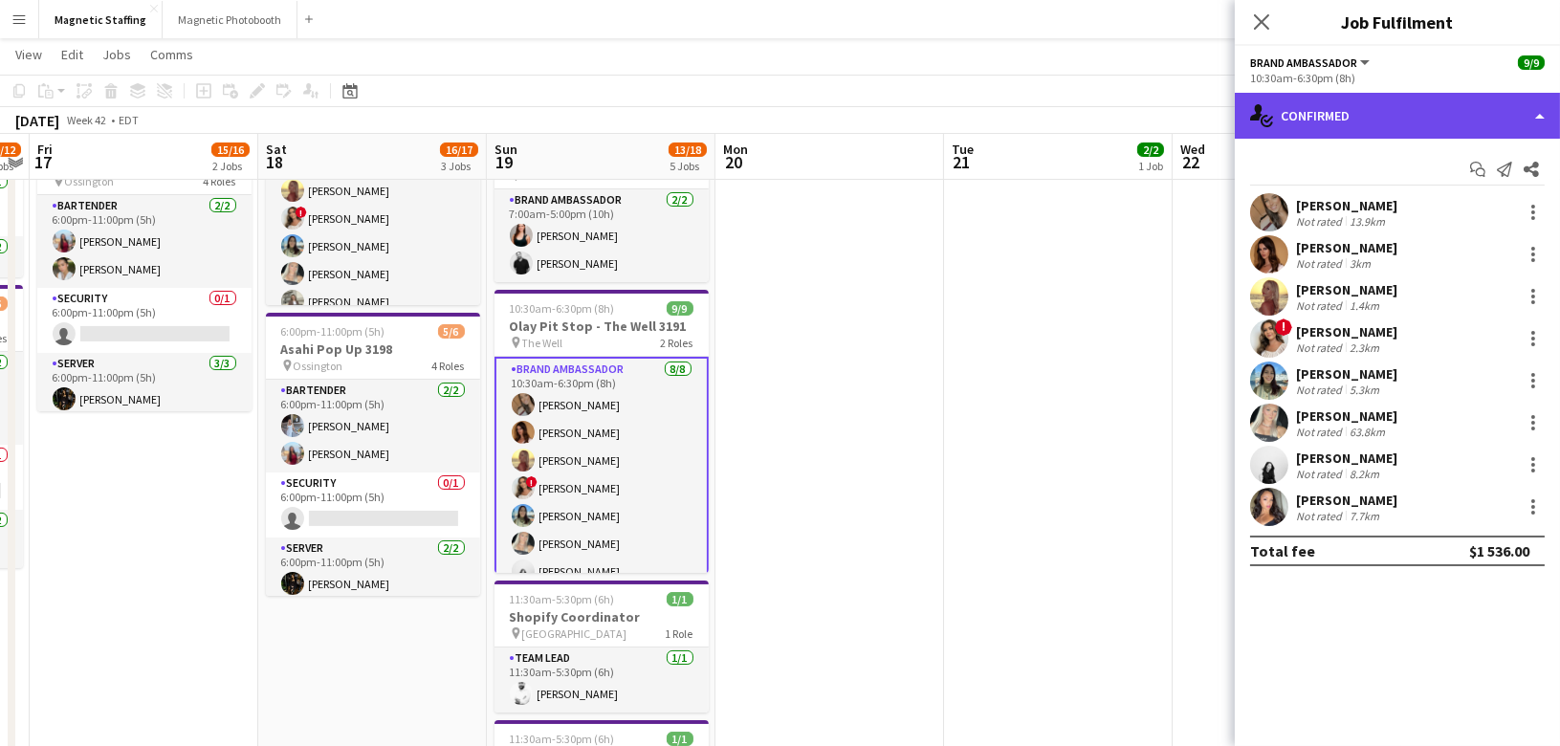
click at [1383, 120] on div "single-neutral-actions-check-2 Confirmed" at bounding box center [1397, 116] width 325 height 46
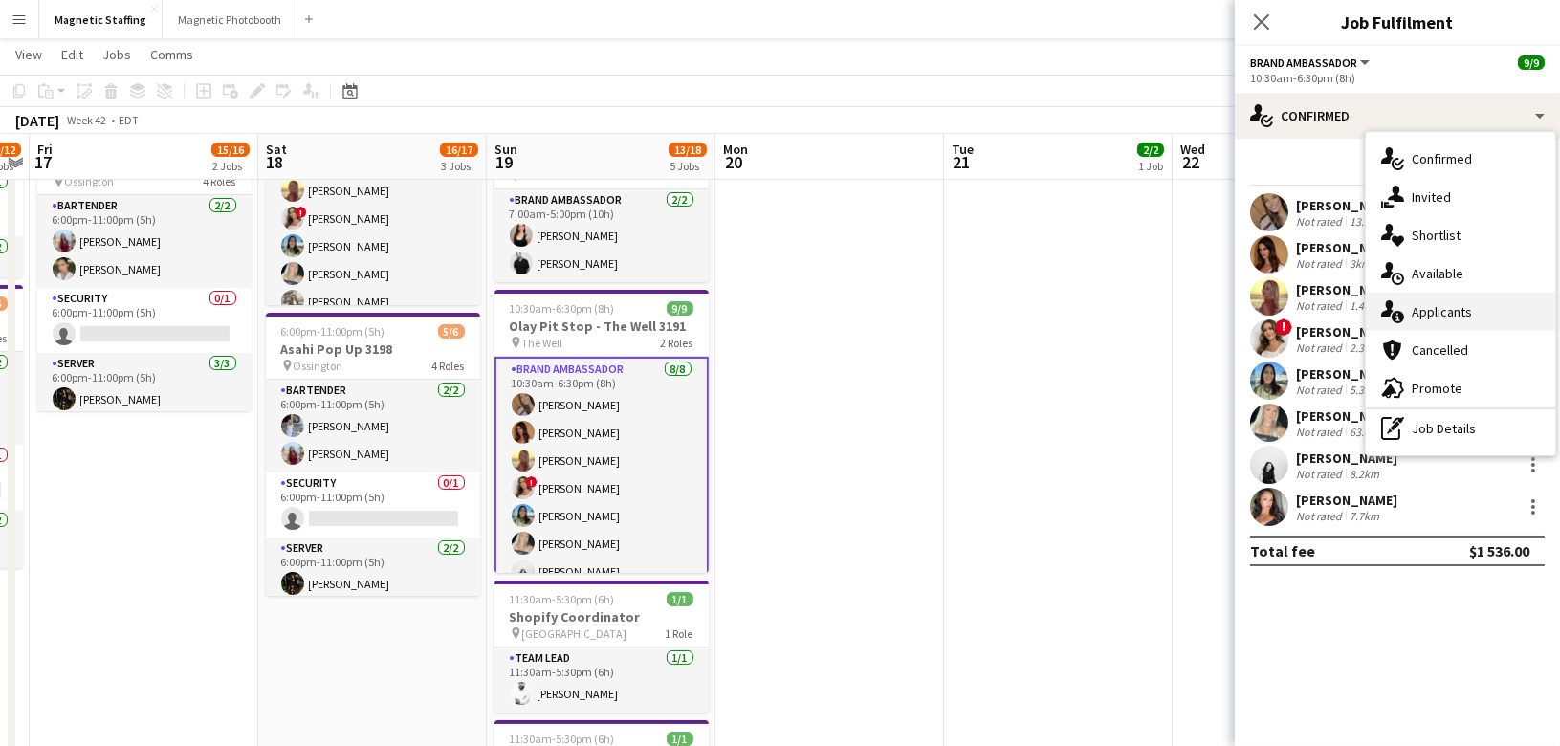
click at [1392, 312] on icon "single-neutral-actions-information" at bounding box center [1392, 311] width 23 height 23
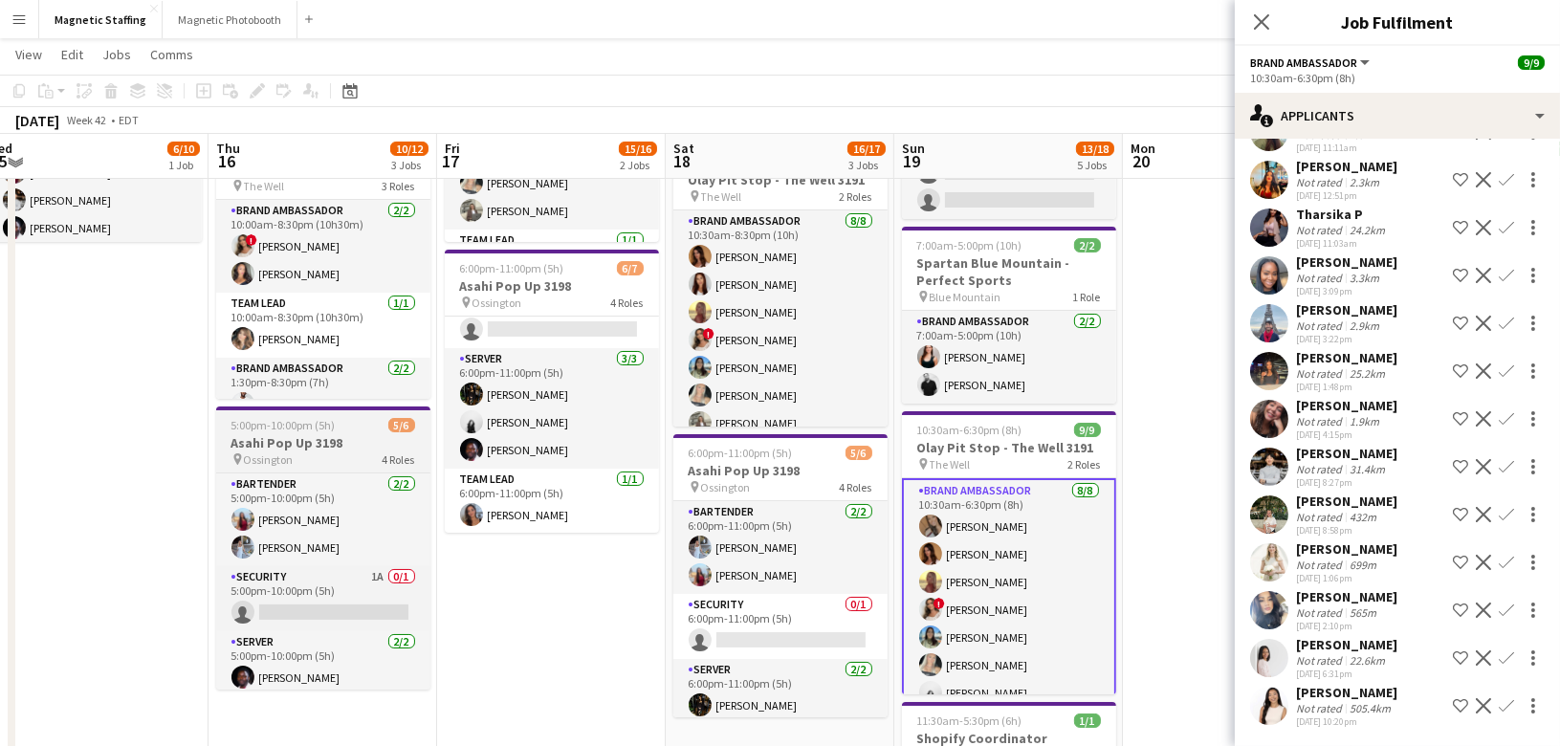
scroll to position [262, 0]
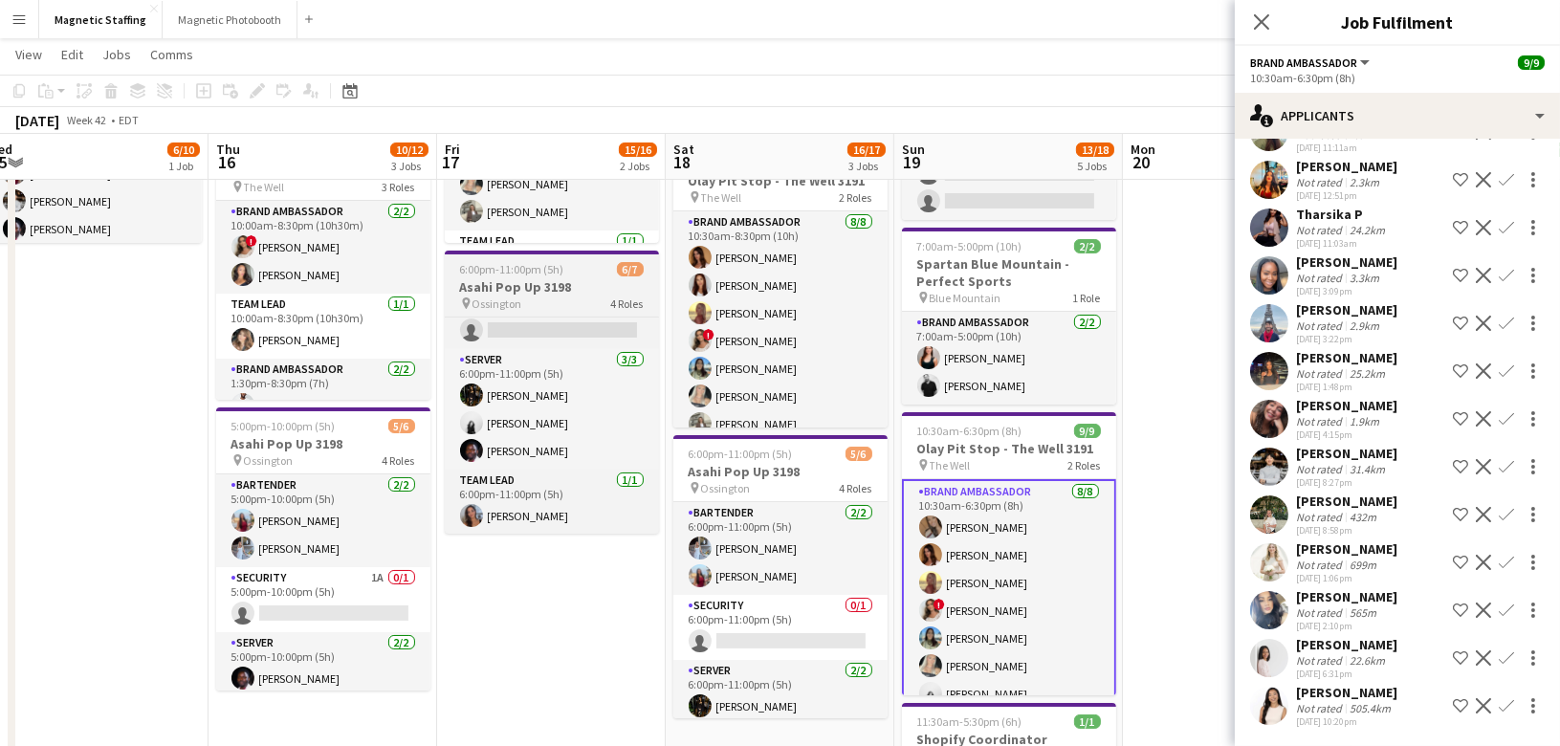
click at [516, 300] on span "Ossington" at bounding box center [497, 303] width 50 height 14
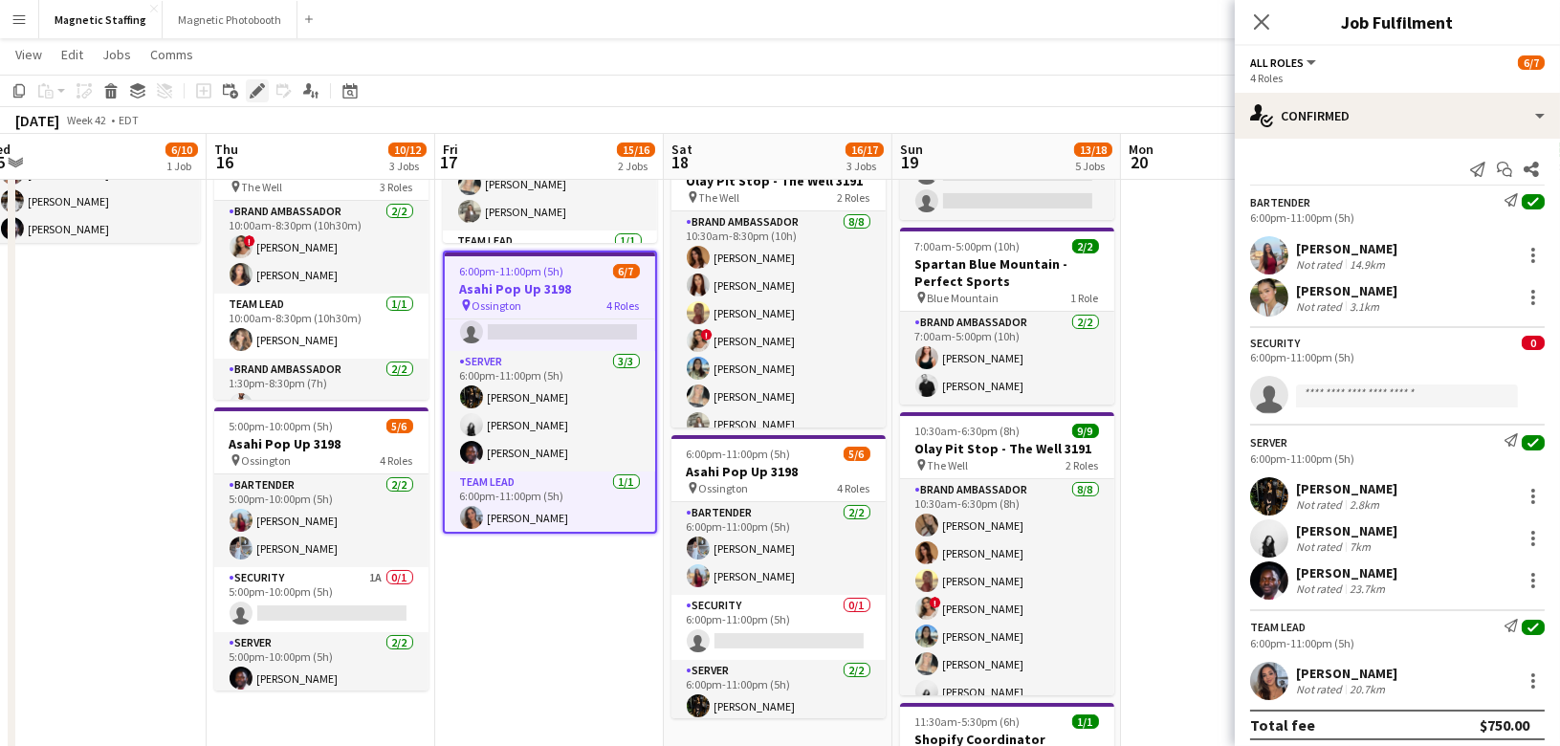
click at [257, 96] on icon "Edit" at bounding box center [257, 90] width 15 height 15
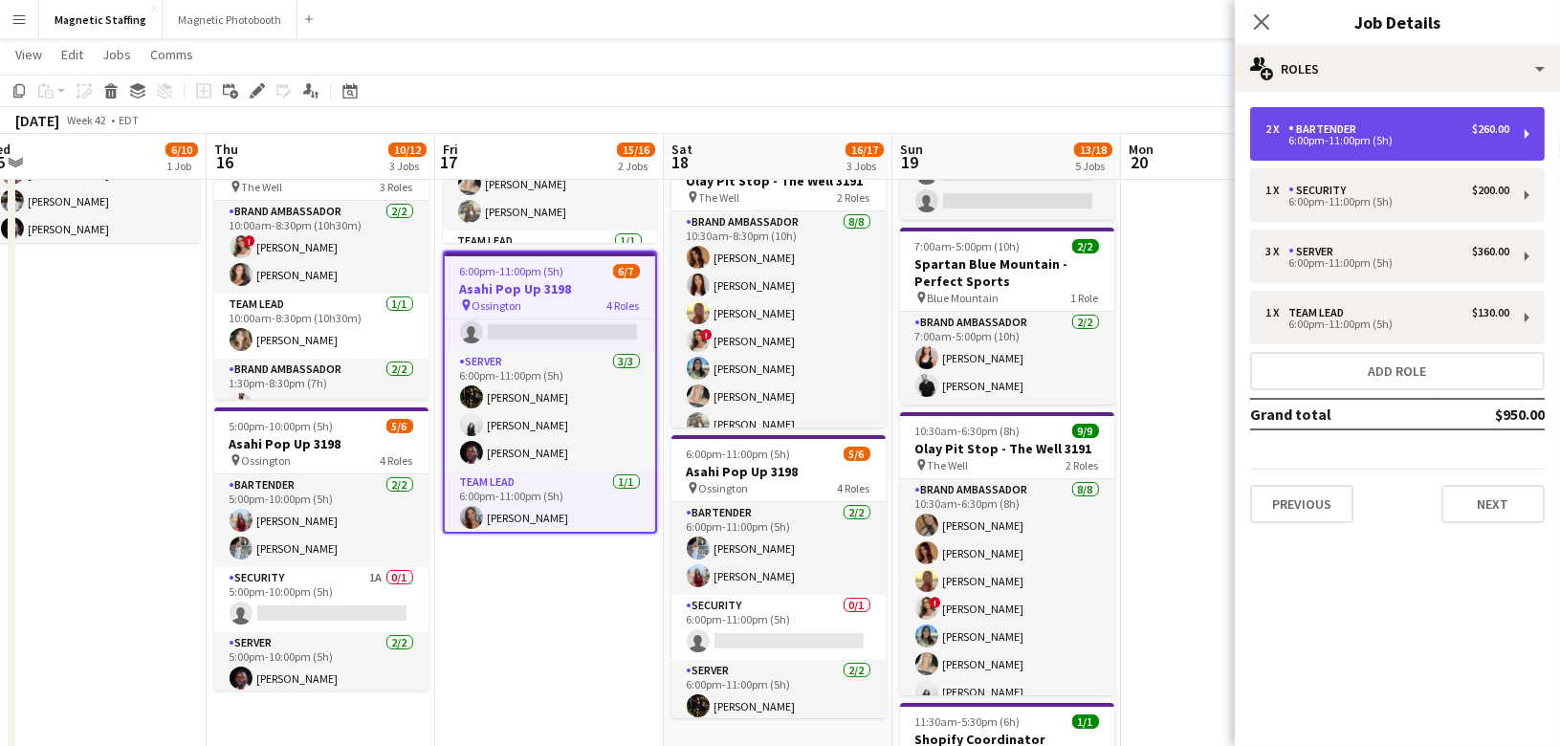
click at [1377, 132] on div "2 x Bartender $260.00" at bounding box center [1387, 128] width 244 height 13
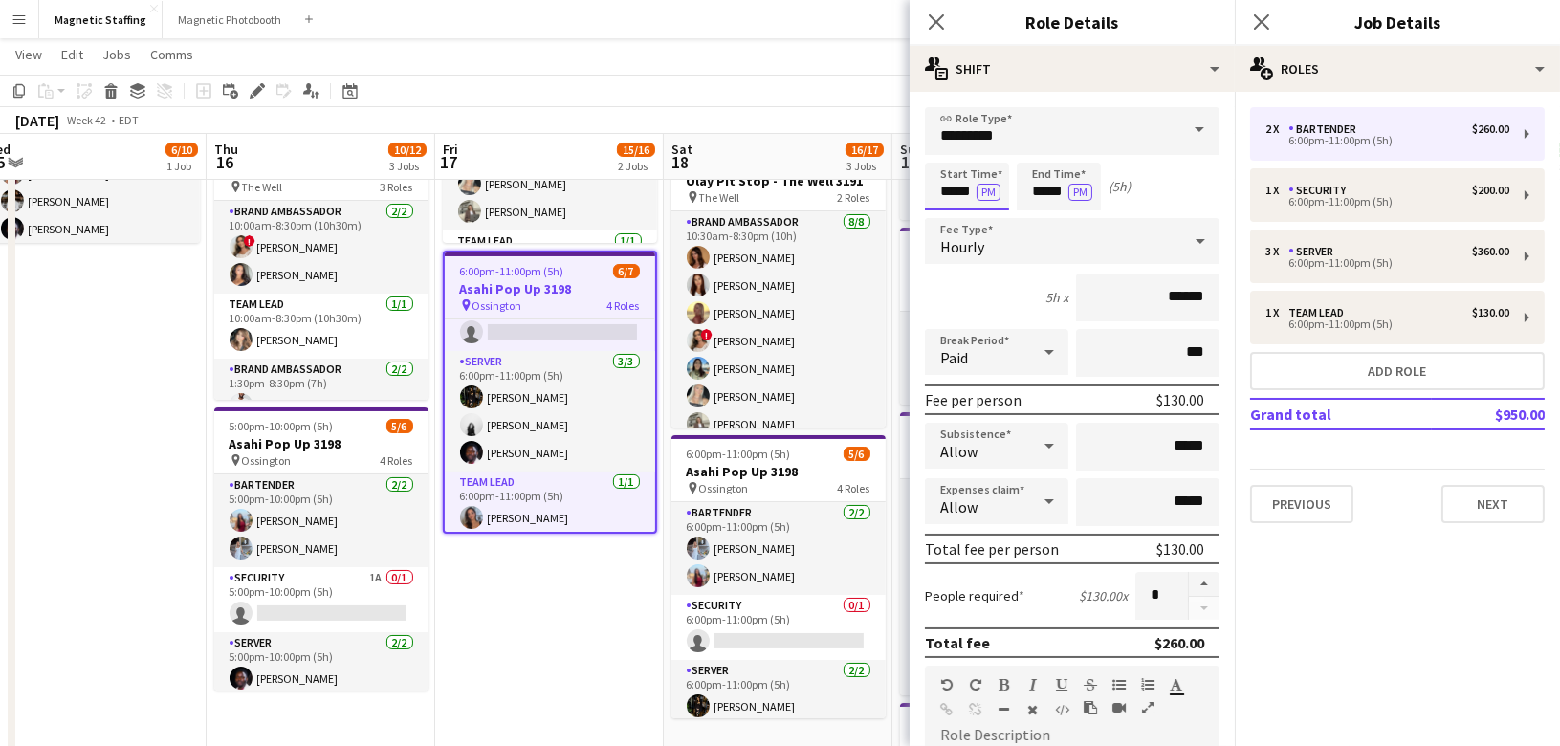
click at [972, 187] on input "*****" at bounding box center [967, 187] width 84 height 48
type input "*****"
drag, startPoint x: 1065, startPoint y: 193, endPoint x: 918, endPoint y: 187, distance: 147.4
click at [918, 187] on form "link Role Type ********* Start Time ***** PM End Time ***** PM (4h 30m) Fee Typ…" at bounding box center [1071, 701] width 325 height 1189
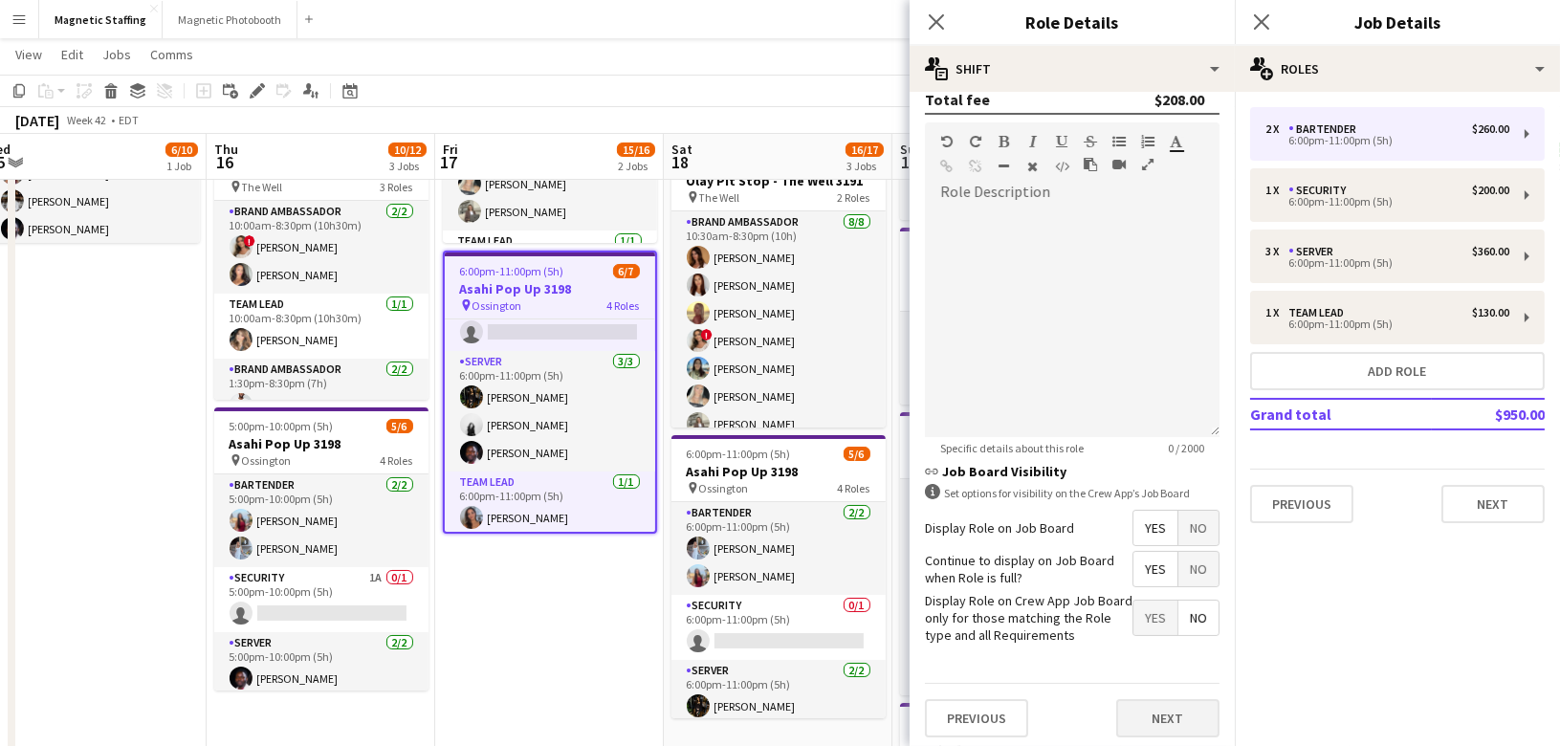
type input "*****"
click at [1144, 708] on button "Next" at bounding box center [1167, 718] width 103 height 38
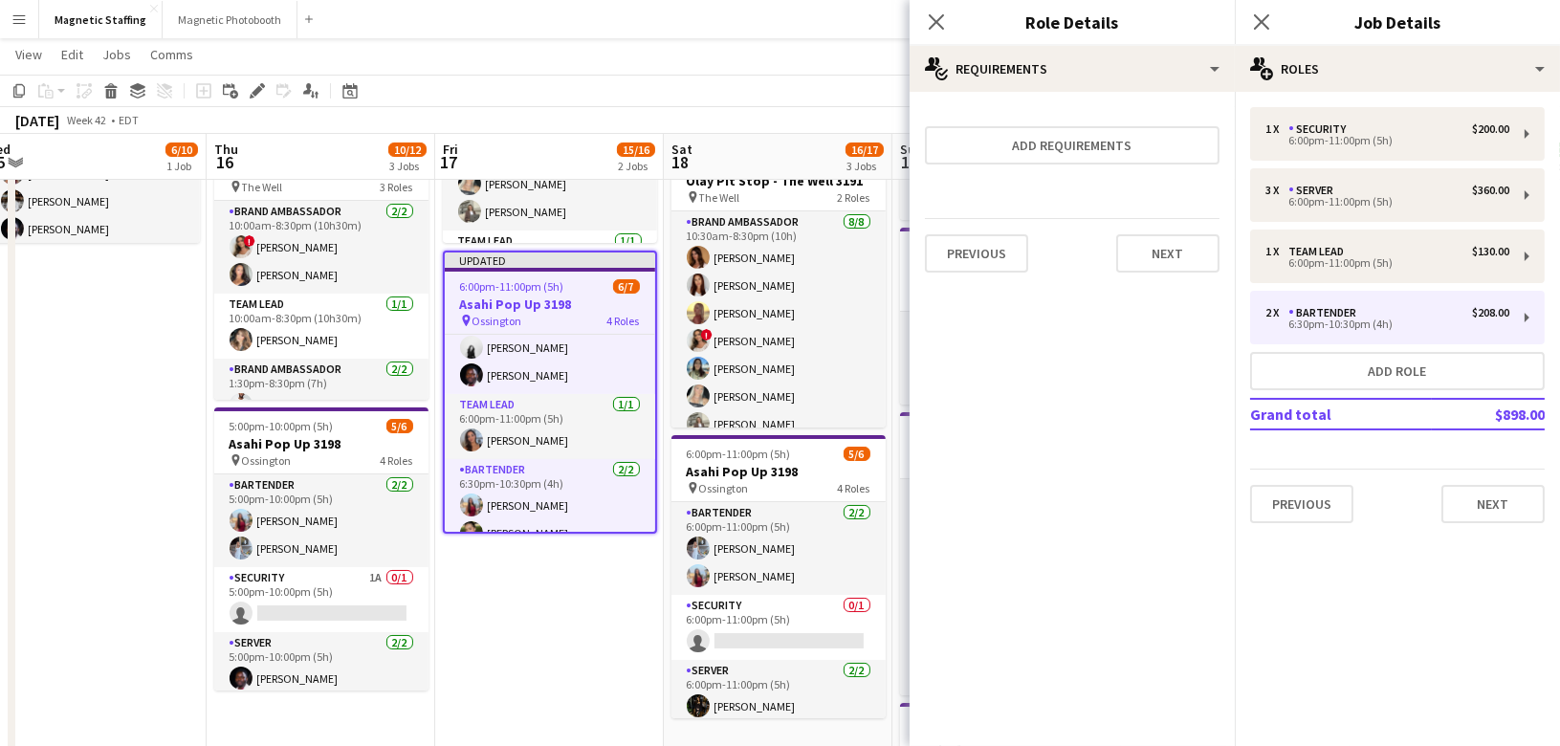
scroll to position [33, 0]
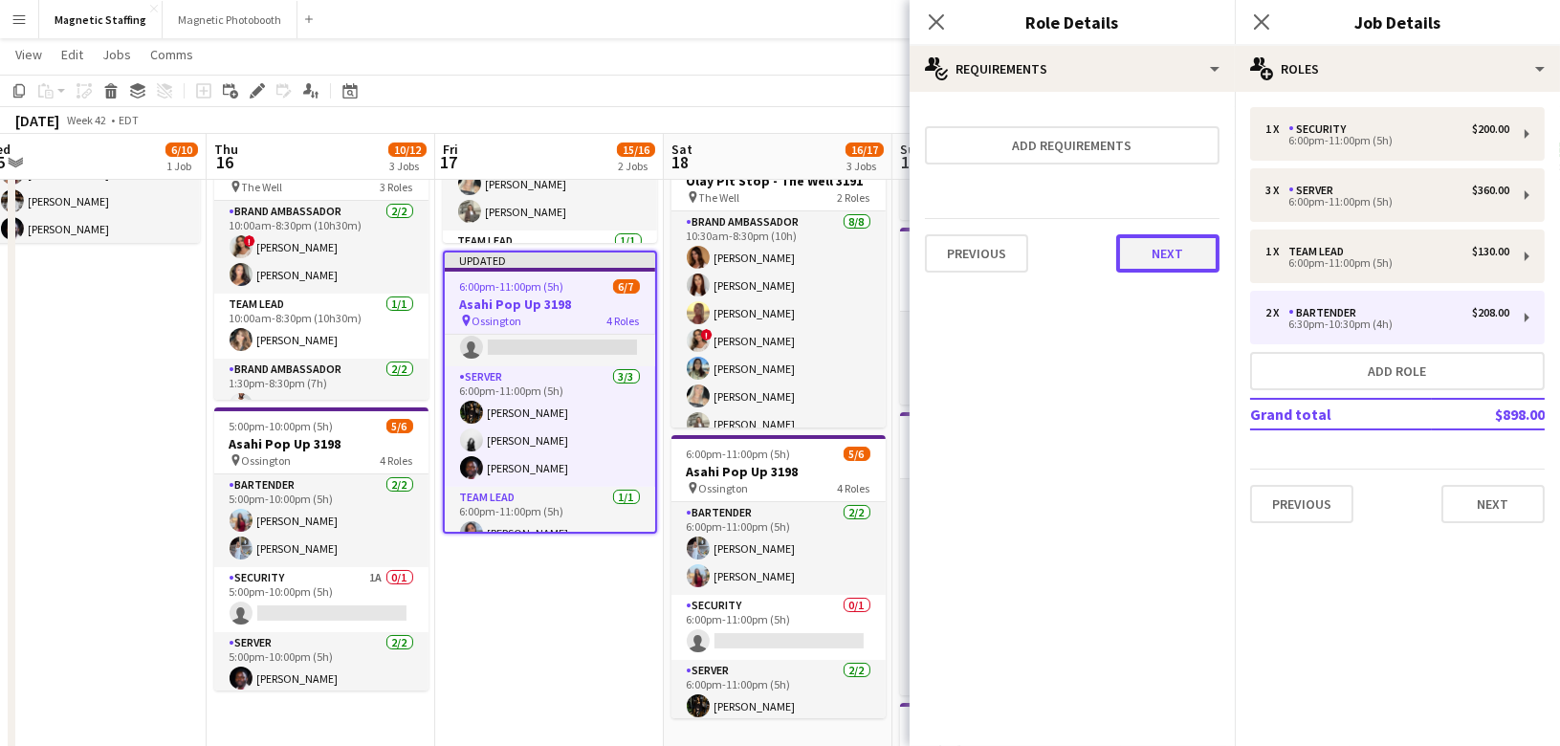
click at [1164, 248] on button "Next" at bounding box center [1167, 253] width 103 height 38
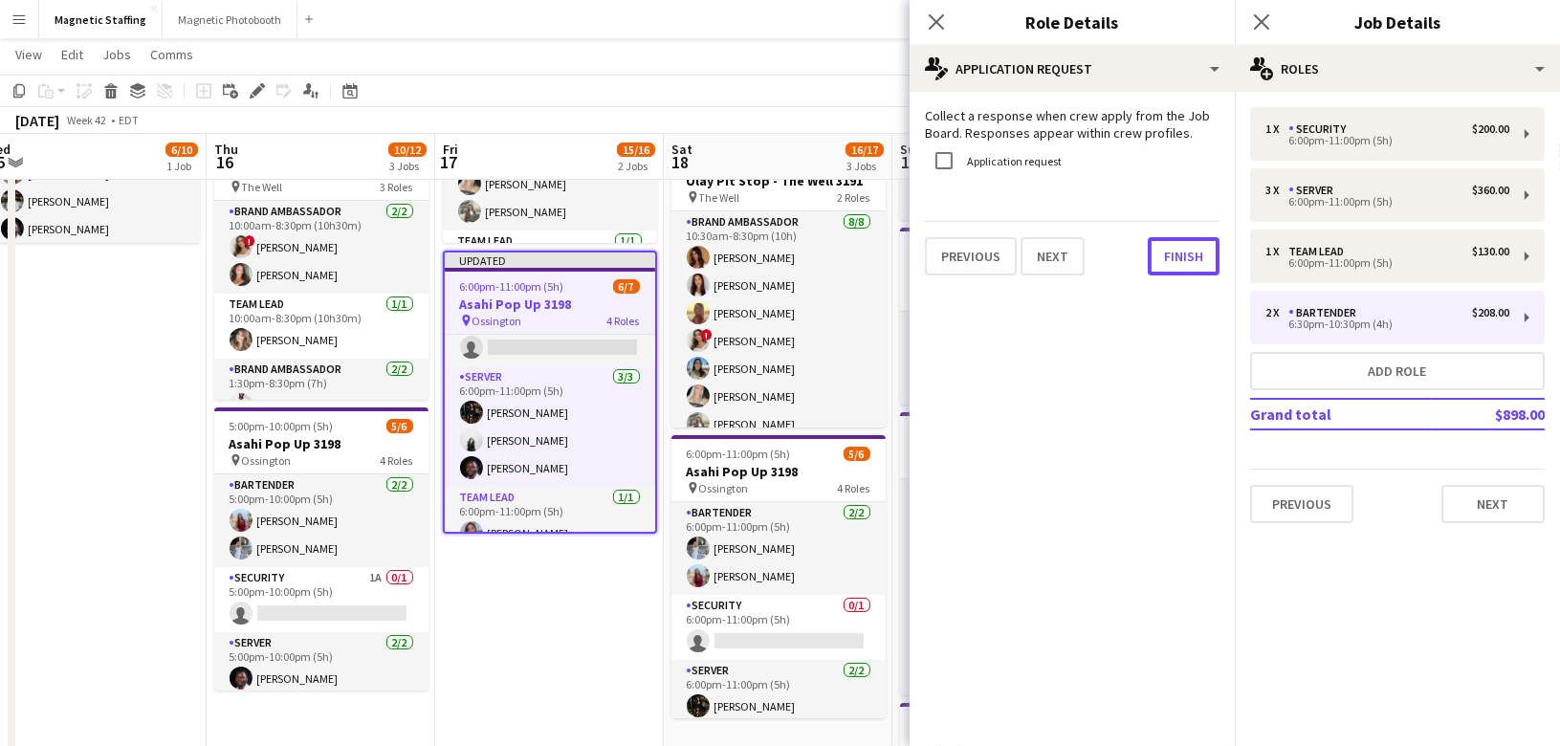
click at [1164, 248] on button "Finish" at bounding box center [1184, 256] width 72 height 38
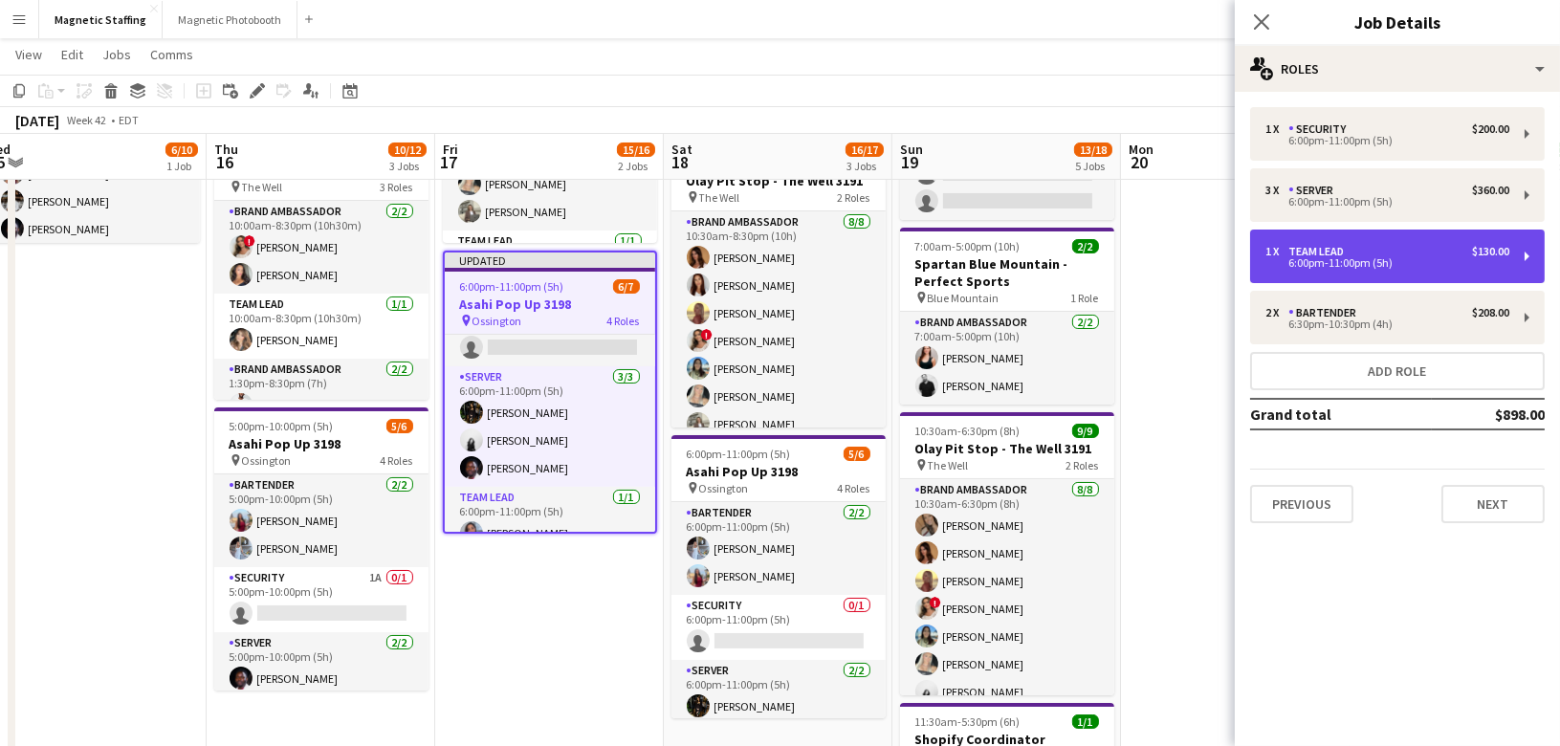
click at [1312, 252] on div "Team Lead" at bounding box center [1319, 251] width 63 height 13
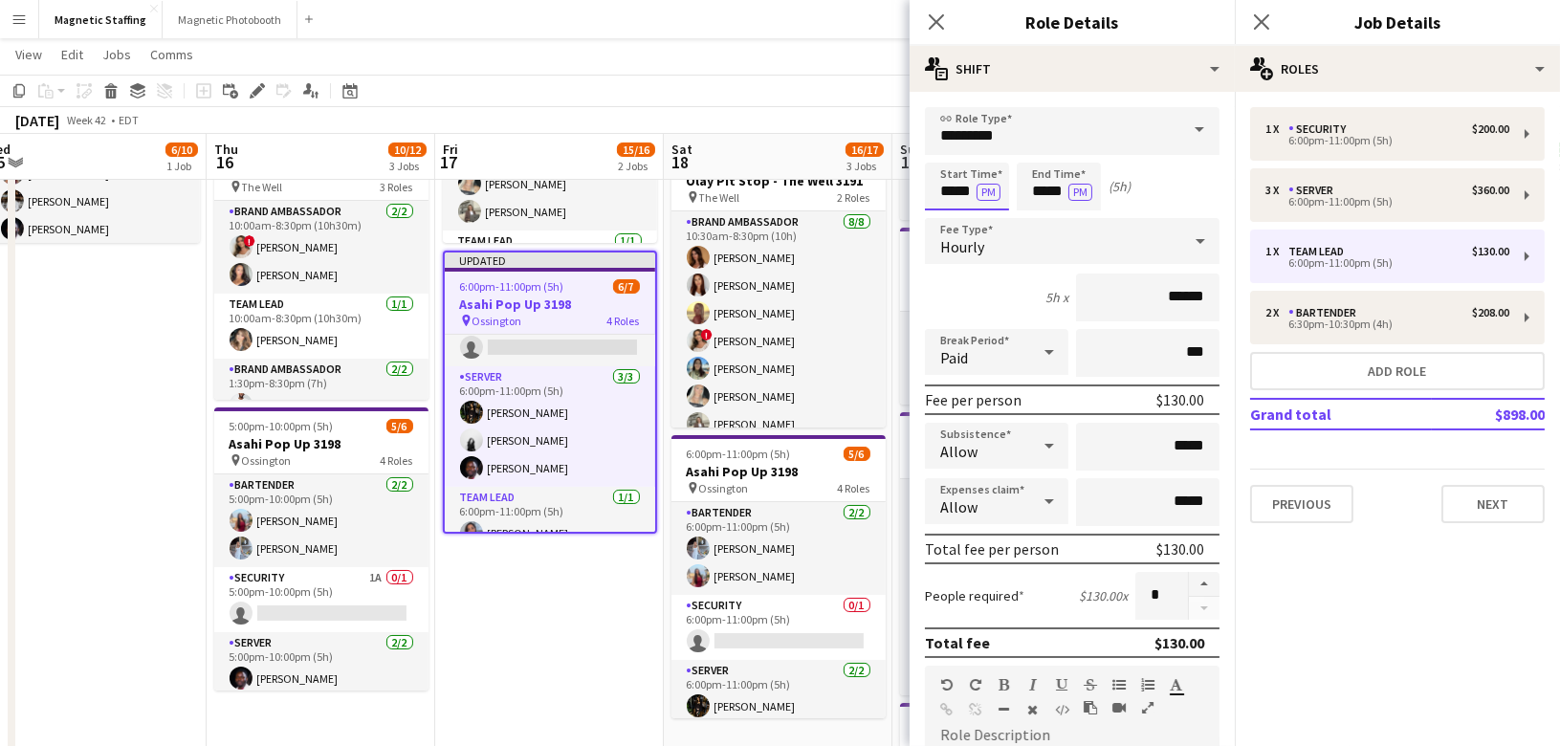
click at [975, 194] on input "*****" at bounding box center [967, 187] width 84 height 48
type input "*****"
drag, startPoint x: 1065, startPoint y: 190, endPoint x: 998, endPoint y: 187, distance: 67.0
click at [998, 188] on div "Start Time ***** PM End Time ***** PM (4h 30m)" at bounding box center [1072, 187] width 295 height 48
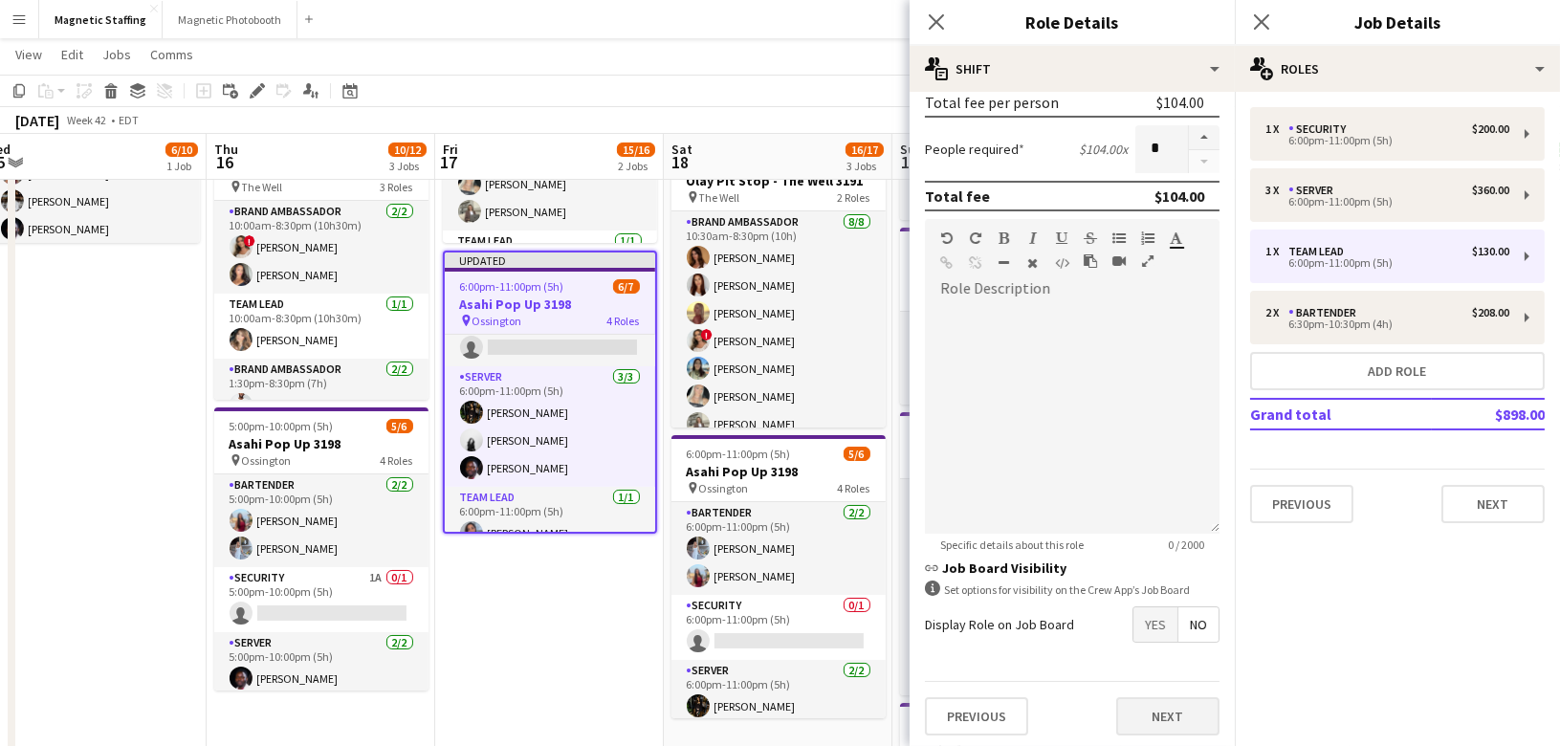
type input "*****"
click at [1161, 709] on button "Next" at bounding box center [1167, 716] width 103 height 38
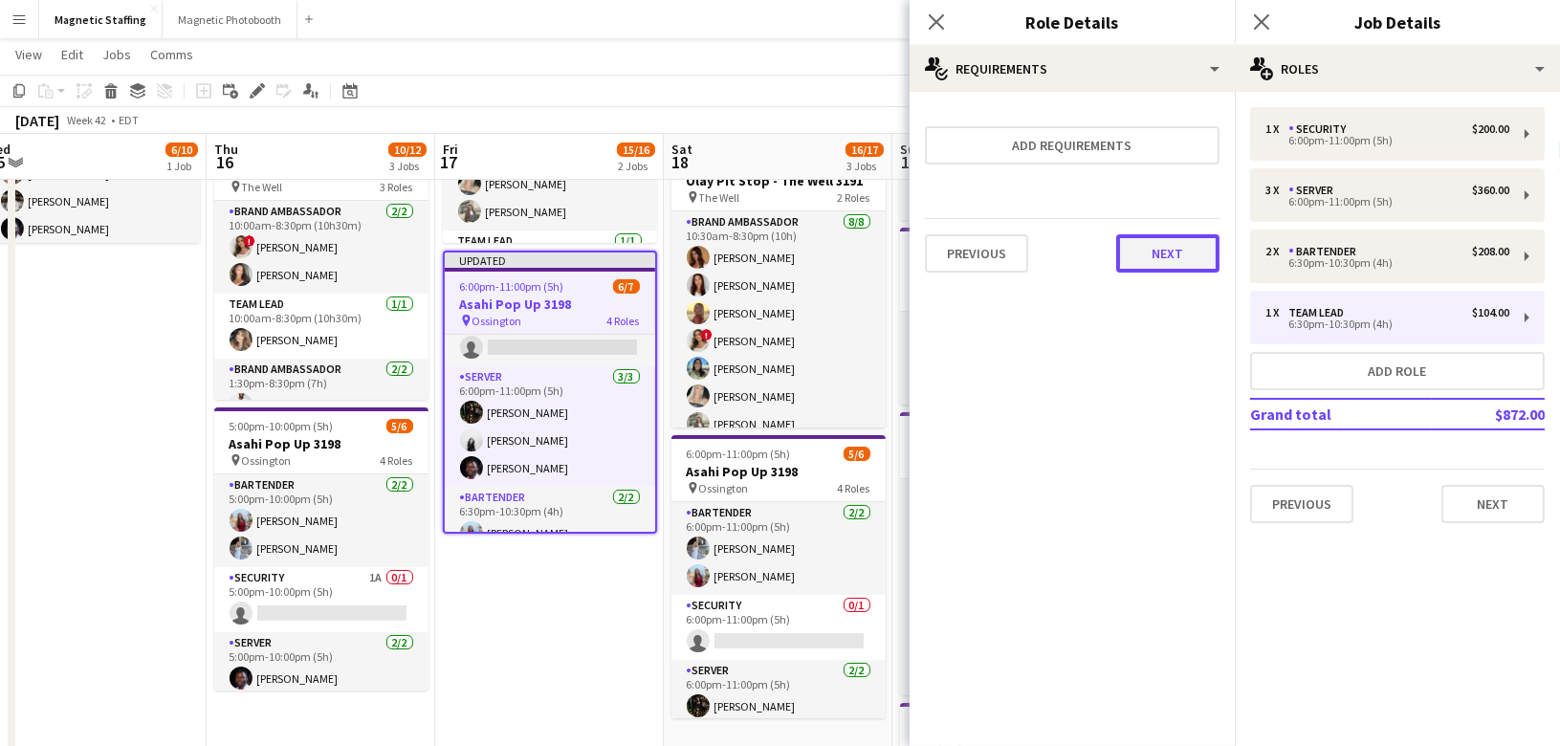
click at [1156, 252] on button "Next" at bounding box center [1167, 253] width 103 height 38
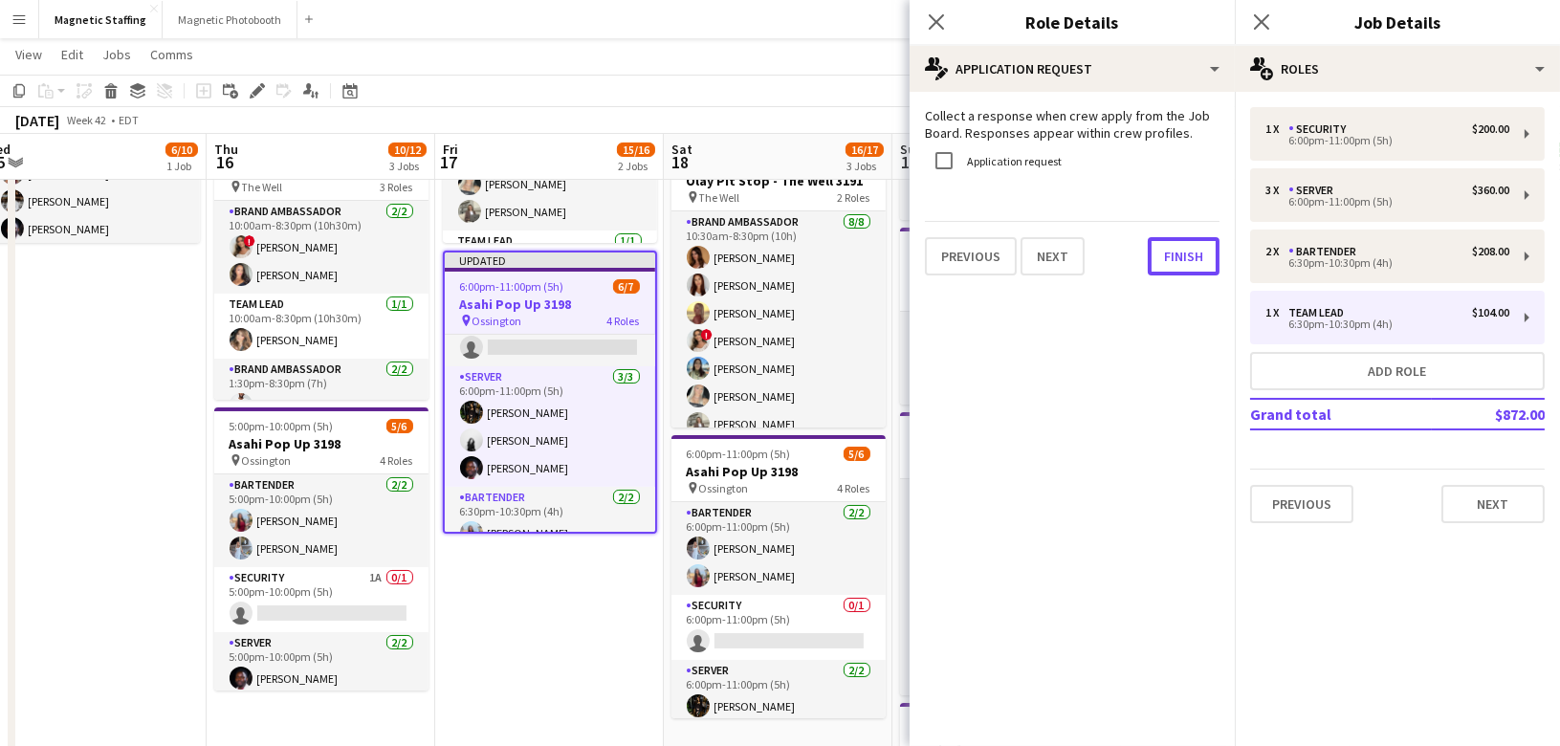
click at [1156, 252] on button "Finish" at bounding box center [1184, 256] width 72 height 38
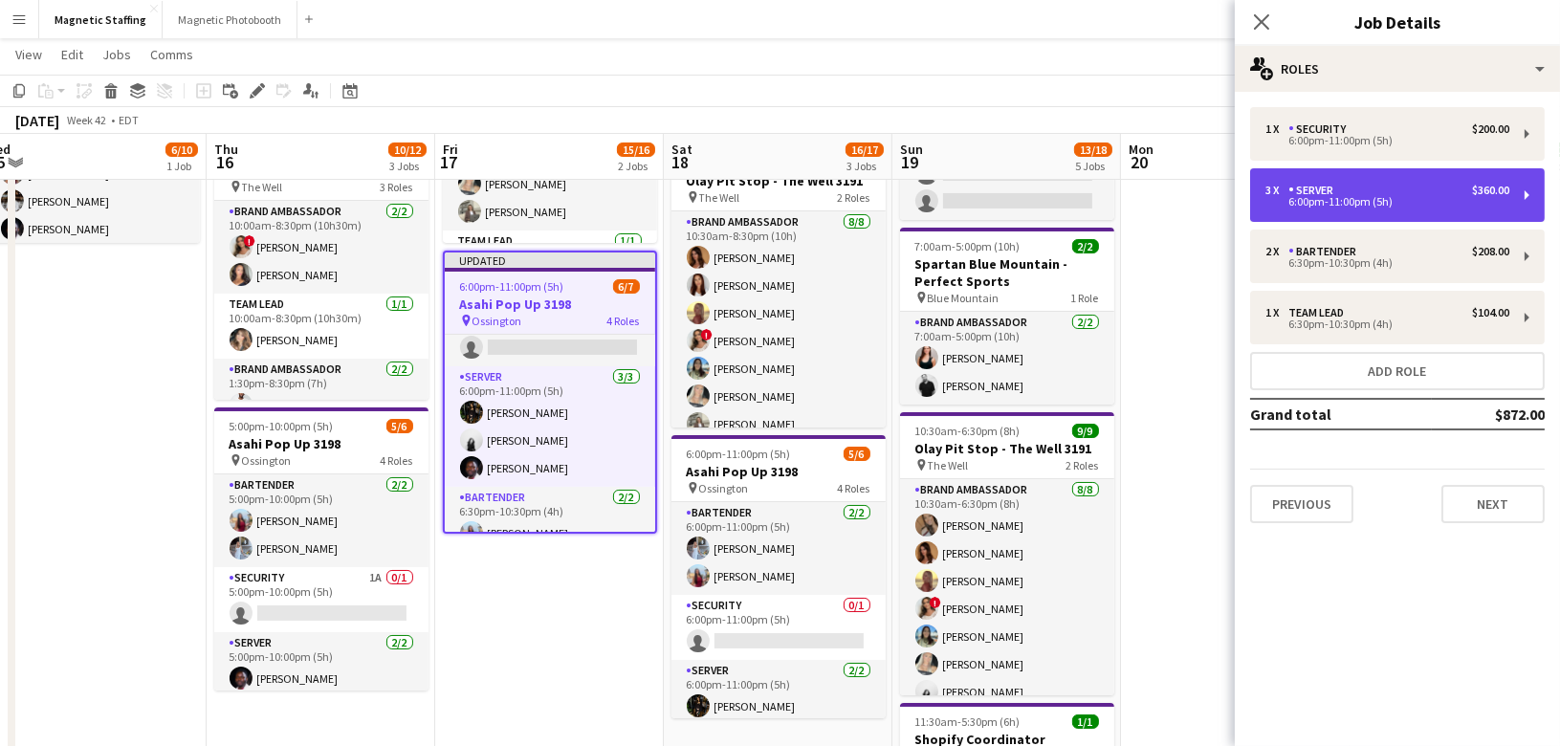
click at [1322, 180] on div "3 x Server $360.00 6:00pm-11:00pm (5h)" at bounding box center [1397, 195] width 295 height 54
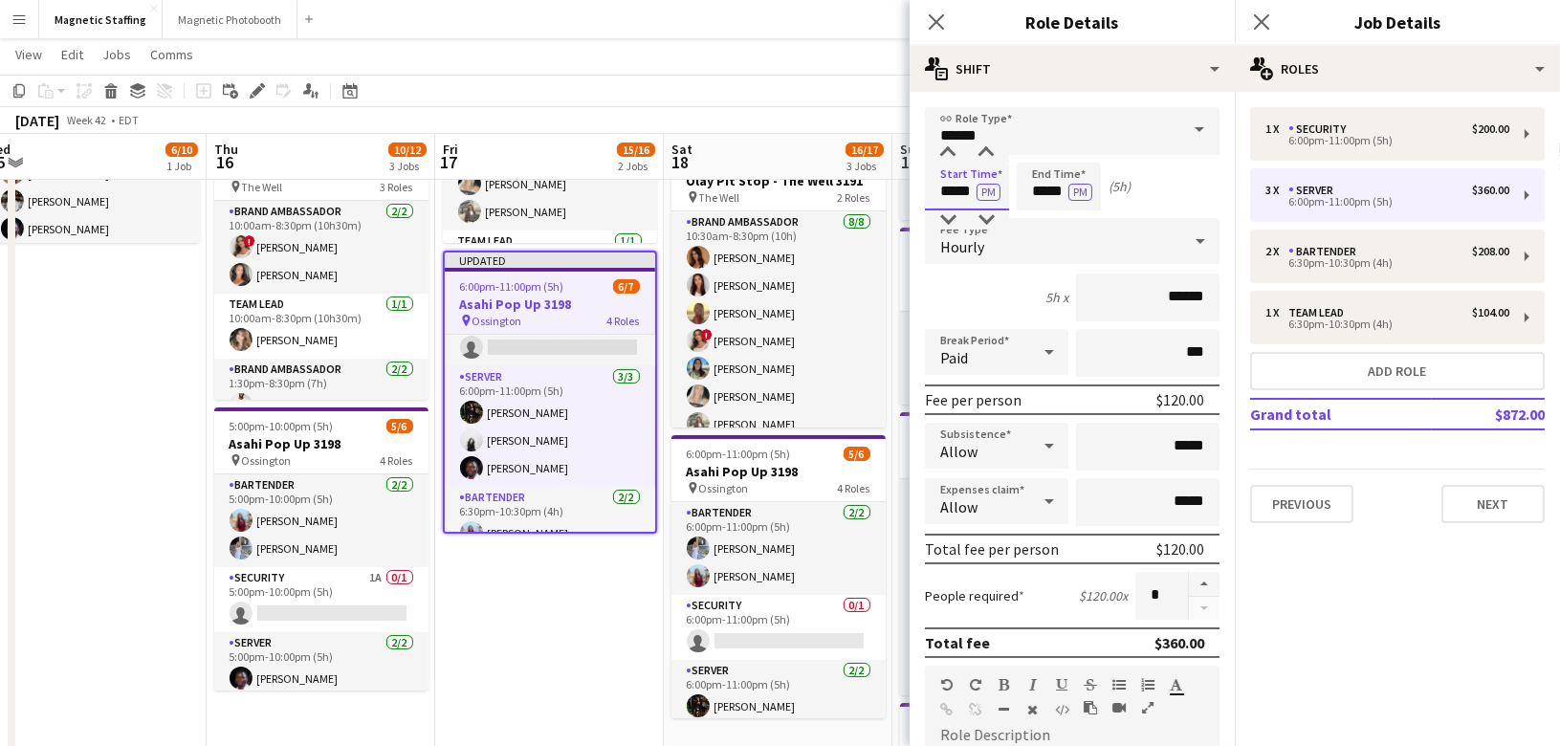
click at [973, 190] on input "*****" at bounding box center [967, 187] width 84 height 48
type input "*****"
drag, startPoint x: 1064, startPoint y: 195, endPoint x: 966, endPoint y: 192, distance: 98.5
click at [970, 194] on div "Start Time ***** PM End Time ***** PM (4h 30m)" at bounding box center [1072, 187] width 295 height 48
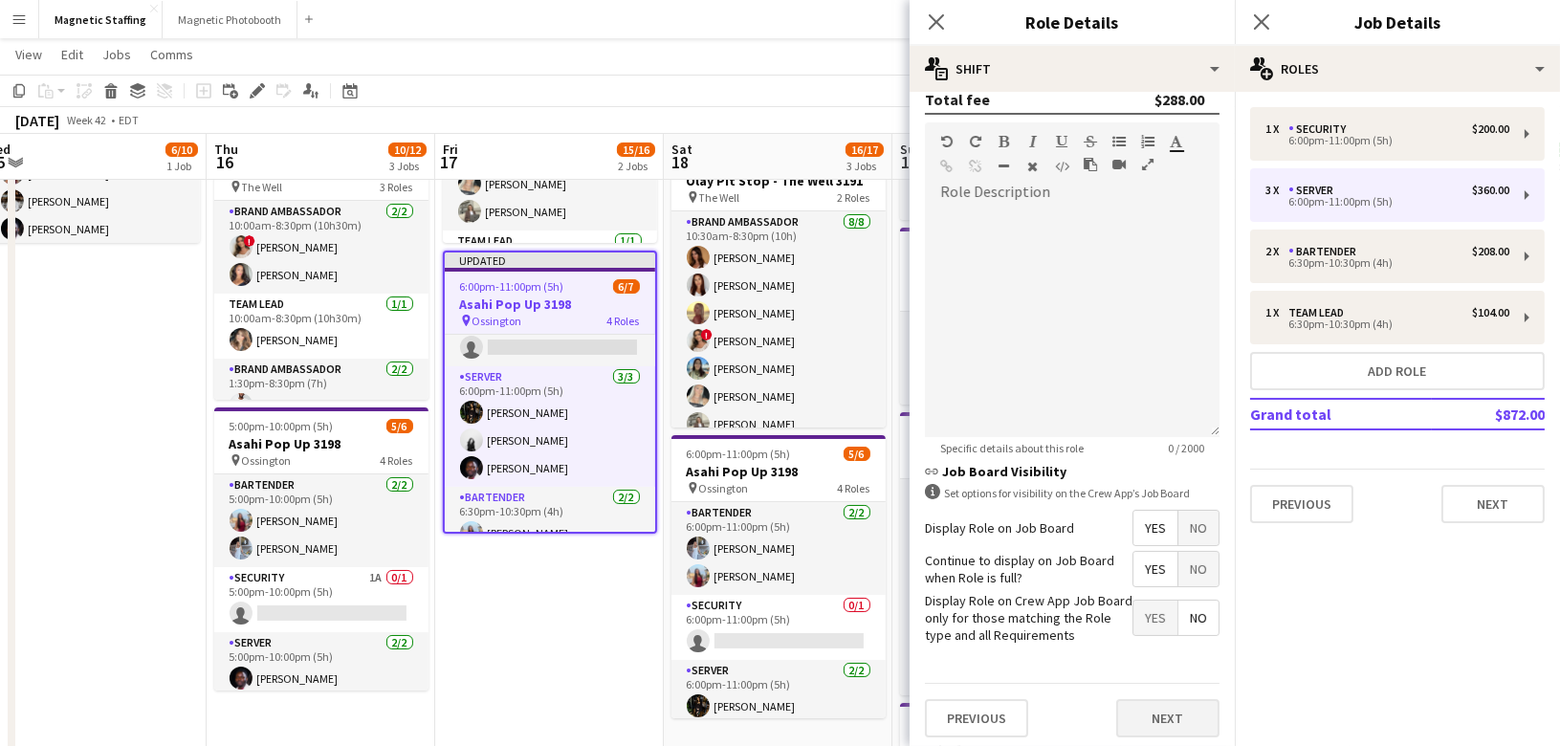
type input "*****"
click at [1161, 719] on button "Next" at bounding box center [1167, 718] width 103 height 38
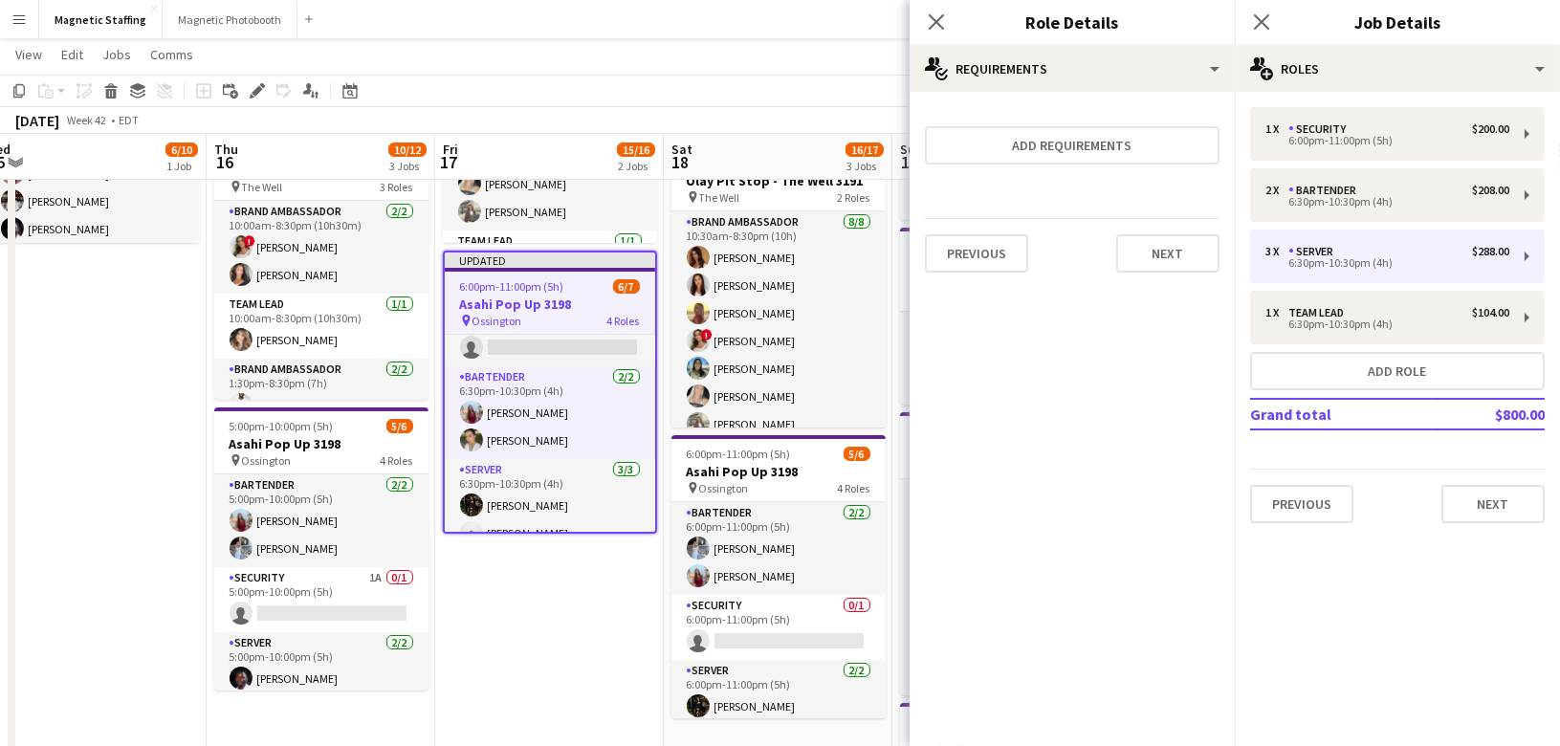
scroll to position [0, 0]
click at [1165, 244] on button "Next" at bounding box center [1167, 253] width 103 height 38
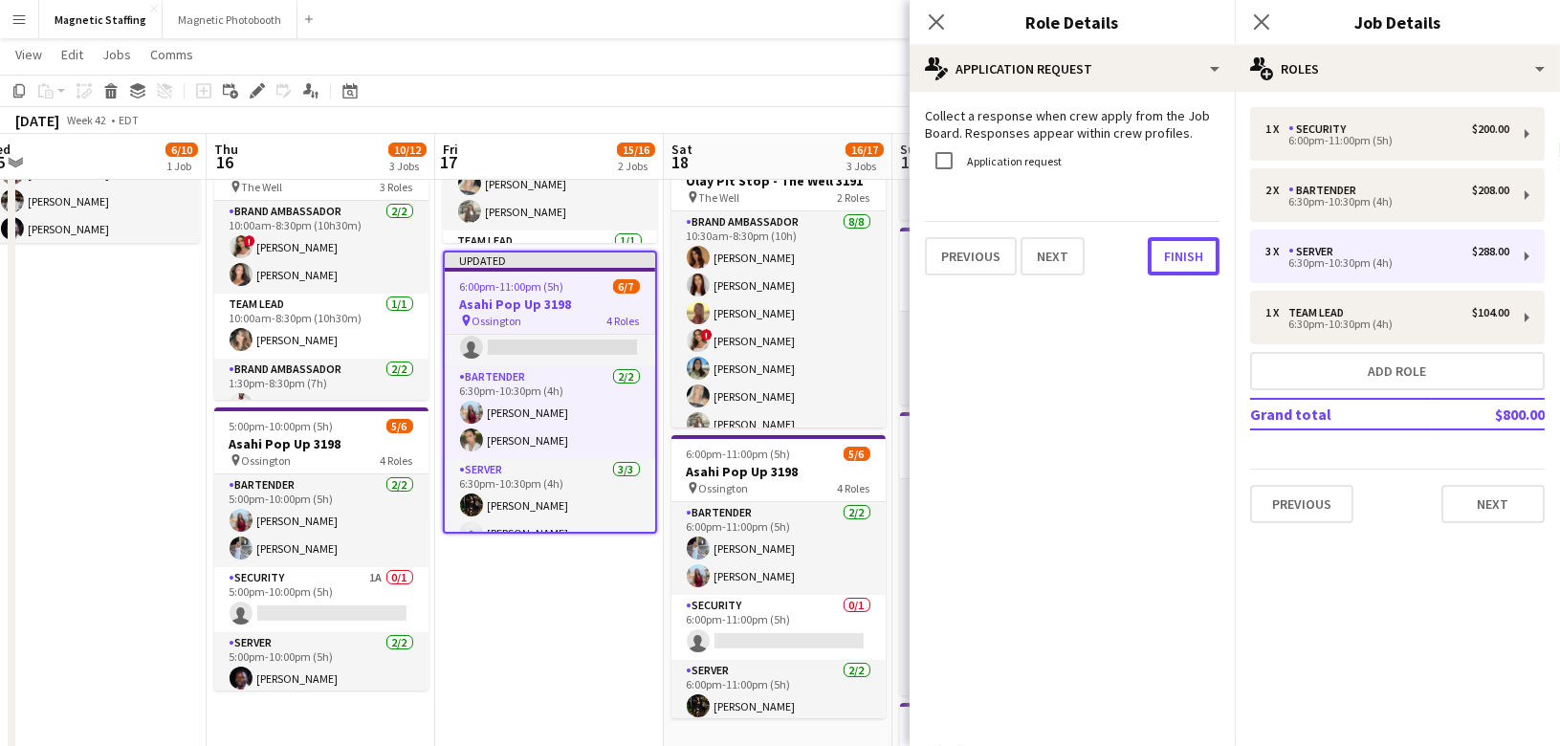
click at [1165, 244] on button "Finish" at bounding box center [1184, 256] width 72 height 38
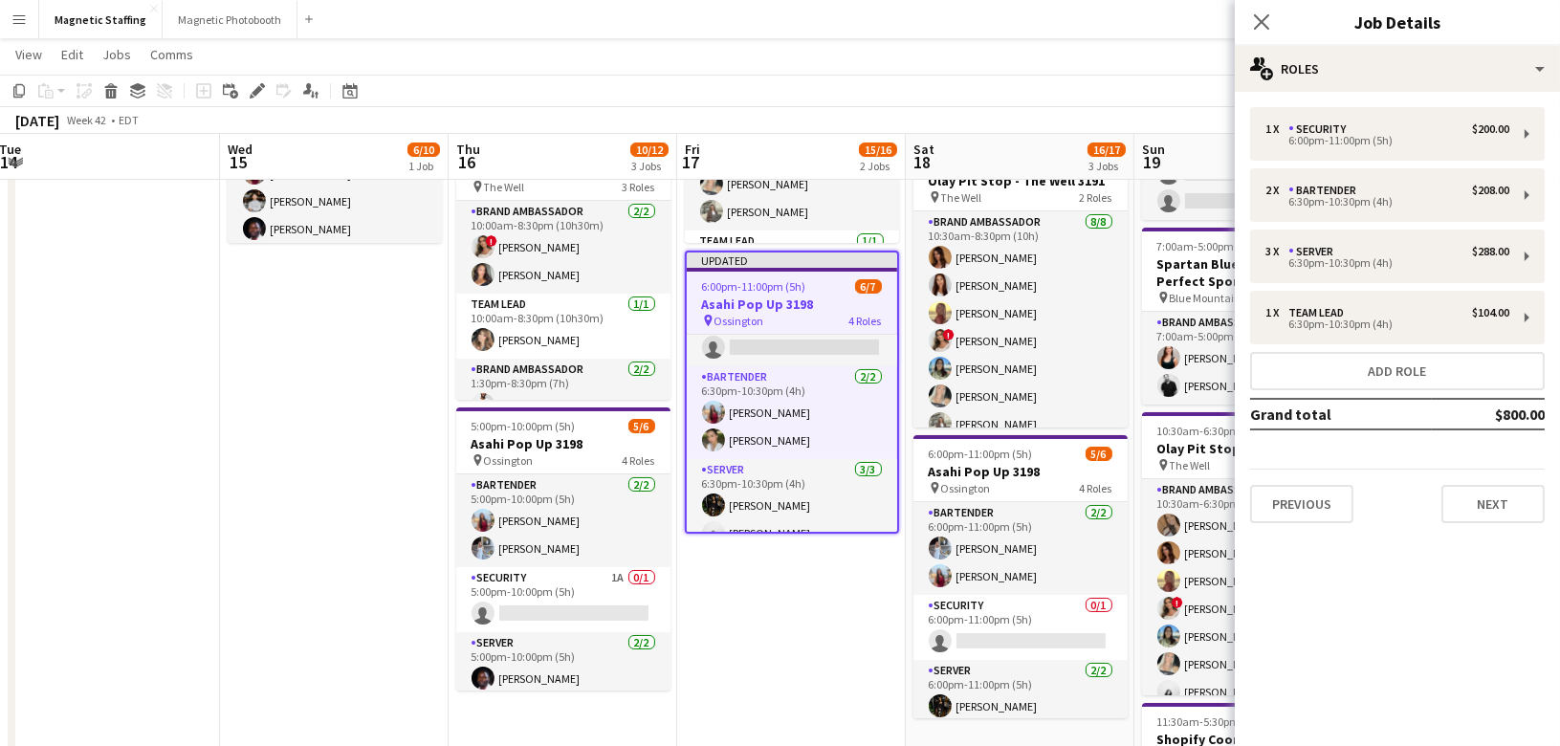
drag, startPoint x: 109, startPoint y: 497, endPoint x: 578, endPoint y: 511, distance: 468.8
click at [578, 513] on app-calendar-viewport "Sun 12 Mon 13 Tue 14 Wed 15 6/10 1 Job Thu 16 10/12 3 Jobs Fri 17 15/16 2 Jobs …" at bounding box center [780, 499] width 1560 height 1373
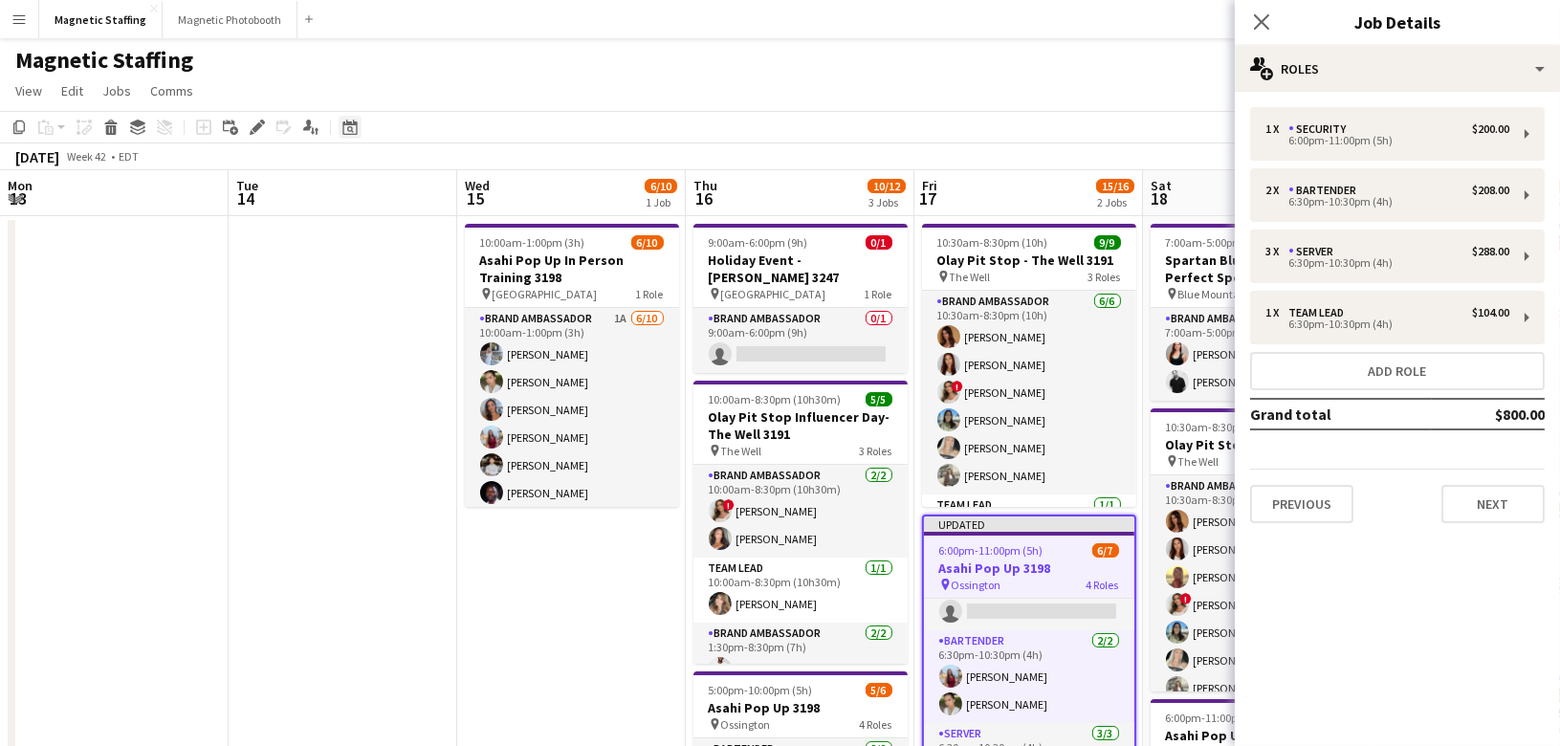
click at [347, 128] on icon "Date picker" at bounding box center [349, 127] width 15 height 15
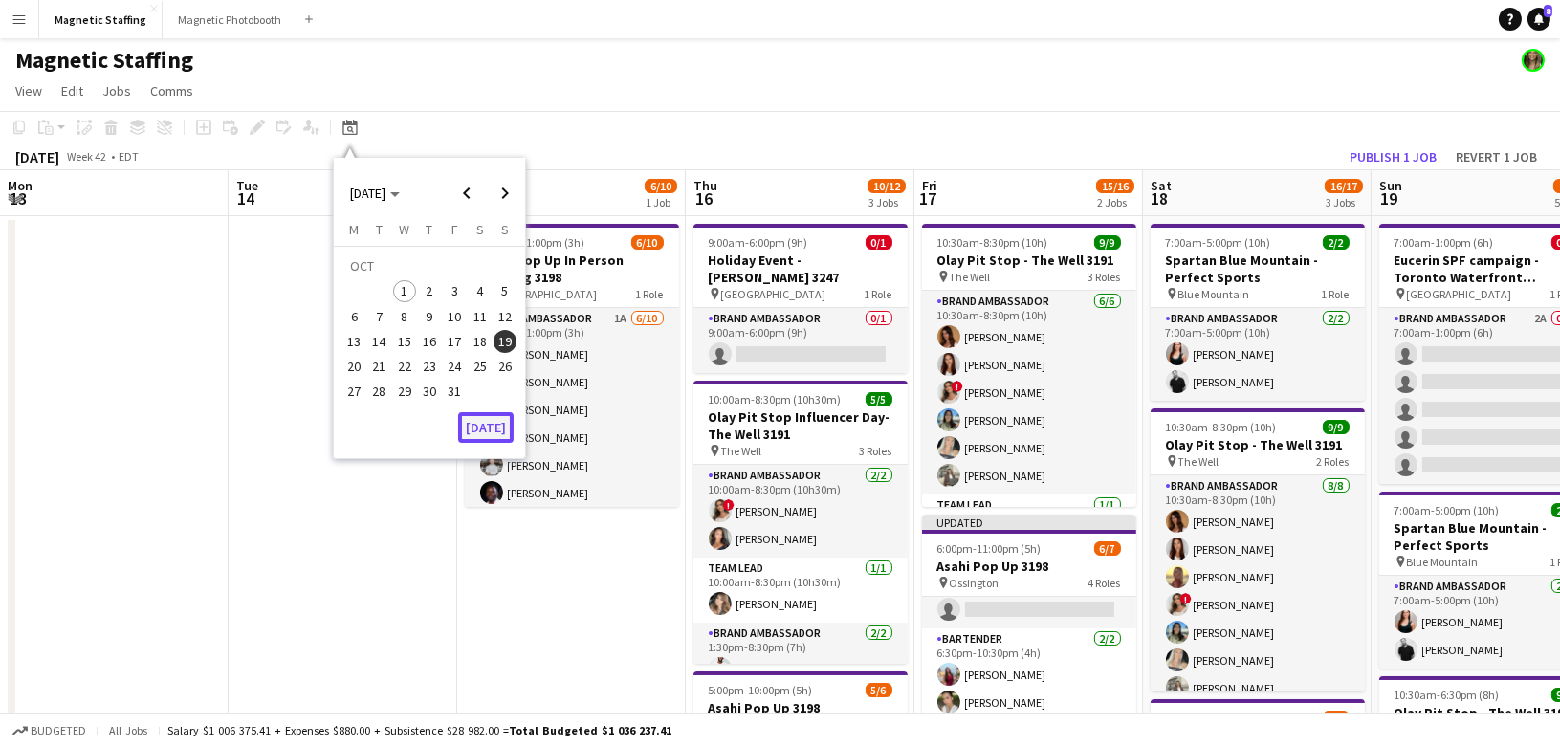
click at [478, 422] on button "[DATE]" at bounding box center [485, 427] width 55 height 31
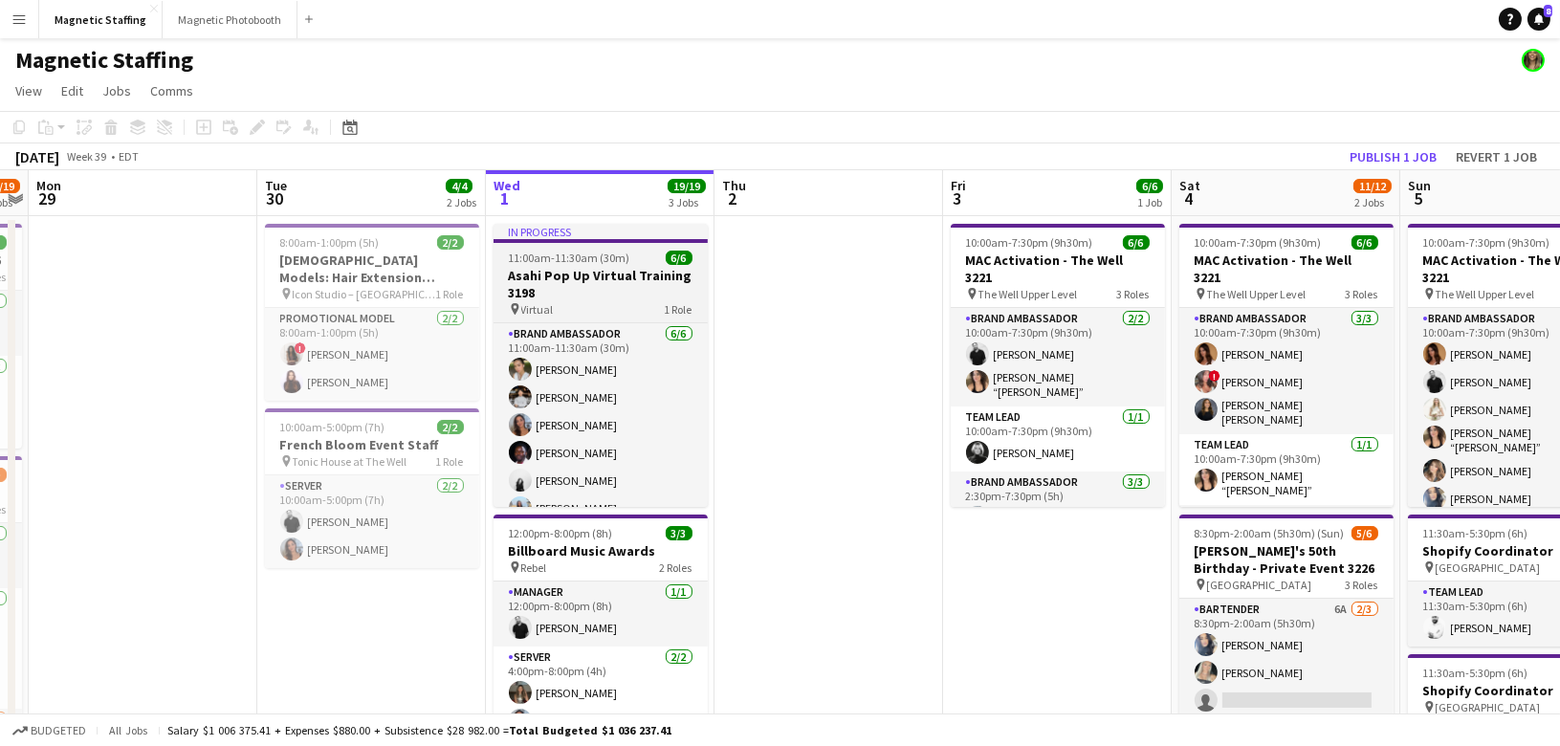
click at [559, 280] on h3 "Asahi Pop Up Virtual Training 3198" at bounding box center [600, 284] width 214 height 34
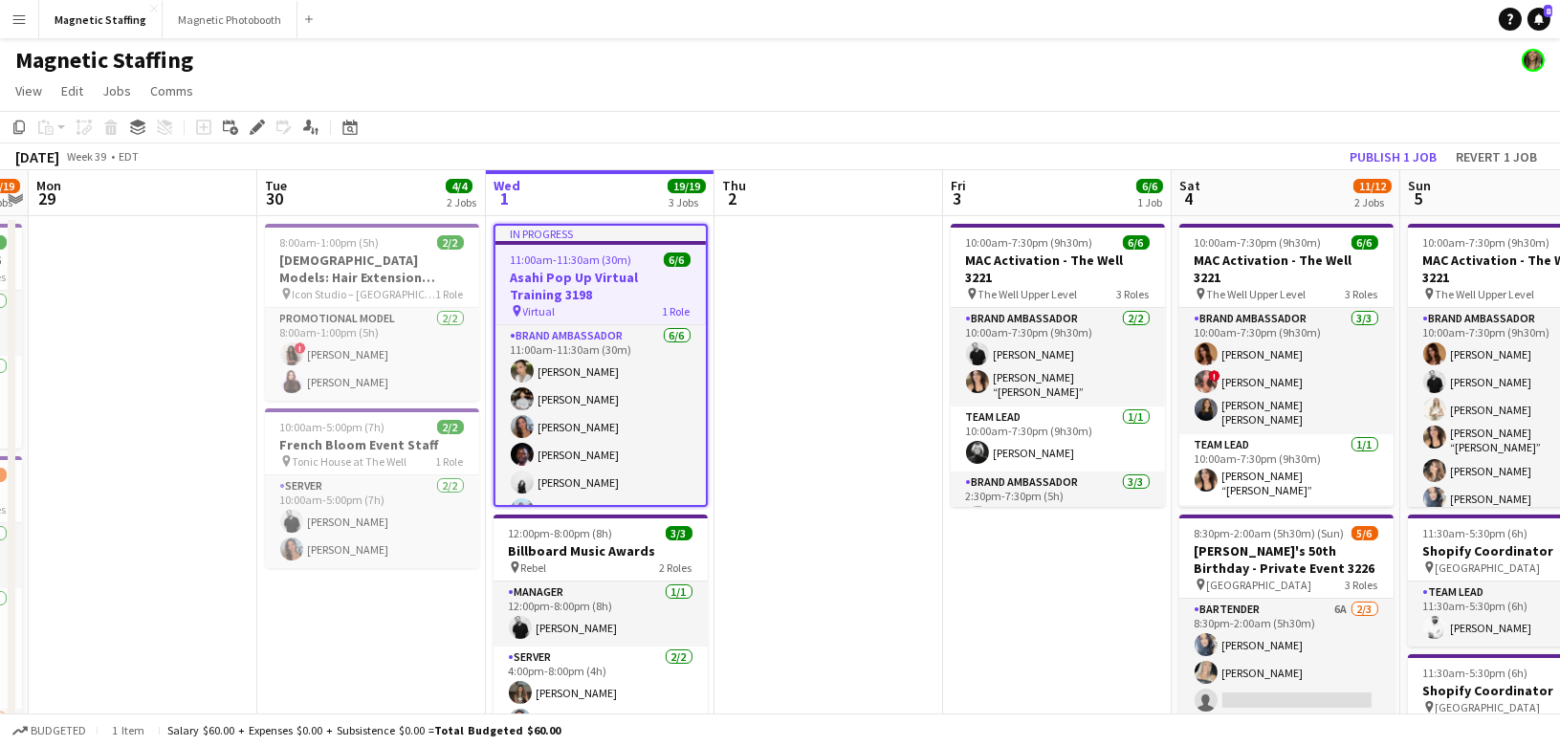
click at [597, 274] on h3 "Asahi Pop Up Virtual Training 3198" at bounding box center [600, 286] width 210 height 34
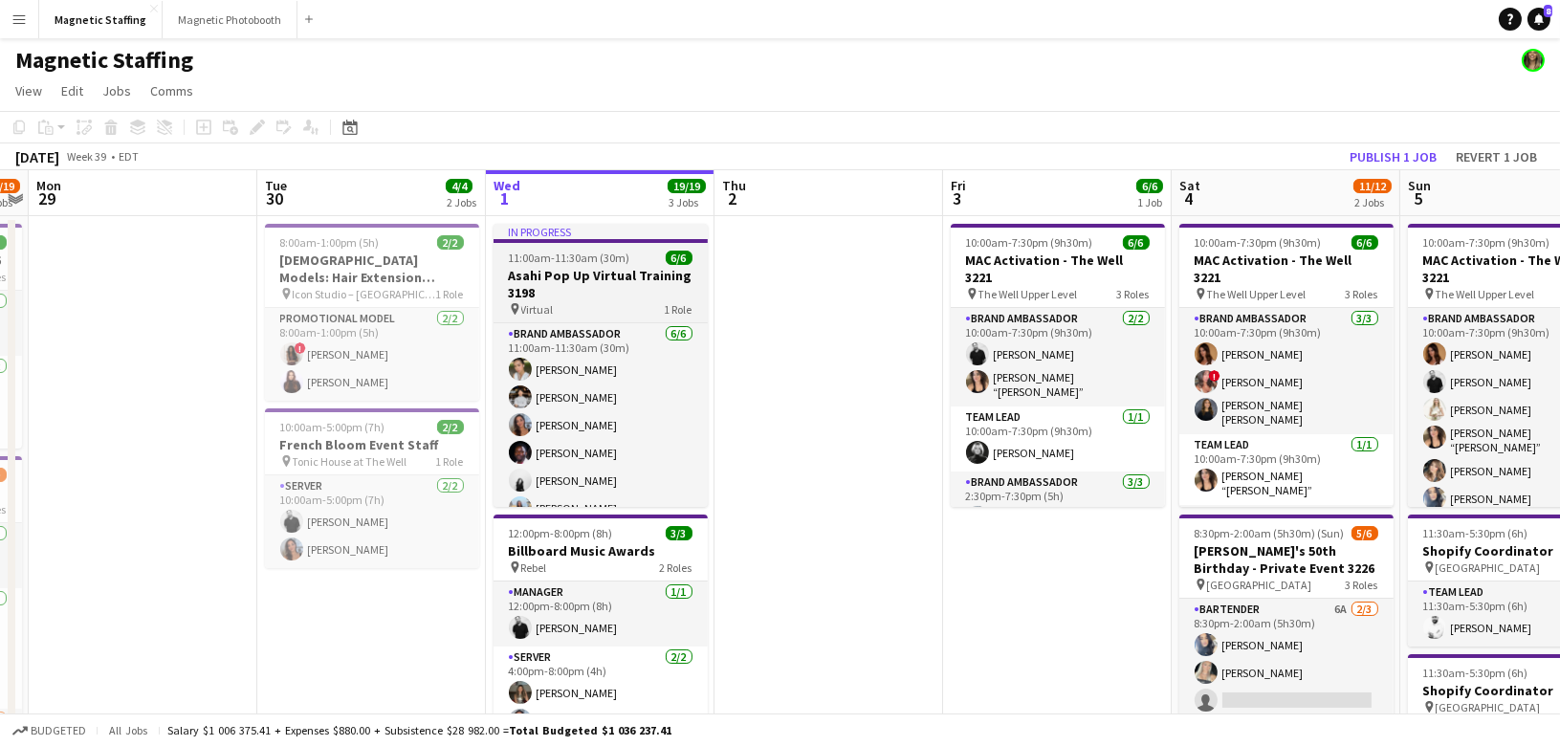
scroll to position [0, 656]
click at [551, 308] on span "Virtual" at bounding box center [538, 309] width 33 height 14
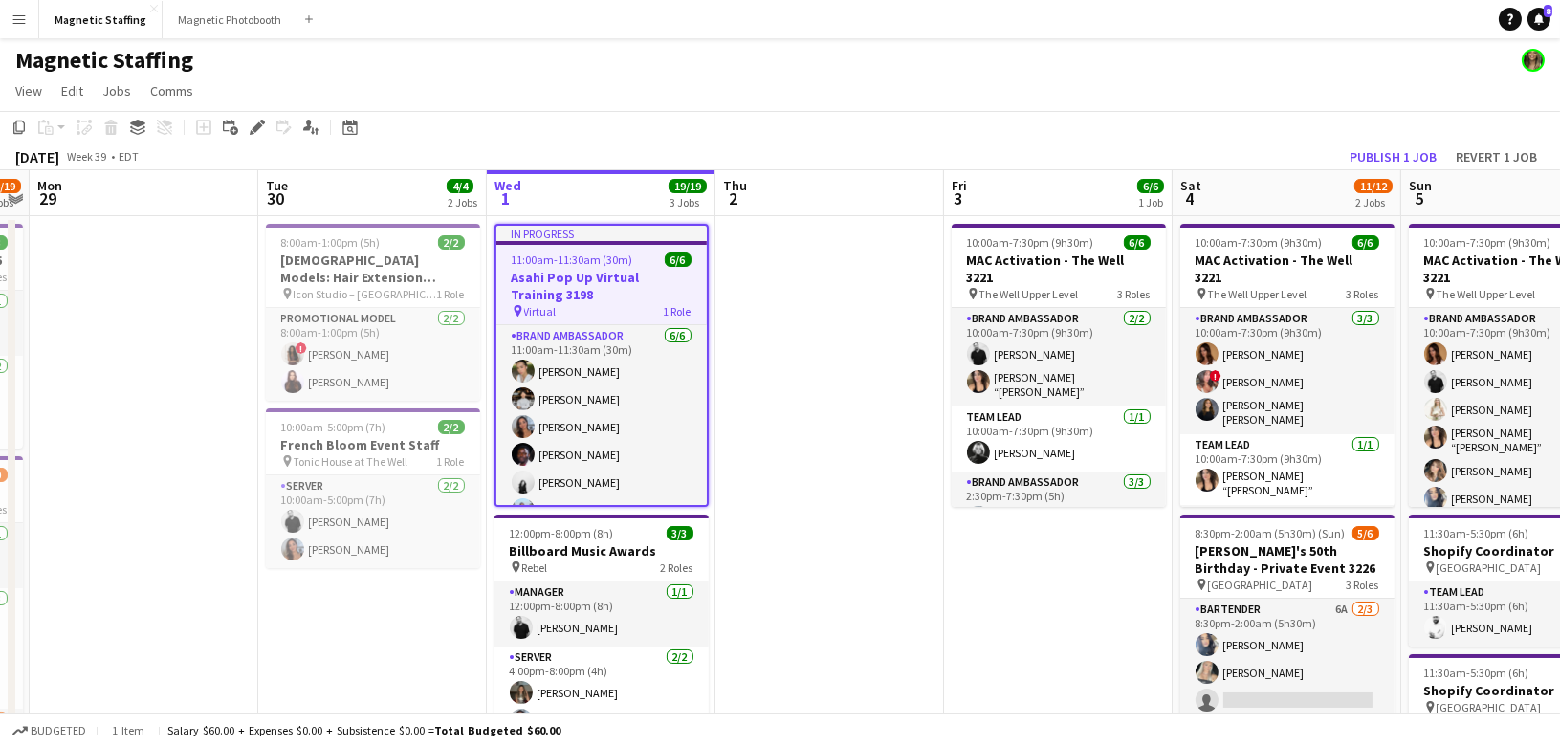
click at [566, 287] on h3 "Asahi Pop Up Virtual Training 3198" at bounding box center [601, 286] width 210 height 34
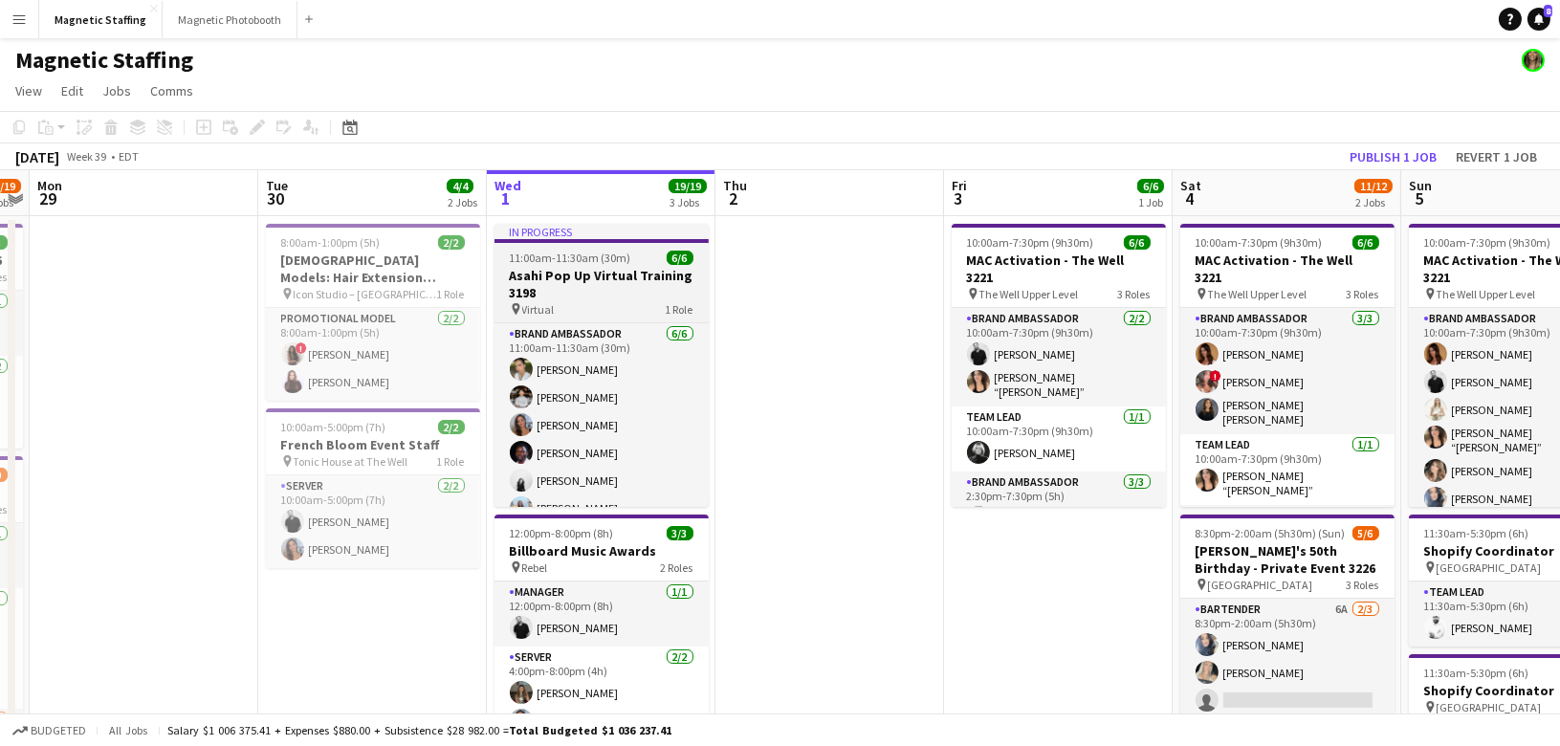
click at [566, 287] on h3 "Asahi Pop Up Virtual Training 3198" at bounding box center [601, 284] width 214 height 34
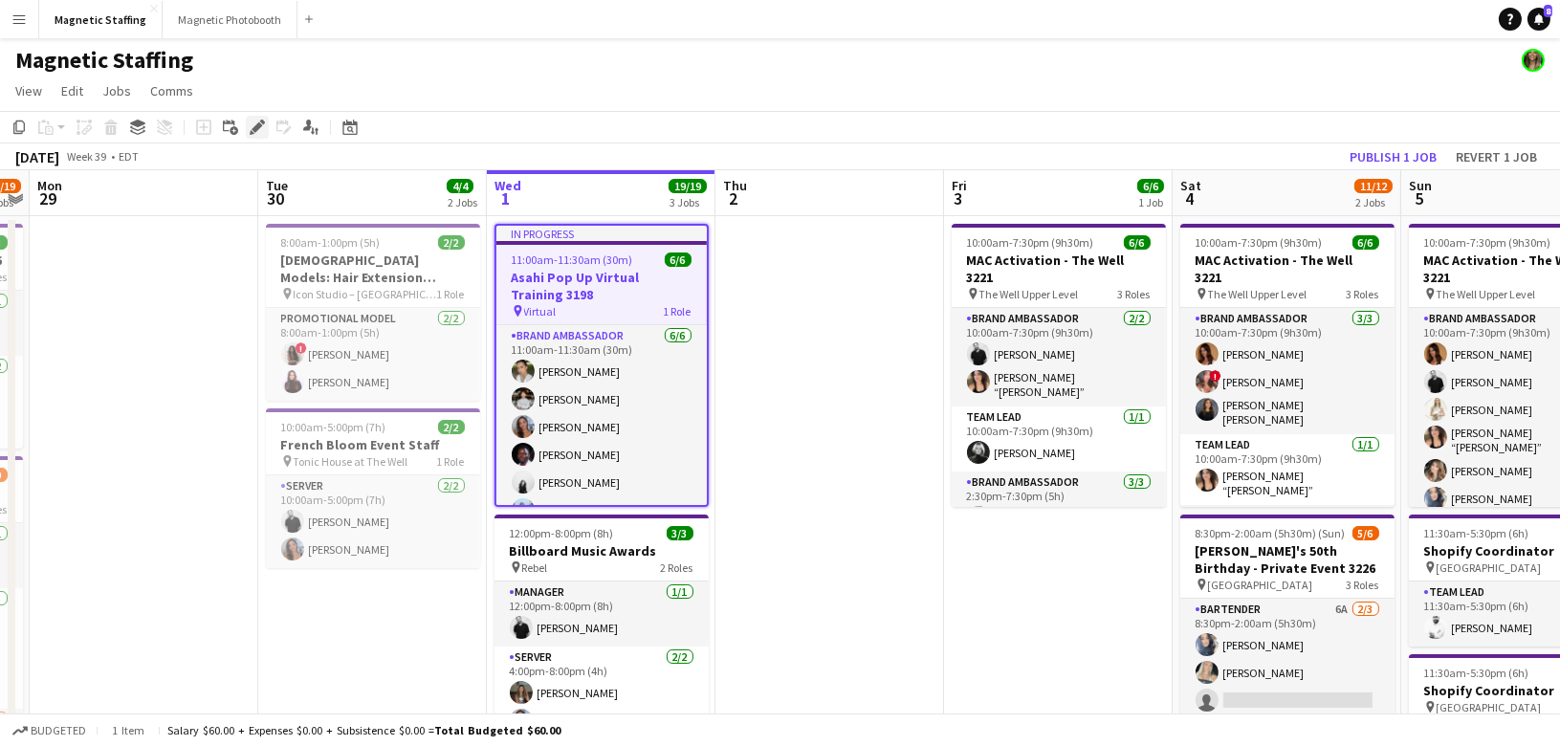
click at [261, 125] on icon at bounding box center [257, 127] width 11 height 11
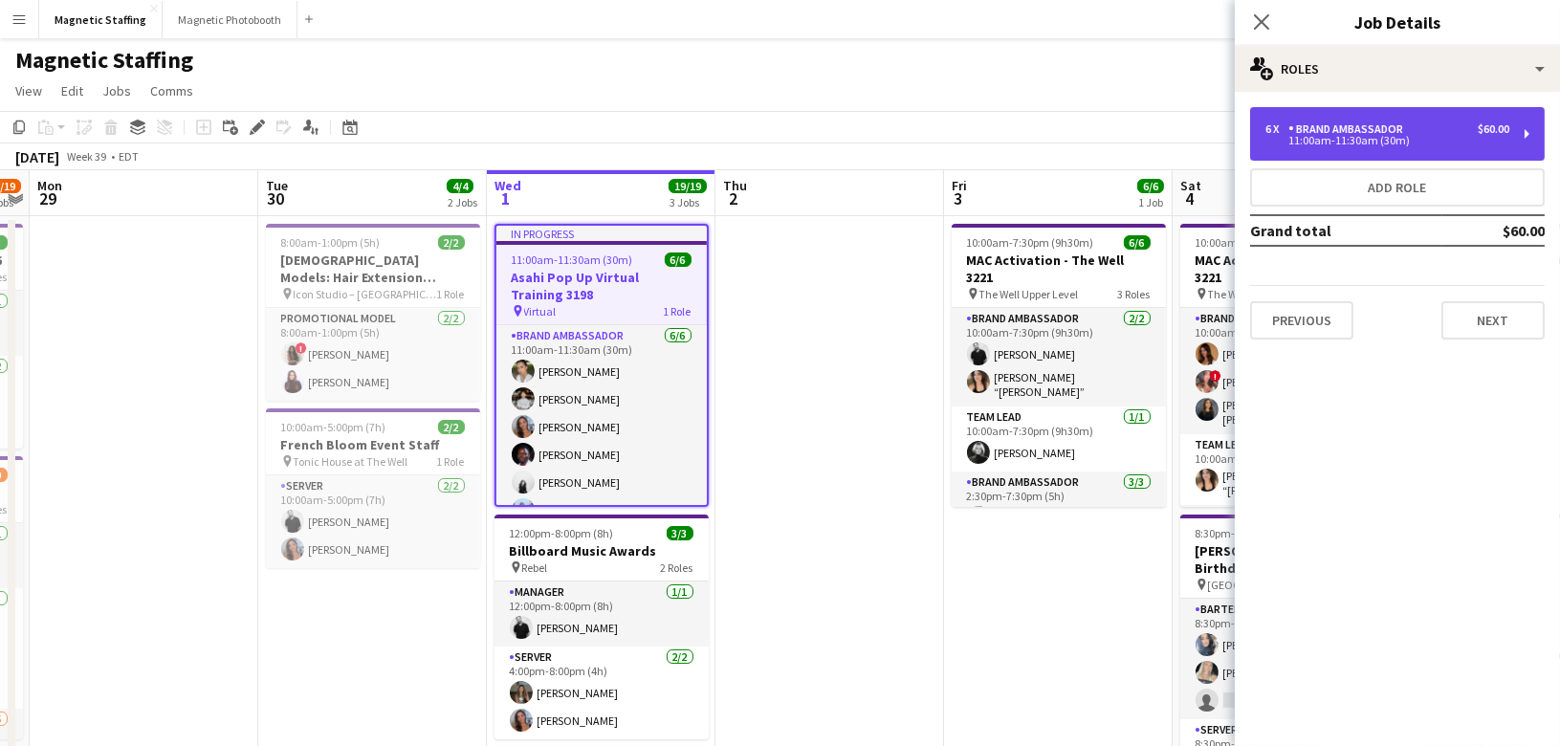
click at [1413, 134] on div "6 x Brand Ambassador $60.00" at bounding box center [1387, 128] width 244 height 13
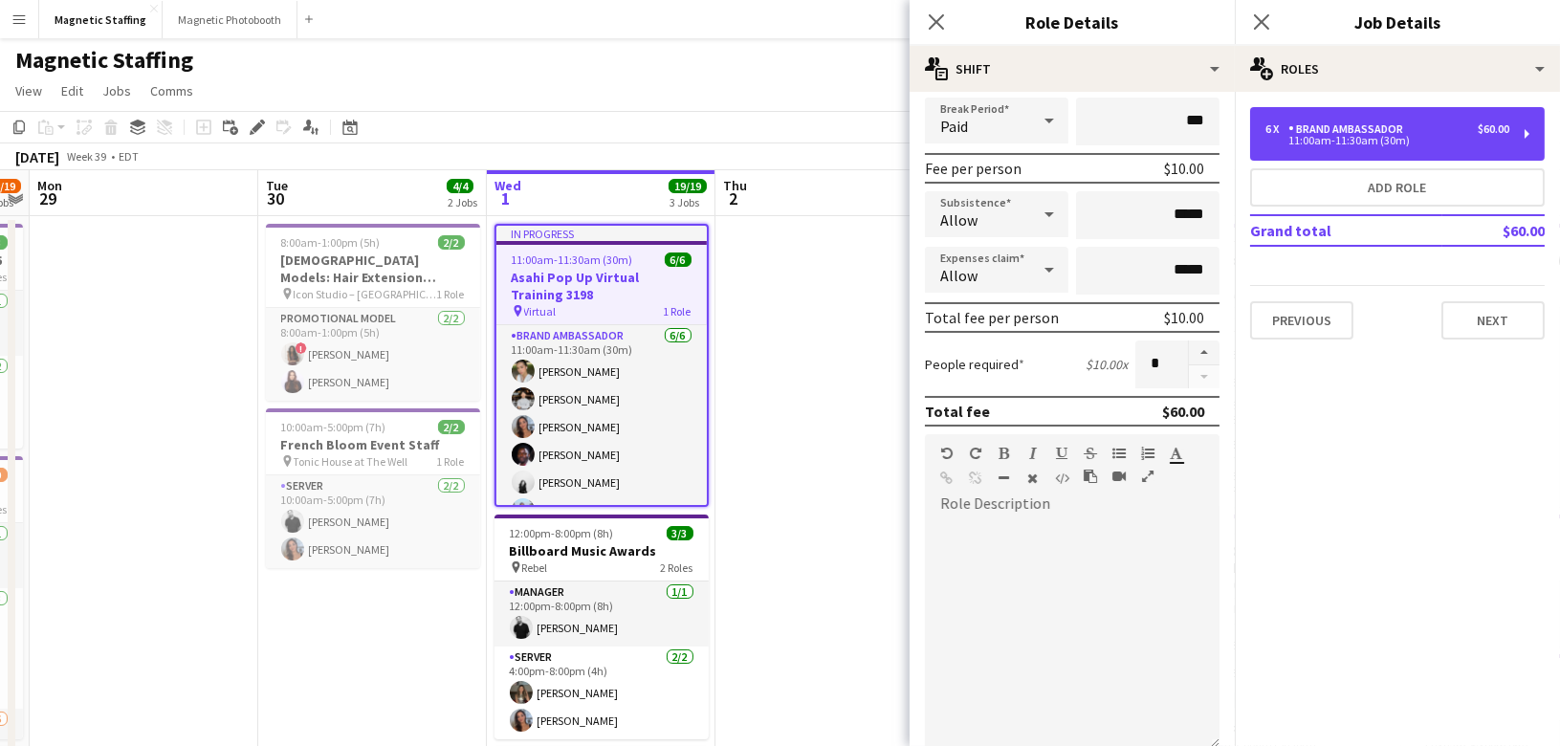
scroll to position [359, 0]
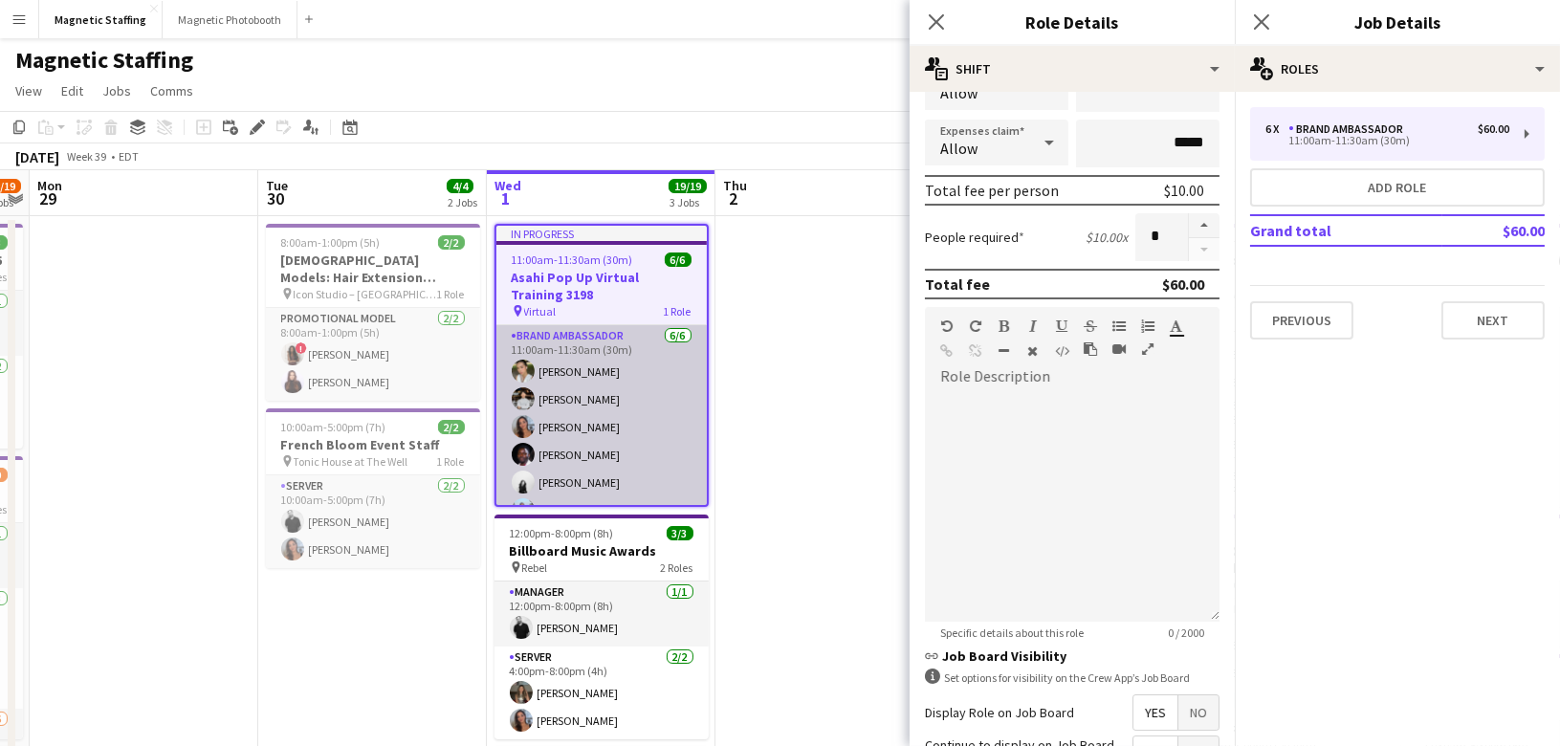
click at [658, 439] on app-card-role "Brand Ambassador 6/6 11:00am-11:30am (30m) Mia Truong Philip Kim Diana Michaili…" at bounding box center [601, 427] width 210 height 204
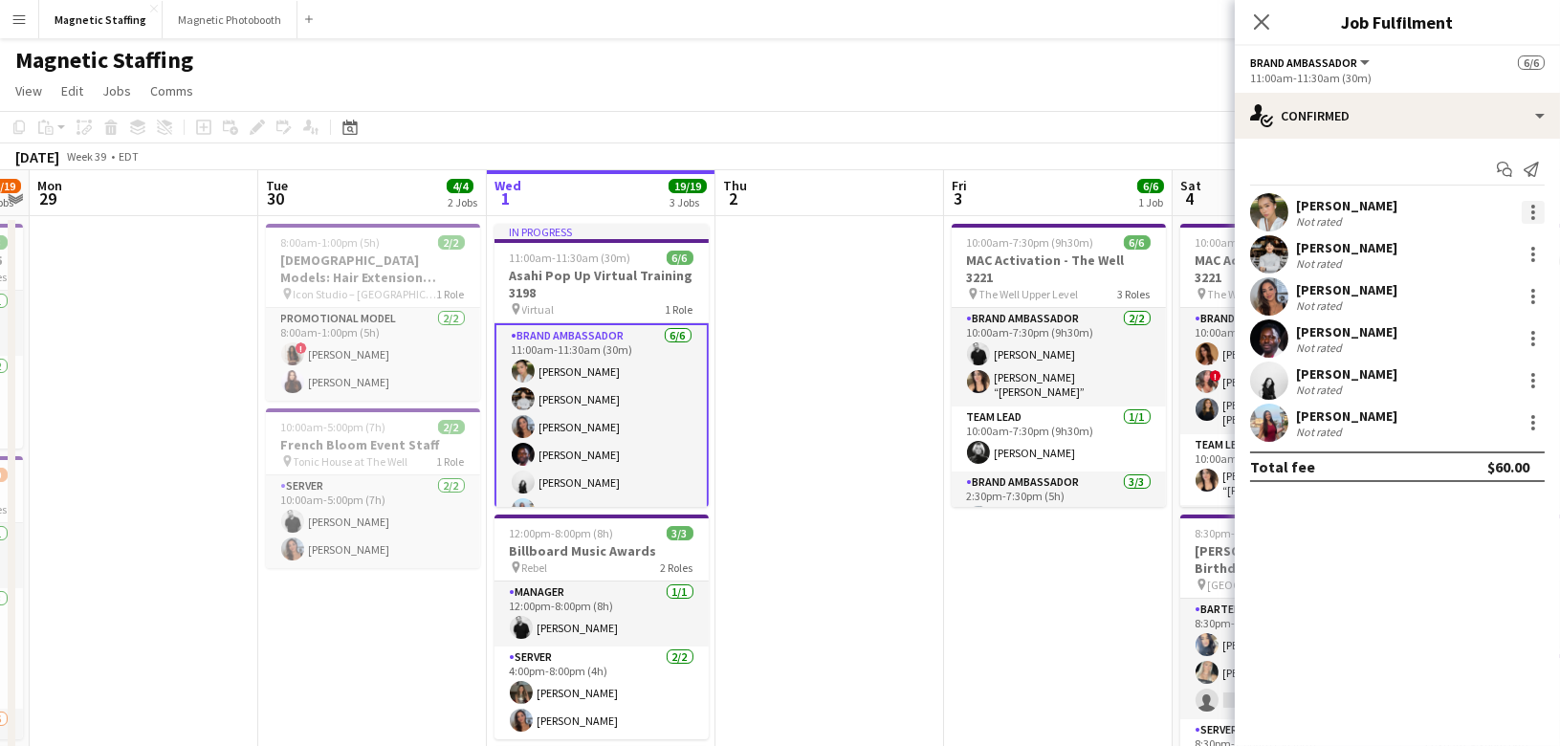
click at [1534, 208] on div at bounding box center [1533, 212] width 23 height 23
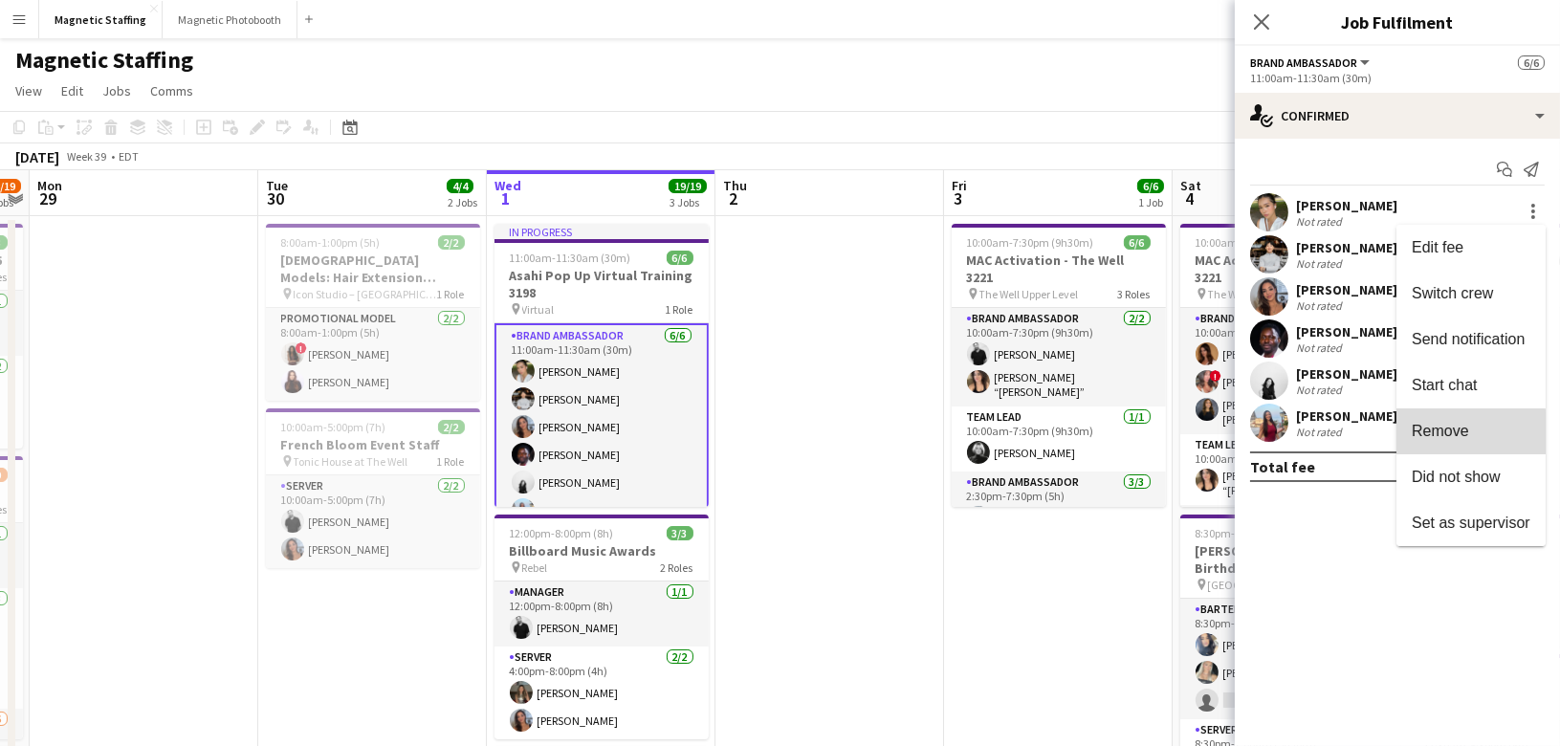
click at [1463, 437] on span "Remove" at bounding box center [1440, 430] width 57 height 16
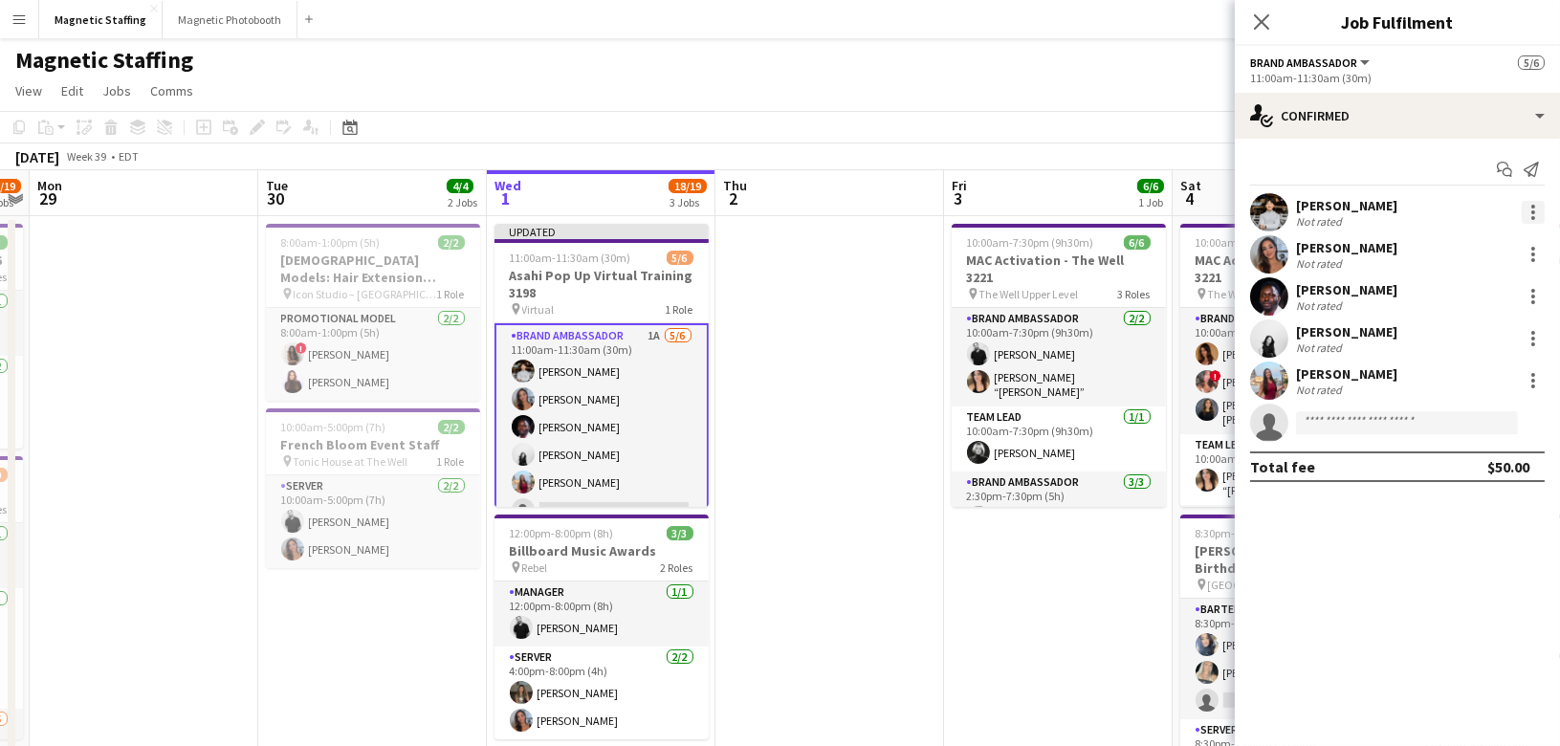
click at [1530, 209] on div at bounding box center [1533, 212] width 23 height 23
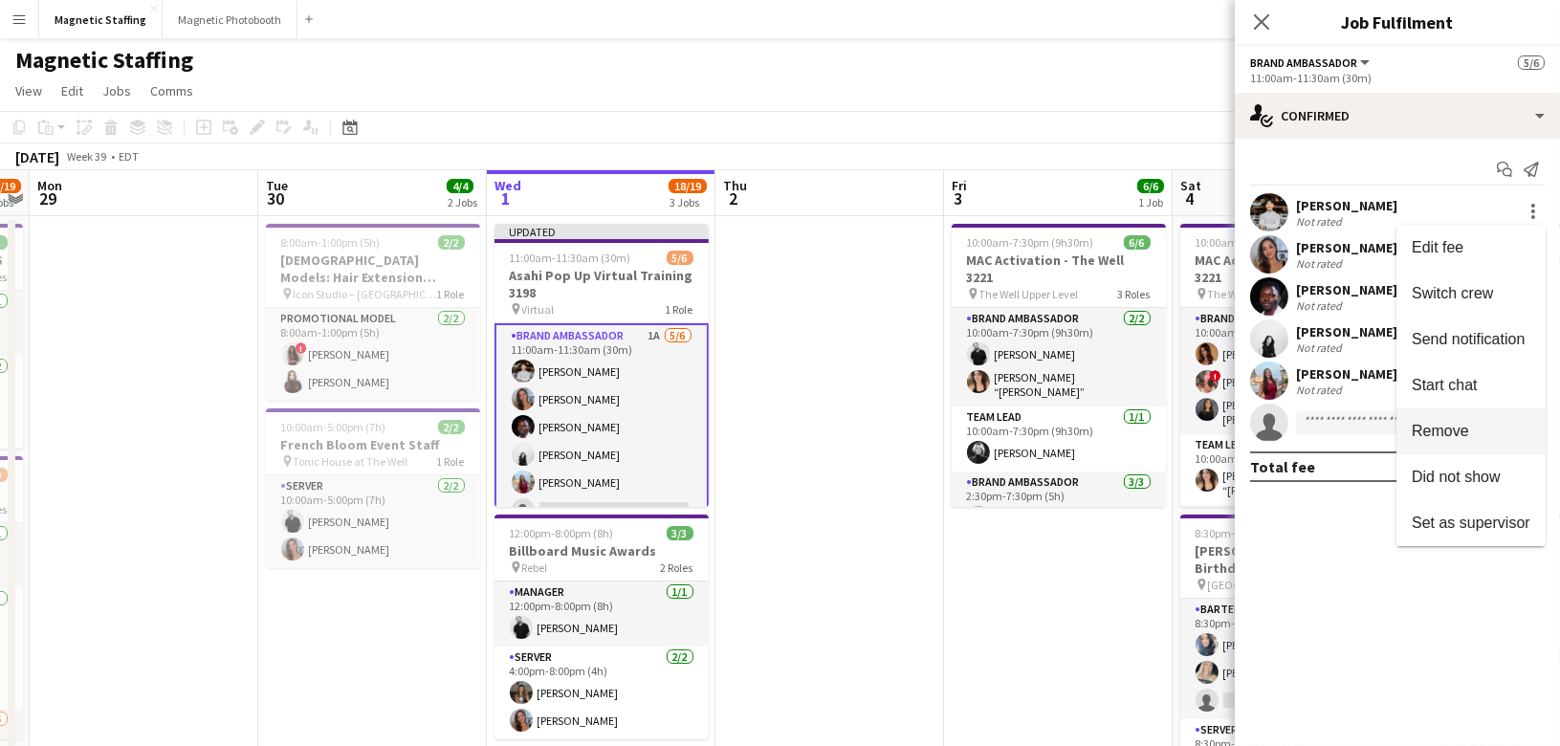
click at [1459, 438] on span "Remove" at bounding box center [1440, 430] width 57 height 16
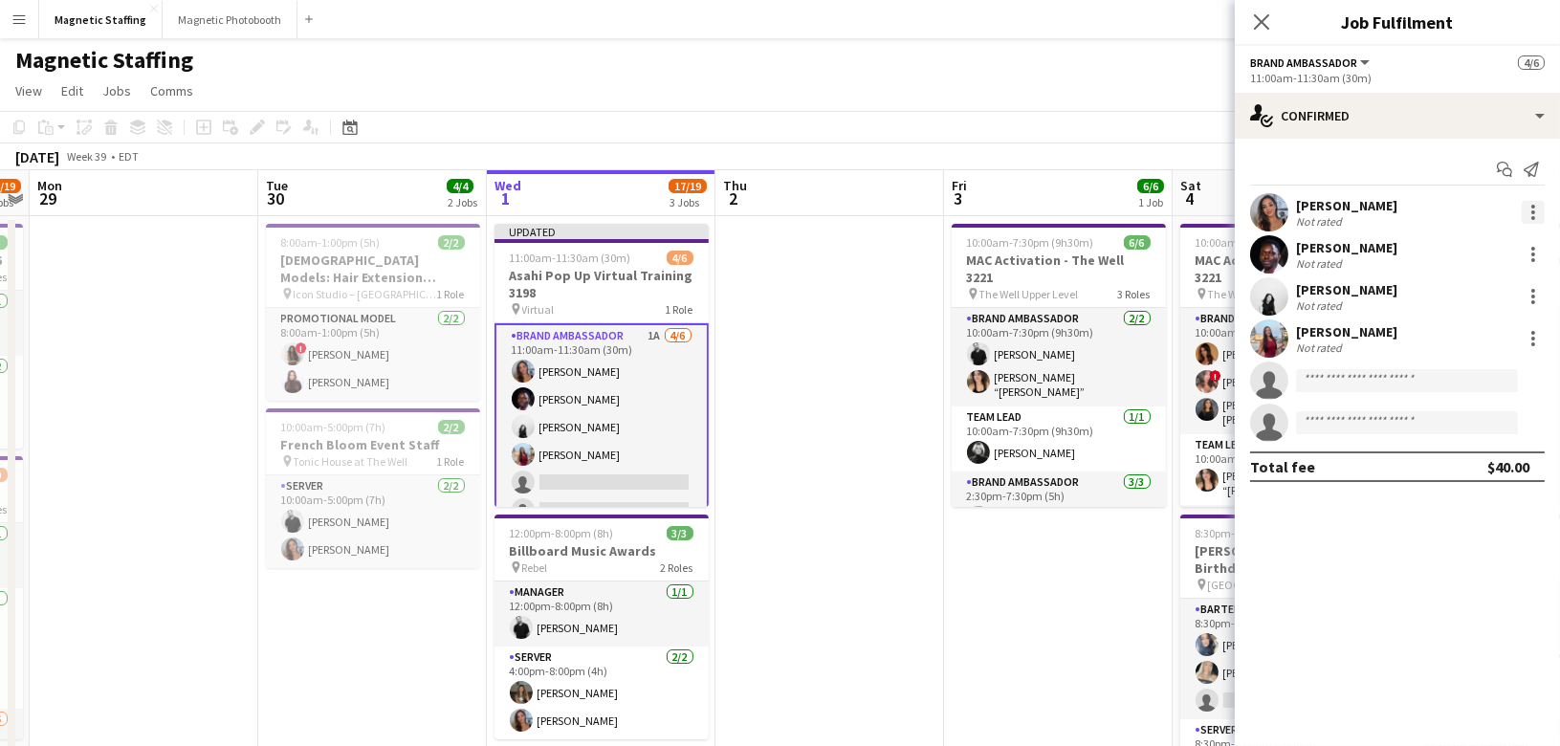
click at [1534, 209] on div at bounding box center [1533, 212] width 23 height 23
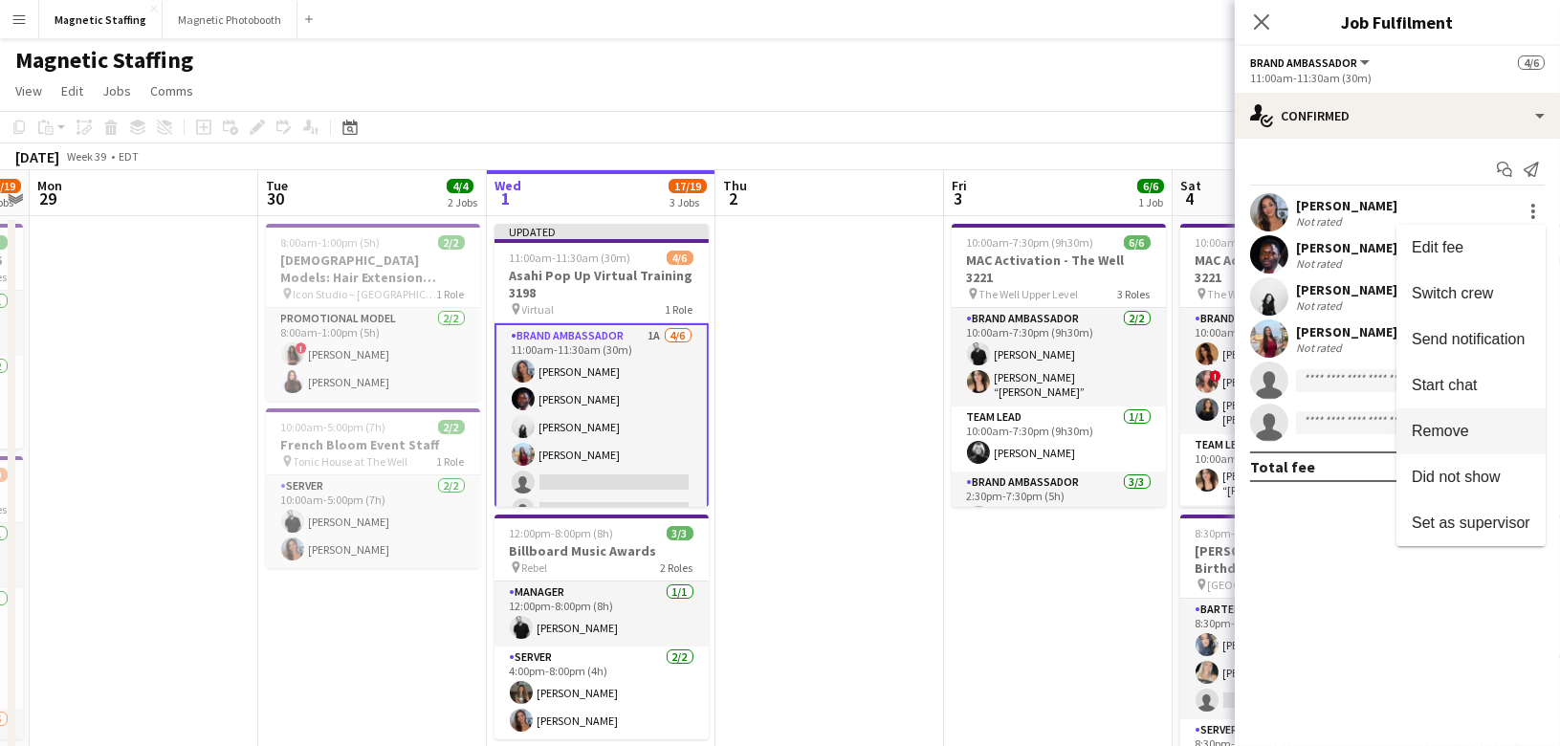
click at [1478, 425] on span "Remove" at bounding box center [1471, 430] width 119 height 17
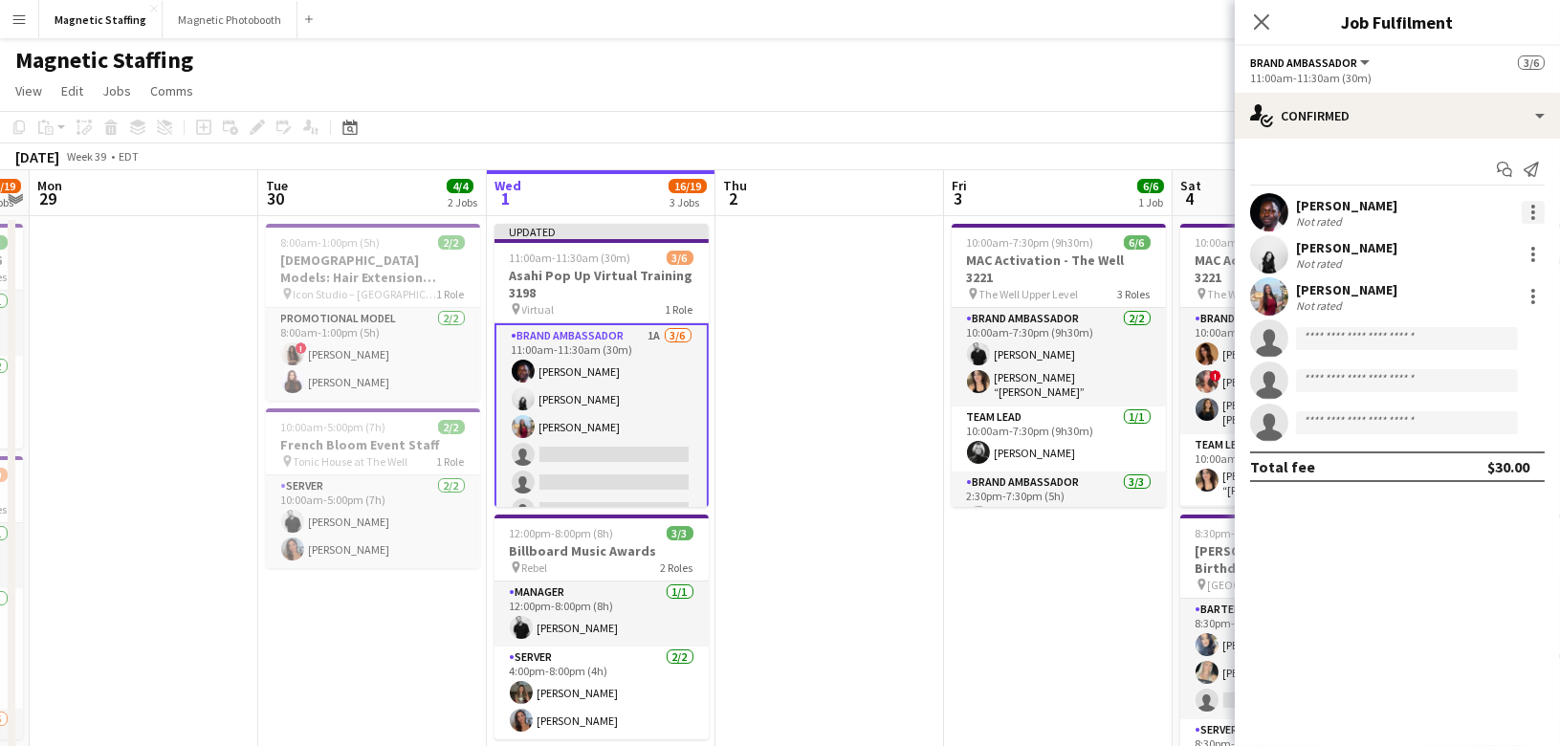
click at [1531, 208] on div at bounding box center [1533, 212] width 23 height 23
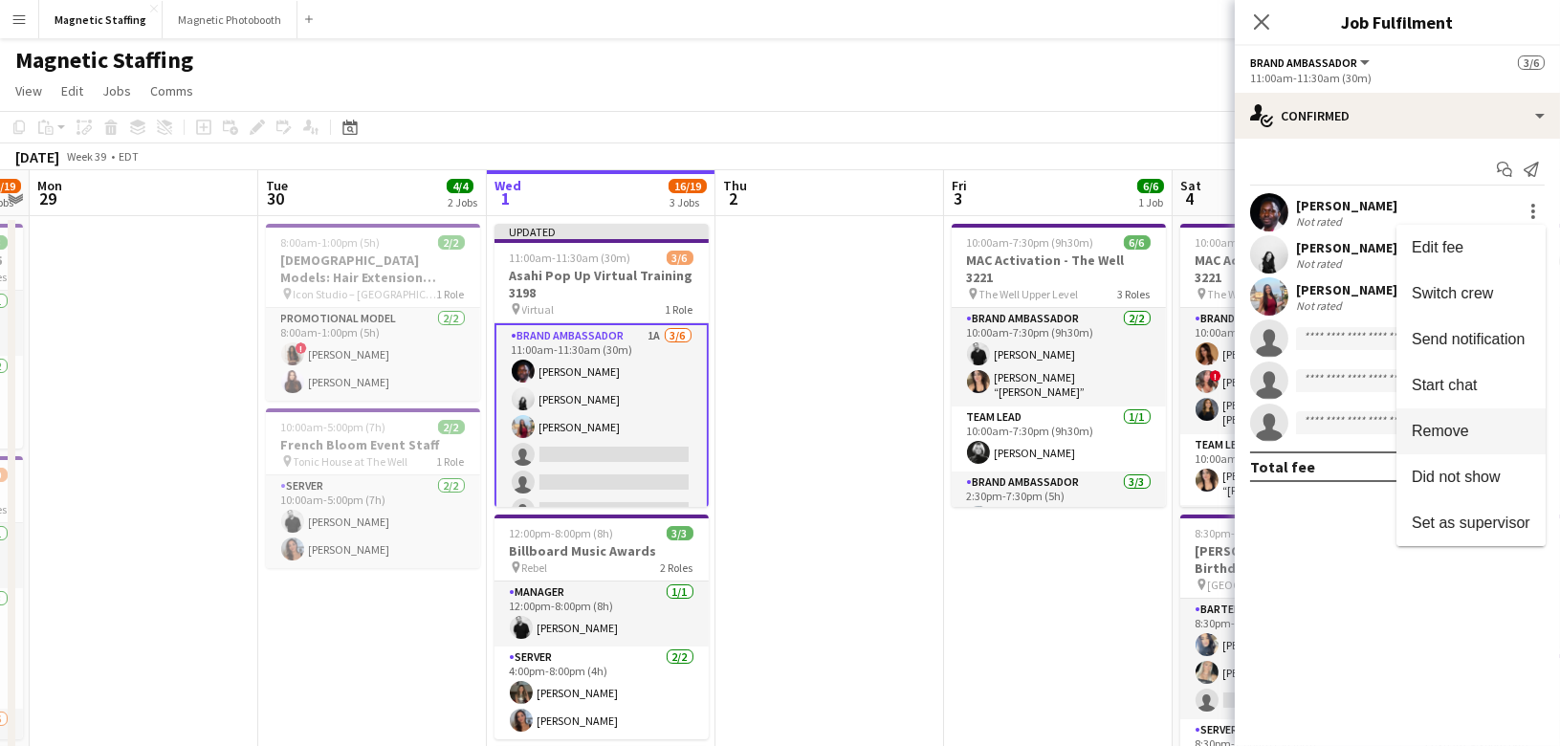
click at [1462, 425] on span "Remove" at bounding box center [1440, 430] width 57 height 16
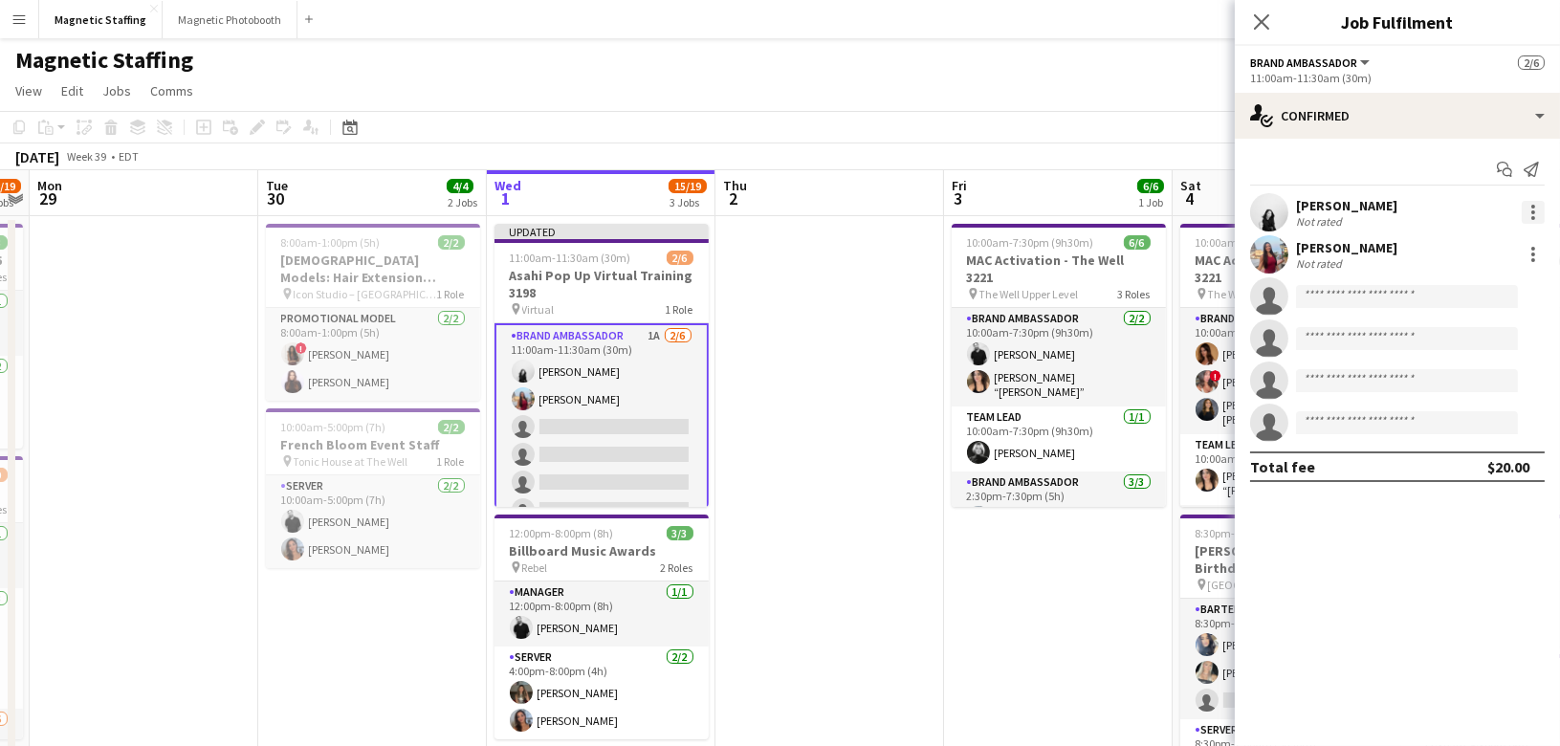
click at [1526, 208] on div at bounding box center [1533, 212] width 23 height 23
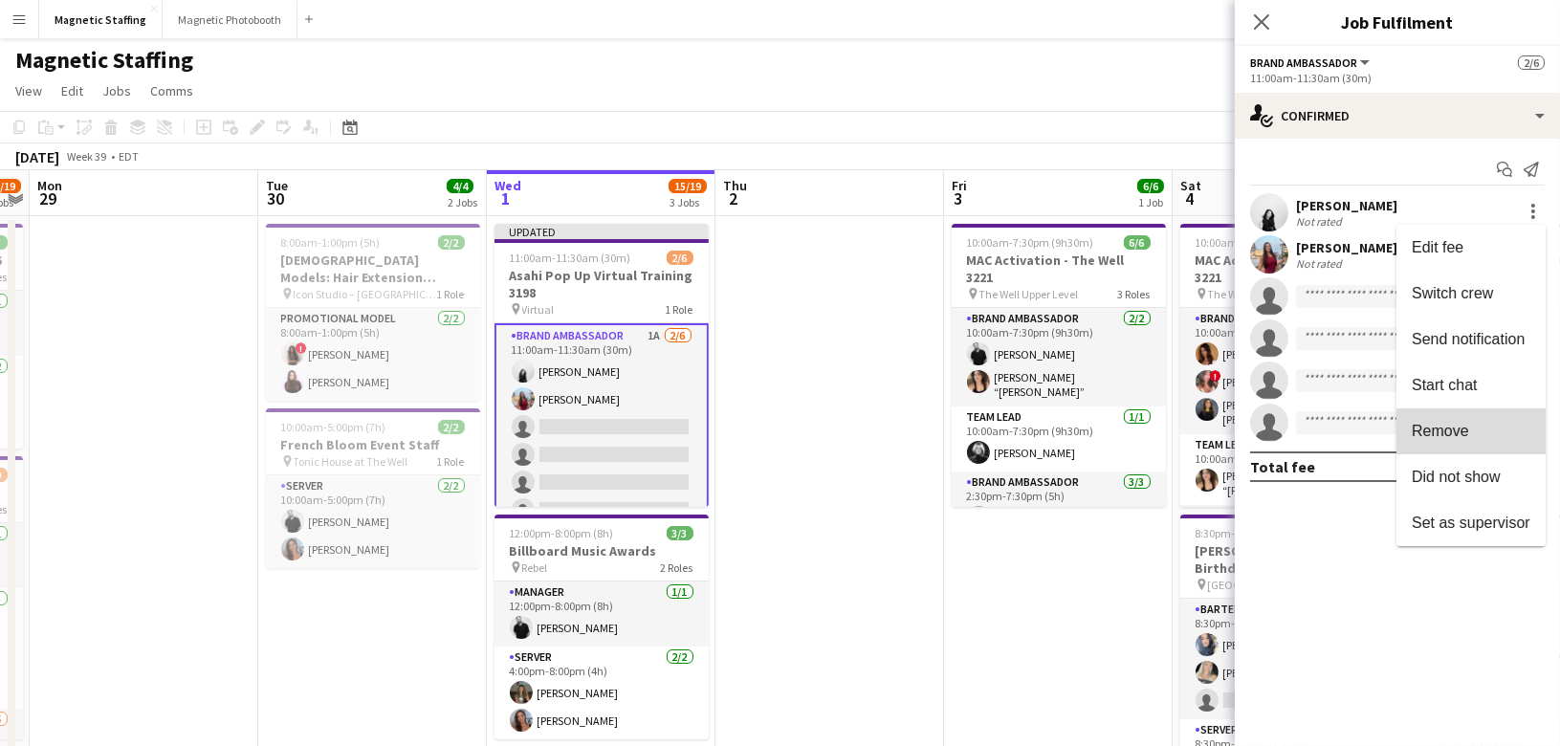
click at [1467, 427] on span "Remove" at bounding box center [1440, 430] width 57 height 16
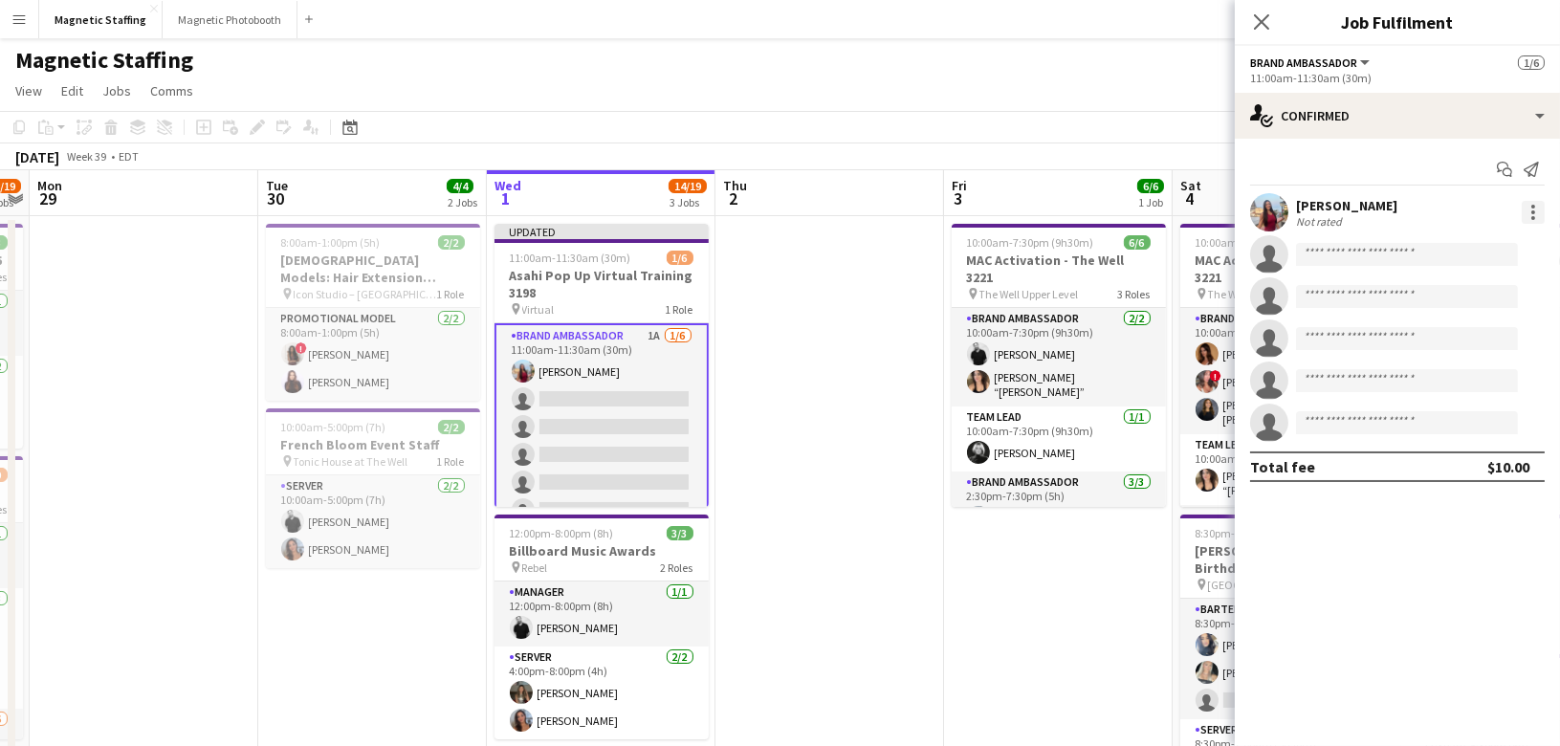
click at [1534, 205] on div at bounding box center [1533, 207] width 4 height 4
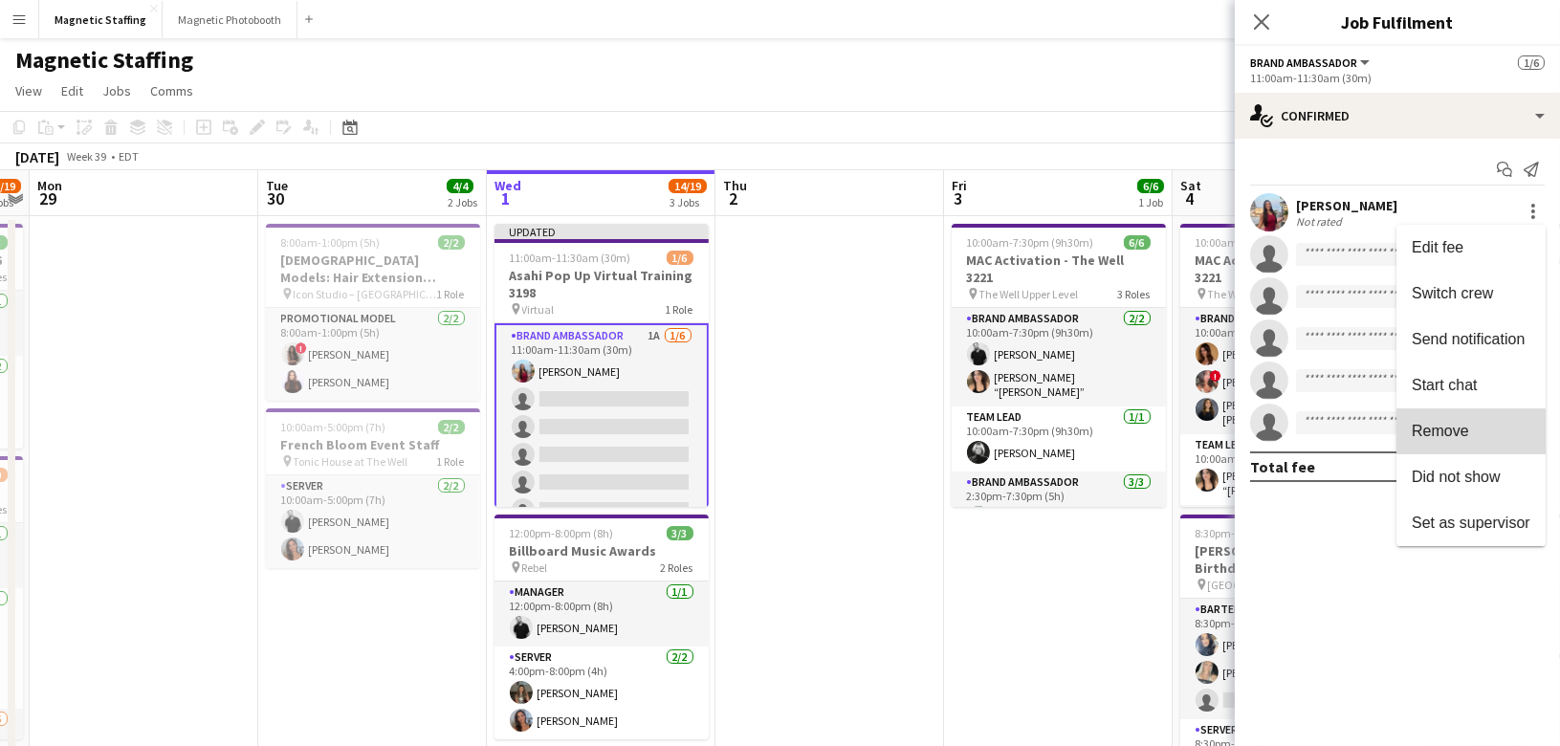
click at [1488, 426] on span "Remove" at bounding box center [1471, 430] width 119 height 17
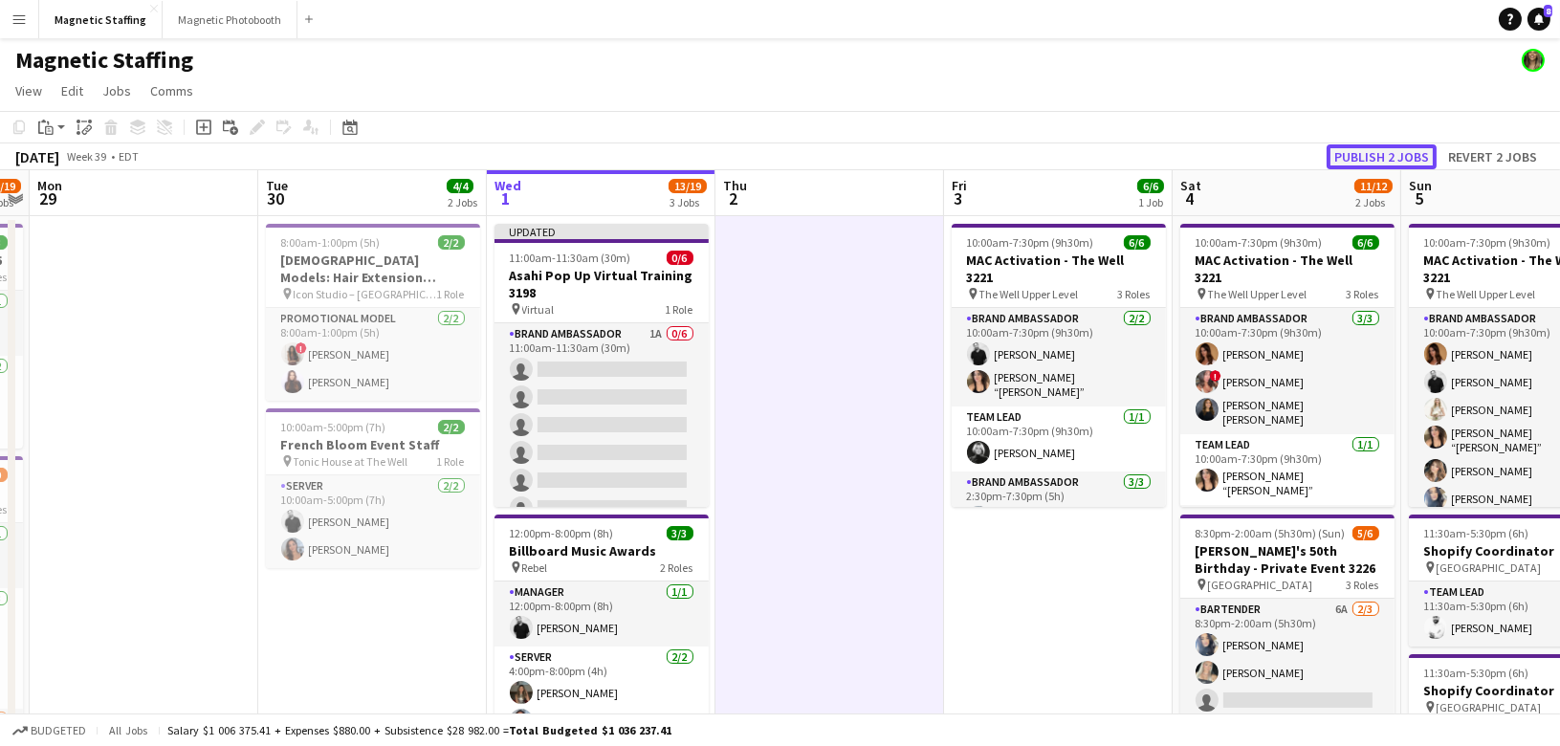
click at [1366, 147] on button "Publish 2 jobs" at bounding box center [1381, 156] width 110 height 25
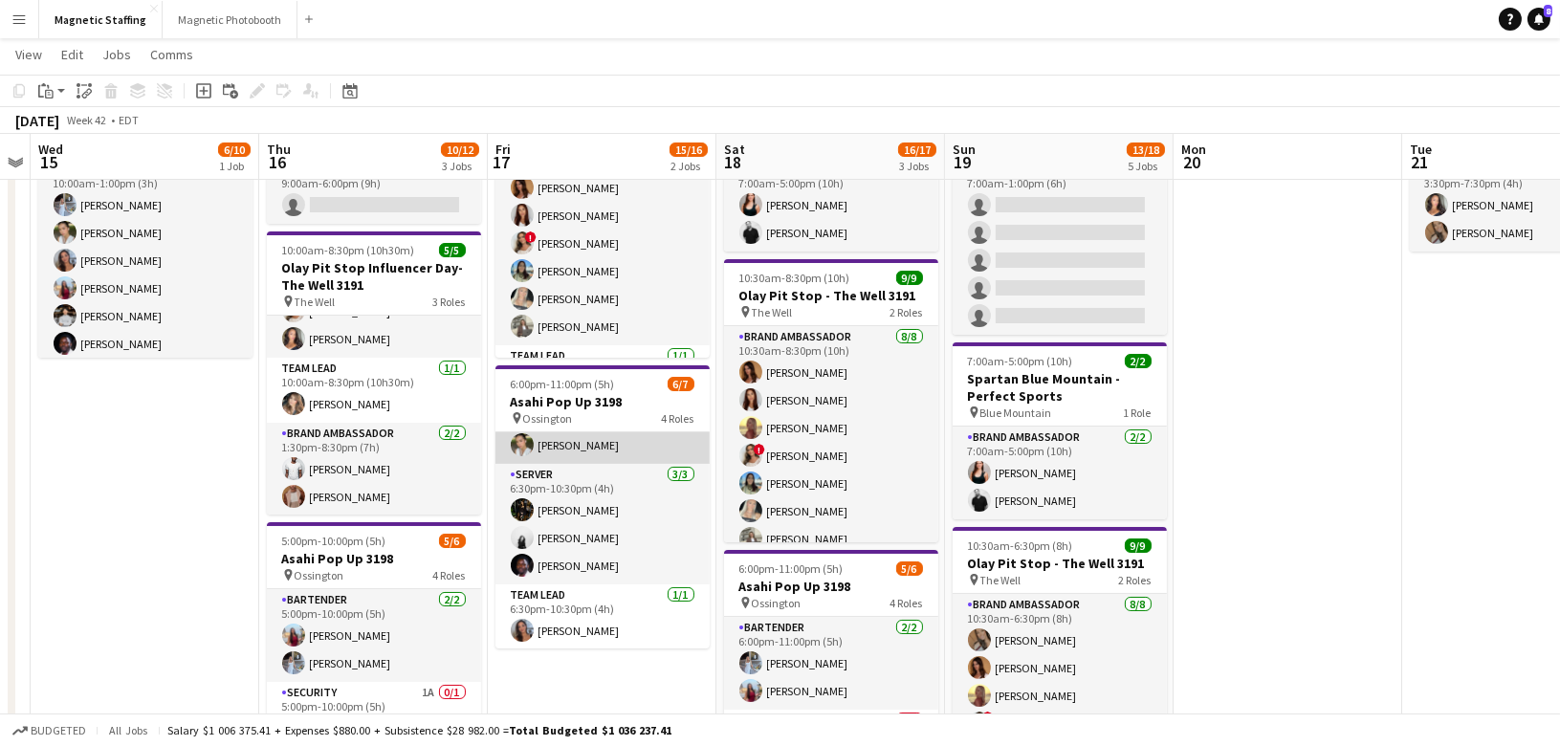
scroll to position [0, 0]
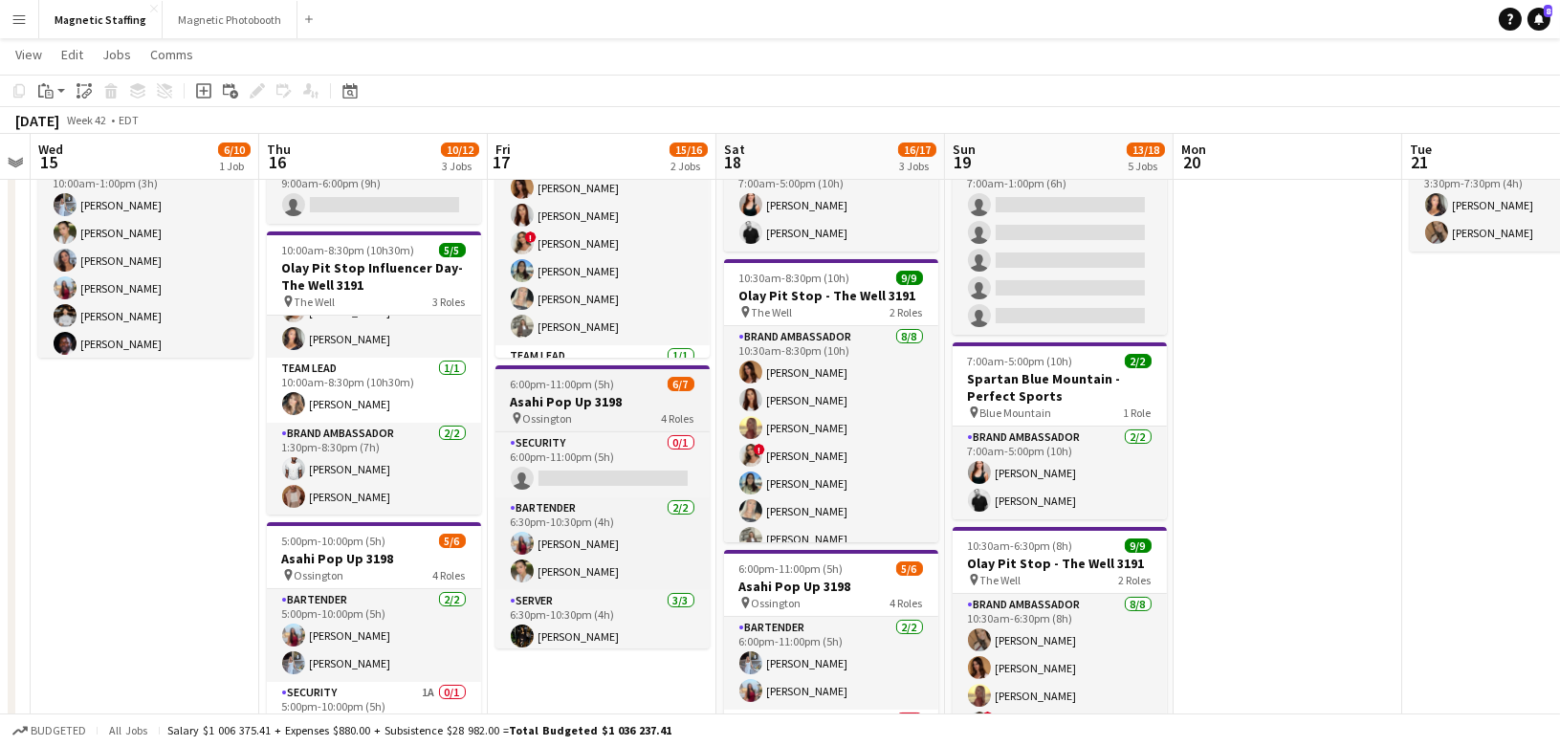
click at [547, 387] on span "6:00pm-11:00pm (5h)" at bounding box center [563, 384] width 104 height 14
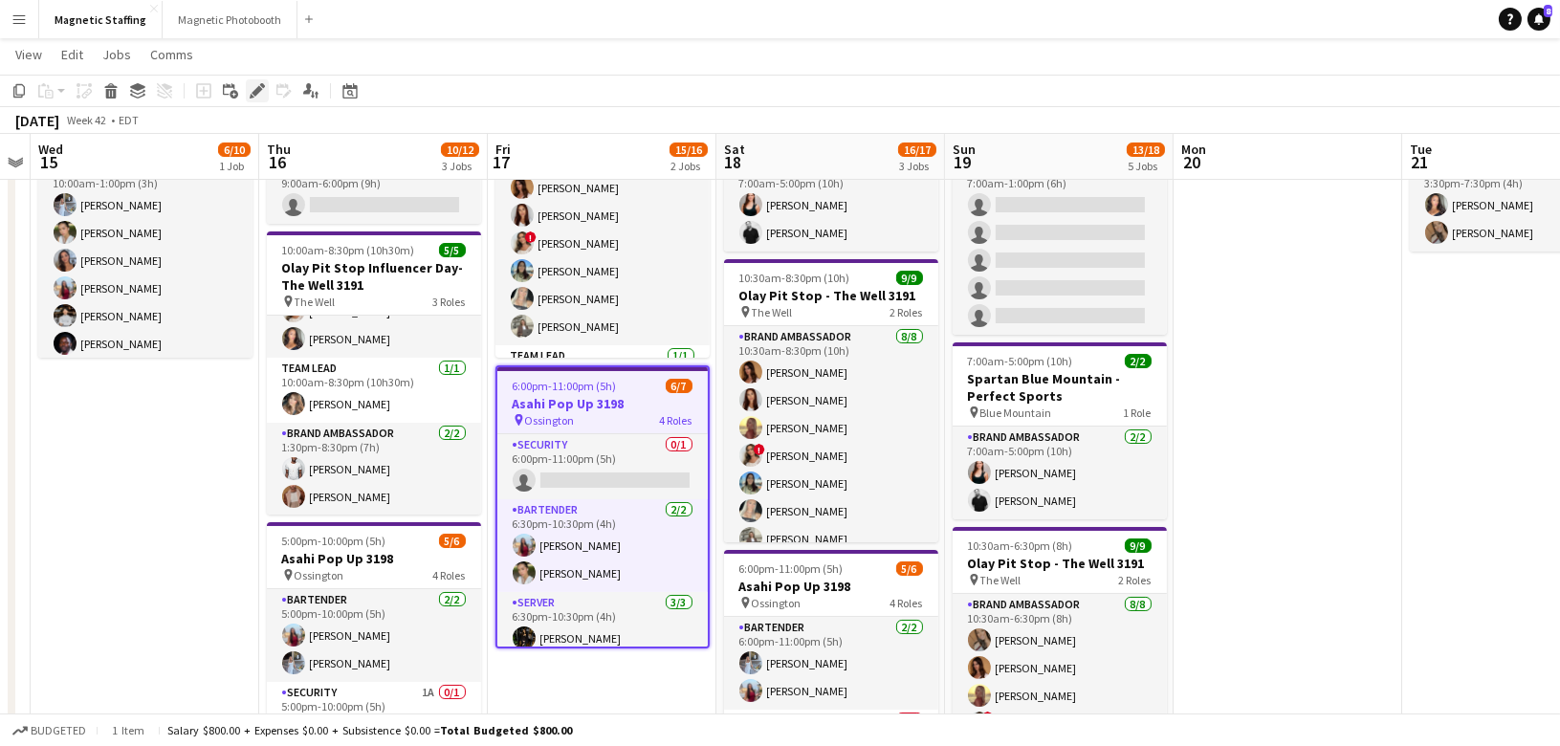
click at [257, 90] on icon at bounding box center [257, 91] width 11 height 11
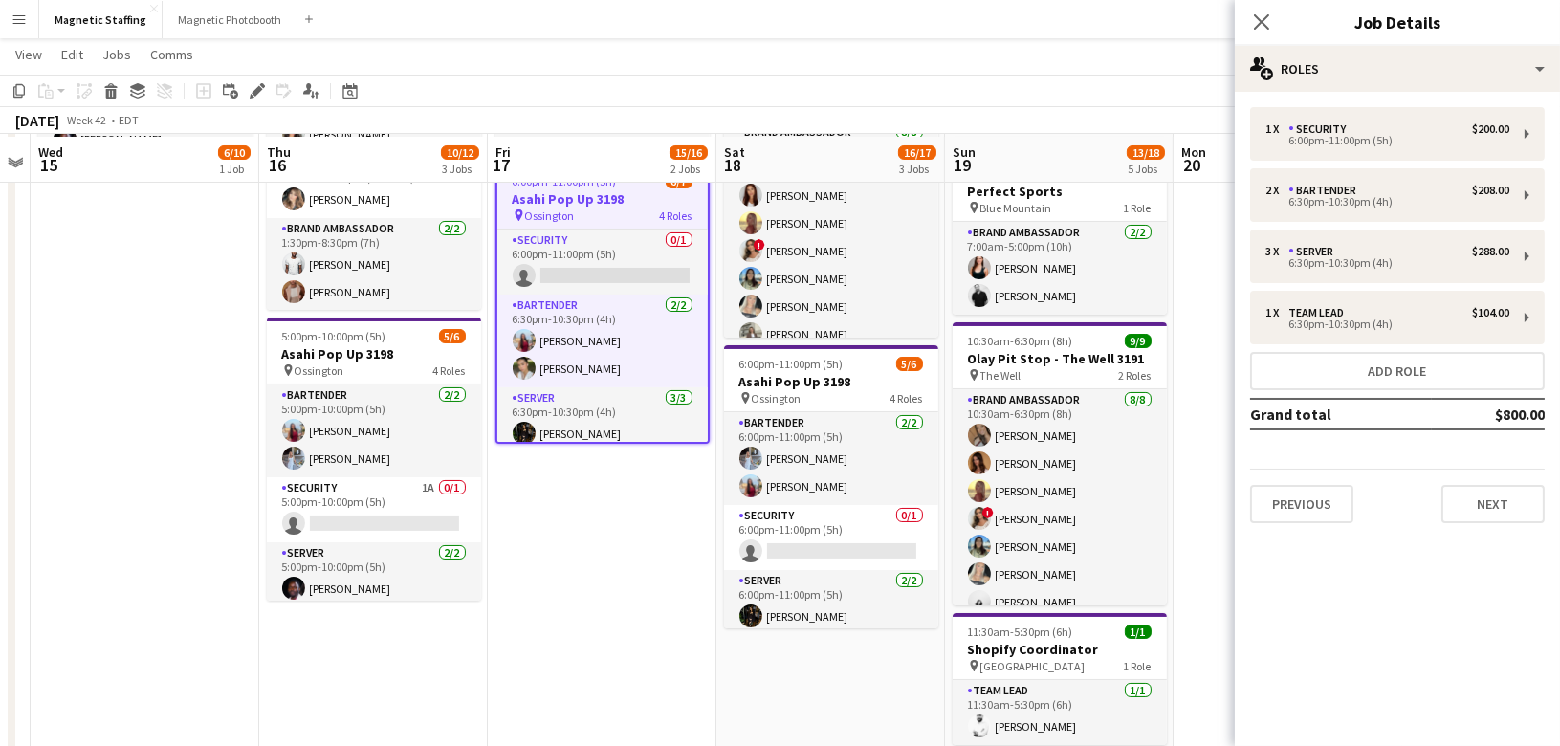
scroll to position [355, 0]
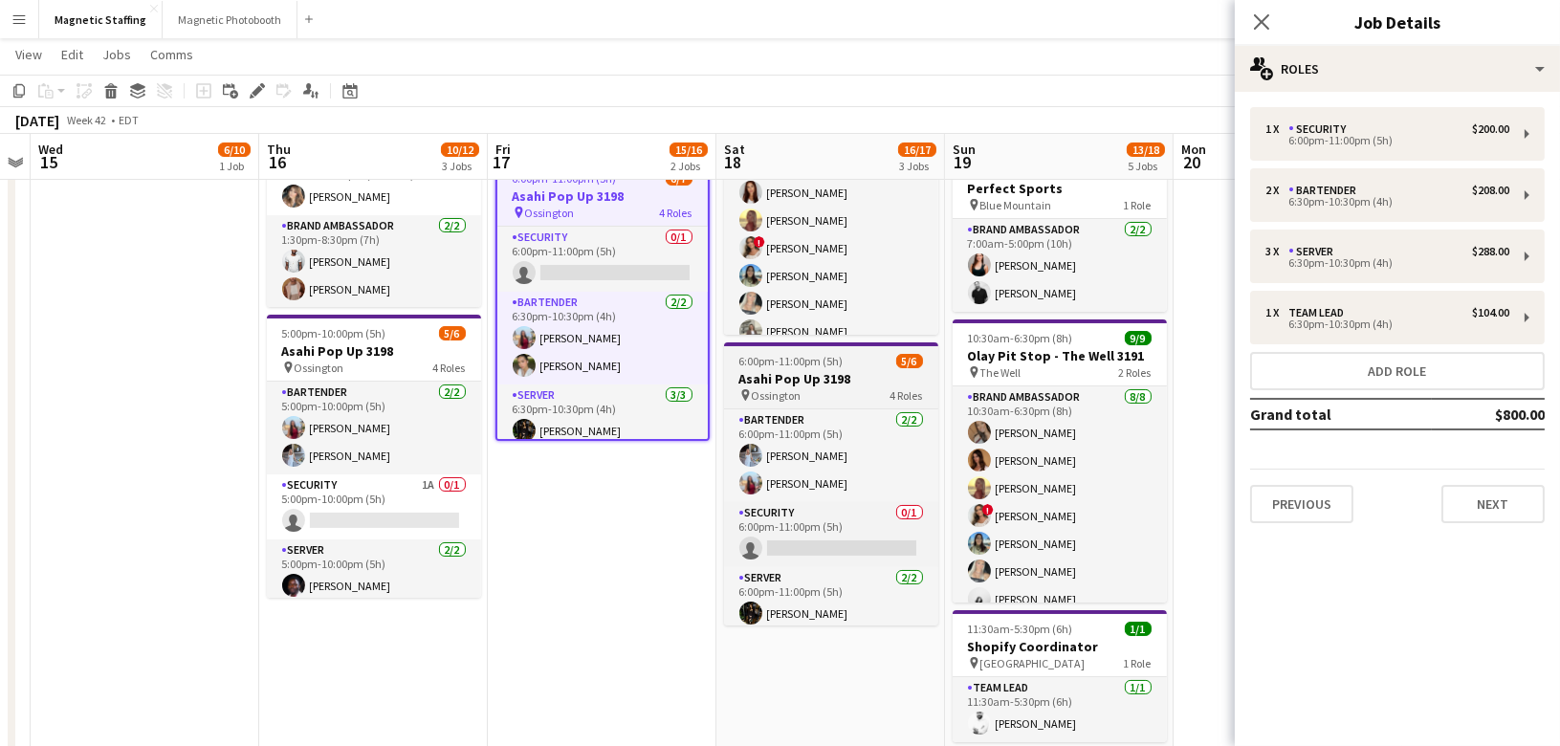
click at [814, 361] on span "6:00pm-11:00pm (5h)" at bounding box center [791, 361] width 104 height 14
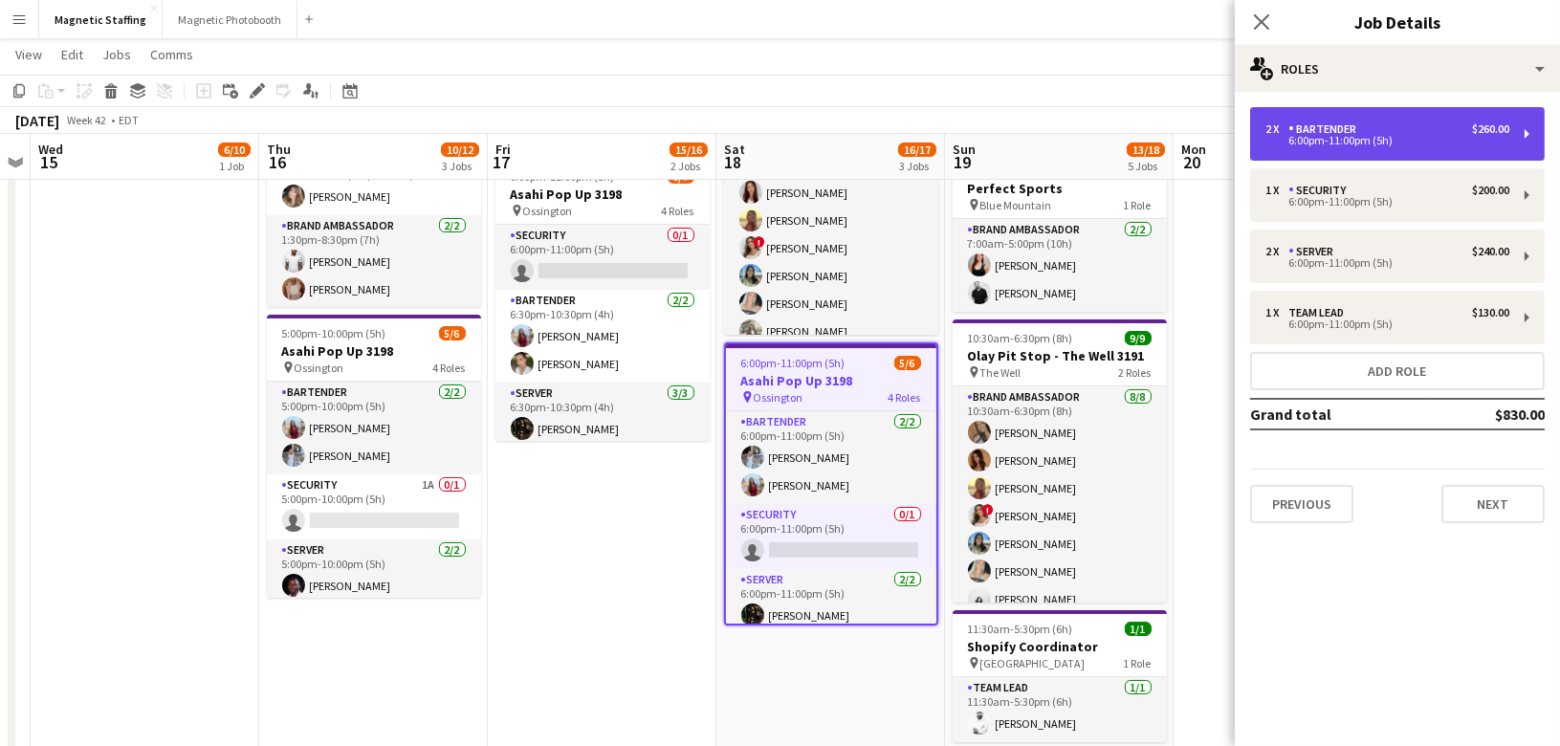
click at [1391, 140] on div "6:00pm-11:00pm (5h)" at bounding box center [1387, 141] width 244 height 10
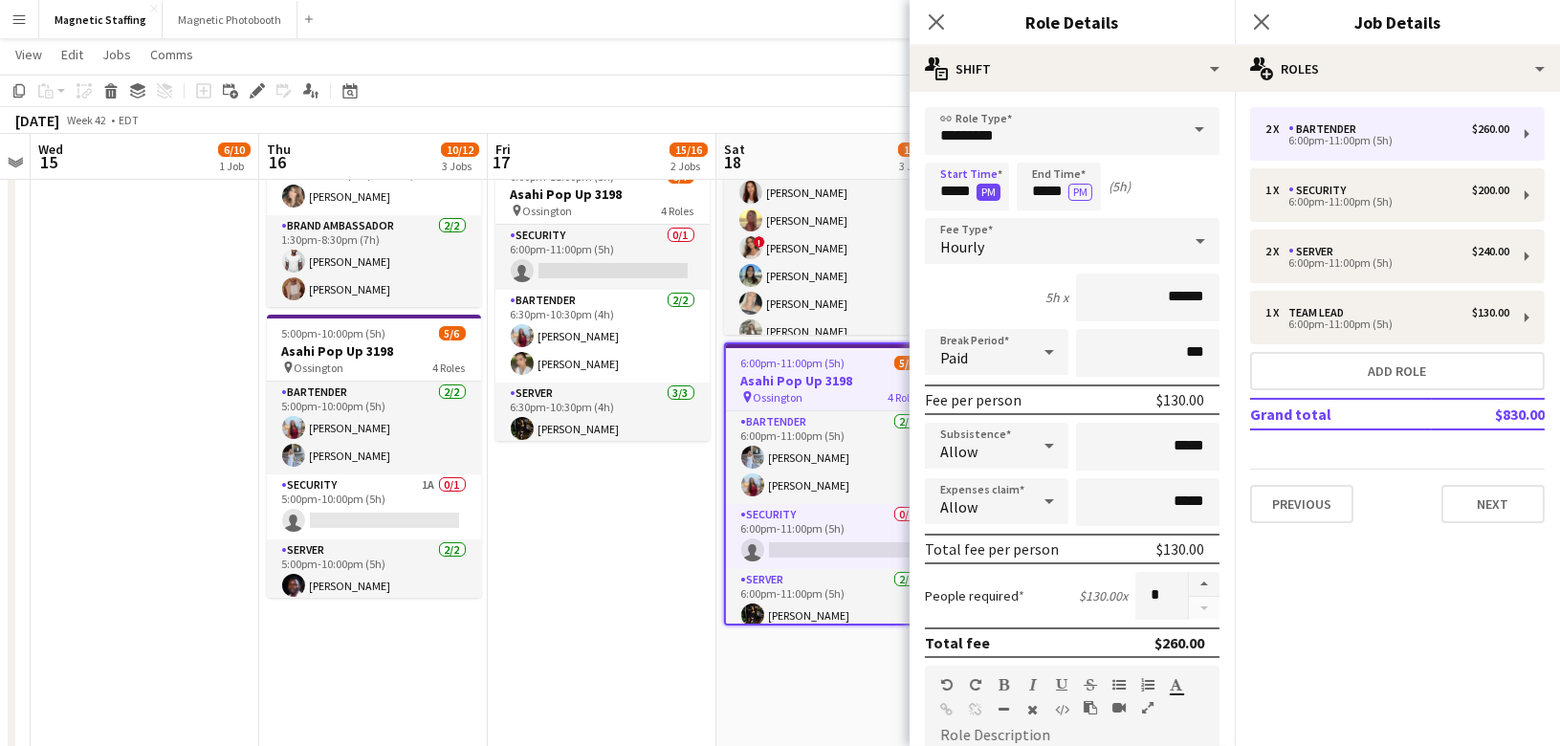
click at [976, 192] on button "PM" at bounding box center [988, 192] width 24 height 17
click at [976, 192] on button "AM" at bounding box center [988, 192] width 25 height 17
click at [975, 190] on input "*****" at bounding box center [967, 187] width 84 height 48
type input "*****"
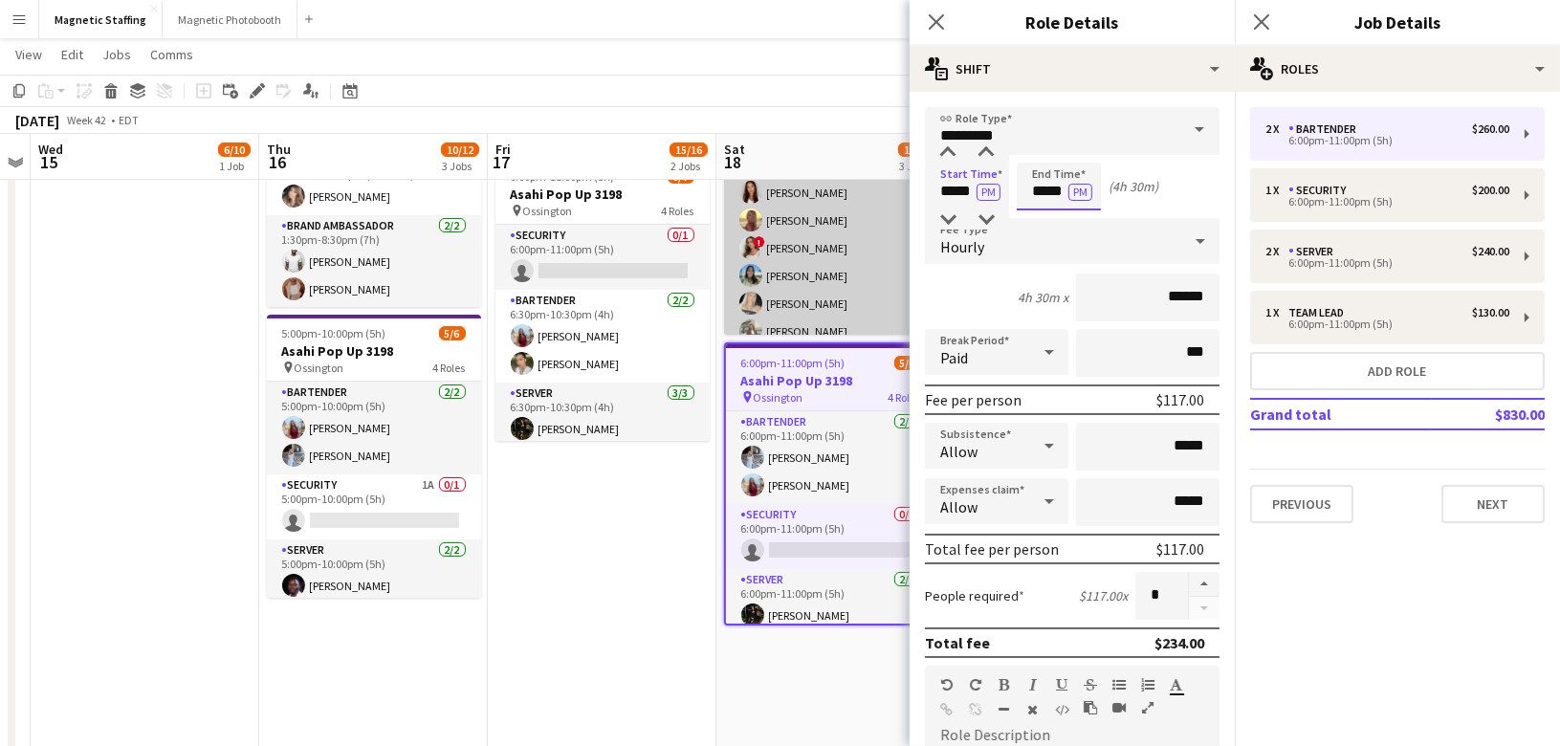
drag, startPoint x: 962, startPoint y: 190, endPoint x: 855, endPoint y: 180, distance: 107.6
click at [865, 186] on body "Menu Boards Boards Boards All jobs Status Workforce Workforce My Workforce Recr…" at bounding box center [780, 385] width 1560 height 1480
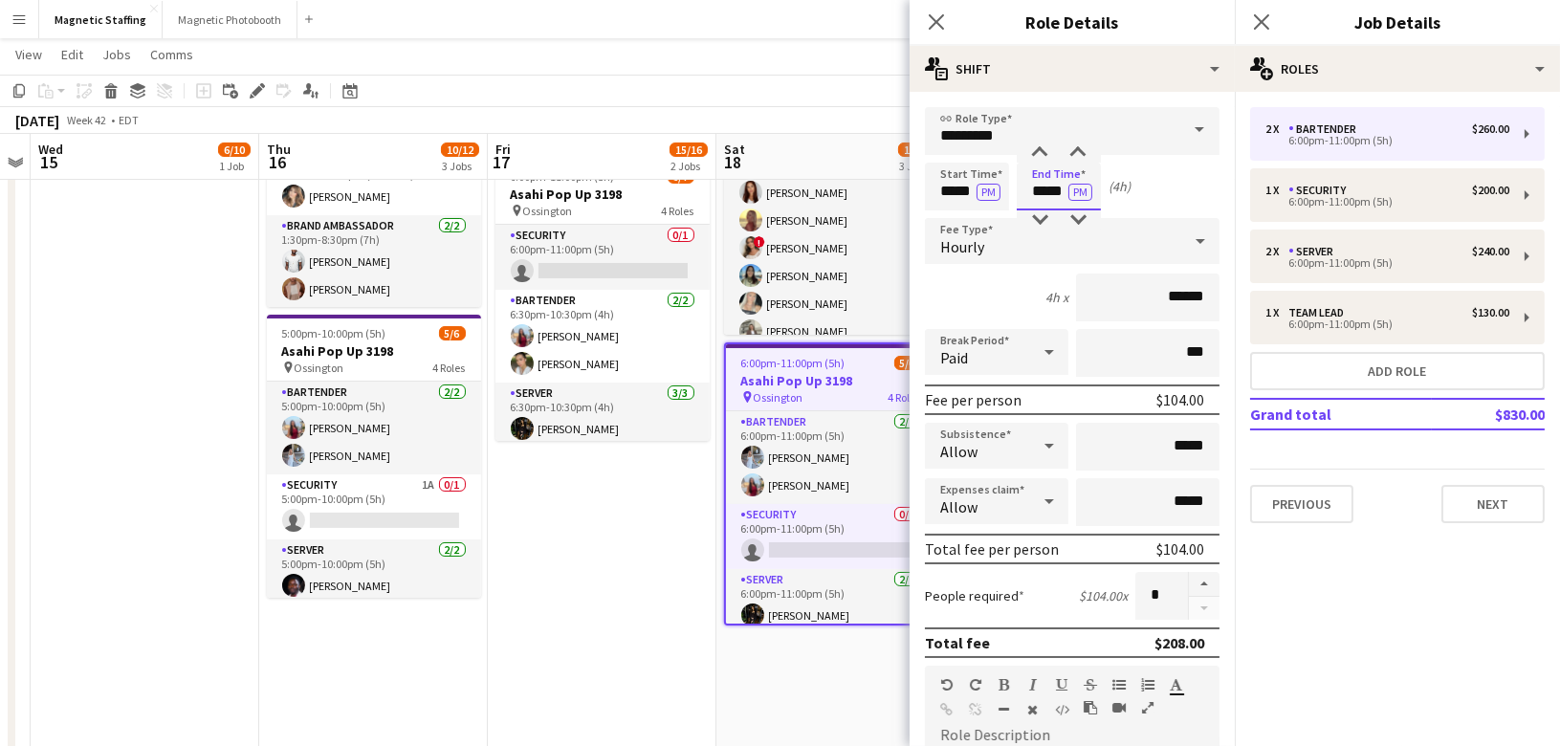
scroll to position [543, 0]
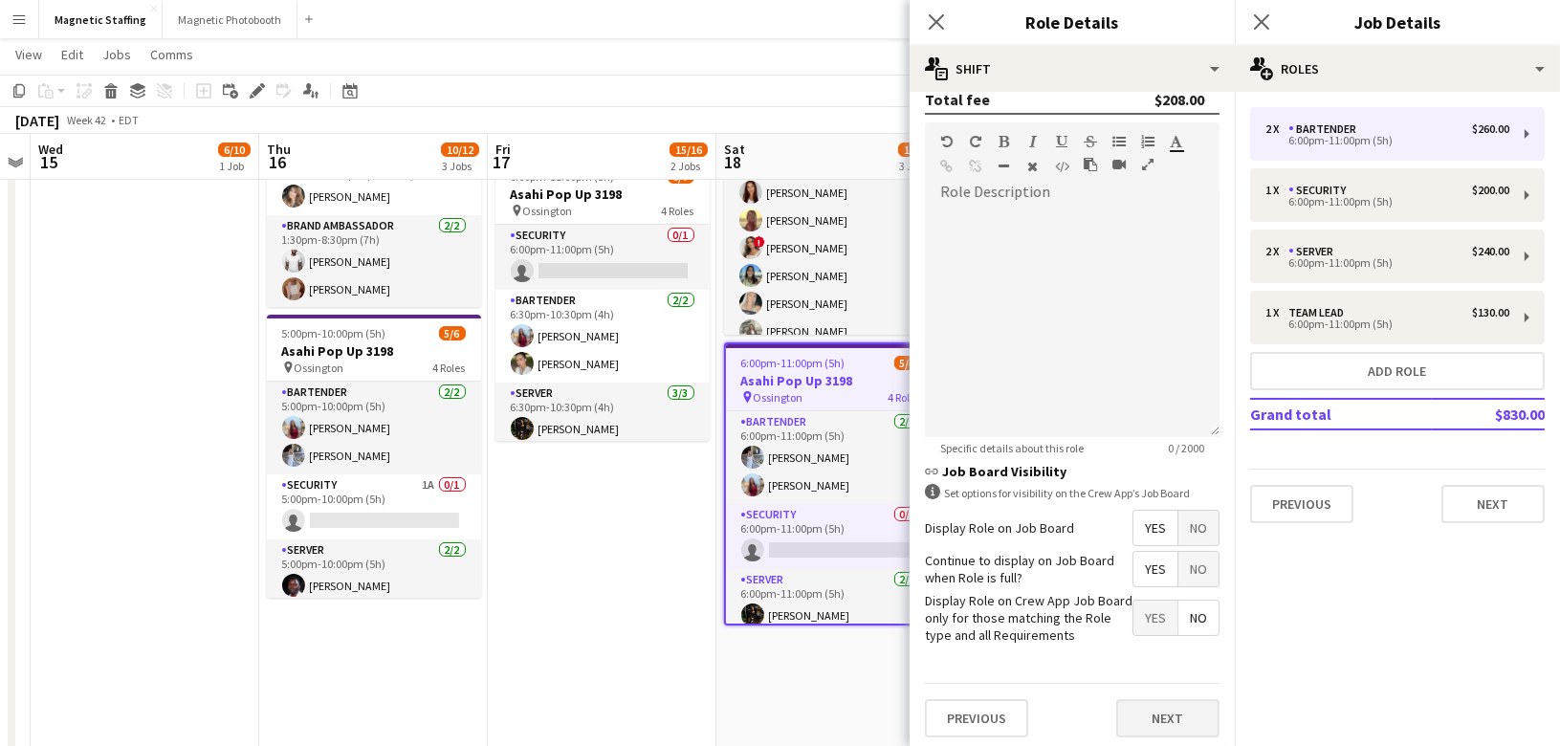
type input "*****"
click at [1149, 707] on button "Next" at bounding box center [1167, 718] width 103 height 38
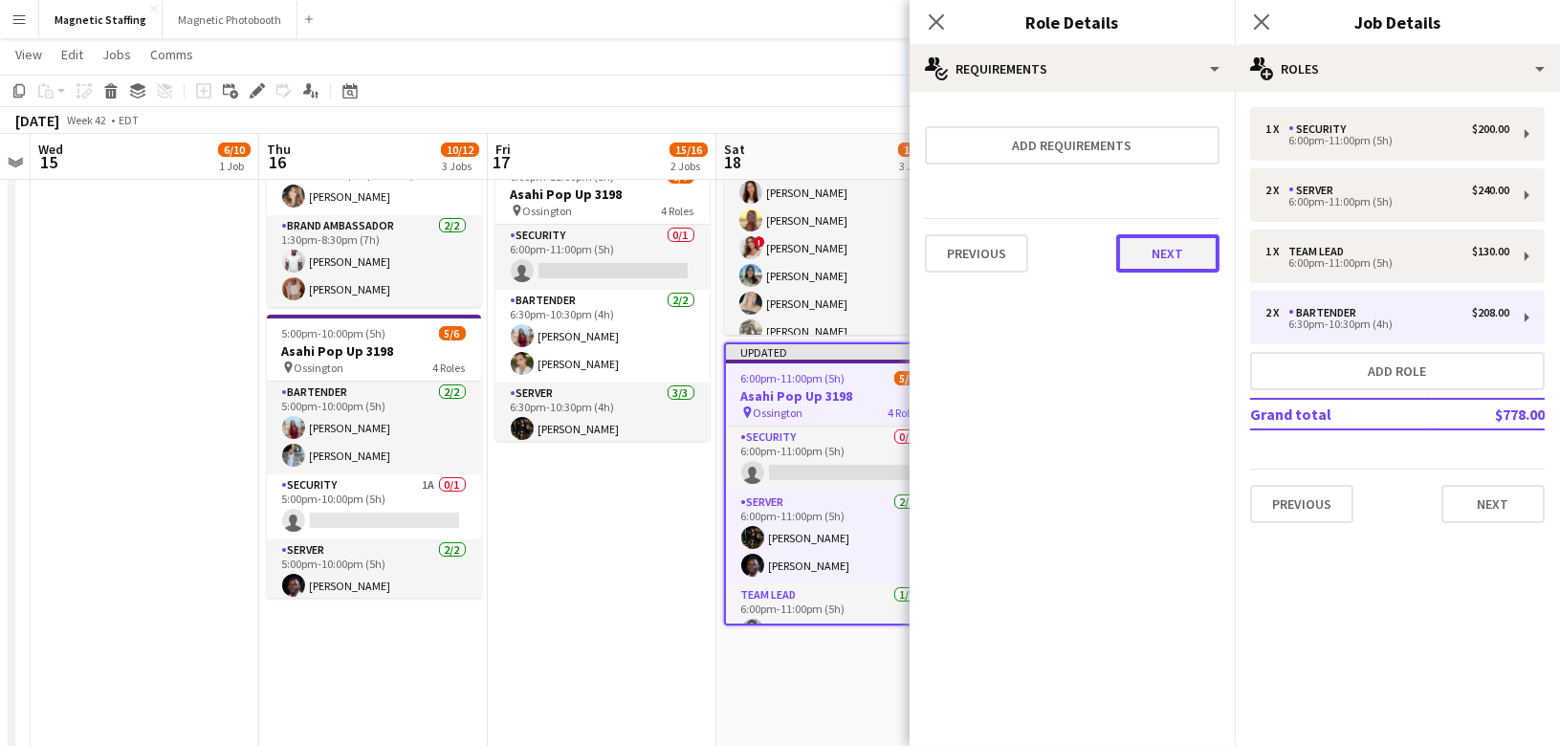
click at [1171, 235] on button "Next" at bounding box center [1167, 253] width 103 height 38
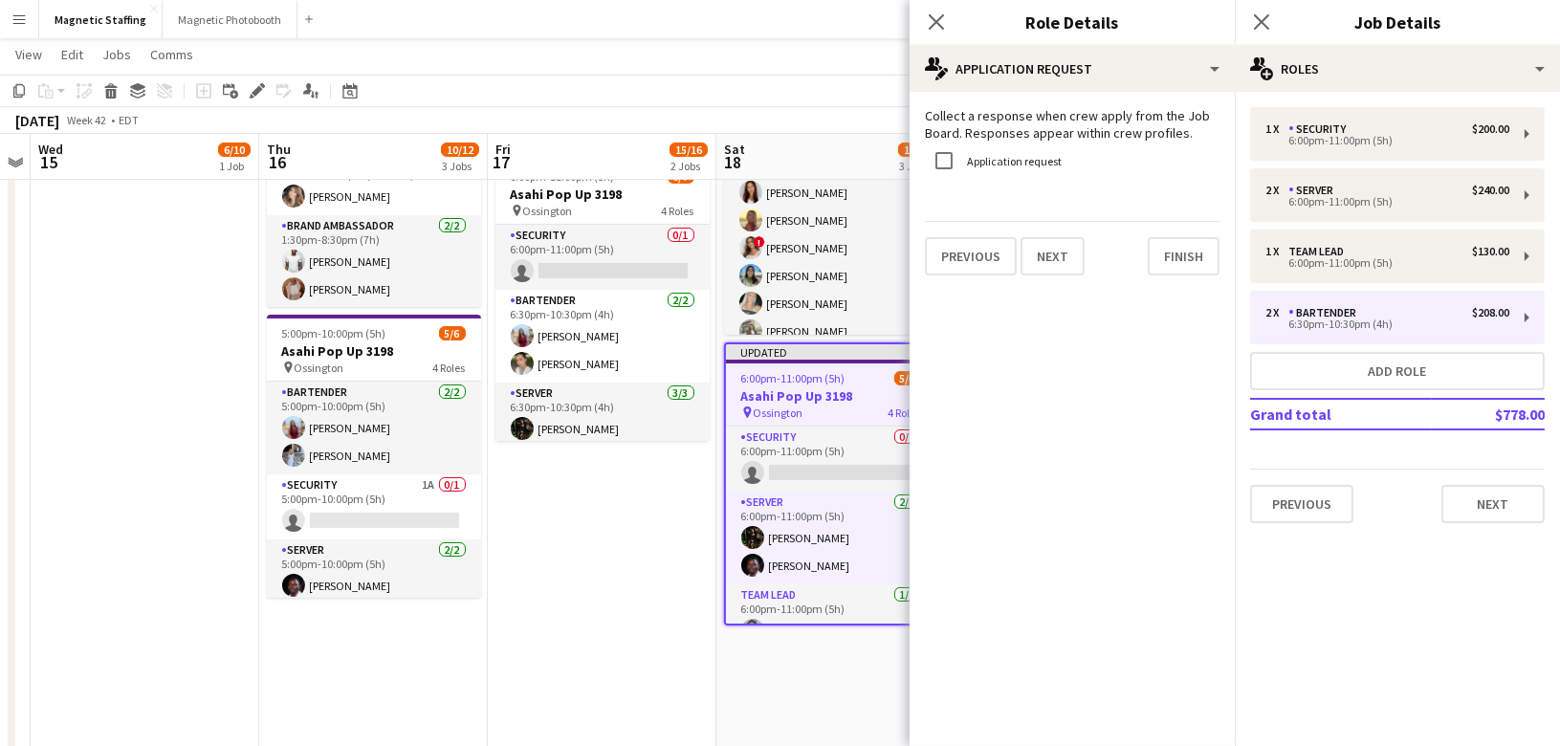
click at [1171, 235] on div "Previous Next Finish" at bounding box center [1072, 248] width 295 height 55
click at [1171, 256] on button "Finish" at bounding box center [1184, 256] width 72 height 38
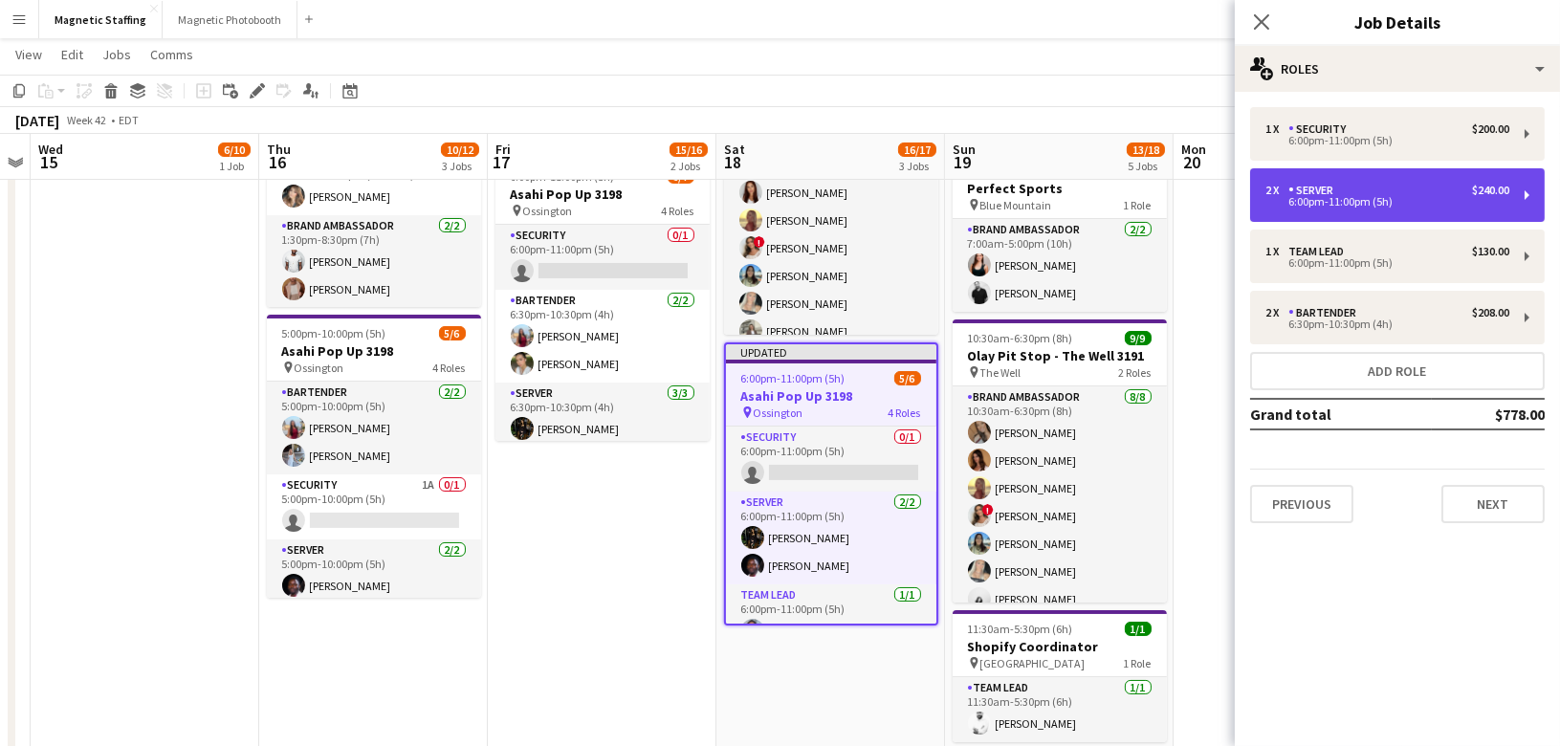
click at [1327, 207] on div "6:00pm-11:00pm (5h)" at bounding box center [1387, 202] width 244 height 10
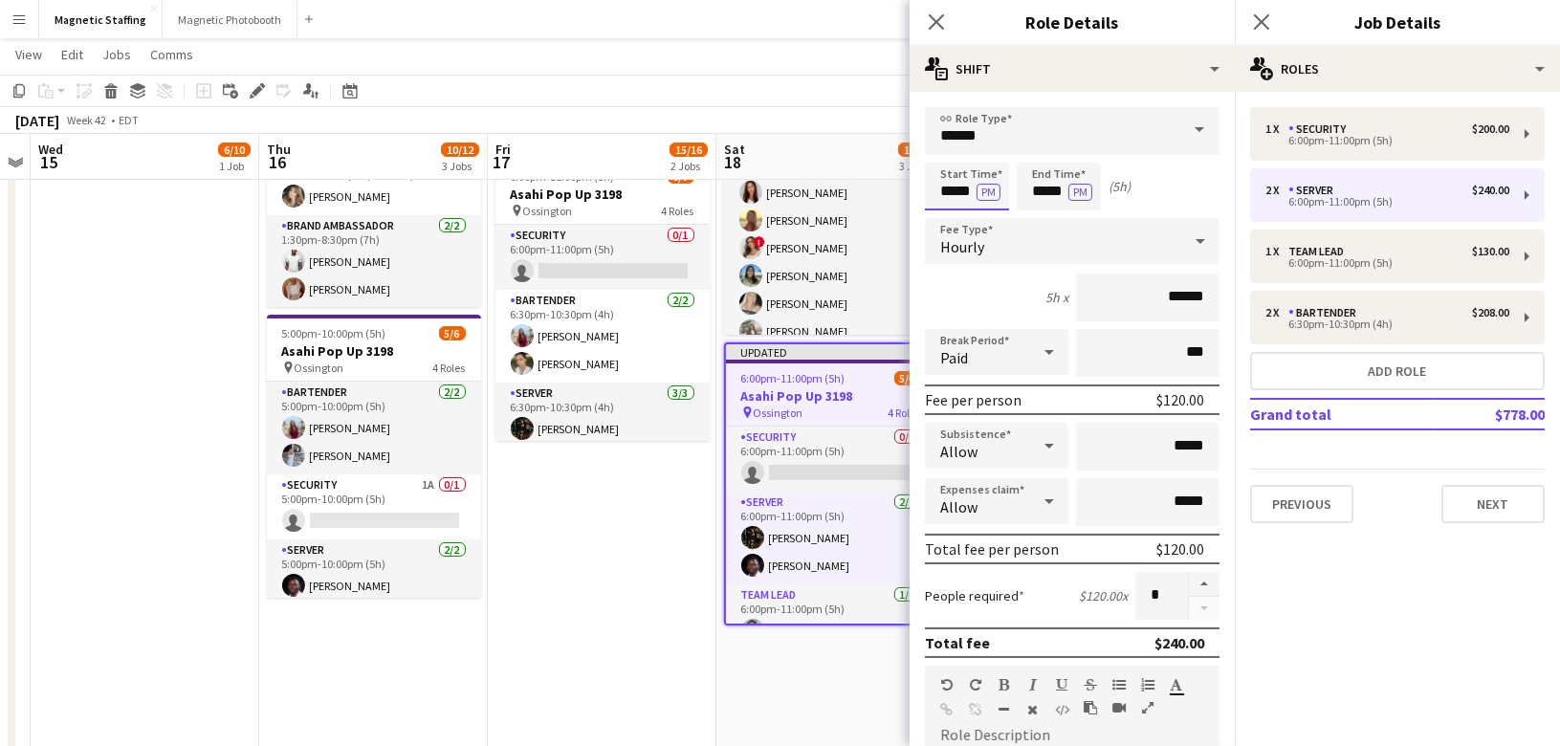
click at [973, 190] on input "*****" at bounding box center [967, 187] width 84 height 48
type input "*****"
drag, startPoint x: 1065, startPoint y: 195, endPoint x: 967, endPoint y: 180, distance: 99.7
click at [975, 191] on div "Start Time ***** PM End Time ***** PM (4h 30m)" at bounding box center [1072, 187] width 295 height 48
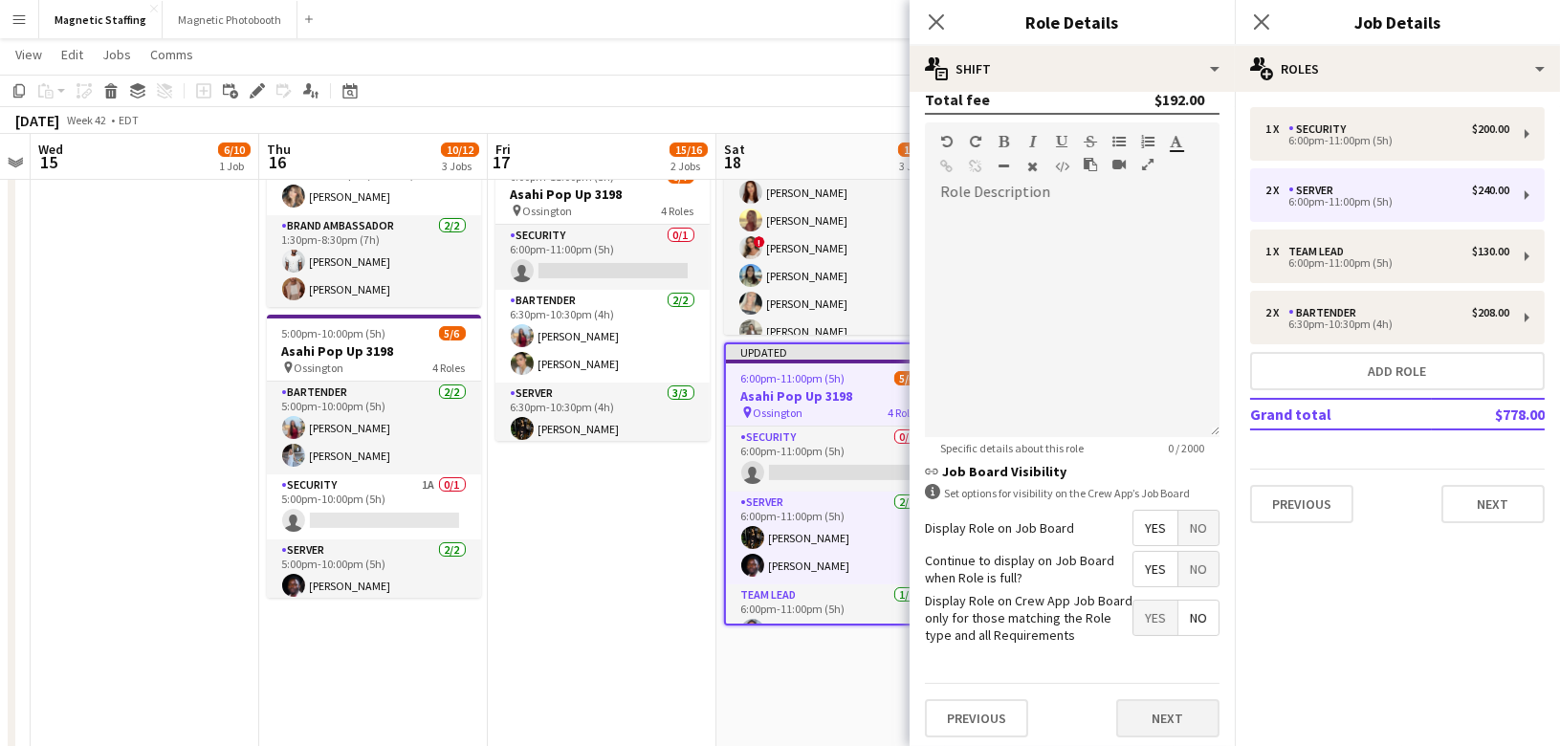
type input "*****"
click at [1174, 709] on button "Next" at bounding box center [1167, 718] width 103 height 38
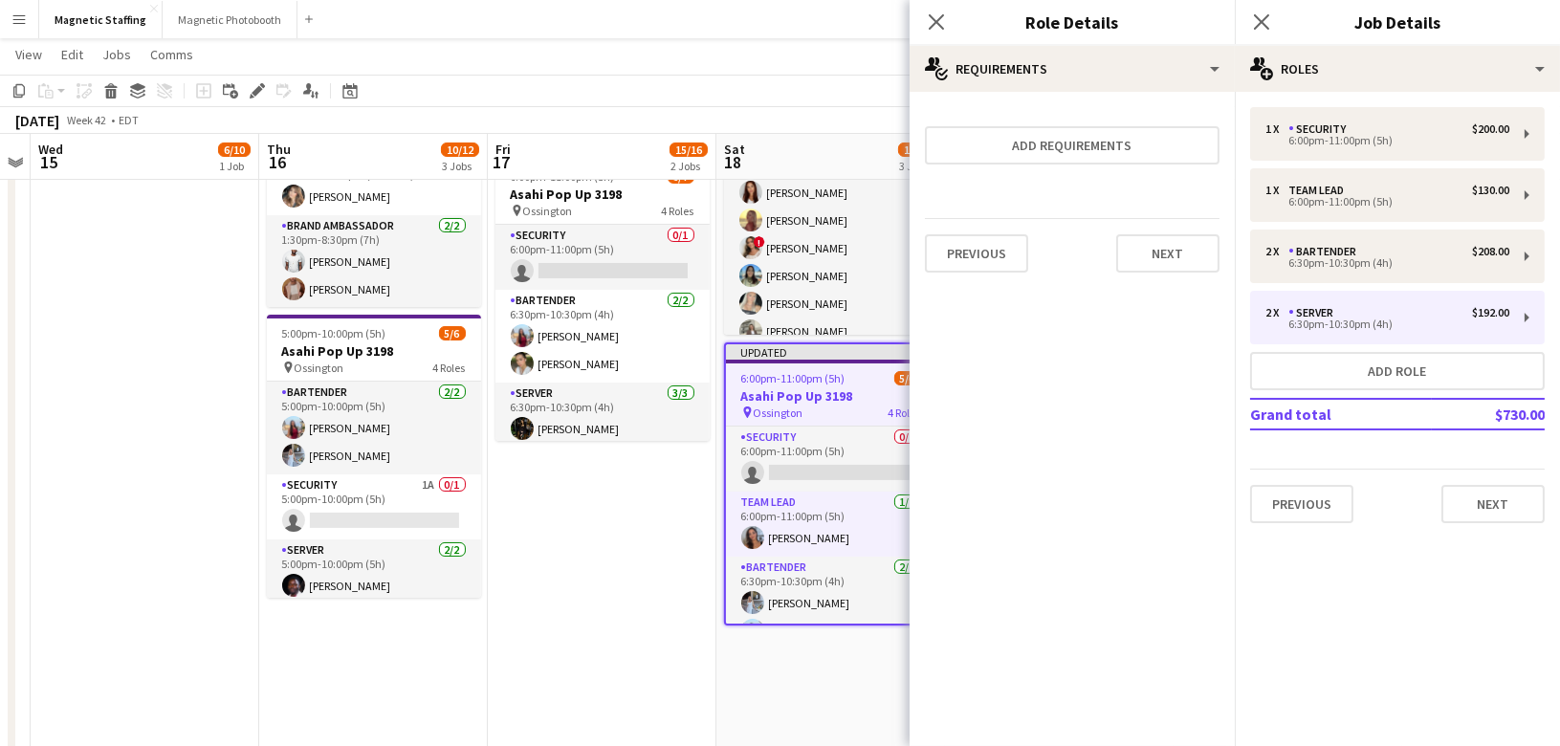
scroll to position [0, 0]
click at [1159, 249] on button "Next" at bounding box center [1167, 253] width 103 height 38
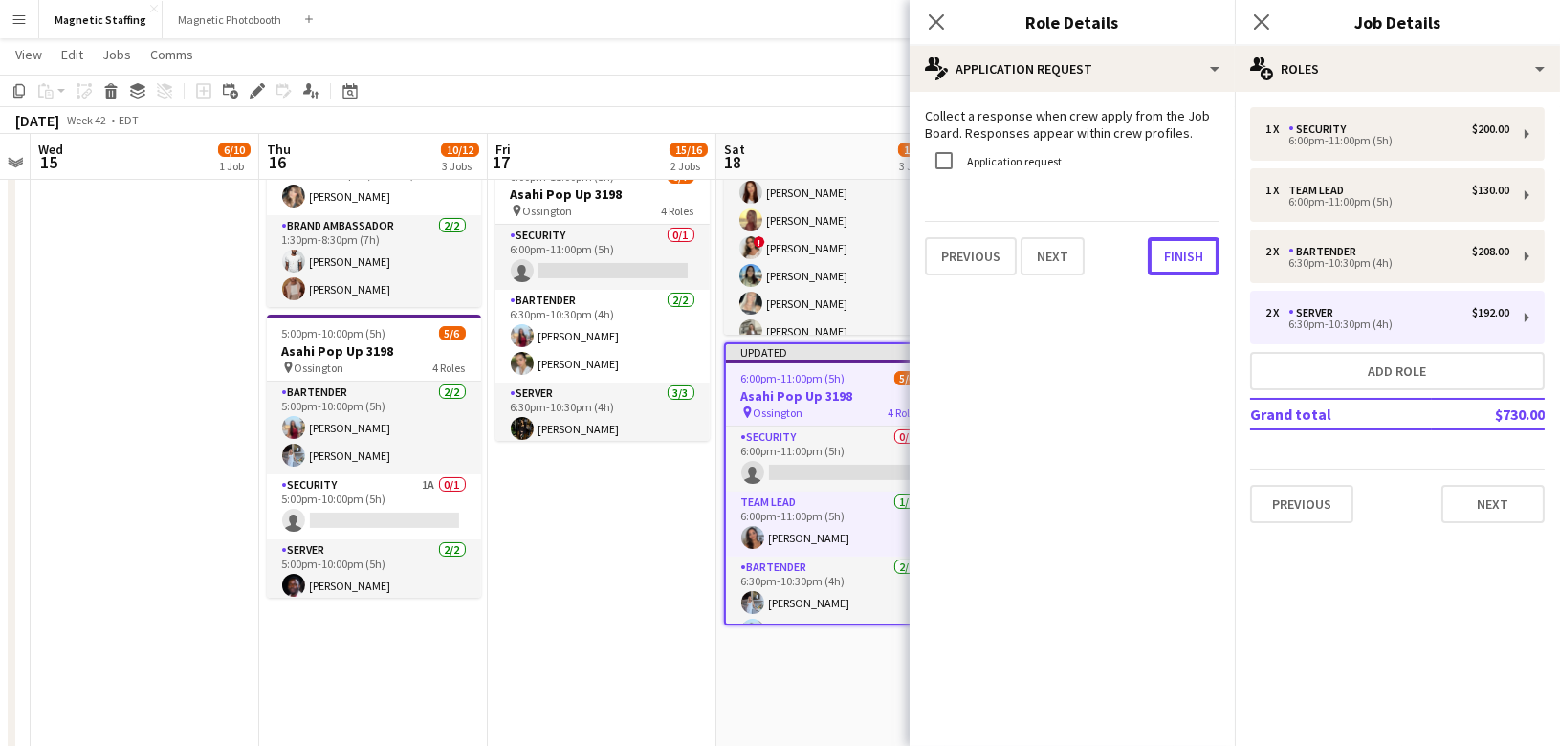
click at [1159, 249] on button "Finish" at bounding box center [1184, 256] width 72 height 38
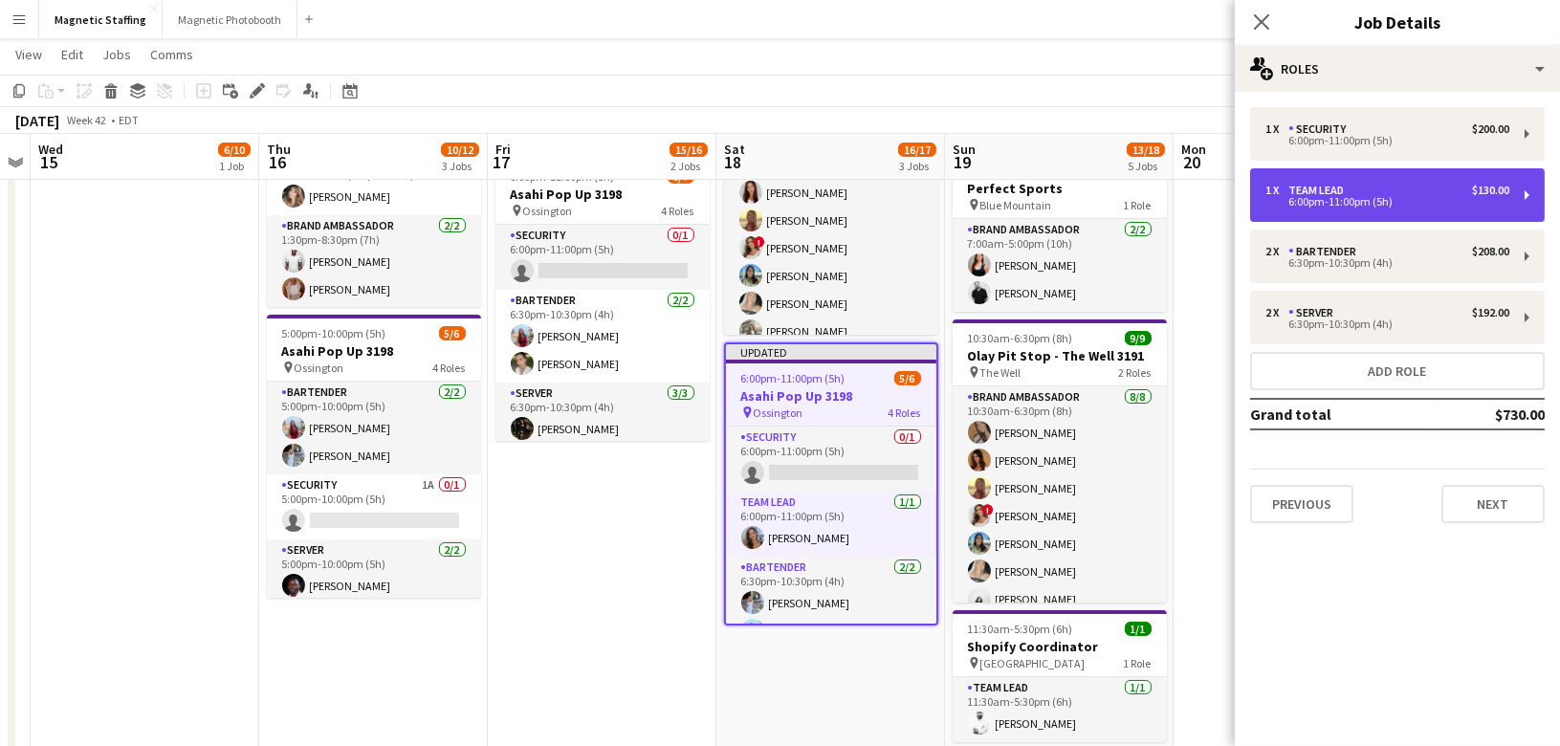
click at [1328, 199] on div "6:00pm-11:00pm (5h)" at bounding box center [1387, 202] width 244 height 10
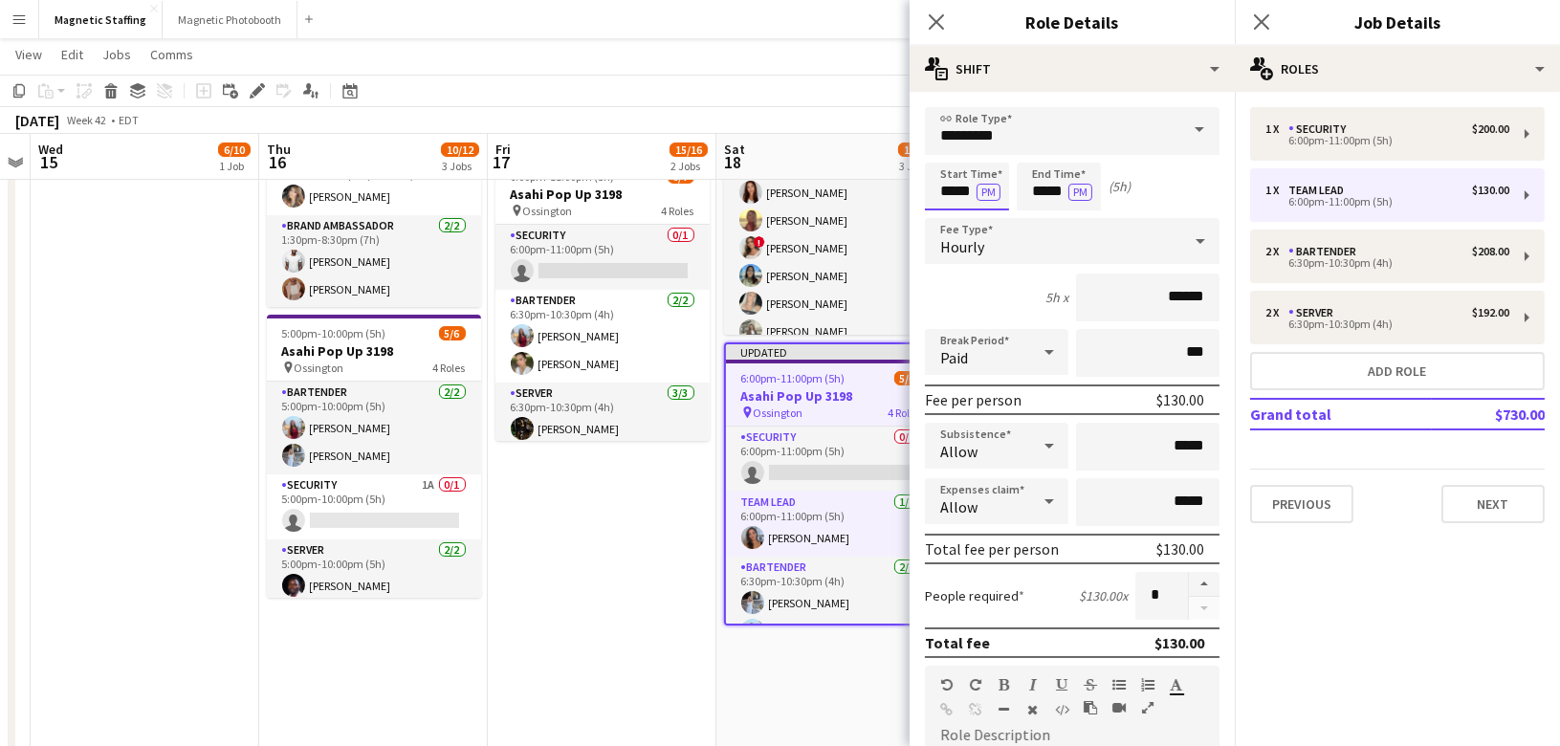
click at [974, 193] on input "*****" at bounding box center [967, 187] width 84 height 48
type input "*****"
drag, startPoint x: 1064, startPoint y: 198, endPoint x: 944, endPoint y: 183, distance: 121.5
click at [944, 183] on div "Start Time ***** PM End Time ***** PM (4h 30m)" at bounding box center [1072, 187] width 295 height 48
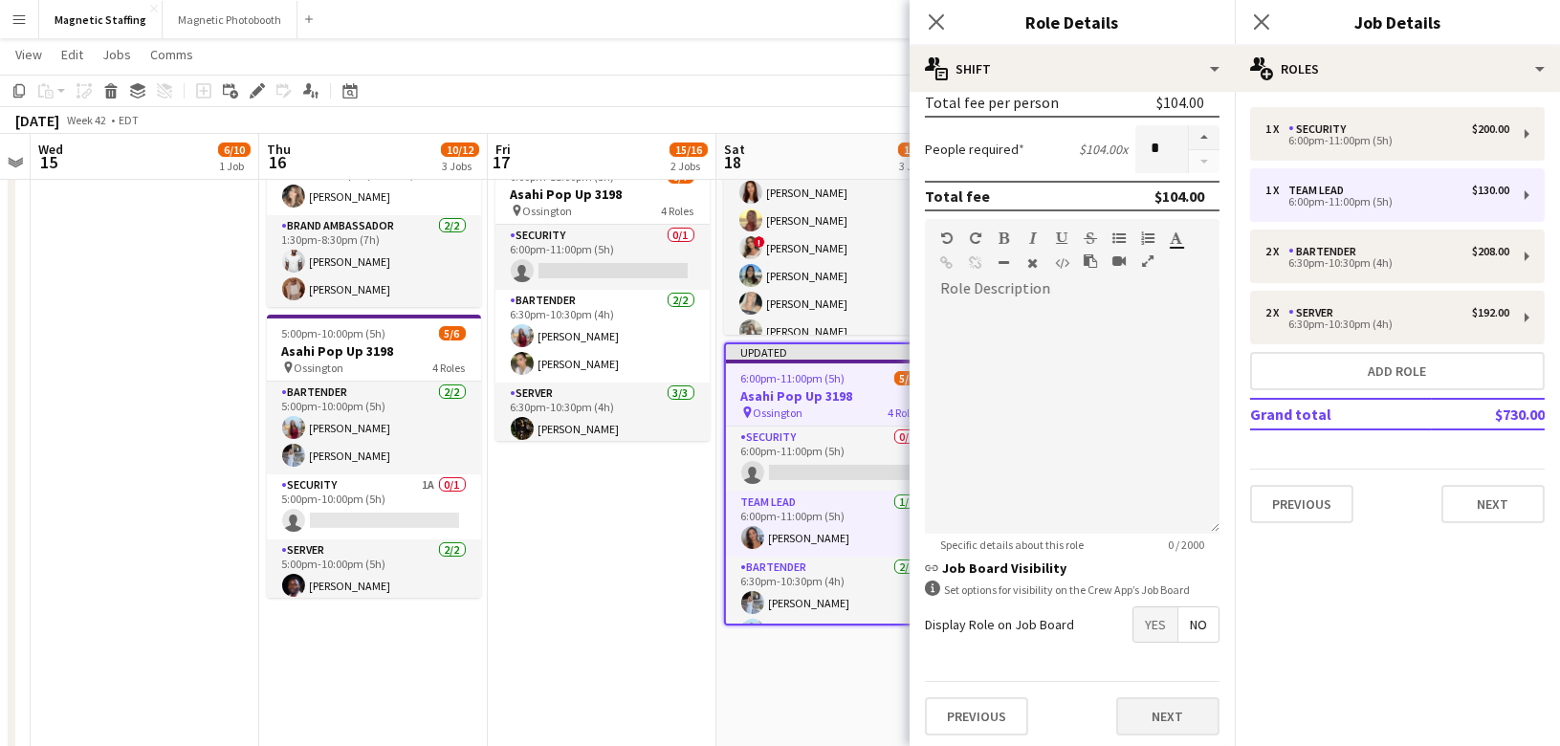
type input "*****"
click at [1149, 707] on button "Next" at bounding box center [1167, 716] width 103 height 38
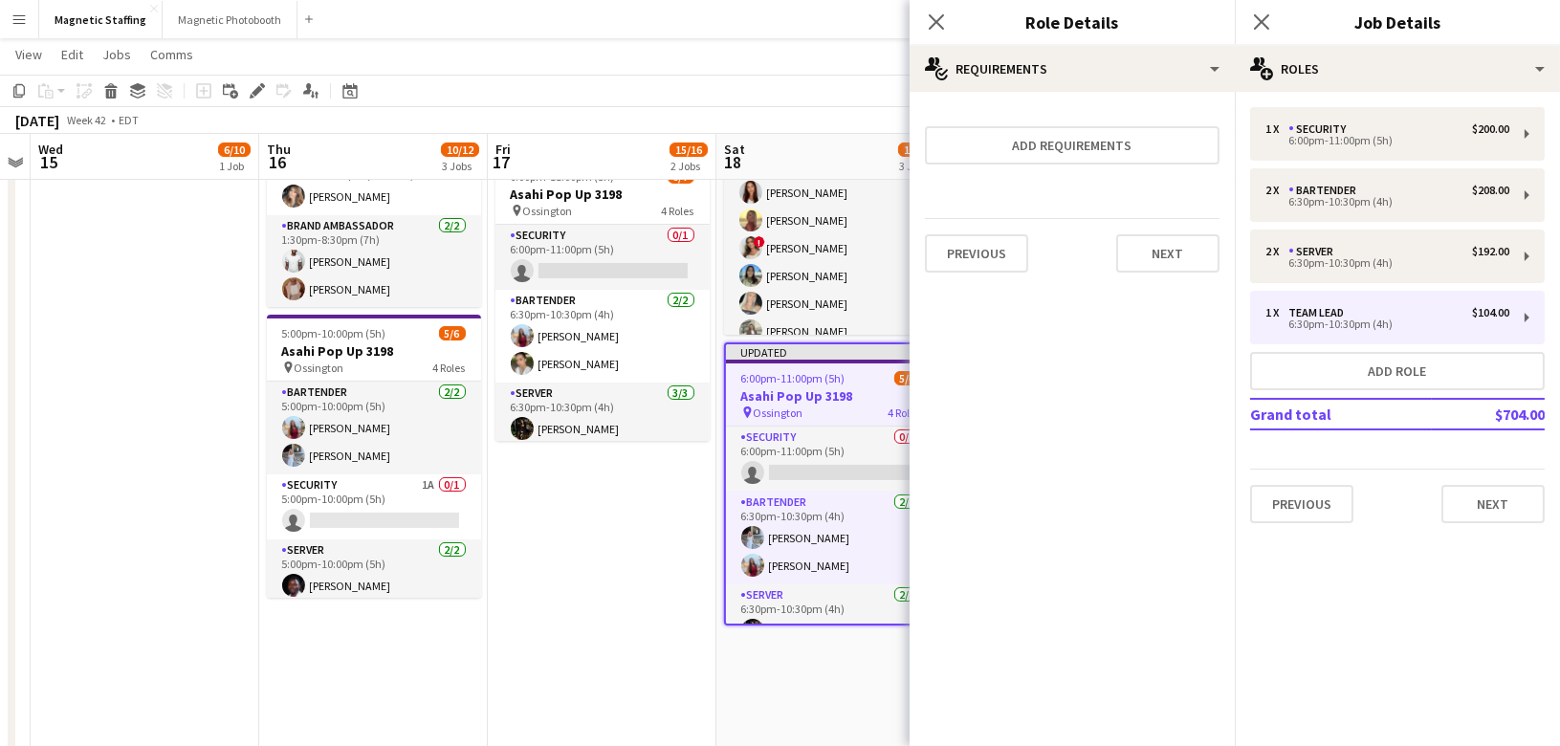
scroll to position [0, 0]
click at [1187, 250] on button "Next" at bounding box center [1167, 253] width 103 height 38
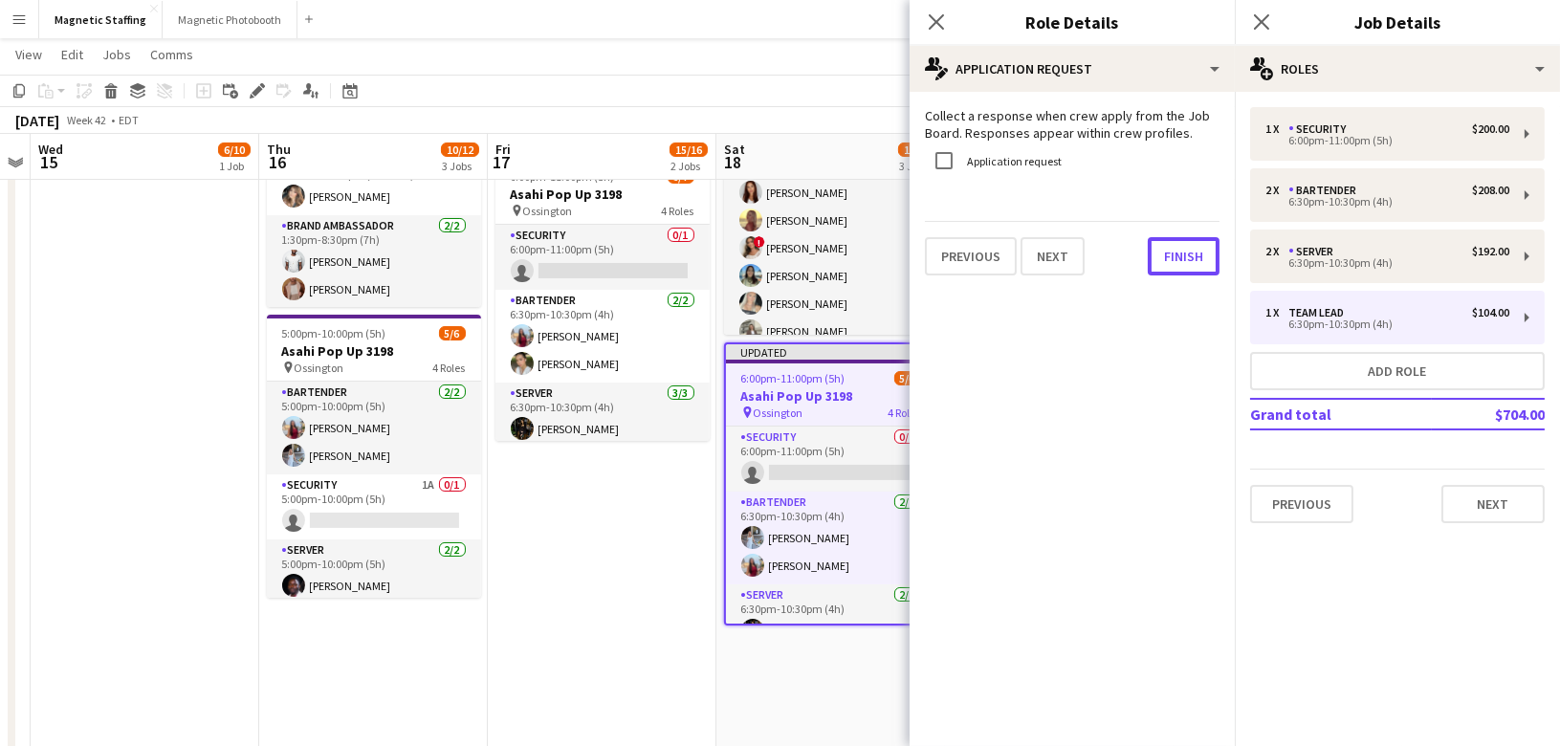
click at [1187, 250] on button "Finish" at bounding box center [1184, 256] width 72 height 38
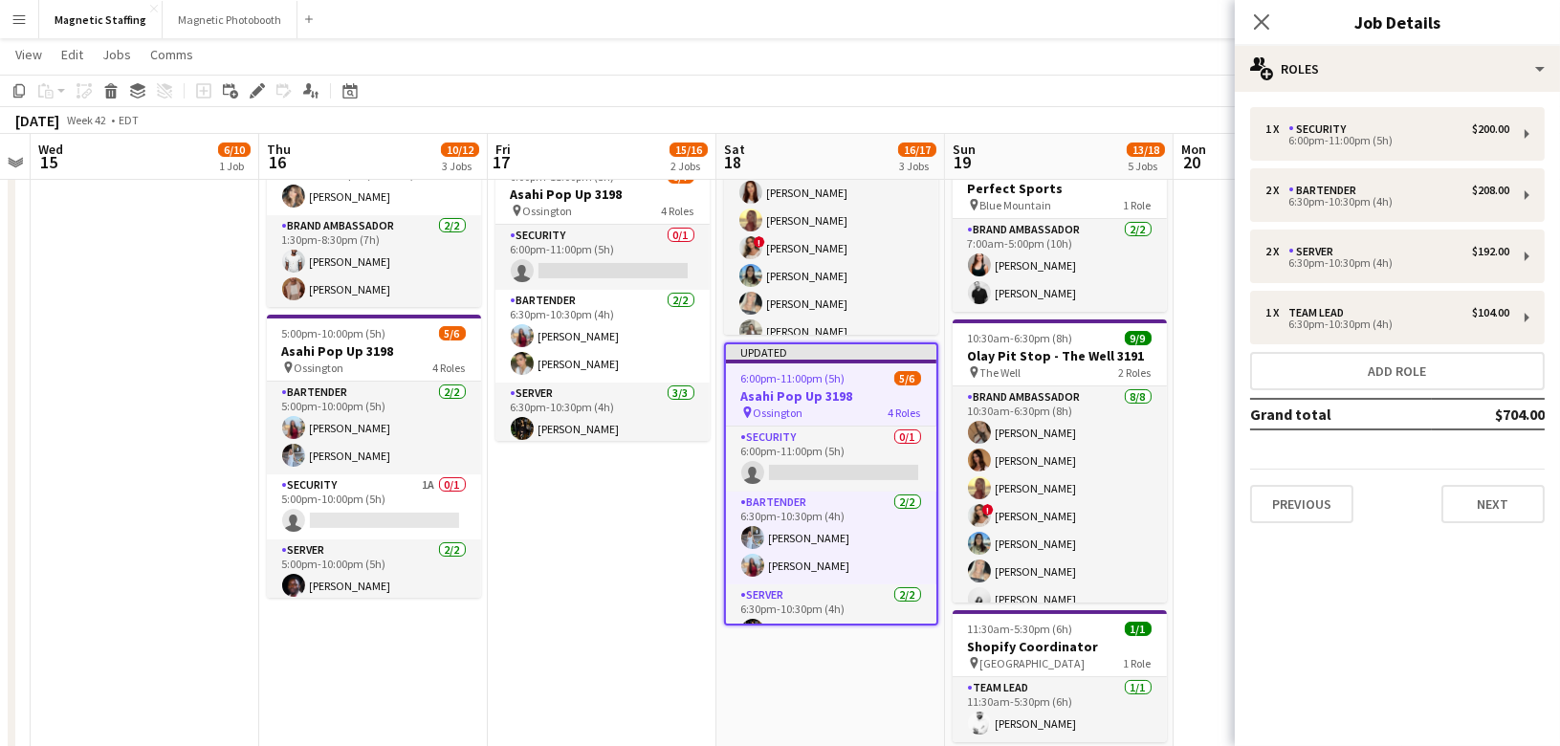
click at [535, 710] on app-date-cell "10:30am-8:30pm (10h) 9/9 Olay Pit Stop - The Well 3191 pin The Well 3 Roles Bra…" at bounding box center [602, 432] width 229 height 1146
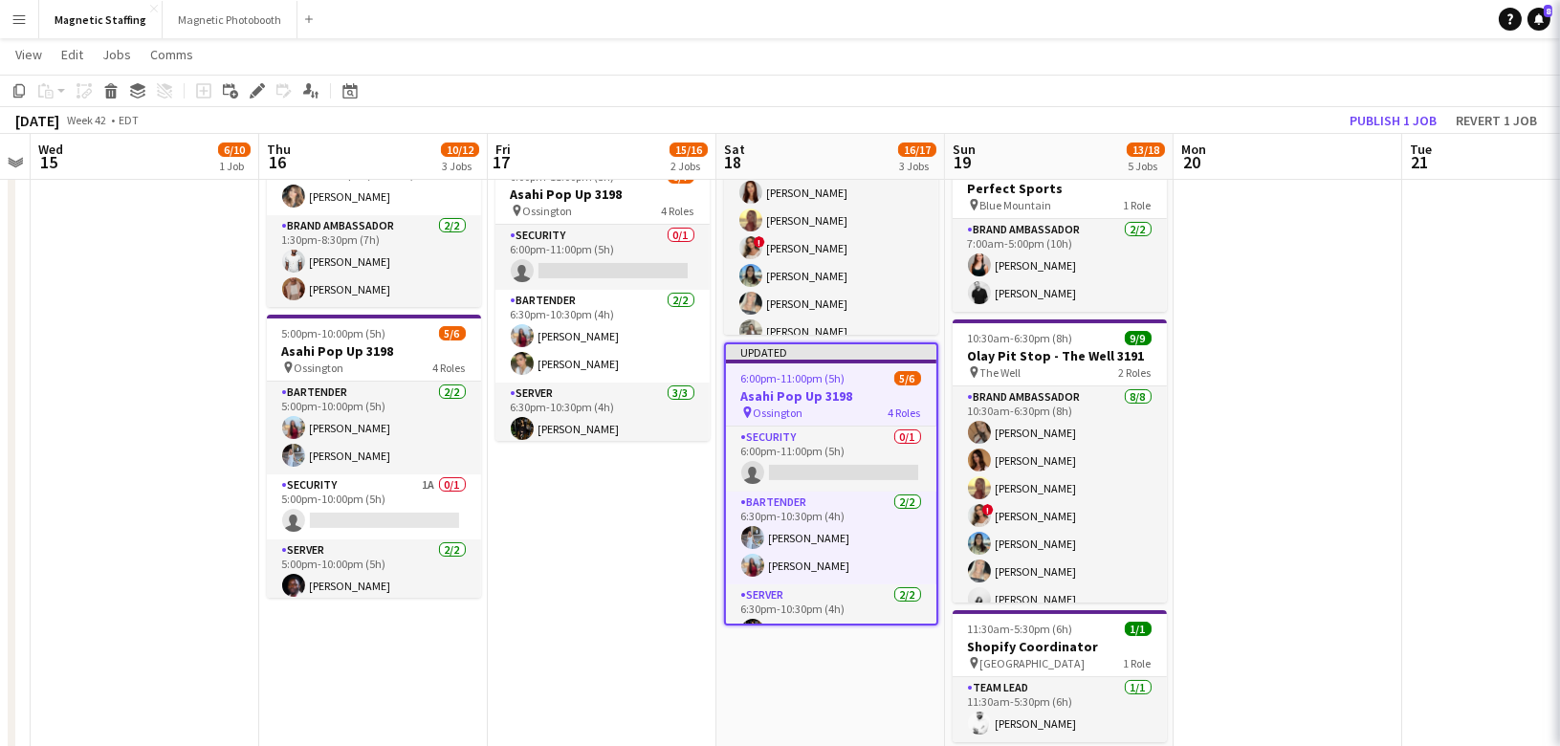
scroll to position [0, 426]
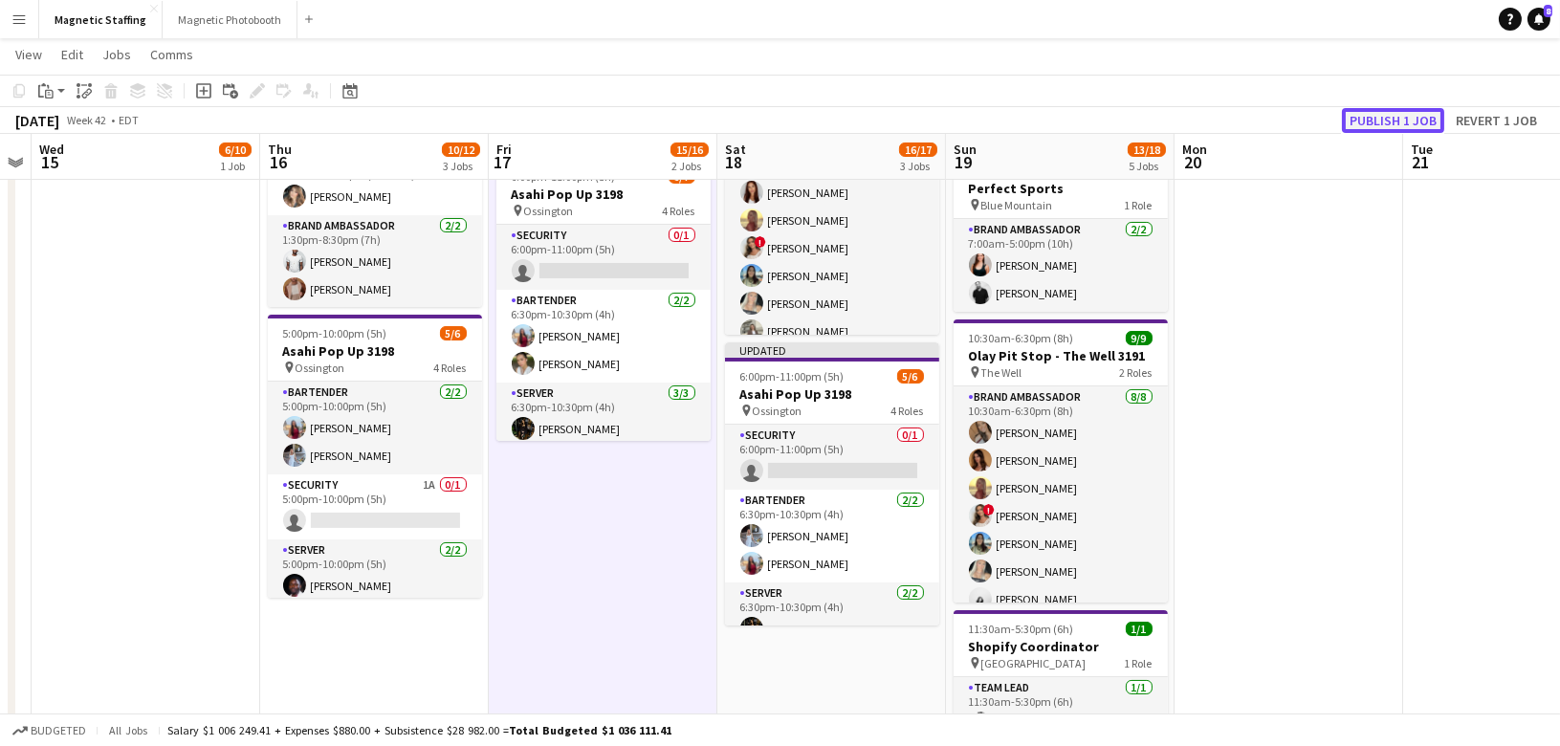
click at [1367, 121] on button "Publish 1 job" at bounding box center [1393, 120] width 102 height 25
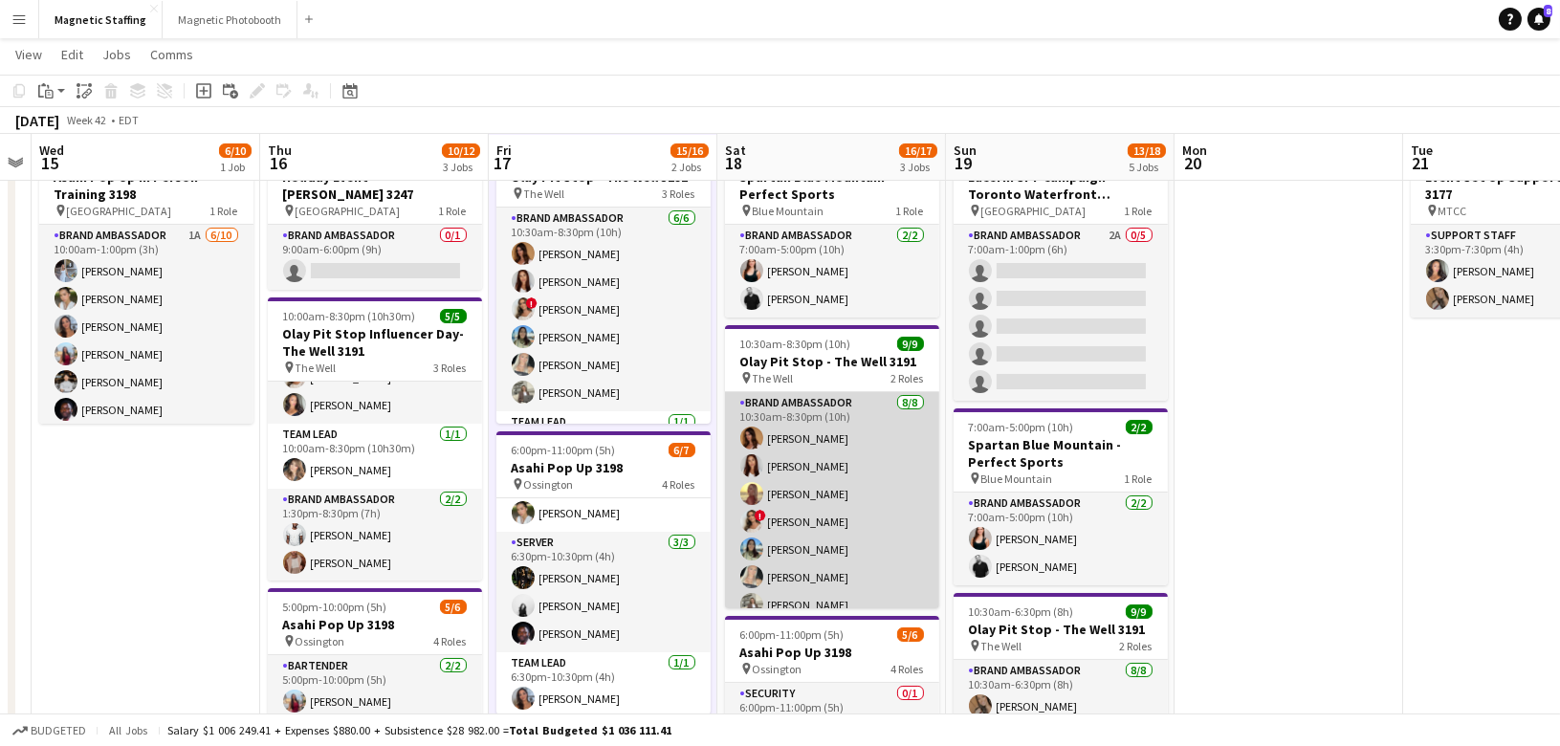
scroll to position [107, 0]
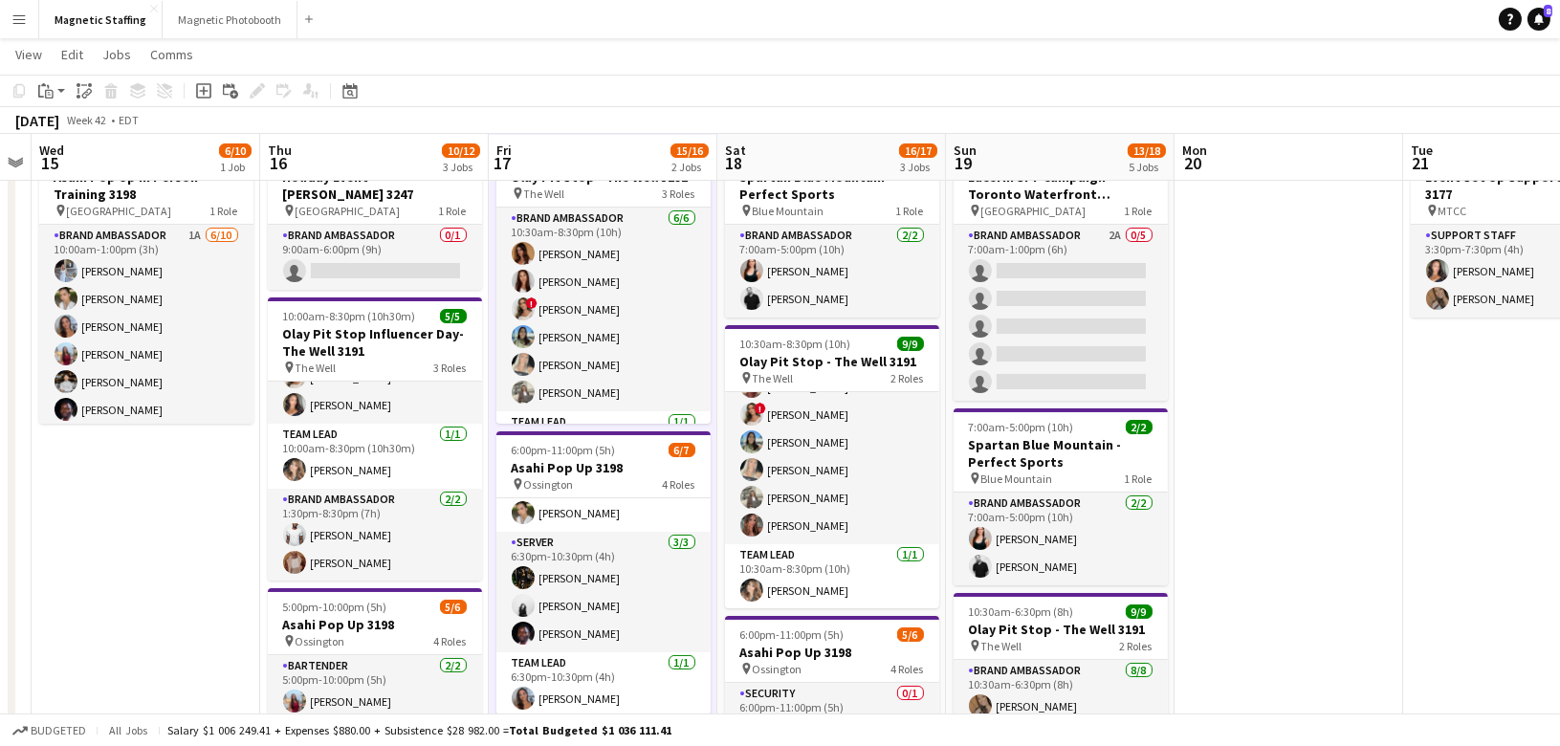
click at [14, 23] on app-icon "Menu" at bounding box center [18, 18] width 15 height 15
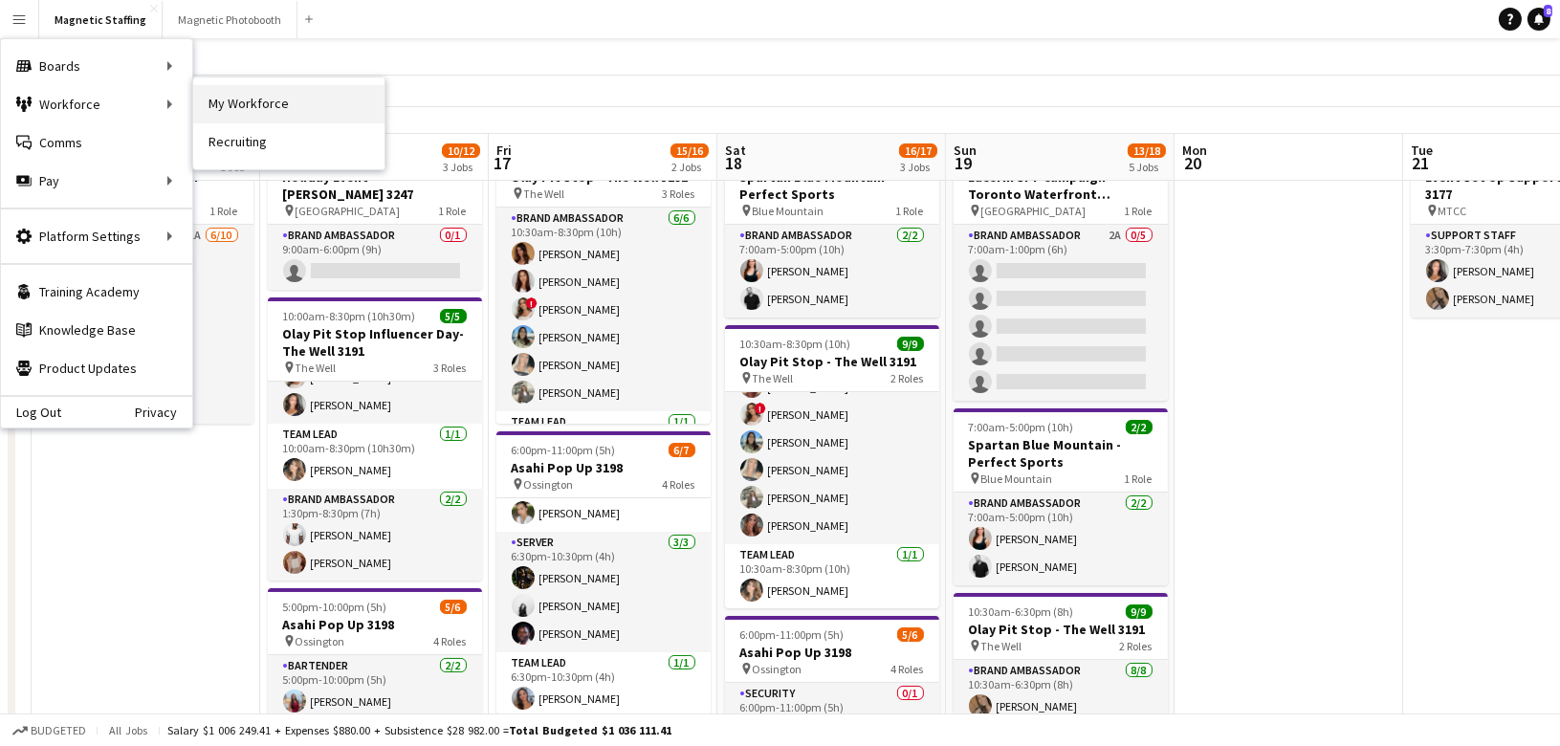
click at [224, 113] on link "My Workforce" at bounding box center [288, 104] width 191 height 38
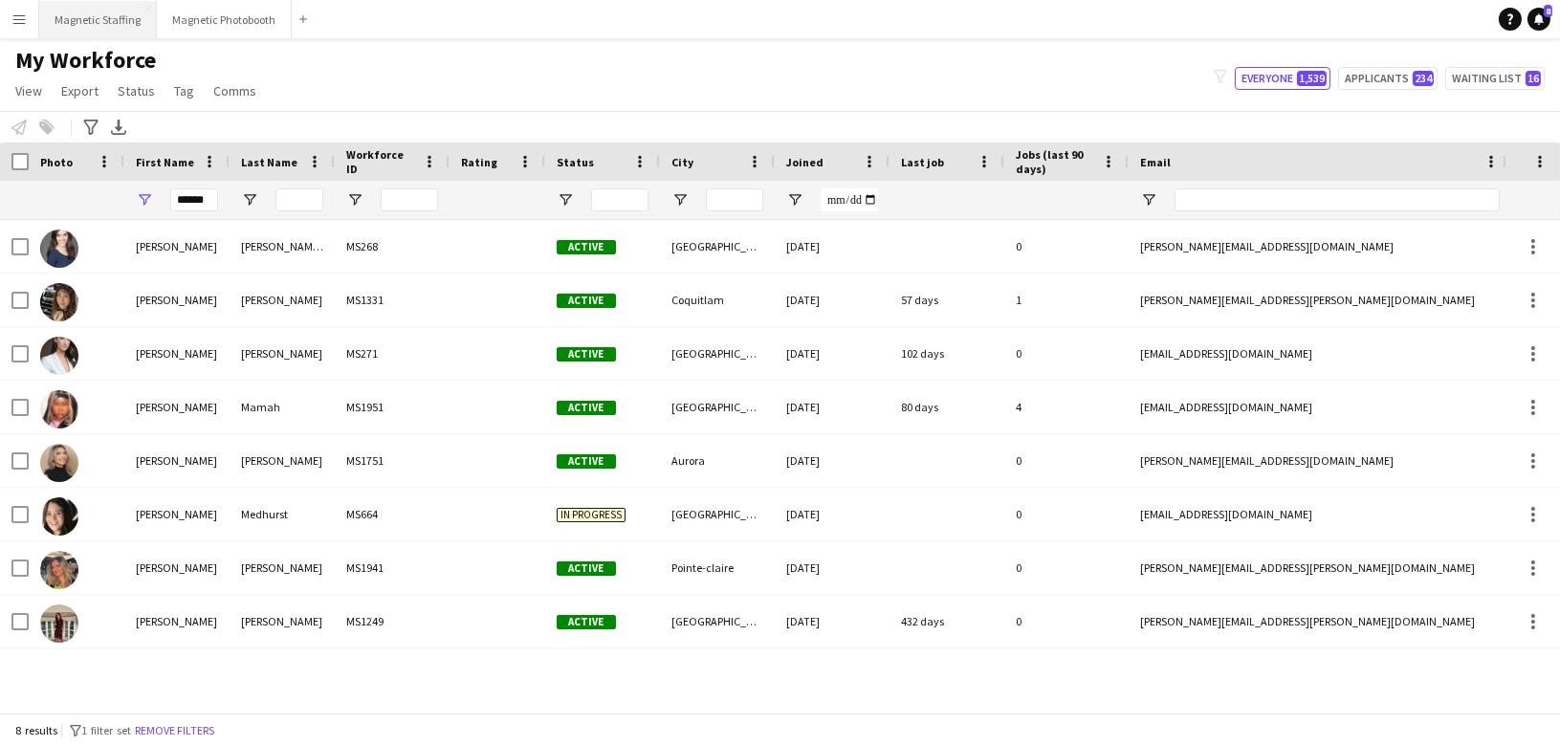
click at [75, 27] on button "Magnetic Staffing Close" at bounding box center [98, 19] width 118 height 37
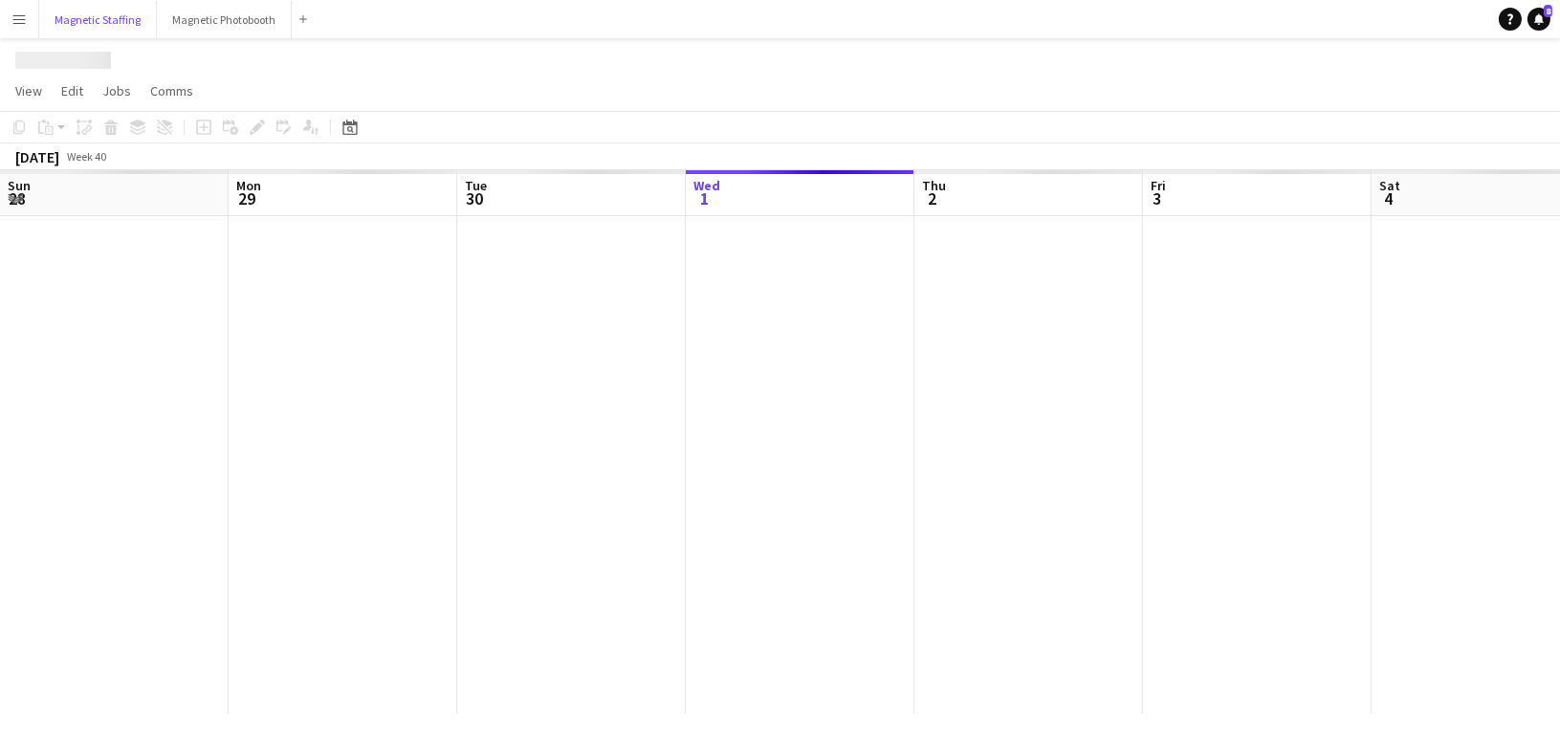
scroll to position [0, 456]
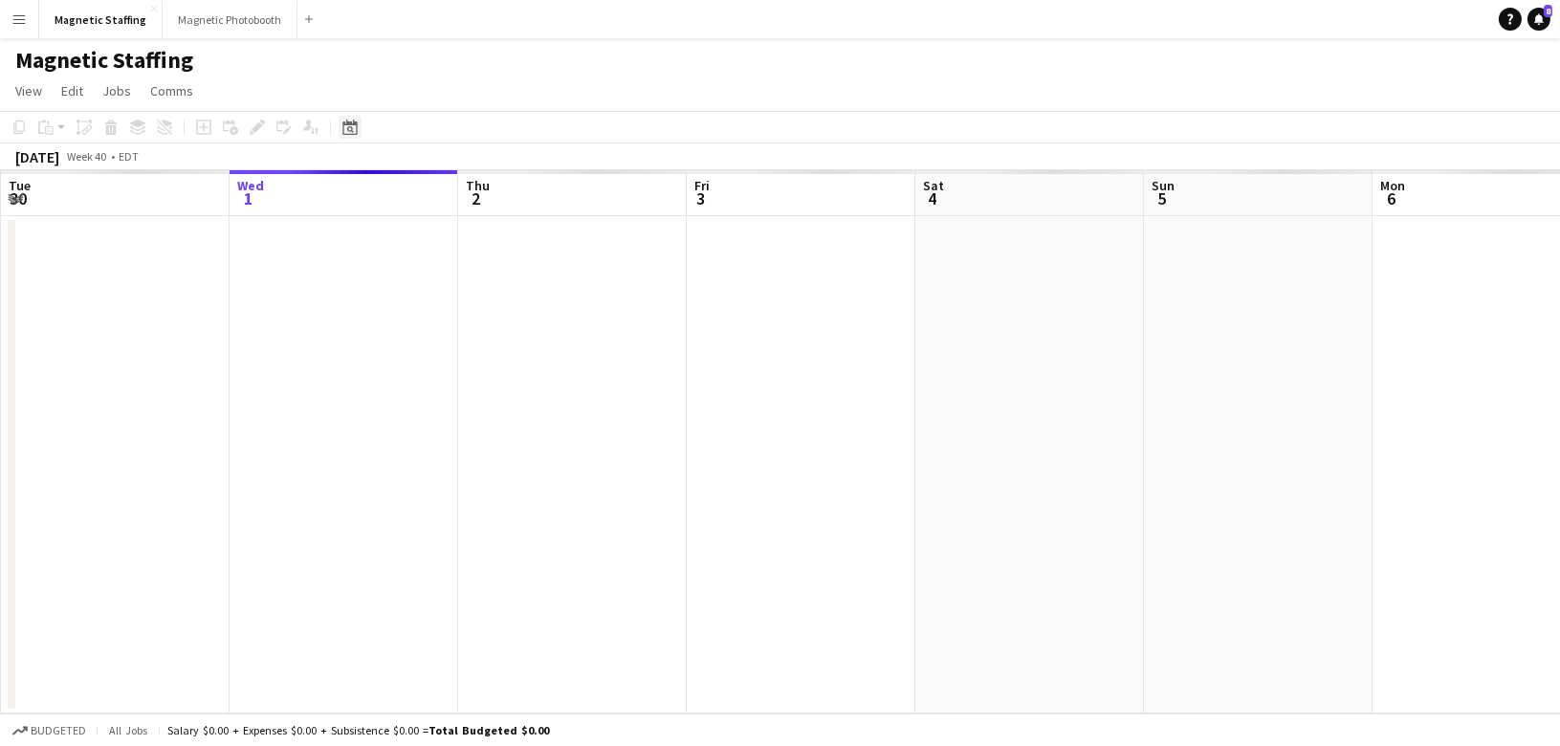
click at [349, 131] on icon at bounding box center [350, 129] width 7 height 7
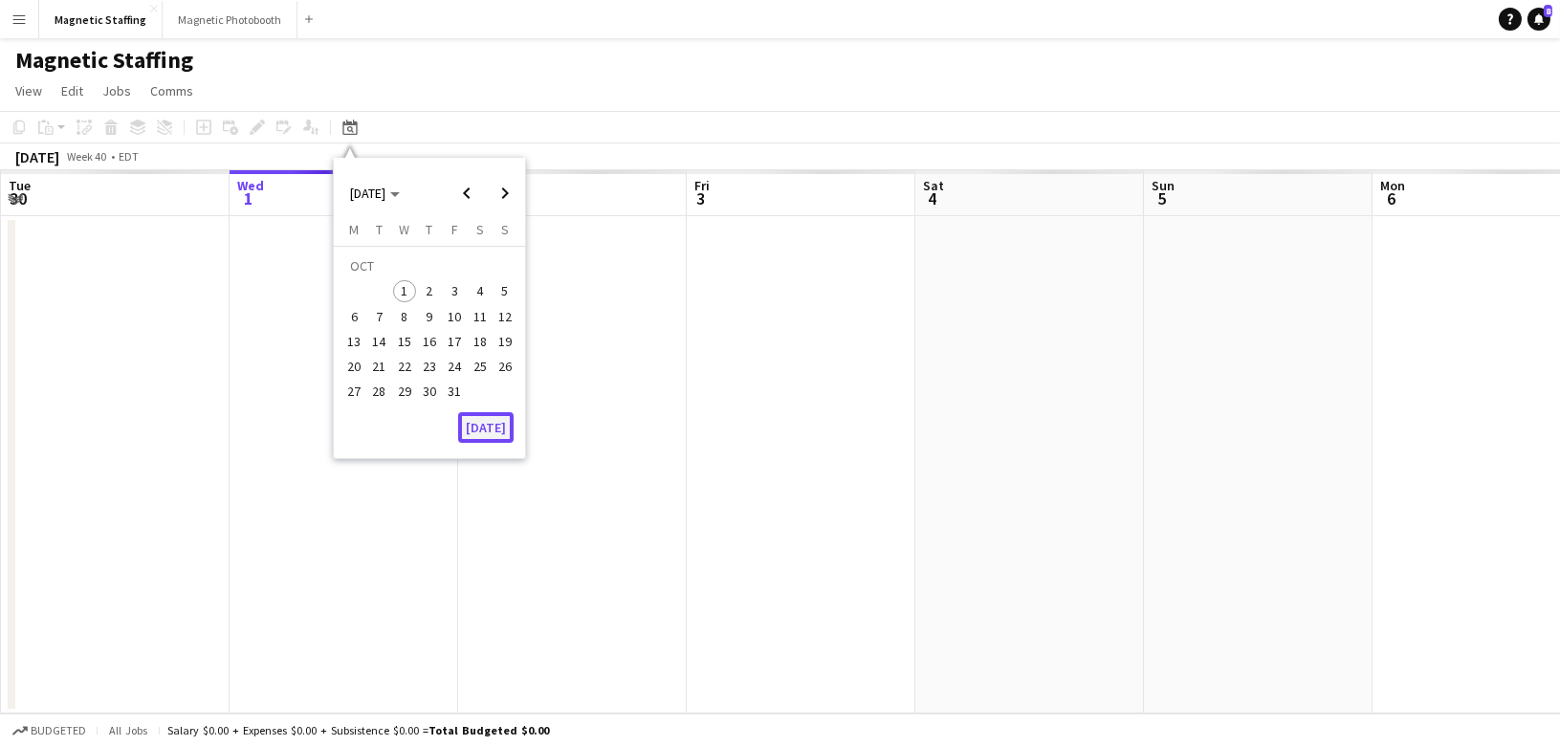
click at [496, 427] on button "[DATE]" at bounding box center [485, 427] width 55 height 31
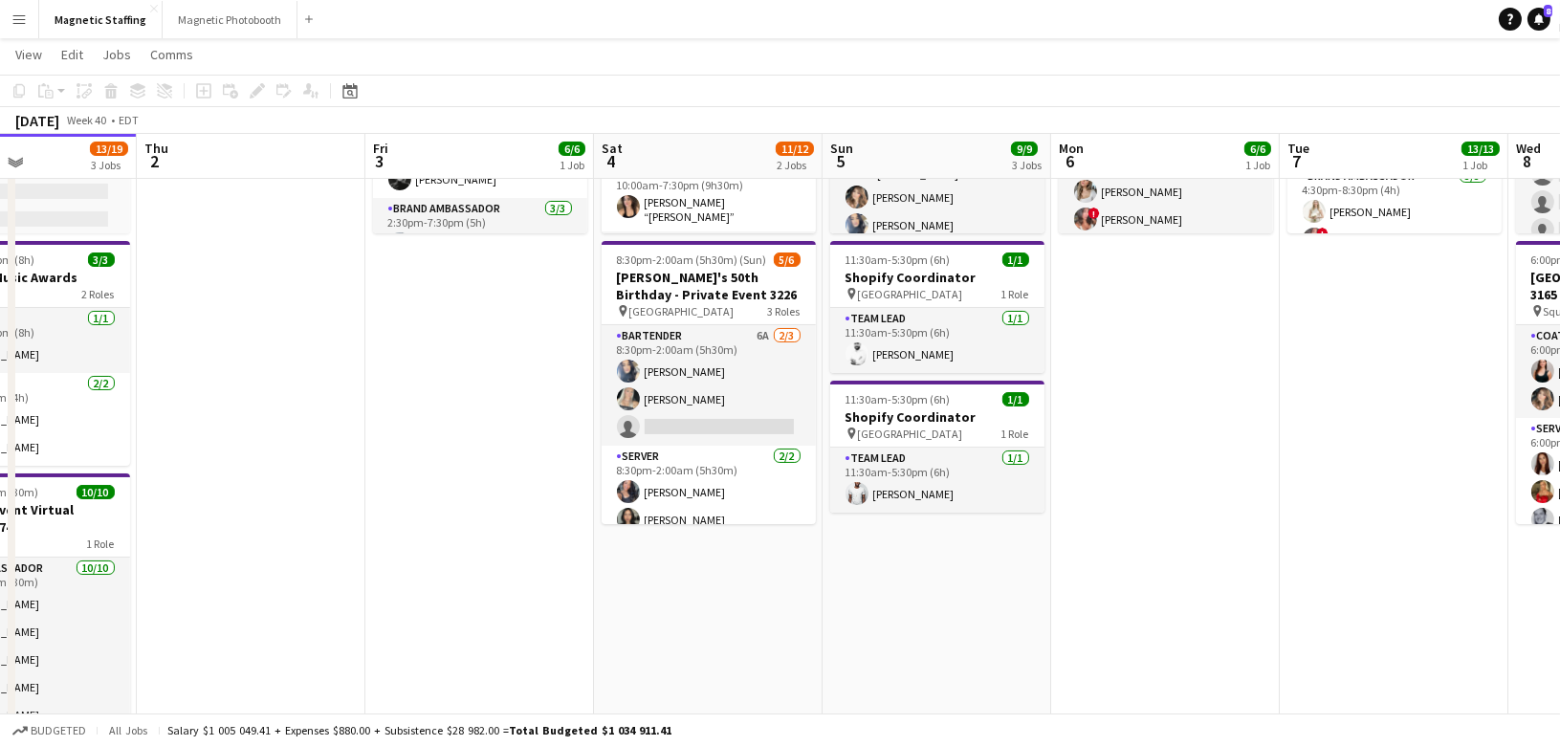
scroll to position [271, 0]
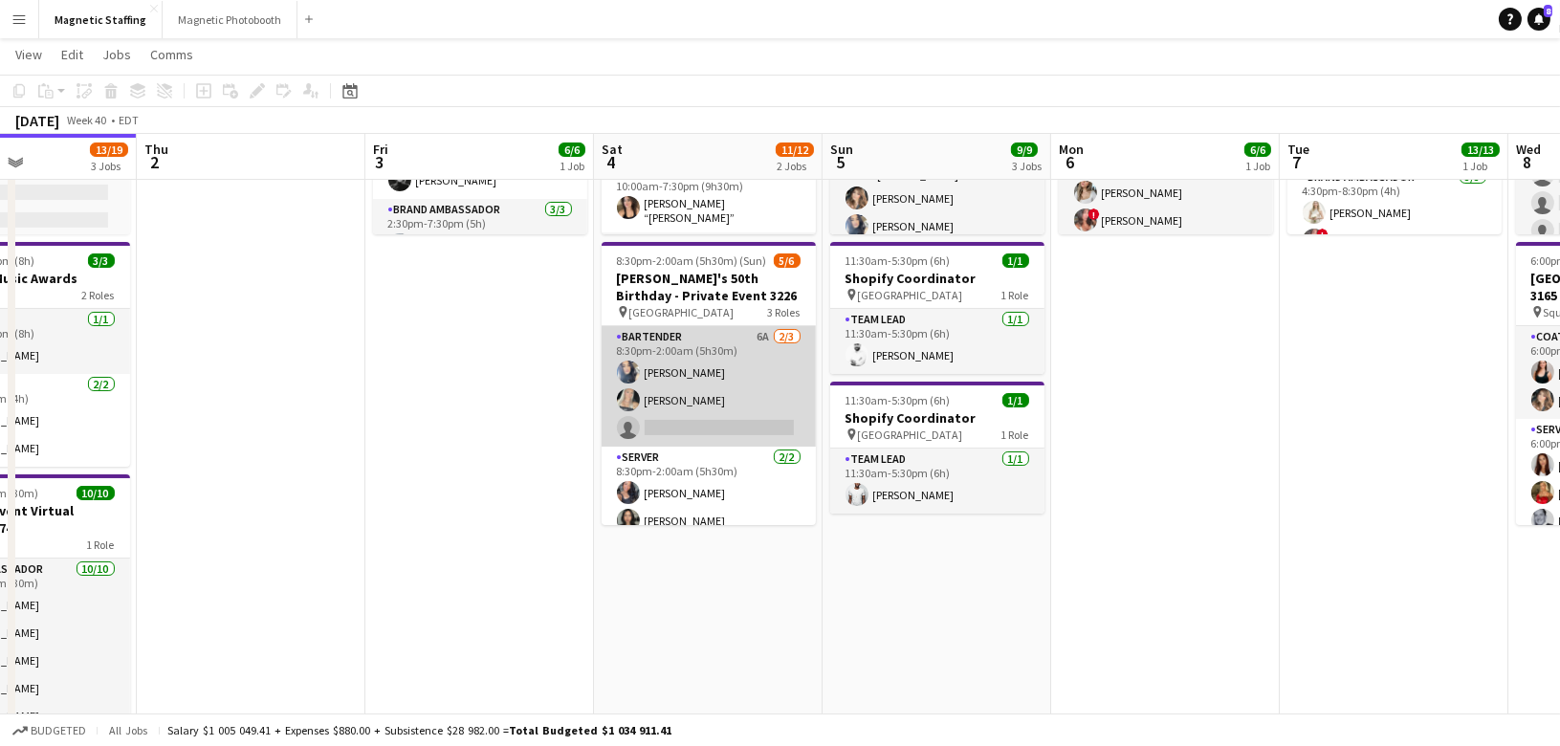
click at [706, 390] on app-card-role "Bartender 6A 2/3 8:30pm-2:00am (5h30m) Malin Keo Maija Dekoker single-neutral-a…" at bounding box center [709, 386] width 214 height 120
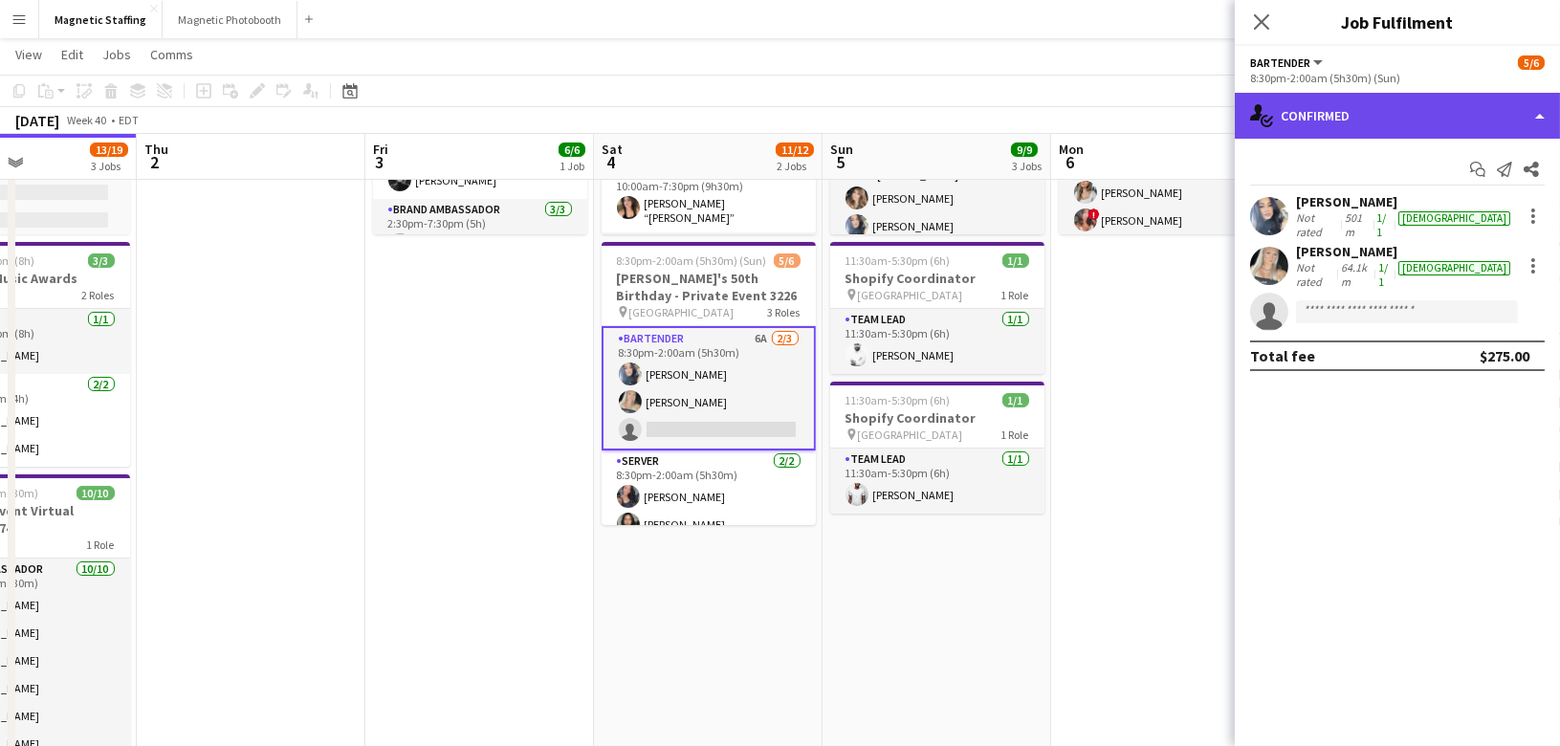
click at [1304, 122] on div "single-neutral-actions-check-2 Confirmed" at bounding box center [1397, 116] width 325 height 46
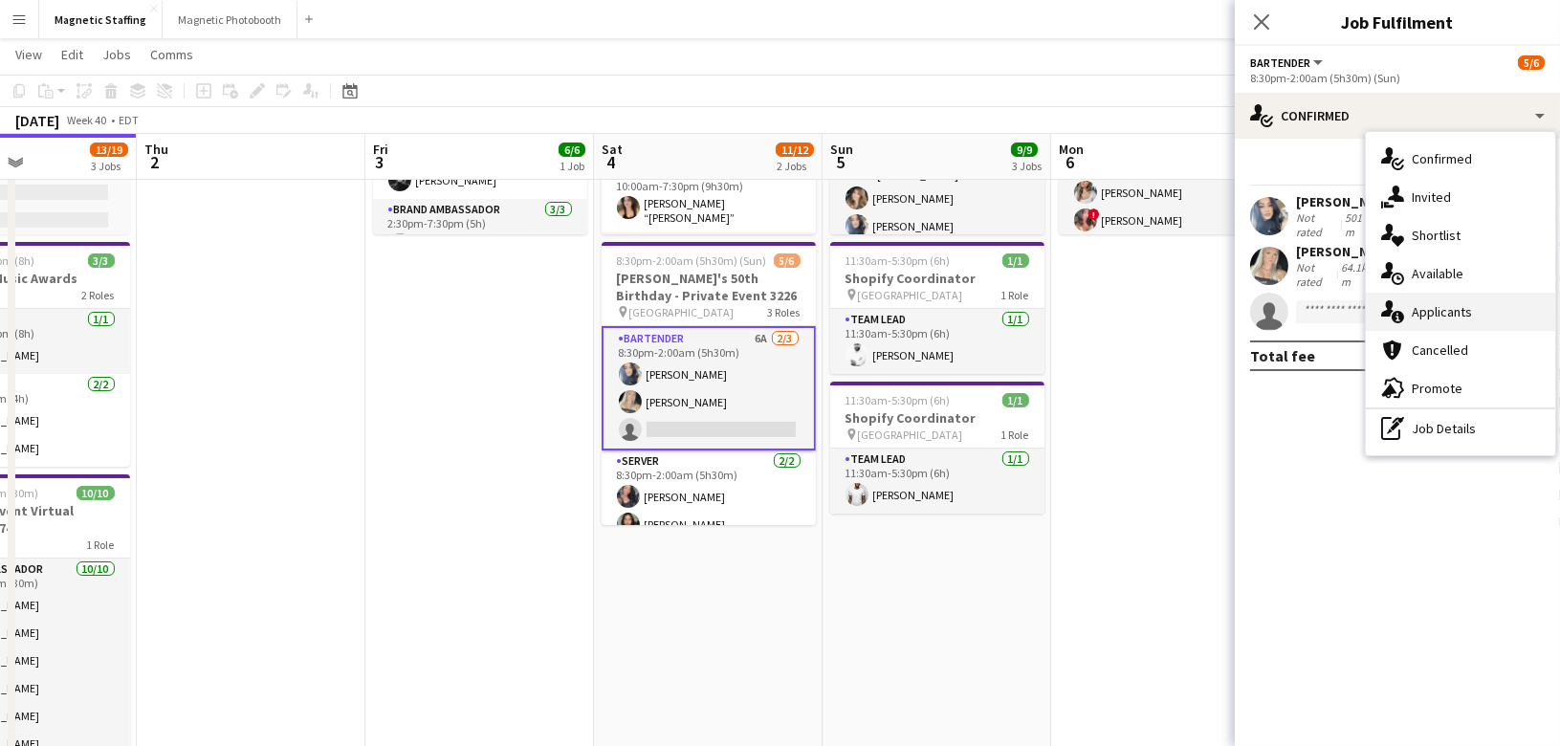
click at [1400, 306] on icon "single-neutral-actions-information" at bounding box center [1392, 311] width 23 height 23
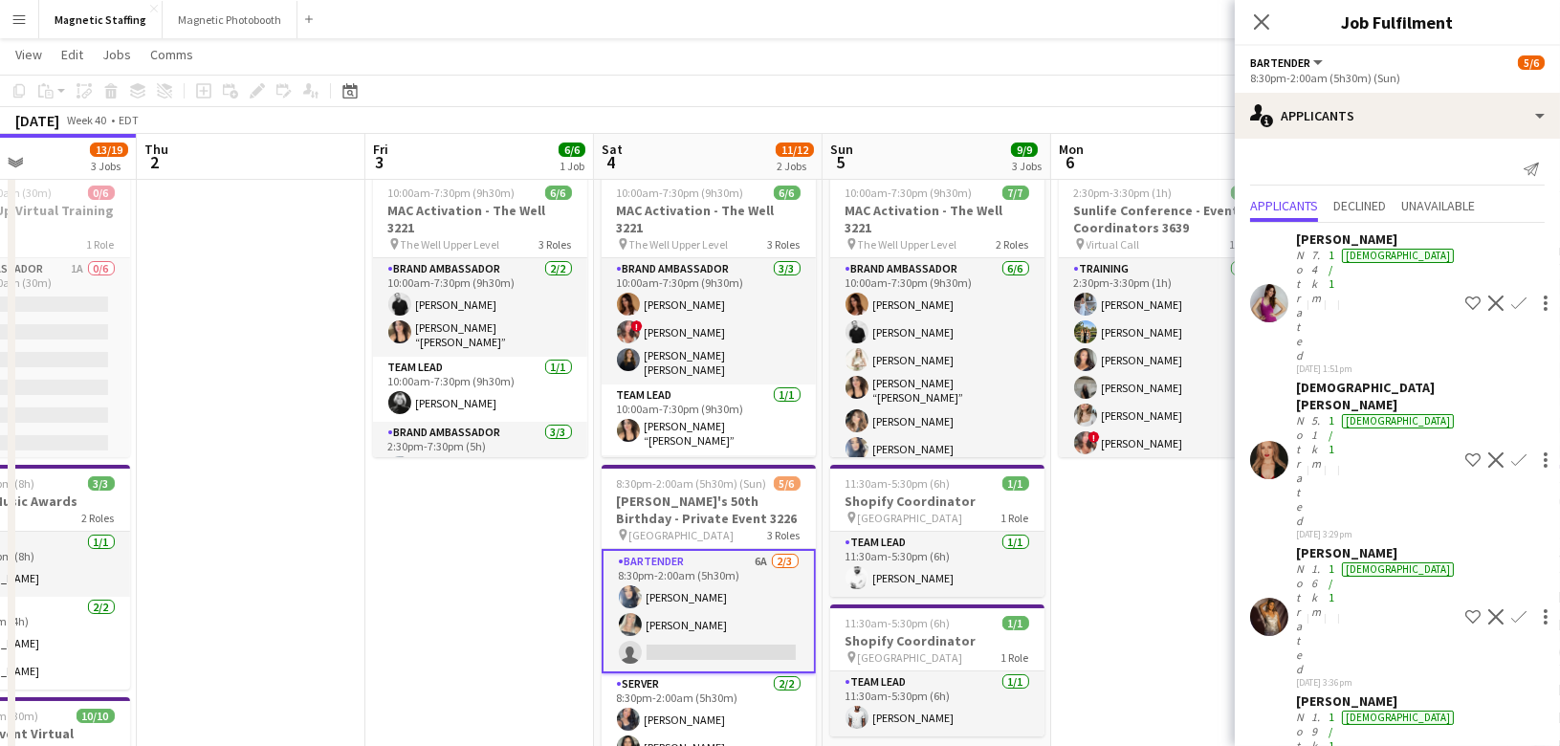
scroll to position [0, 0]
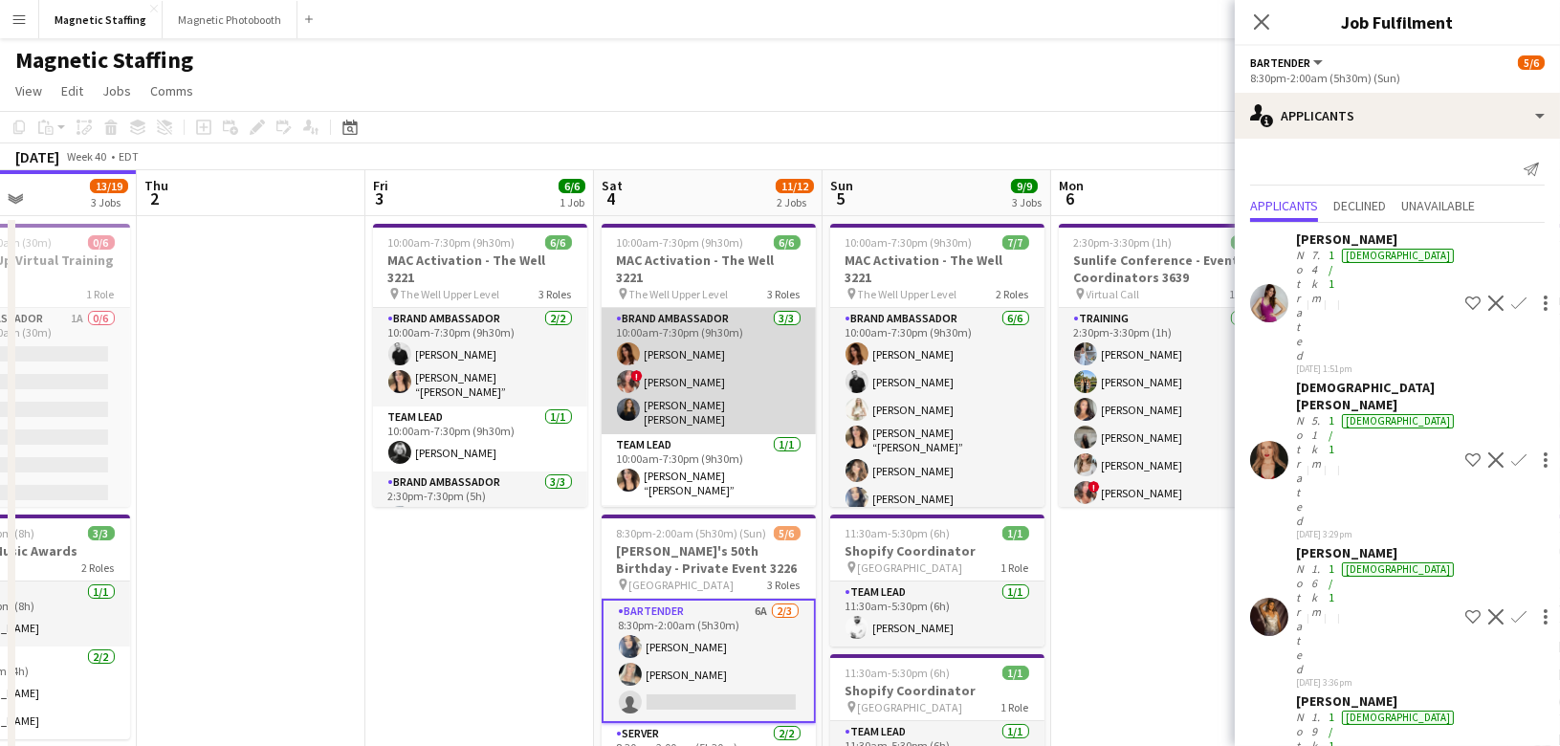
click at [658, 321] on app-card-role "Brand Ambassador 3/3 10:00am-7:30pm (9h30m) Karolina Rembiesa ! Alyssa Curto Ga…" at bounding box center [709, 371] width 214 height 126
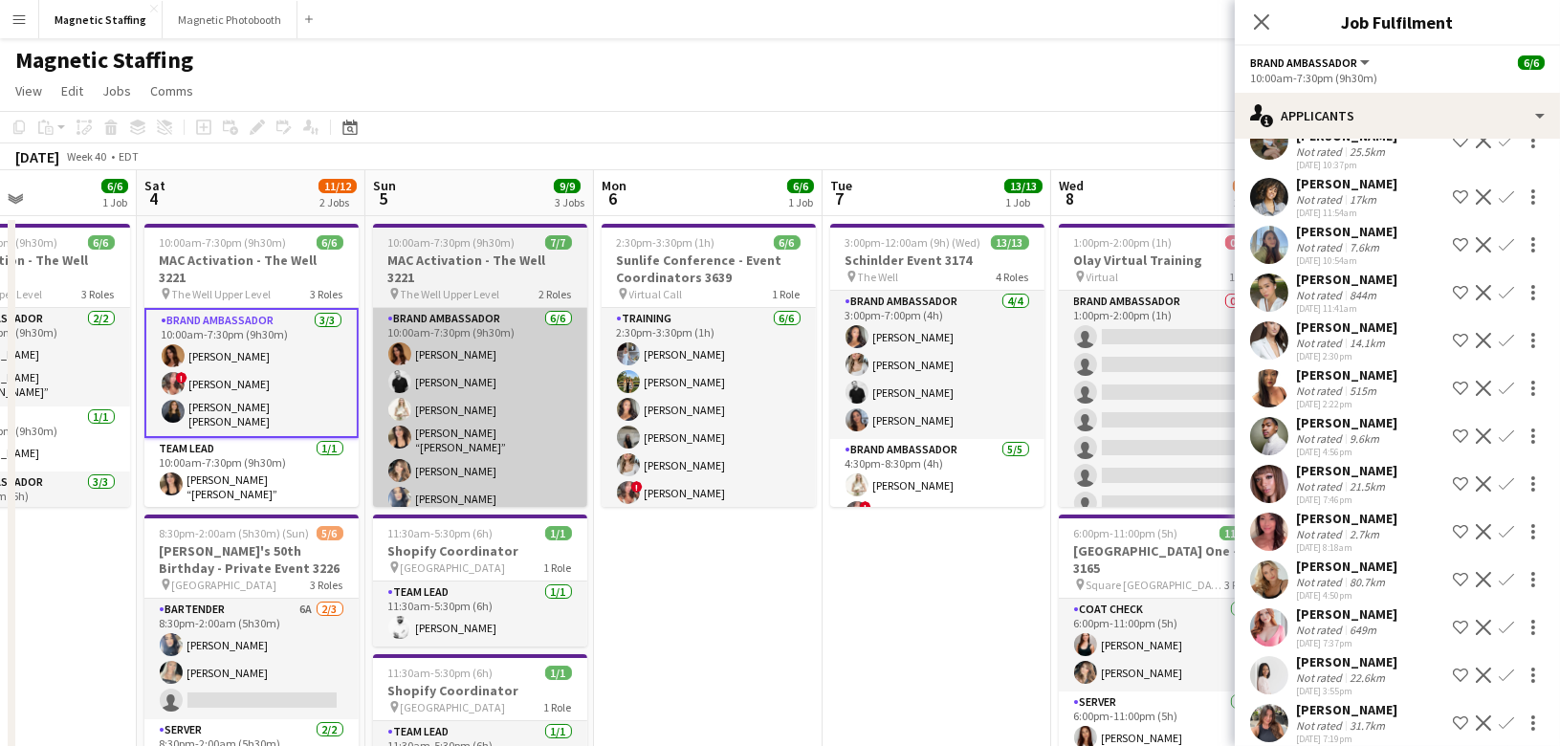
scroll to position [0, 677]
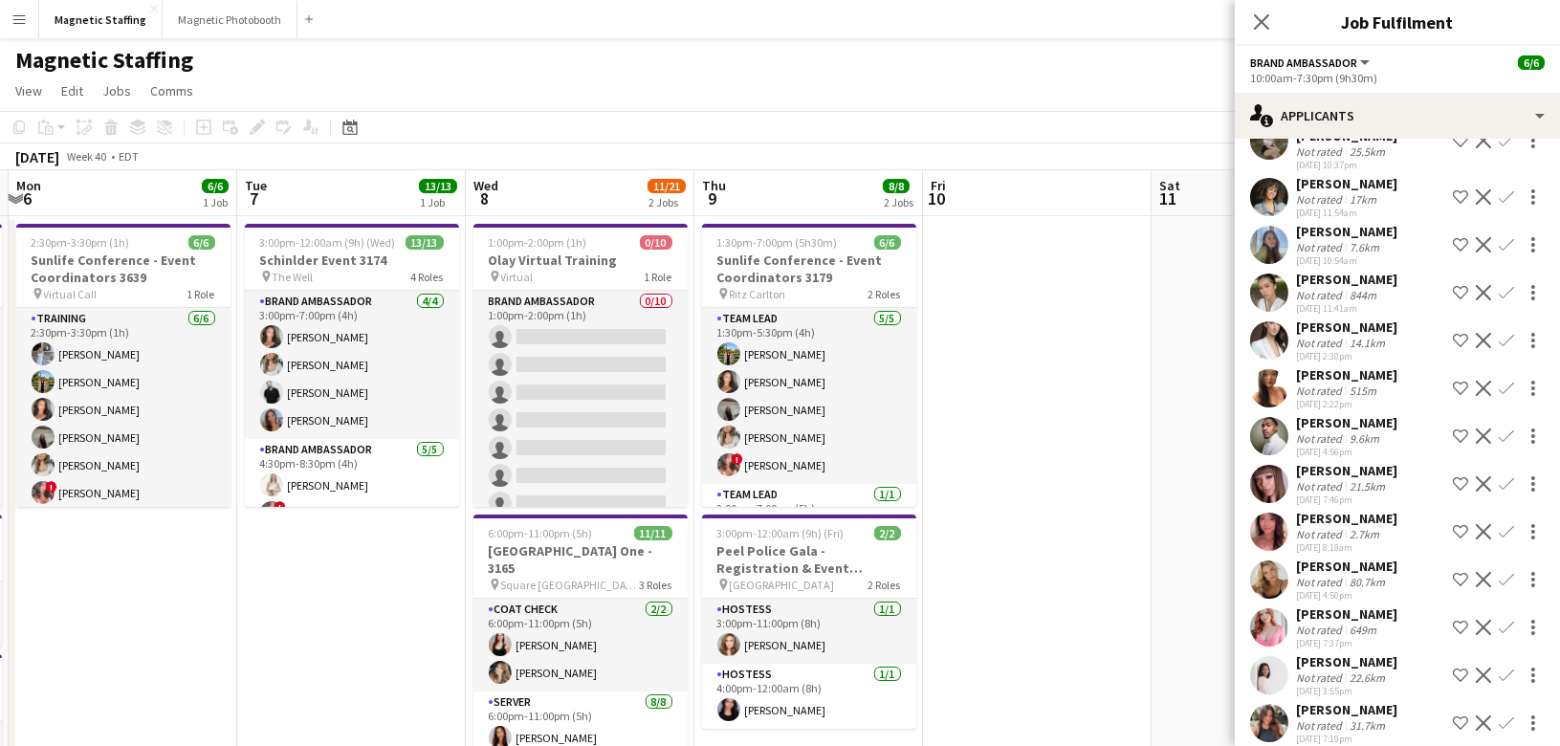
click at [1275, 712] on app-user-avatar at bounding box center [1269, 723] width 38 height 38
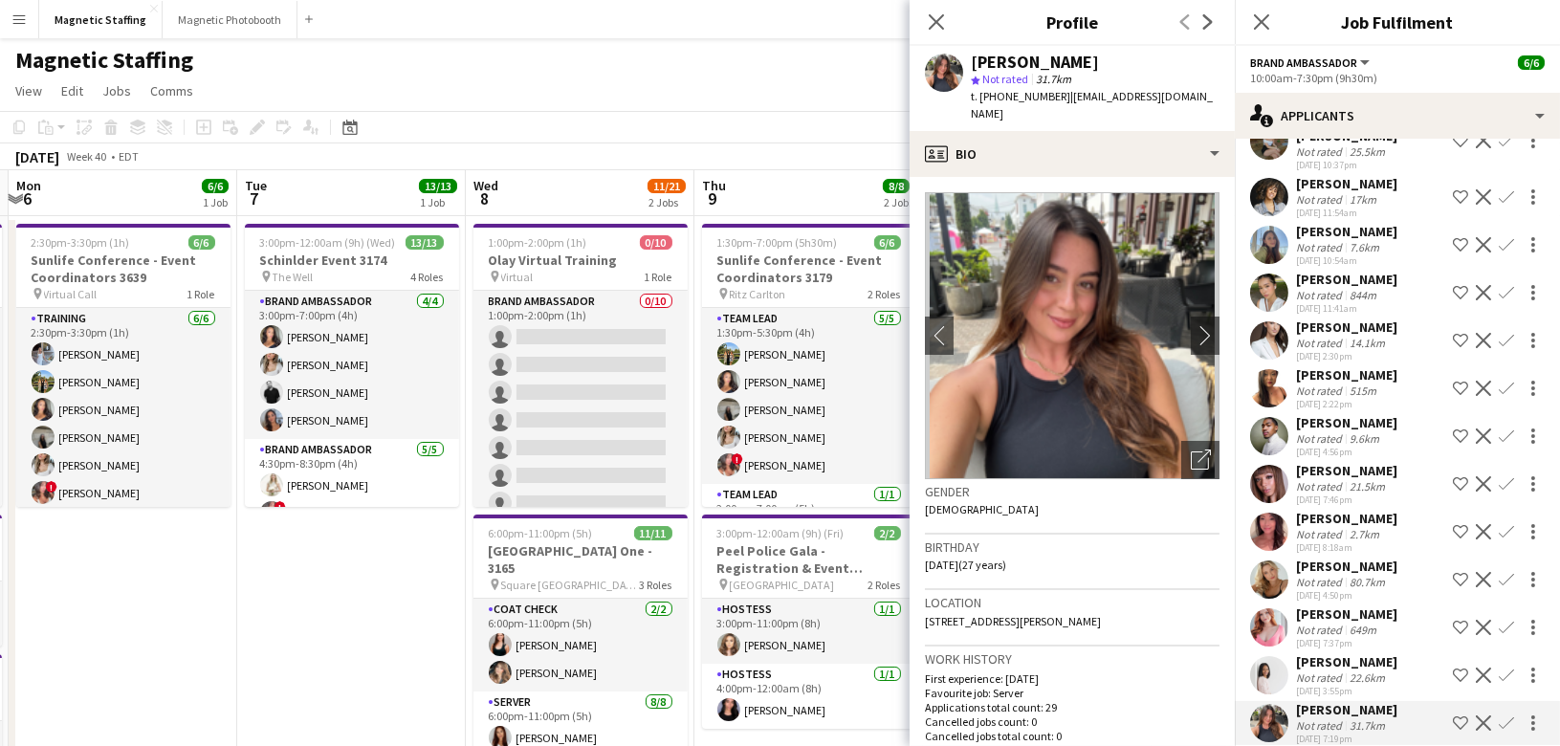
drag, startPoint x: 1059, startPoint y: 98, endPoint x: 1152, endPoint y: 109, distance: 94.4
click at [1152, 111] on div "t. +14164094320 | sophiadimuccio@themindpalace.ca" at bounding box center [1095, 105] width 249 height 34
copy span "ophiadimuccio@themindpalace.ca"
click at [0, 0] on body "Menu Boards Boards Boards All jobs Status Workforce Workforce My Workforce Recr…" at bounding box center [780, 741] width 1560 height 1482
drag, startPoint x: 1056, startPoint y: 97, endPoint x: 1139, endPoint y: 123, distance: 87.4
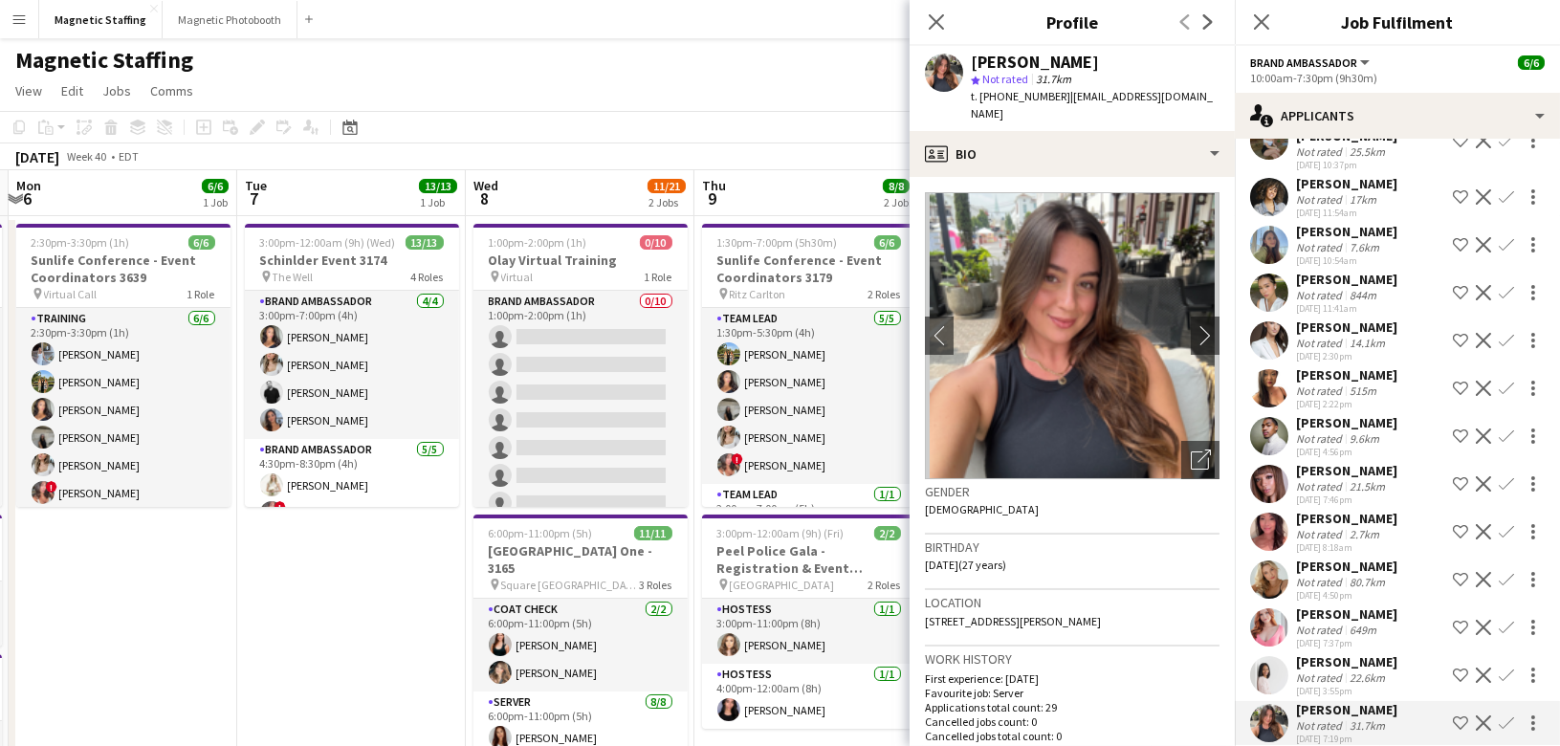
click at [1139, 123] on div "Sophia DiMuccio star Not rated 31.7km t. +14164094320 | sophiadimuccio@themindp…" at bounding box center [1071, 88] width 325 height 85
copy span "sophiadimuccio@themindpalace.ca"
drag, startPoint x: 1129, startPoint y: 97, endPoint x: 1133, endPoint y: 126, distance: 29.9
click at [0, 0] on body "Menu Boards Boards Boards All jobs Status Workforce Workforce My Workforce Recr…" at bounding box center [780, 741] width 1560 height 1482
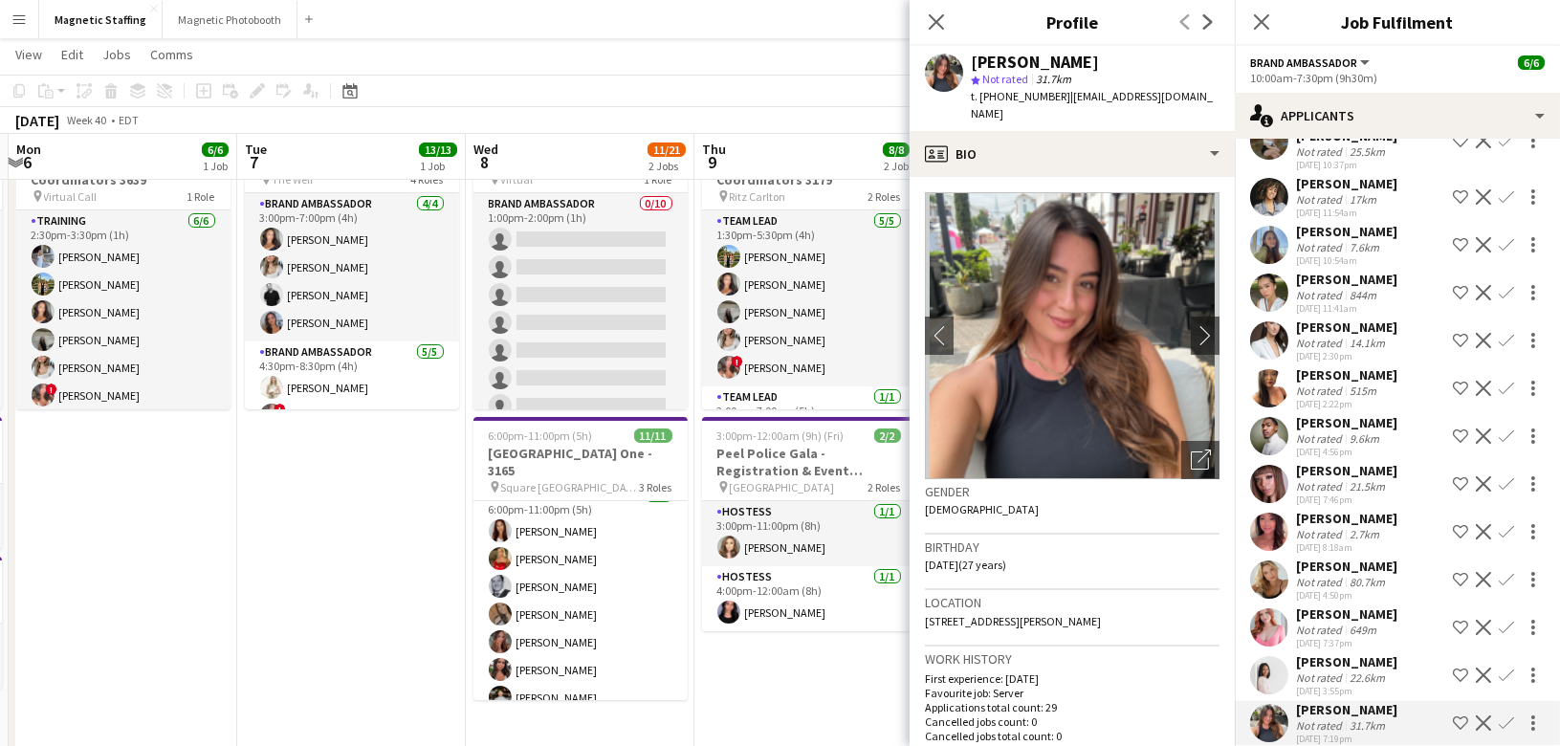
scroll to position [118, 0]
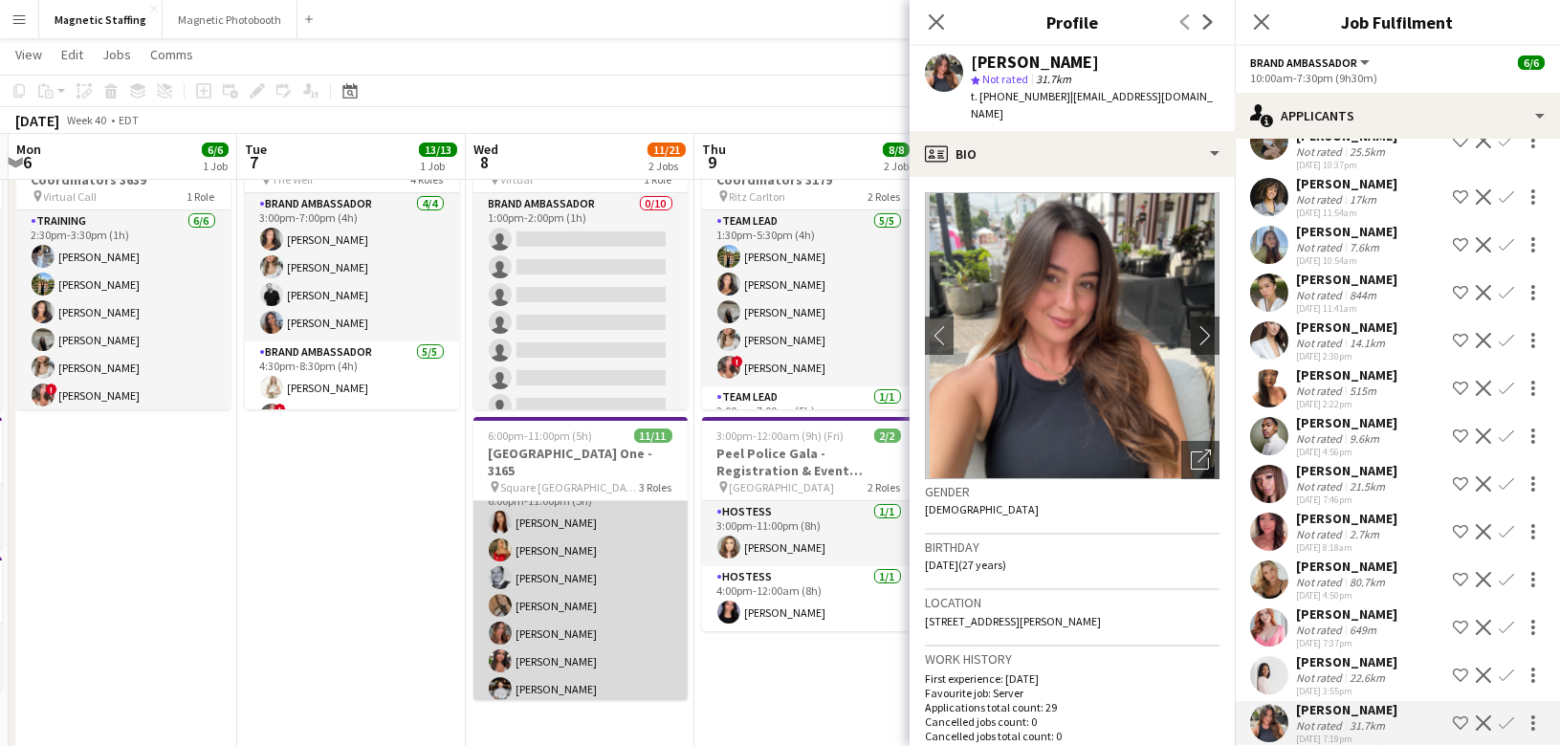
click at [545, 628] on app-card-role "Server 8/8 6:00pm-11:00pm (5h) Luana Cima Madi Booth Mike Oelker erica Musso Me…" at bounding box center [580, 605] width 214 height 259
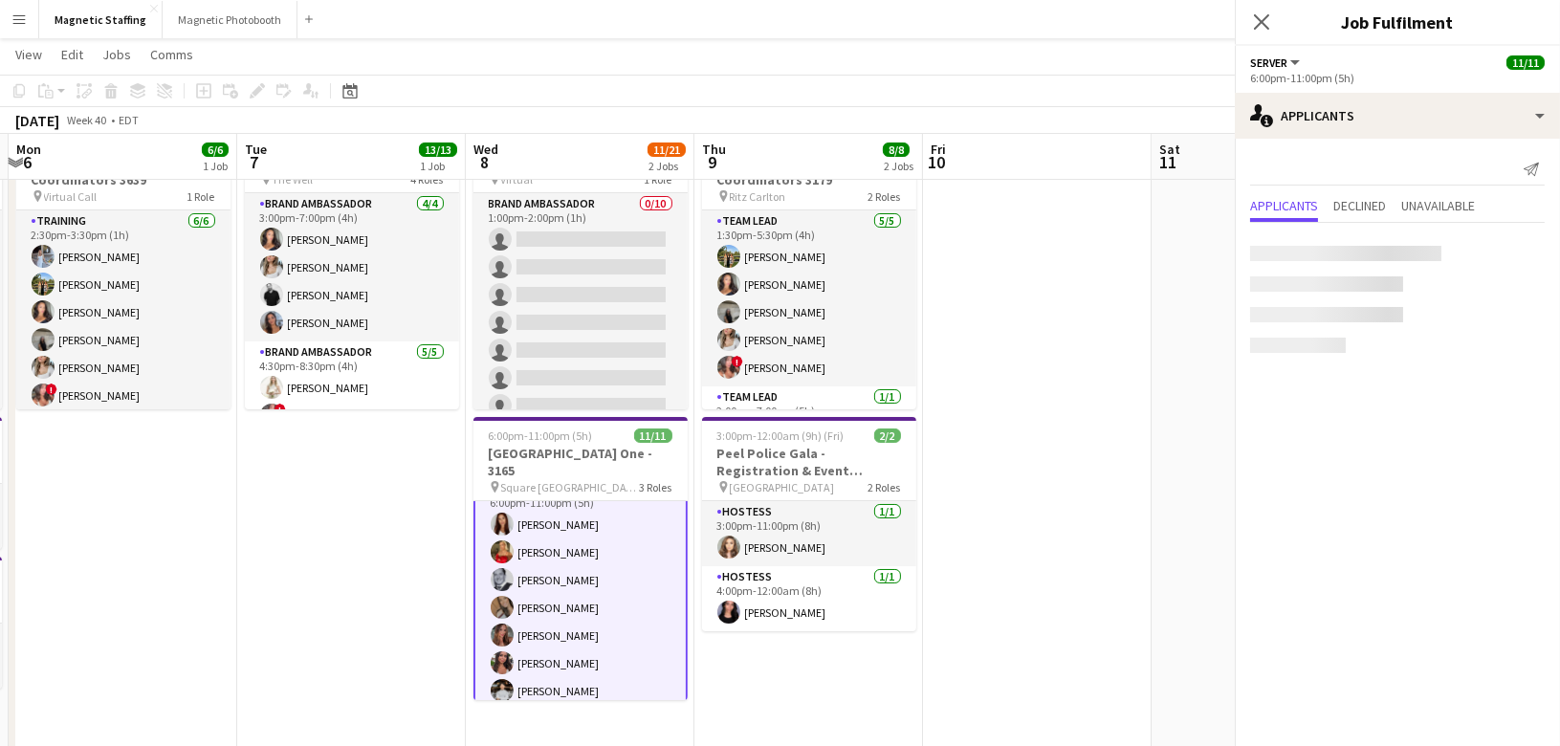
scroll to position [0, 0]
click at [545, 628] on app-card-role "Server 8/8 6:00pm-11:00pm (5h) Luana Cima Madi Booth Mike Oelker erica Musso Me…" at bounding box center [580, 605] width 214 height 263
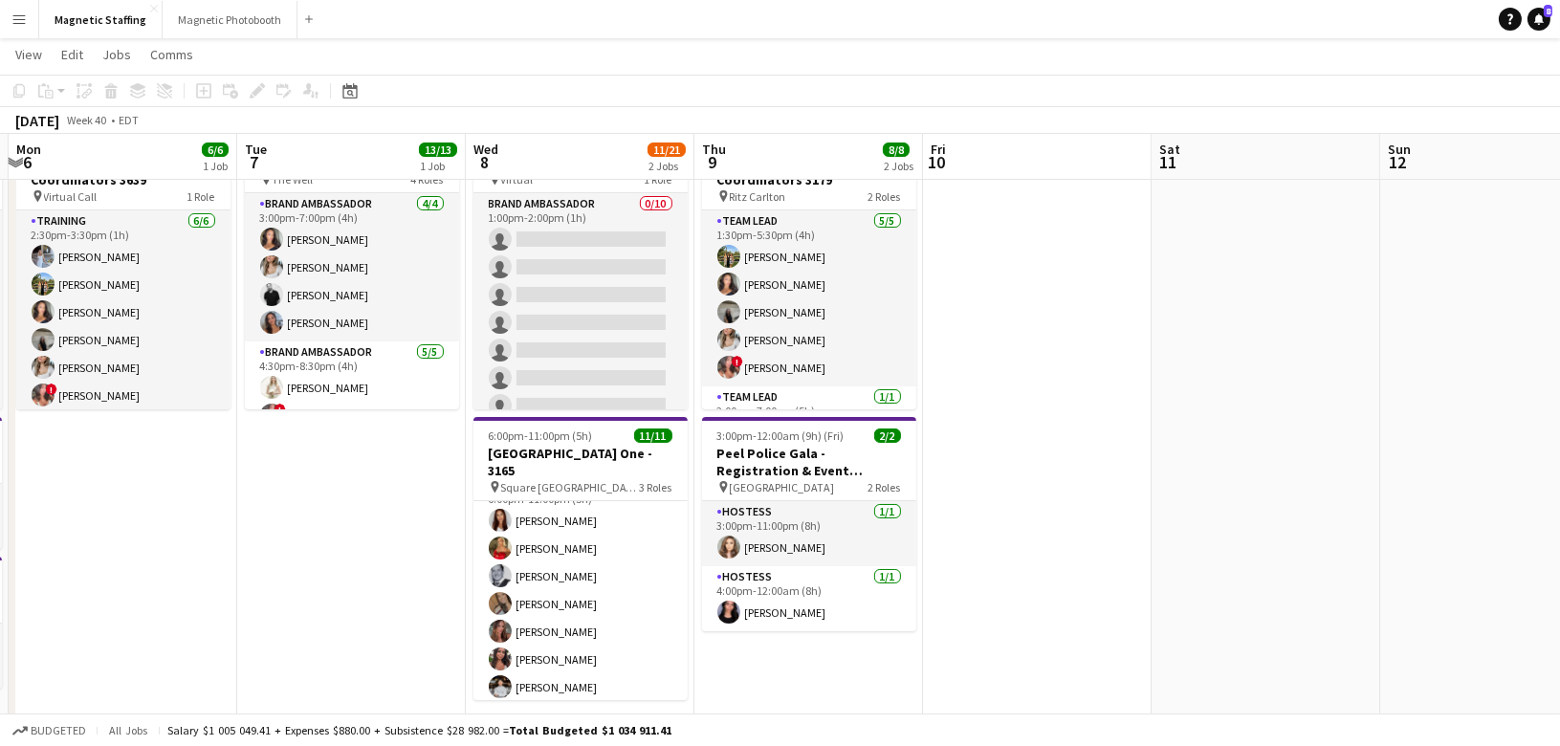
scroll to position [118, 0]
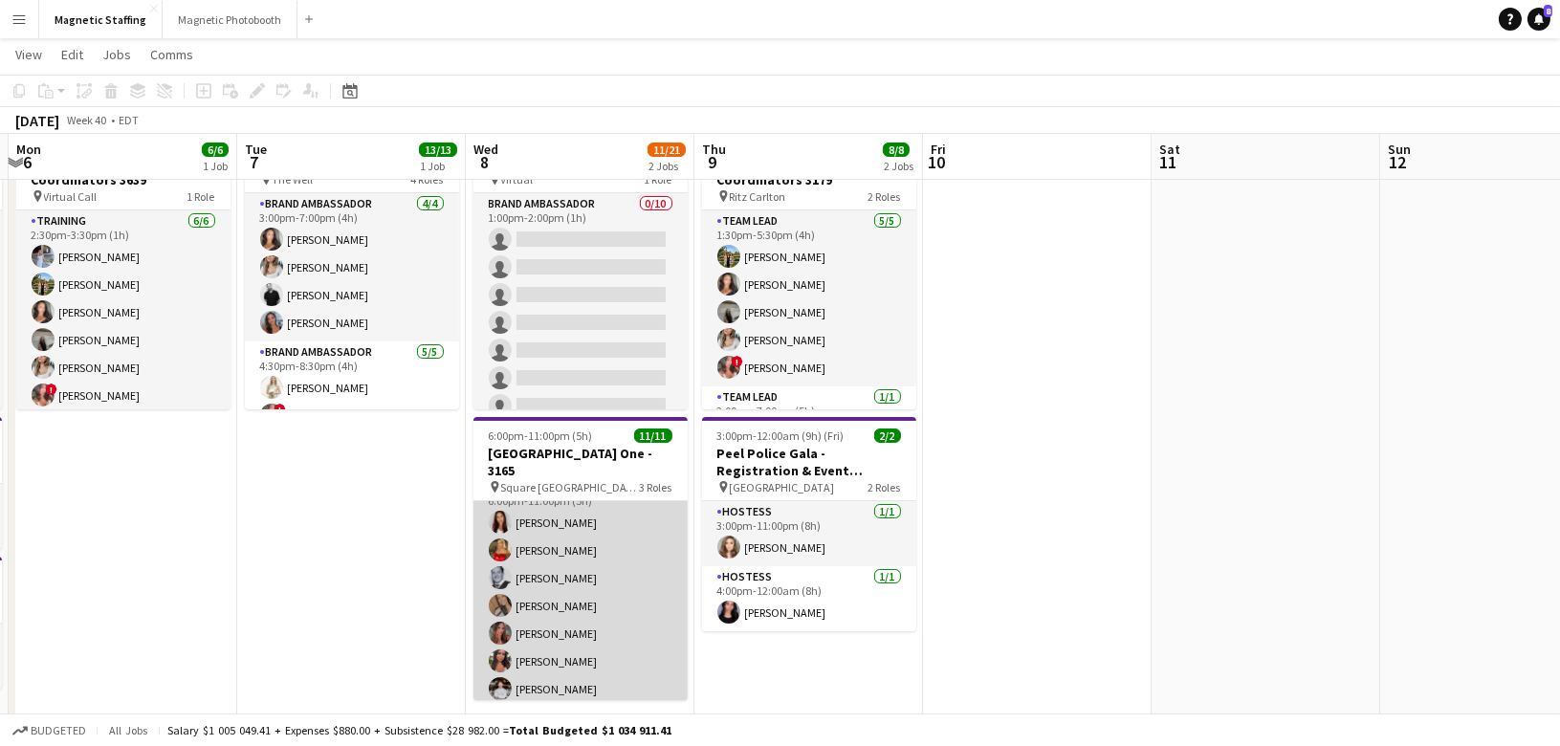
click at [525, 627] on app-card-role "Server 8/8 6:00pm-11:00pm (5h) Luana Cima Madi Booth Mike Oelker erica Musso Me…" at bounding box center [580, 605] width 214 height 259
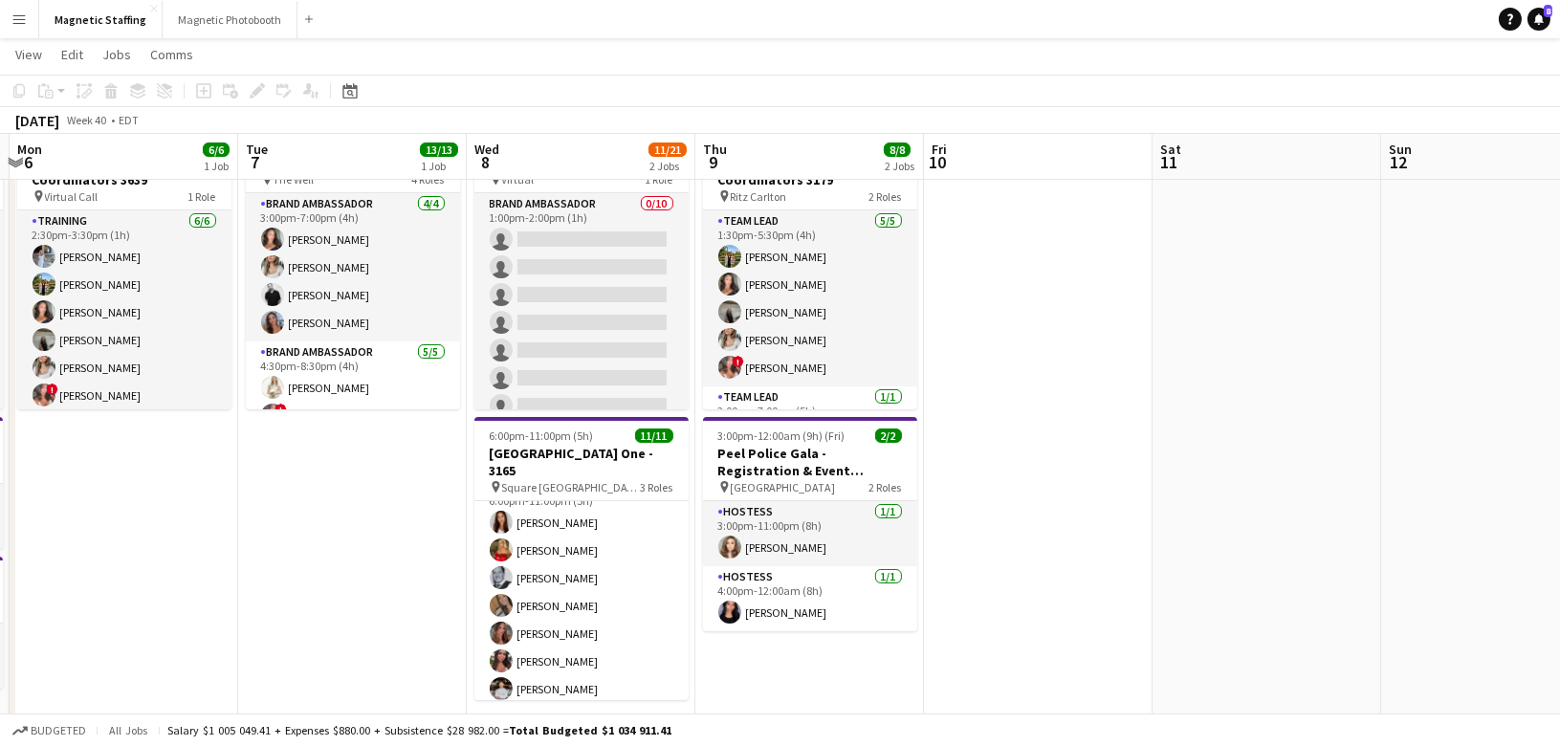
scroll to position [120, 0]
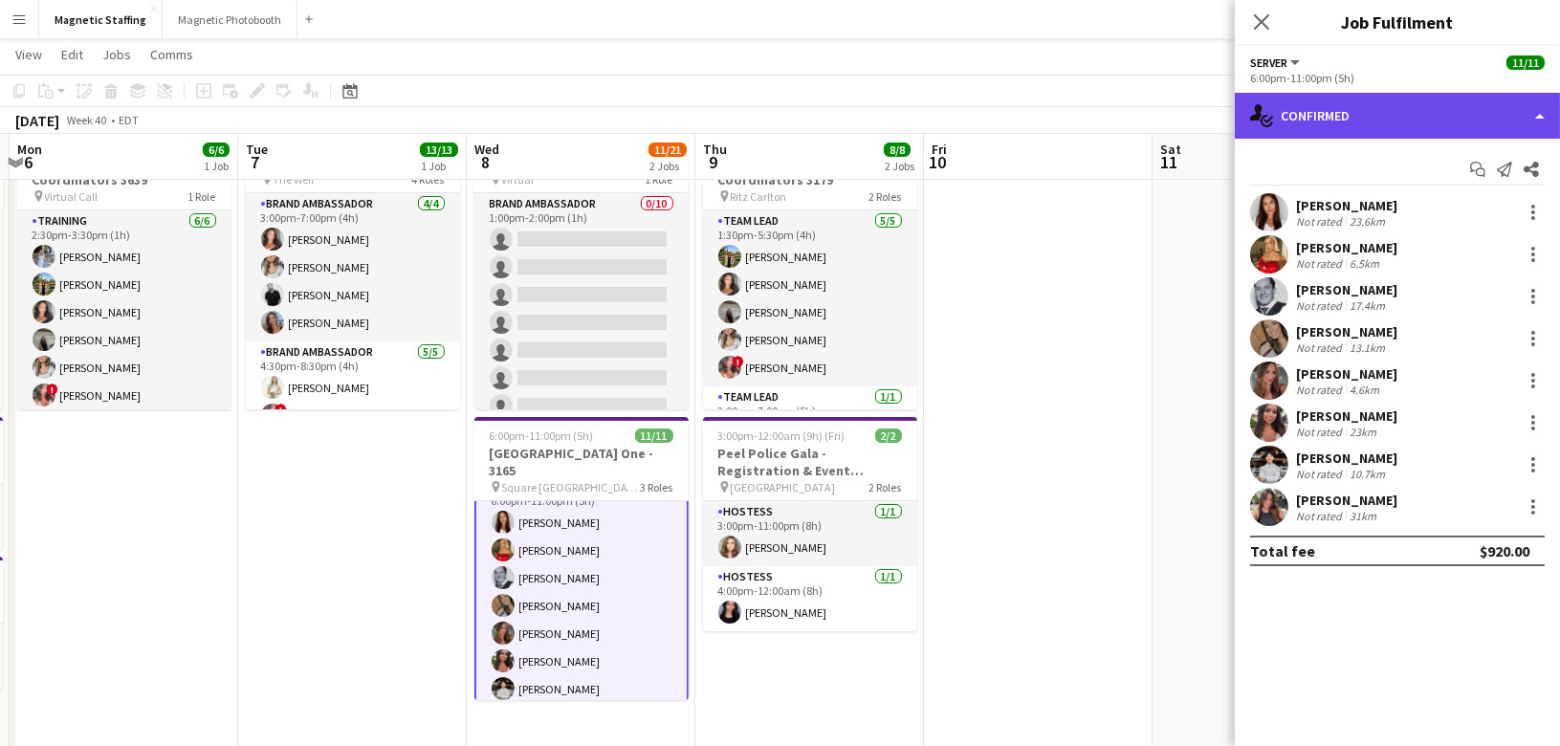
click at [1310, 133] on div "single-neutral-actions-check-2 Confirmed" at bounding box center [1397, 116] width 325 height 46
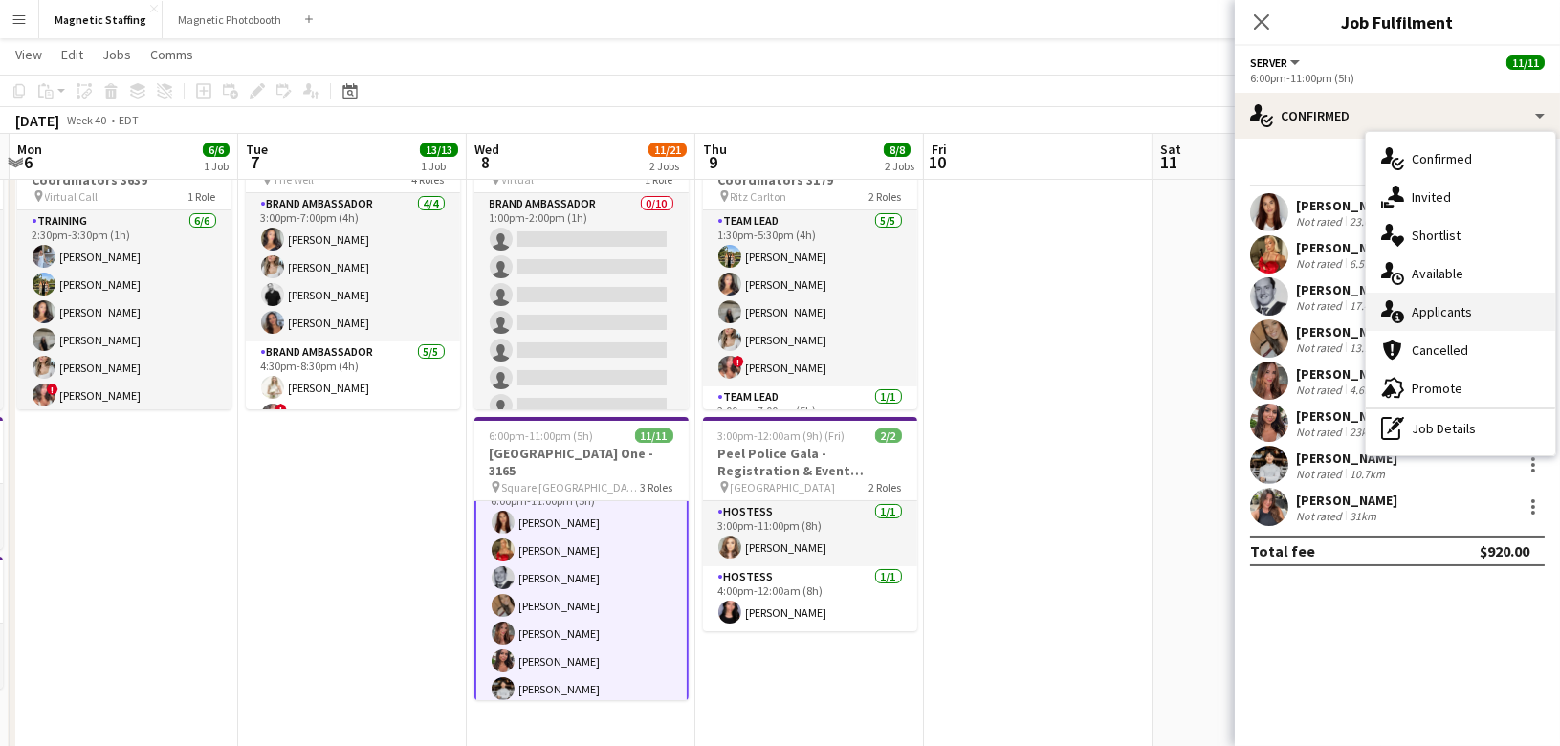
click at [1396, 303] on icon "single-neutral-actions-information" at bounding box center [1392, 311] width 23 height 23
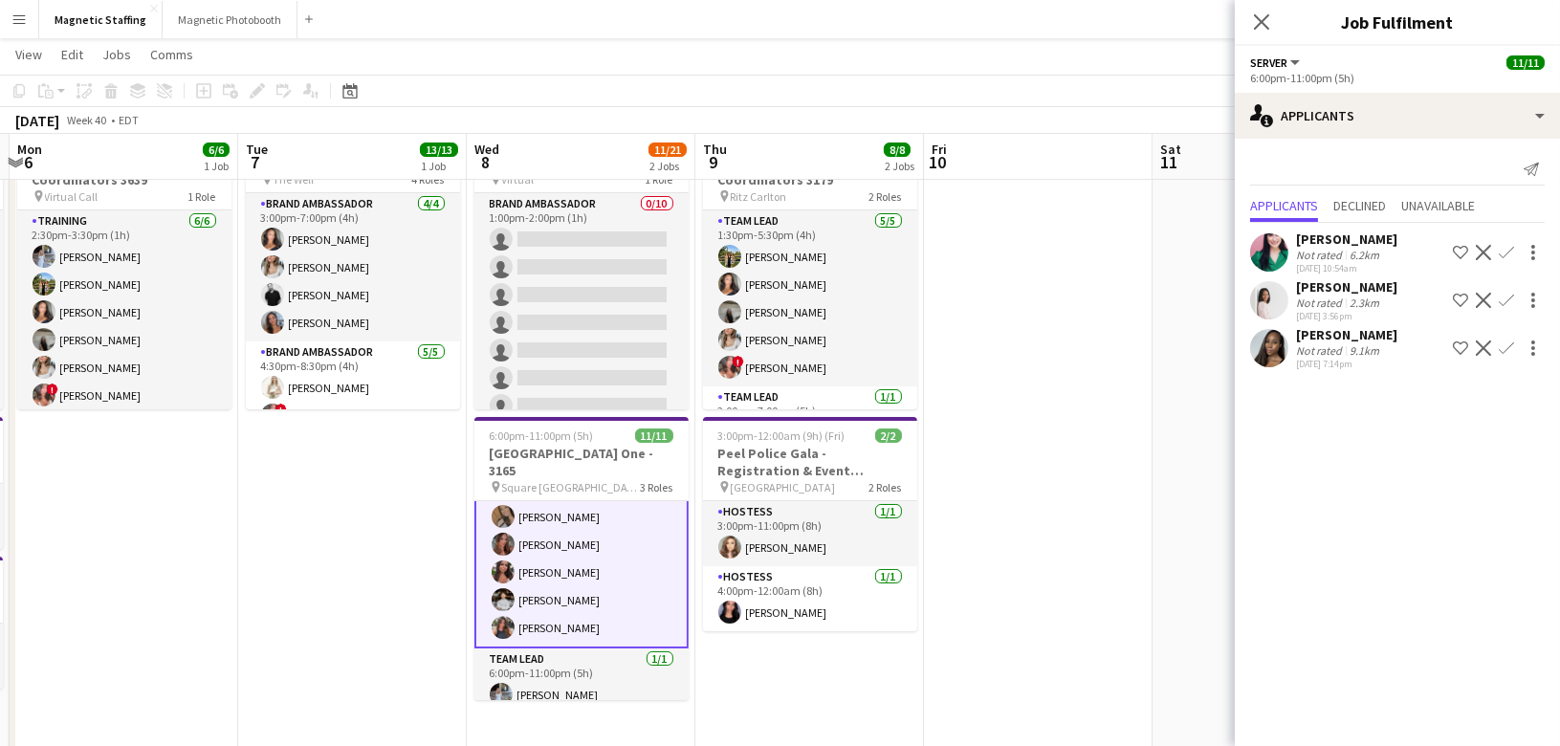
scroll to position [221, 0]
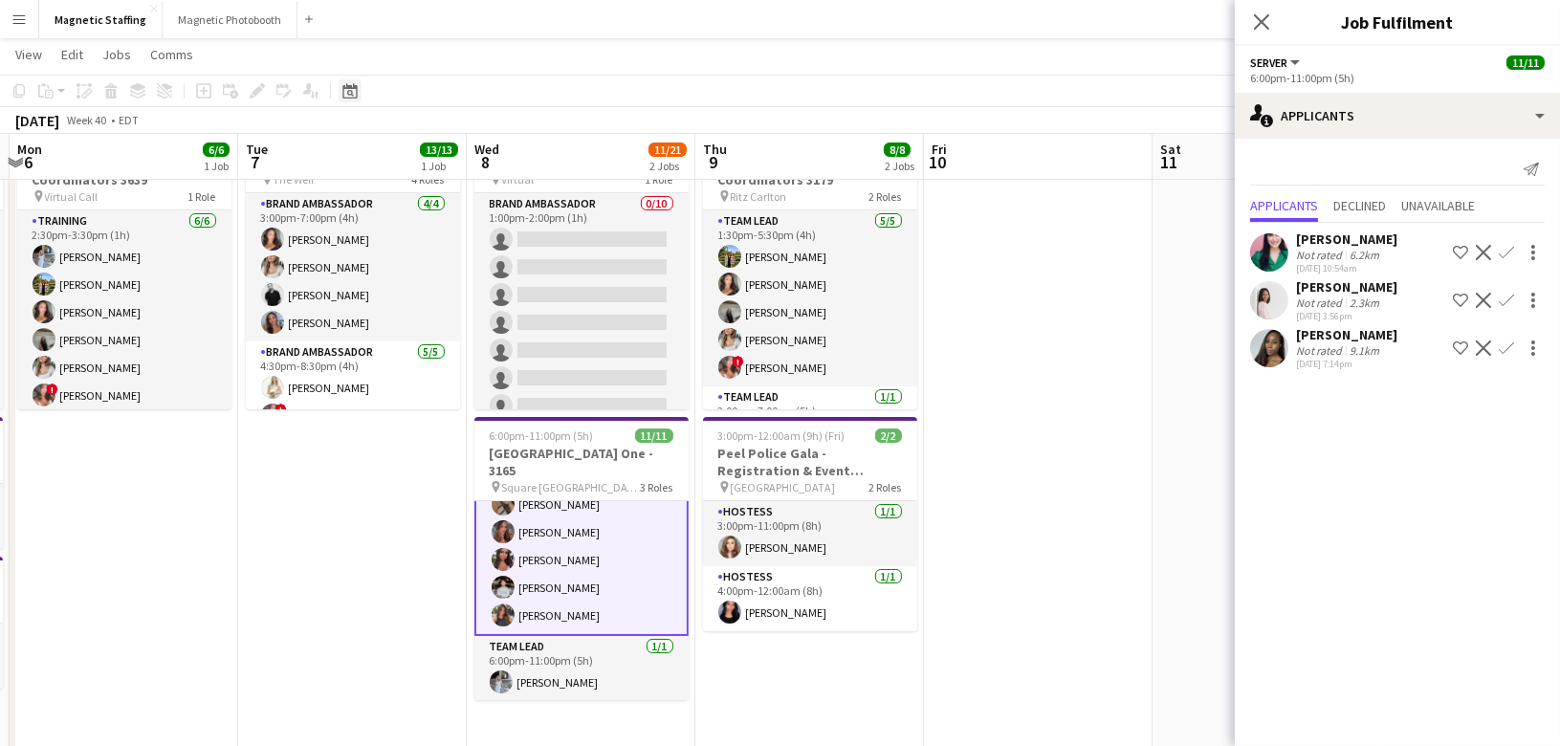
click at [351, 98] on icon at bounding box center [349, 90] width 14 height 15
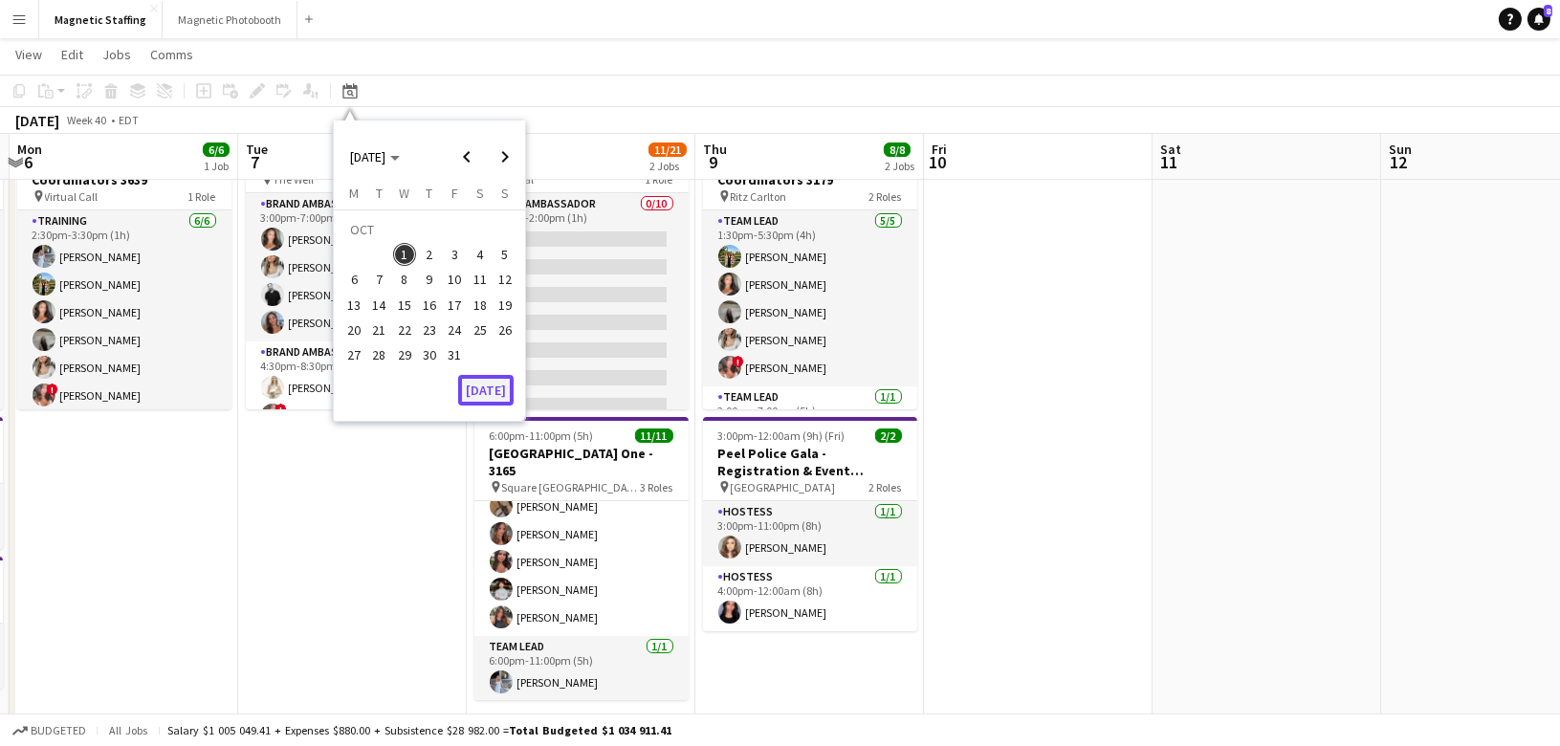
click at [486, 395] on button "[DATE]" at bounding box center [485, 390] width 55 height 31
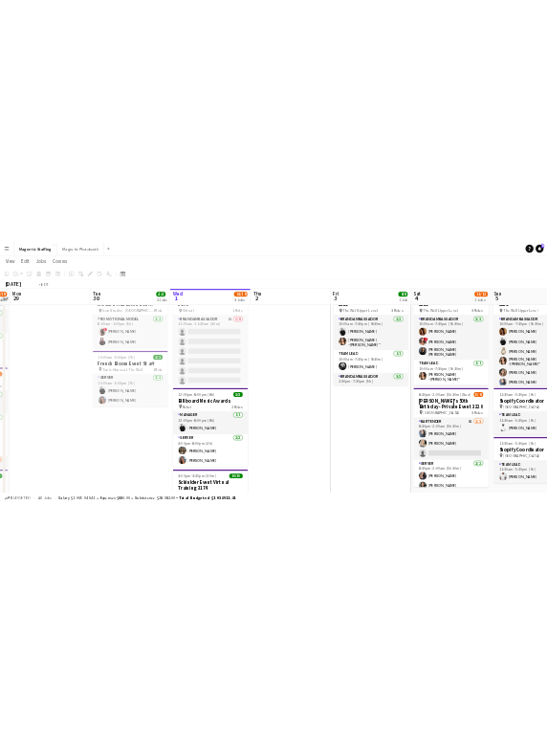
scroll to position [0, 496]
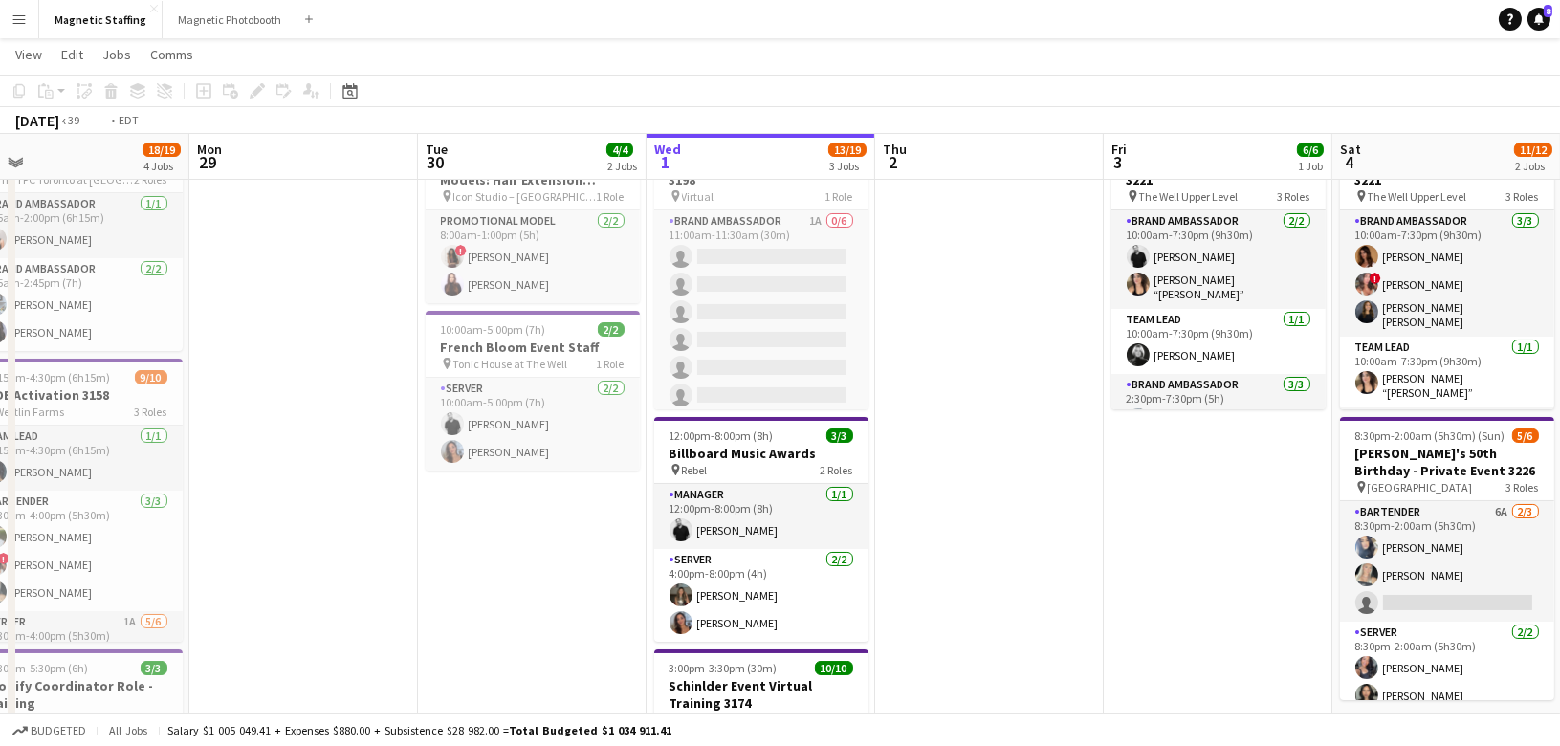
drag, startPoint x: 1015, startPoint y: 384, endPoint x: -3, endPoint y: 585, distance: 1037.2
click at [0, 585] on html "Menu Boards Boards Boards All jobs Status Workforce Workforce My Workforce Recr…" at bounding box center [780, 644] width 1560 height 1480
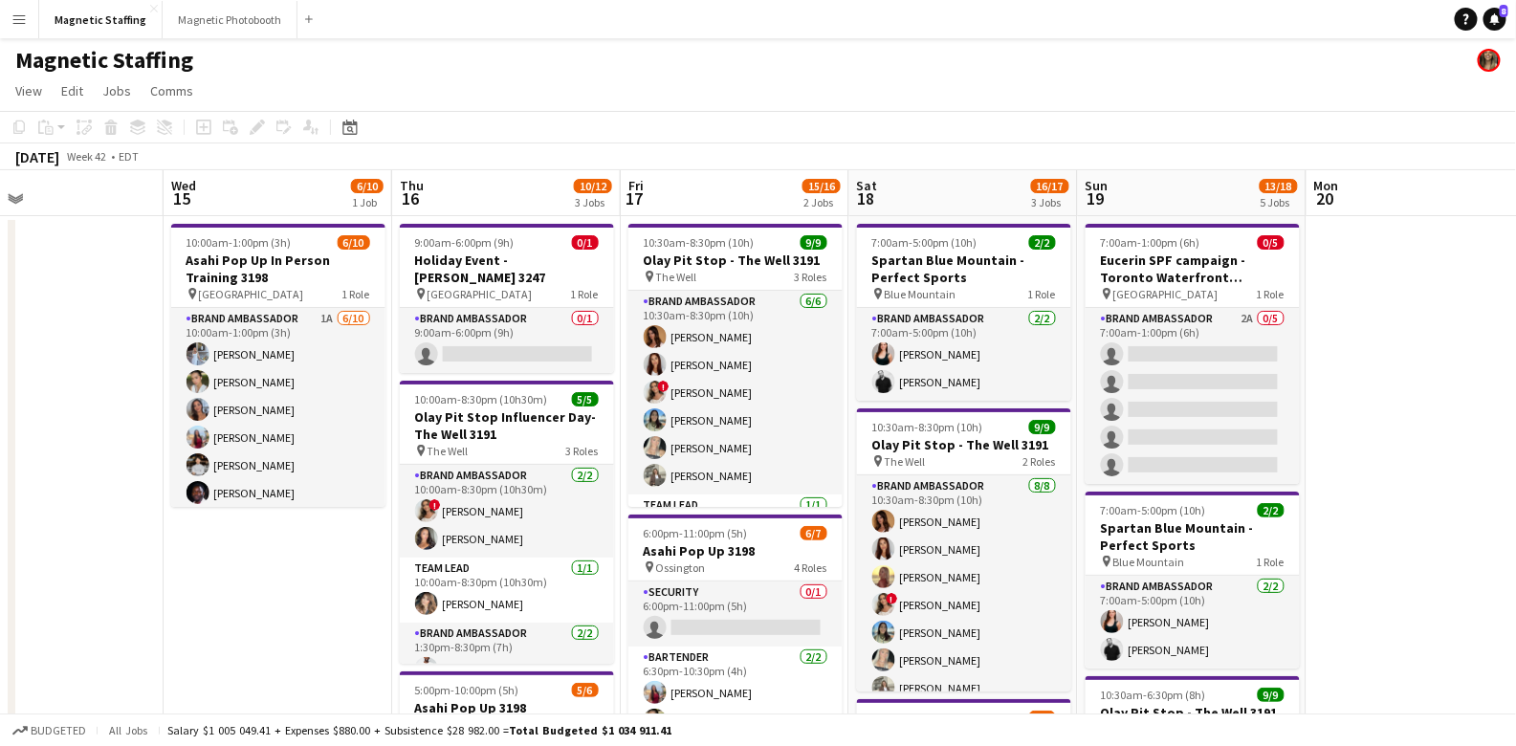
scroll to position [0, 462]
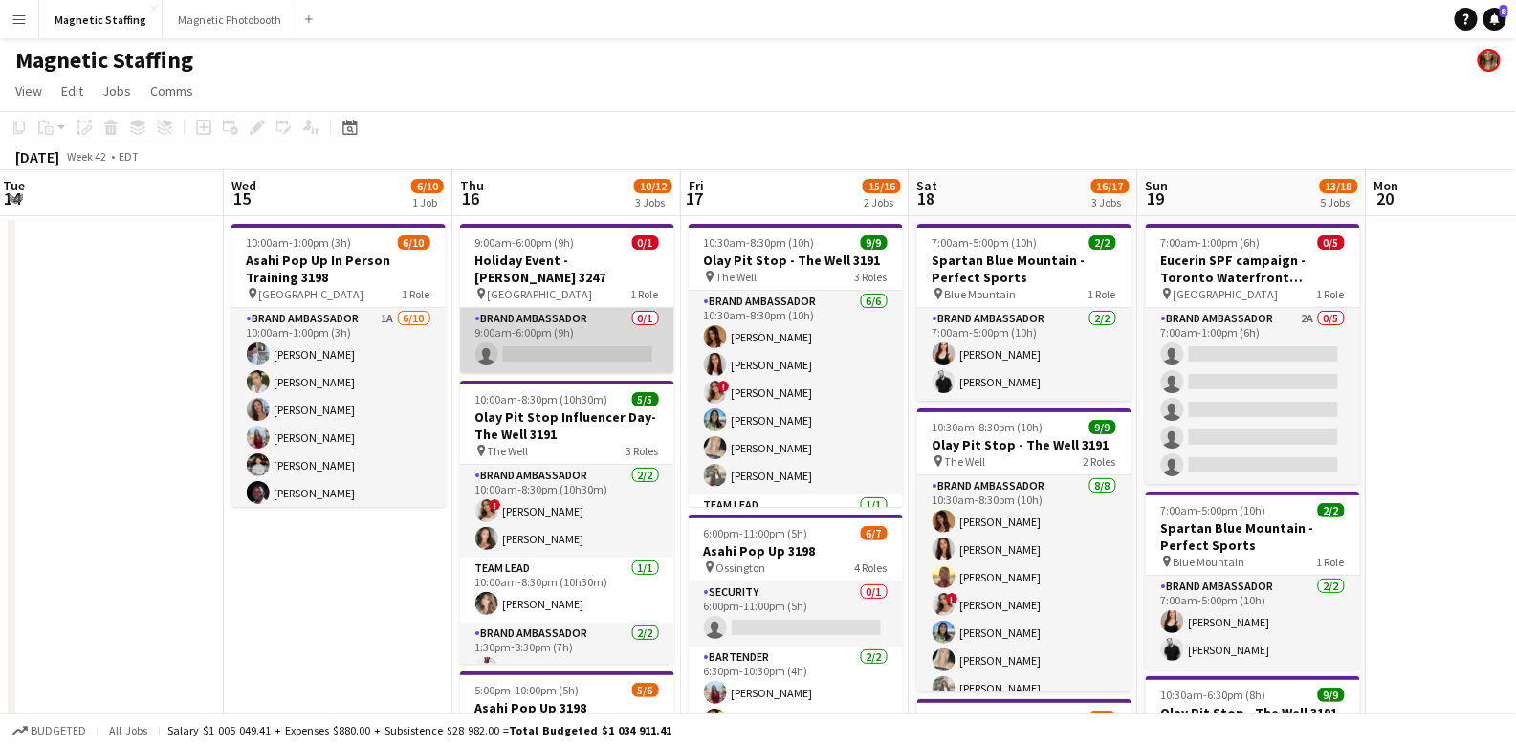
click at [523, 326] on app-card-role "Brand Ambassador 0/1 9:00am-6:00pm (9h) single-neutral-actions" at bounding box center [567, 340] width 214 height 65
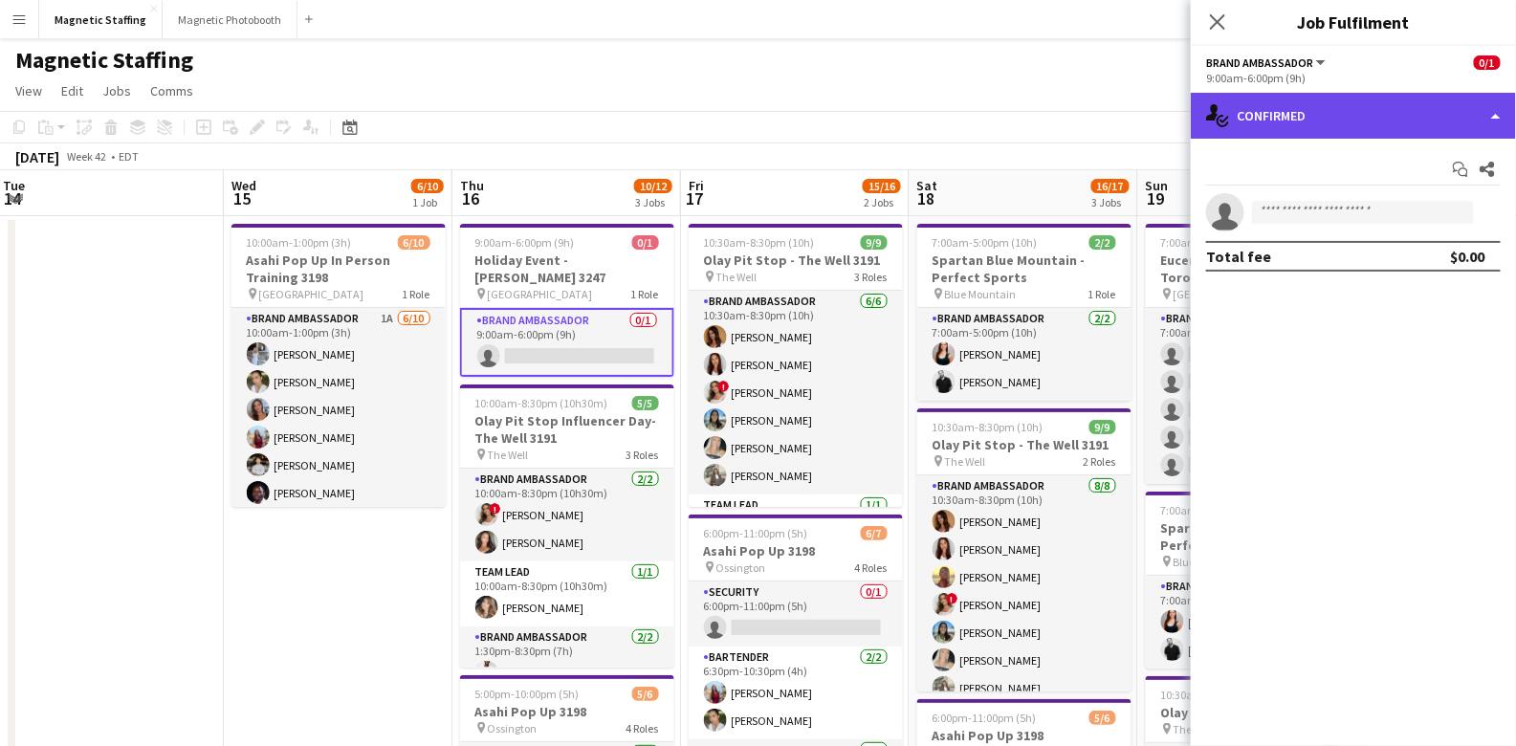
click at [546, 130] on div "single-neutral-actions-check-2 Confirmed" at bounding box center [1353, 116] width 325 height 46
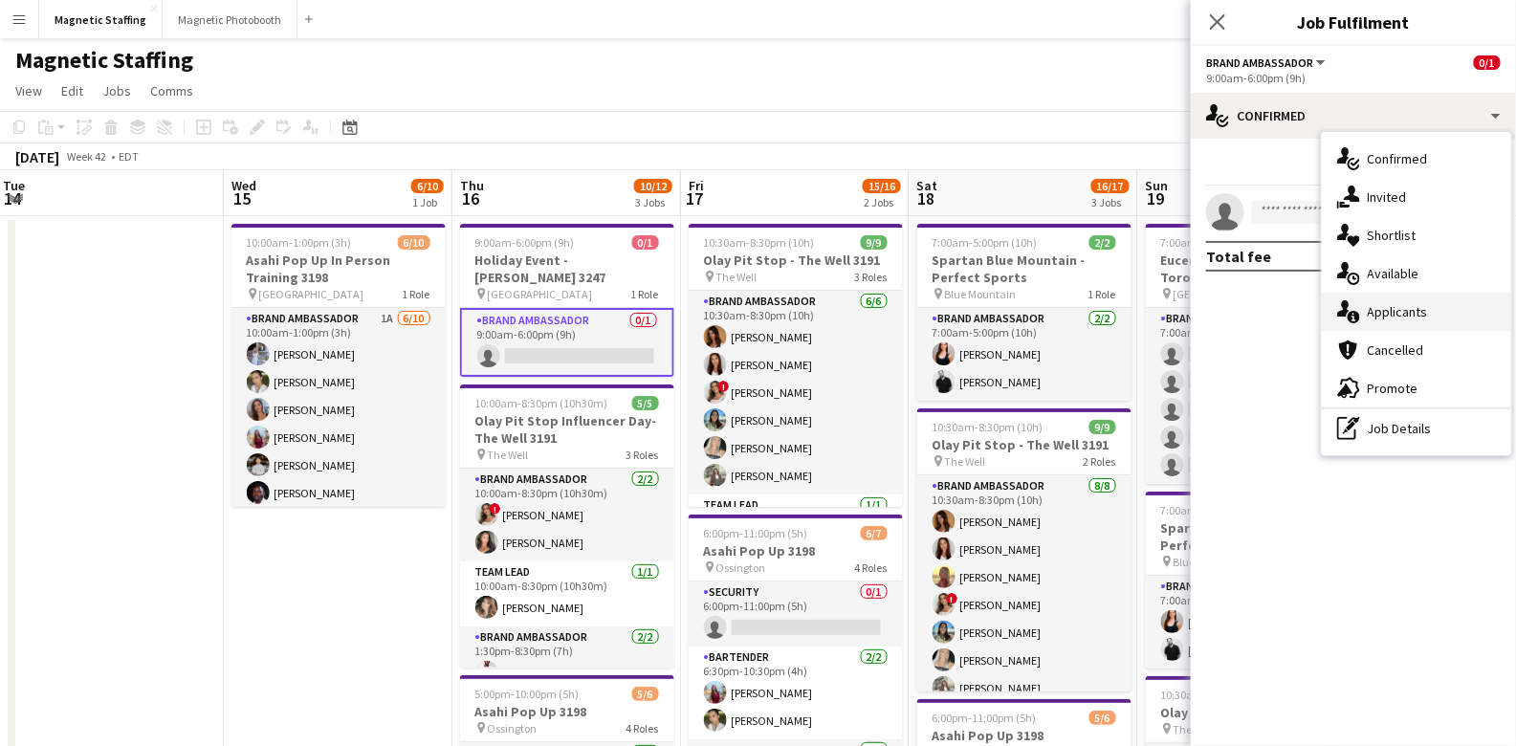
click at [546, 320] on icon at bounding box center [1353, 317] width 12 height 12
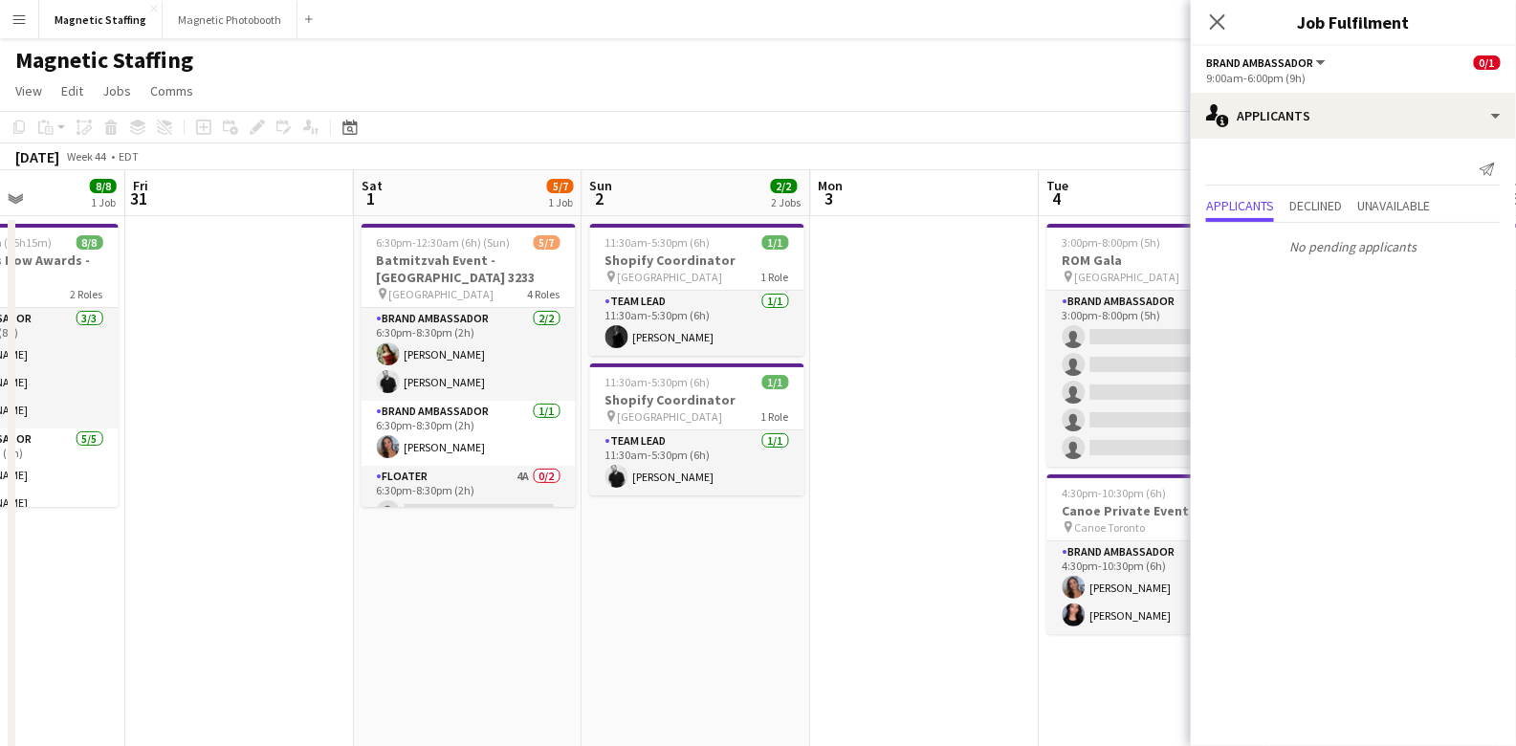
scroll to position [0, 665]
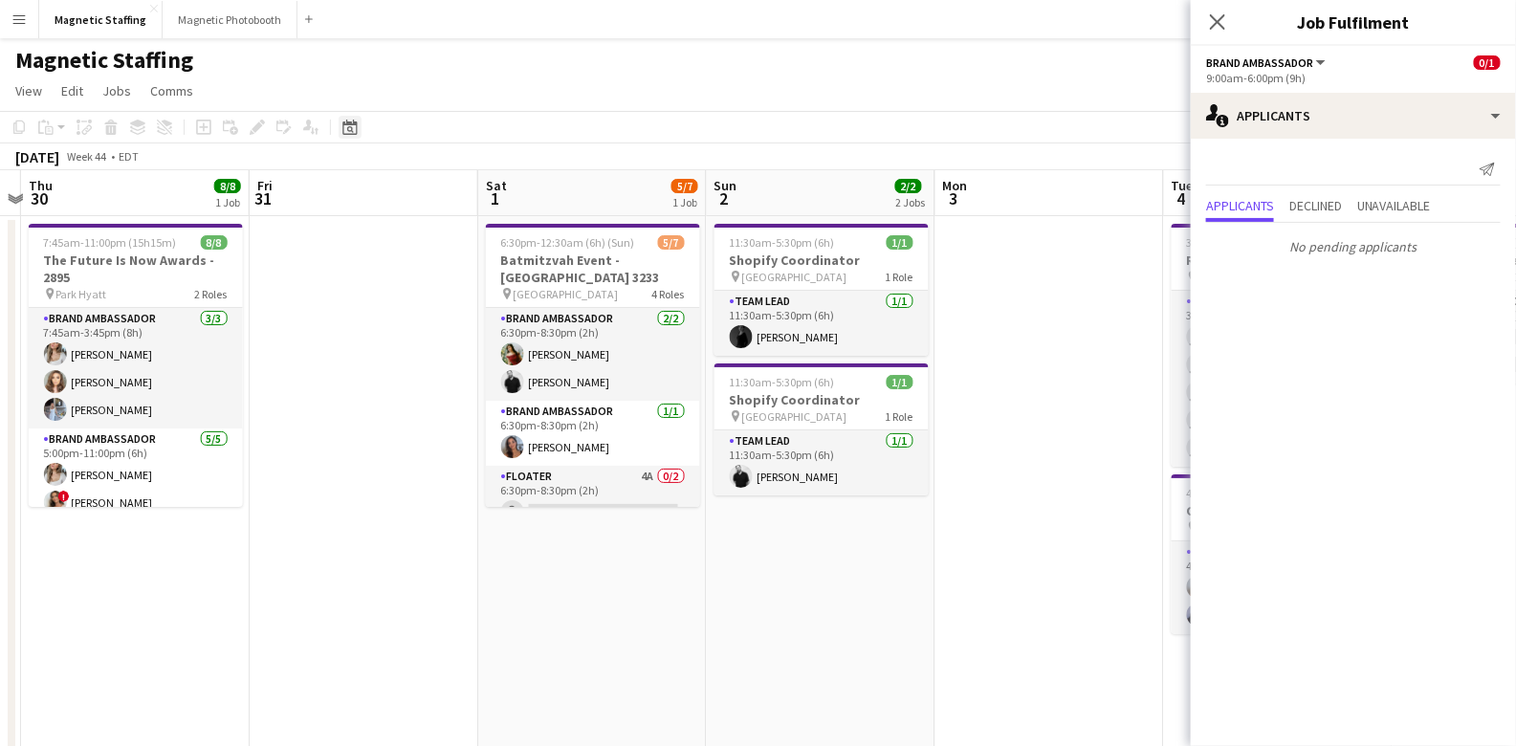
click at [347, 132] on icon "Date picker" at bounding box center [349, 127] width 15 height 15
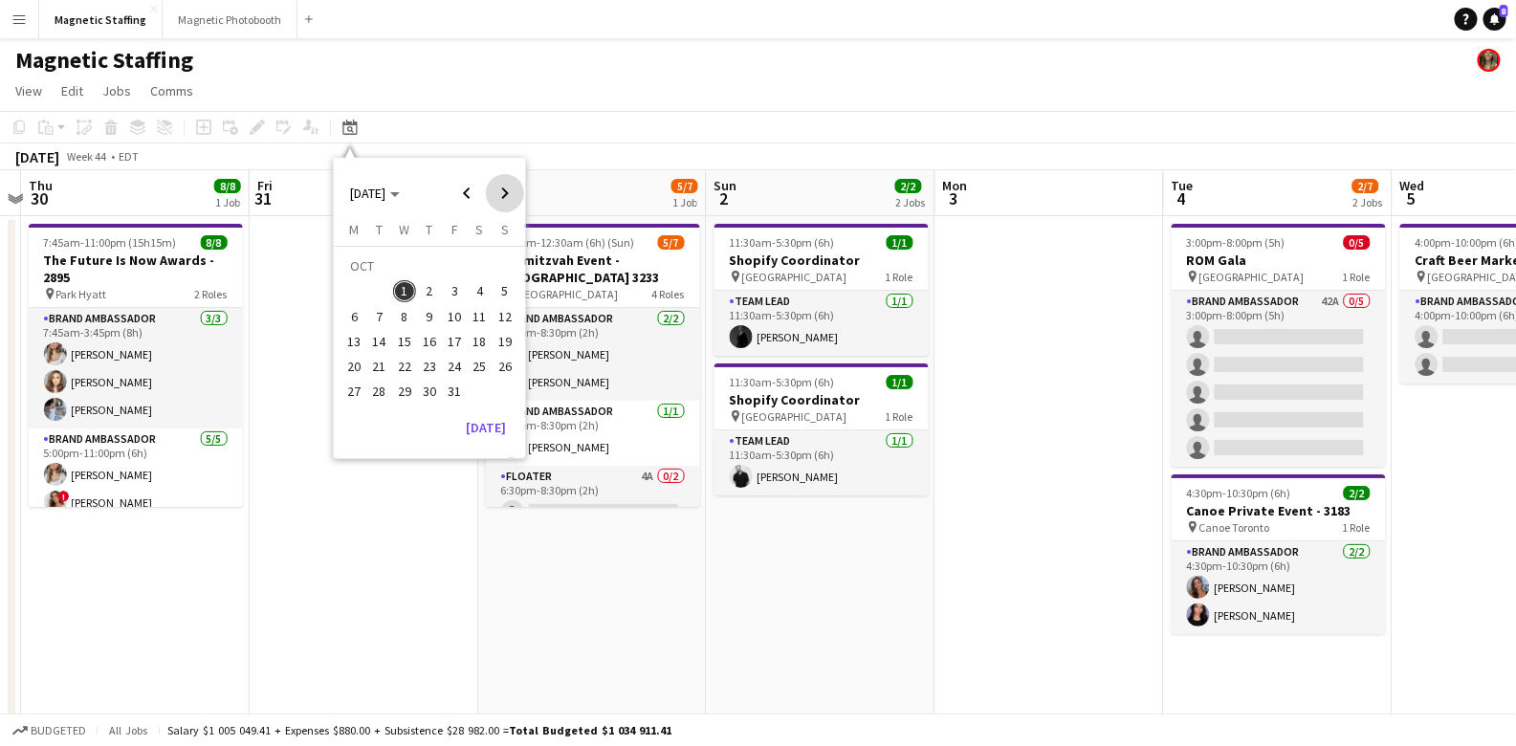
click at [492, 174] on span "Next month" at bounding box center [505, 193] width 38 height 38
click at [476, 262] on span "1" at bounding box center [480, 268] width 23 height 27
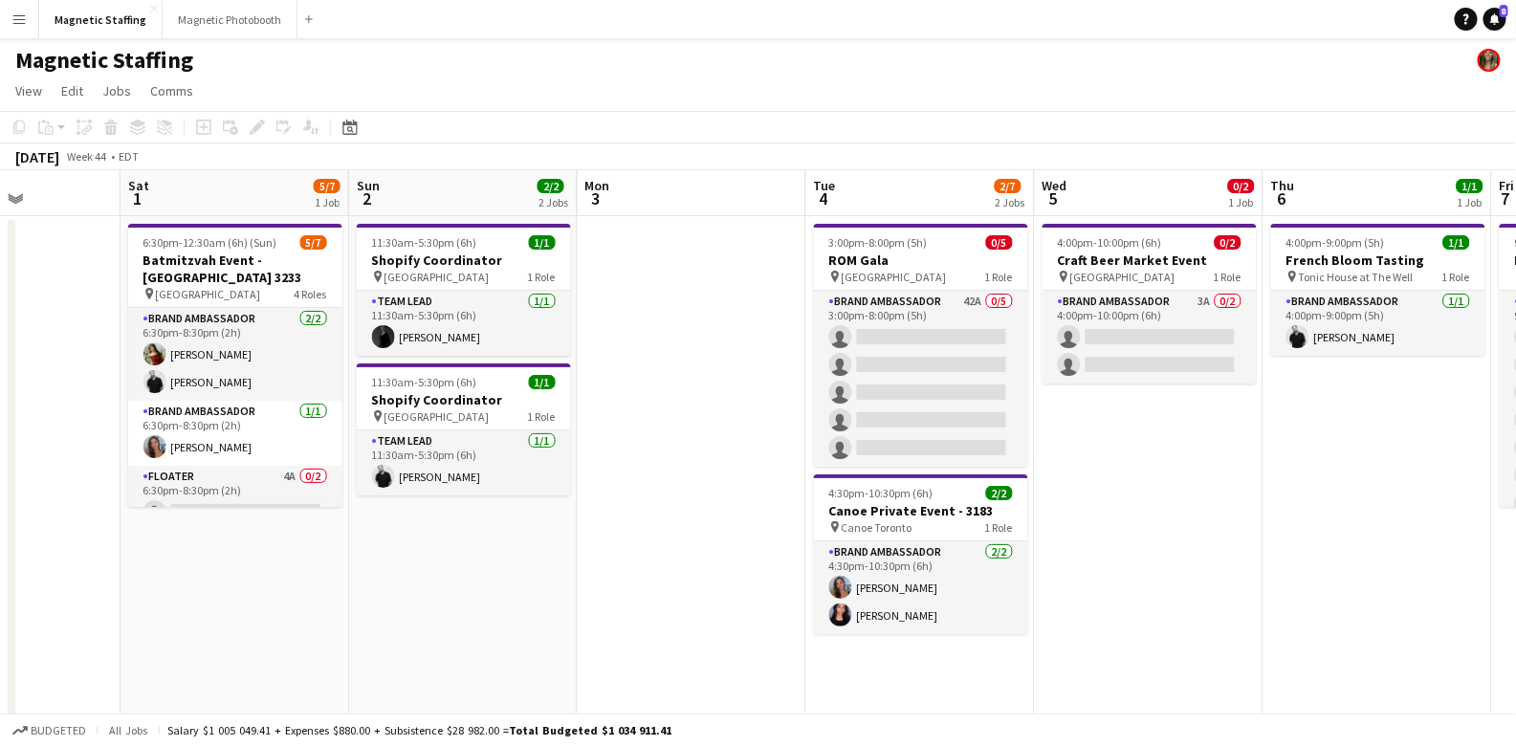
drag, startPoint x: 474, startPoint y: 390, endPoint x: 191, endPoint y: 395, distance: 283.1
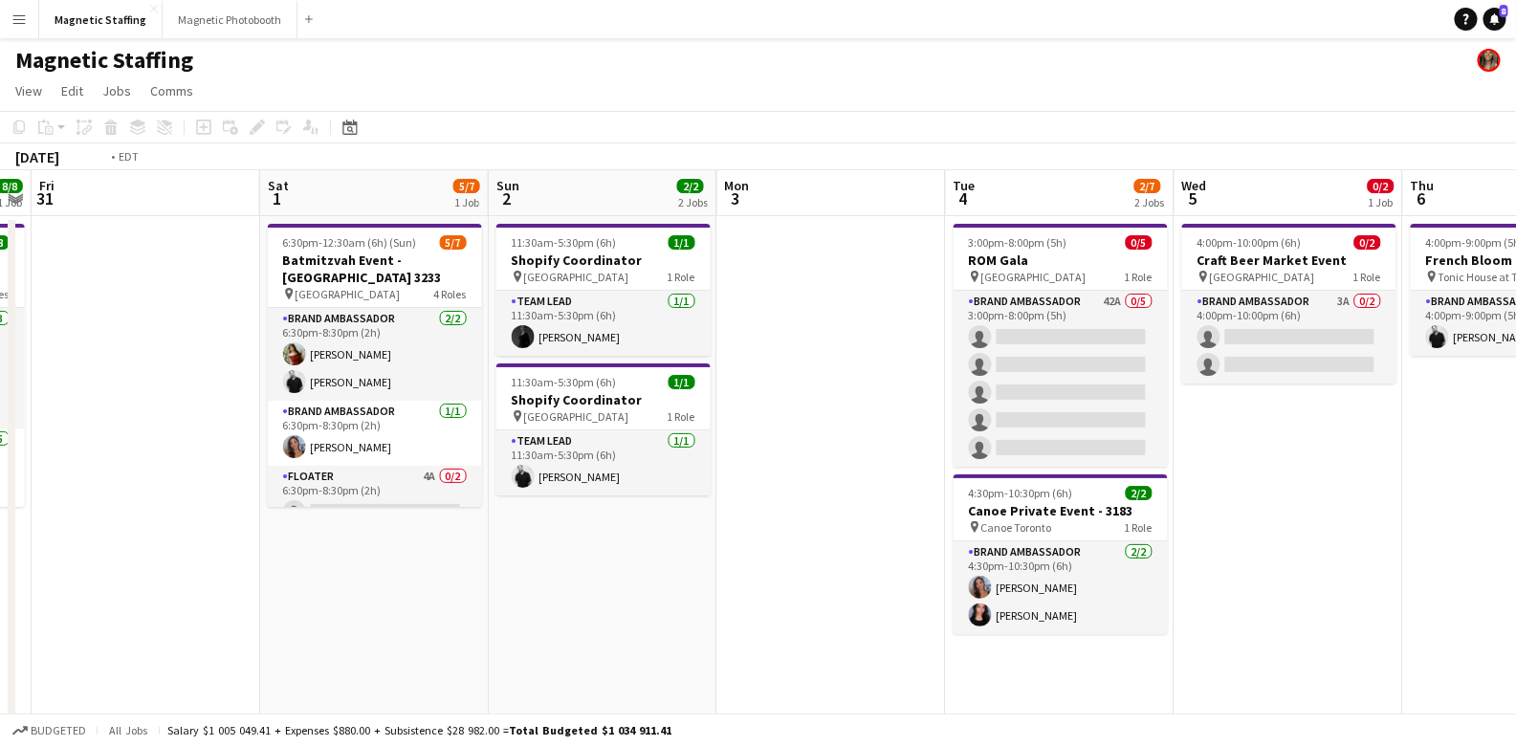
drag, startPoint x: 690, startPoint y: 441, endPoint x: -3, endPoint y: 547, distance: 700.5
click at [0, 547] on html "Menu Boards Boards Boards All jobs Status Workforce Workforce My Workforce Recr…" at bounding box center [758, 741] width 1516 height 1482
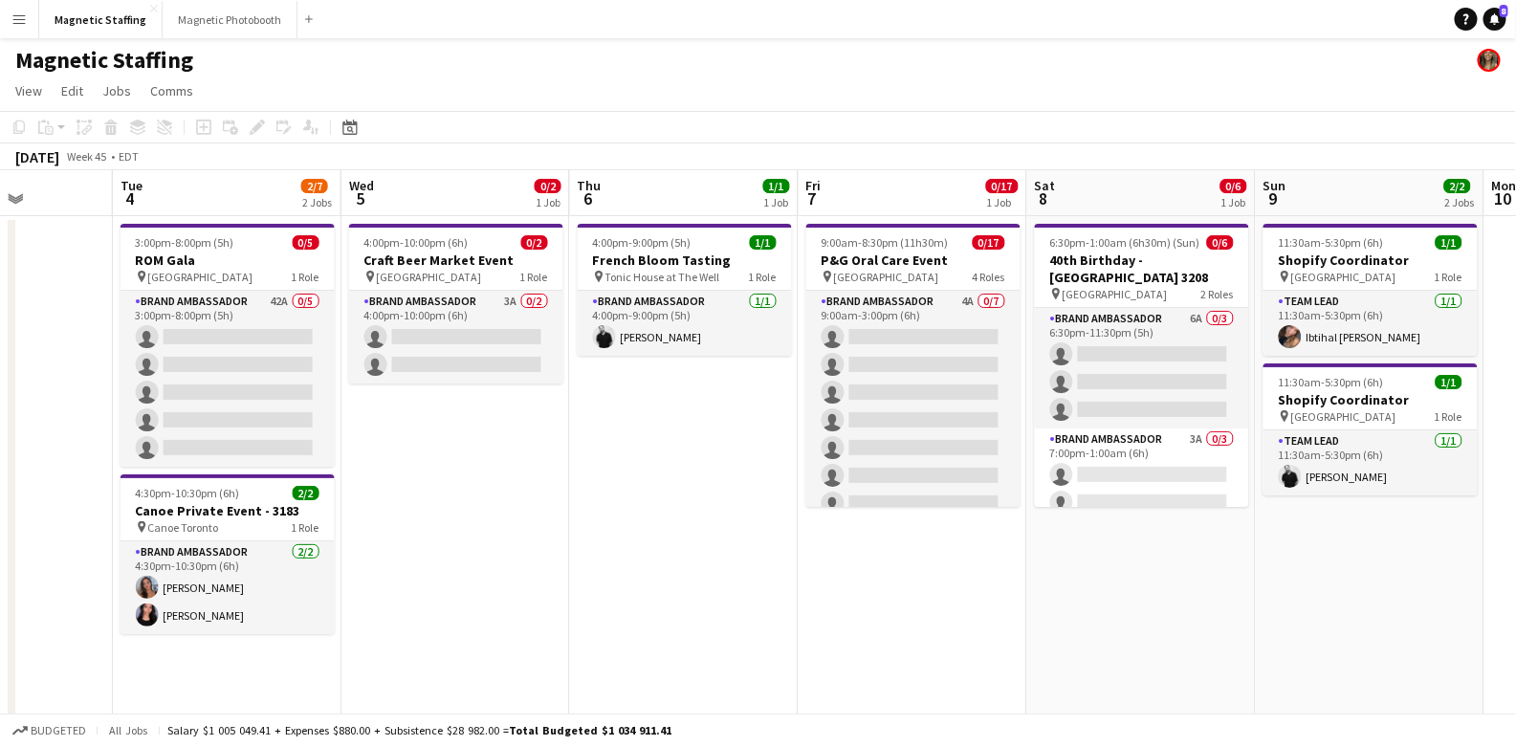
drag, startPoint x: 887, startPoint y: 506, endPoint x: 864, endPoint y: 506, distance: 23.0
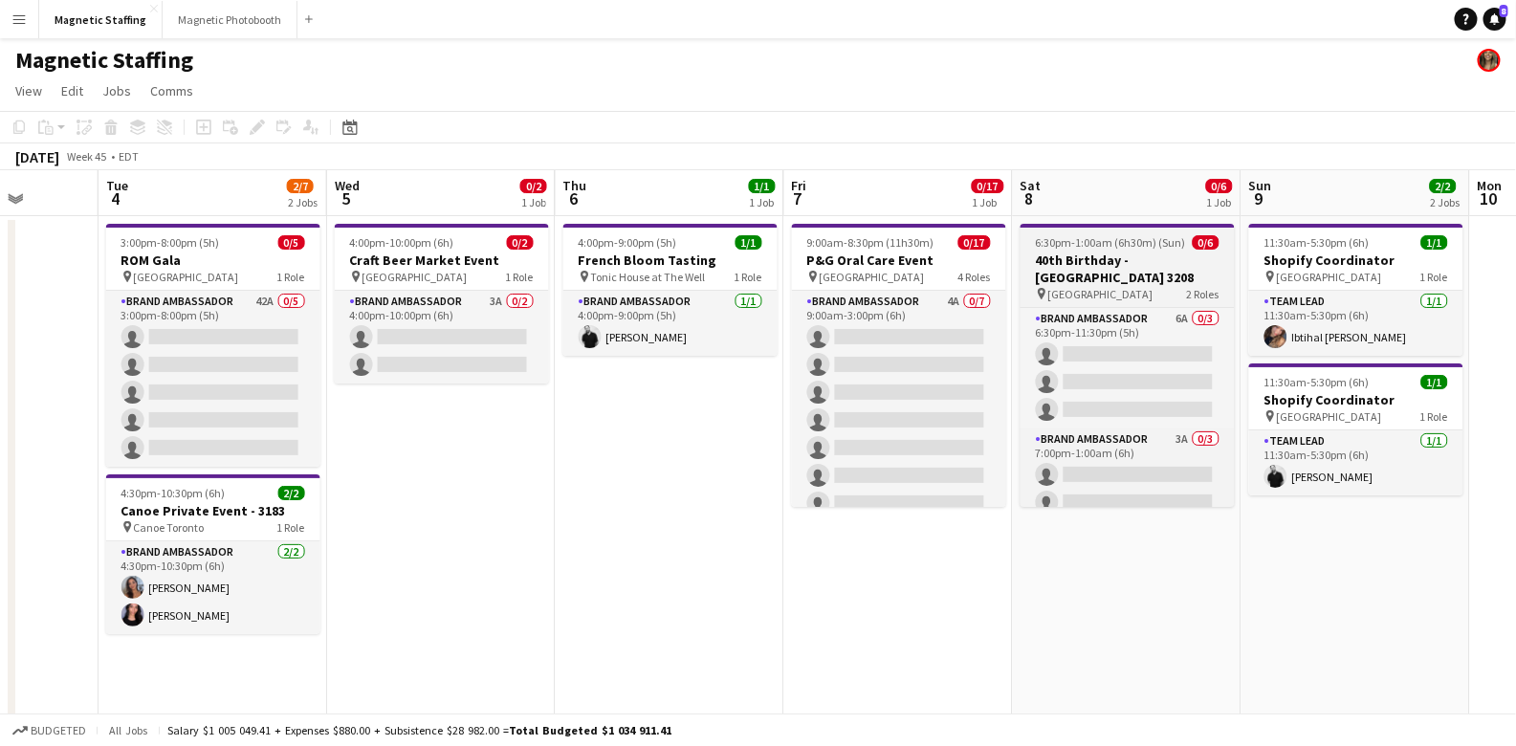
click at [546, 283] on h3 "40th Birthday - [GEOGRAPHIC_DATA] 3208" at bounding box center [1127, 269] width 214 height 34
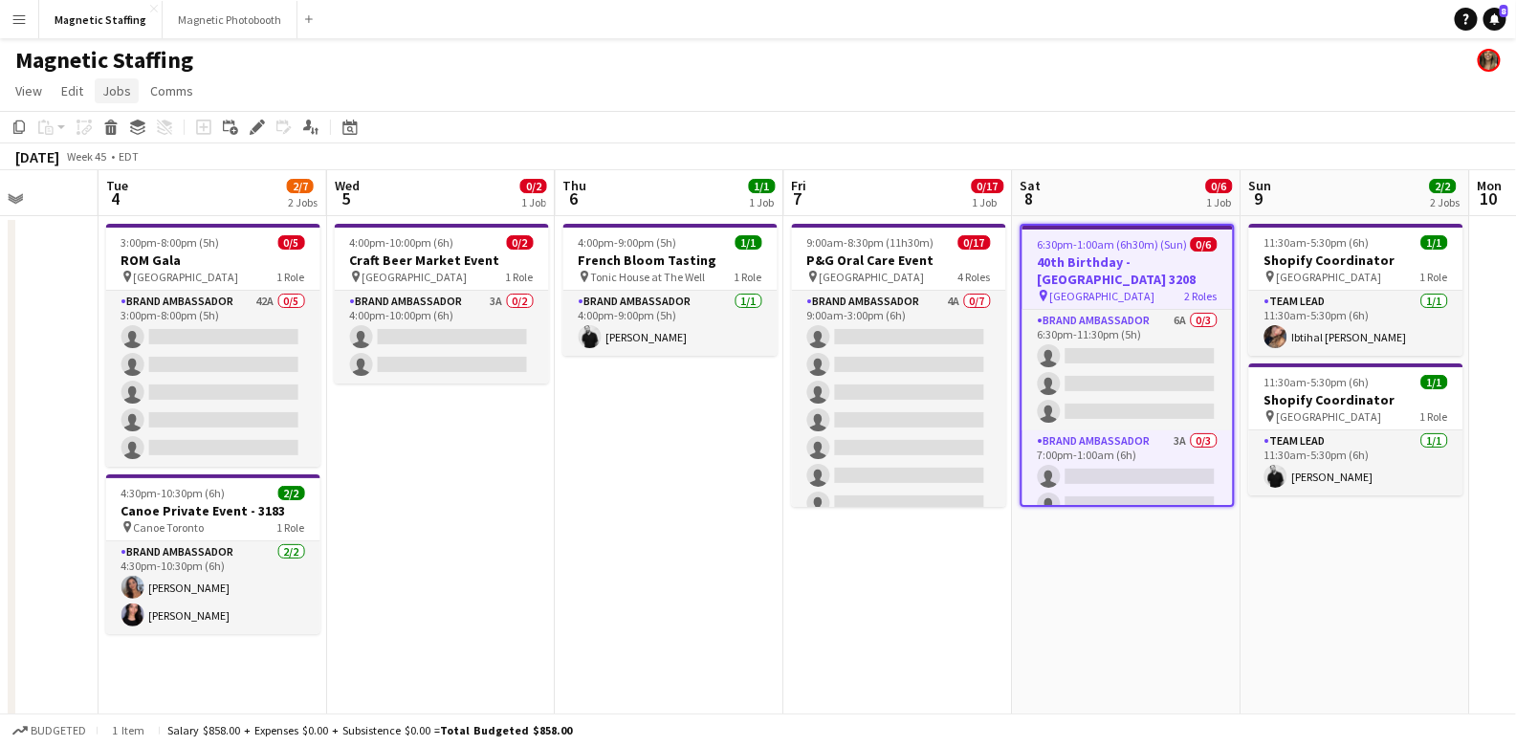
click at [123, 91] on span "Jobs" at bounding box center [116, 90] width 29 height 17
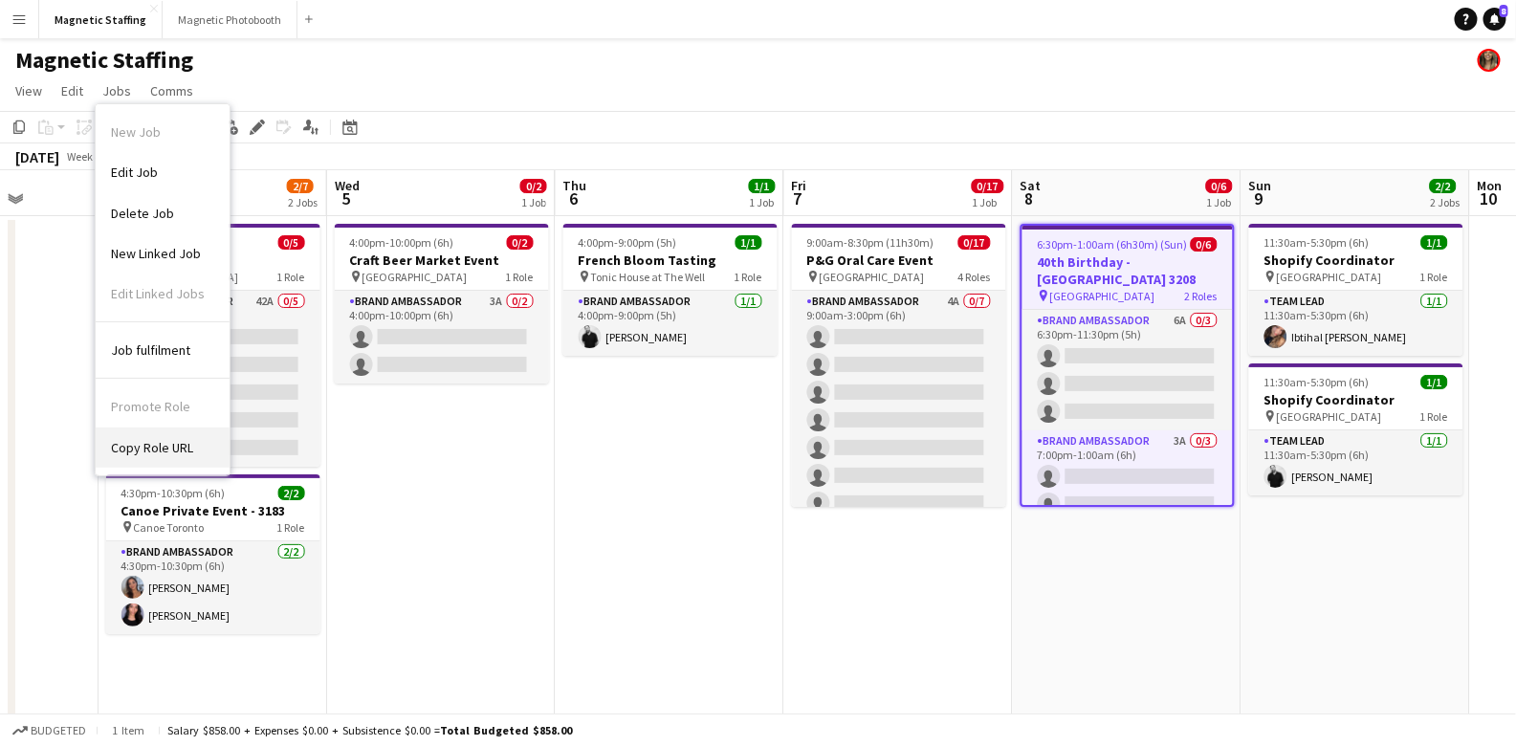
click at [175, 448] on span "Copy Role URL" at bounding box center [152, 447] width 82 height 17
type textarea "**********"
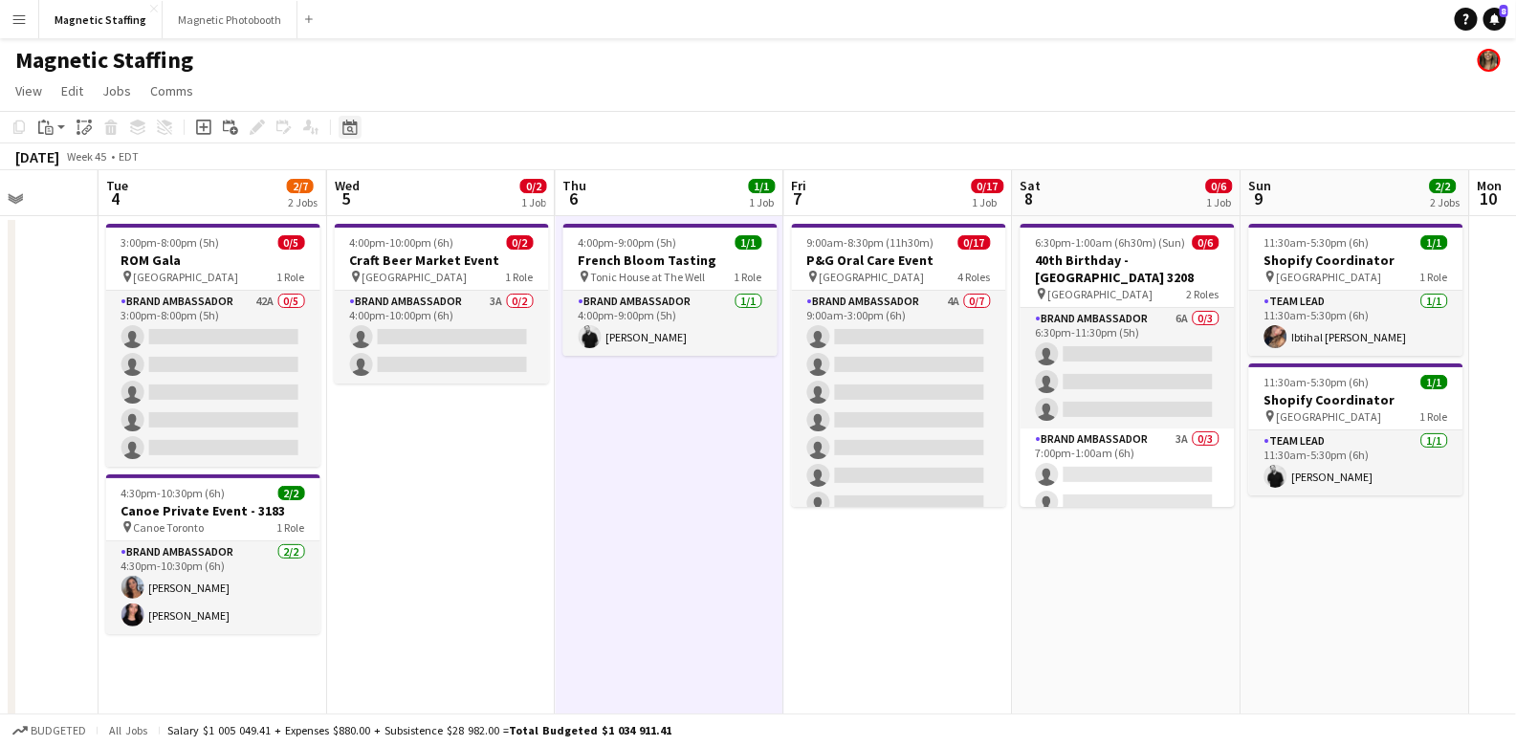
click at [350, 129] on icon "Date picker" at bounding box center [349, 127] width 15 height 15
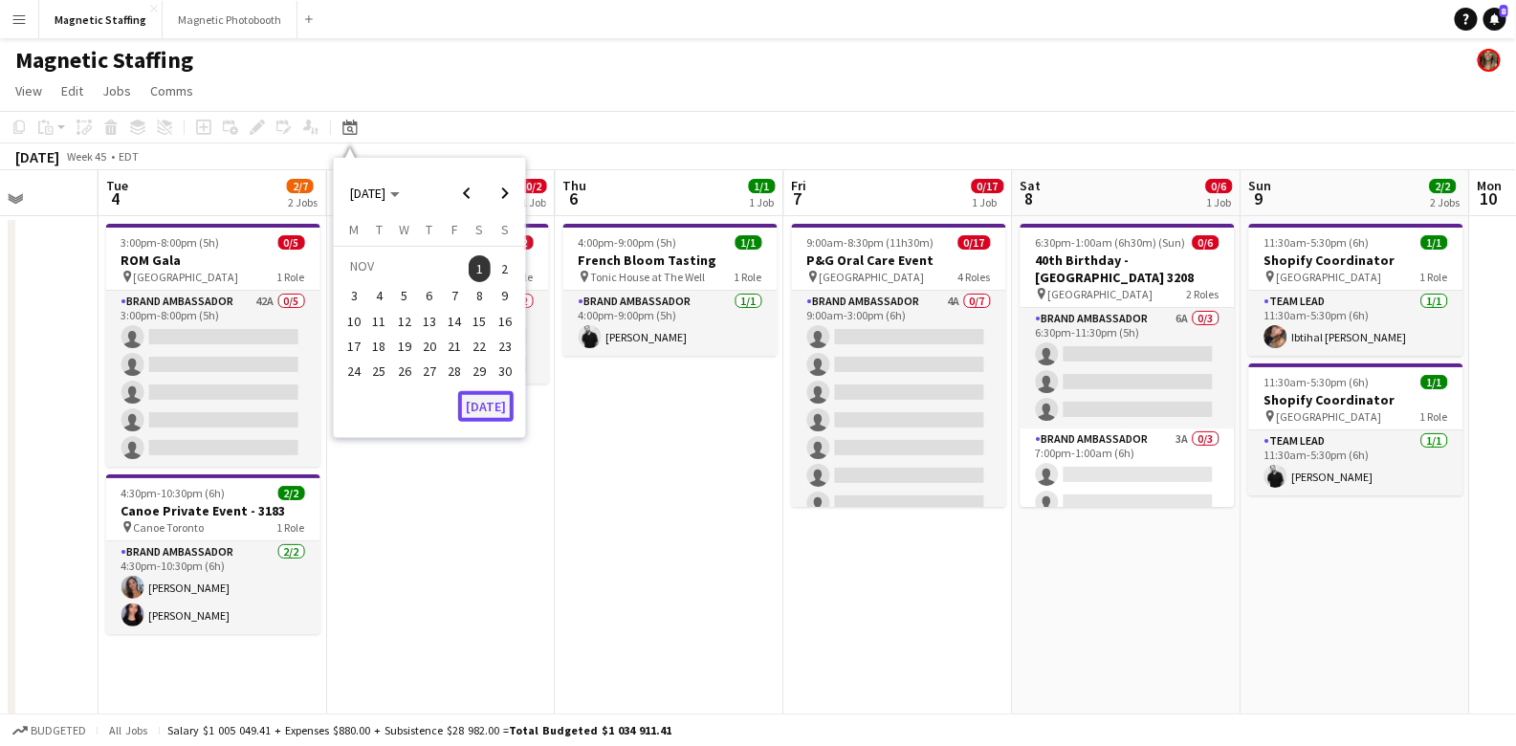
click at [489, 413] on button "[DATE]" at bounding box center [485, 406] width 55 height 31
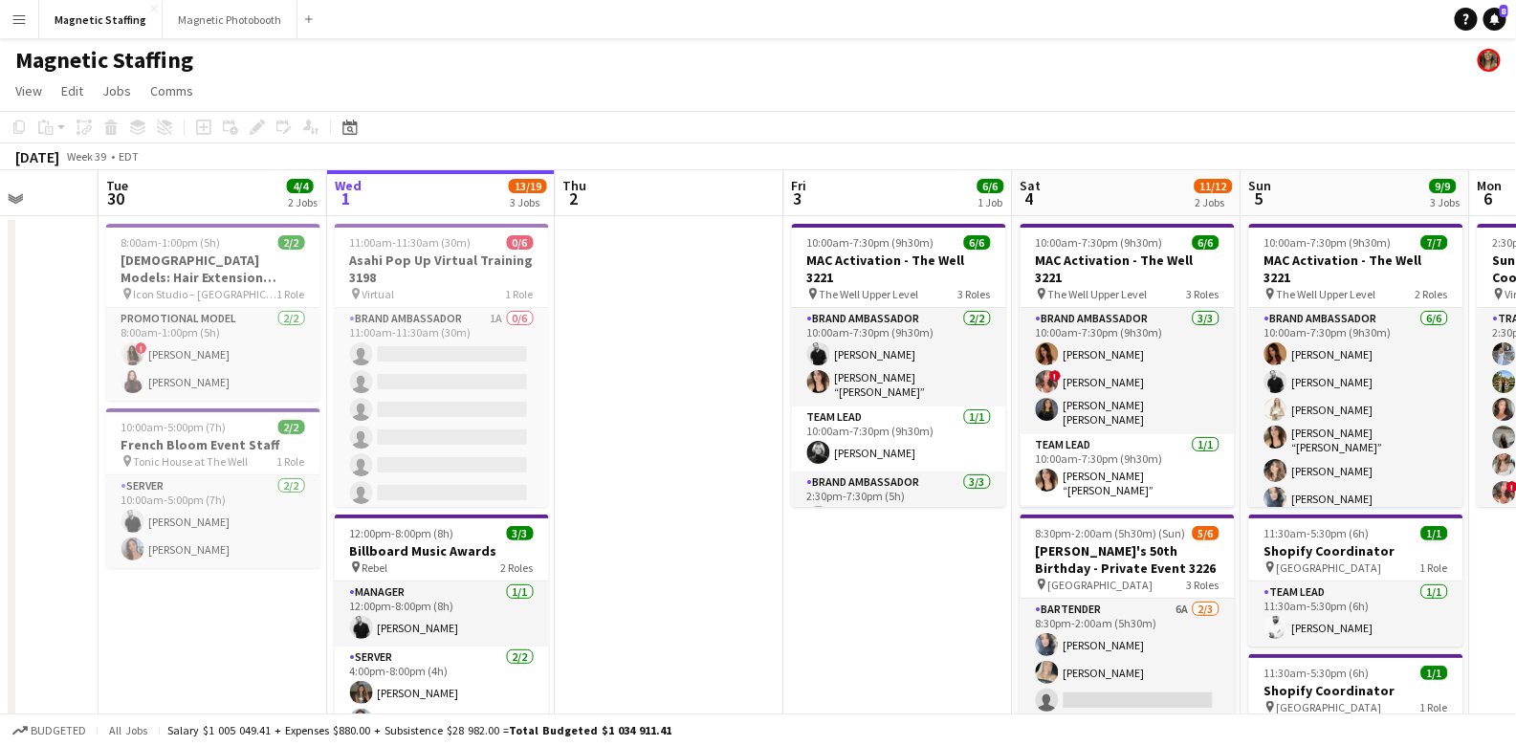
scroll to position [0, 657]
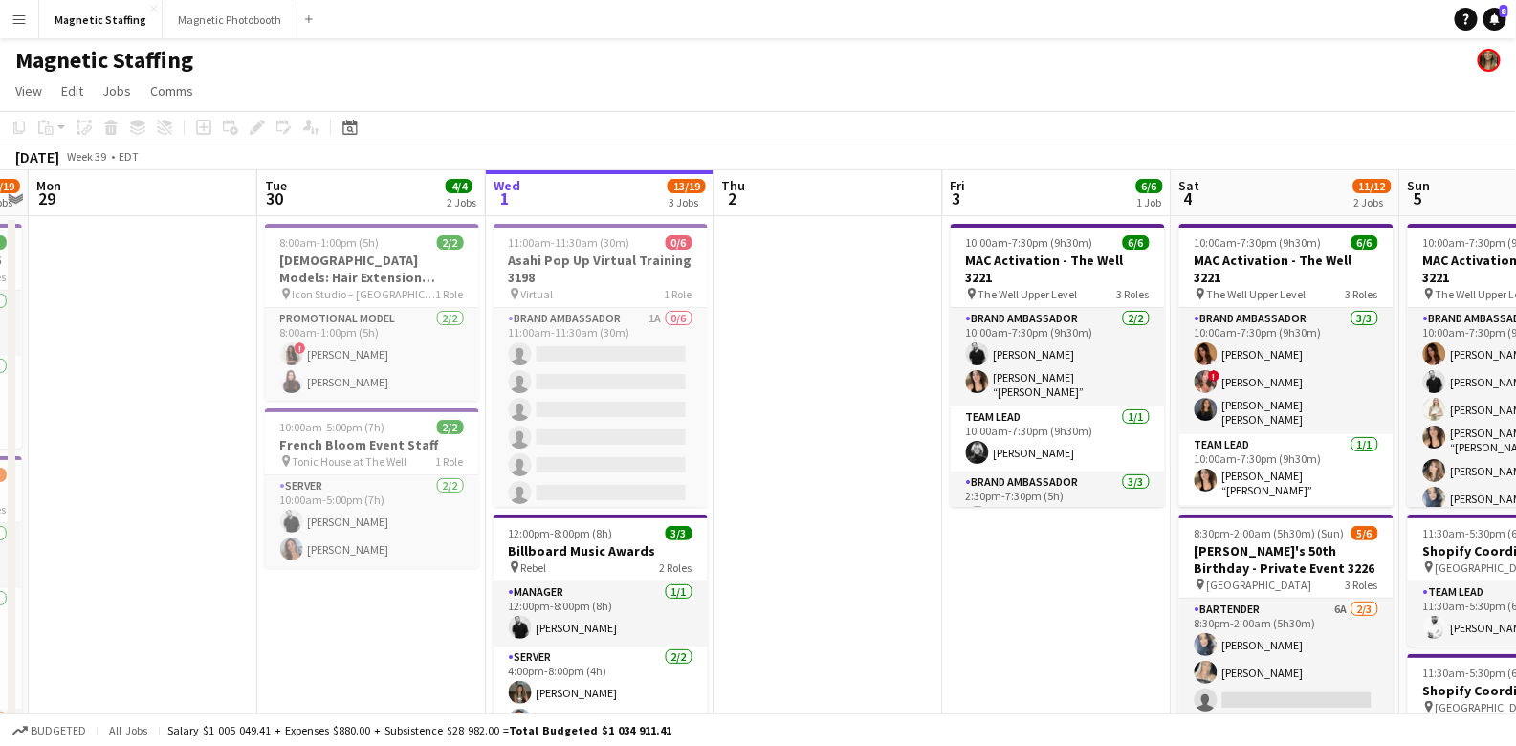
click at [23, 23] on app-icon "Menu" at bounding box center [18, 18] width 15 height 15
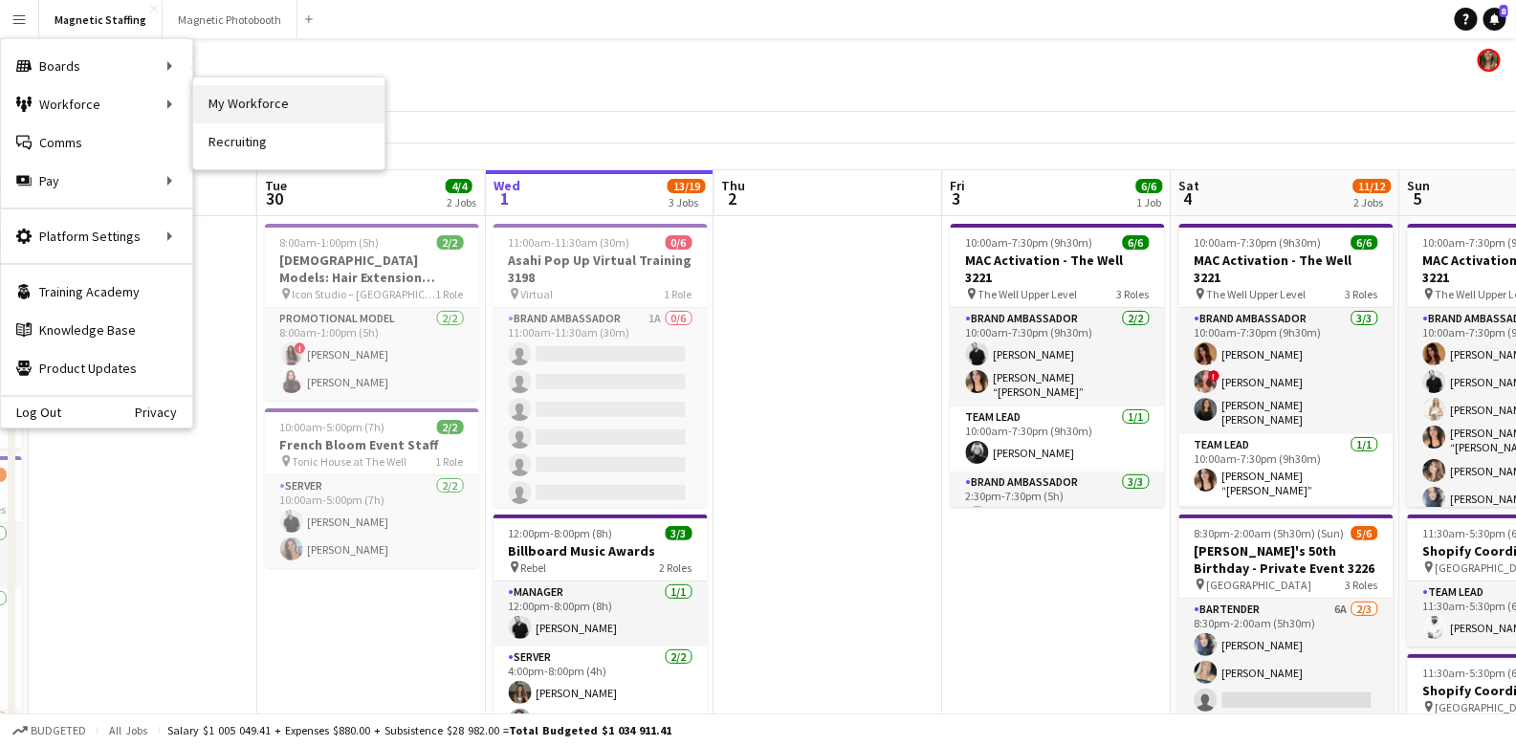
click at [260, 120] on link "My Workforce" at bounding box center [288, 104] width 191 height 38
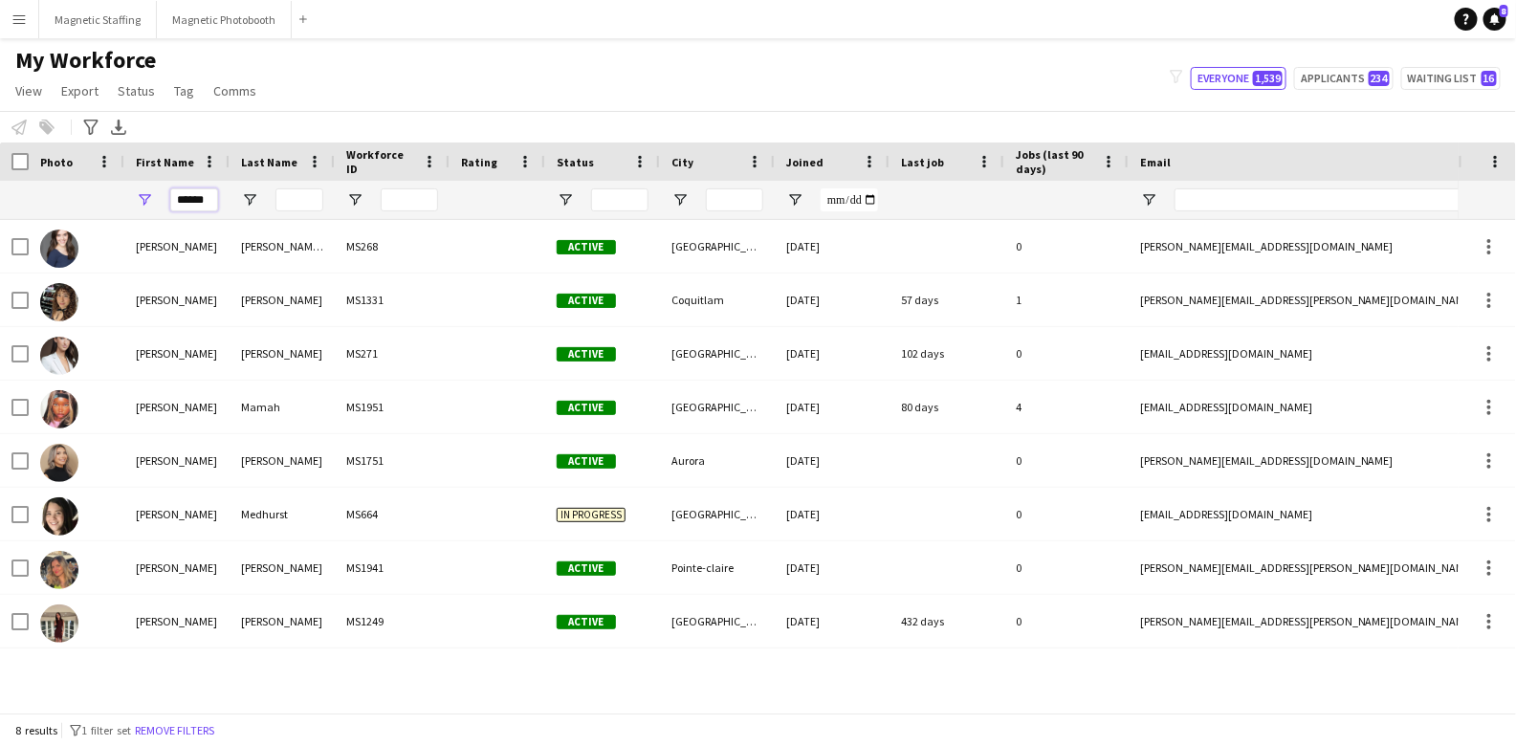
drag, startPoint x: 208, startPoint y: 205, endPoint x: 89, endPoint y: 184, distance: 121.4
click at [93, 201] on div "******" at bounding box center [1036, 200] width 2073 height 38
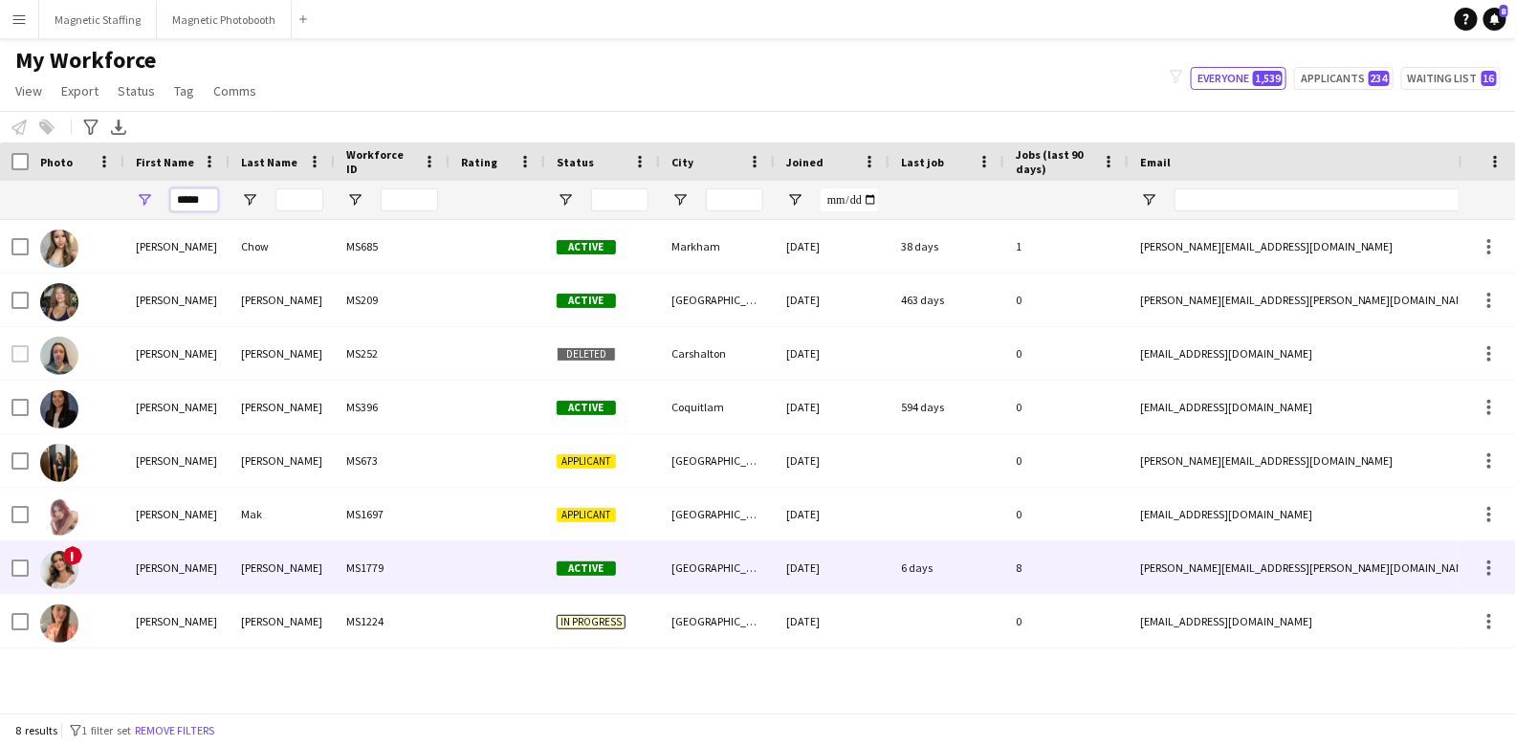
type input "*****"
click at [219, 551] on div "[PERSON_NAME]" at bounding box center [176, 567] width 105 height 53
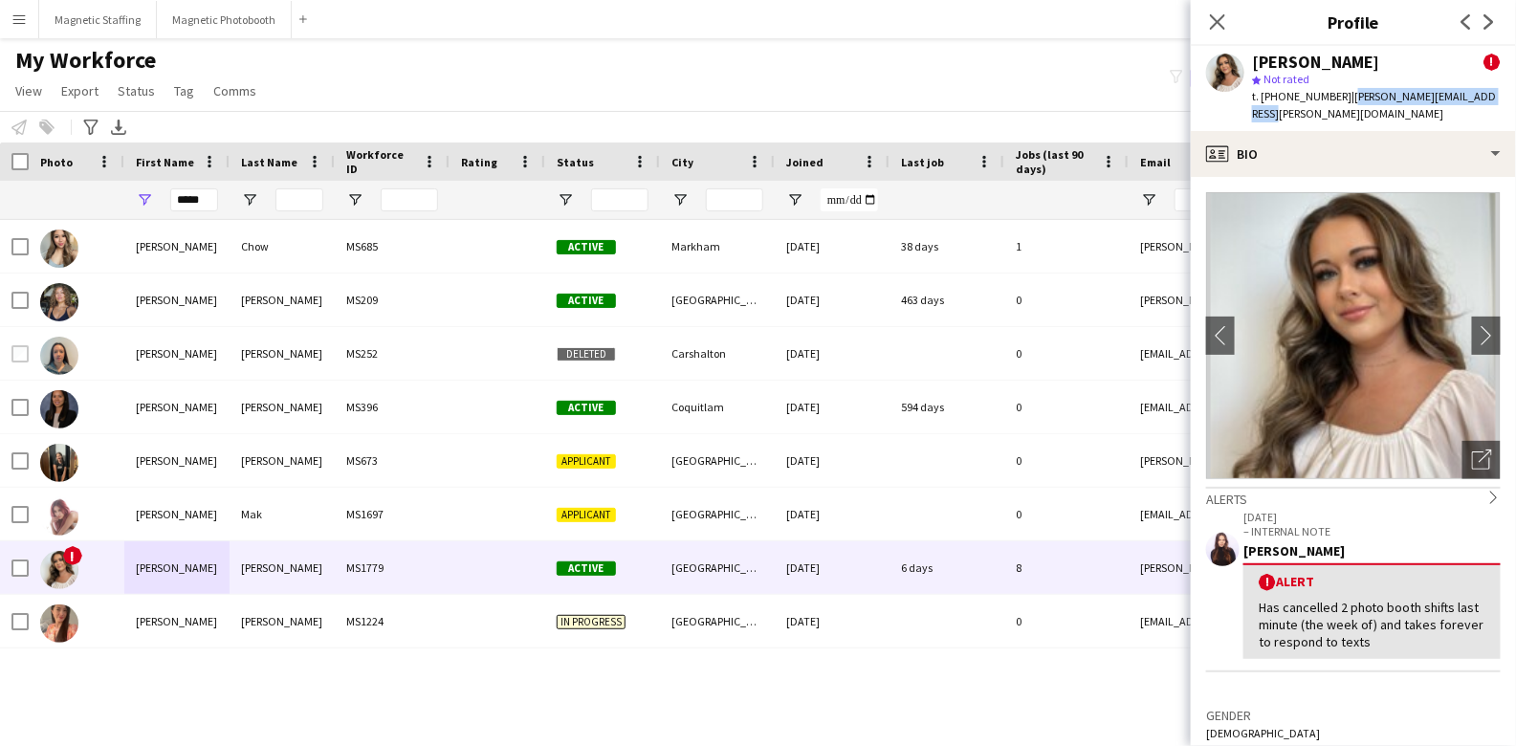
drag, startPoint x: 1339, startPoint y: 101, endPoint x: 1485, endPoint y: 99, distance: 146.3
click at [546, 100] on span "| [PERSON_NAME][EMAIL_ADDRESS][PERSON_NAME][DOMAIN_NAME]" at bounding box center [1374, 105] width 245 height 32
copy span "[PERSON_NAME][EMAIL_ADDRESS][PERSON_NAME][DOMAIN_NAME]"
click at [0, 0] on body "Menu Boards Boards Boards All jobs Status Workforce Workforce My Workforce Recr…" at bounding box center [758, 373] width 1516 height 746
click at [62, 15] on button "Magnetic Staffing Close" at bounding box center [98, 19] width 118 height 37
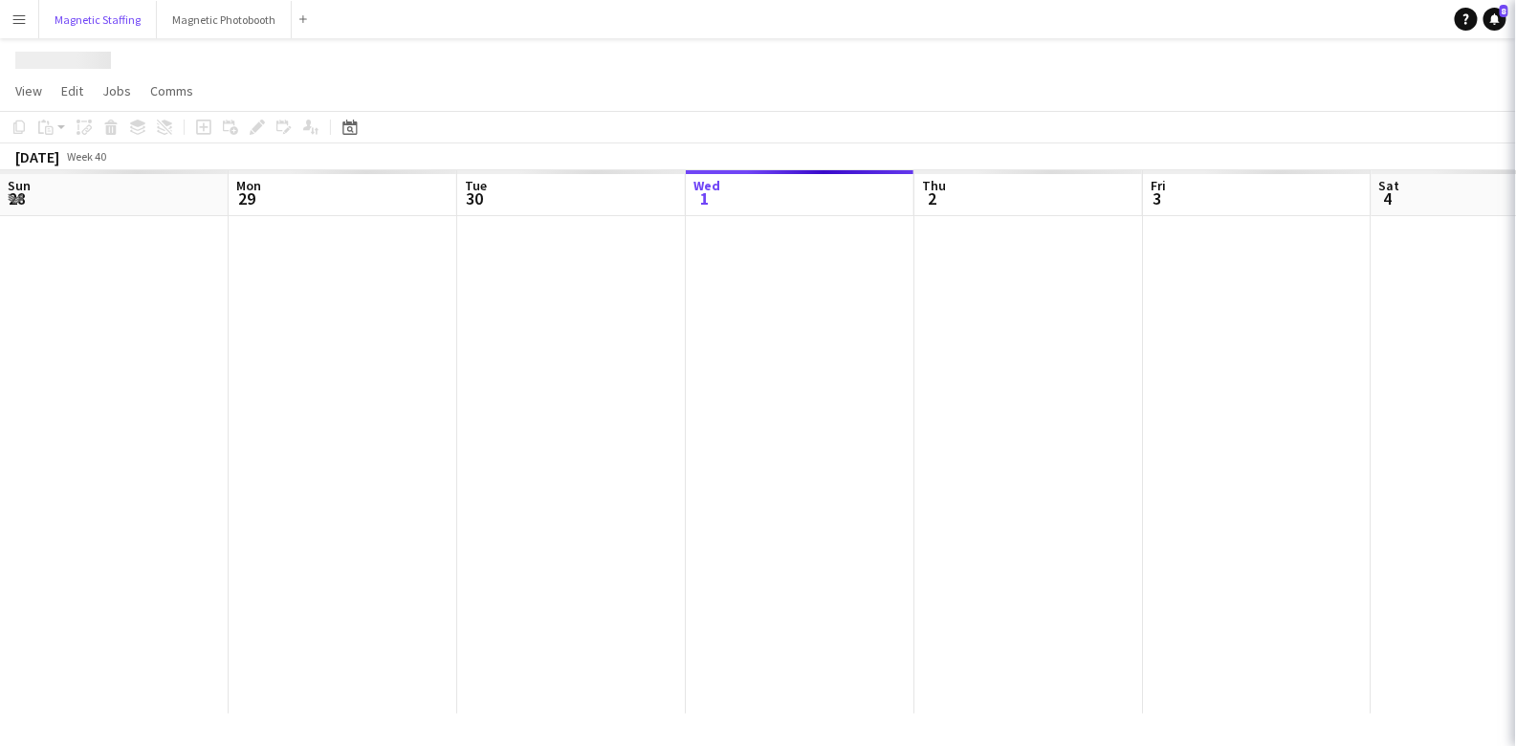
scroll to position [0, 456]
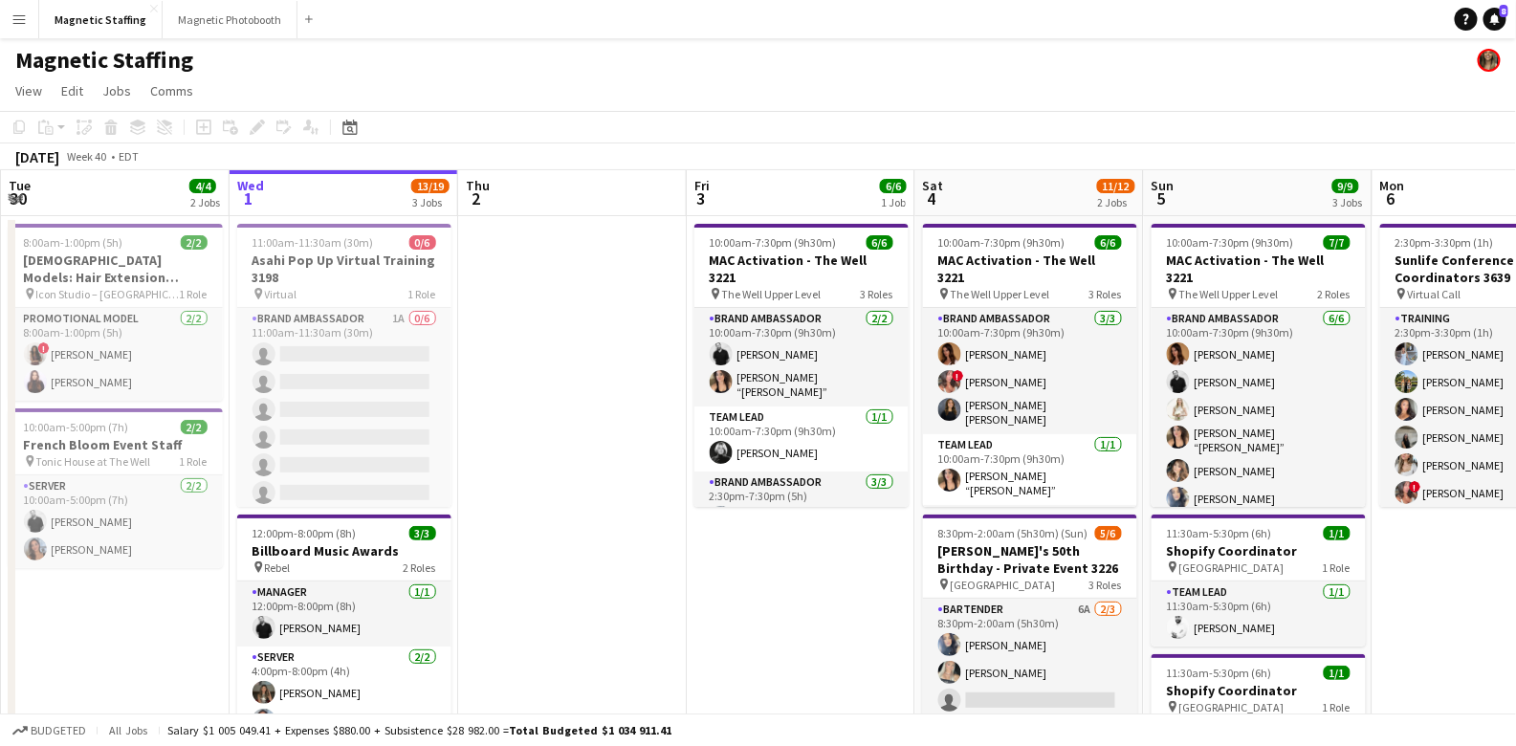
click at [546, 506] on app-date-cell at bounding box center [572, 720] width 229 height 1008
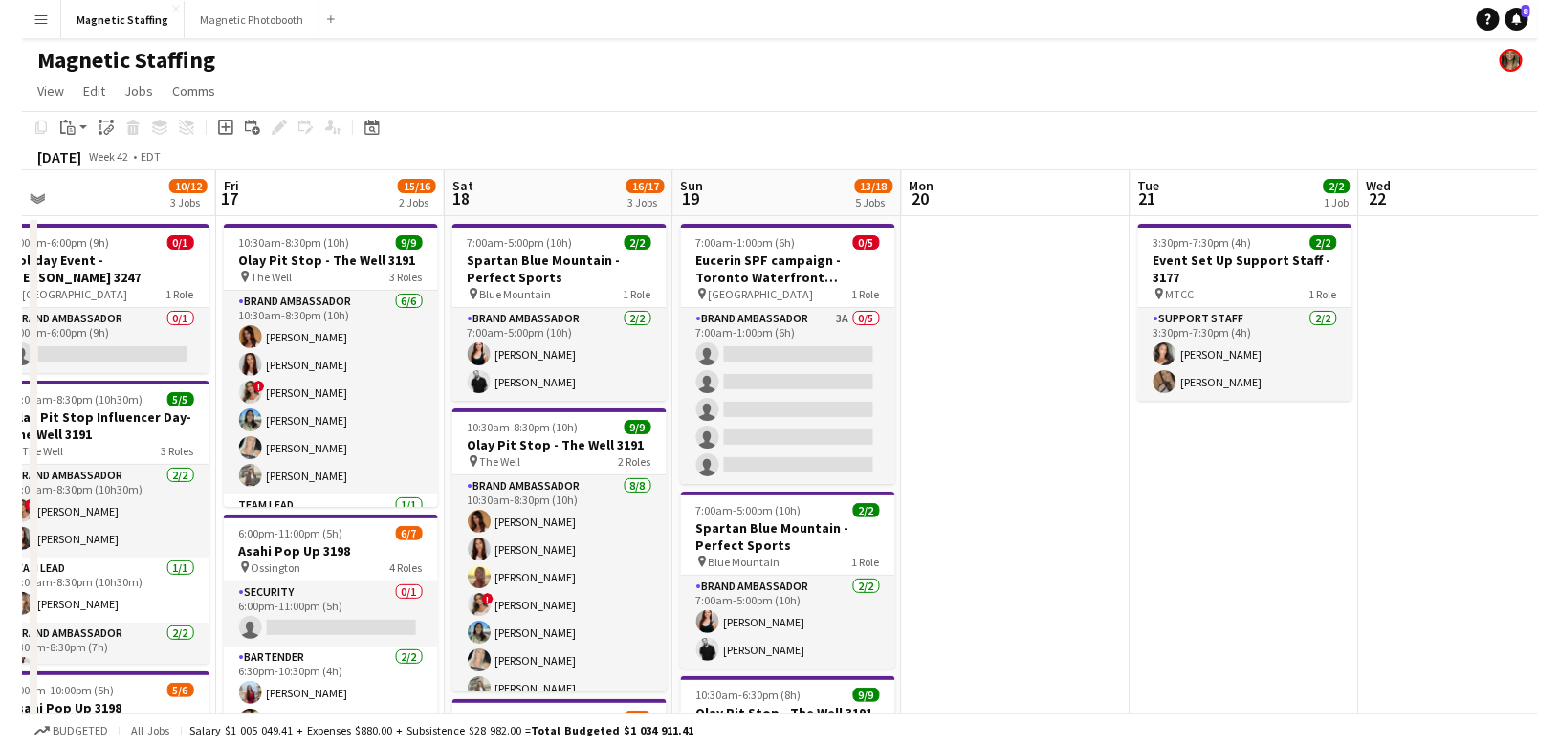
scroll to position [0, 684]
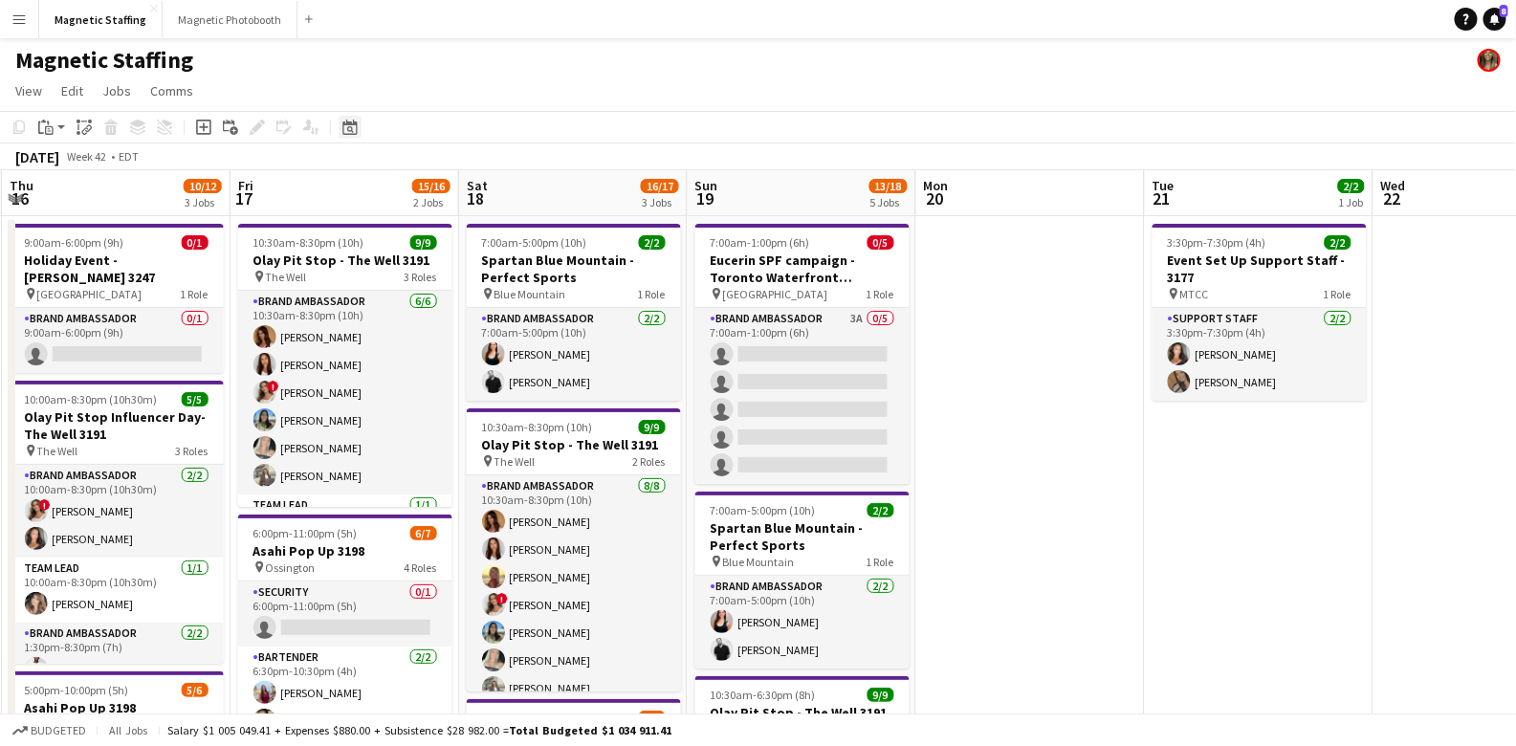
click at [355, 135] on div "Date picker" at bounding box center [350, 127] width 23 height 23
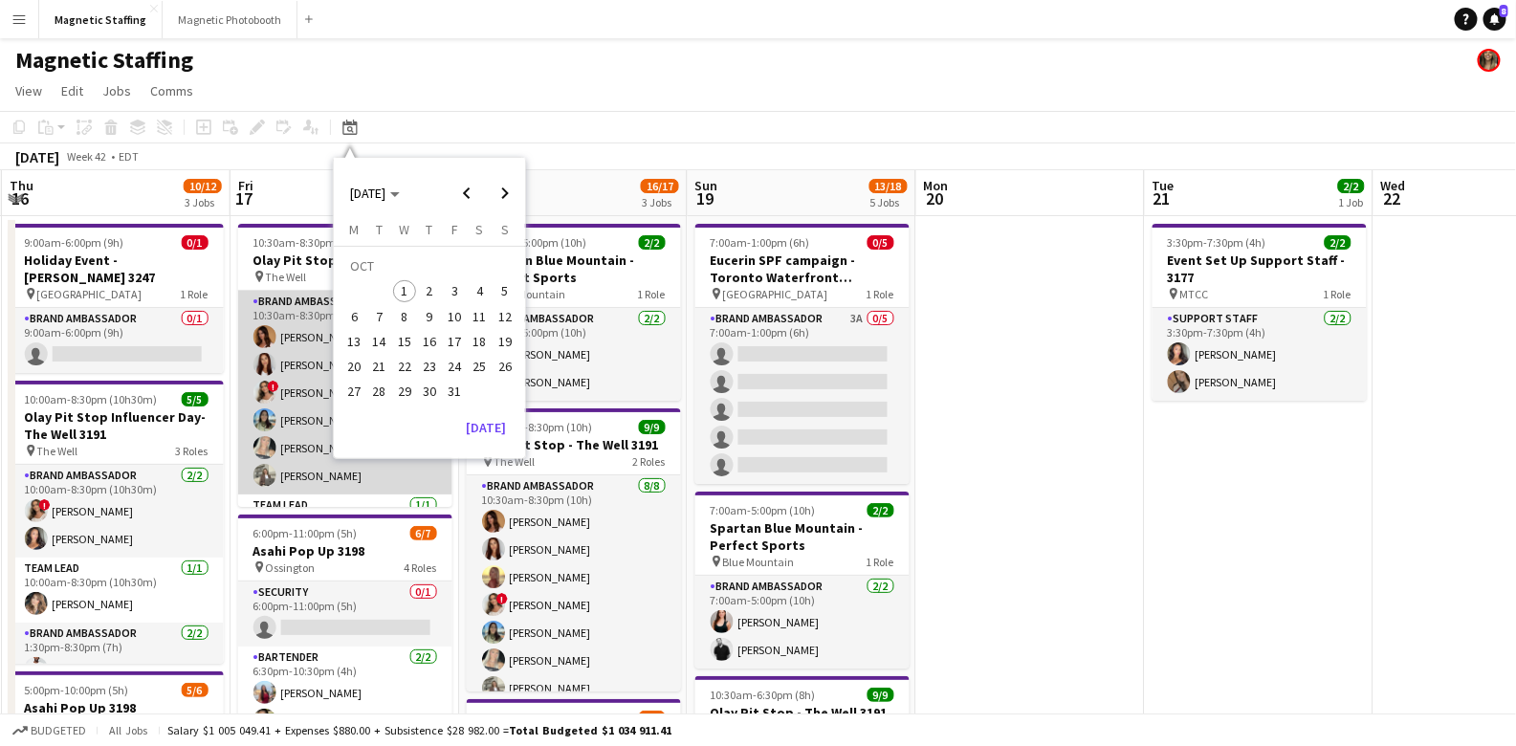
click at [289, 411] on app-card-role "Brand Ambassador [DATE] 10:30am-8:30pm (10h) [PERSON_NAME] [PERSON_NAME] ! [PER…" at bounding box center [345, 393] width 214 height 204
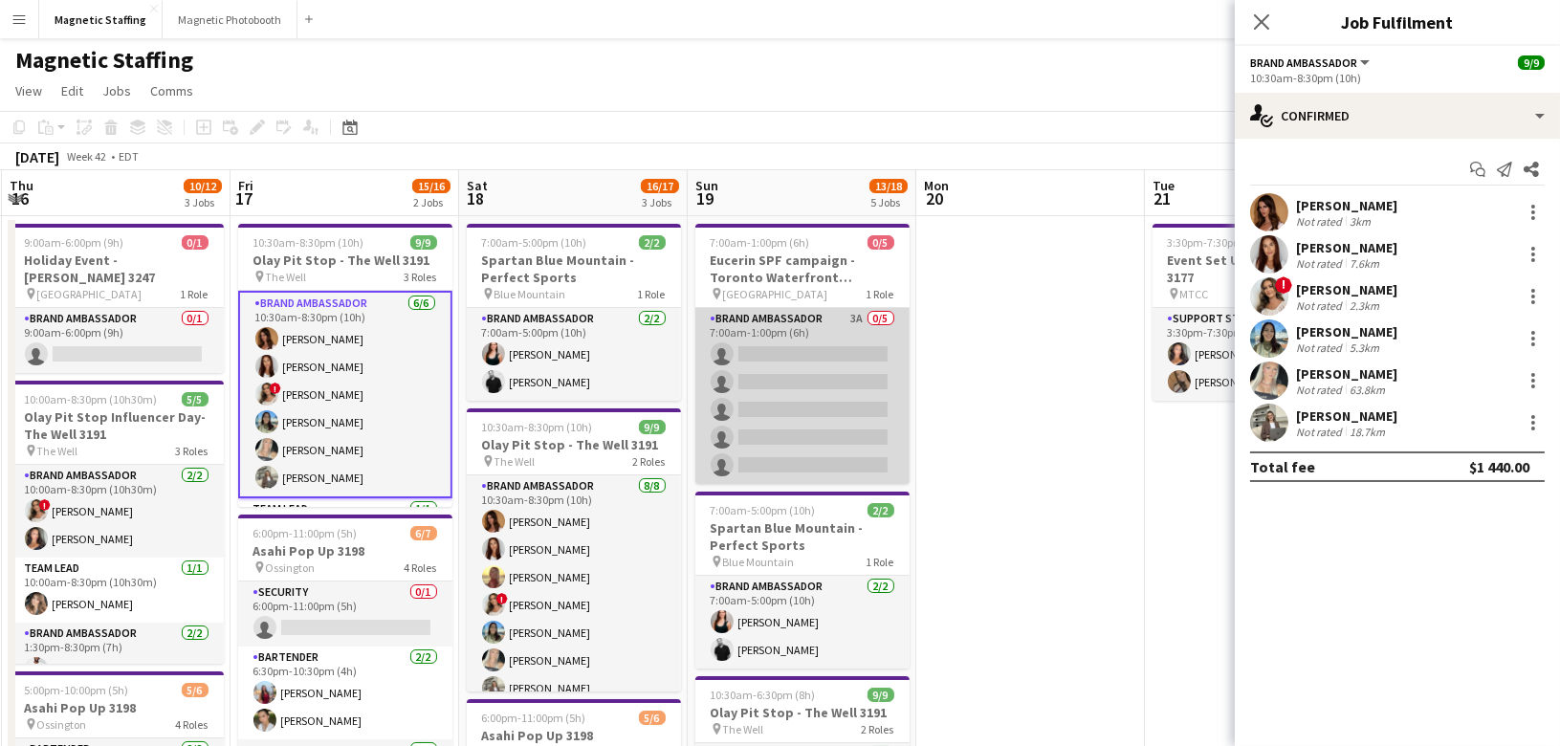
click at [546, 396] on app-card-role "Brand Ambassador 3A 0/5 7:00am-1:00pm (6h) single-neutral-actions single-neutra…" at bounding box center [802, 396] width 214 height 176
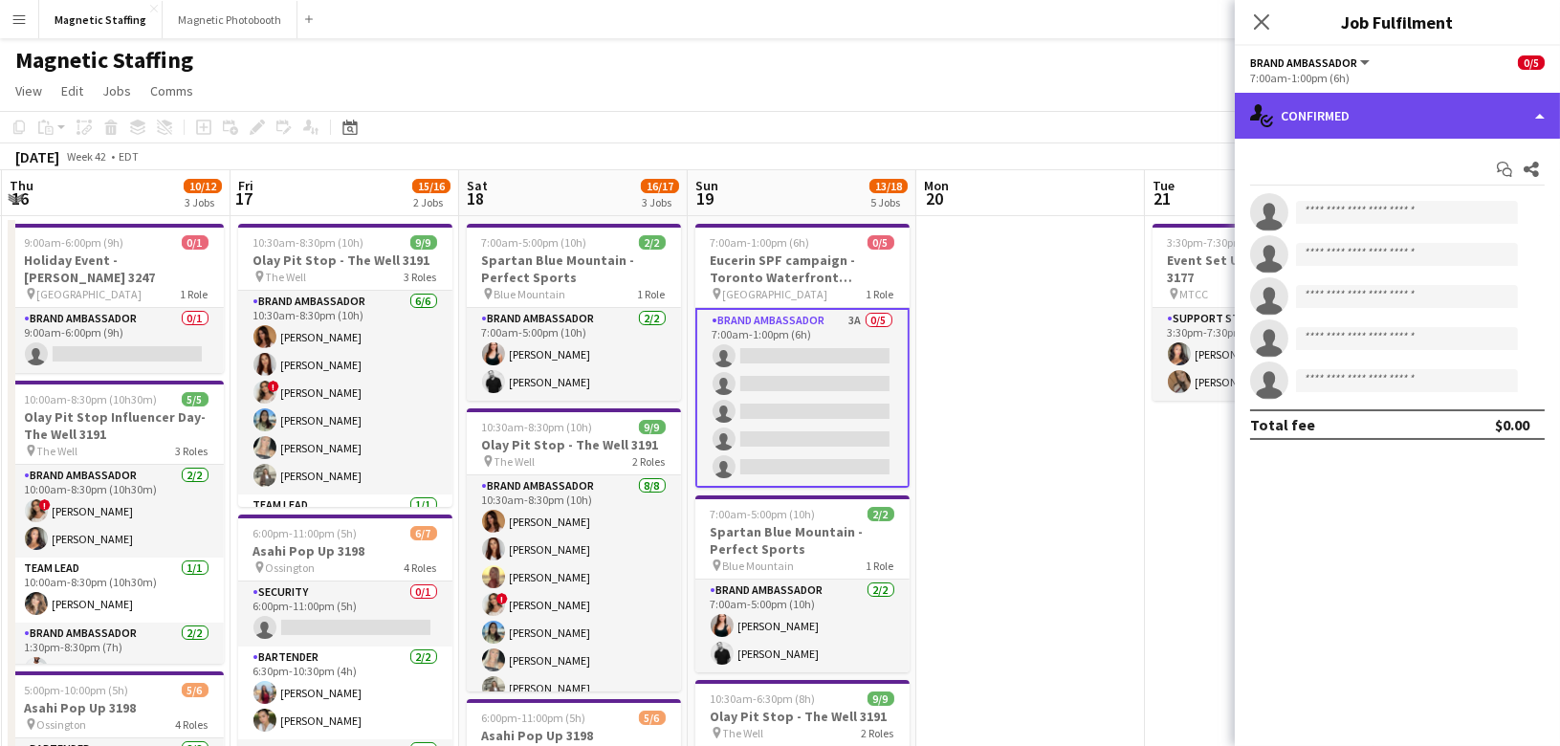
click at [546, 110] on div "single-neutral-actions-check-2 Confirmed" at bounding box center [1397, 116] width 325 height 46
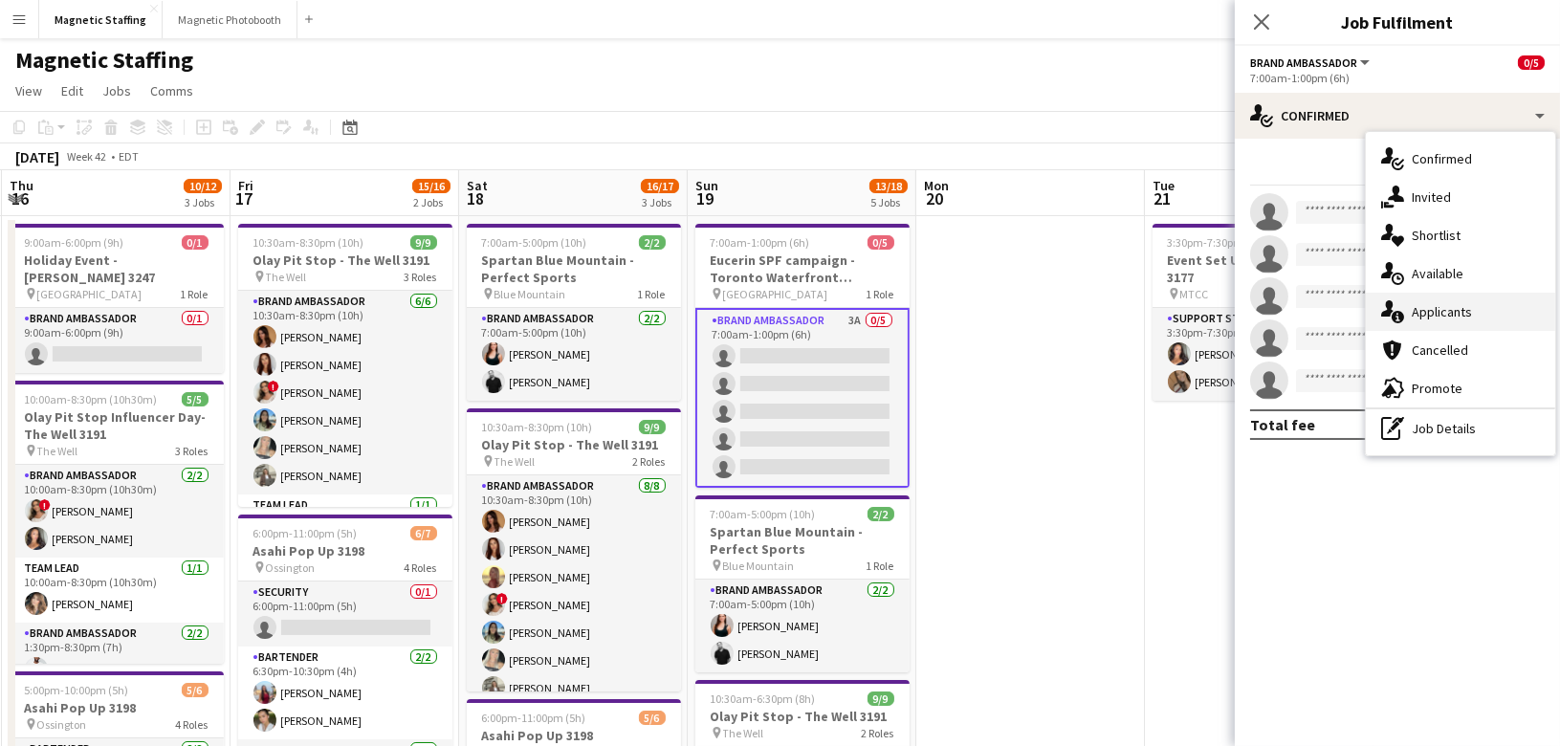
click at [546, 313] on icon "single-neutral-actions-information" at bounding box center [1392, 311] width 23 height 23
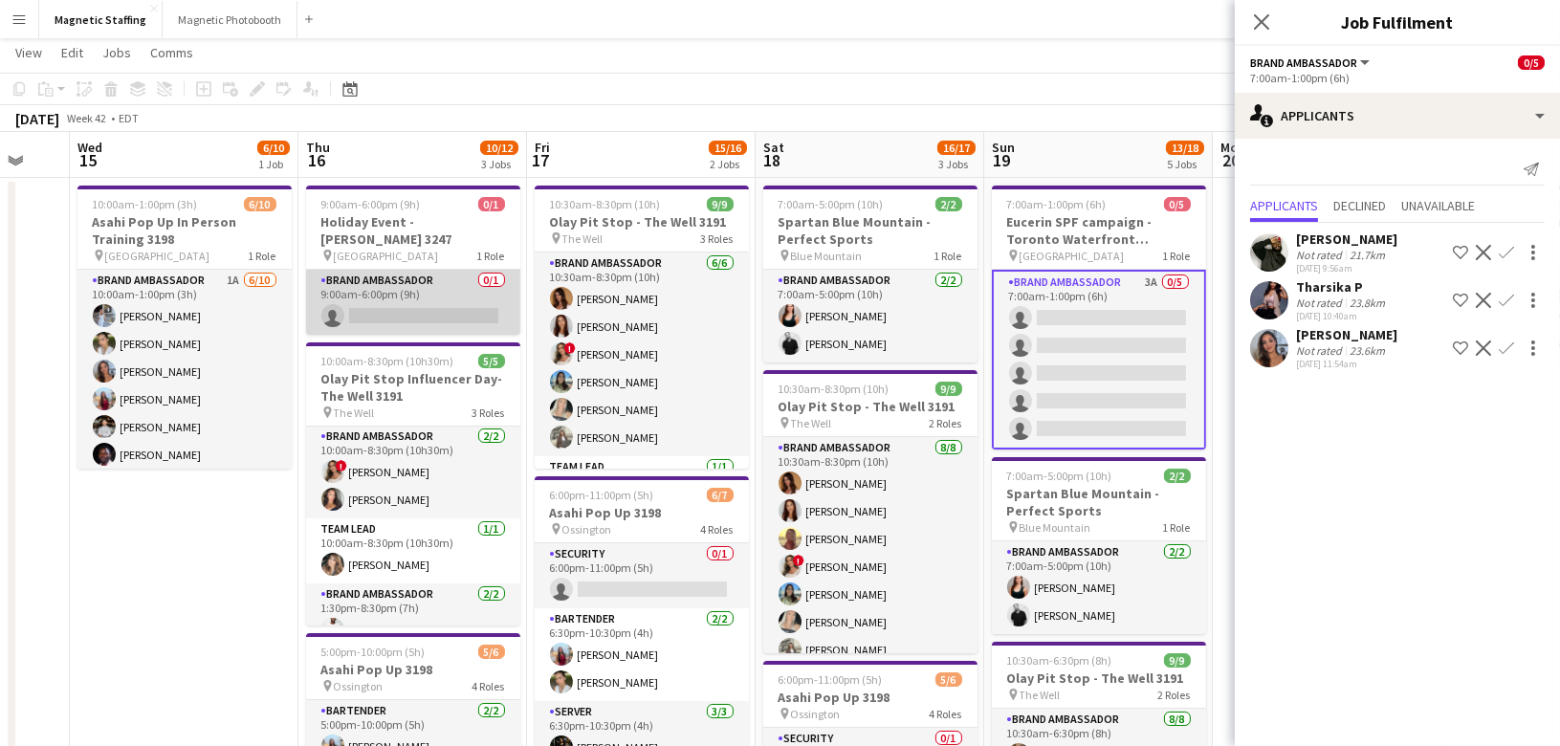
scroll to position [36, 0]
